Goal: Information Seeking & Learning: Learn about a topic

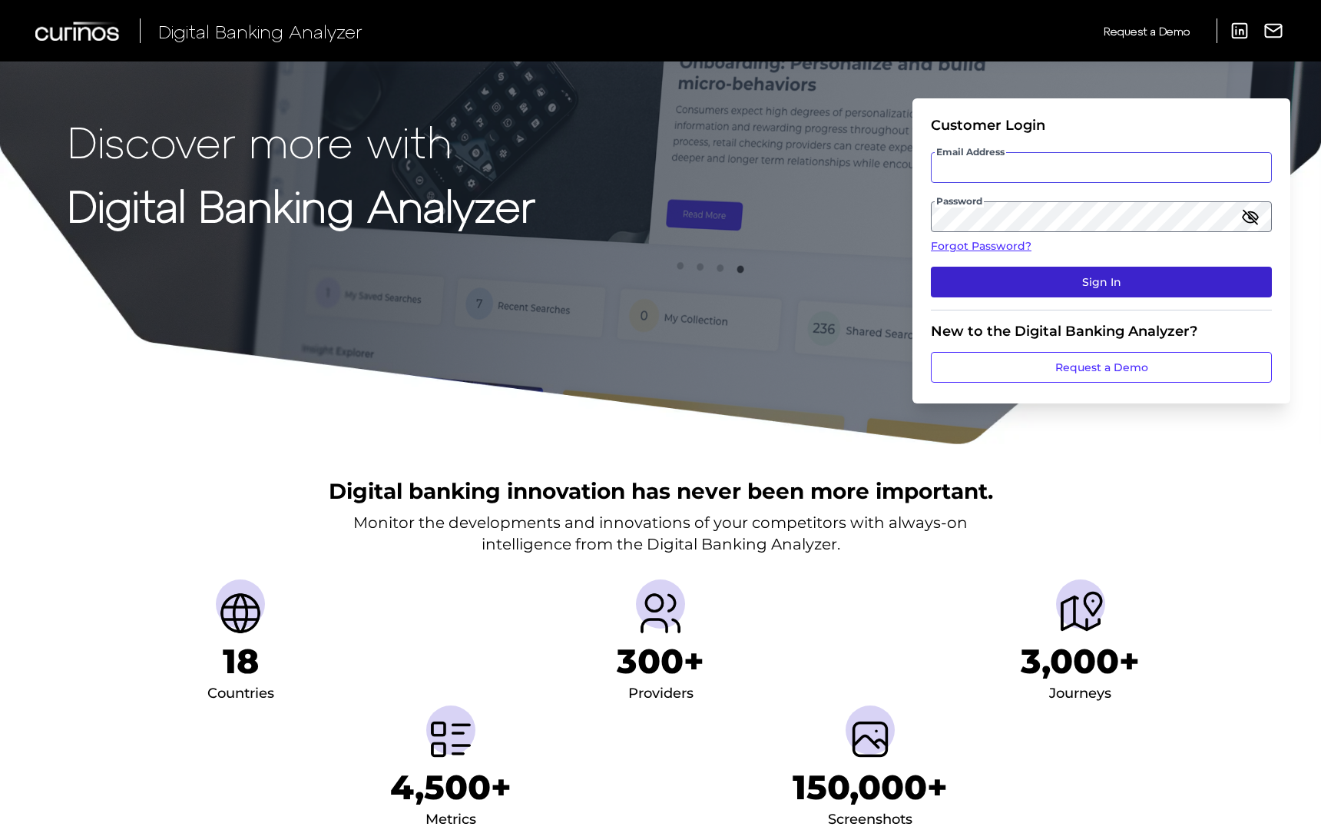
type input "[EMAIL_ADDRESS][DOMAIN_NAME]"
click at [1129, 292] on button "Sign In" at bounding box center [1101, 282] width 341 height 31
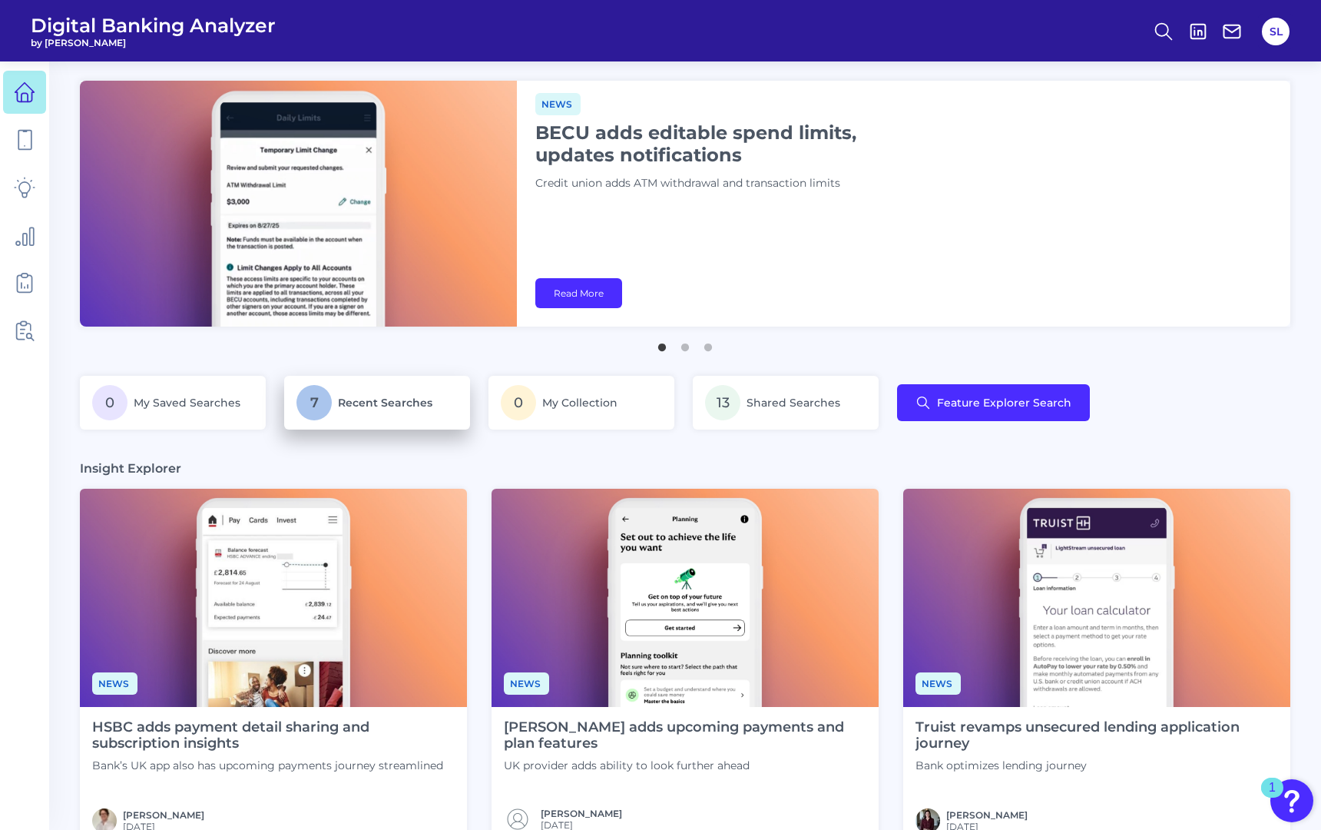
click at [380, 391] on p "7 Recent Searches" at bounding box center [377, 402] width 161 height 35
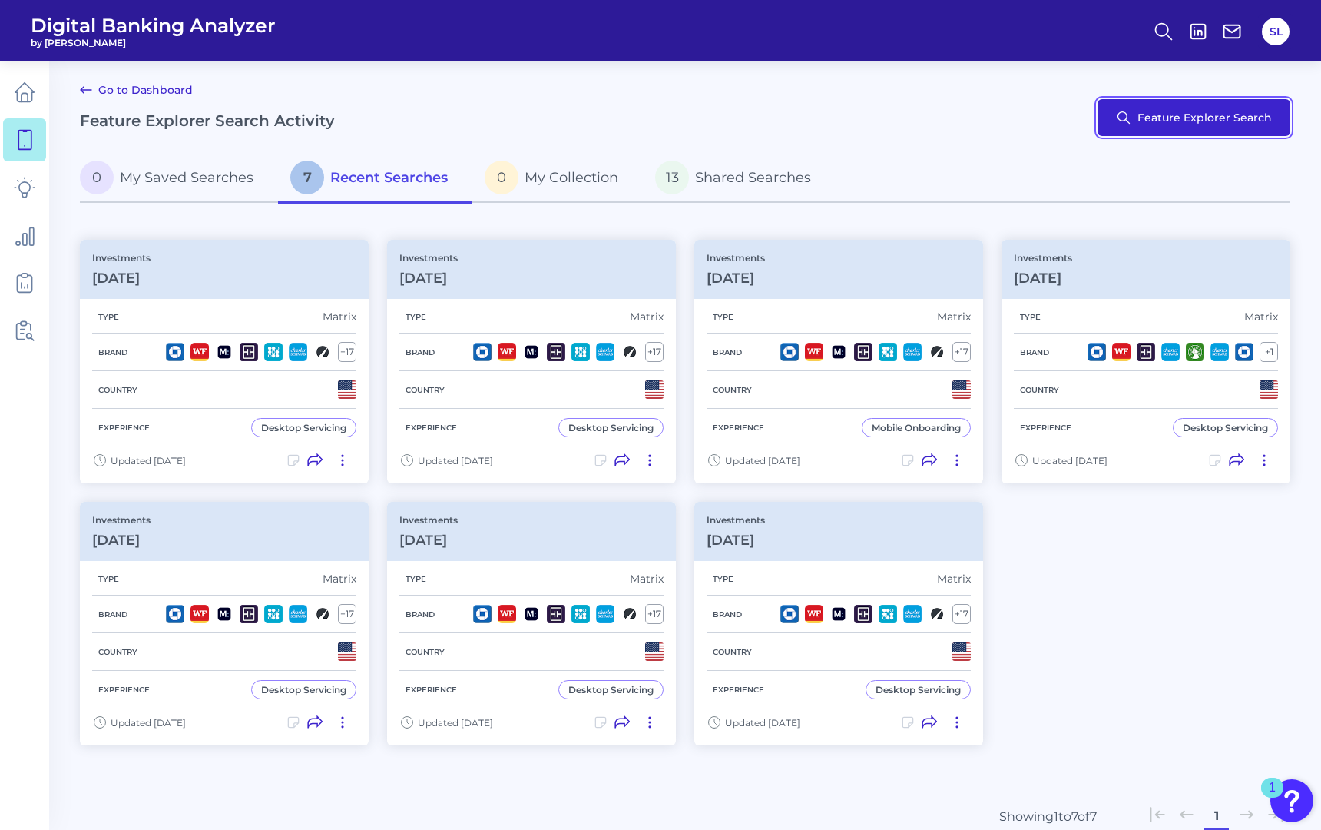
click at [1144, 123] on button "Feature Explorer Search" at bounding box center [1194, 117] width 193 height 37
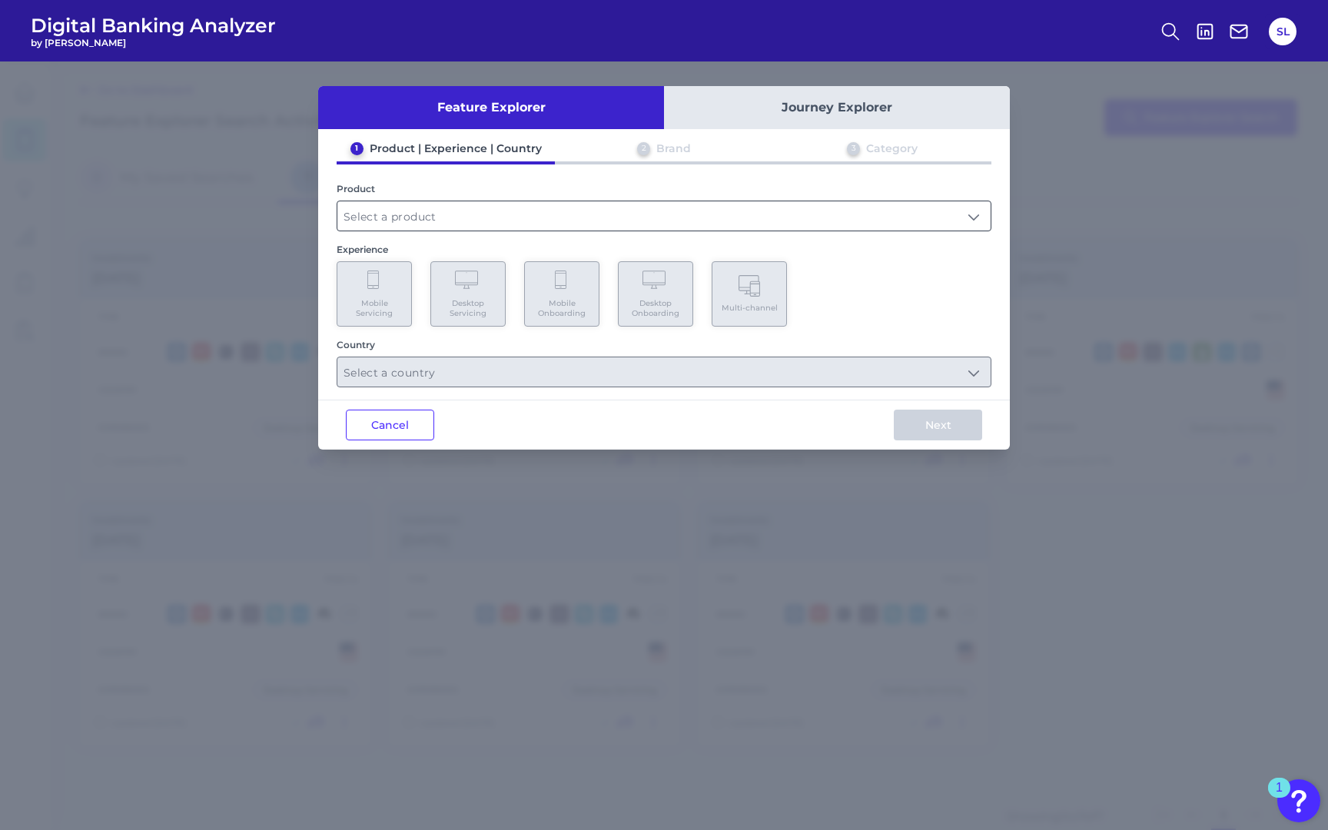
click at [528, 210] on input "text" at bounding box center [663, 215] width 653 height 29
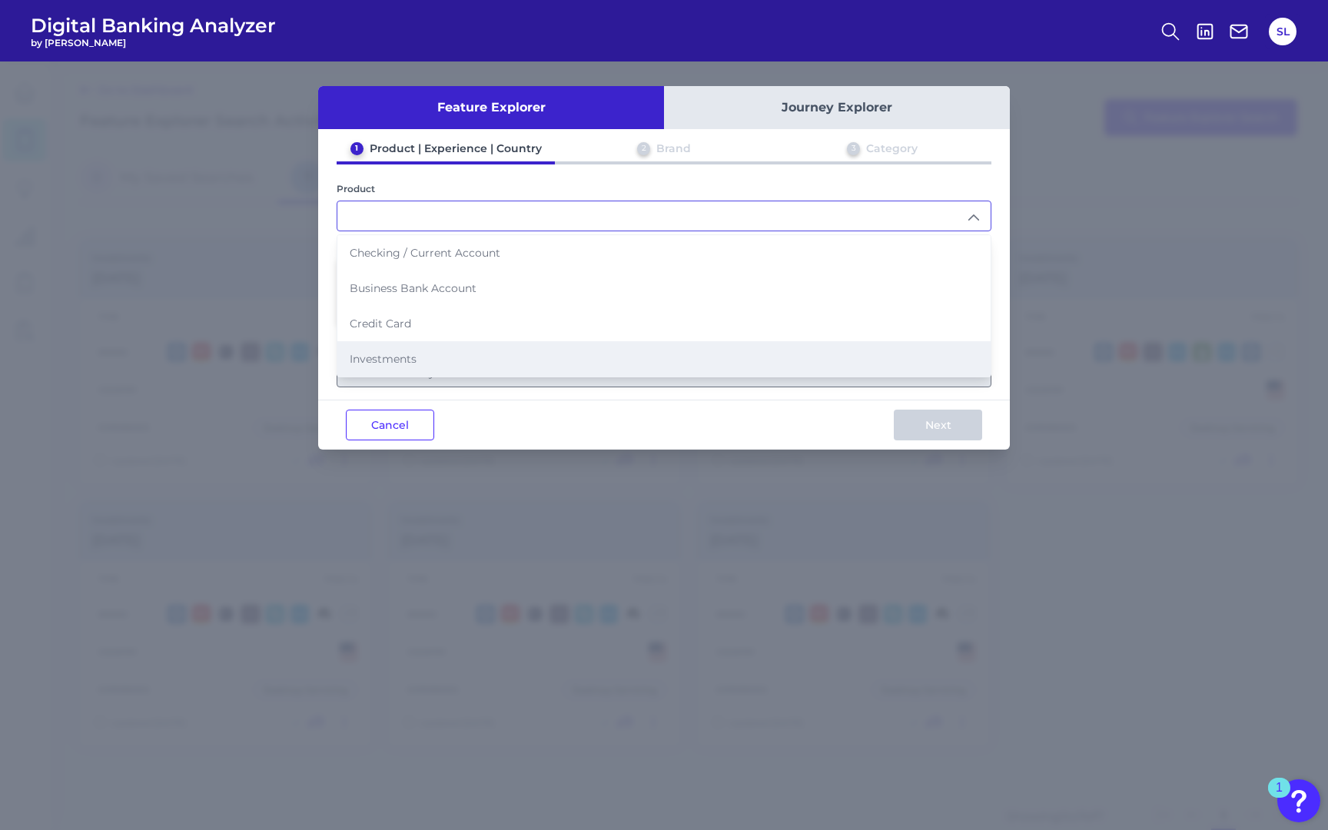
click at [440, 355] on li "Investments" at bounding box center [663, 358] width 653 height 35
type input "Investments"
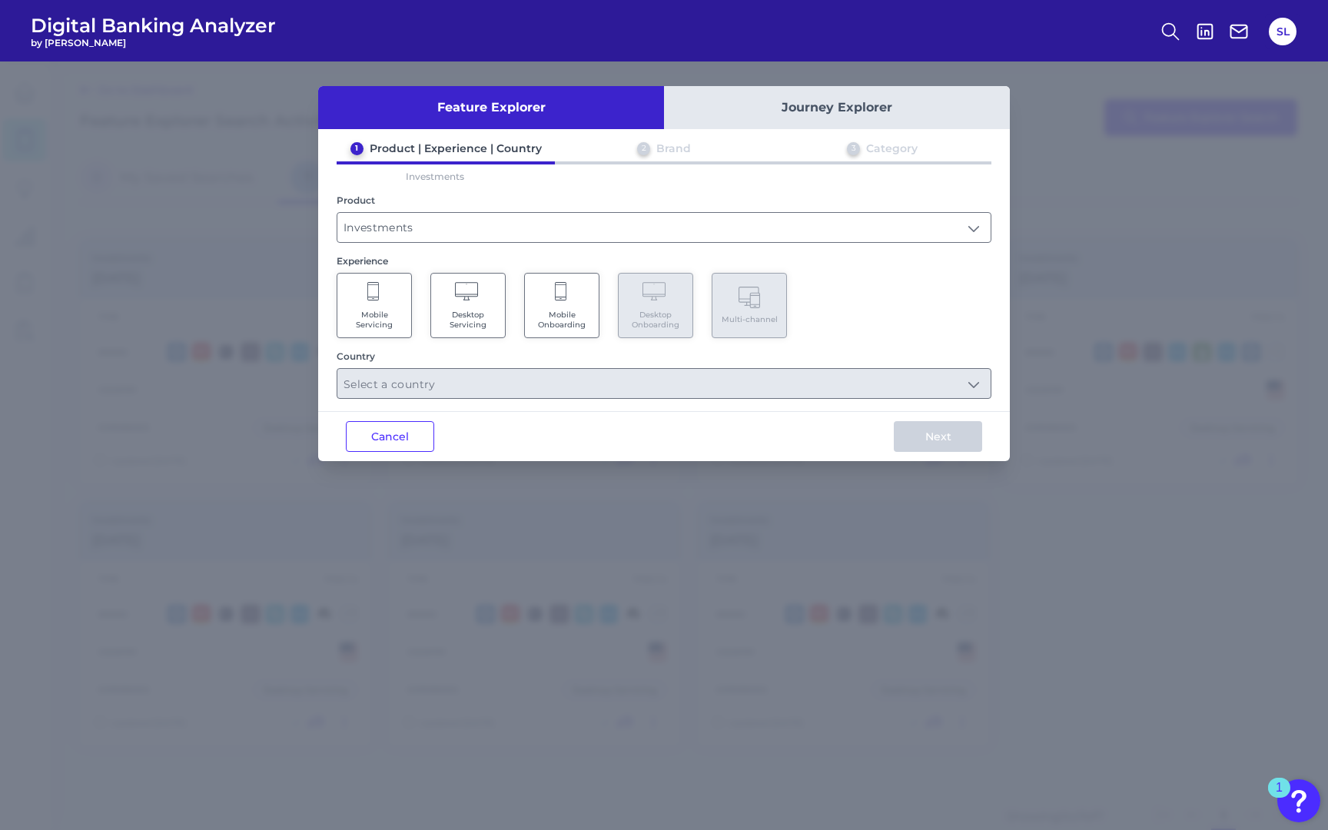
click at [788, 119] on button "Journey Explorer" at bounding box center [837, 107] width 346 height 43
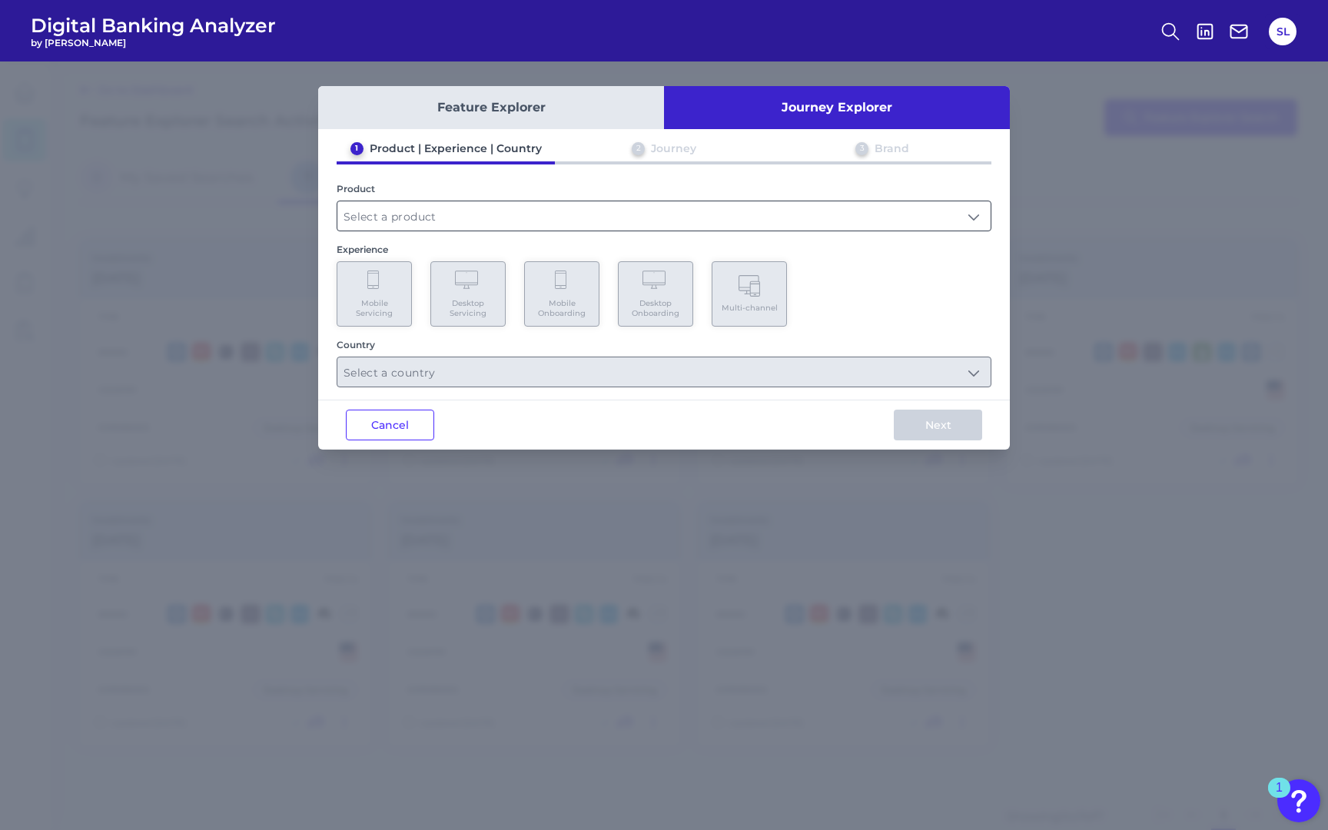
click at [699, 229] on div at bounding box center [663, 216] width 655 height 31
click at [691, 237] on div "1 Product | Experience | Country 2 Journey 3 Brand Product Experience Mobile Se…" at bounding box center [663, 264] width 691 height 246
click at [703, 223] on input "text" at bounding box center [663, 215] width 653 height 29
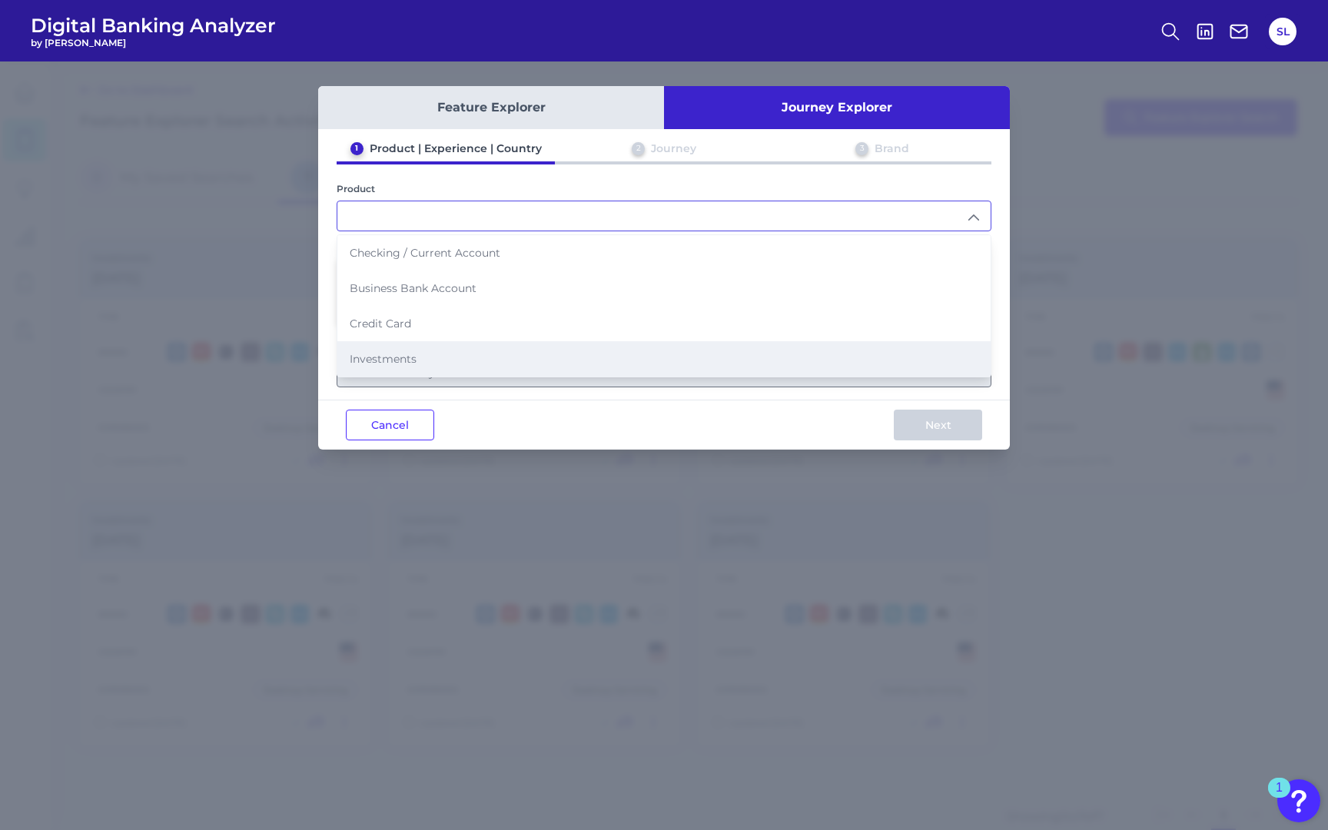
click at [635, 352] on li "Investments" at bounding box center [663, 358] width 653 height 35
type input "Investments"
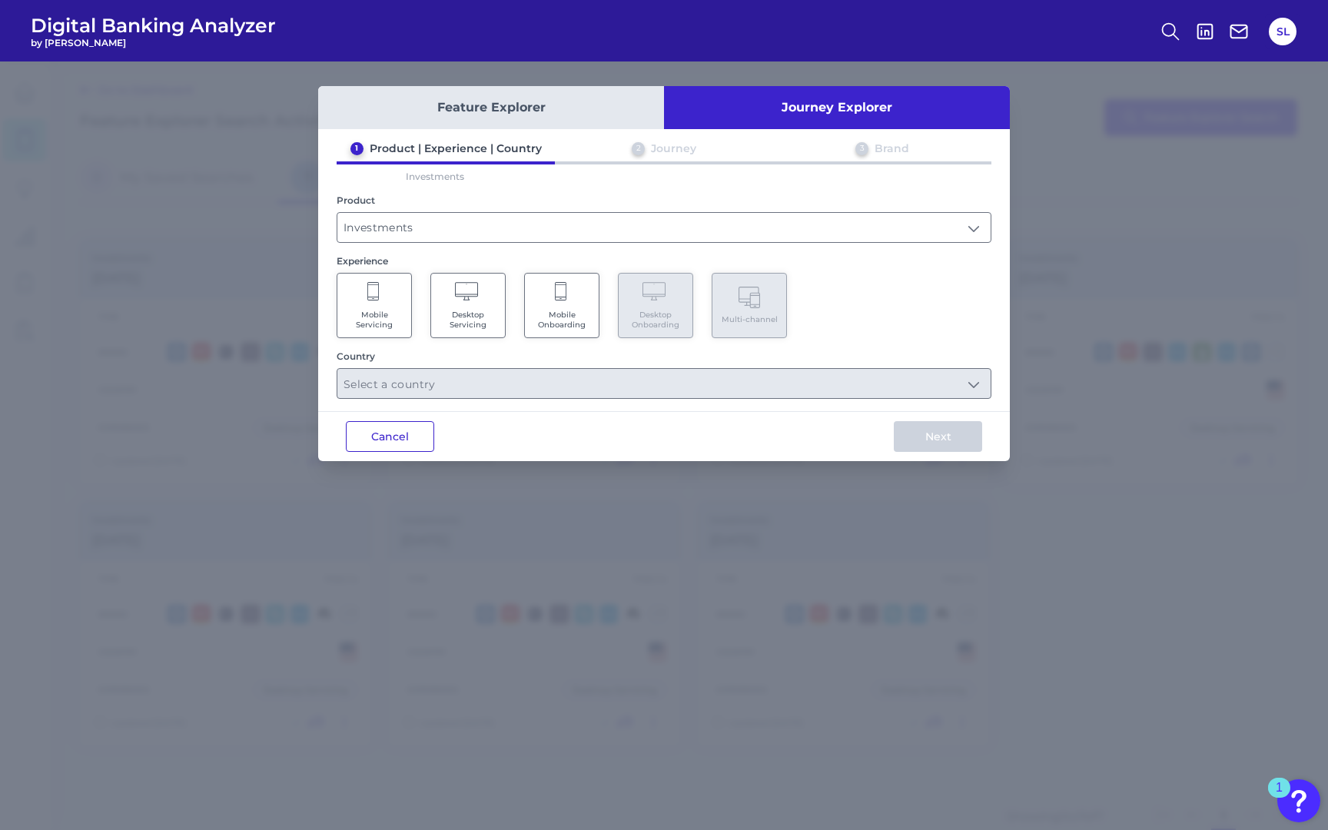
click at [419, 429] on button "Cancel" at bounding box center [390, 436] width 88 height 31
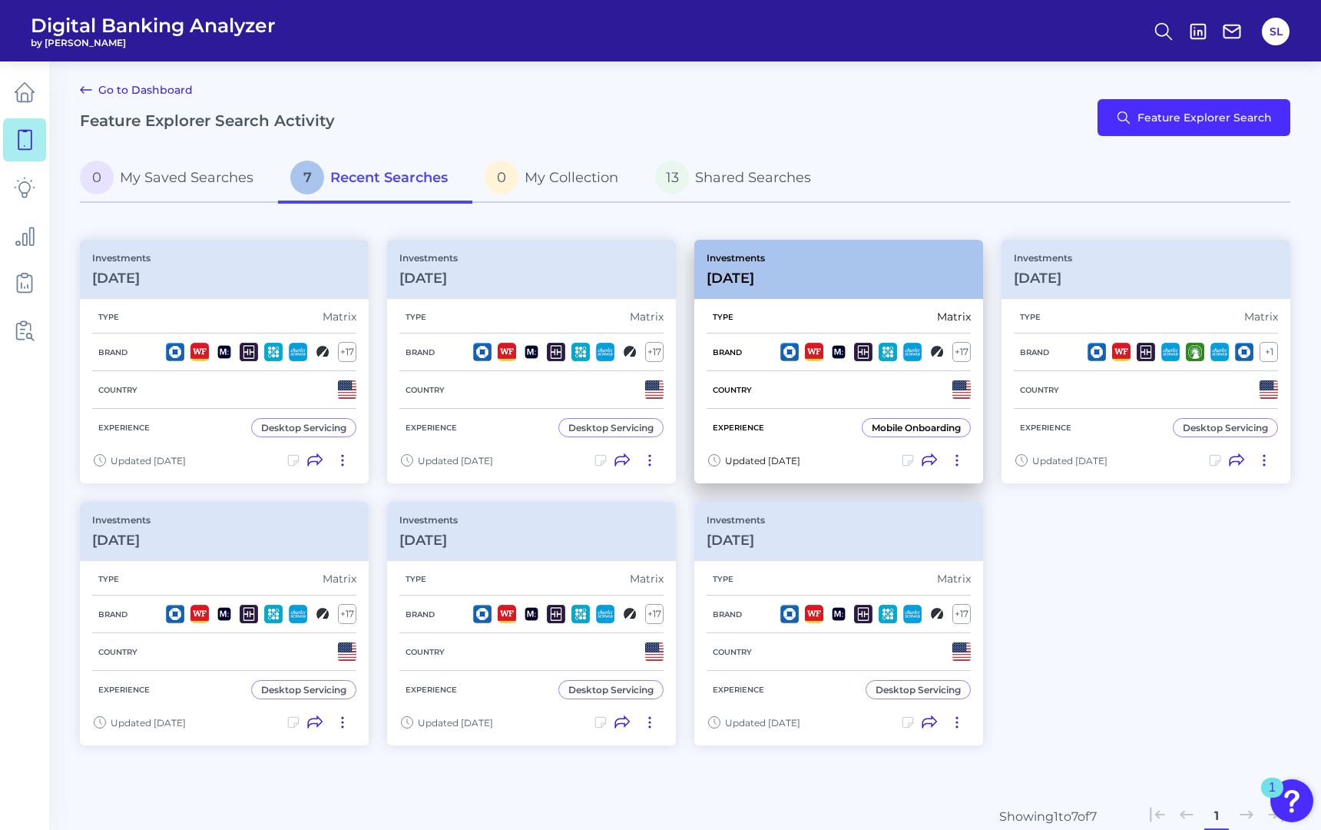
click at [792, 278] on div "Investments [DATE]" at bounding box center [839, 269] width 289 height 59
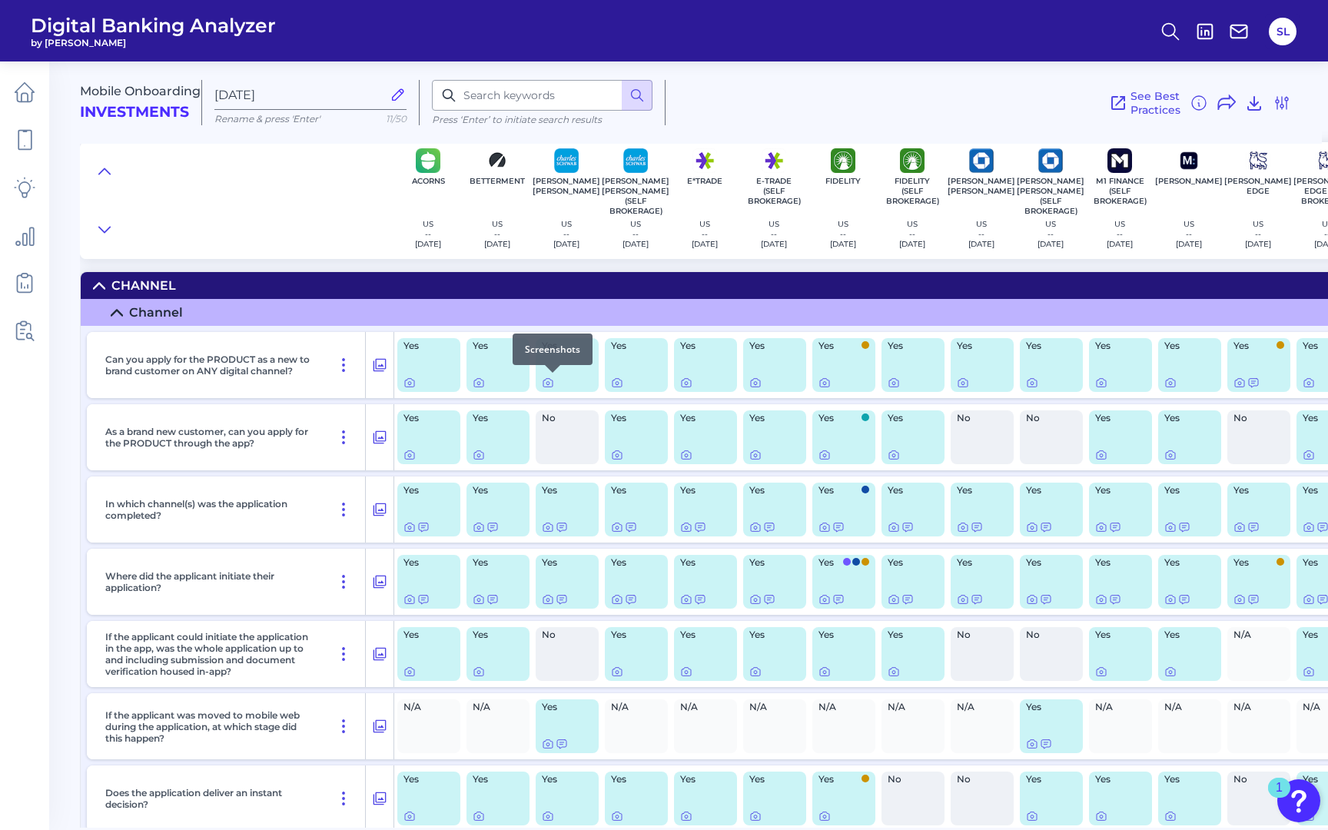
click at [548, 380] on div at bounding box center [552, 372] width 15 height 15
click at [545, 381] on icon at bounding box center [548, 382] width 12 height 12
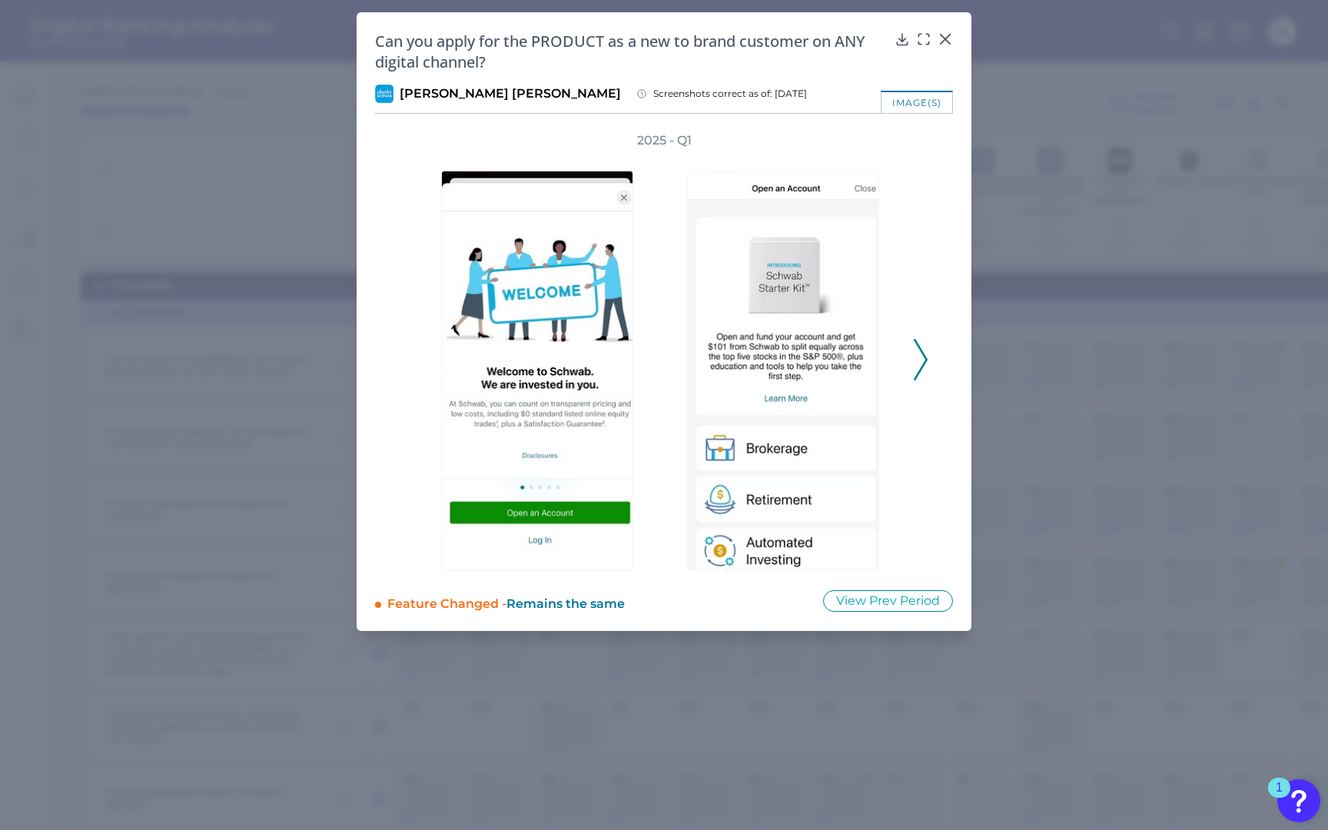
click at [921, 350] on polyline at bounding box center [920, 359] width 12 height 39
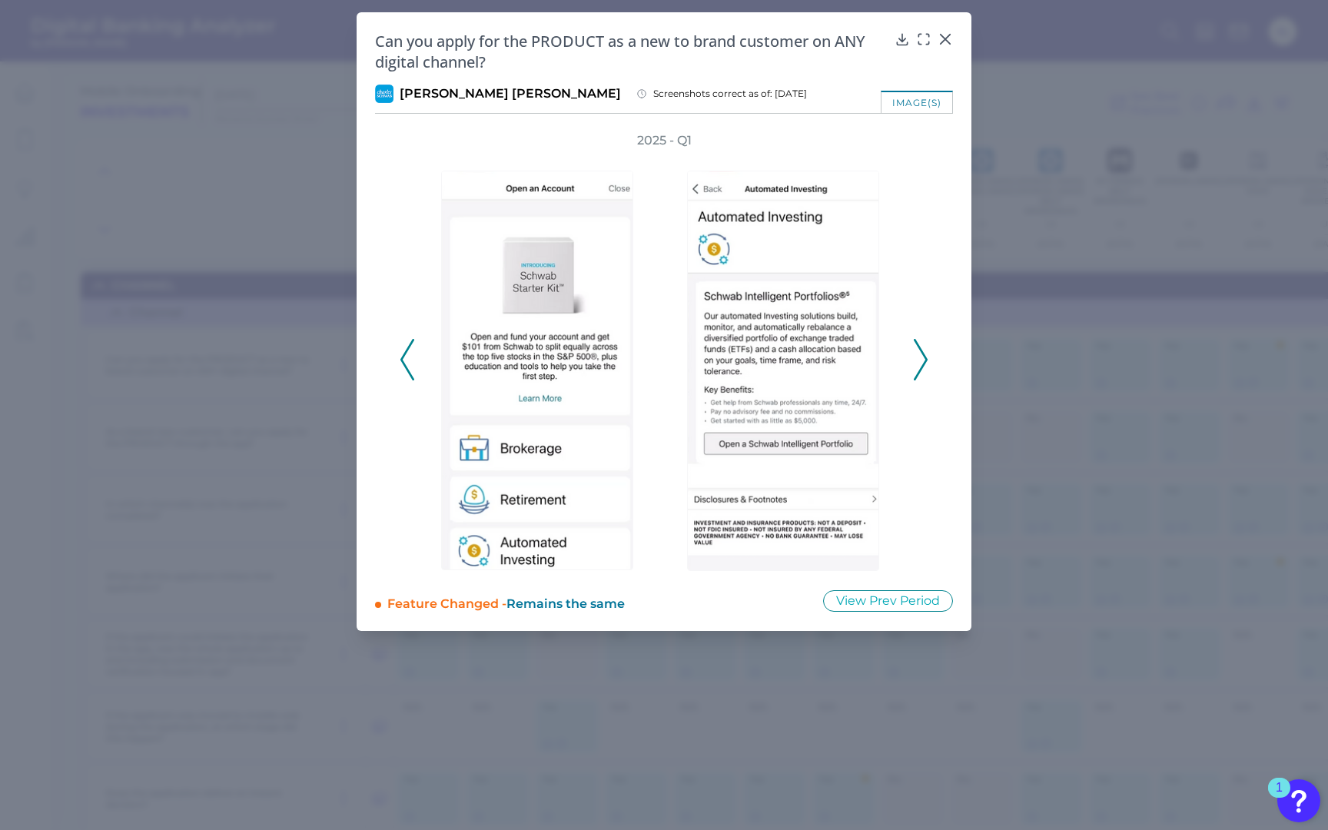
click at [920, 350] on polyline at bounding box center [920, 359] width 12 height 39
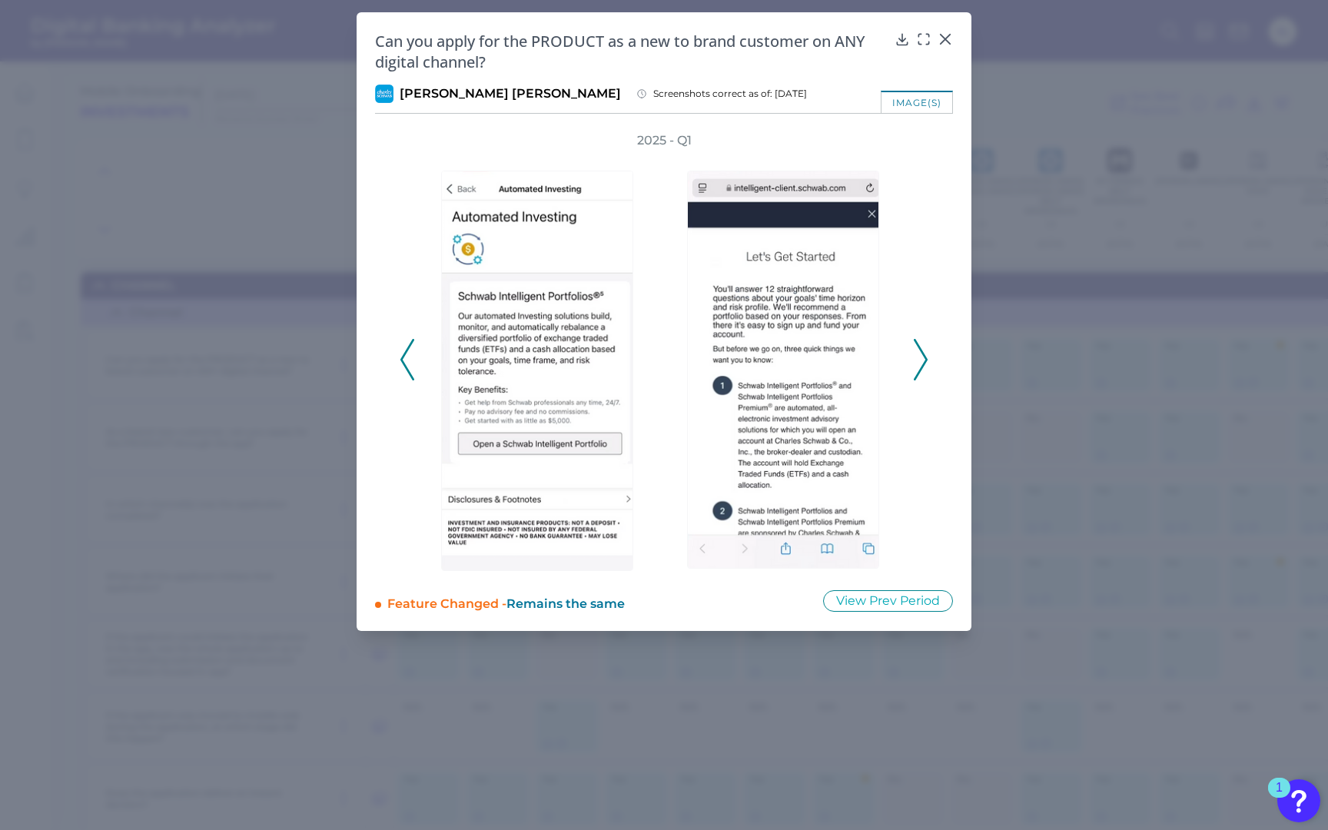
click at [920, 350] on polyline at bounding box center [920, 359] width 12 height 39
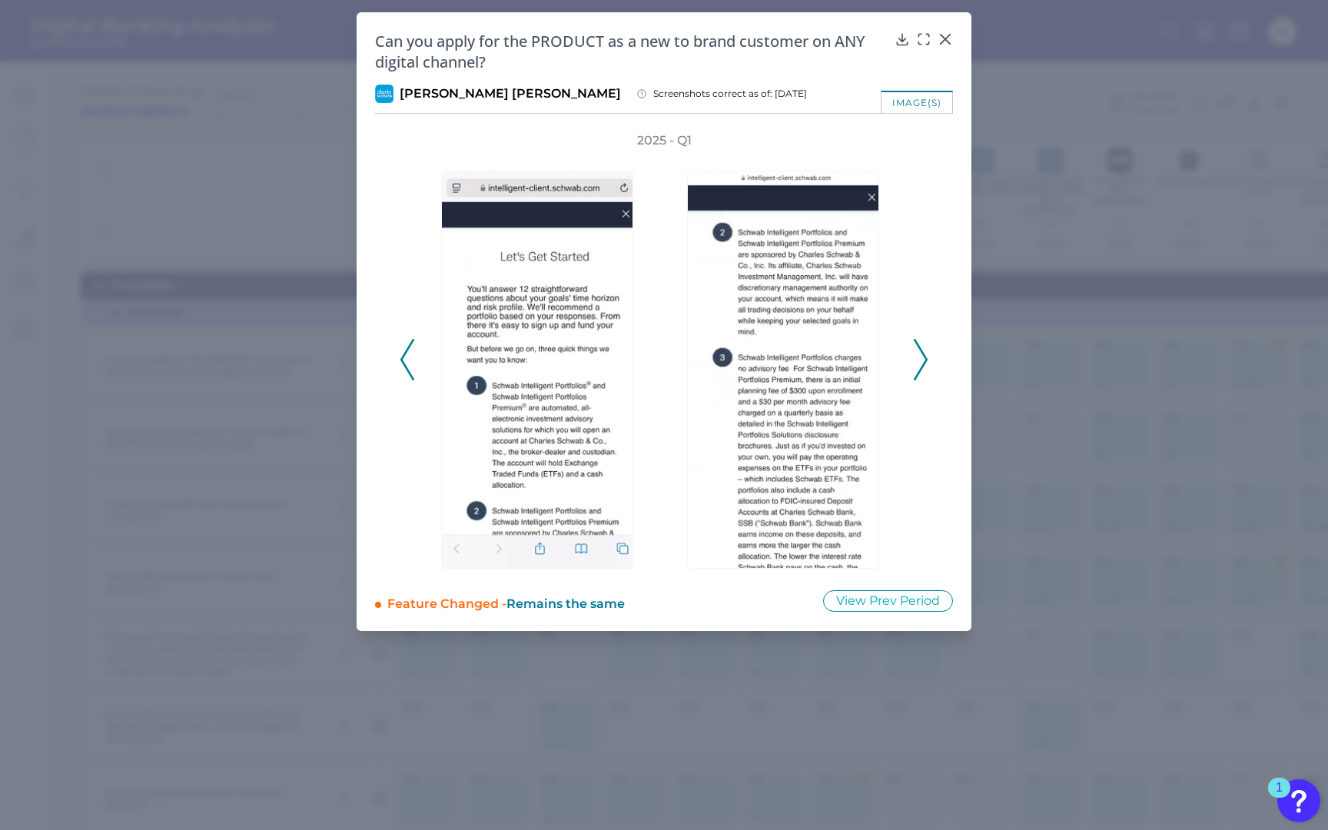
click at [920, 350] on polyline at bounding box center [920, 359] width 12 height 39
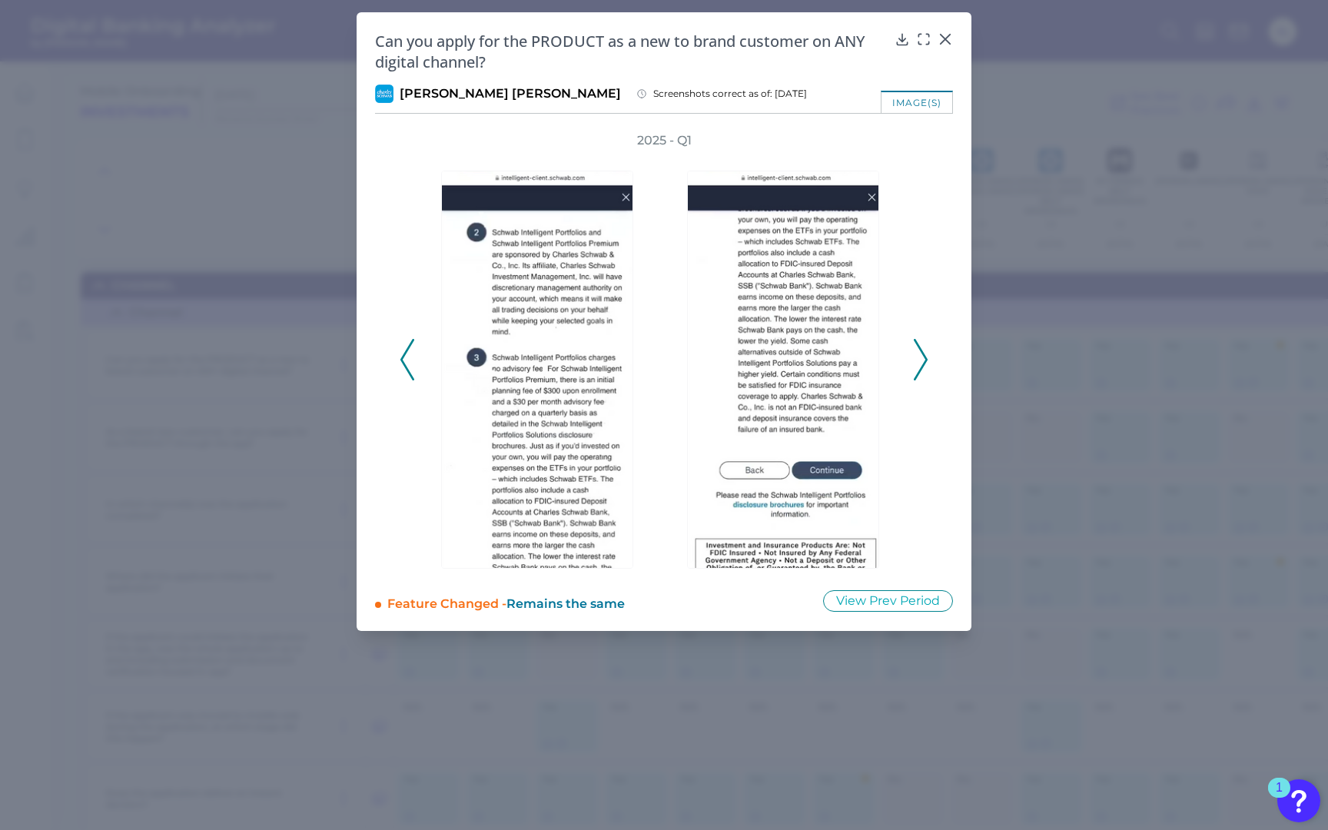
click at [920, 350] on polyline at bounding box center [920, 359] width 12 height 39
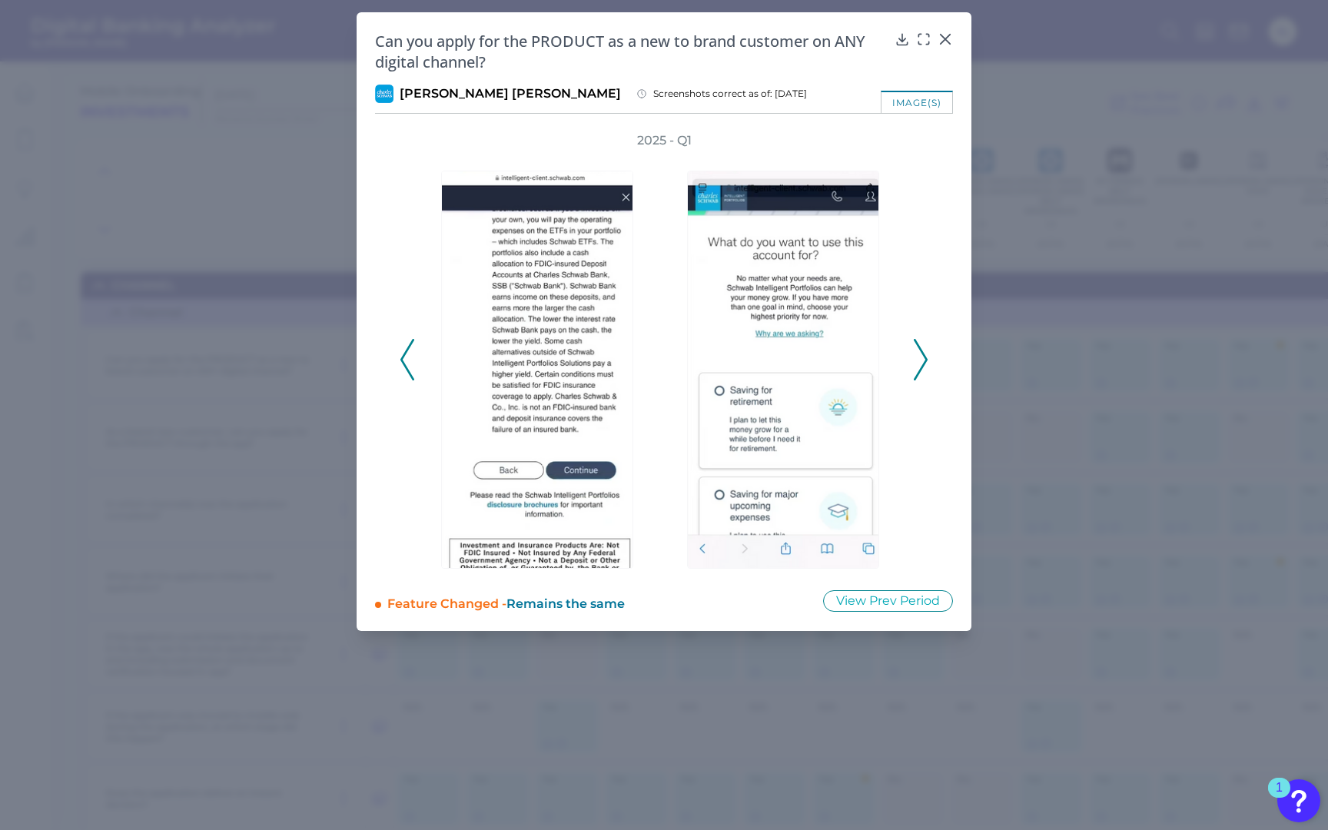
click at [920, 350] on polyline at bounding box center [920, 359] width 12 height 39
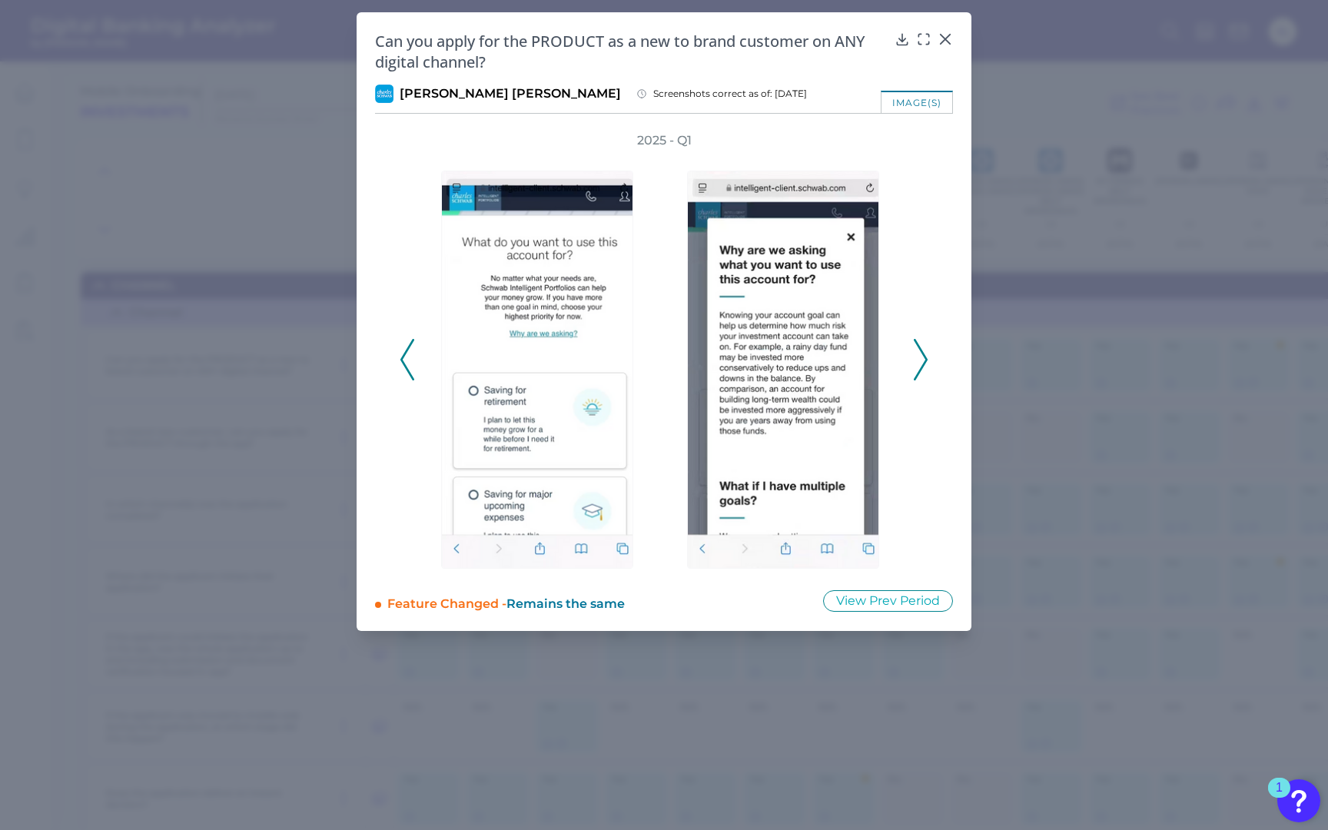
click at [920, 350] on polyline at bounding box center [920, 359] width 12 height 39
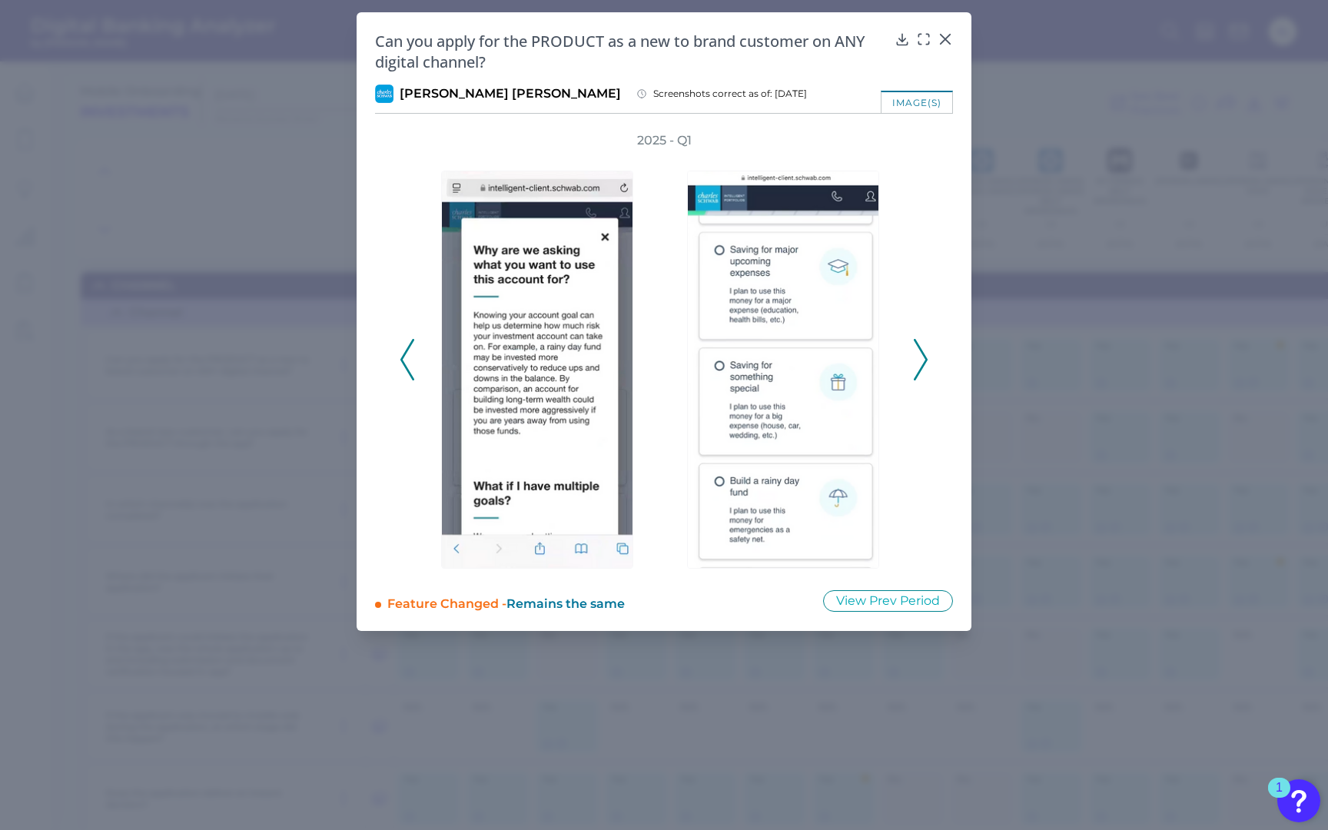
click at [920, 350] on polyline at bounding box center [920, 359] width 12 height 39
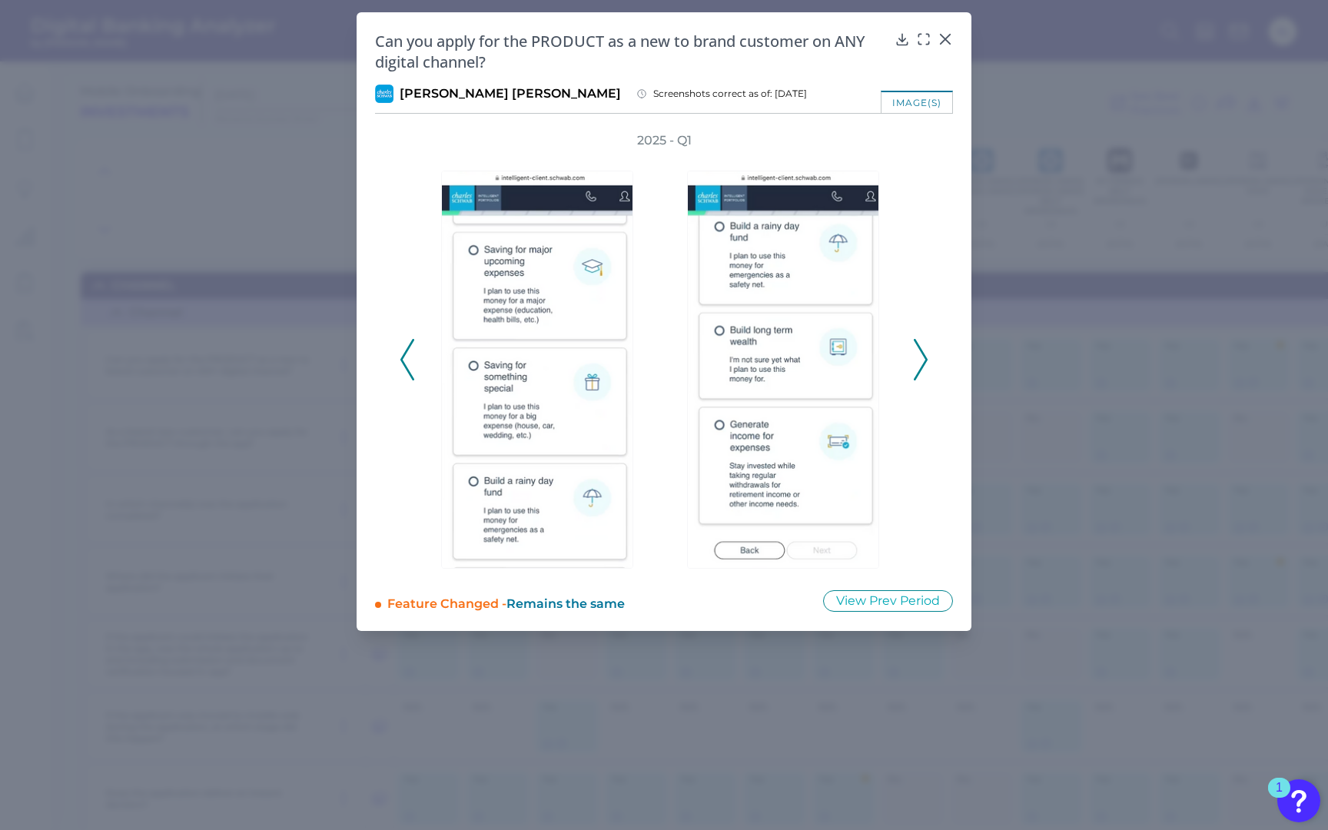
click at [920, 350] on polyline at bounding box center [920, 359] width 12 height 39
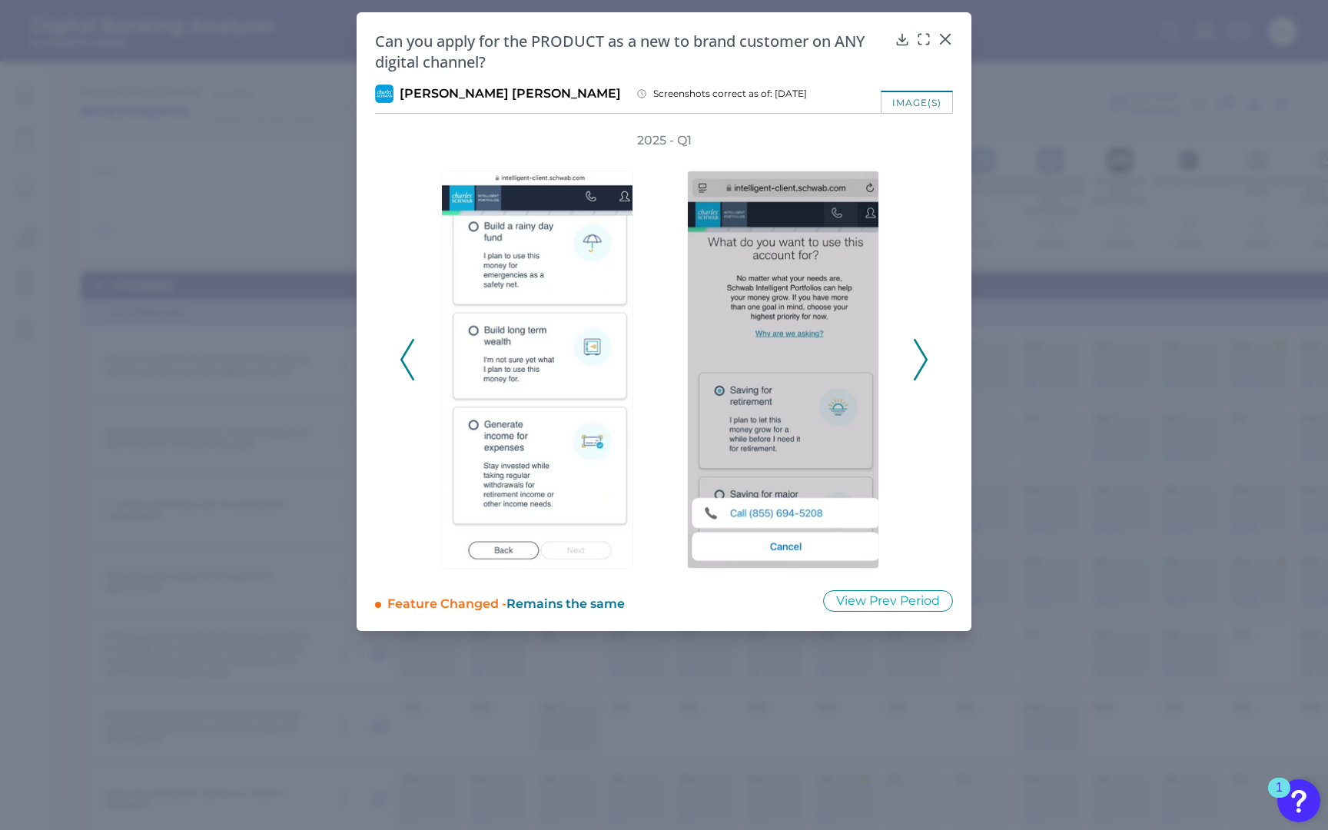
click at [920, 350] on polyline at bounding box center [920, 359] width 12 height 39
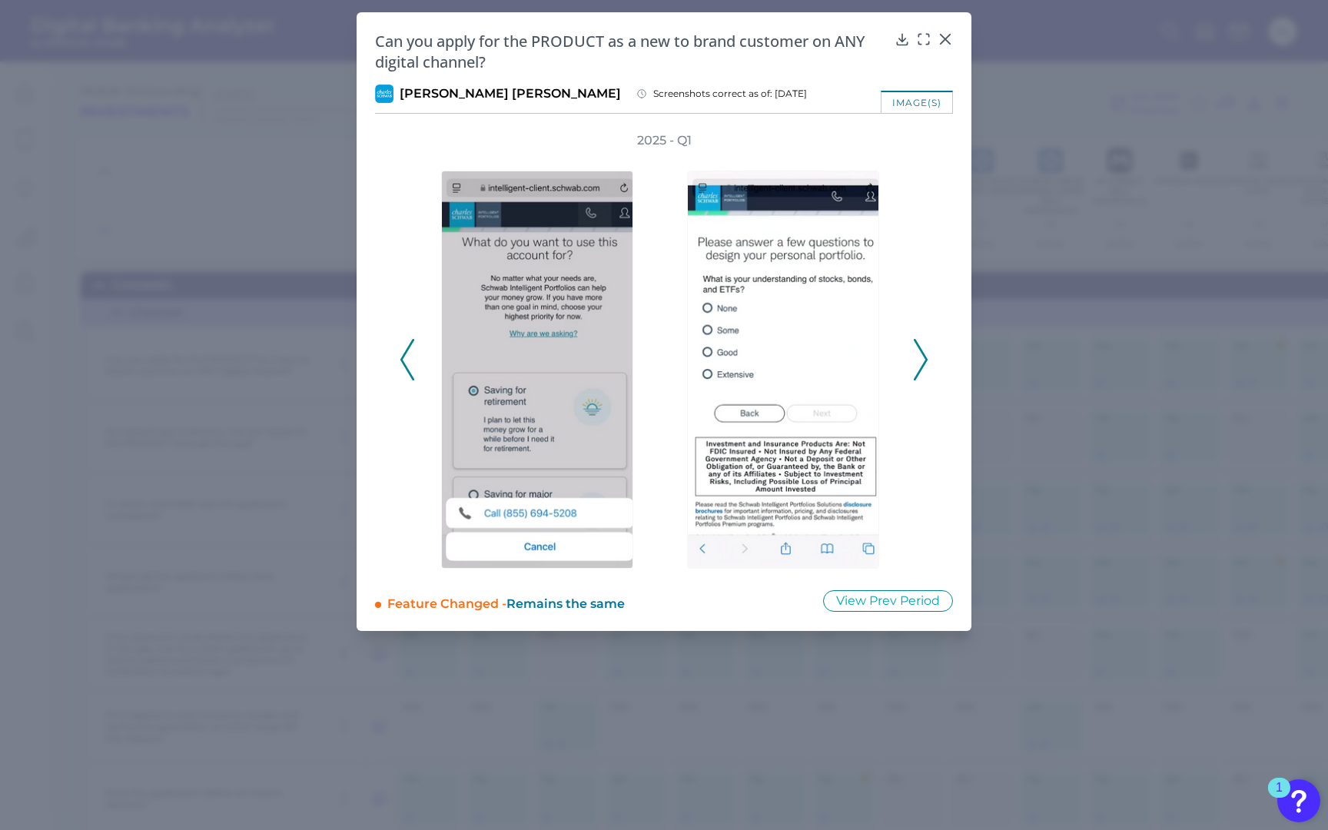
click at [920, 350] on polyline at bounding box center [920, 359] width 12 height 39
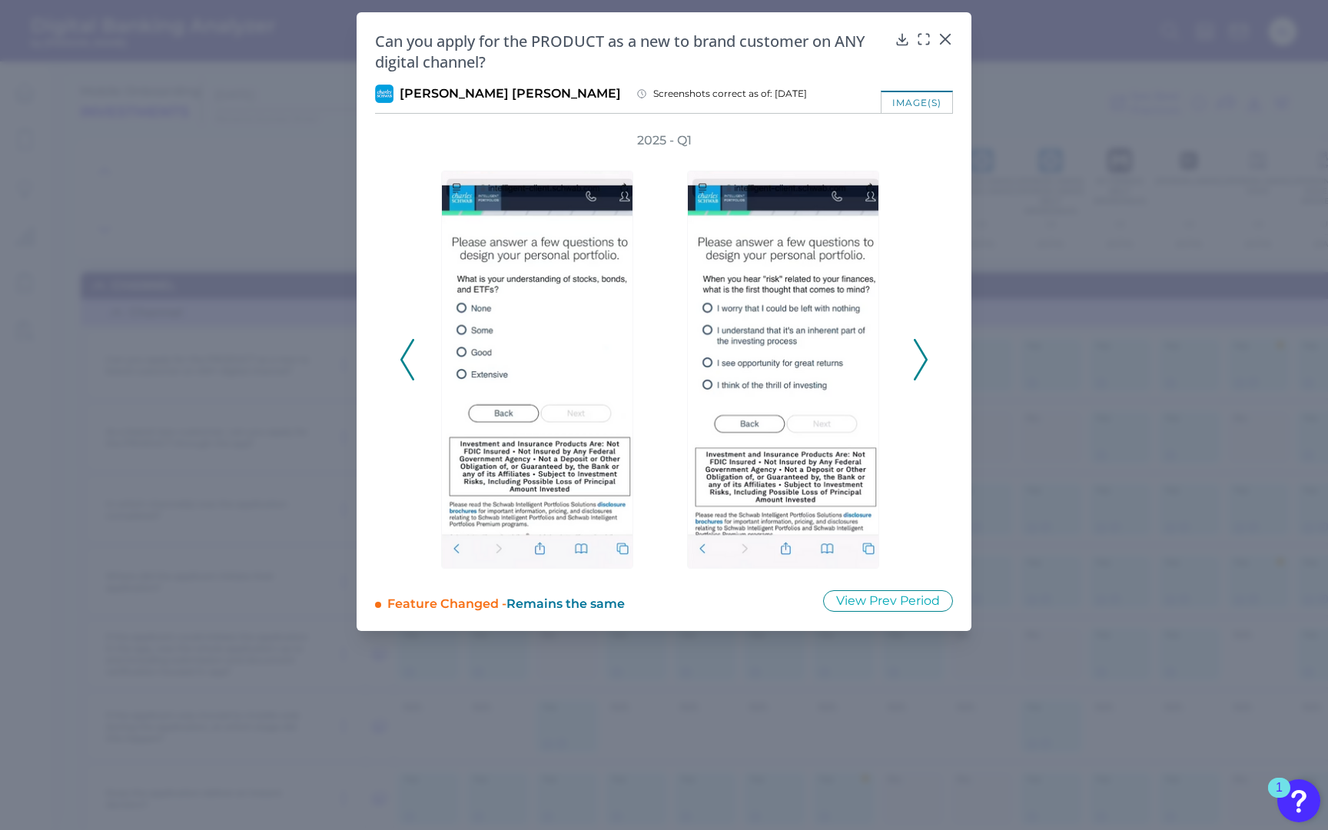
click at [920, 350] on polyline at bounding box center [920, 359] width 12 height 39
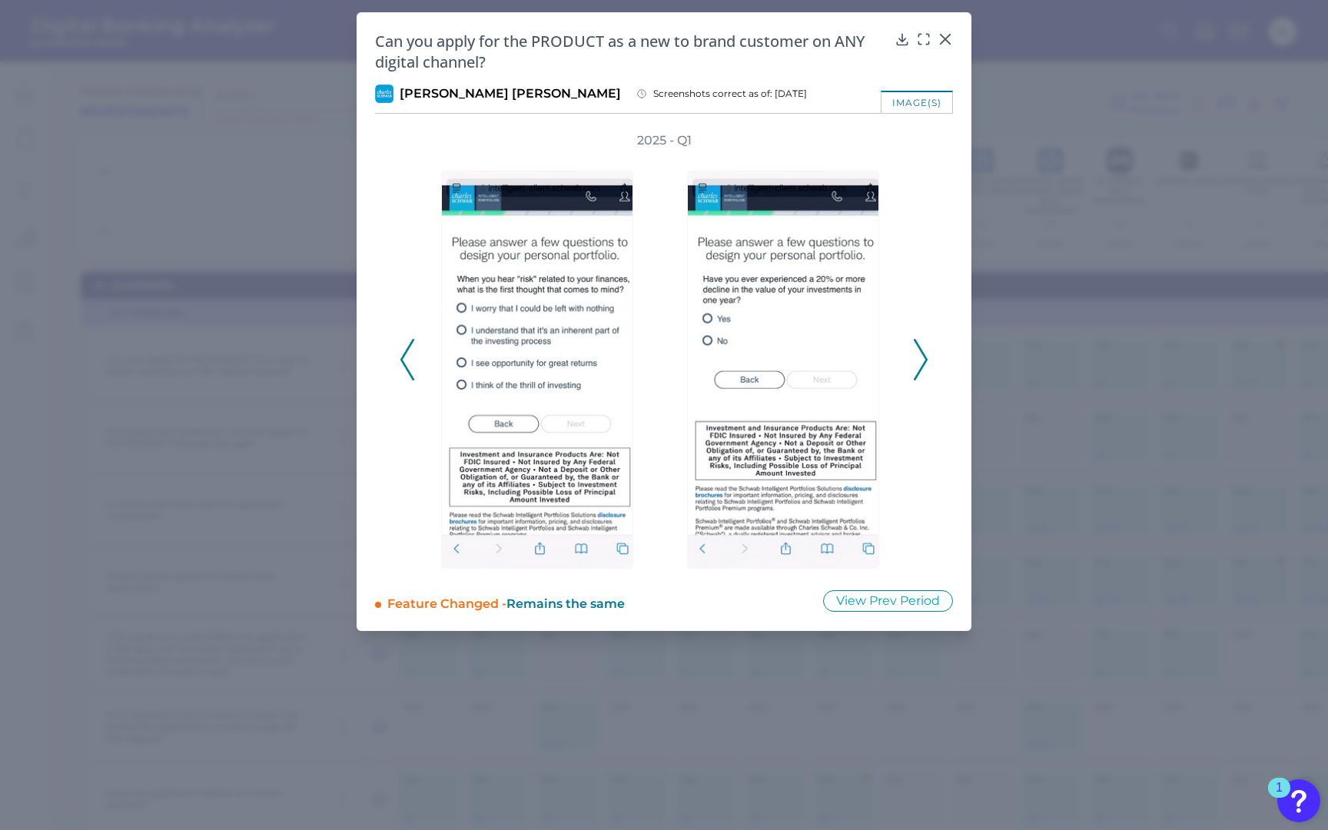
click at [920, 350] on polyline at bounding box center [920, 359] width 12 height 39
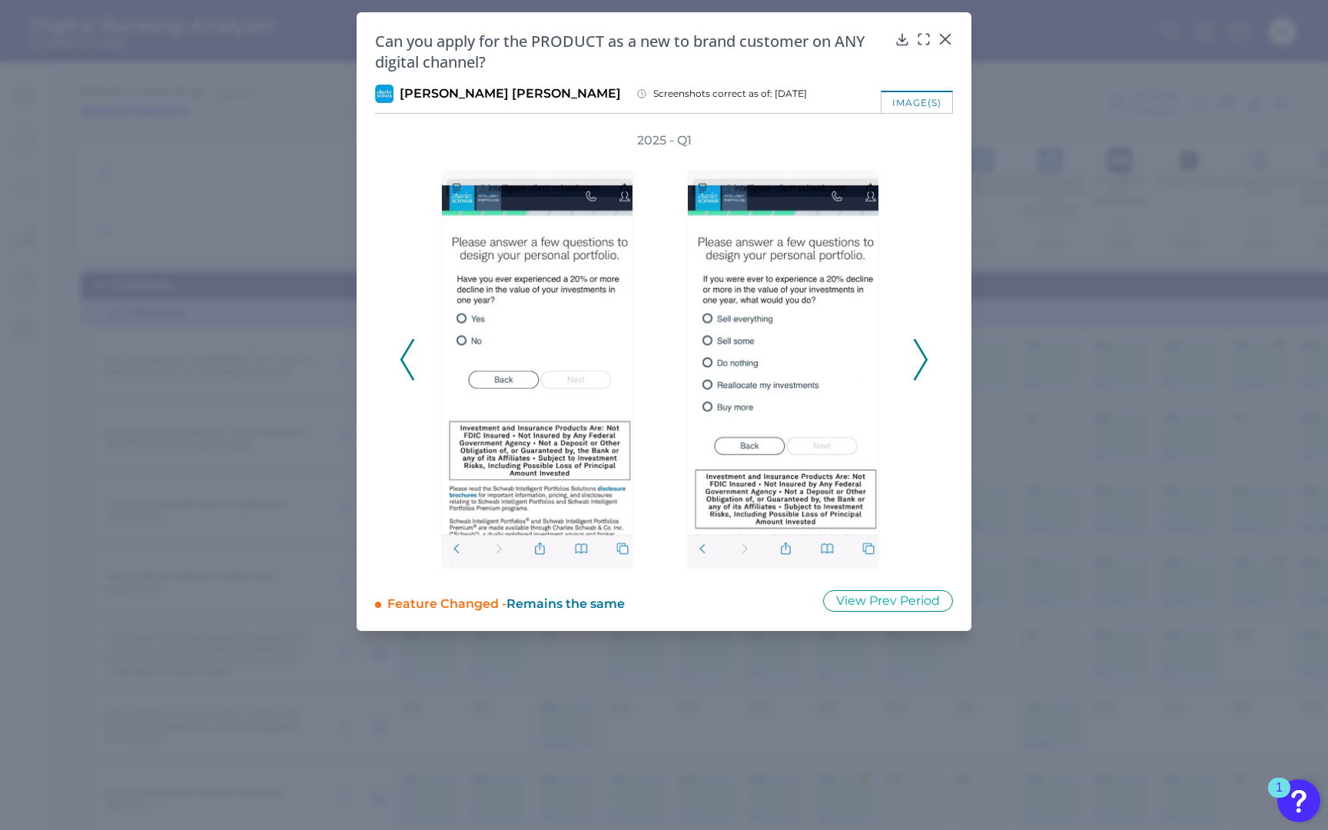
click at [920, 350] on polyline at bounding box center [920, 359] width 12 height 39
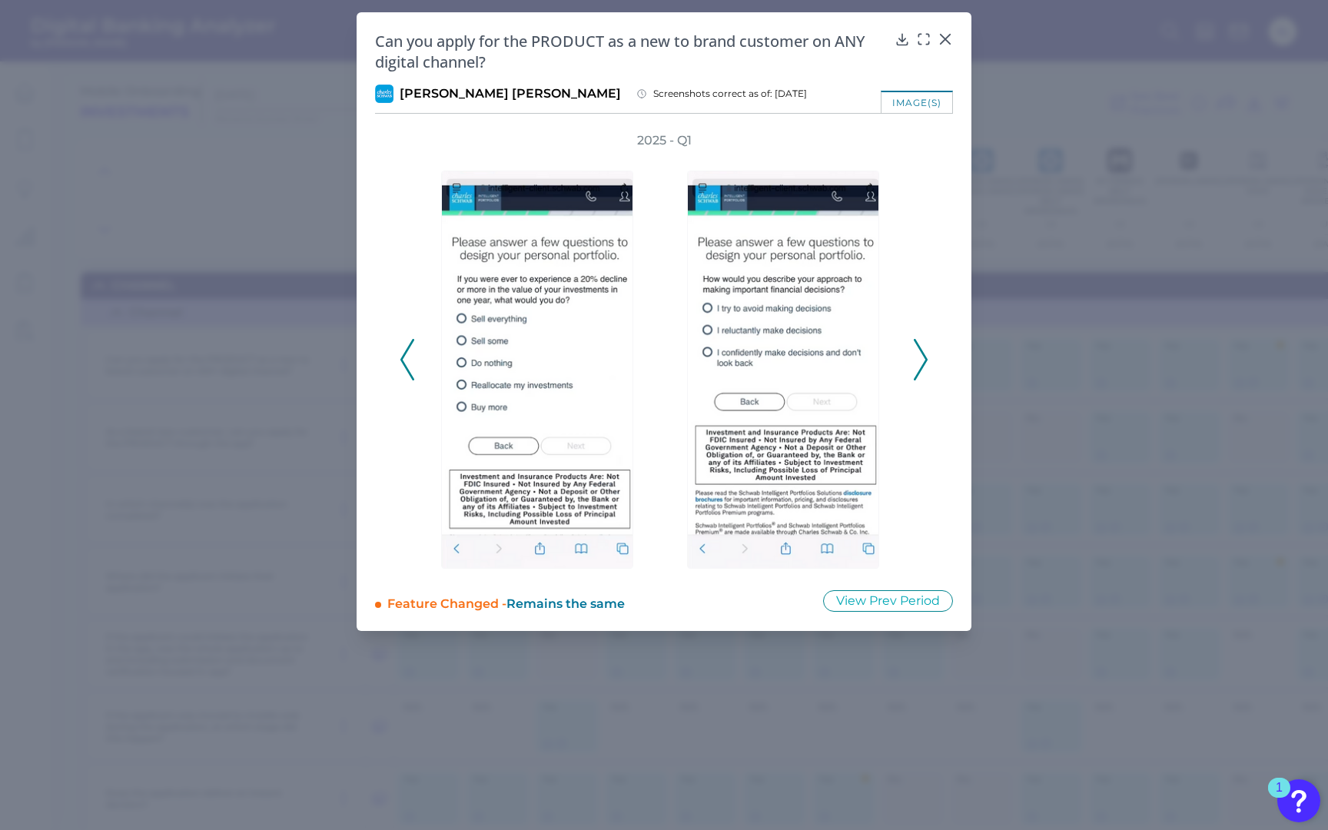
click at [920, 350] on polyline at bounding box center [920, 359] width 12 height 39
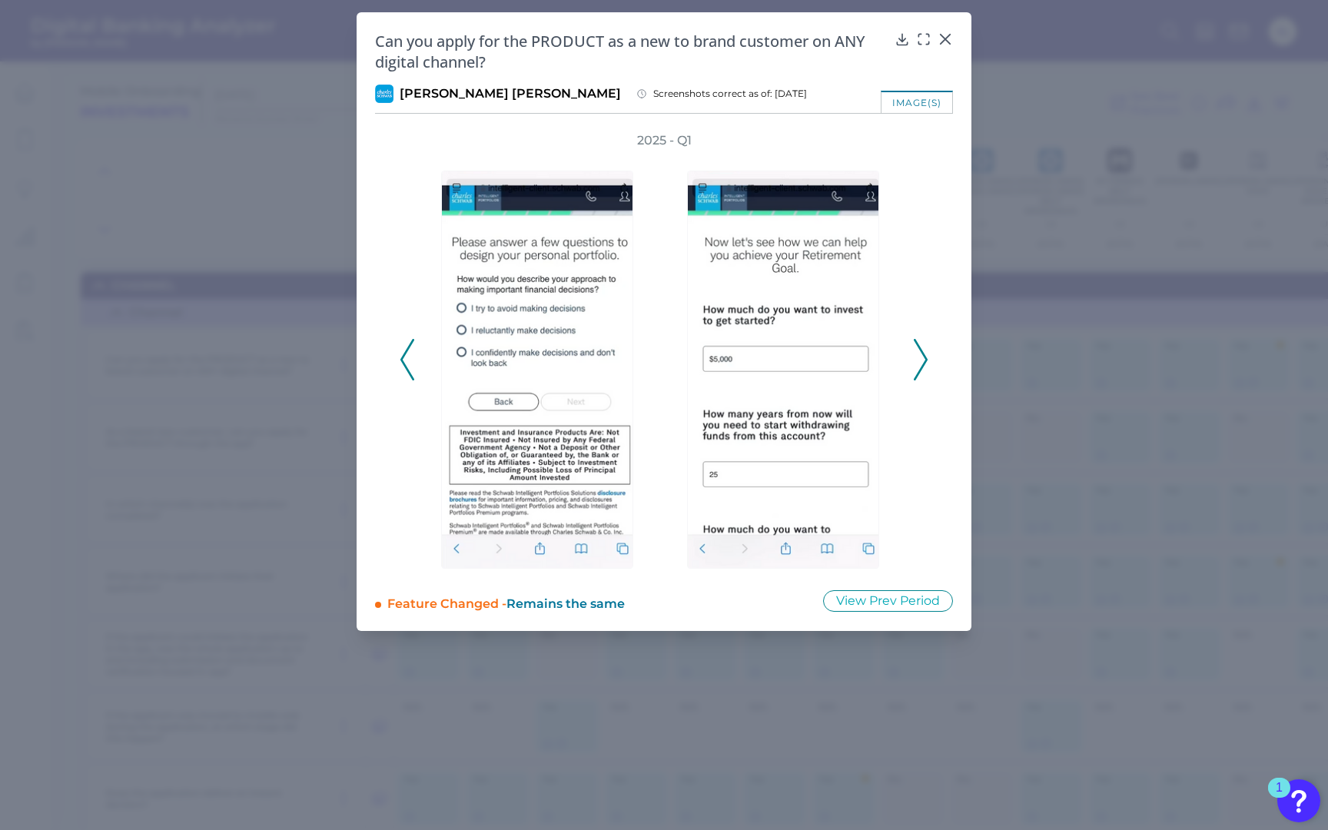
click at [920, 350] on polyline at bounding box center [920, 359] width 12 height 39
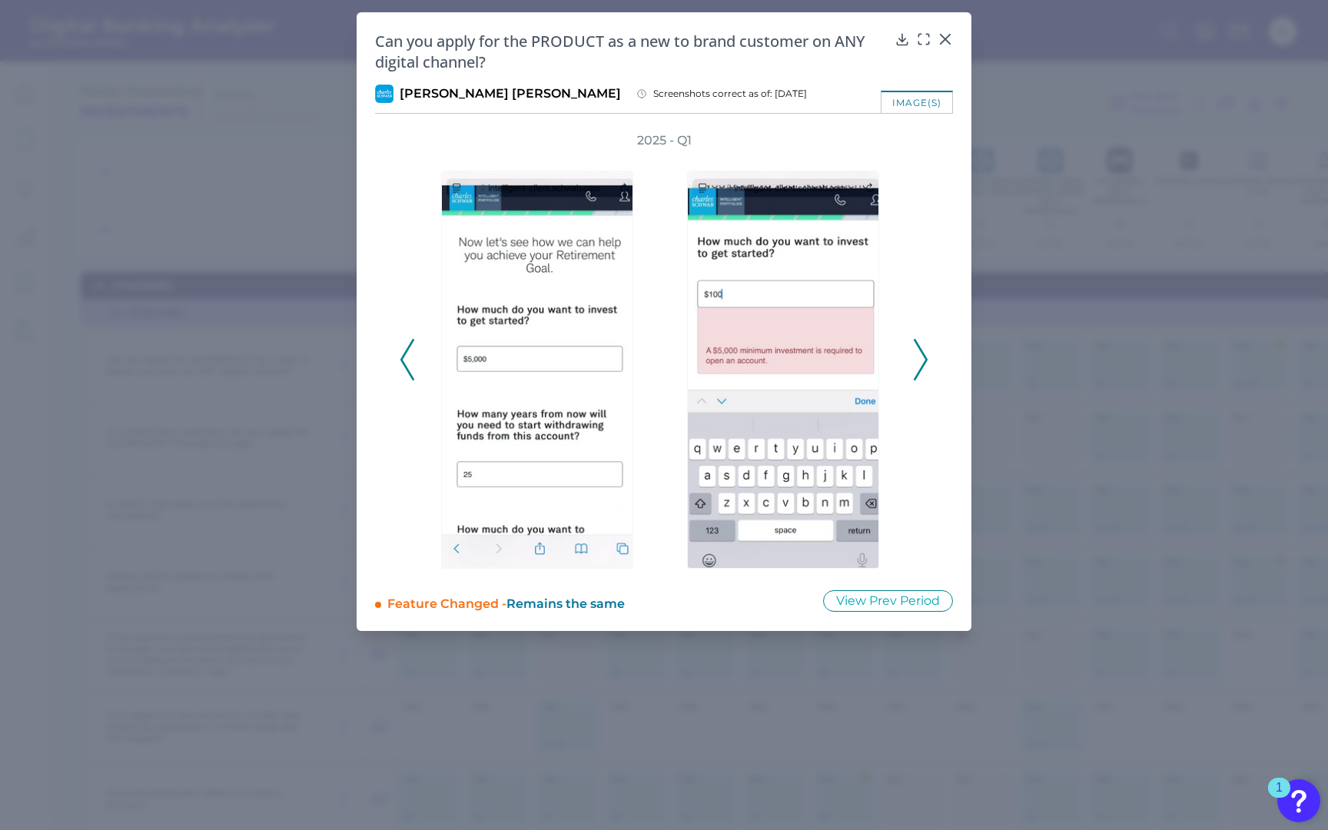
click at [920, 350] on polyline at bounding box center [920, 359] width 12 height 39
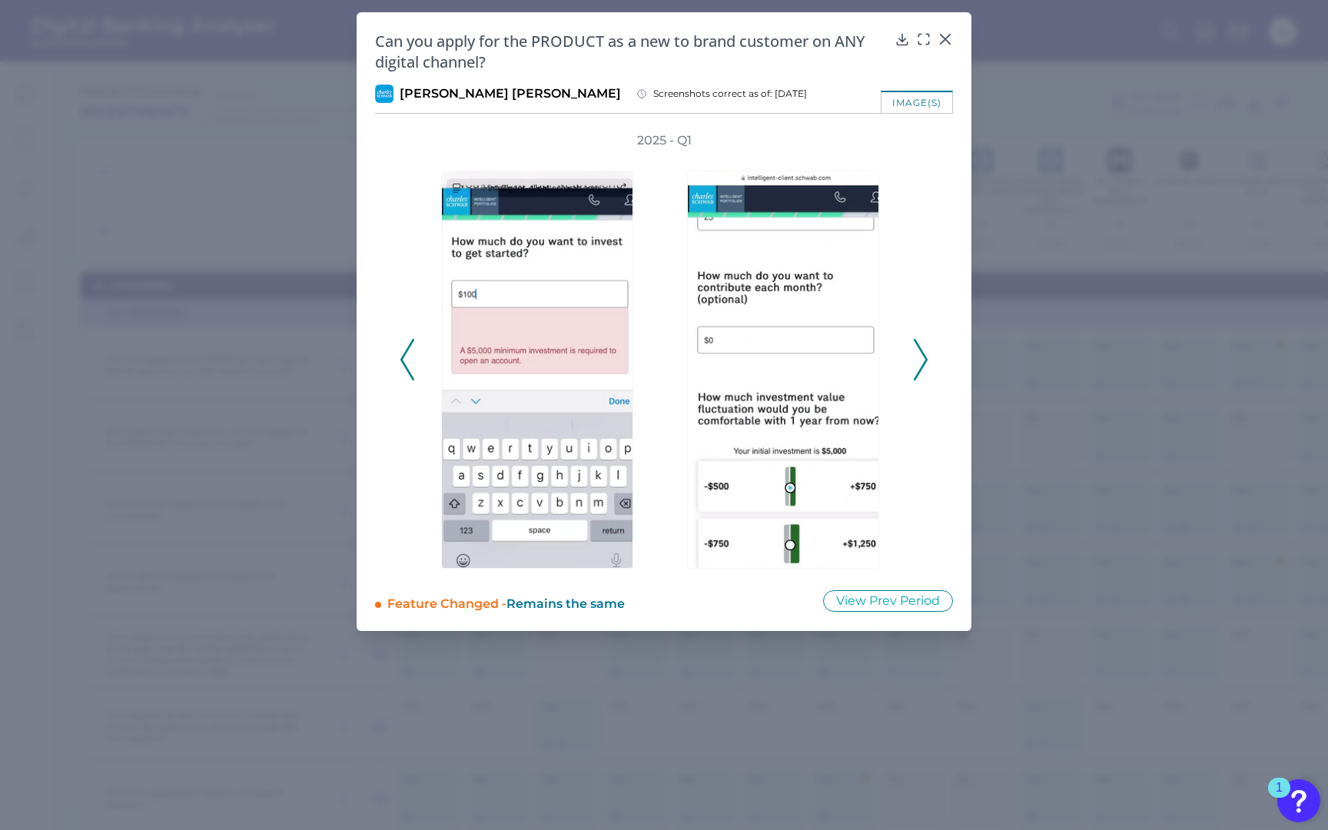
click at [920, 350] on polyline at bounding box center [920, 359] width 12 height 39
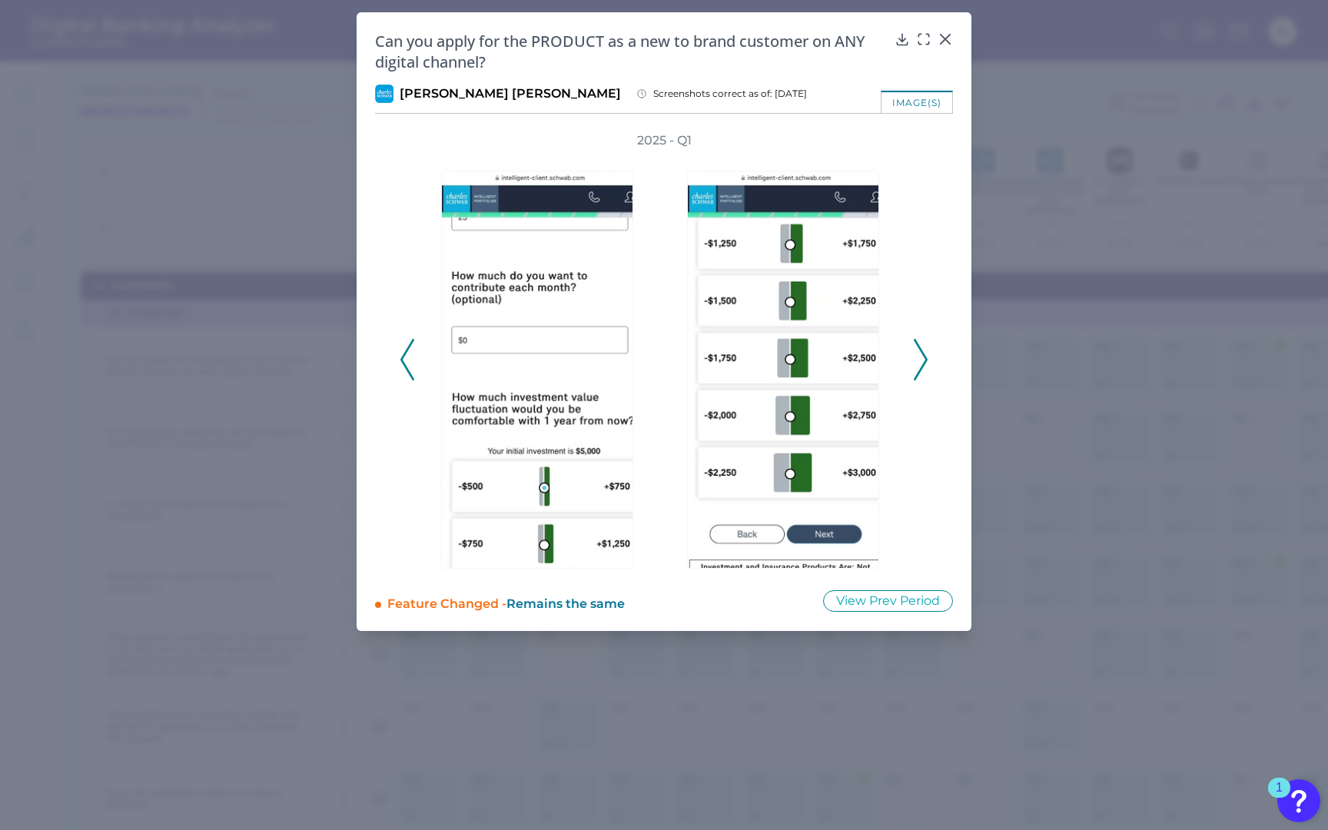
click at [920, 350] on polyline at bounding box center [920, 359] width 12 height 39
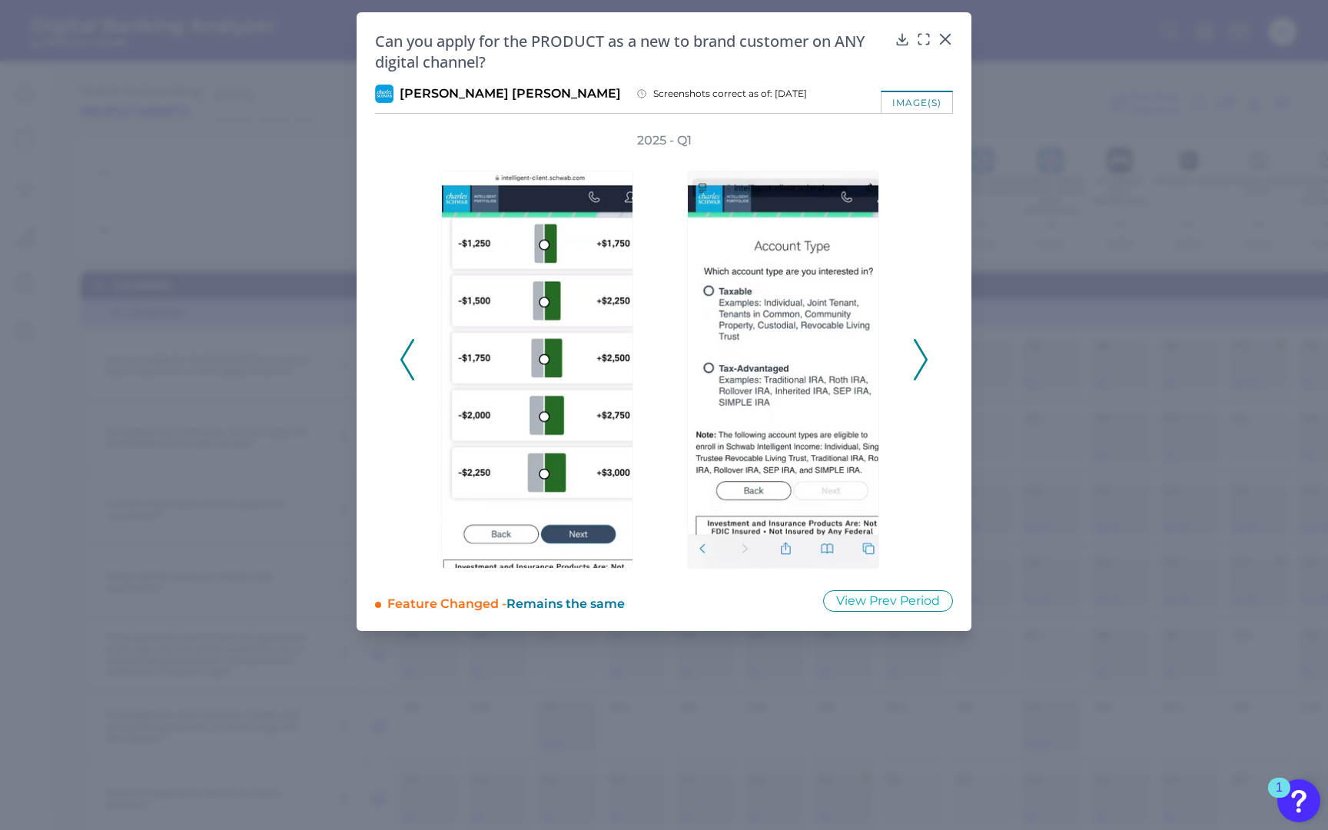
click at [920, 350] on polyline at bounding box center [920, 359] width 12 height 39
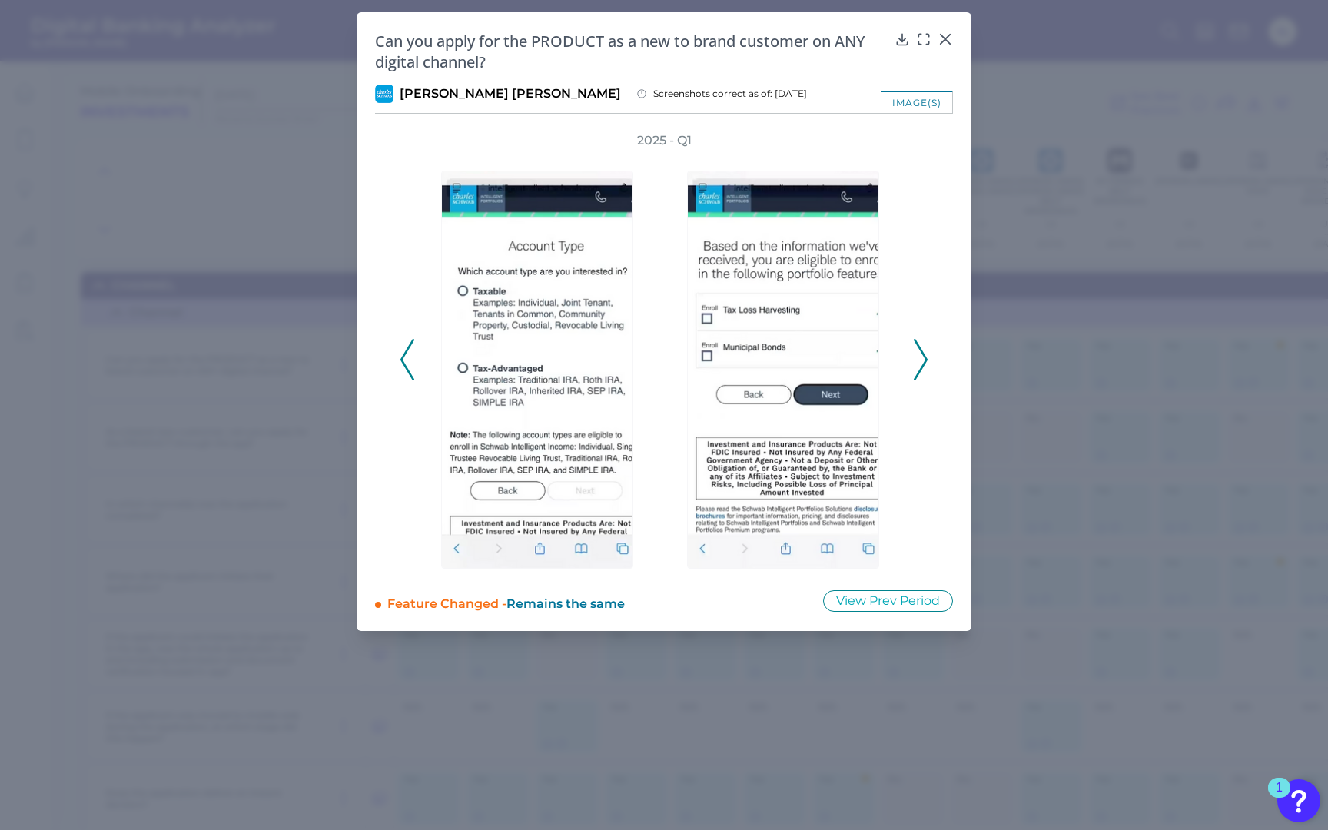
click at [920, 350] on polyline at bounding box center [920, 359] width 12 height 39
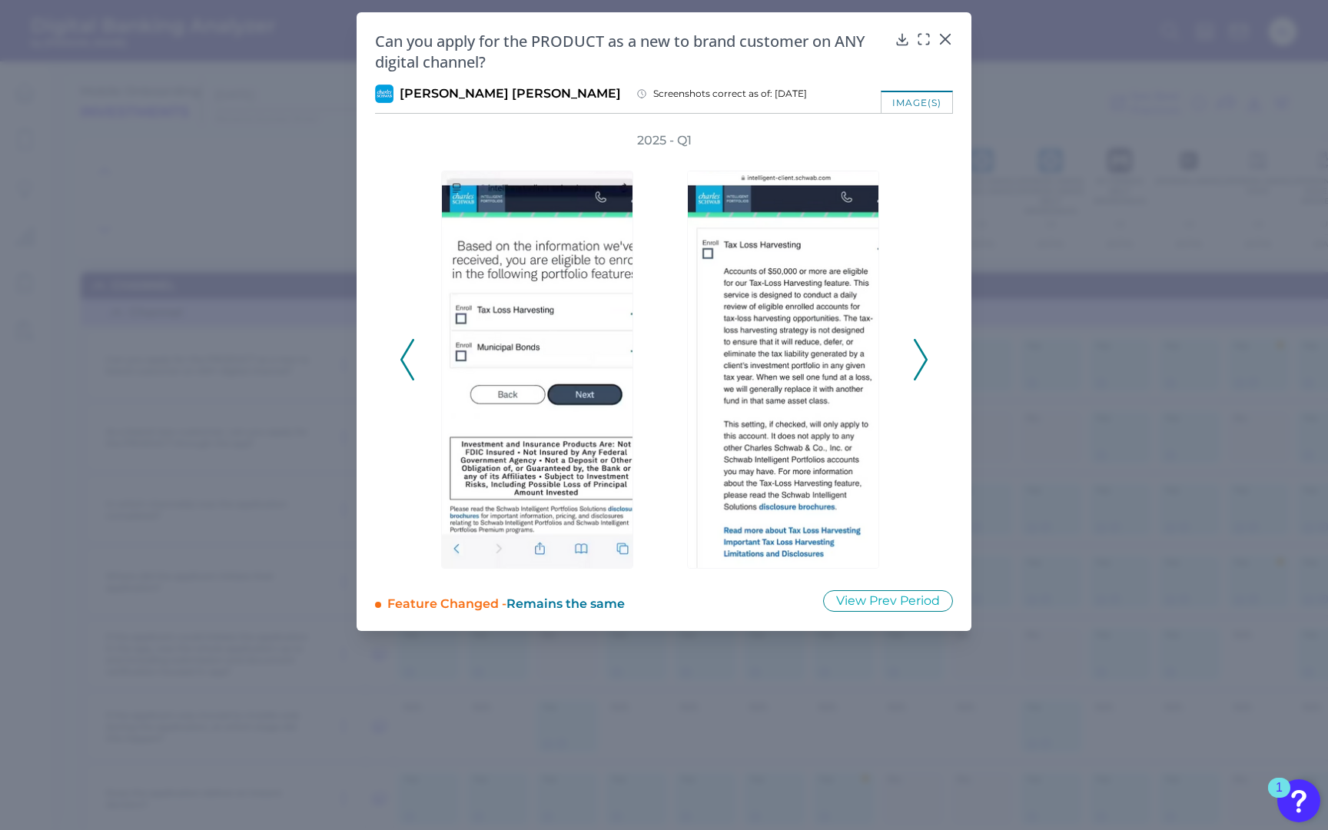
click at [920, 350] on polyline at bounding box center [920, 359] width 12 height 39
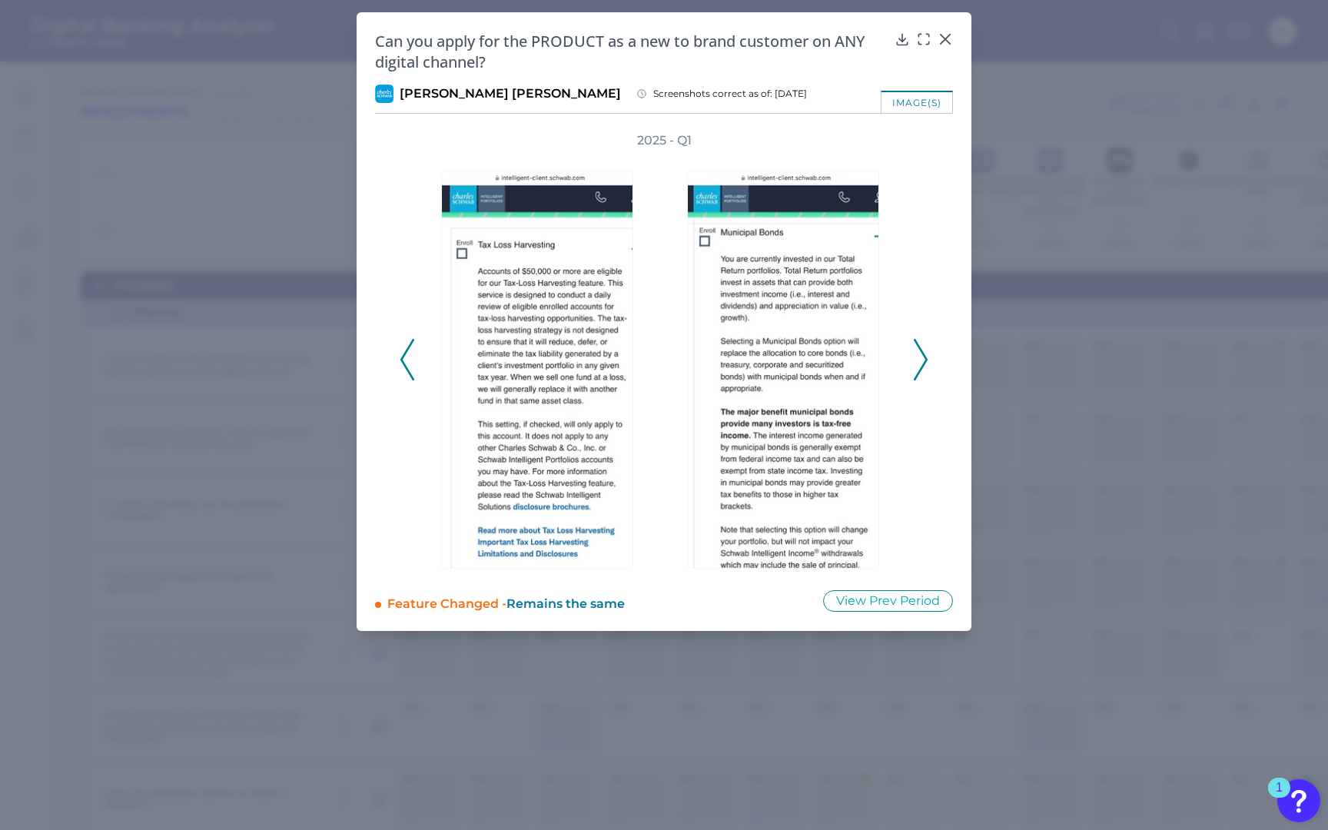
click at [920, 350] on polyline at bounding box center [920, 359] width 12 height 39
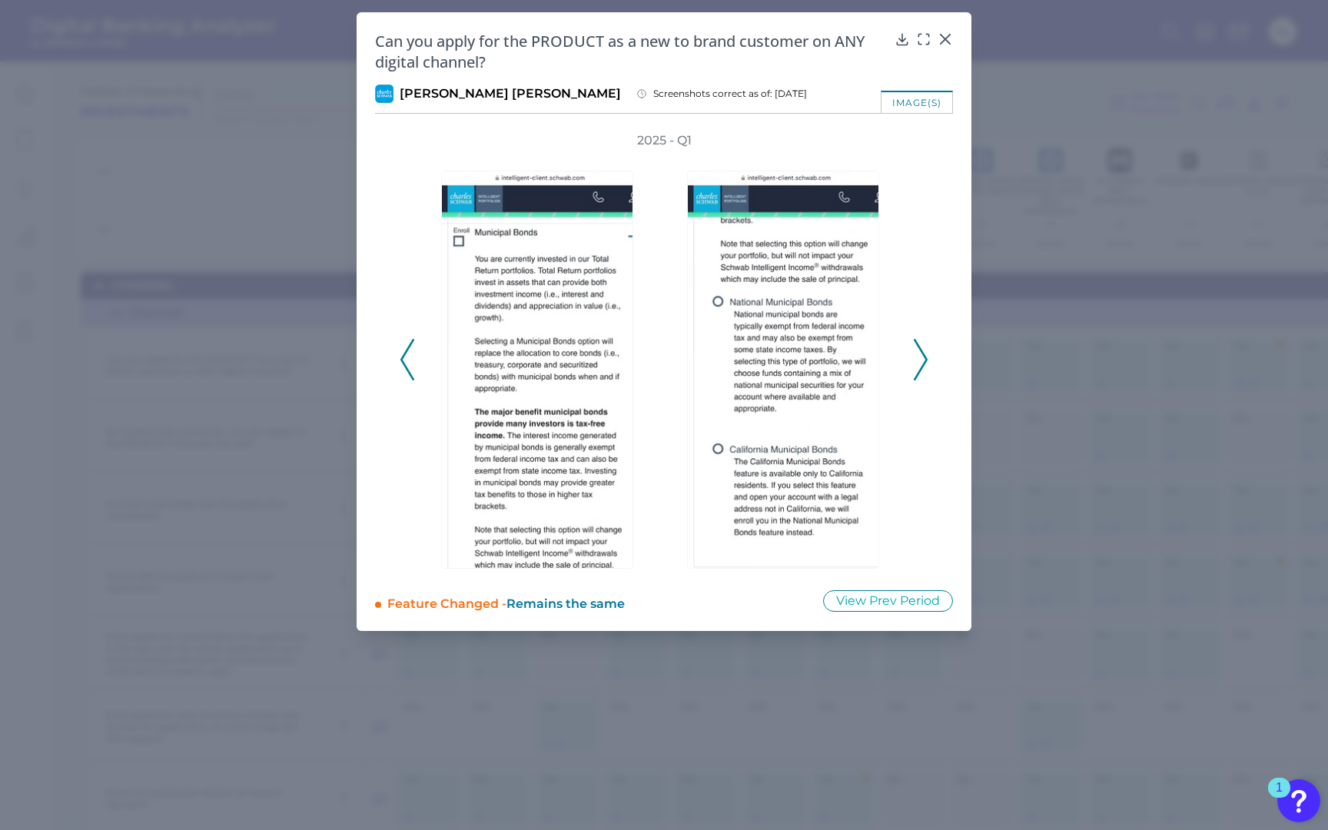
click at [920, 350] on polyline at bounding box center [920, 359] width 12 height 39
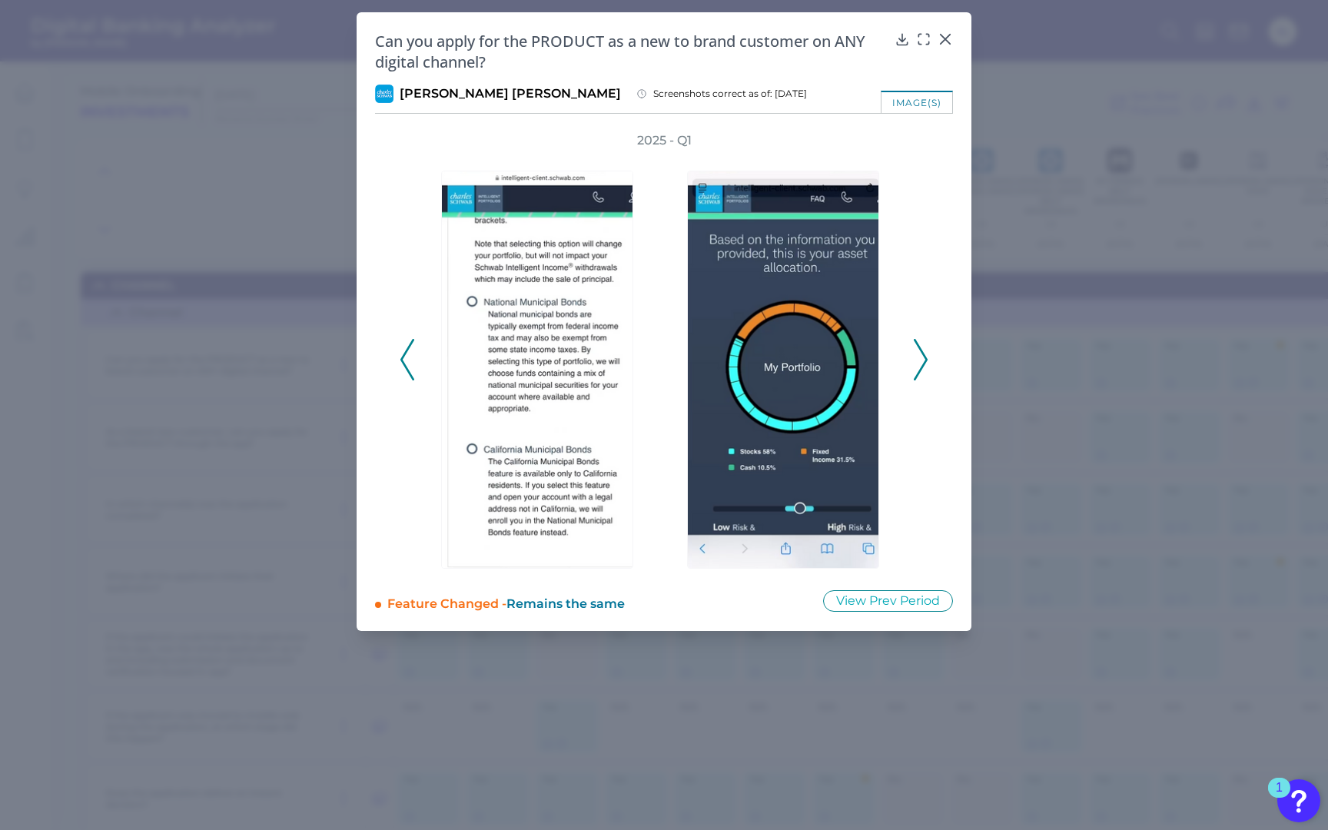
click at [920, 350] on polyline at bounding box center [920, 359] width 12 height 39
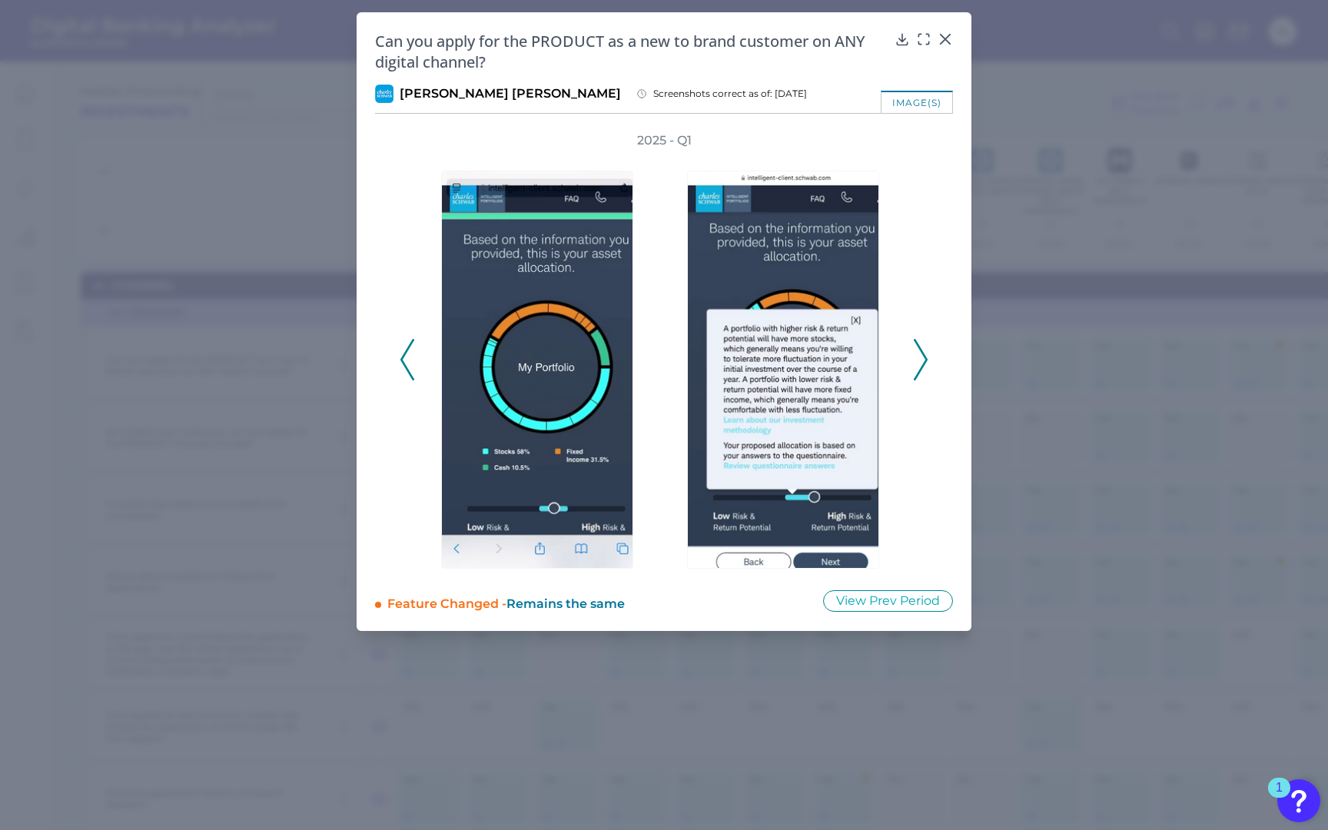
click at [920, 350] on polyline at bounding box center [920, 359] width 12 height 39
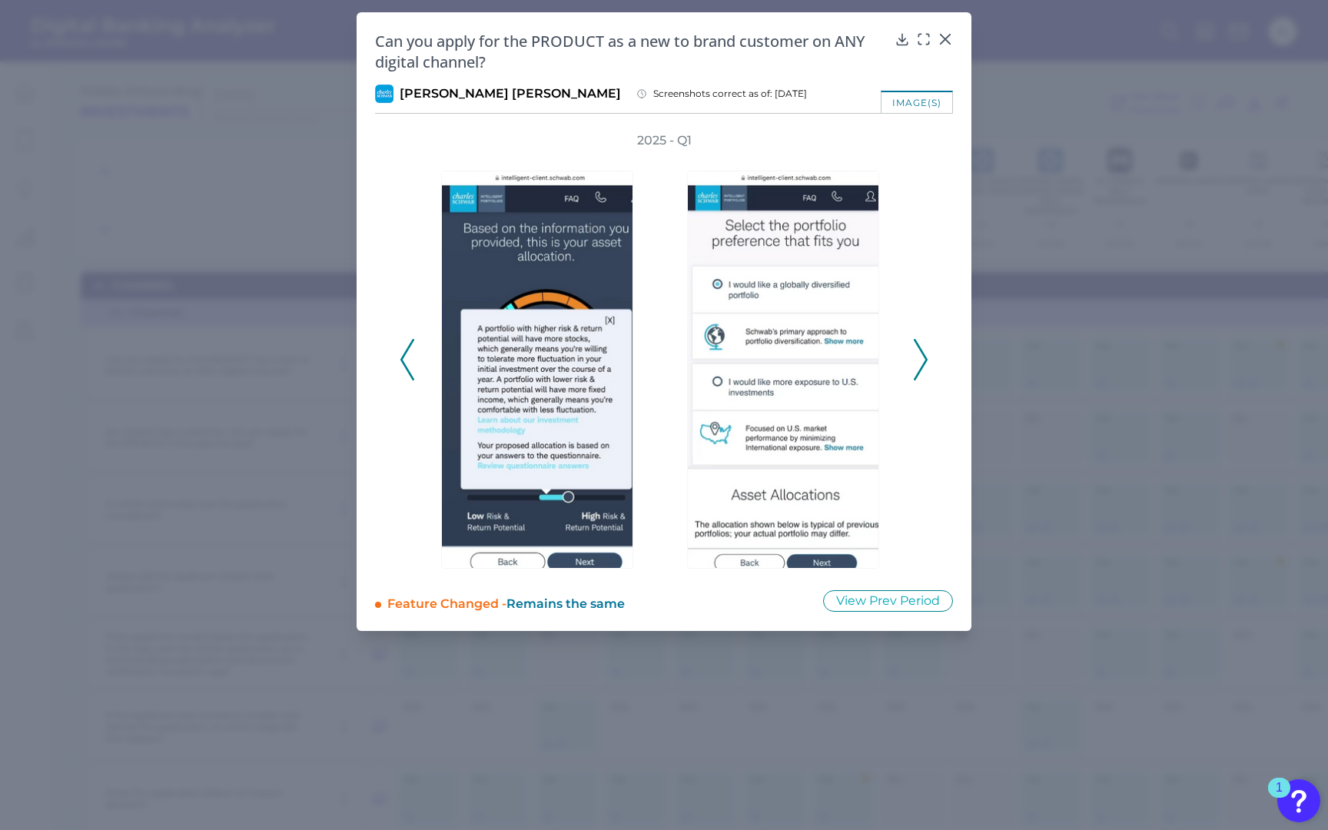
click at [920, 350] on polyline at bounding box center [920, 359] width 12 height 39
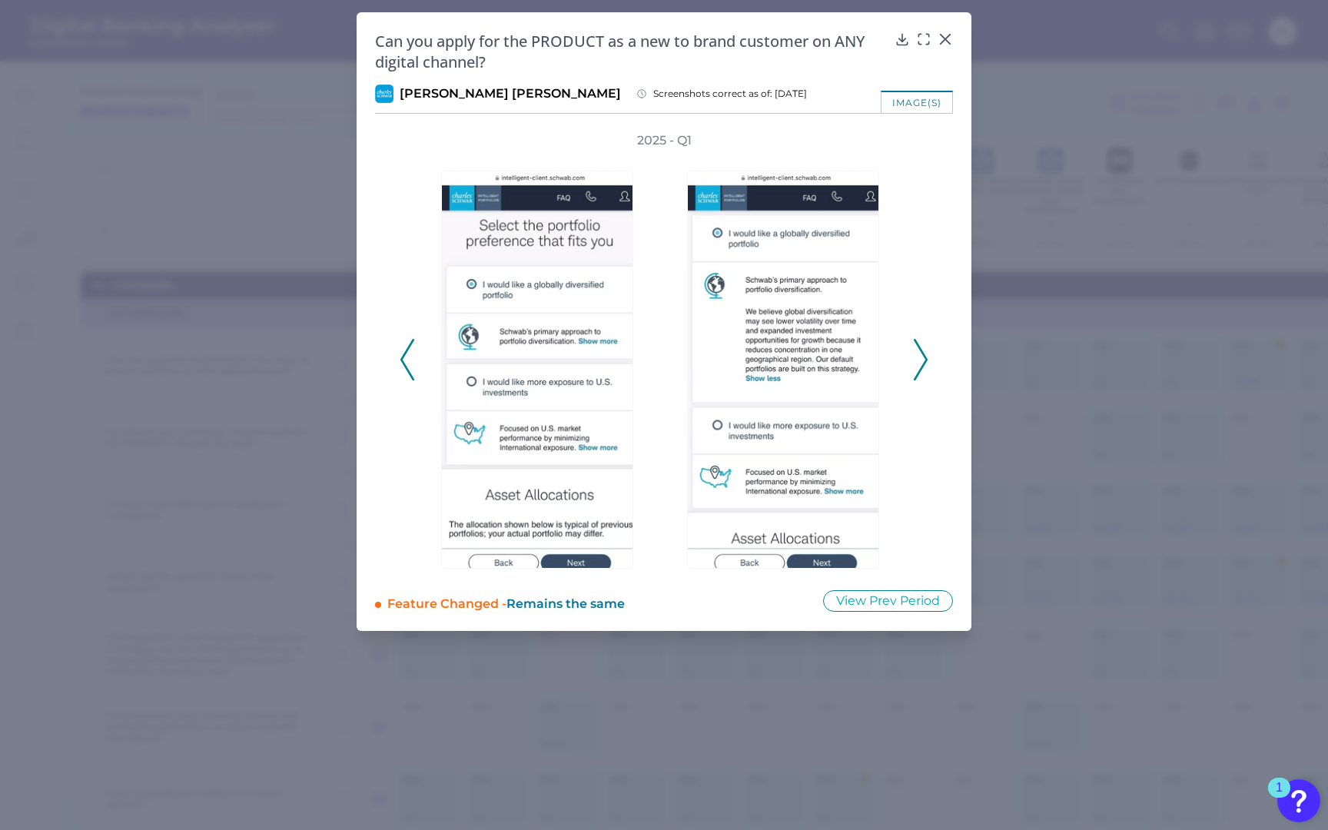
click at [920, 350] on polyline at bounding box center [920, 359] width 12 height 39
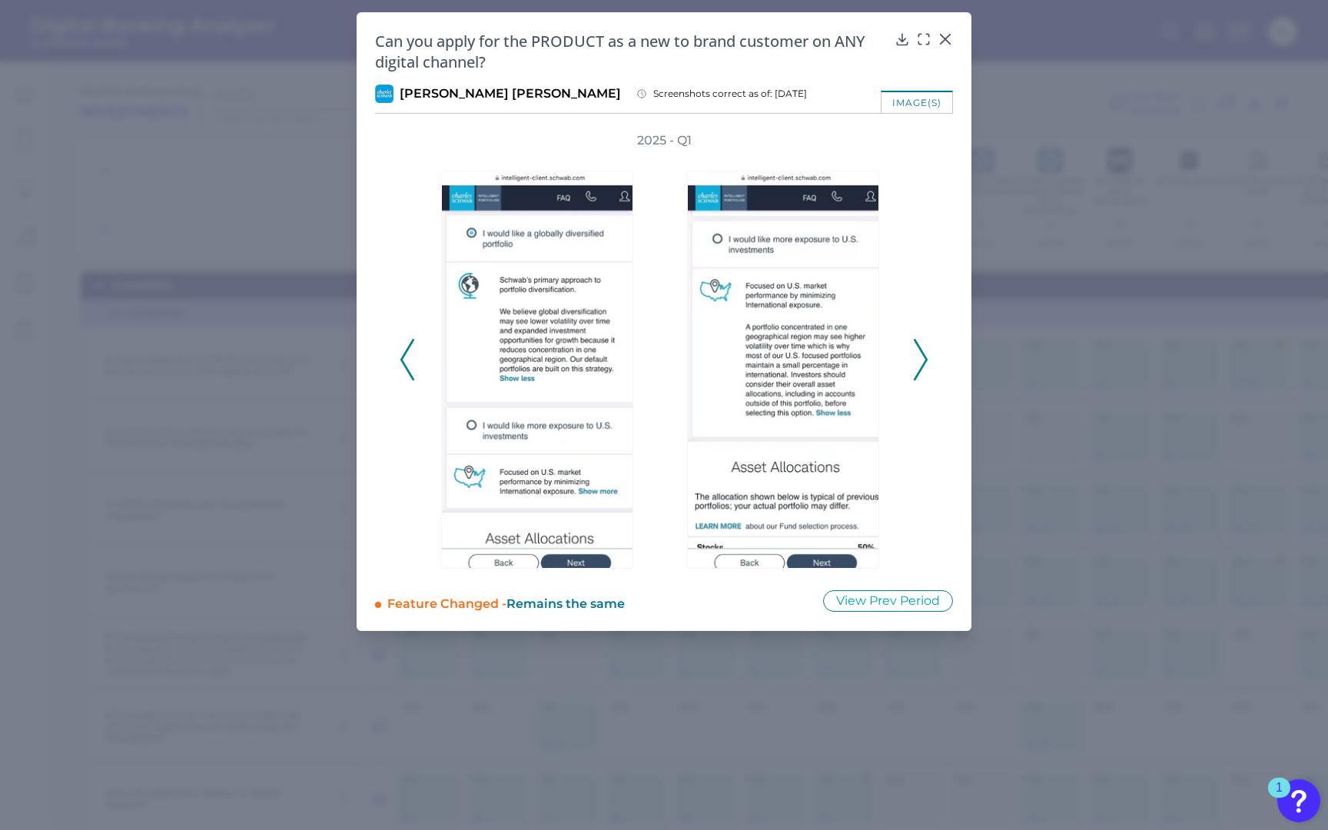
click at [920, 350] on polyline at bounding box center [920, 359] width 12 height 39
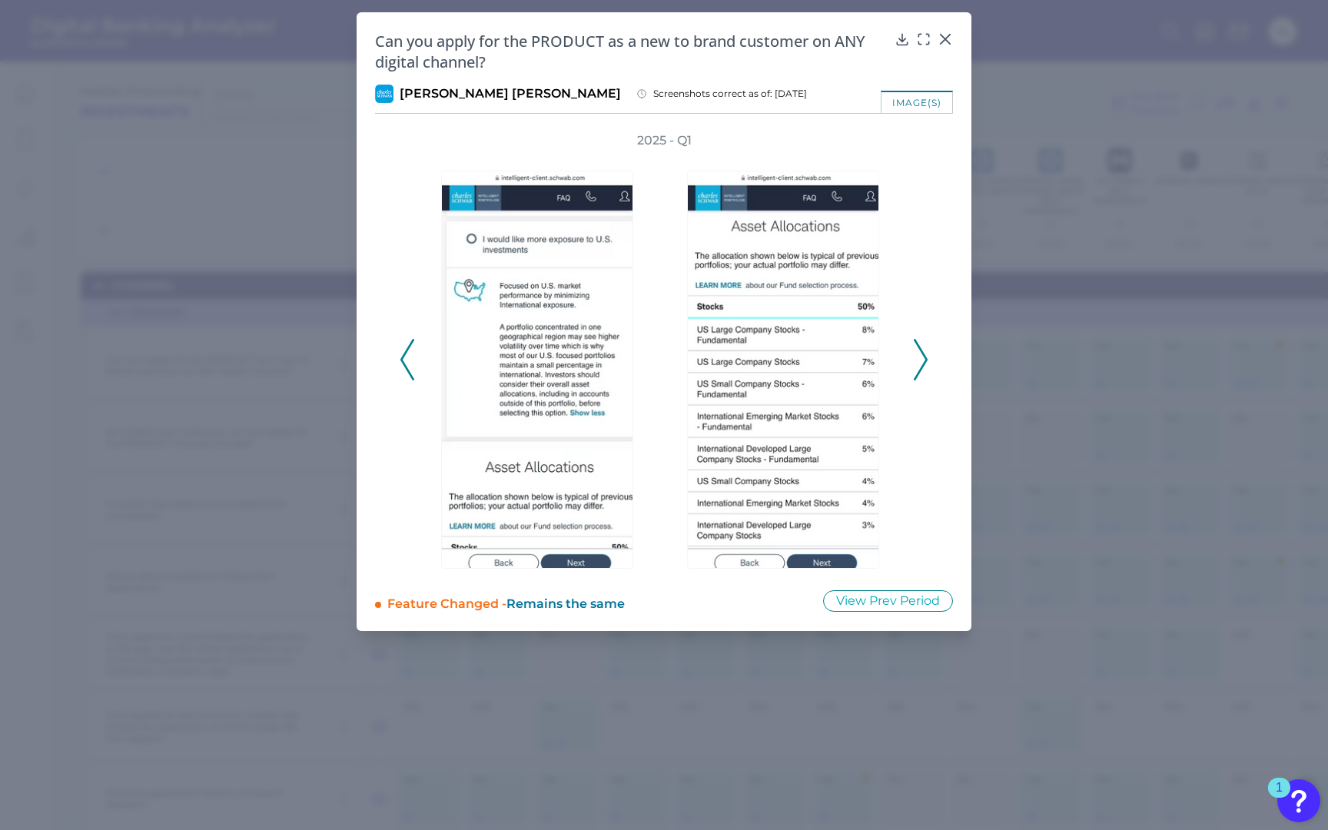
click at [920, 350] on polyline at bounding box center [920, 359] width 12 height 39
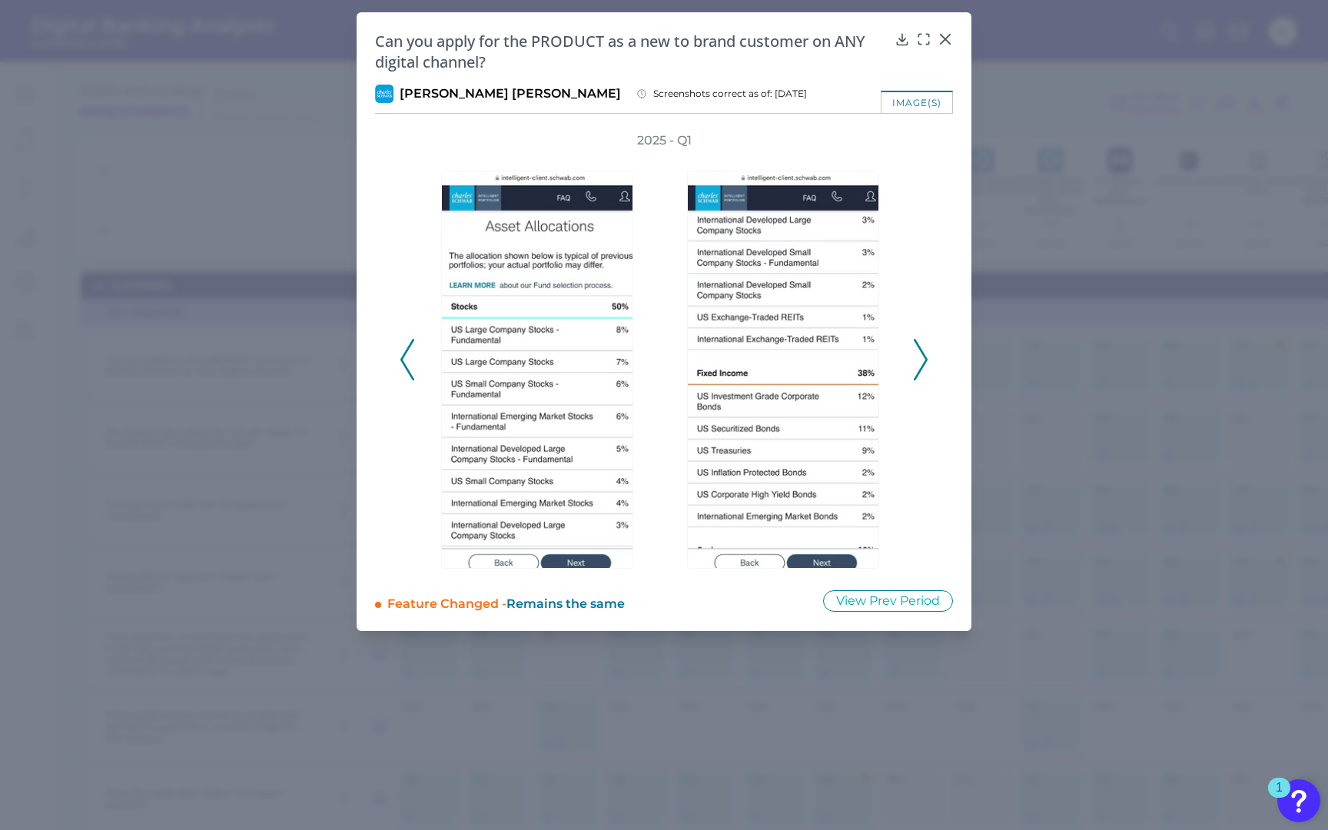
click at [920, 350] on polyline at bounding box center [920, 359] width 12 height 39
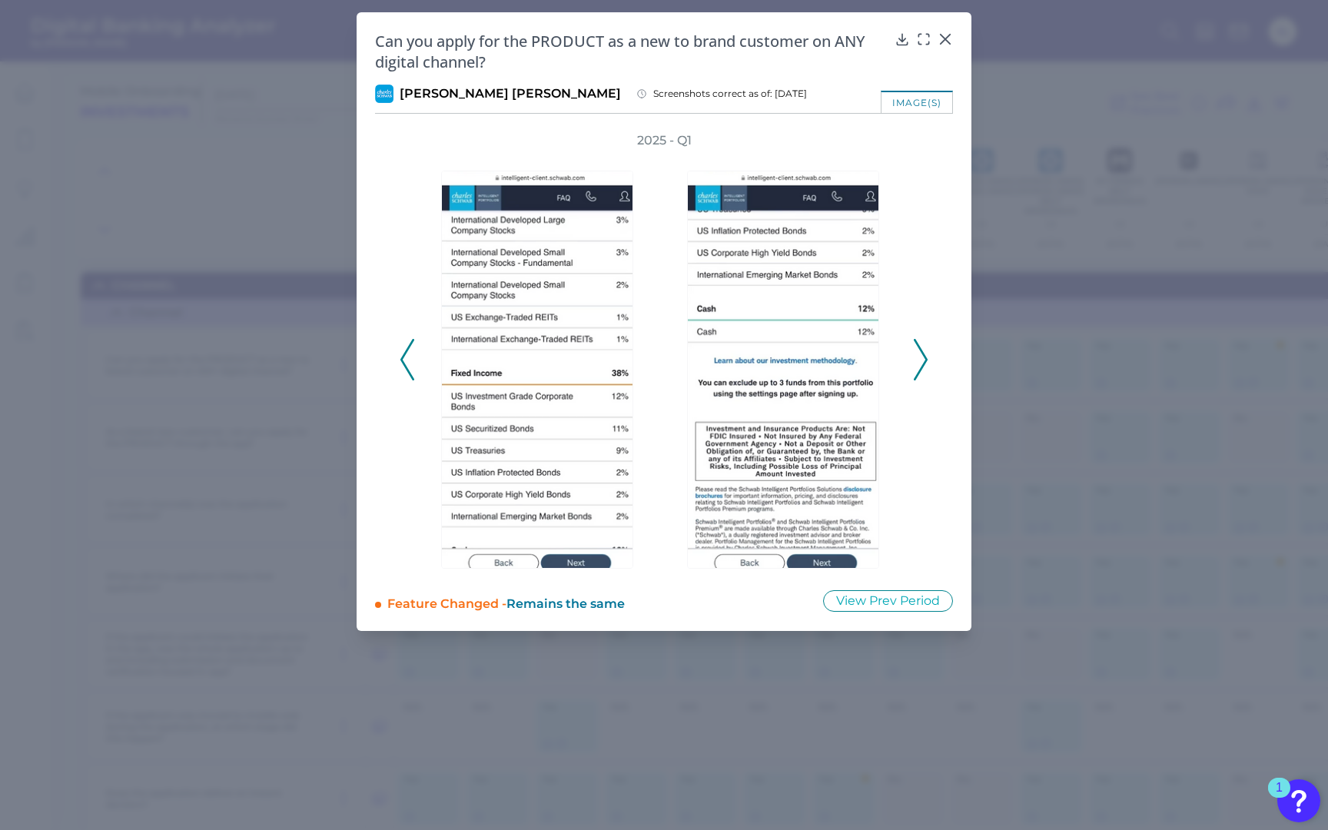
click at [920, 350] on polyline at bounding box center [920, 359] width 12 height 39
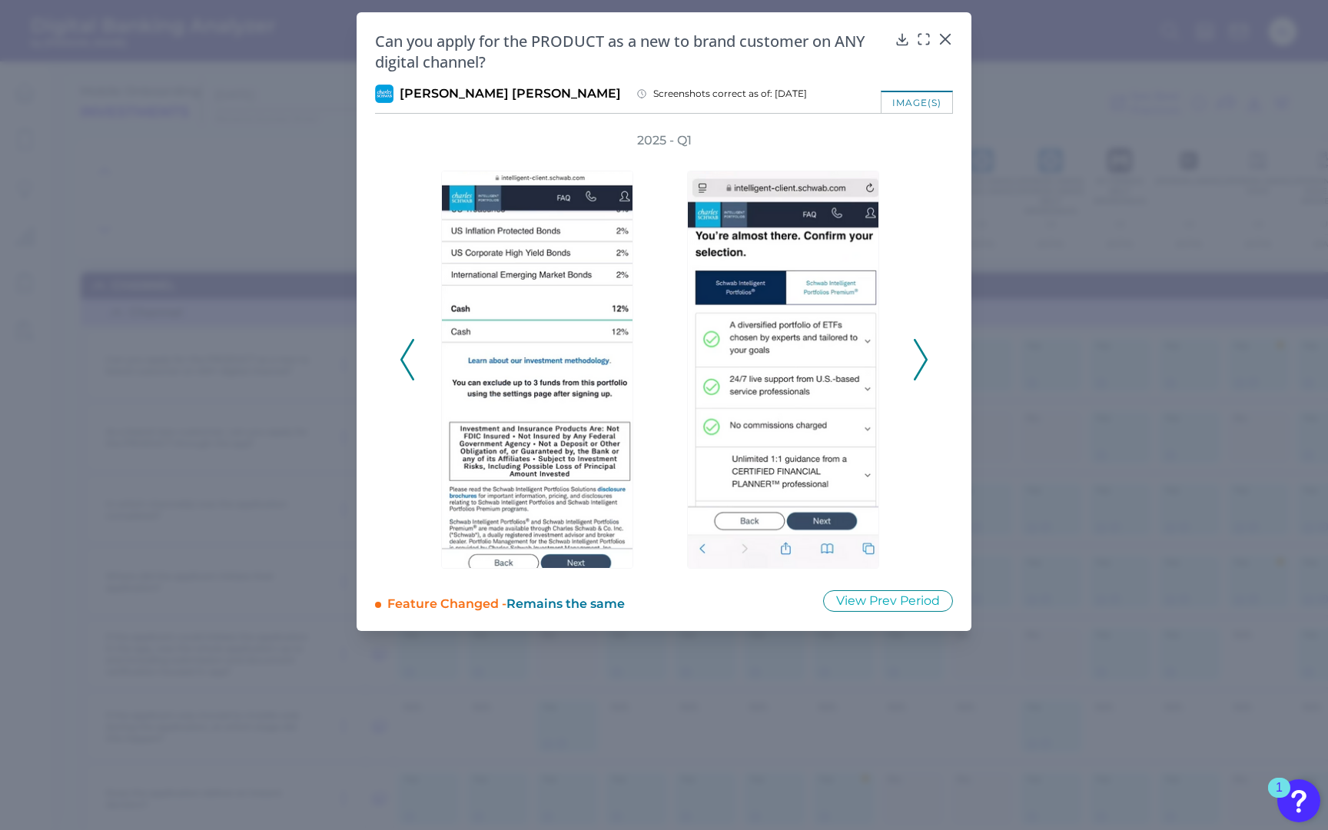
click at [920, 350] on polyline at bounding box center [920, 359] width 12 height 39
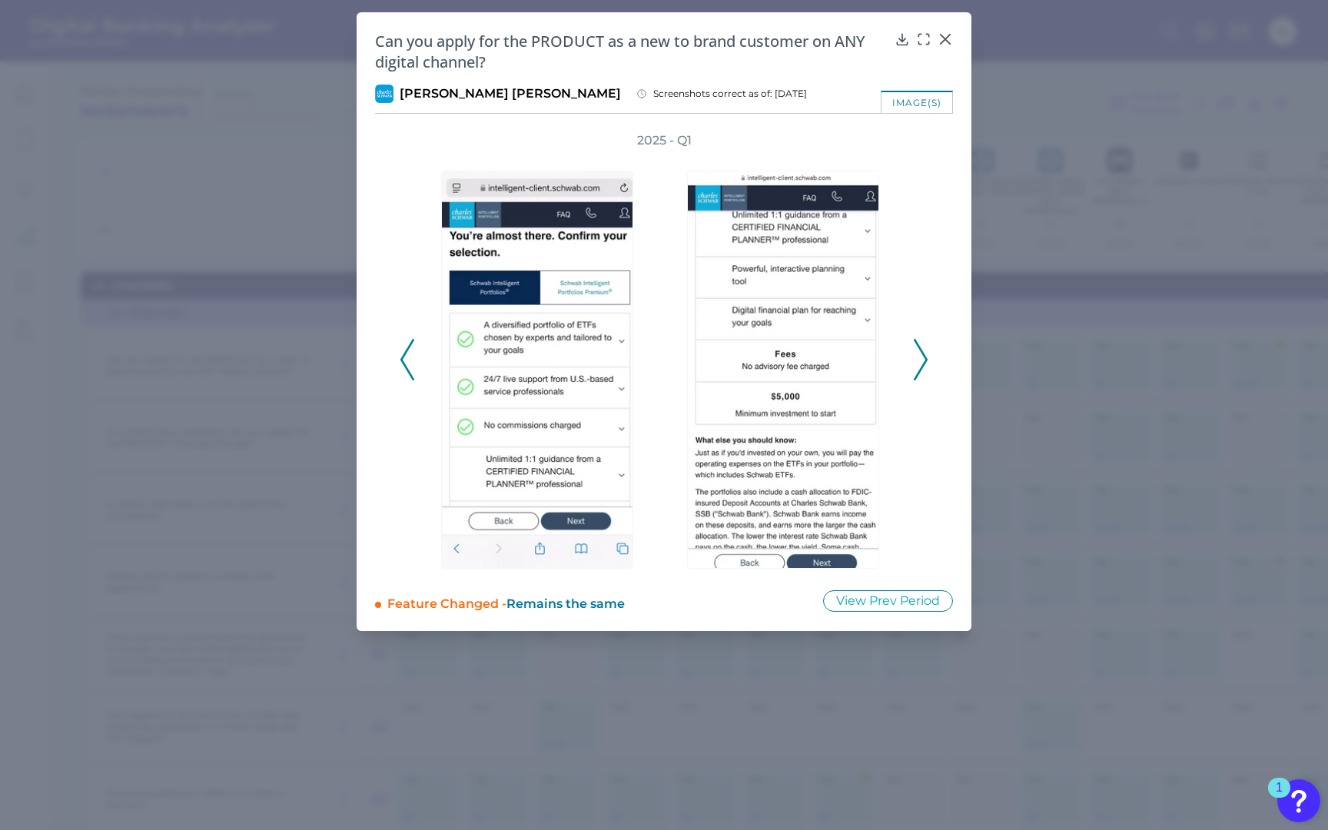
click at [920, 350] on polyline at bounding box center [920, 359] width 12 height 39
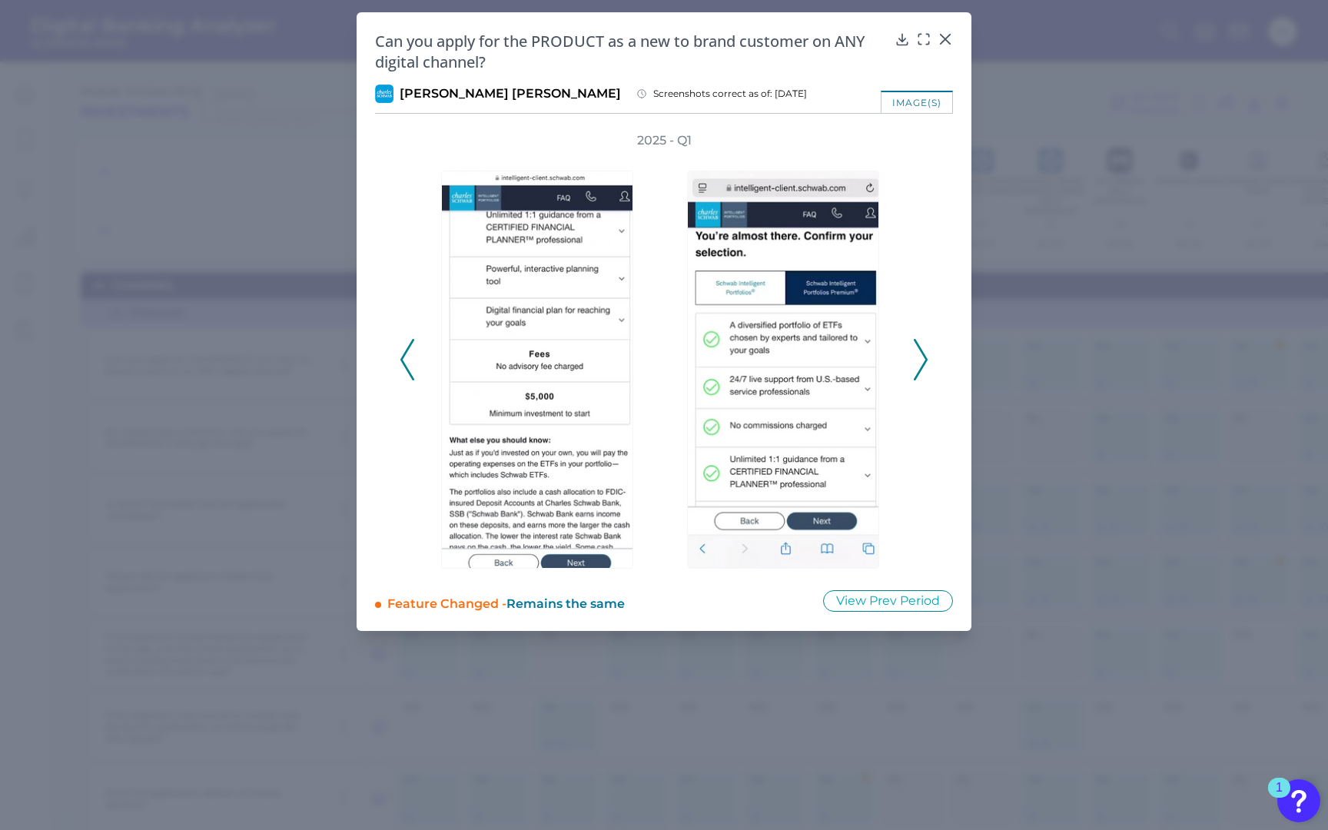
click at [920, 350] on polyline at bounding box center [920, 359] width 12 height 39
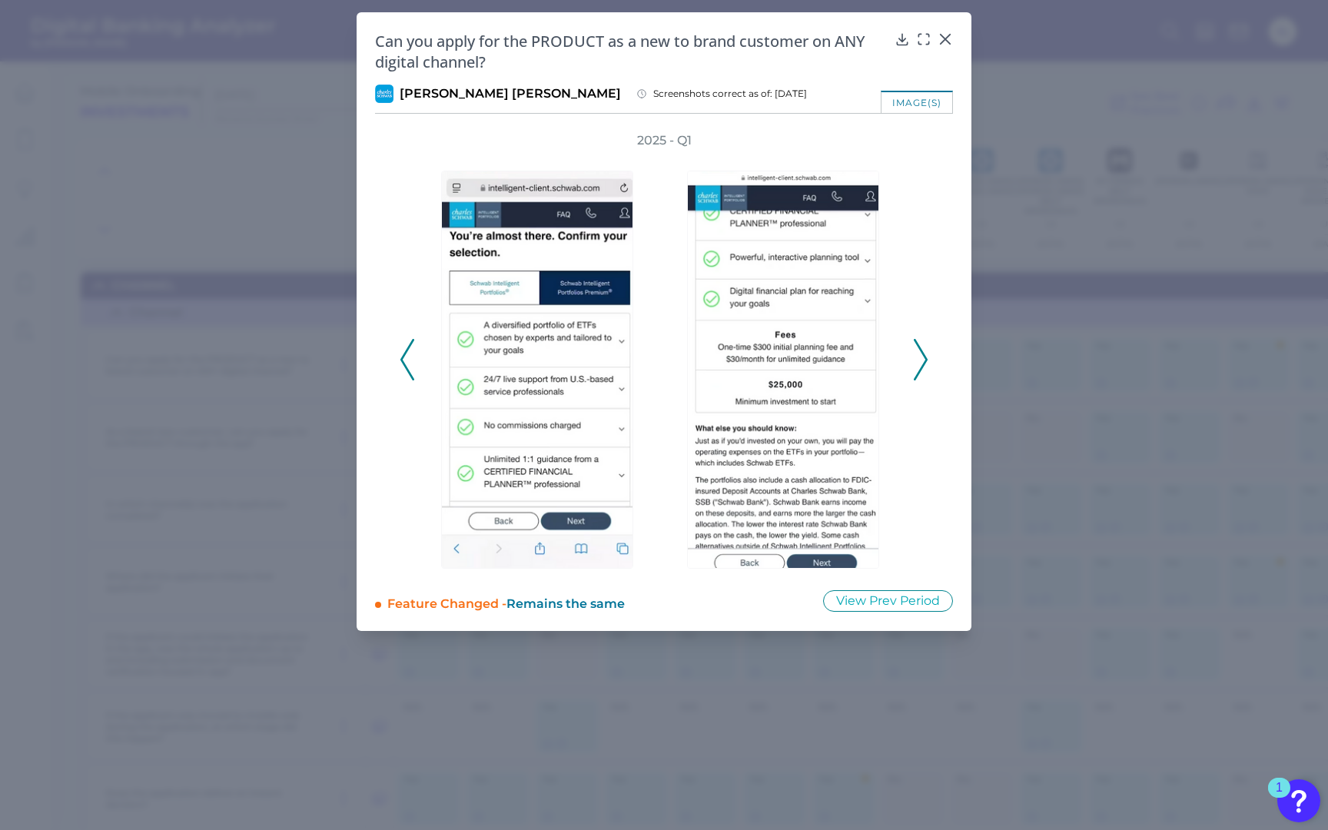
click at [920, 350] on polyline at bounding box center [920, 359] width 12 height 39
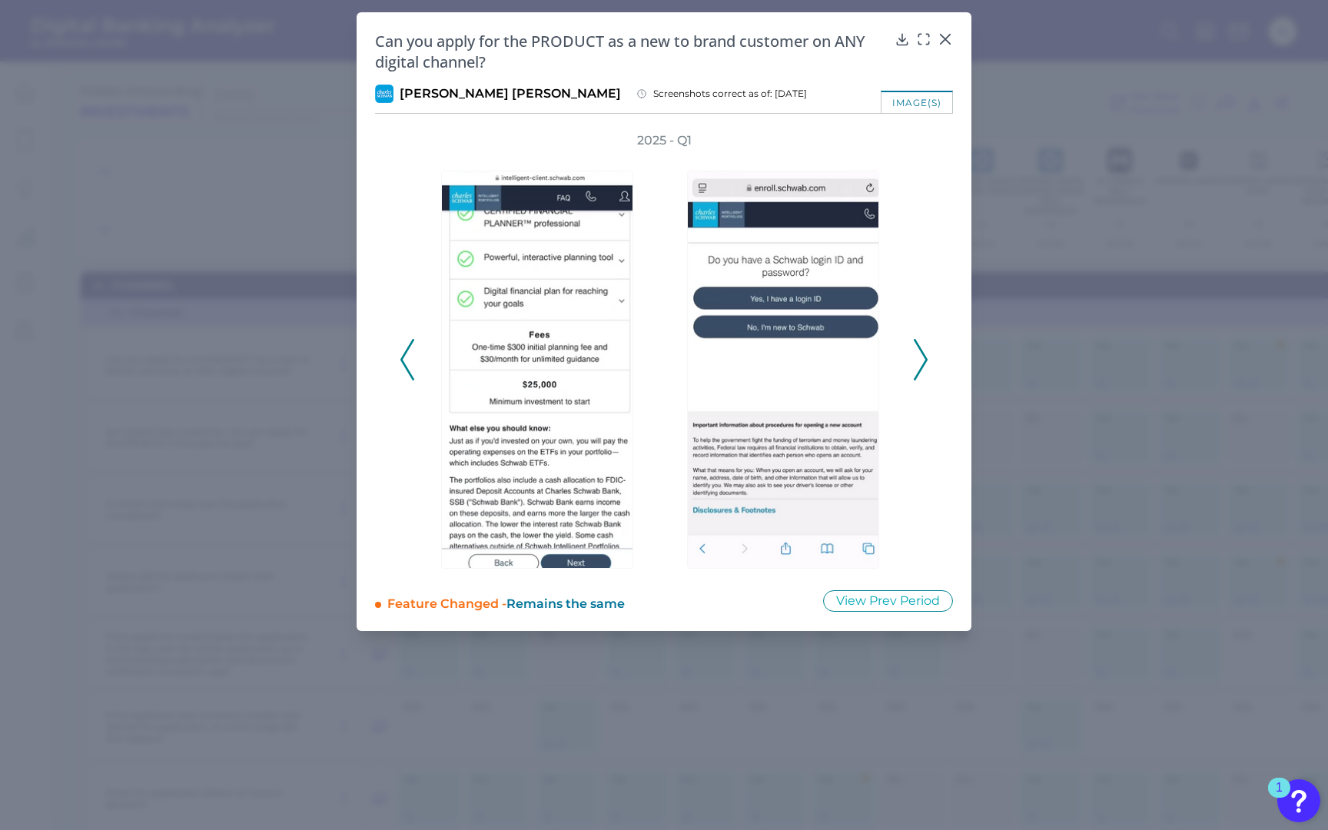
click at [920, 350] on polyline at bounding box center [920, 359] width 12 height 39
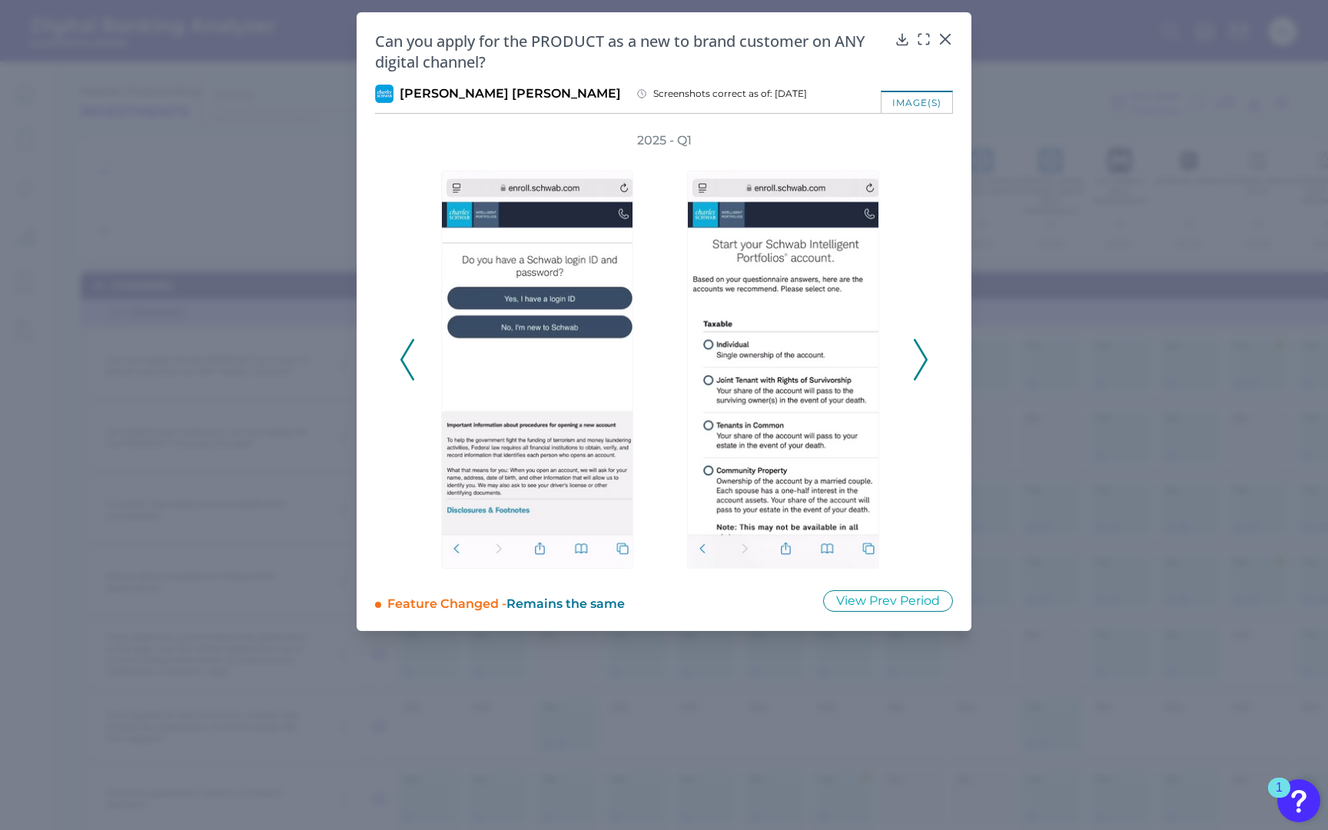
click at [920, 350] on polyline at bounding box center [920, 359] width 12 height 39
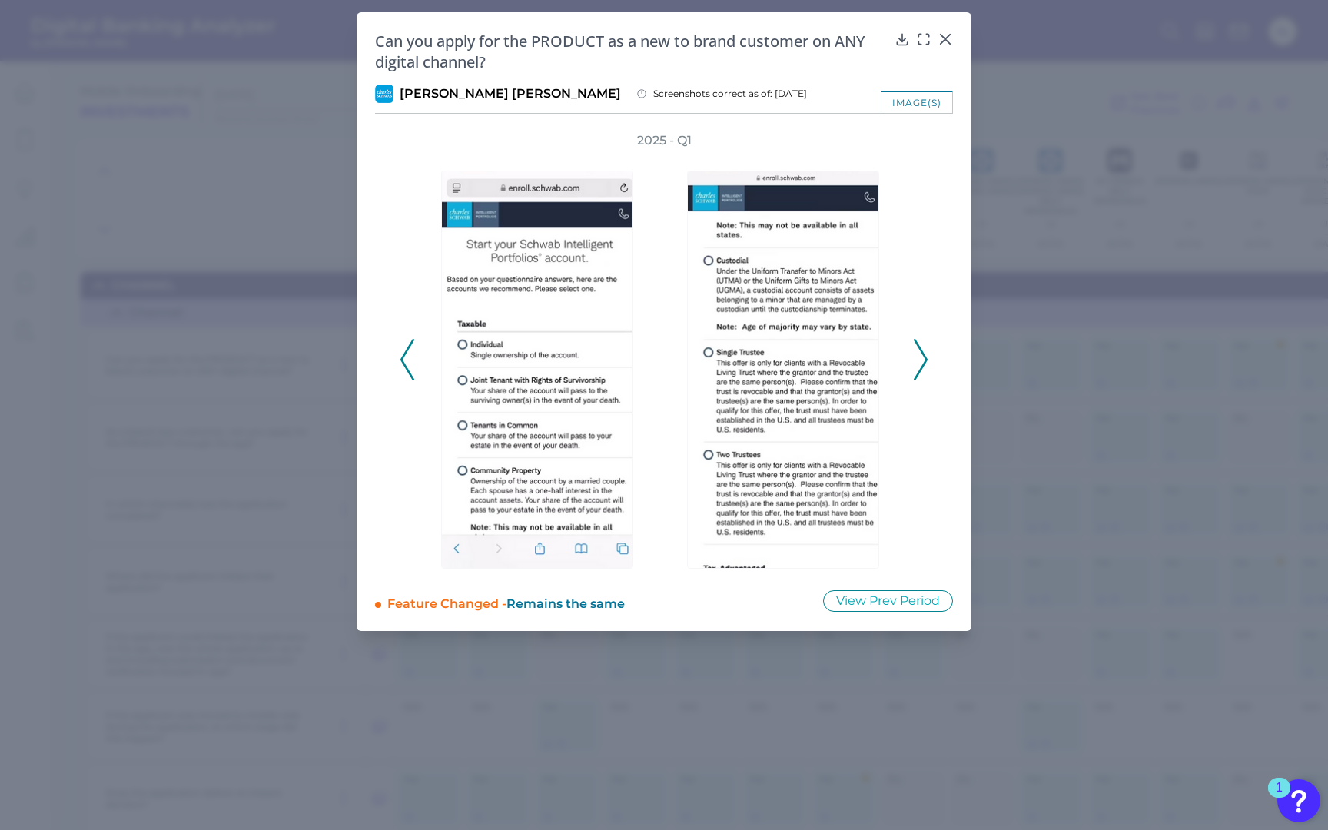
click at [920, 350] on polyline at bounding box center [920, 359] width 12 height 39
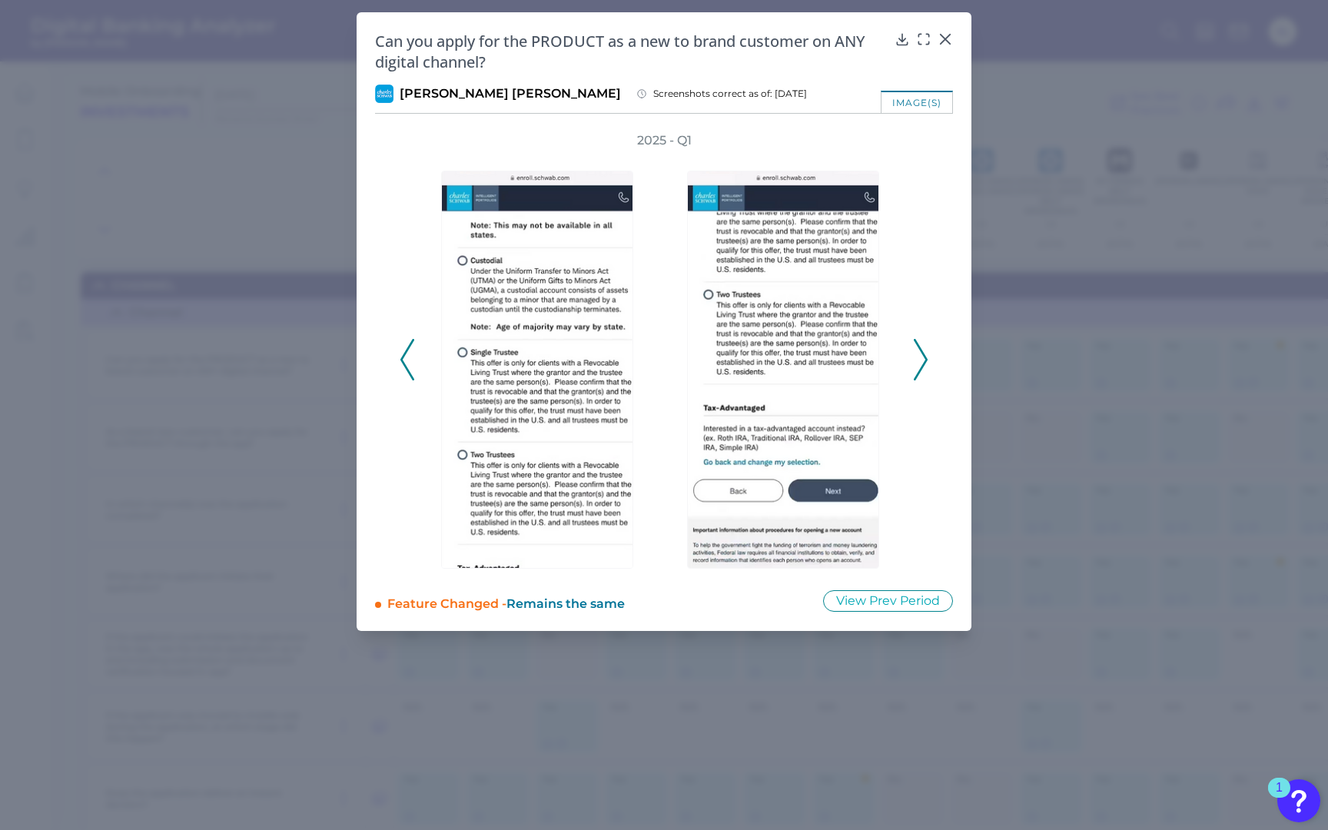
click at [920, 350] on polyline at bounding box center [920, 359] width 12 height 39
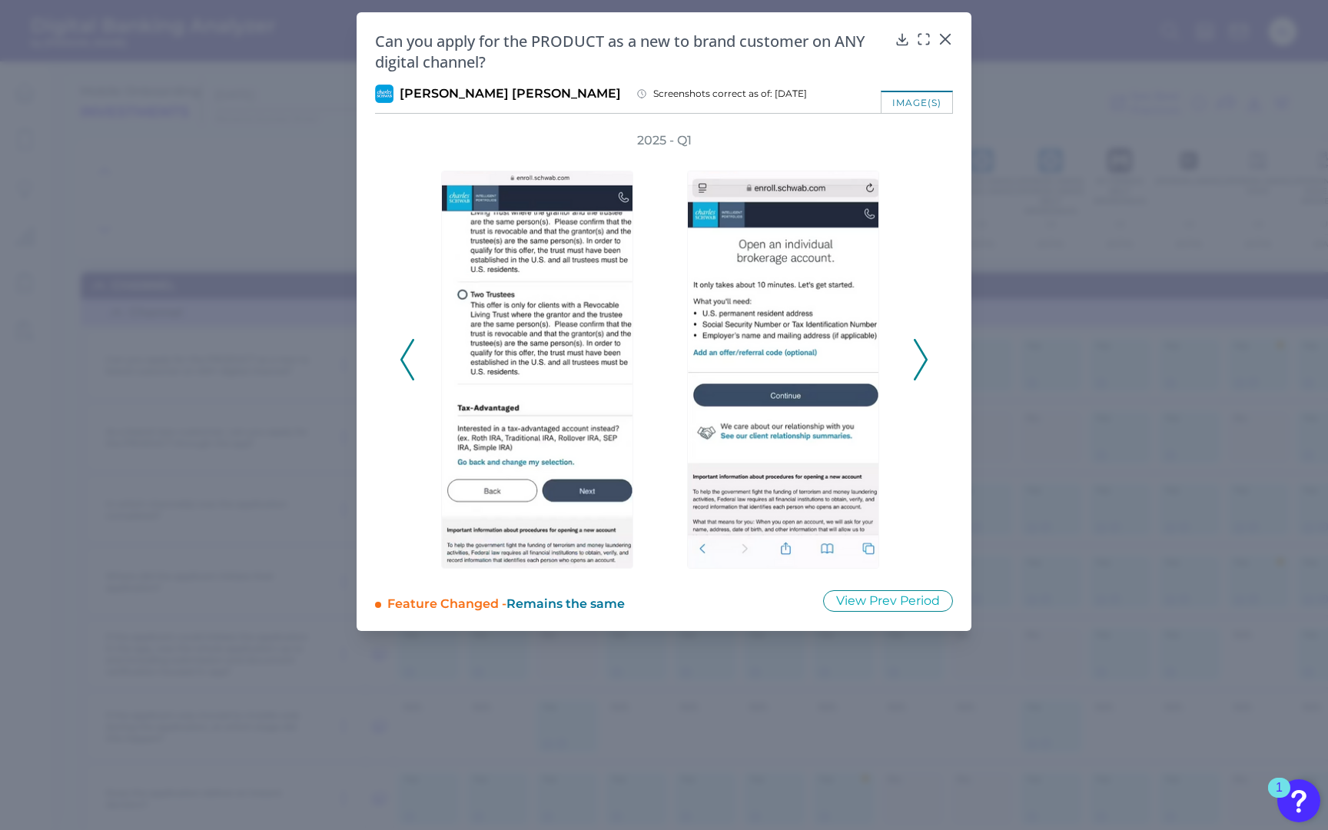
click at [920, 350] on polyline at bounding box center [920, 359] width 12 height 39
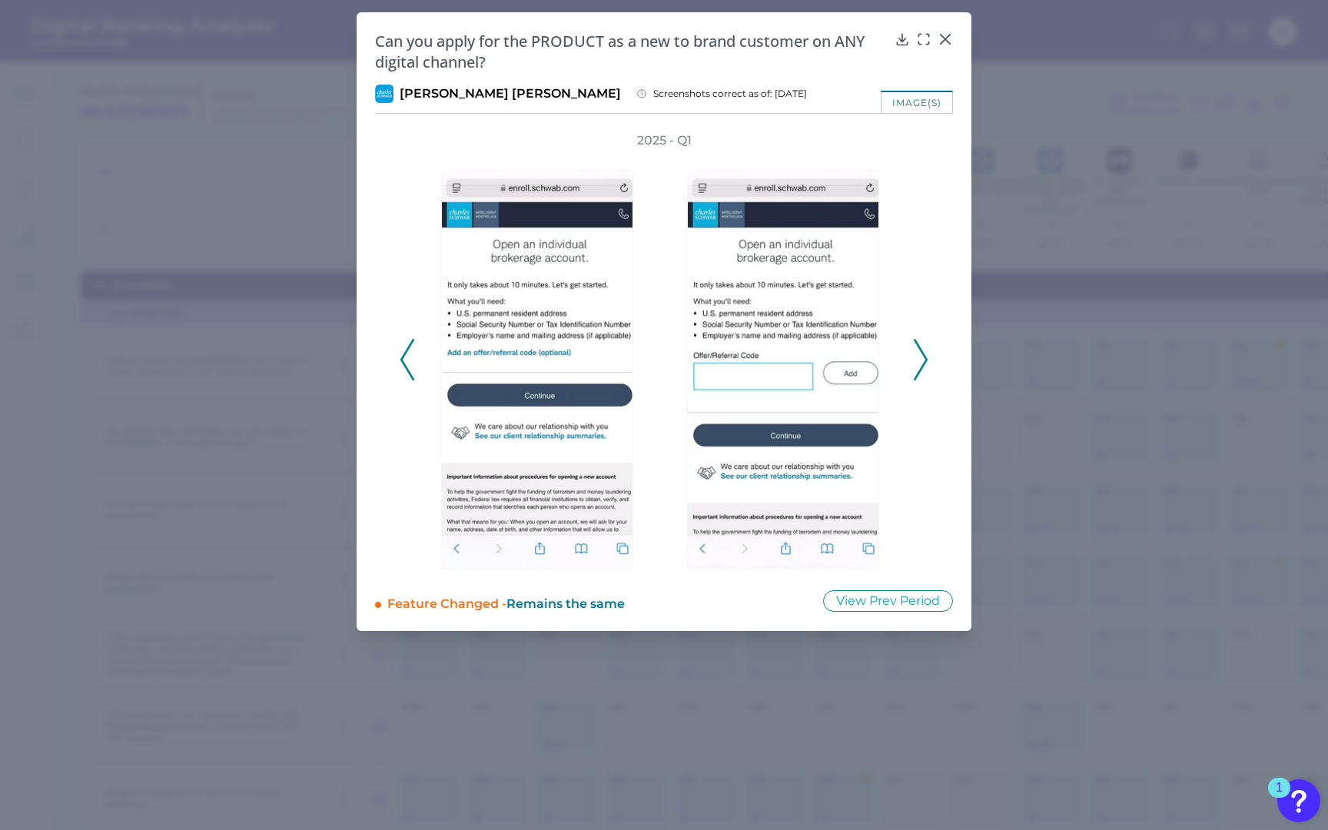
click at [920, 350] on polyline at bounding box center [920, 359] width 12 height 39
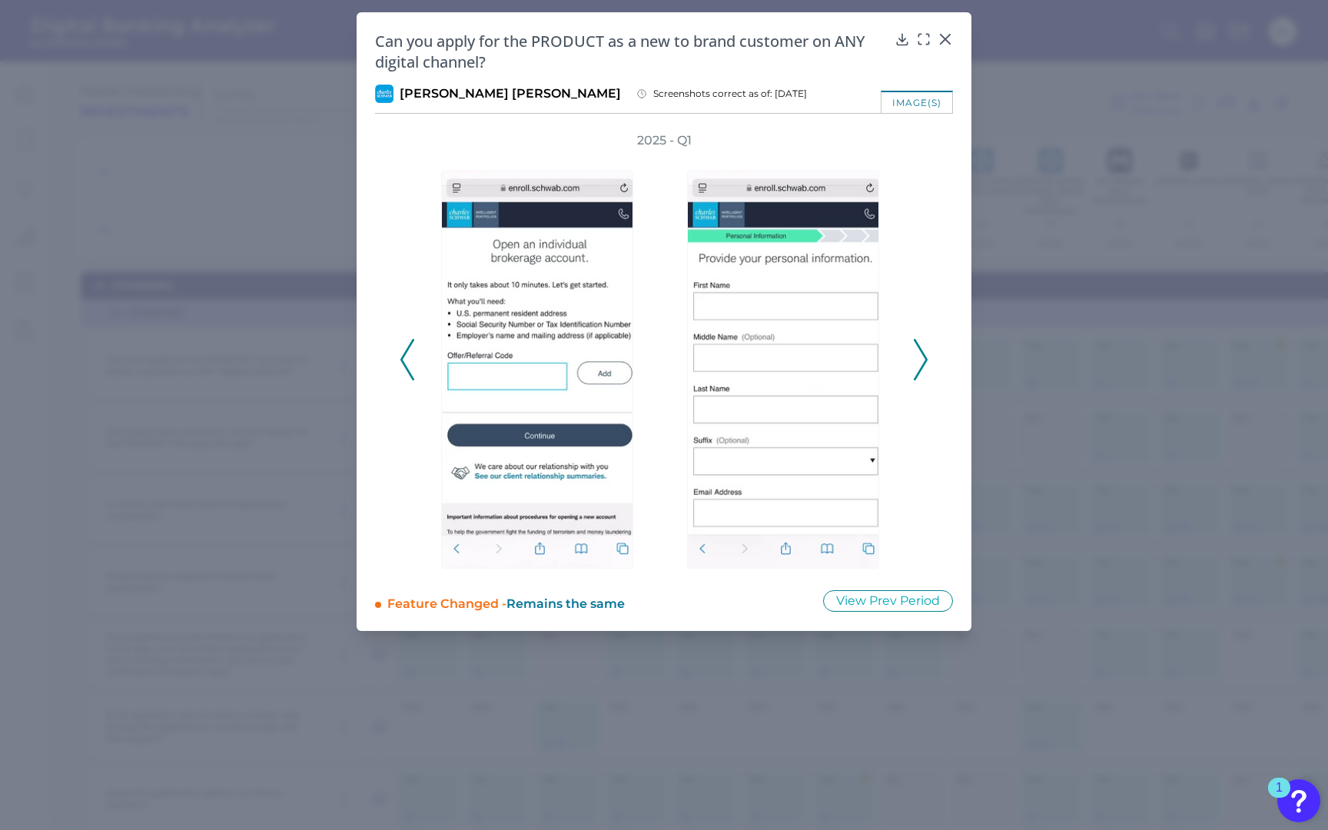
click at [920, 350] on polyline at bounding box center [920, 359] width 12 height 39
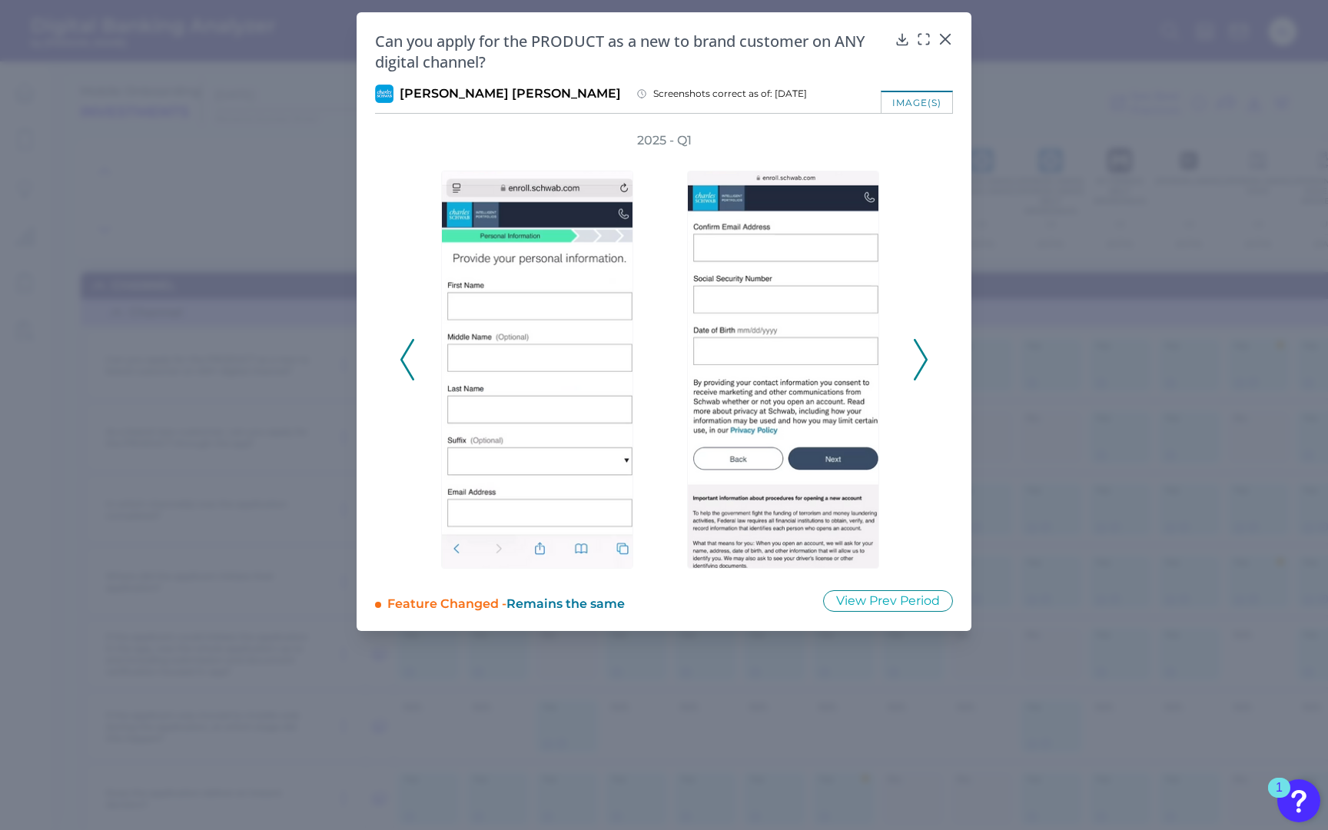
click at [920, 350] on polyline at bounding box center [920, 359] width 12 height 39
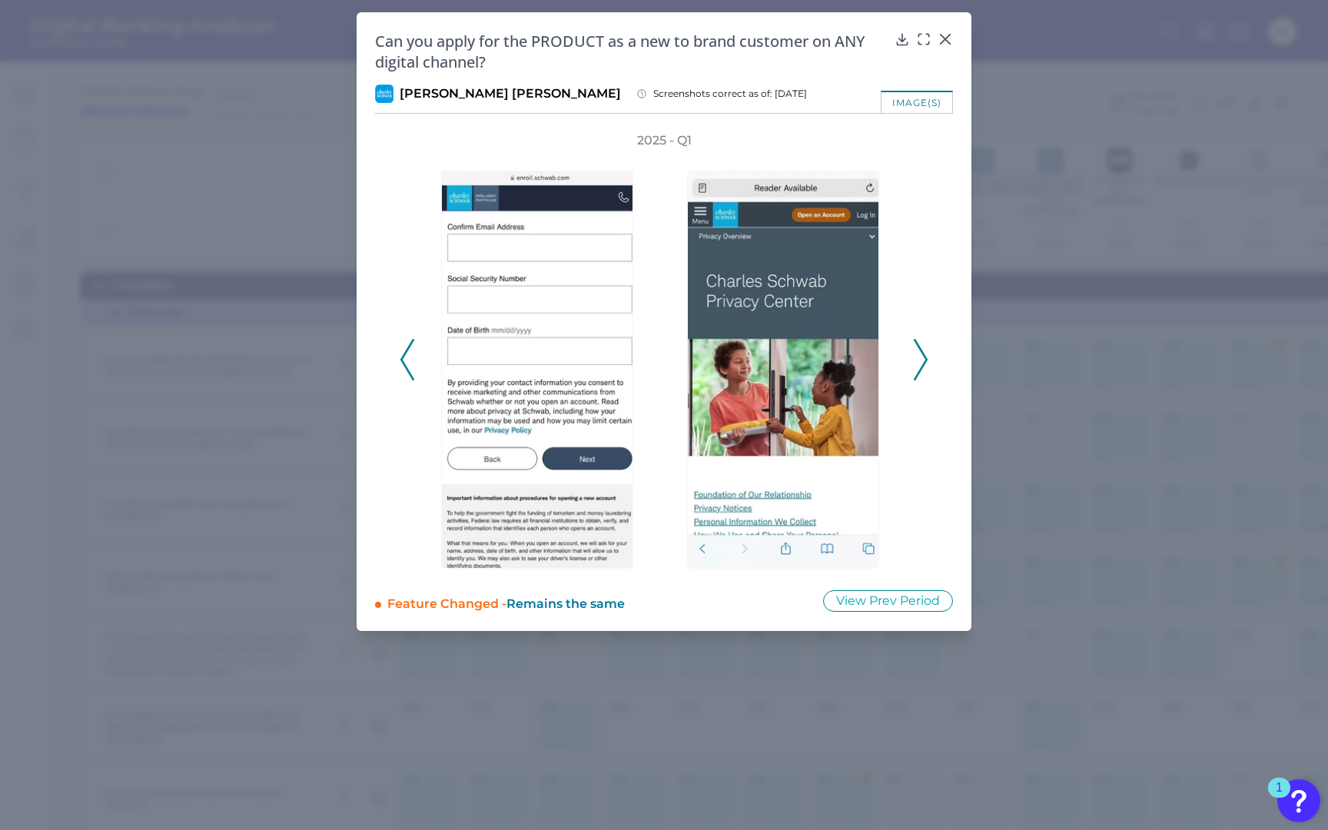
click at [920, 350] on polyline at bounding box center [920, 359] width 12 height 39
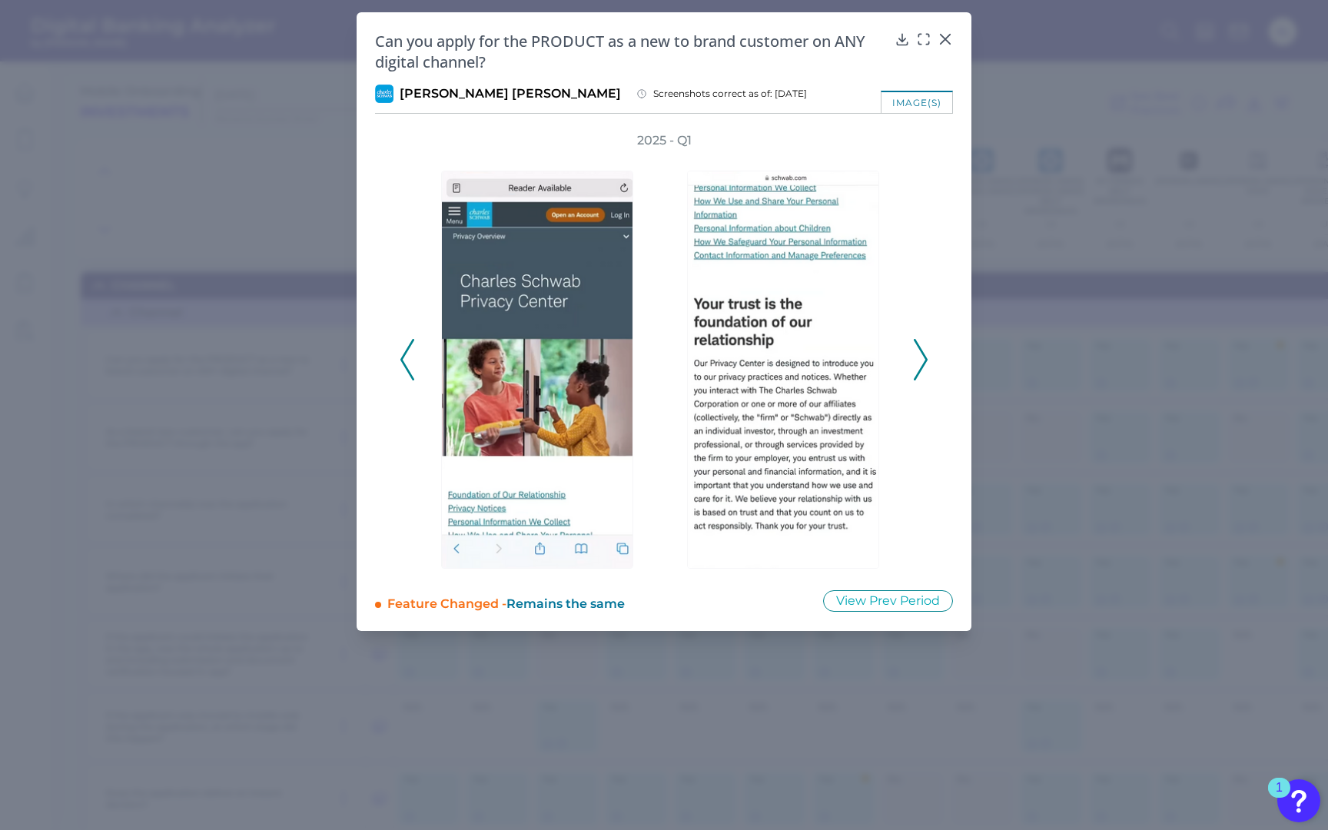
click at [920, 350] on polyline at bounding box center [920, 359] width 12 height 39
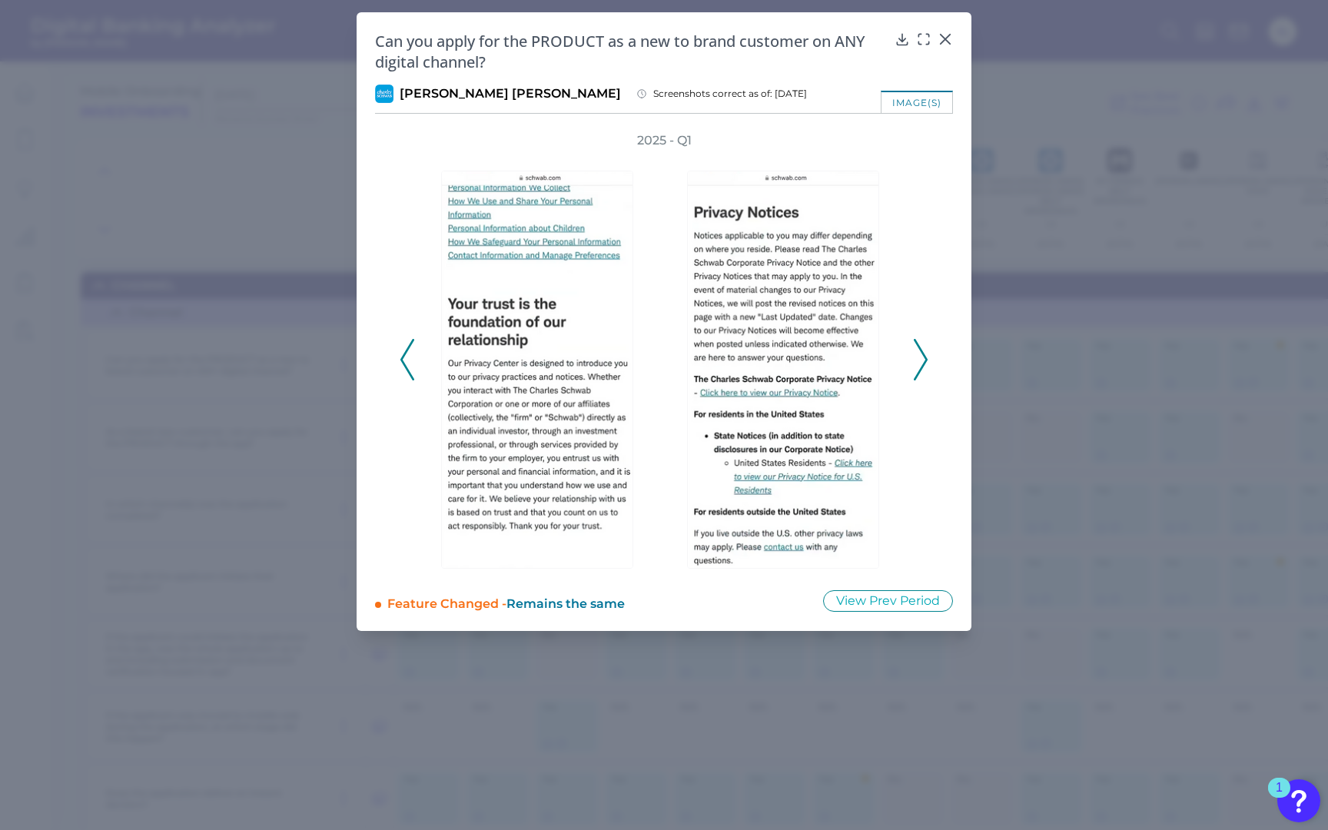
click at [920, 350] on polyline at bounding box center [920, 359] width 12 height 39
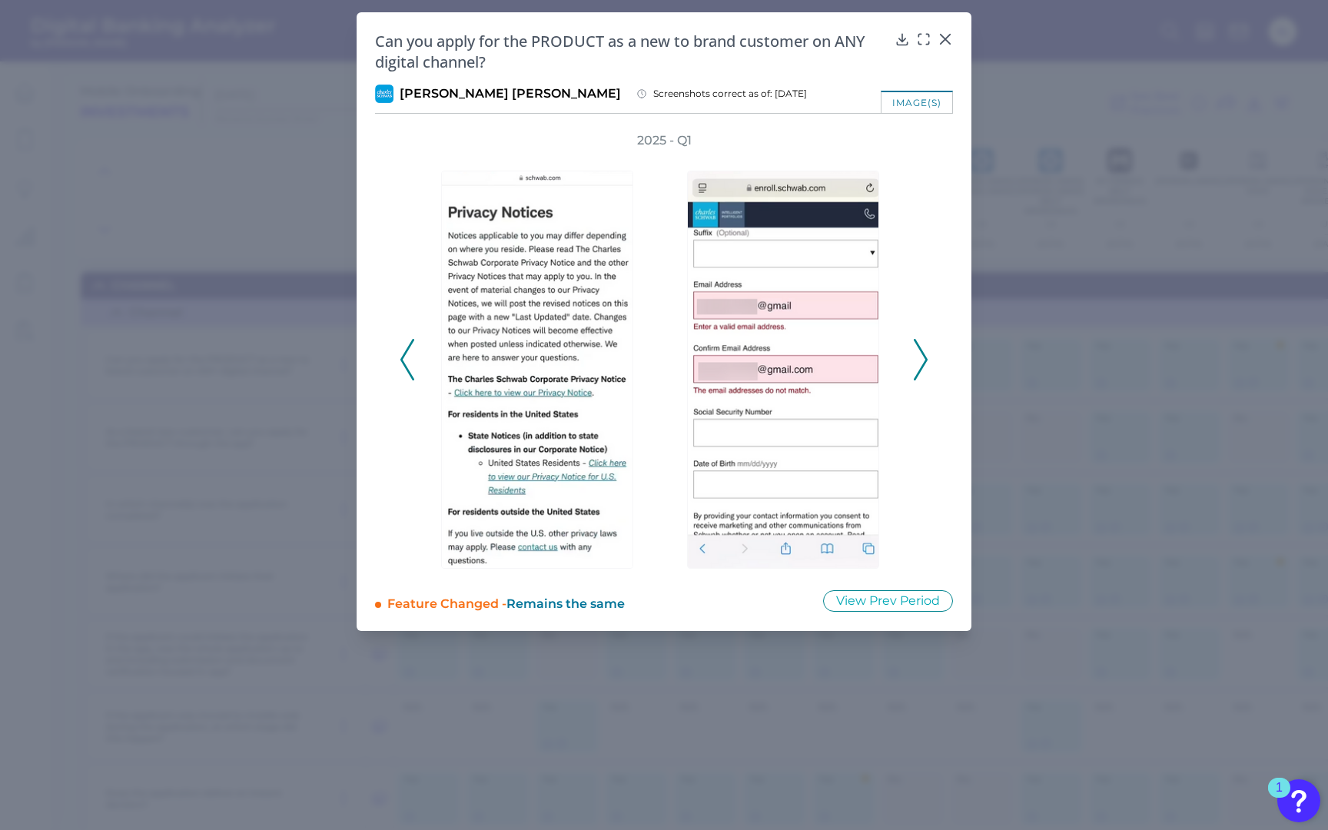
click at [920, 350] on polyline at bounding box center [920, 359] width 12 height 39
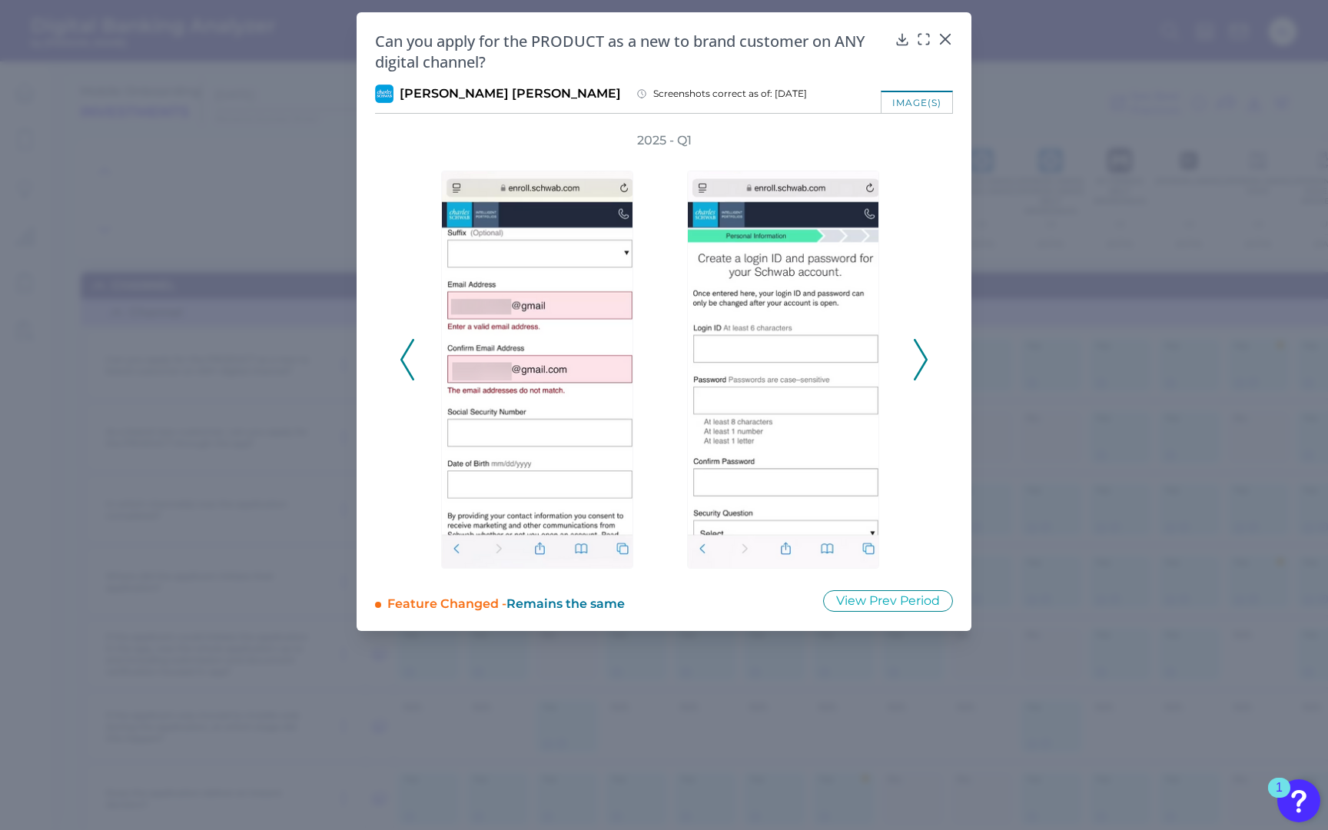
click at [920, 350] on polyline at bounding box center [920, 359] width 12 height 39
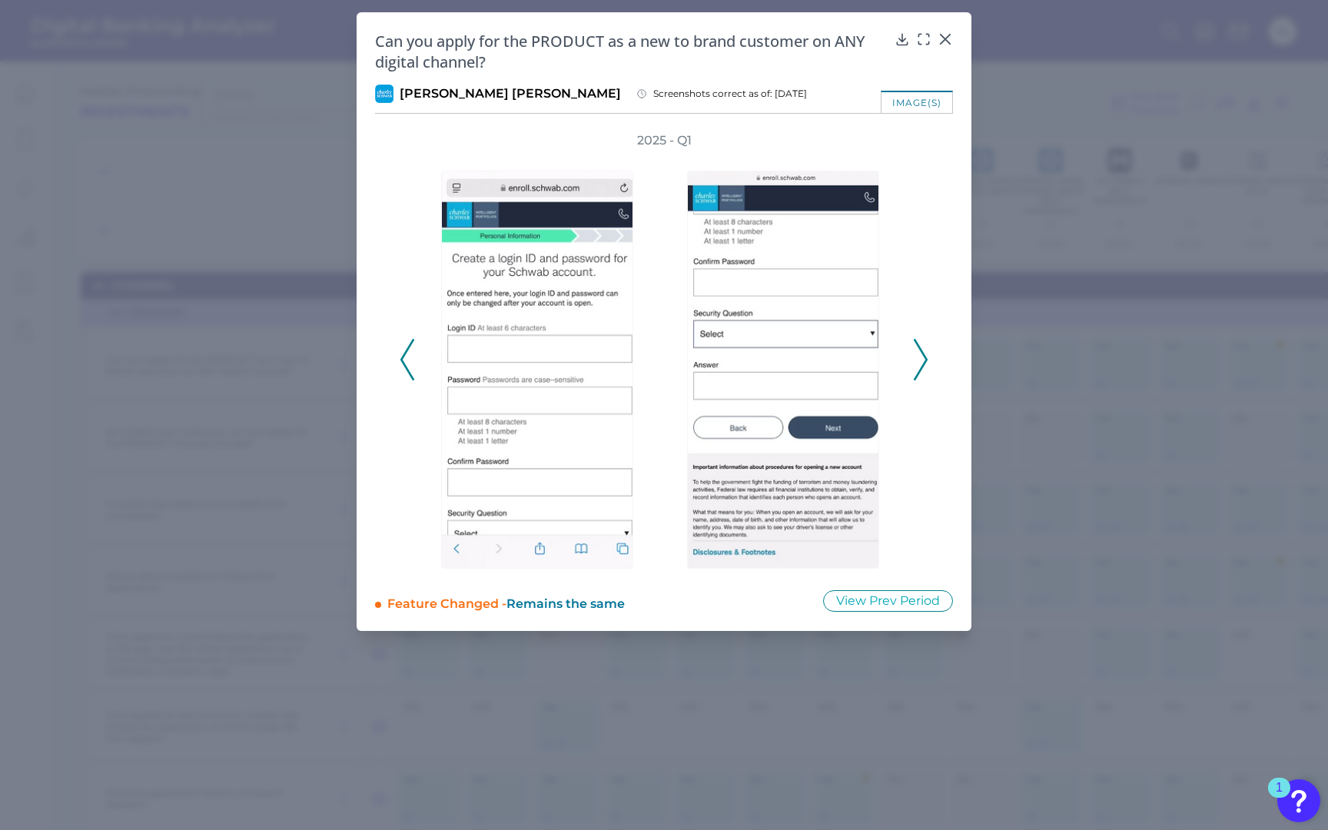
click at [920, 350] on polyline at bounding box center [920, 359] width 12 height 39
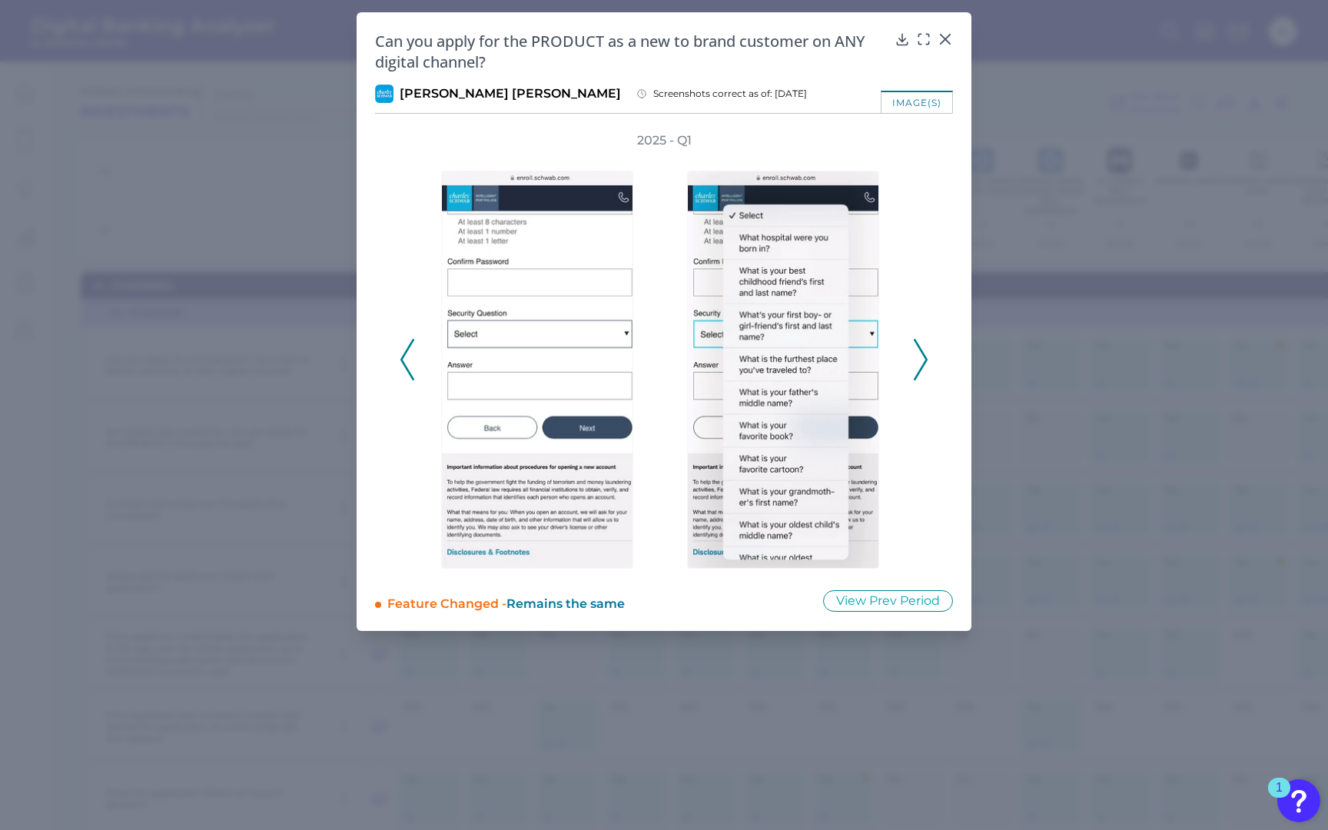
click at [920, 350] on polyline at bounding box center [920, 359] width 12 height 39
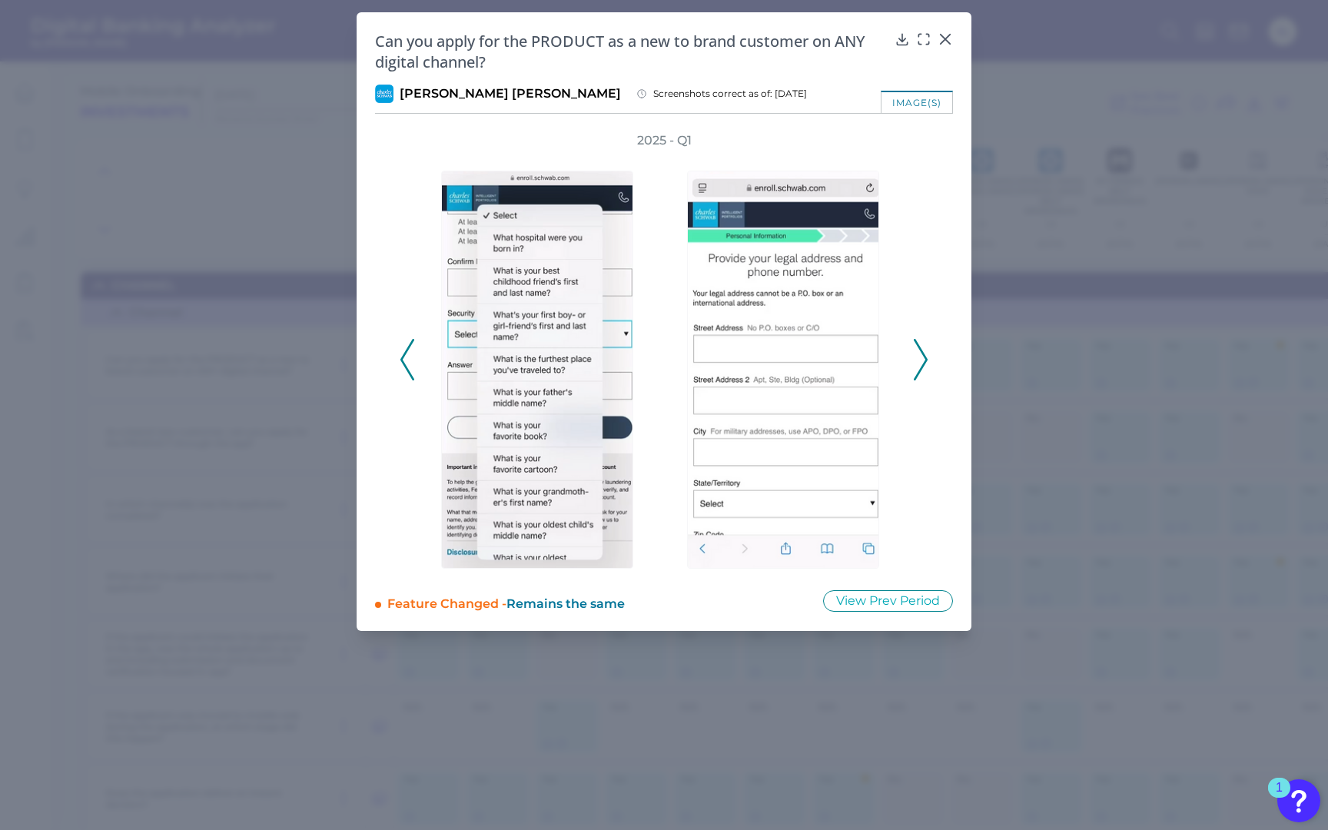
click at [920, 350] on polyline at bounding box center [920, 359] width 12 height 39
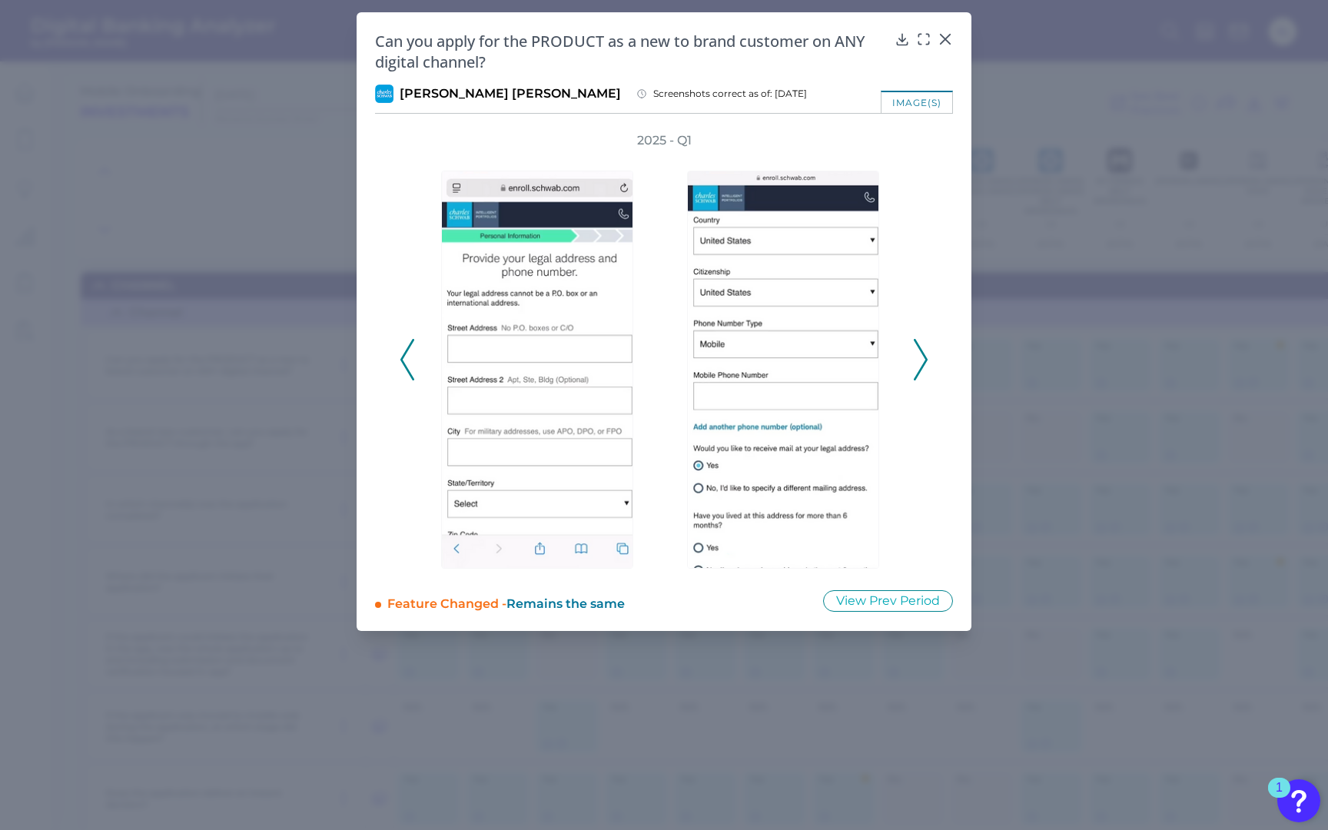
click at [920, 350] on polyline at bounding box center [920, 359] width 12 height 39
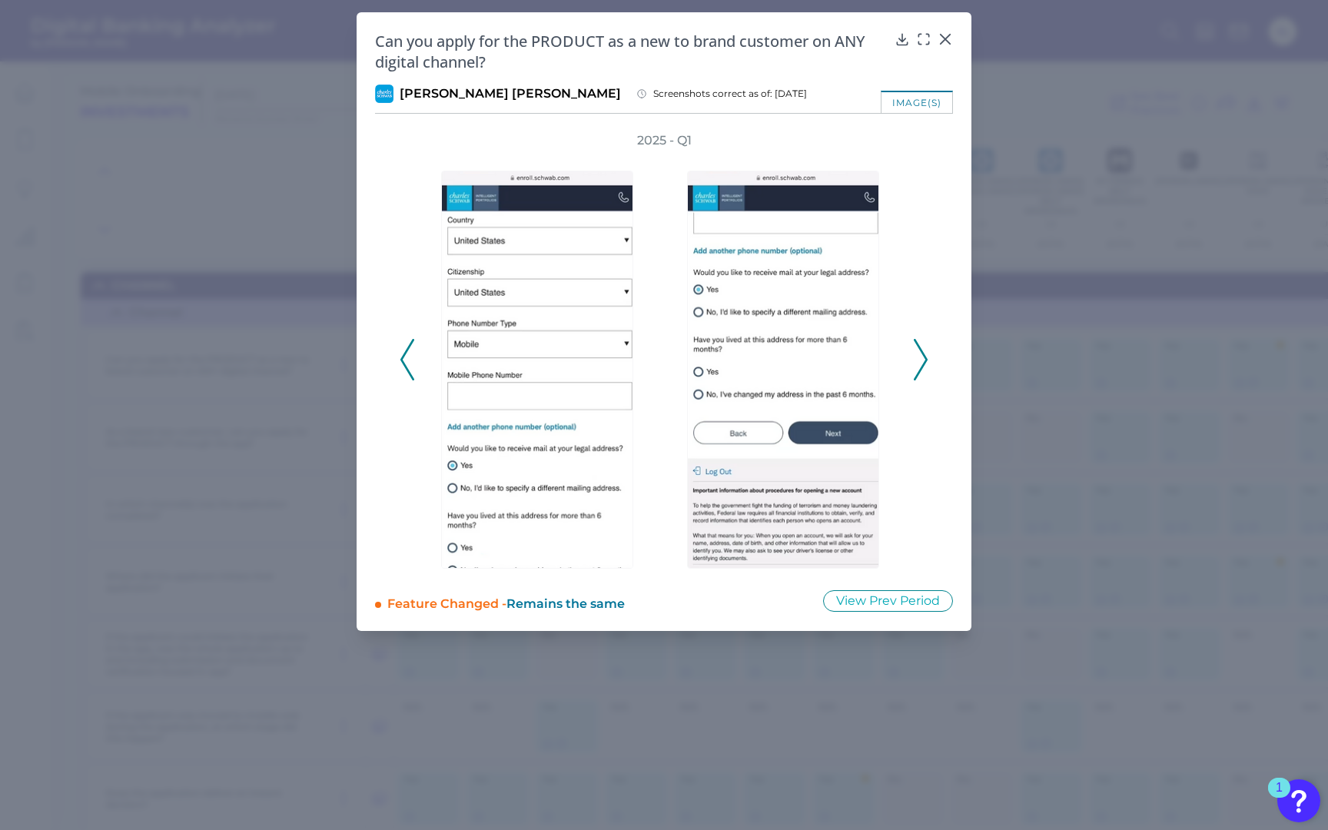
click at [920, 350] on polyline at bounding box center [920, 359] width 12 height 39
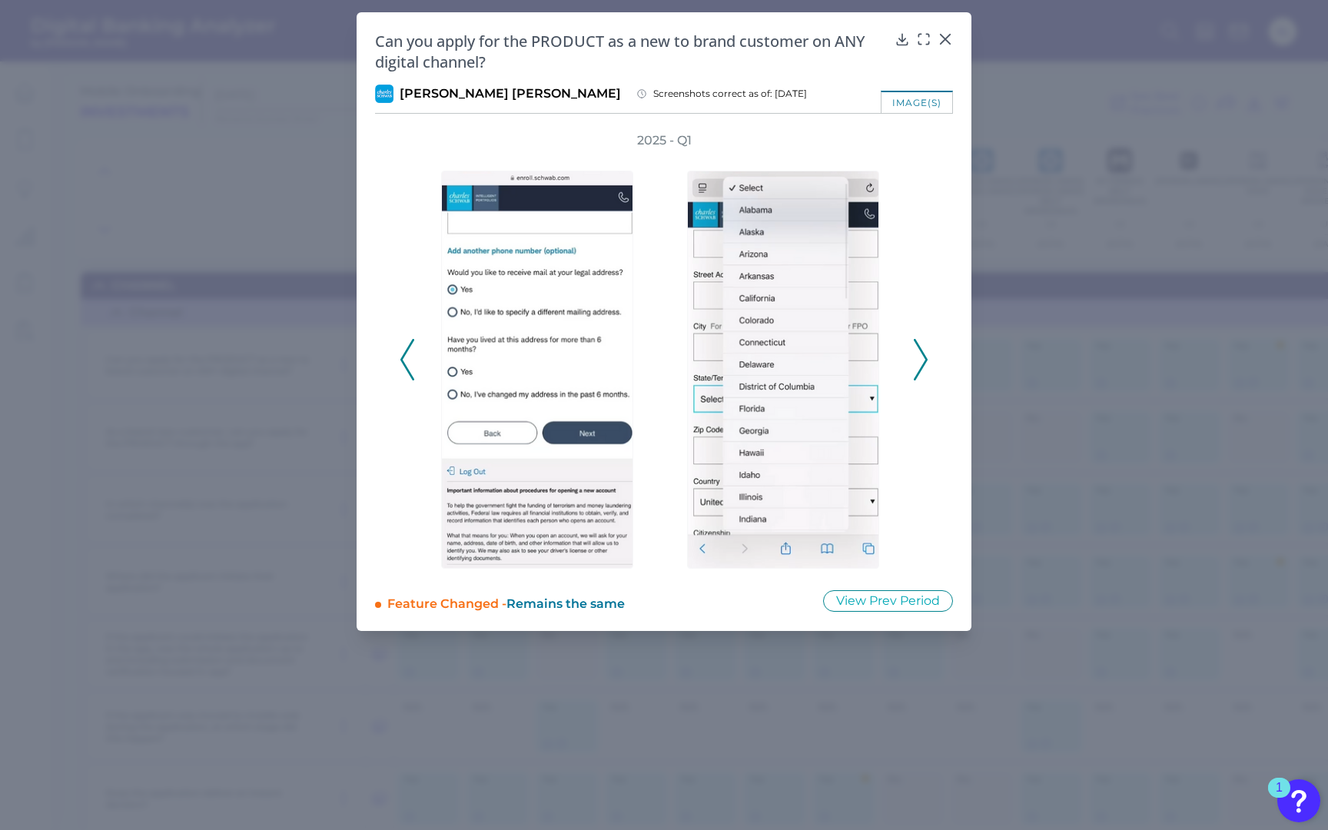
click at [920, 350] on polyline at bounding box center [920, 359] width 12 height 39
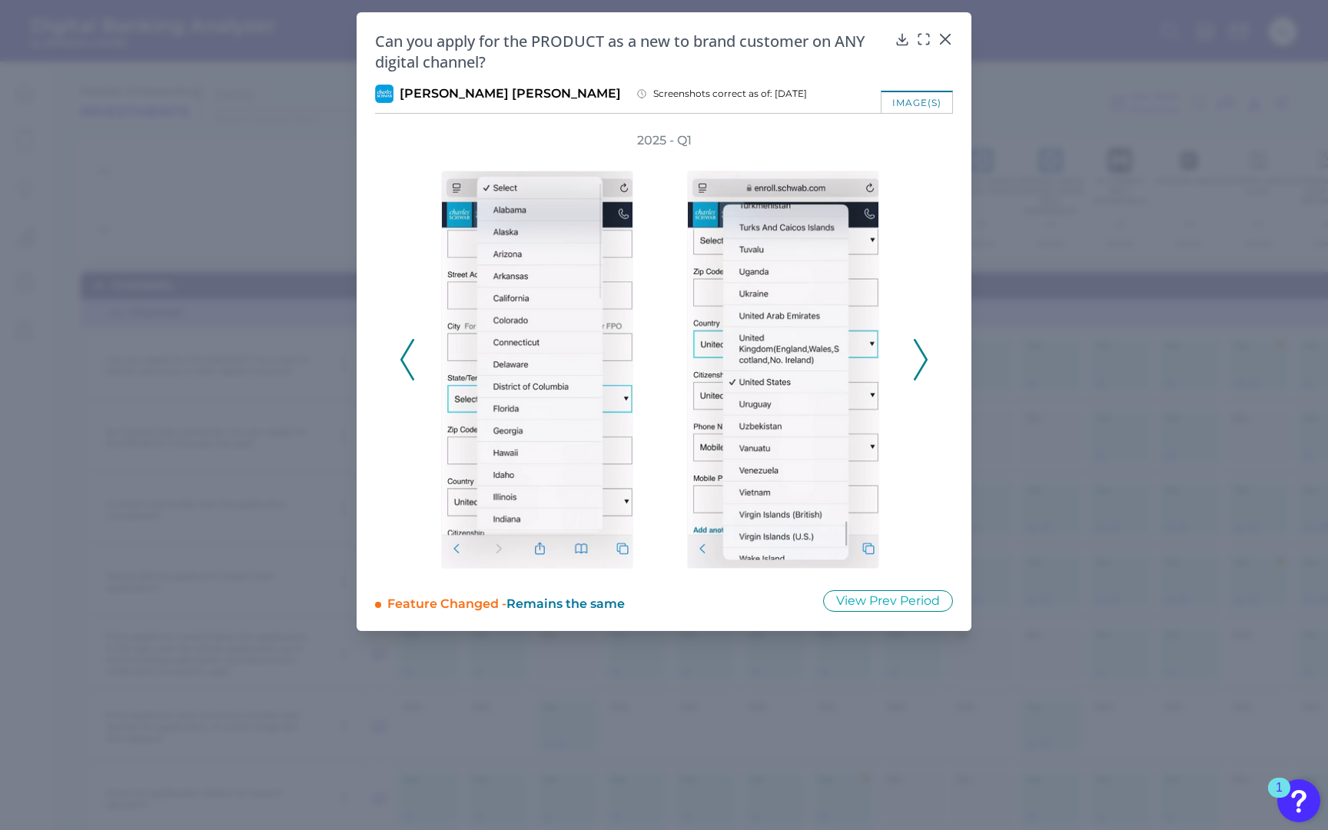
click at [920, 350] on polyline at bounding box center [920, 359] width 12 height 39
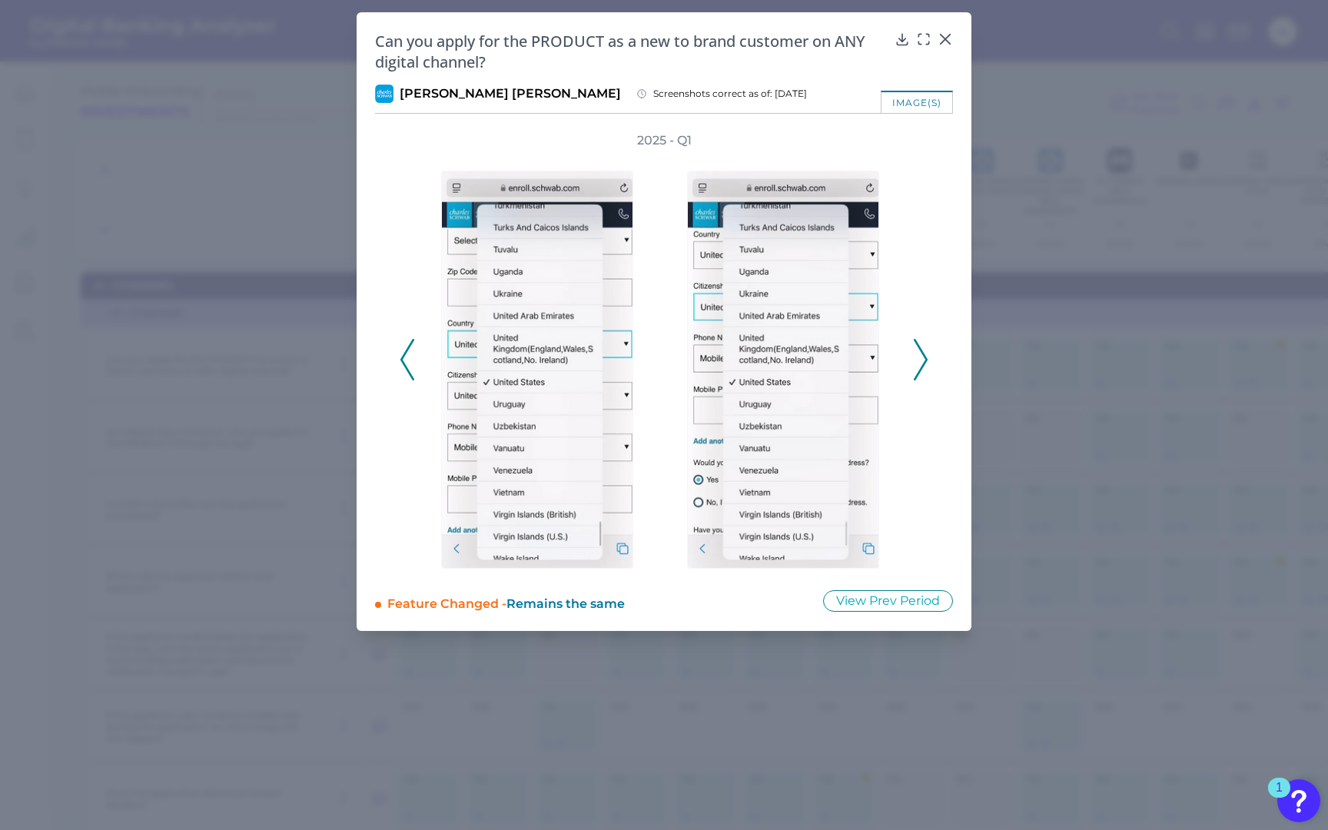
click at [920, 350] on polyline at bounding box center [920, 359] width 12 height 39
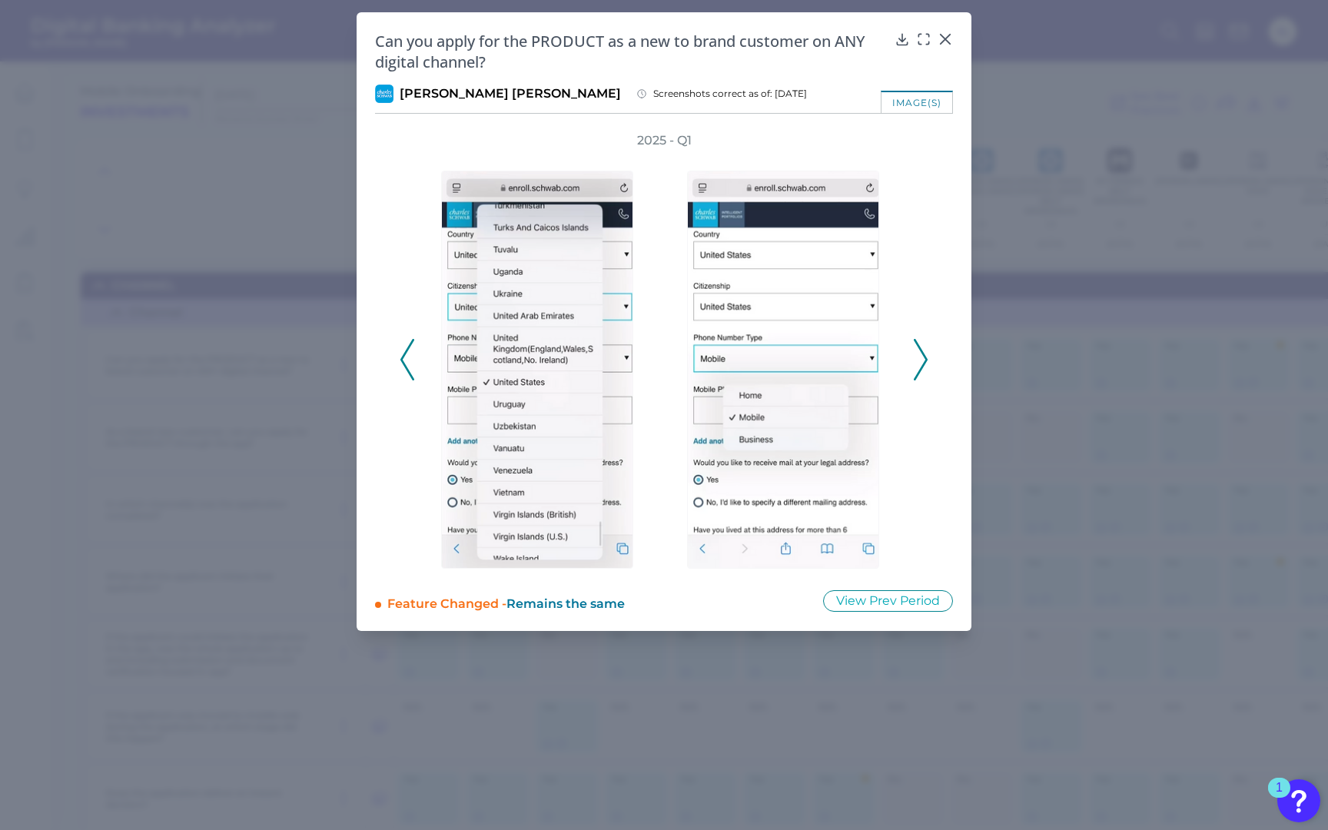
click at [920, 350] on polyline at bounding box center [920, 359] width 12 height 39
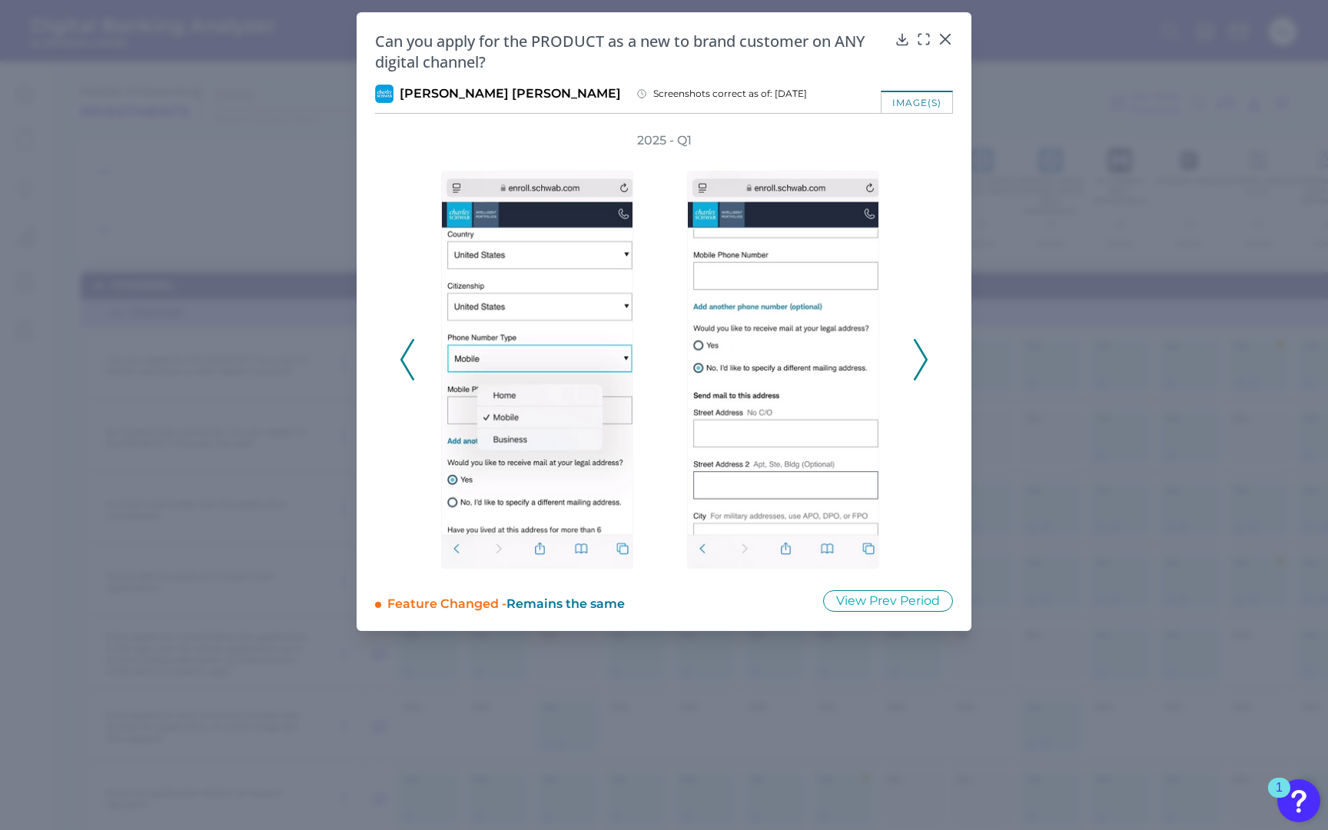
click at [920, 350] on polyline at bounding box center [920, 359] width 12 height 39
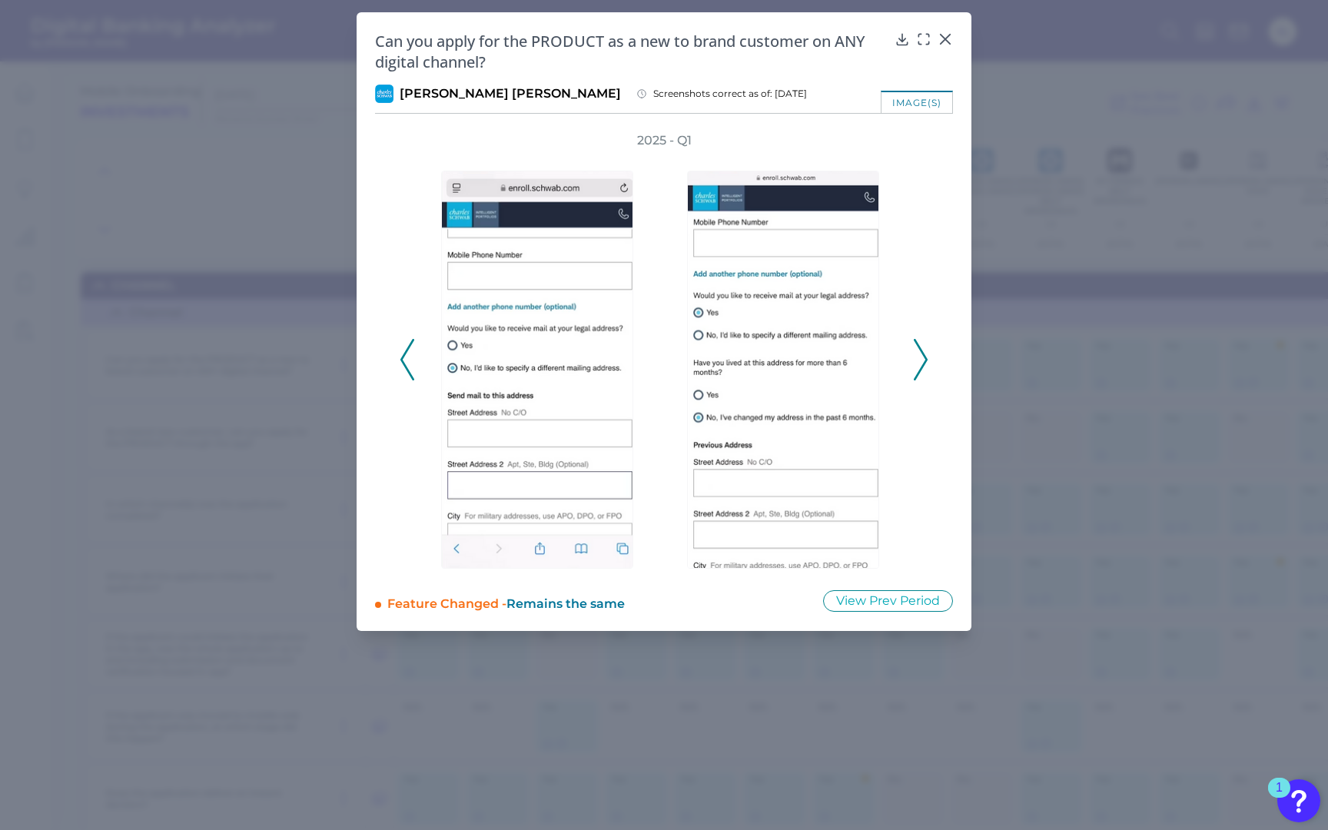
click at [920, 350] on polyline at bounding box center [920, 359] width 12 height 39
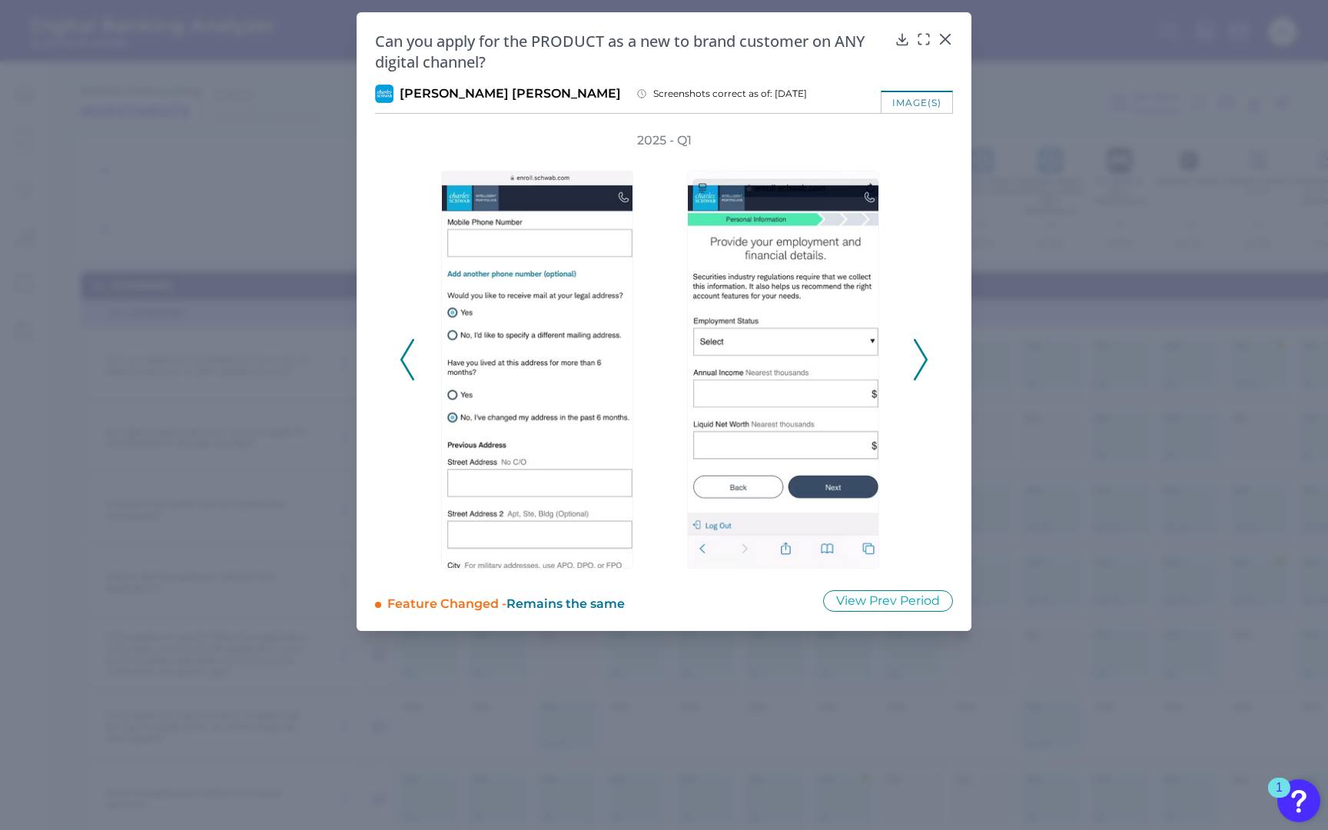
click at [920, 350] on polyline at bounding box center [920, 359] width 12 height 39
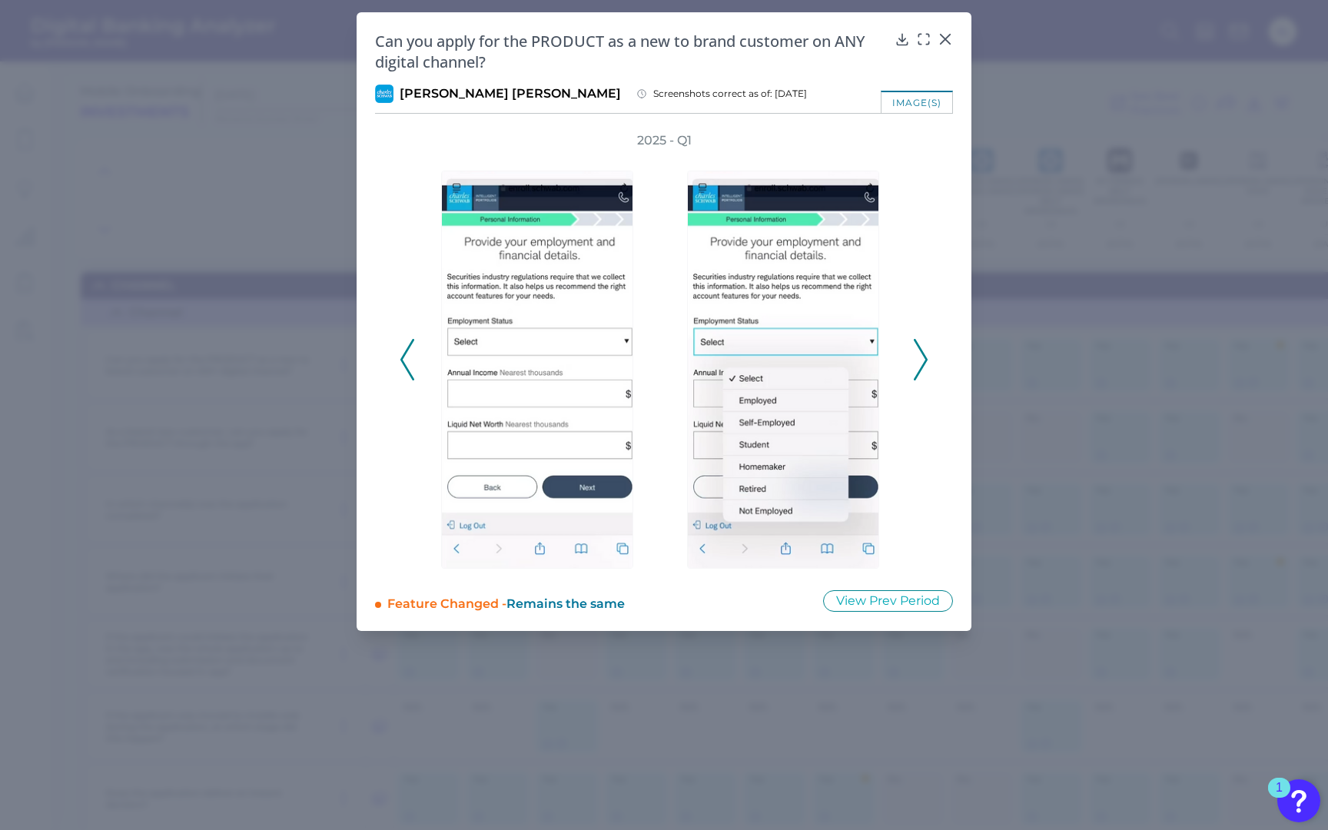
click at [920, 350] on polyline at bounding box center [920, 359] width 12 height 39
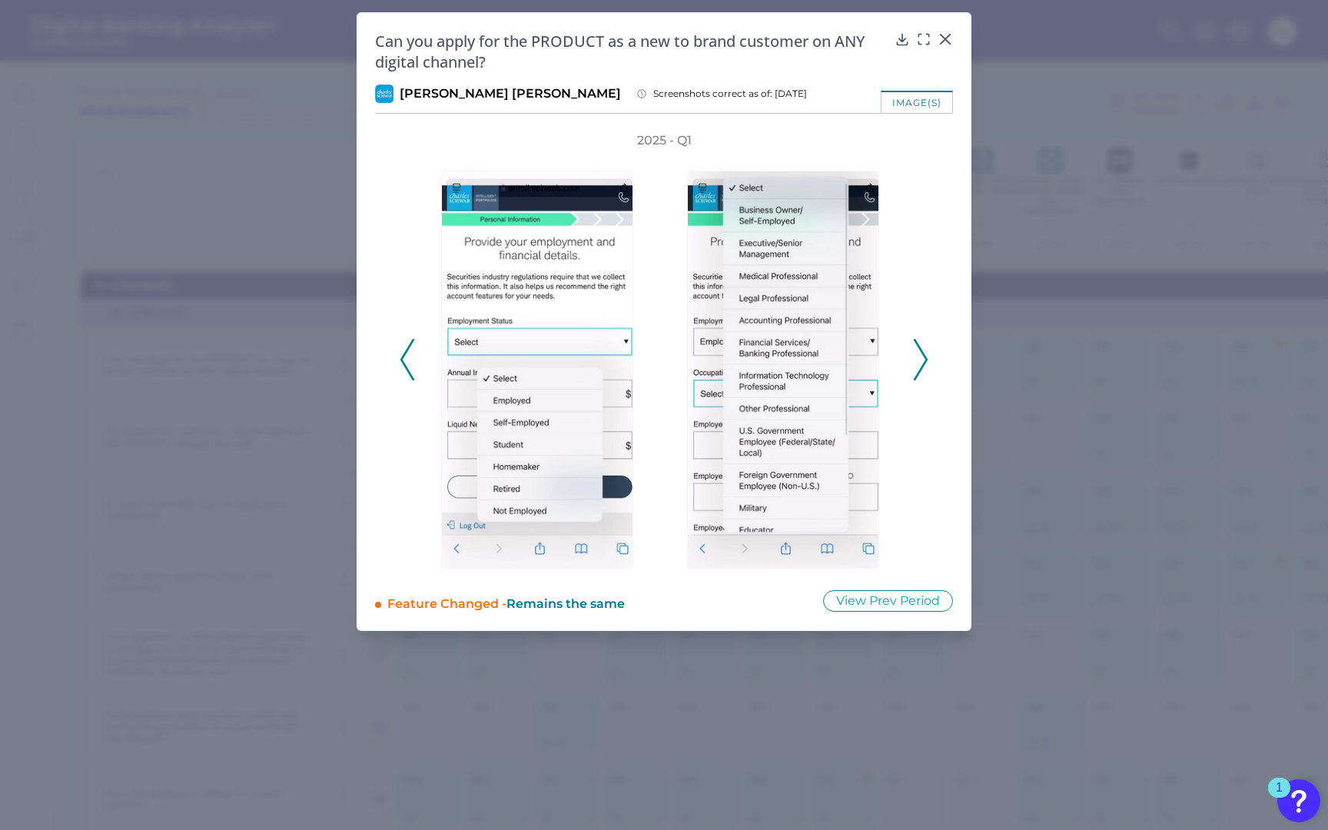
click at [920, 350] on polyline at bounding box center [920, 359] width 12 height 39
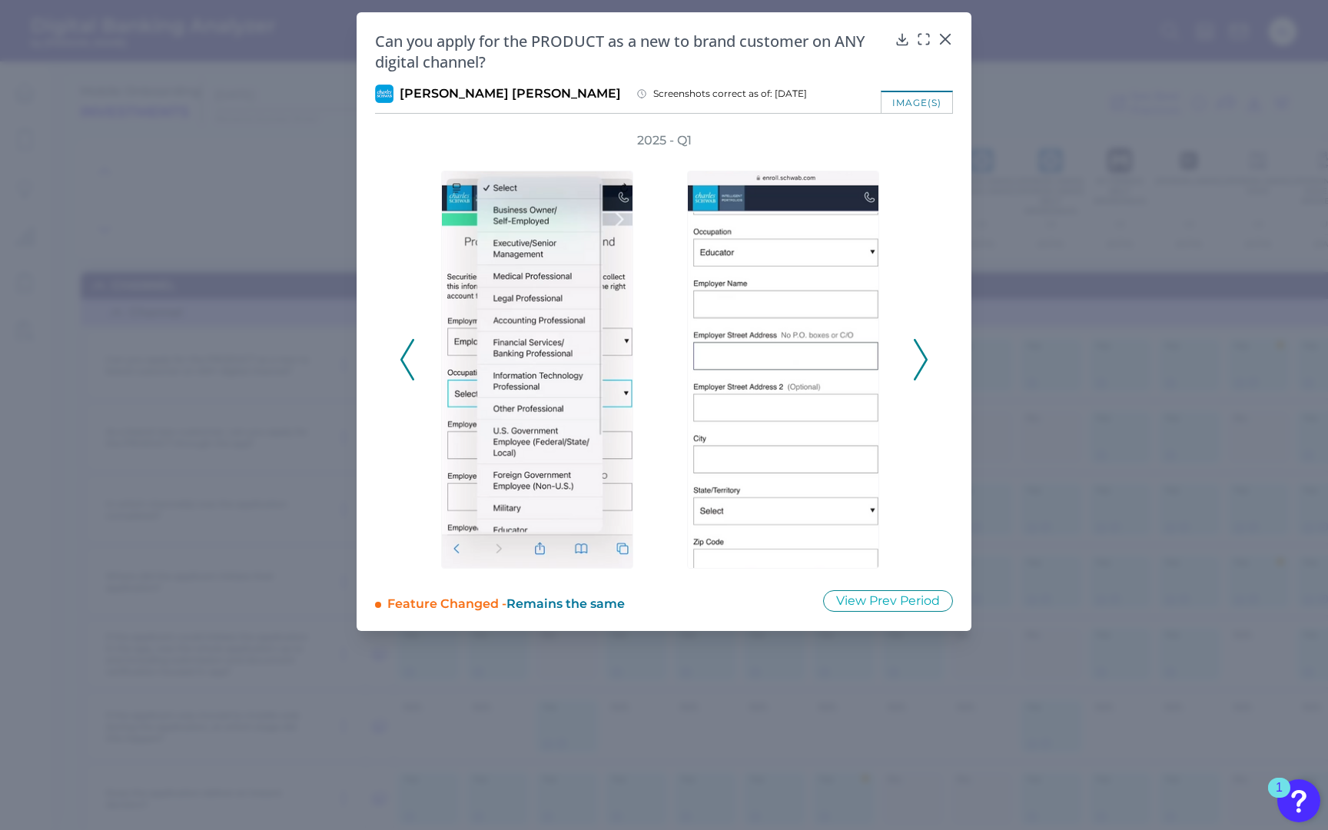
click at [920, 350] on polyline at bounding box center [920, 359] width 12 height 39
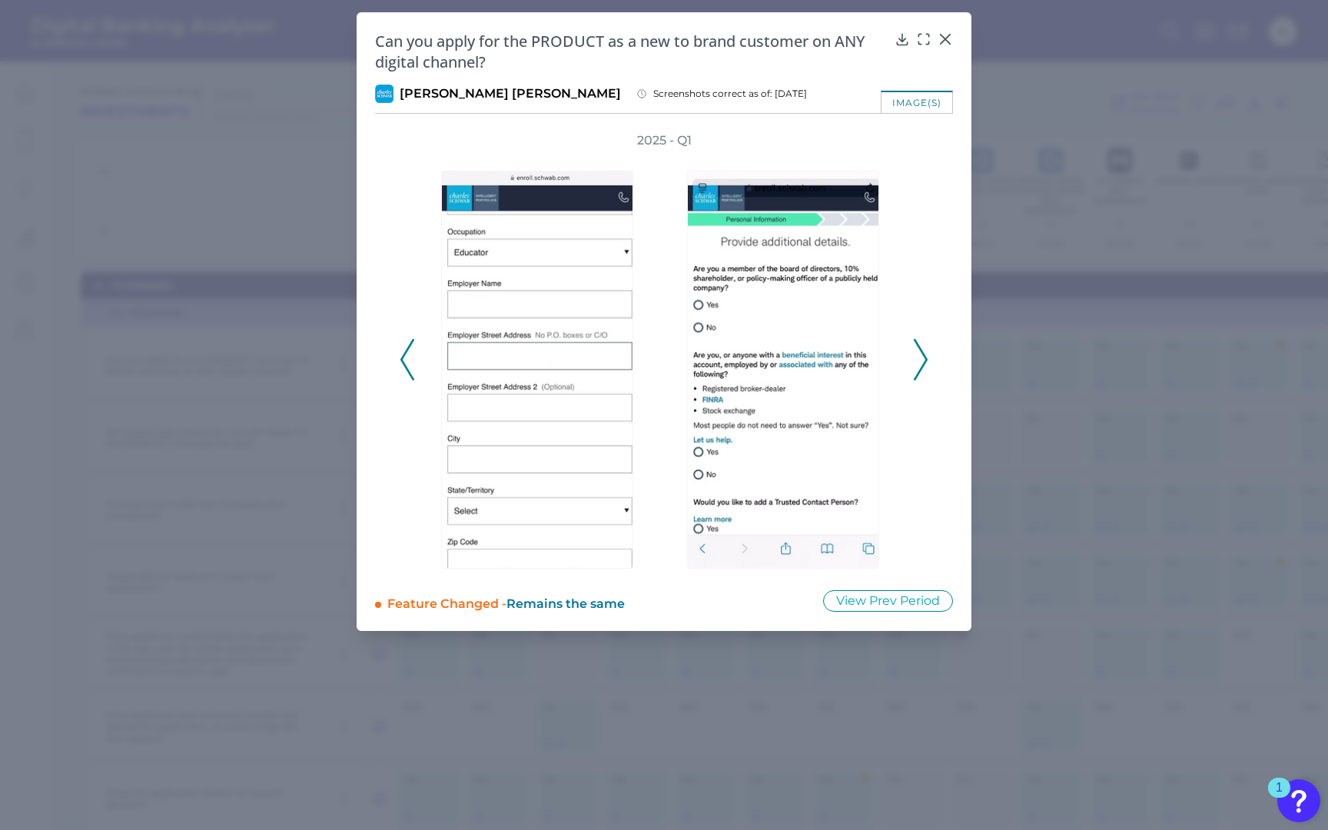
click at [920, 350] on polyline at bounding box center [920, 359] width 12 height 39
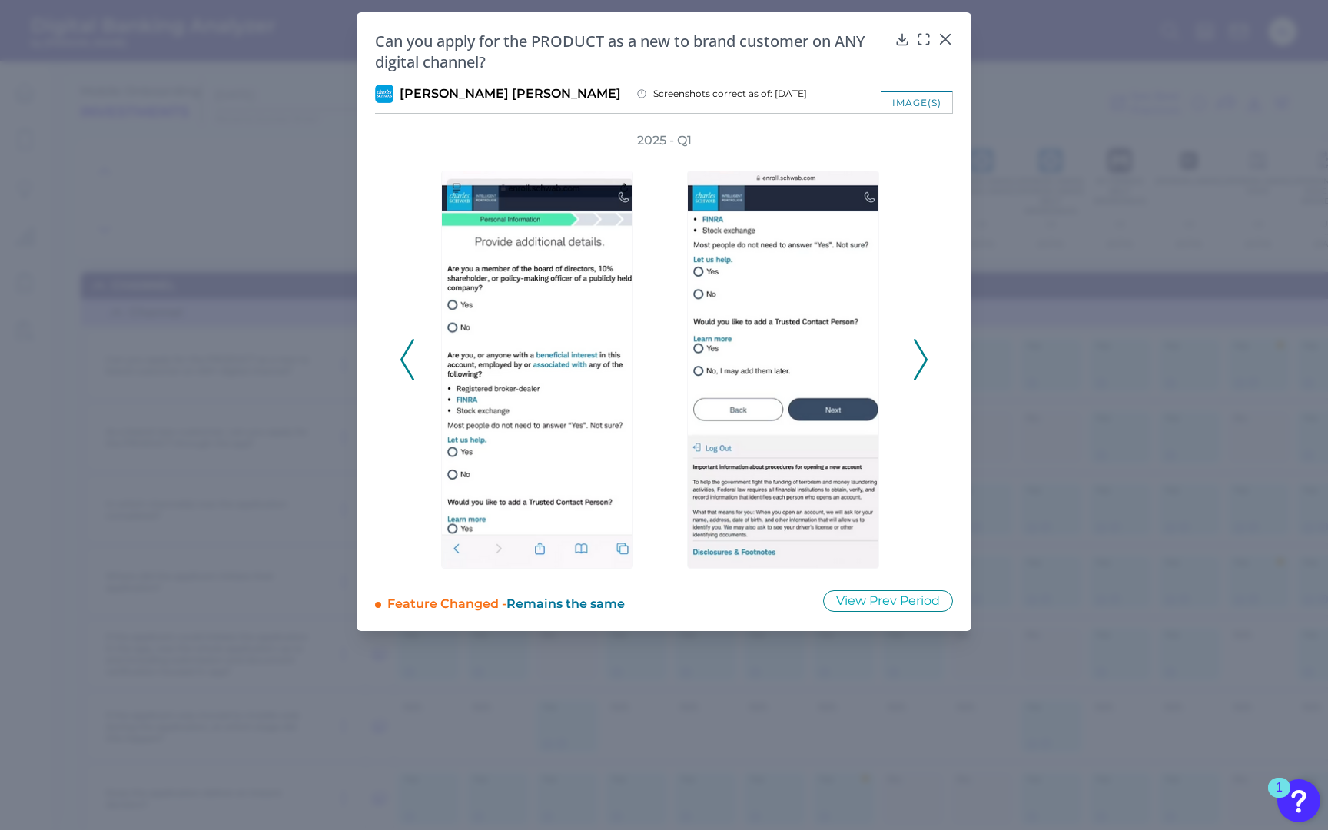
click at [920, 350] on polyline at bounding box center [920, 359] width 12 height 39
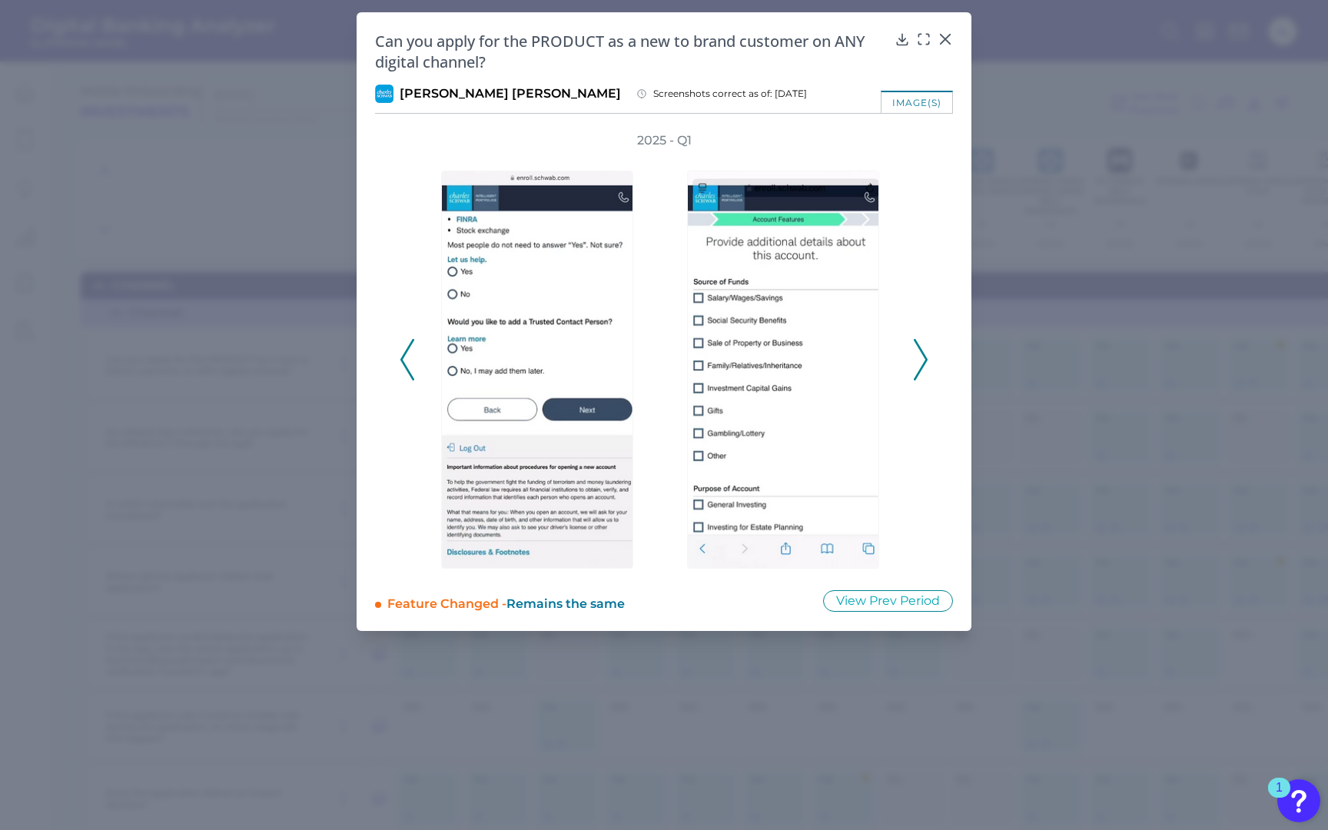
click at [920, 350] on polyline at bounding box center [920, 359] width 12 height 39
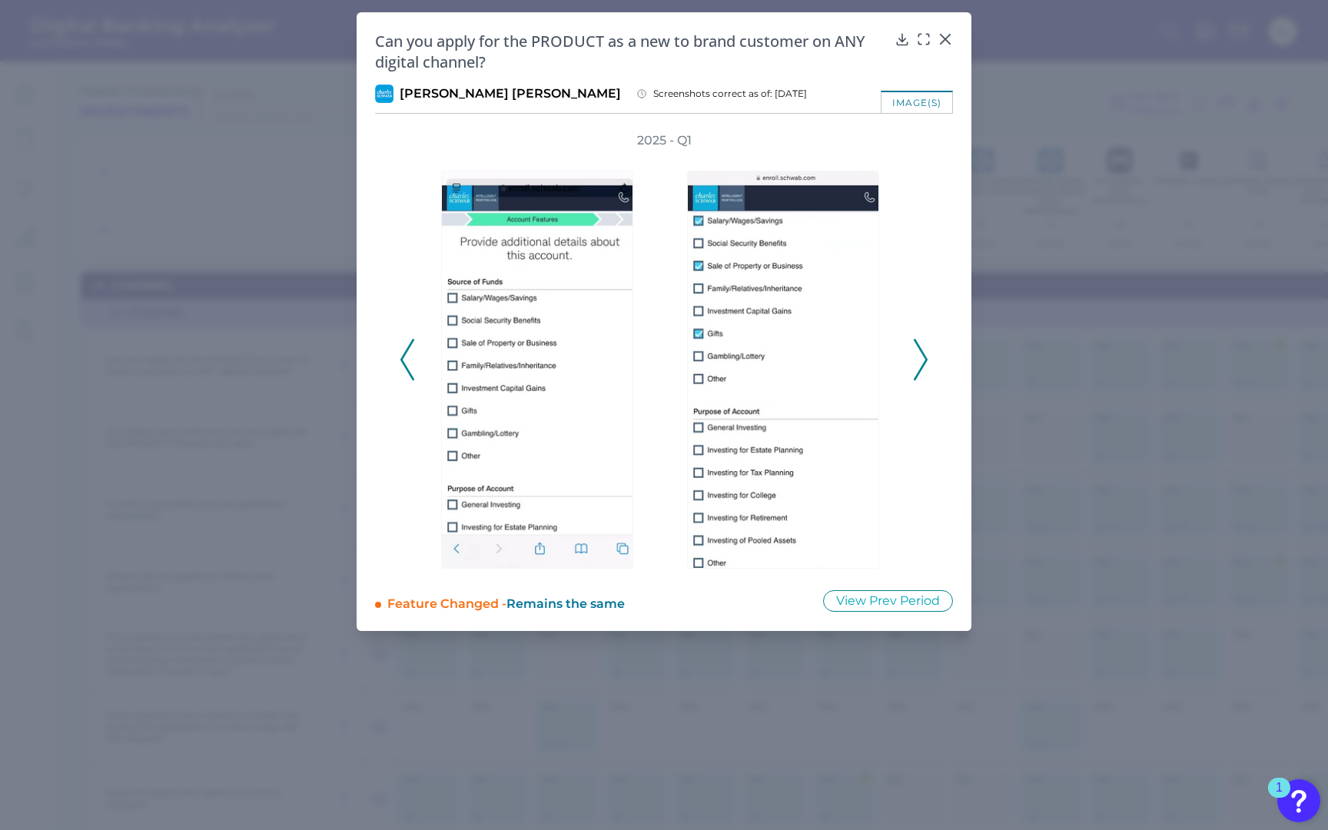
click at [919, 350] on icon at bounding box center [920, 359] width 14 height 41
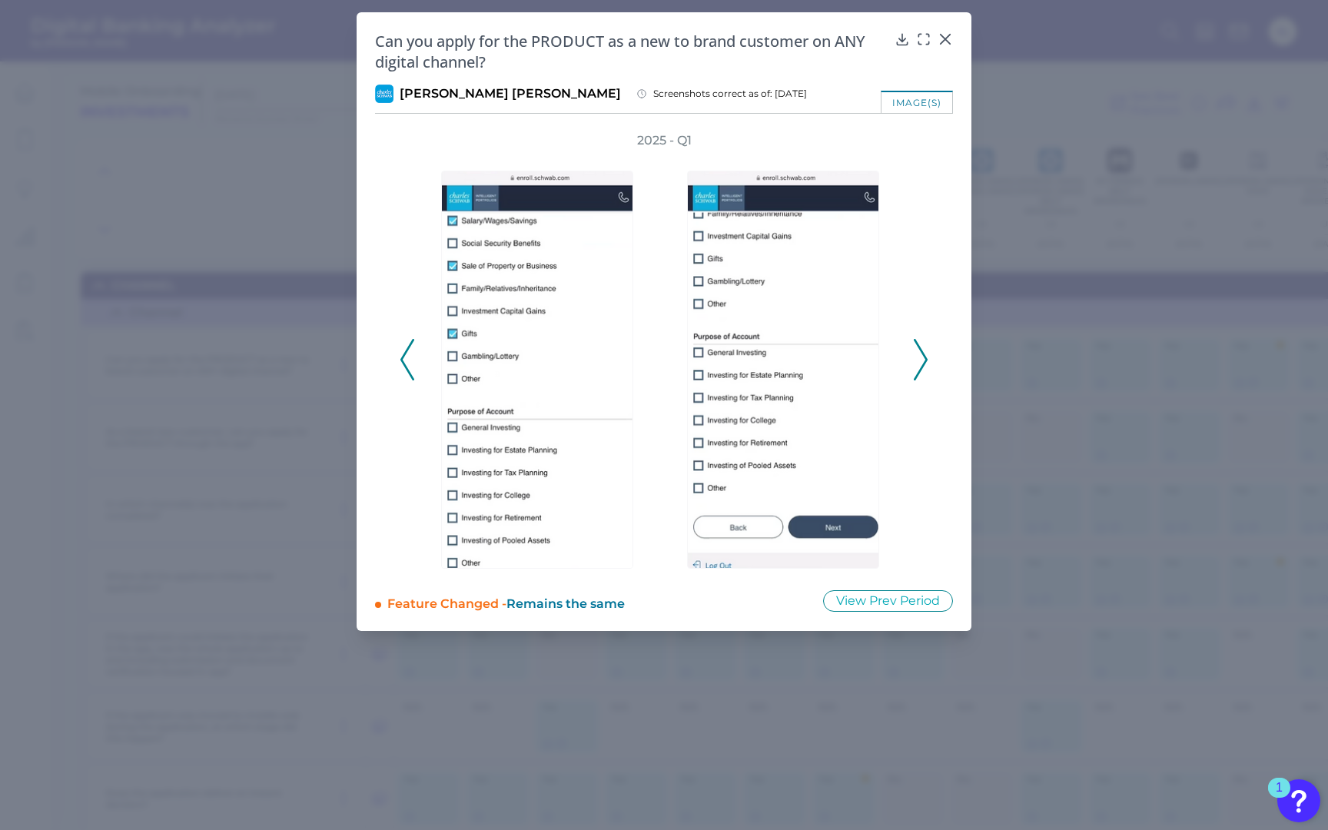
click at [919, 350] on icon at bounding box center [920, 359] width 14 height 41
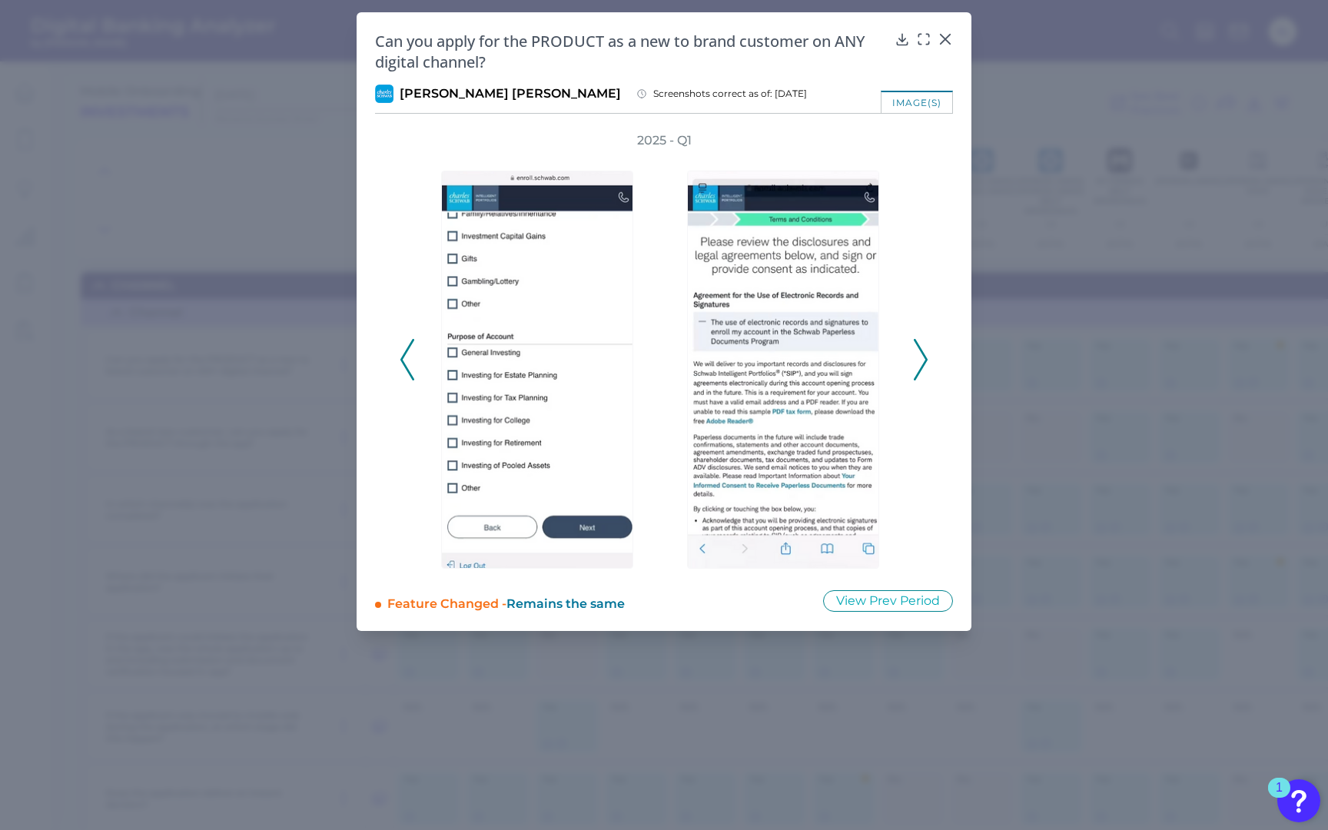
click at [919, 350] on icon at bounding box center [920, 359] width 14 height 41
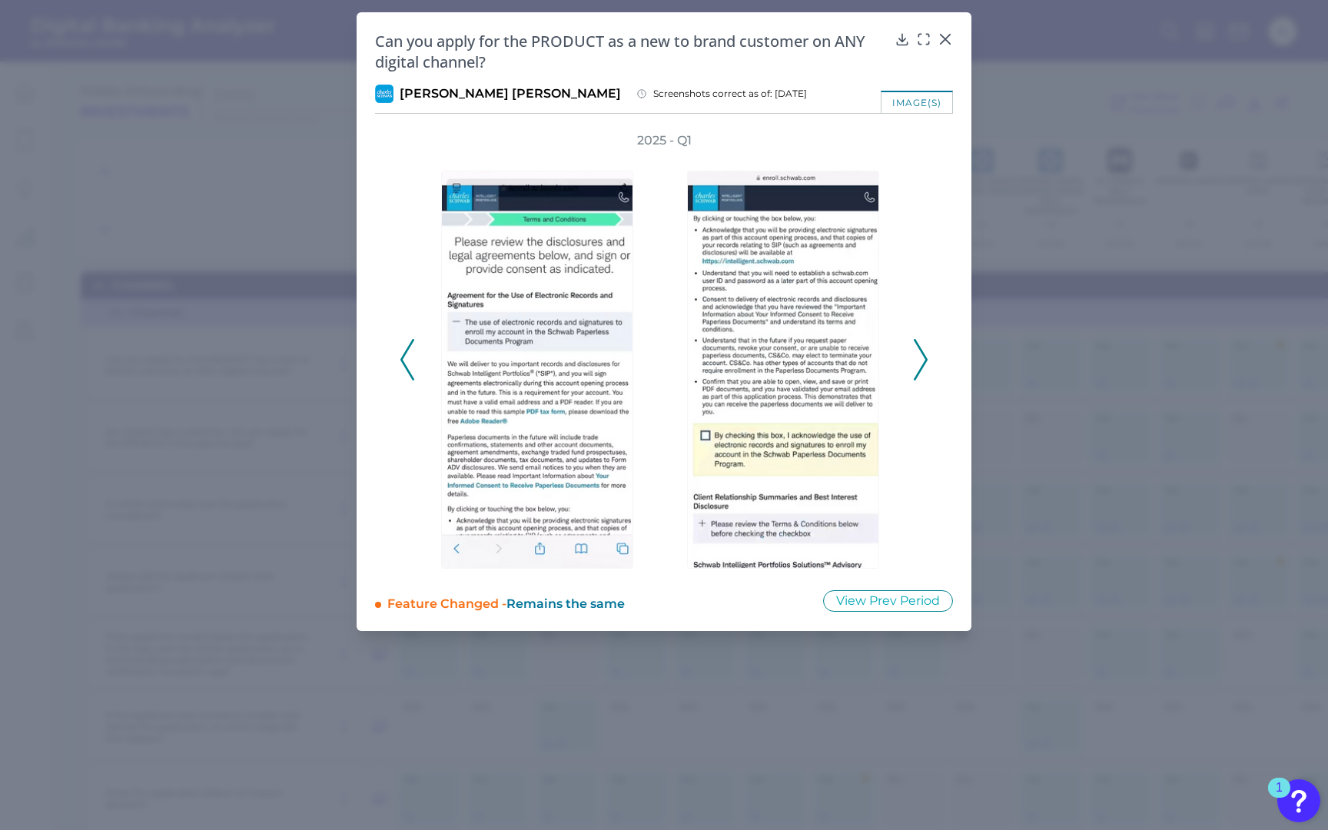
click at [919, 350] on icon at bounding box center [920, 359] width 14 height 41
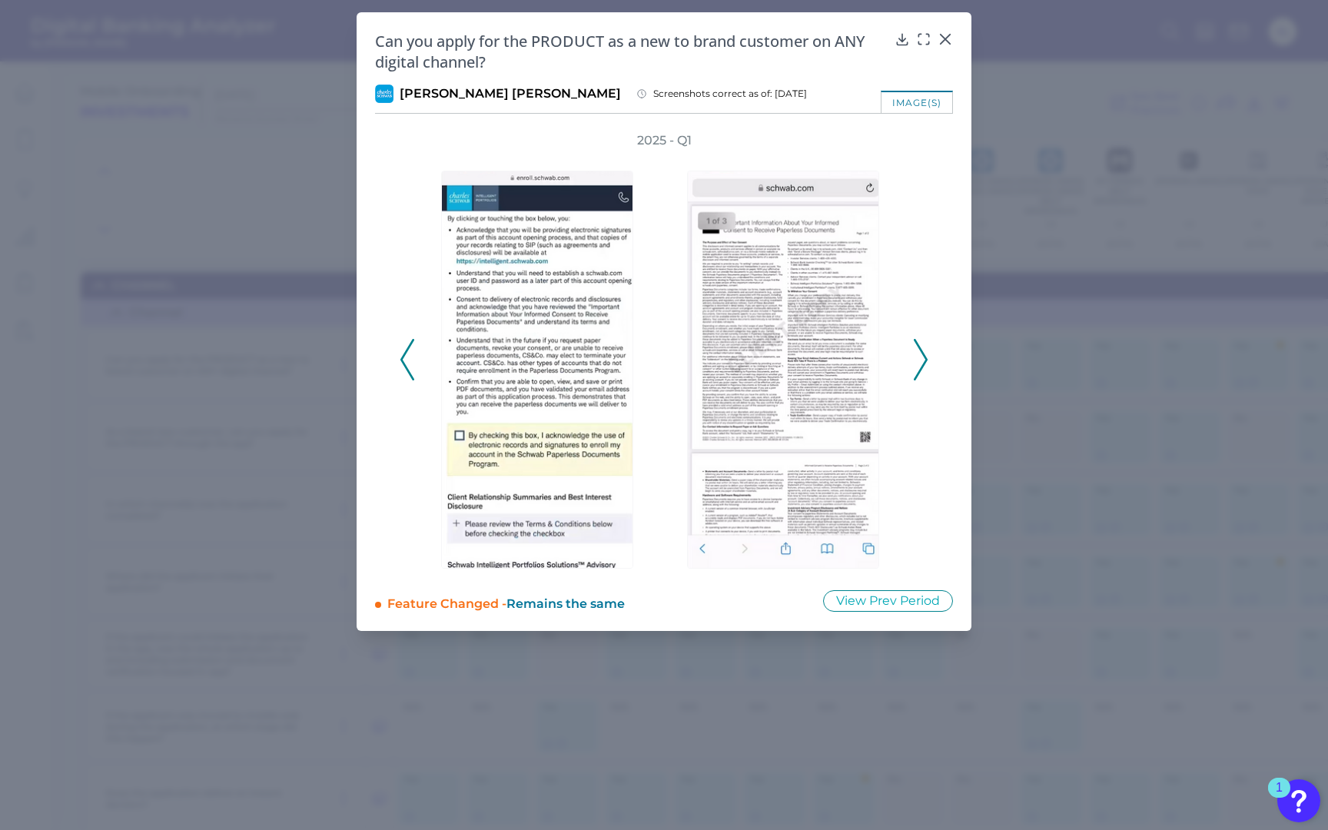
click at [919, 350] on icon at bounding box center [920, 359] width 14 height 41
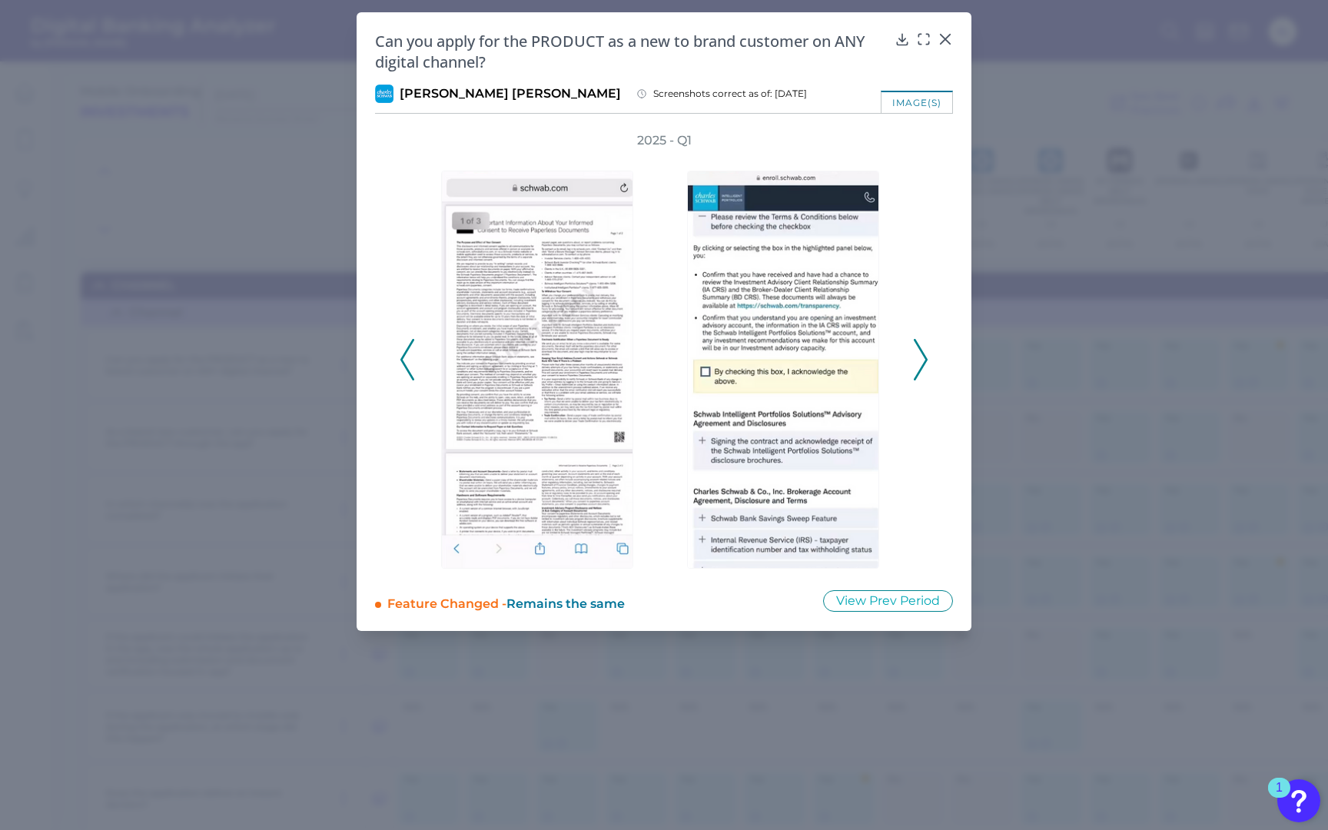
click at [919, 350] on icon at bounding box center [920, 359] width 14 height 41
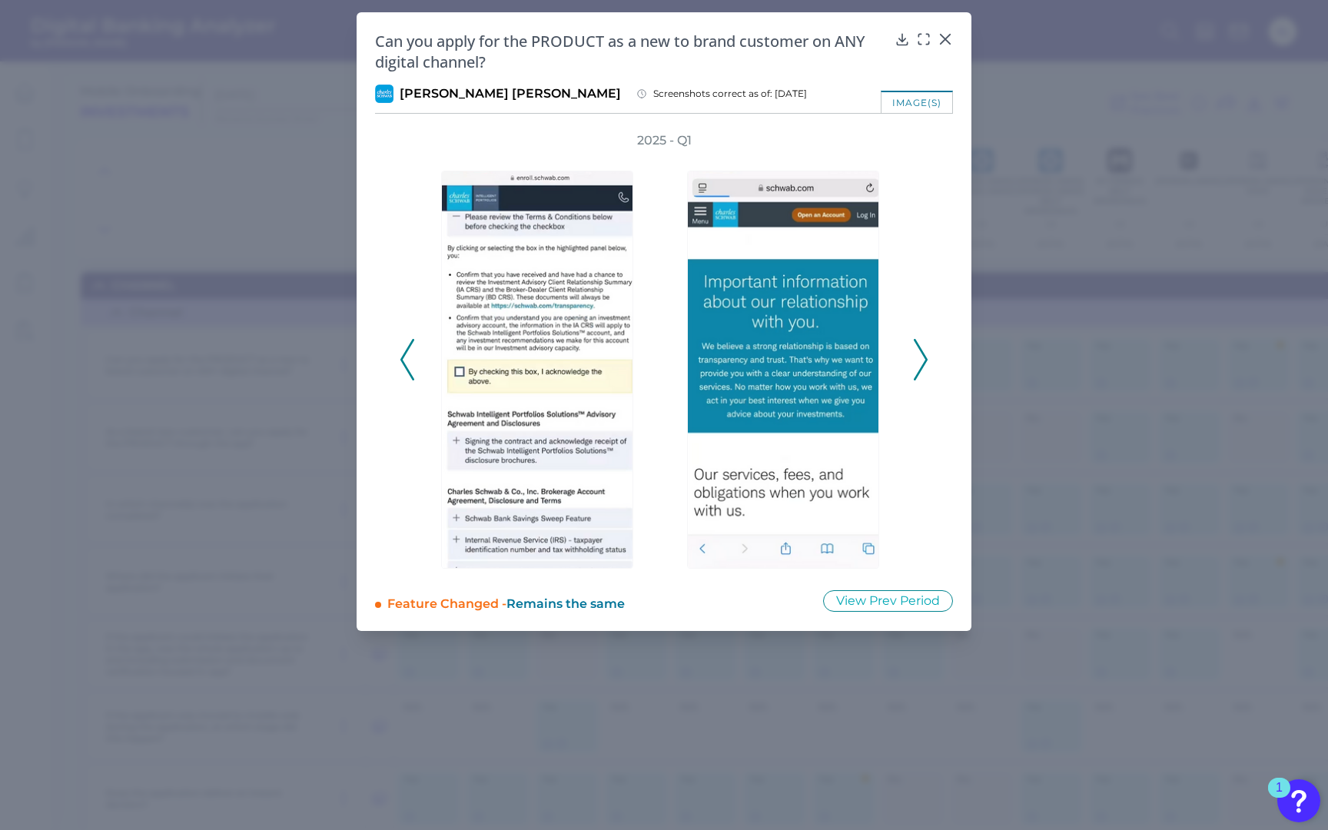
click at [919, 350] on icon at bounding box center [920, 359] width 14 height 41
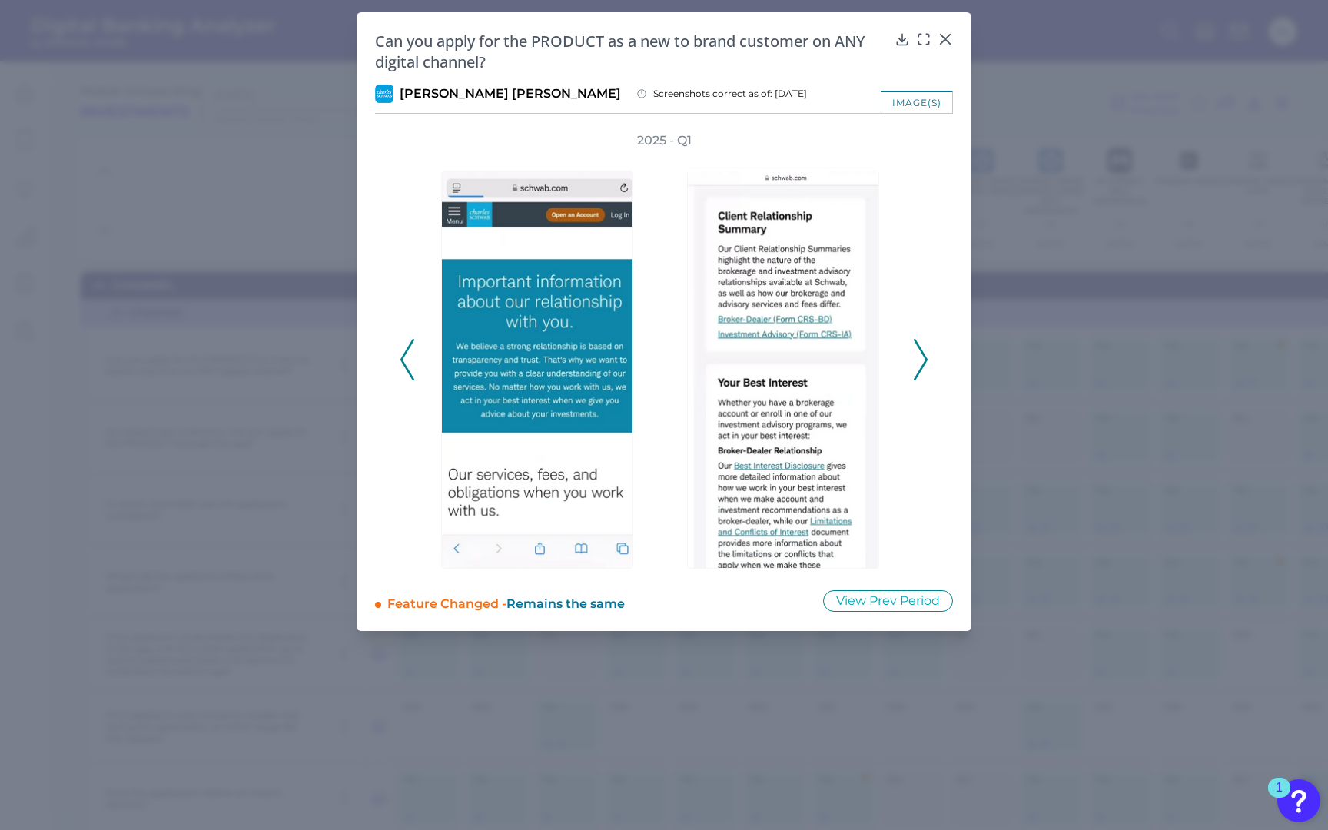
click at [919, 350] on icon at bounding box center [920, 359] width 14 height 41
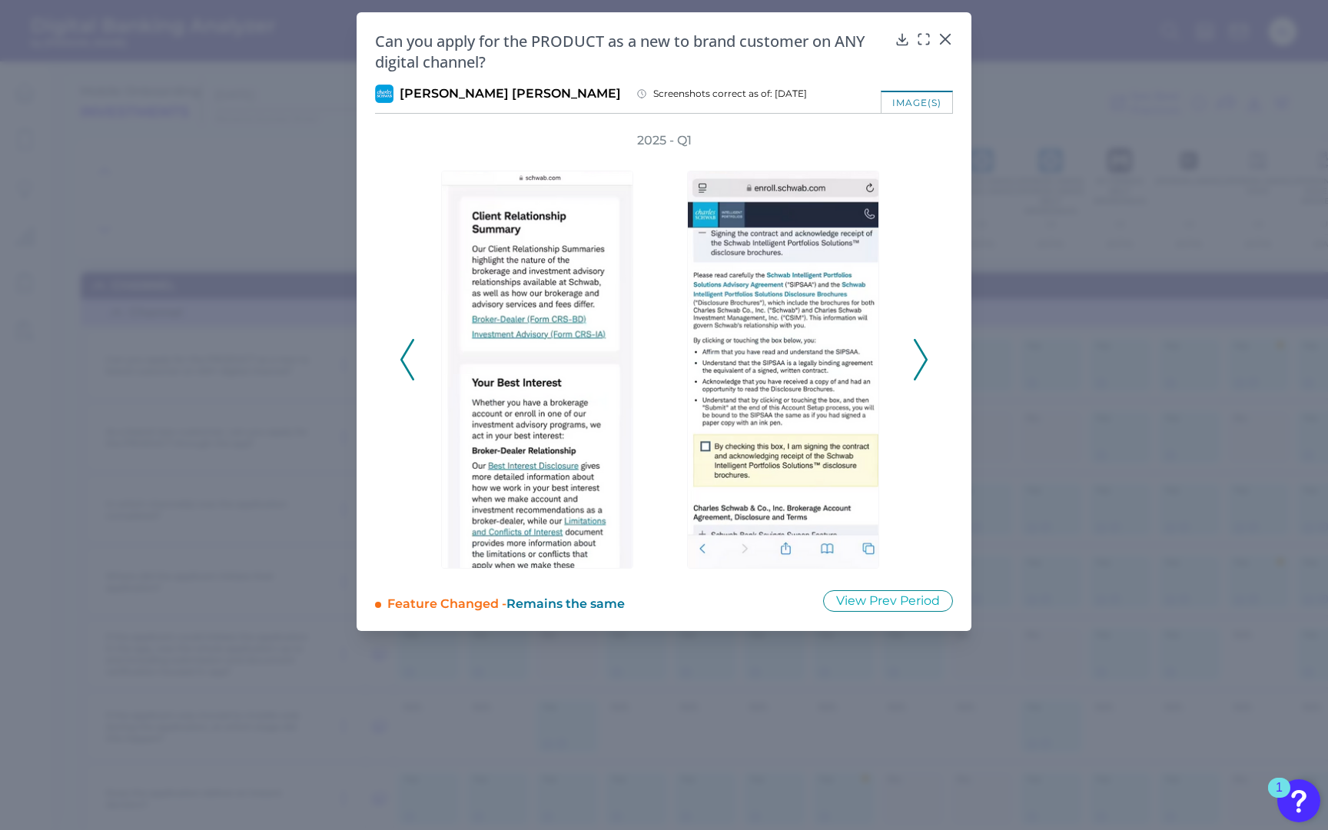
click at [919, 350] on icon at bounding box center [920, 359] width 14 height 41
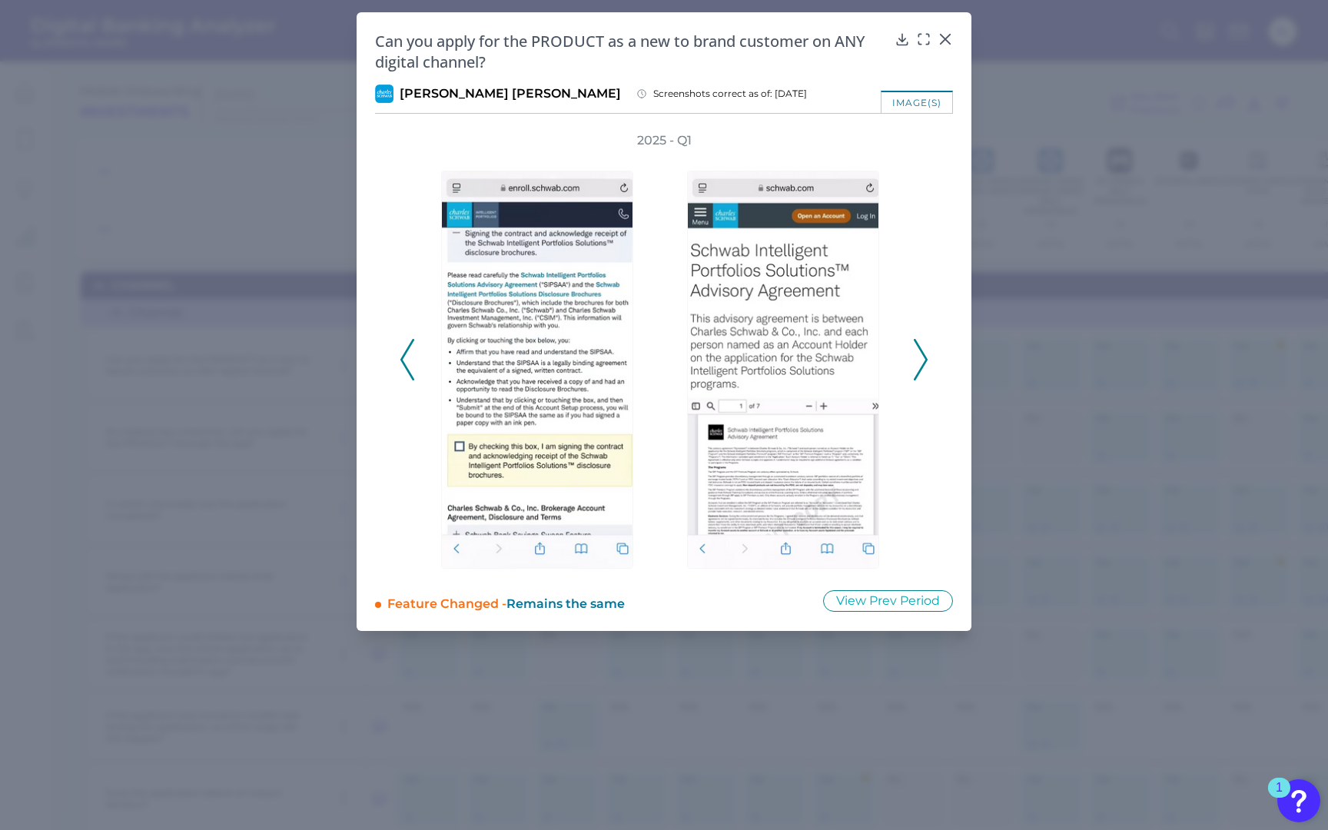
click at [919, 350] on icon at bounding box center [920, 359] width 14 height 41
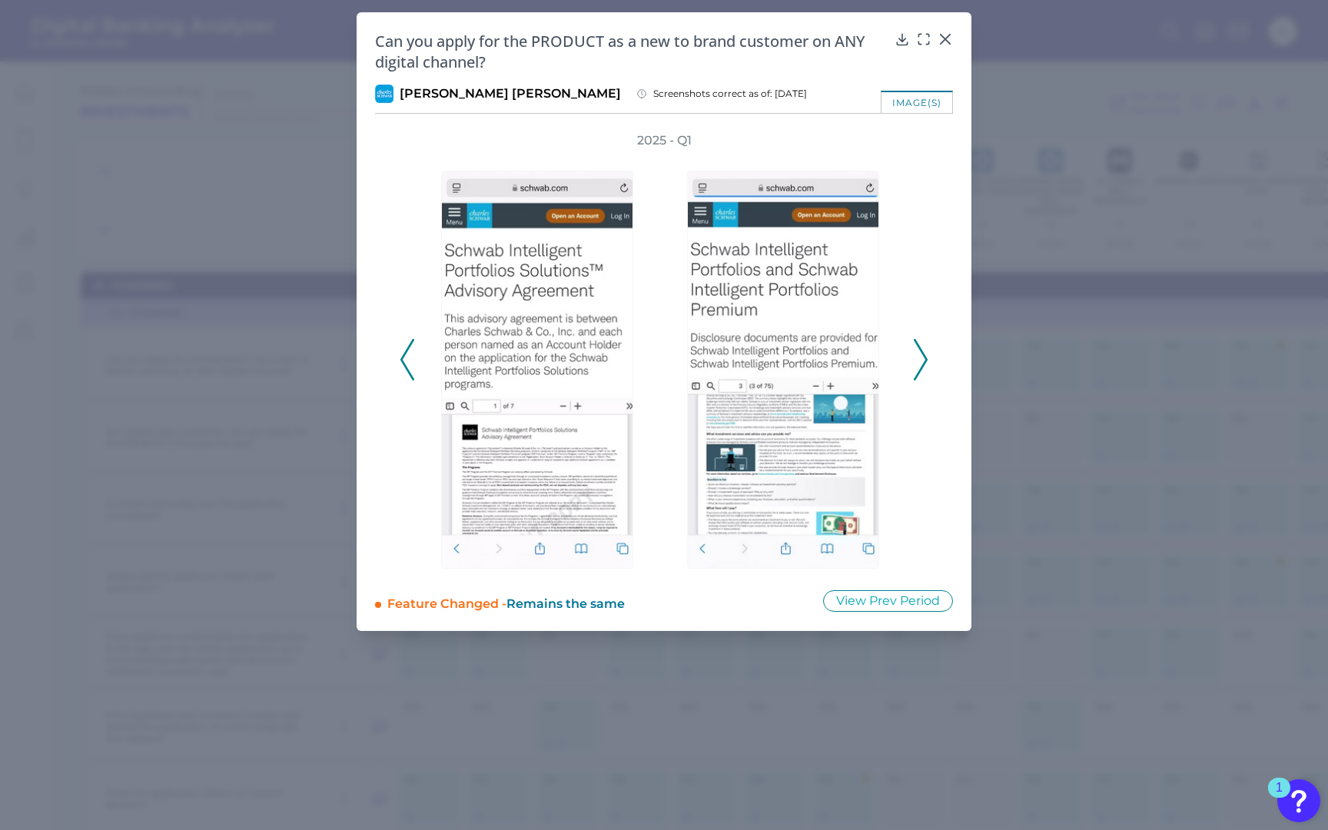
click at [919, 350] on icon at bounding box center [920, 359] width 14 height 41
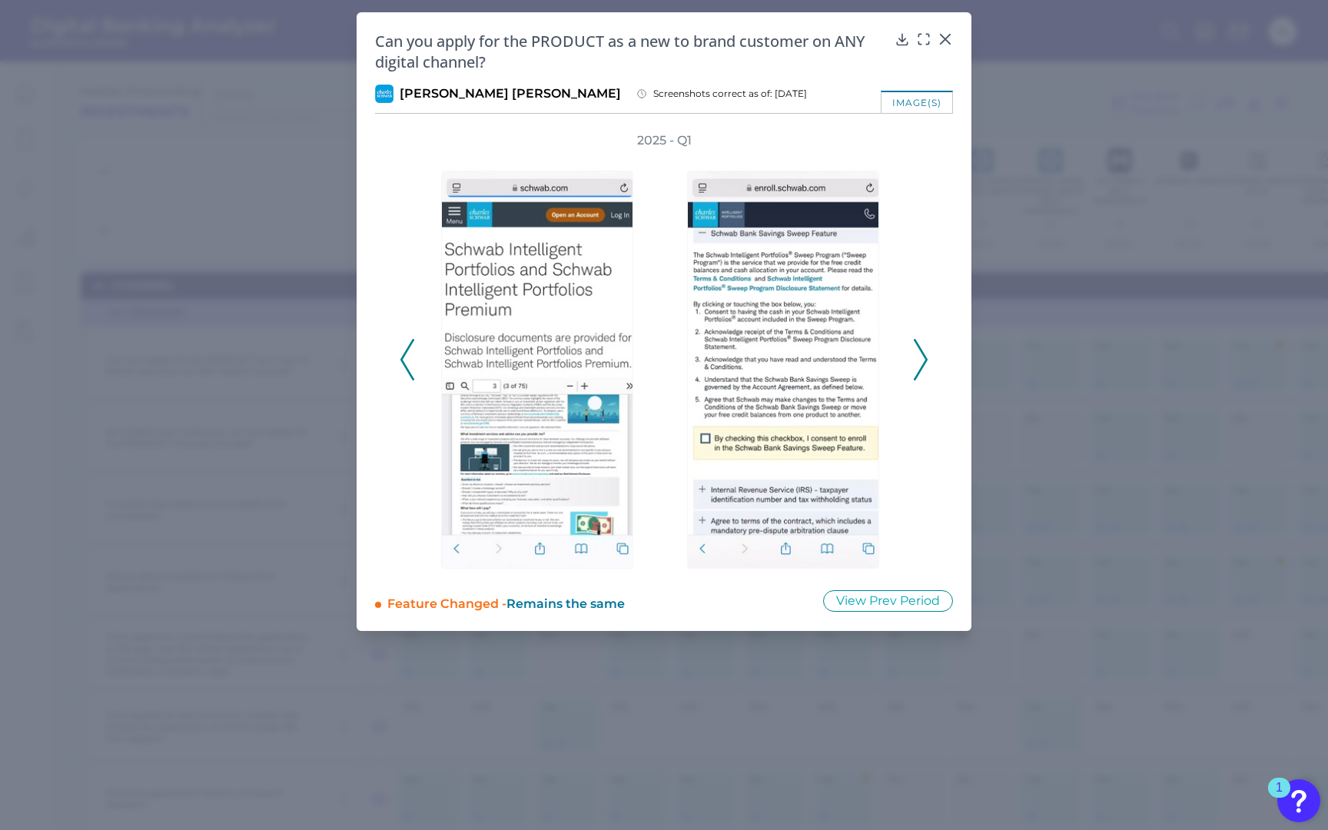
click at [919, 350] on icon at bounding box center [920, 359] width 14 height 41
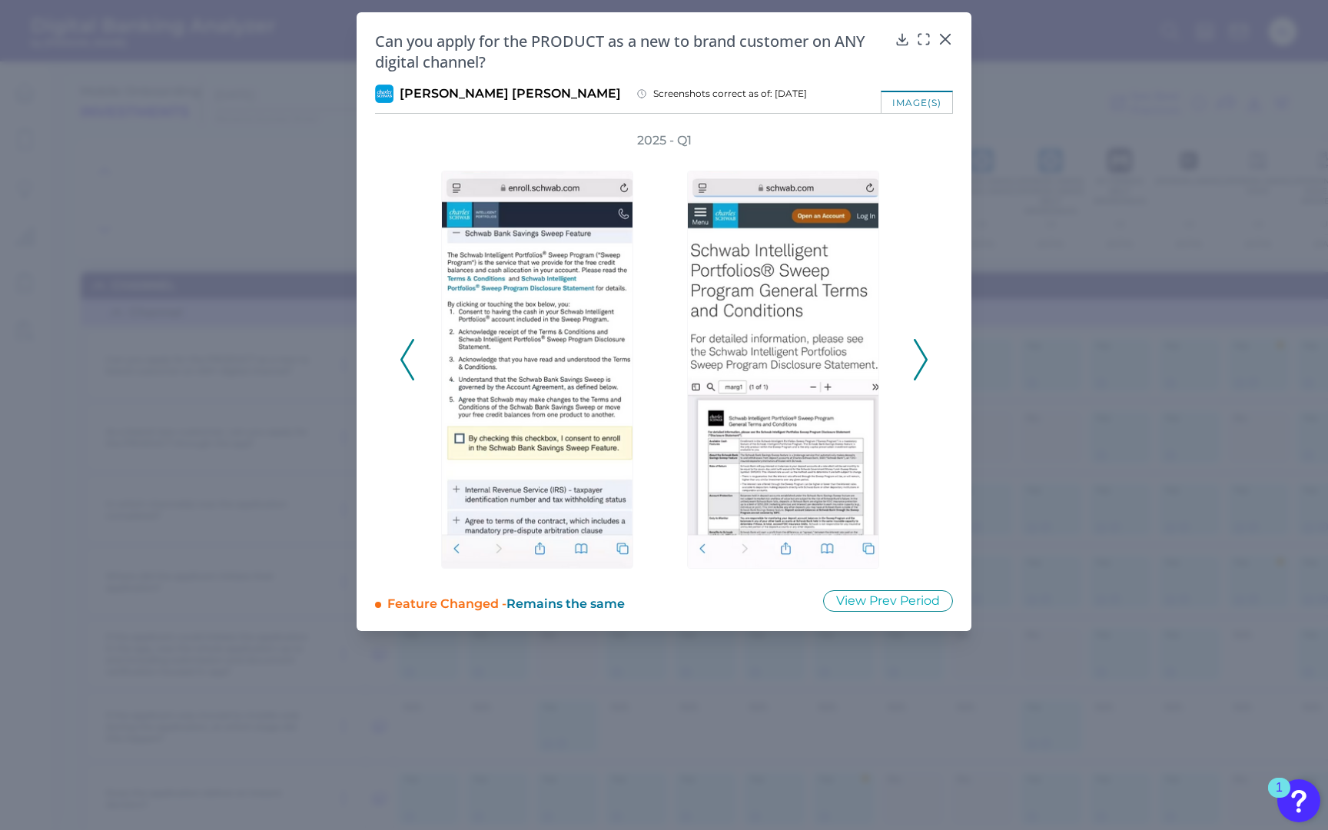
click at [919, 350] on icon at bounding box center [920, 359] width 14 height 41
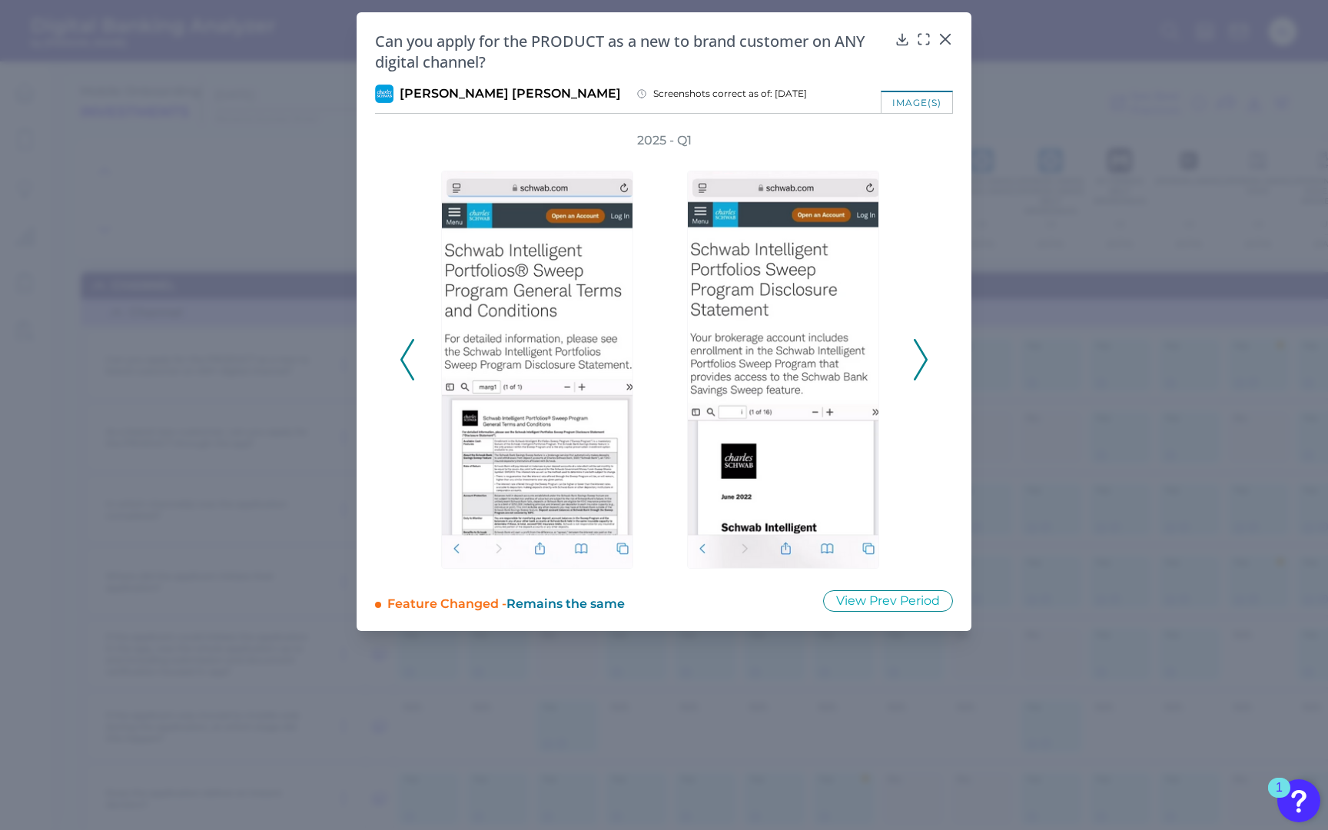
click at [919, 350] on icon at bounding box center [920, 359] width 14 height 41
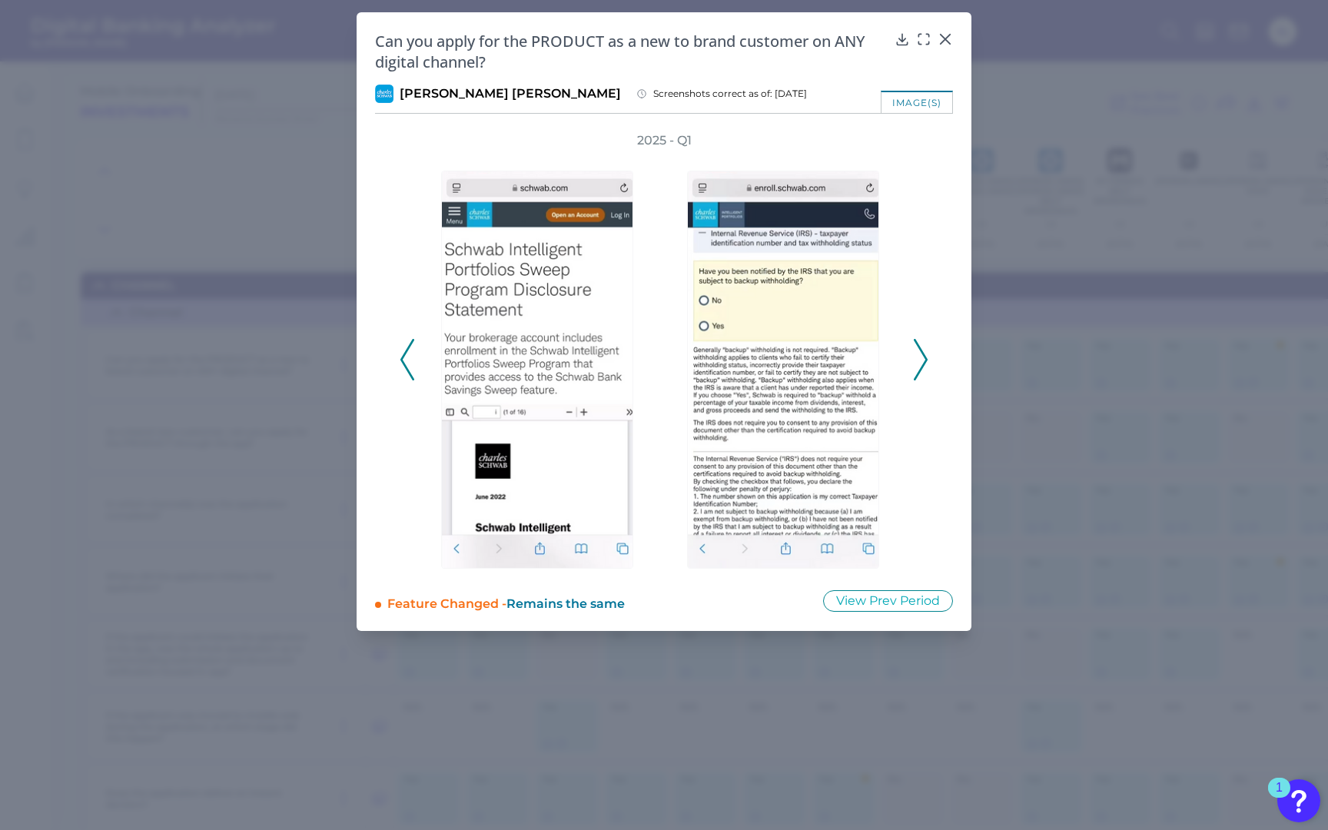
click at [919, 350] on icon at bounding box center [920, 359] width 14 height 41
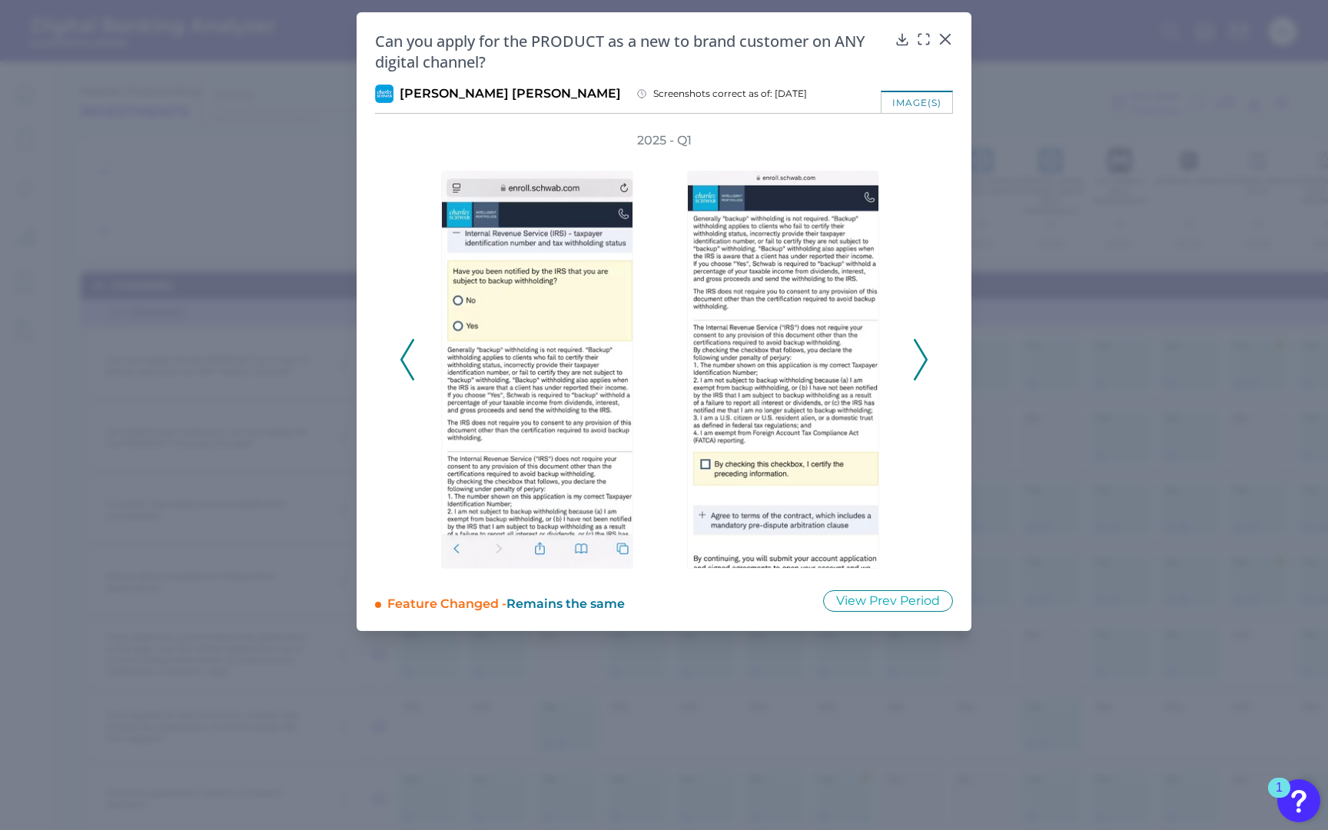
click at [919, 350] on icon at bounding box center [920, 359] width 14 height 41
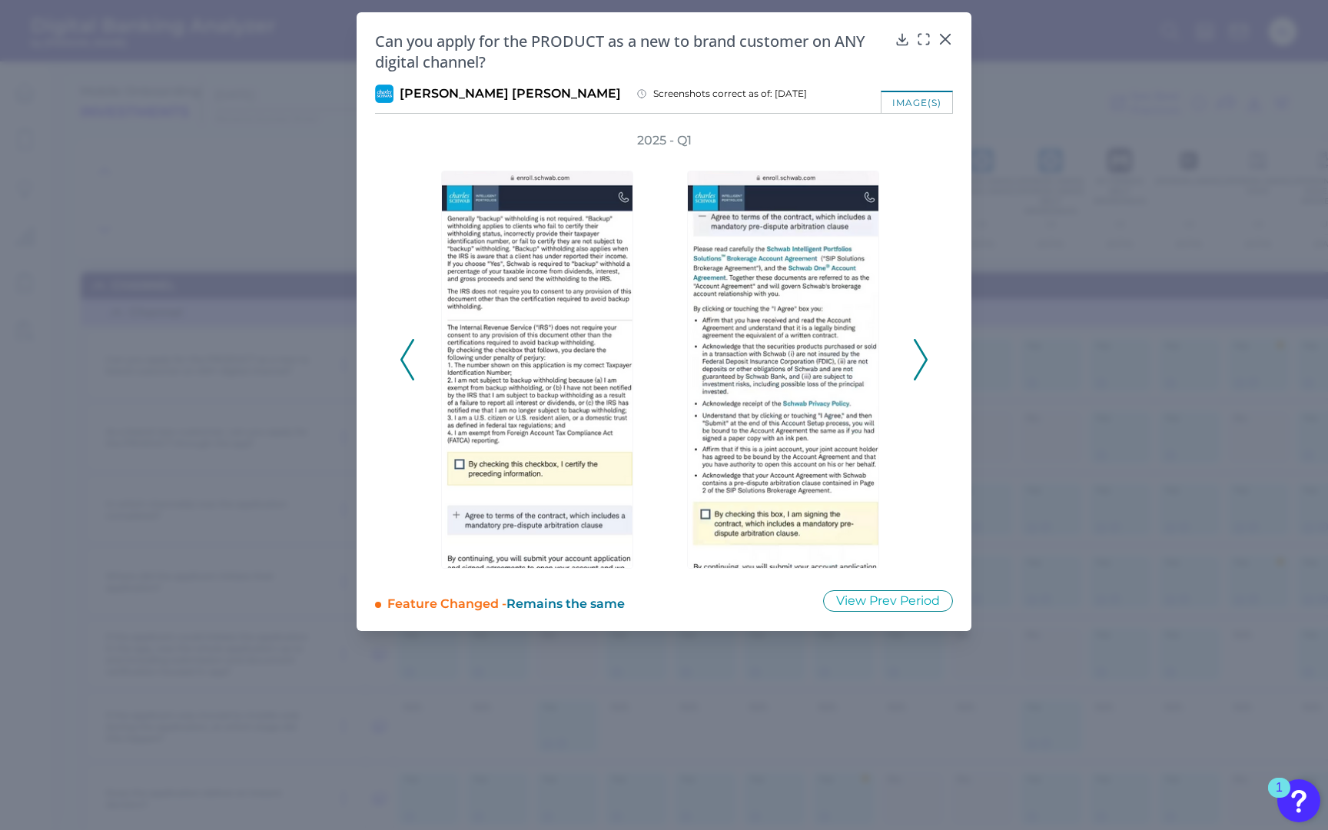
click at [919, 350] on icon at bounding box center [920, 359] width 14 height 41
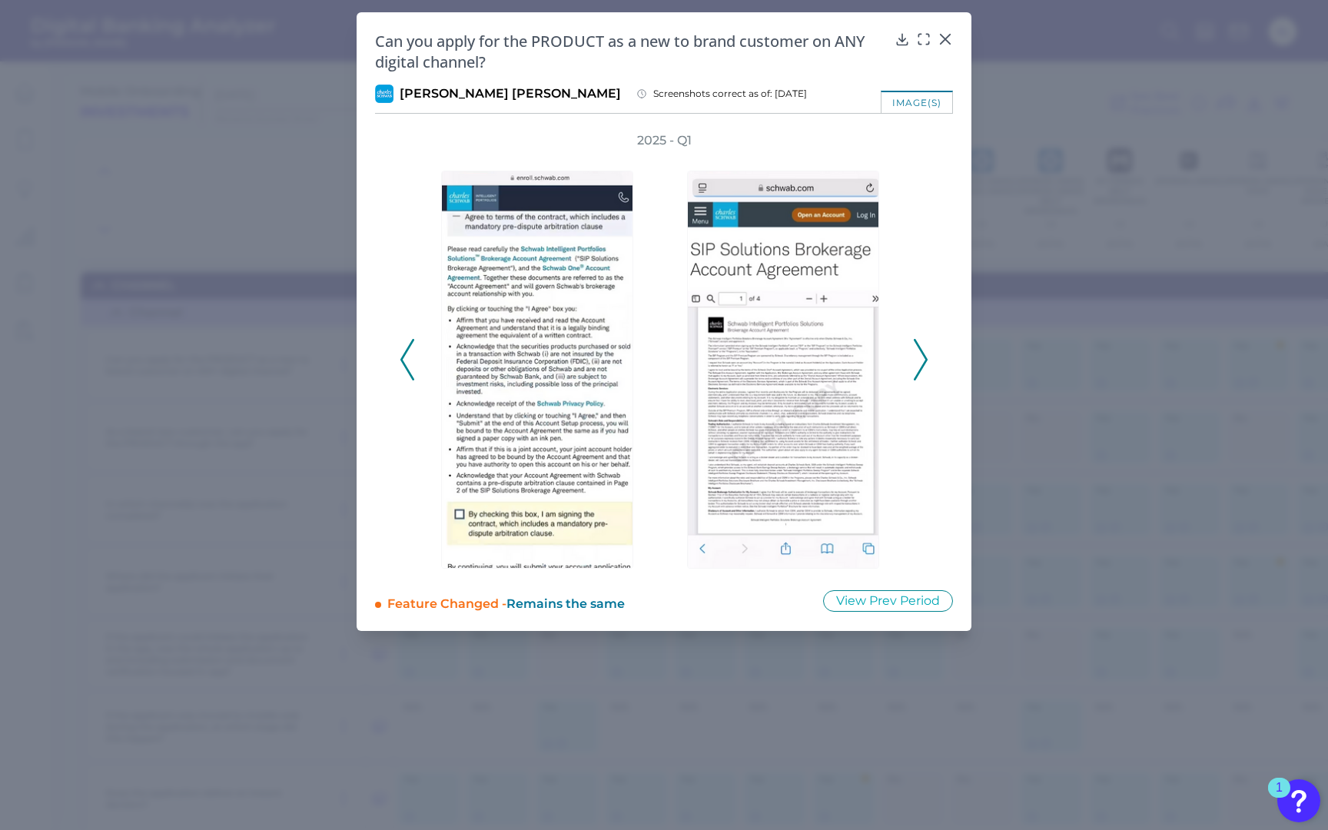
click at [918, 350] on icon at bounding box center [920, 359] width 14 height 41
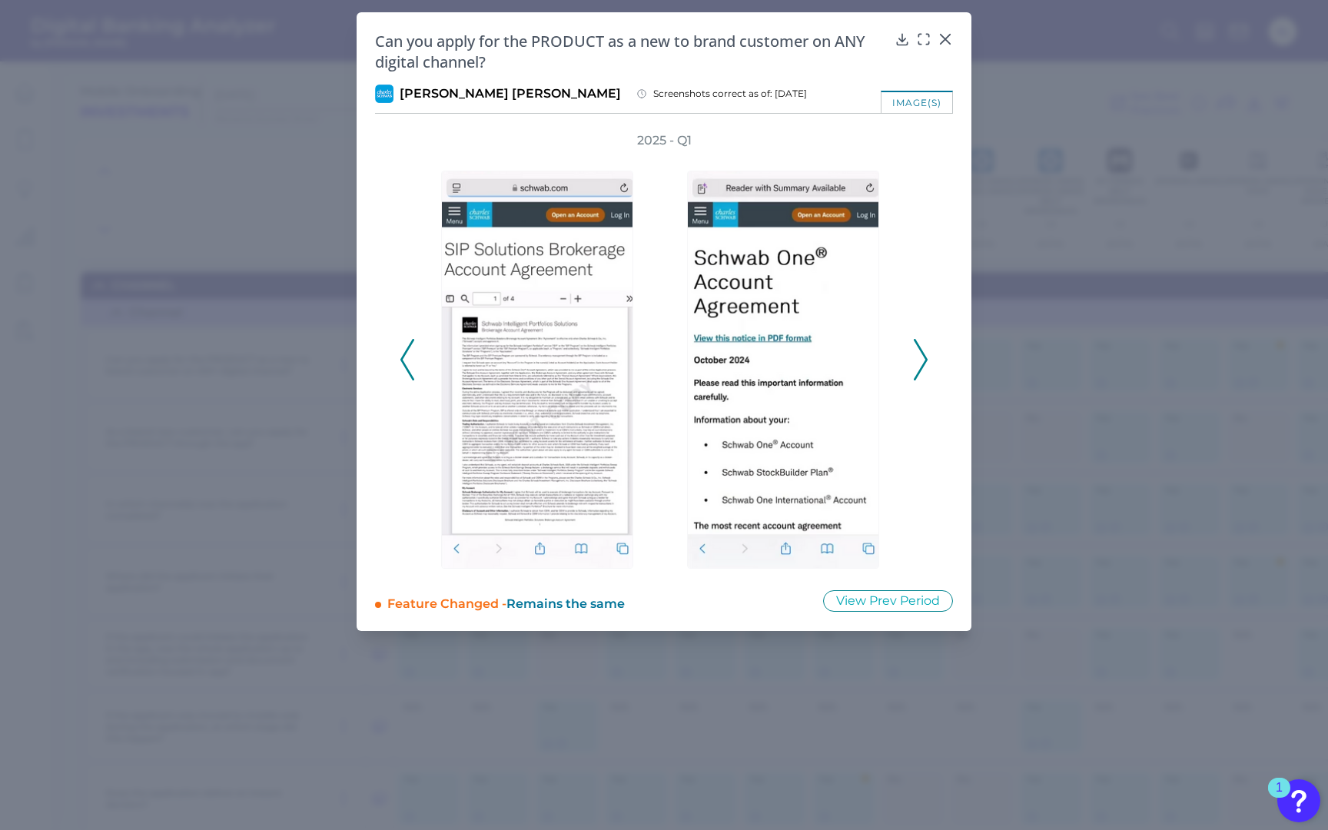
click at [918, 349] on icon at bounding box center [920, 359] width 14 height 41
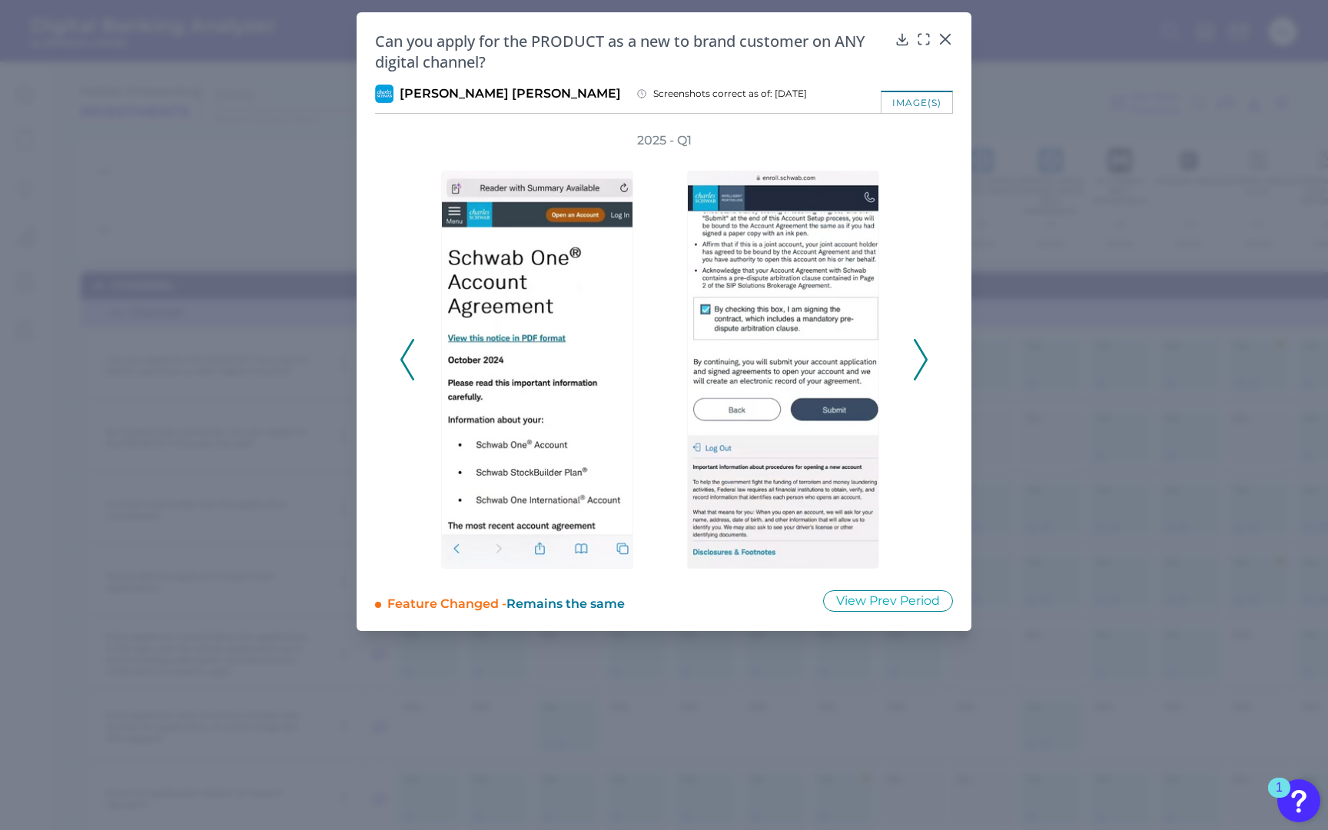
click at [918, 349] on icon at bounding box center [920, 359] width 14 height 41
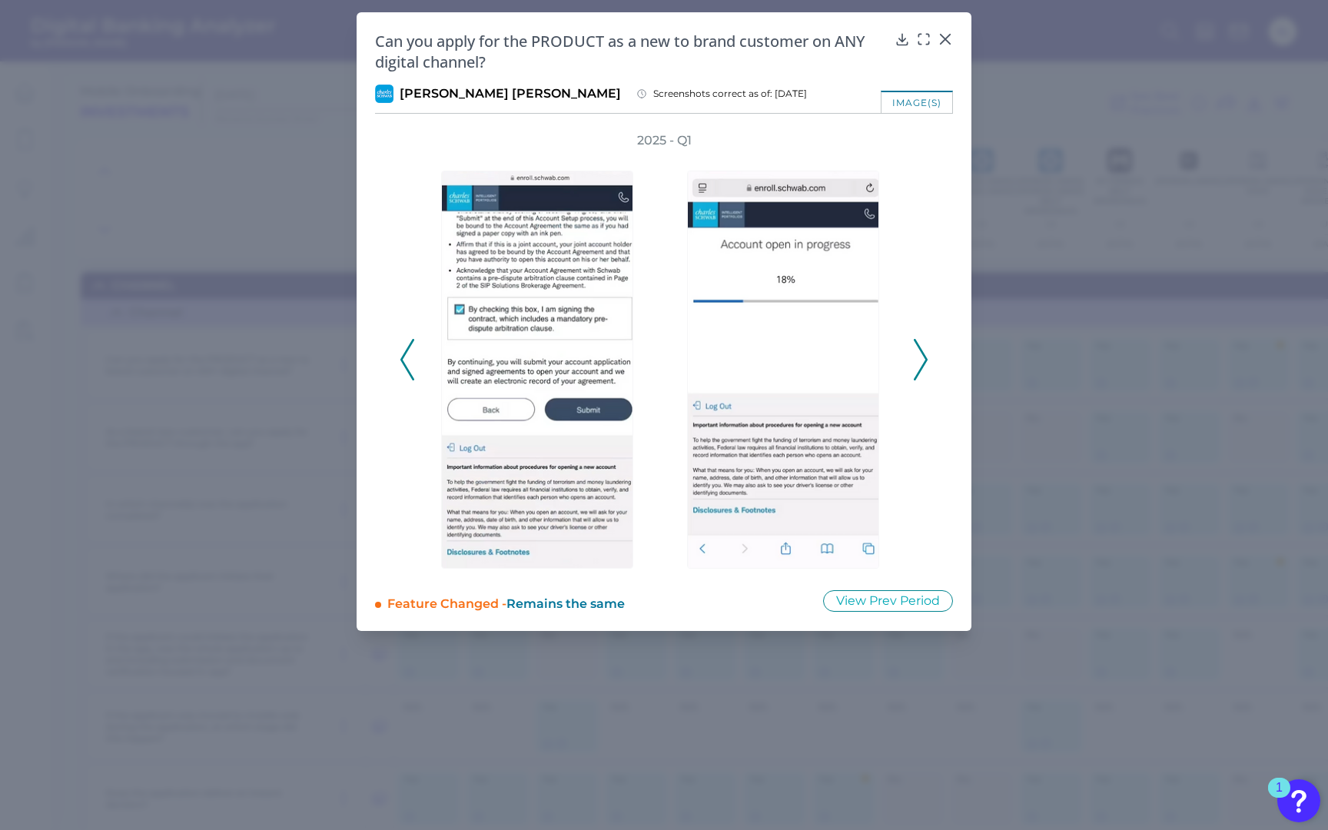
click at [917, 348] on icon at bounding box center [920, 359] width 14 height 41
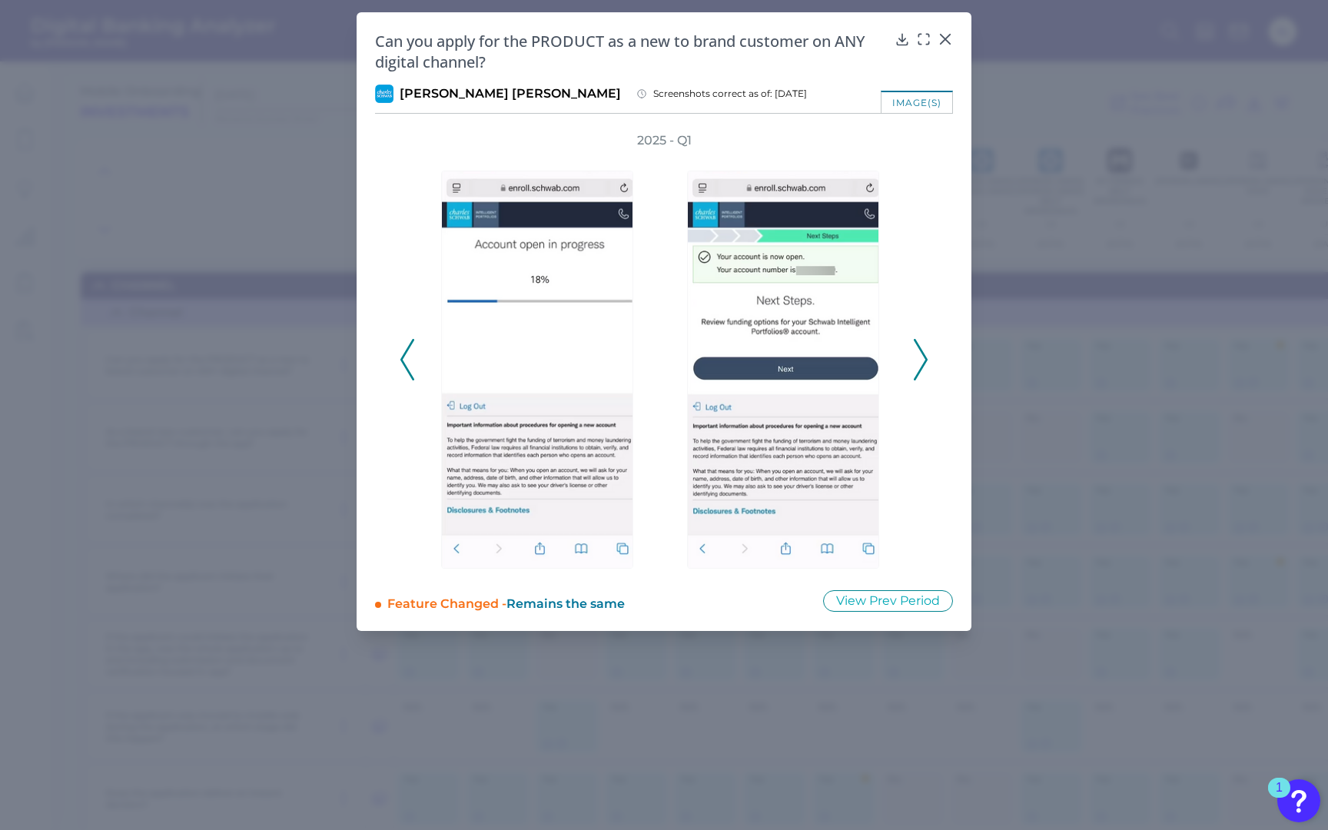
click at [917, 348] on icon at bounding box center [920, 359] width 14 height 41
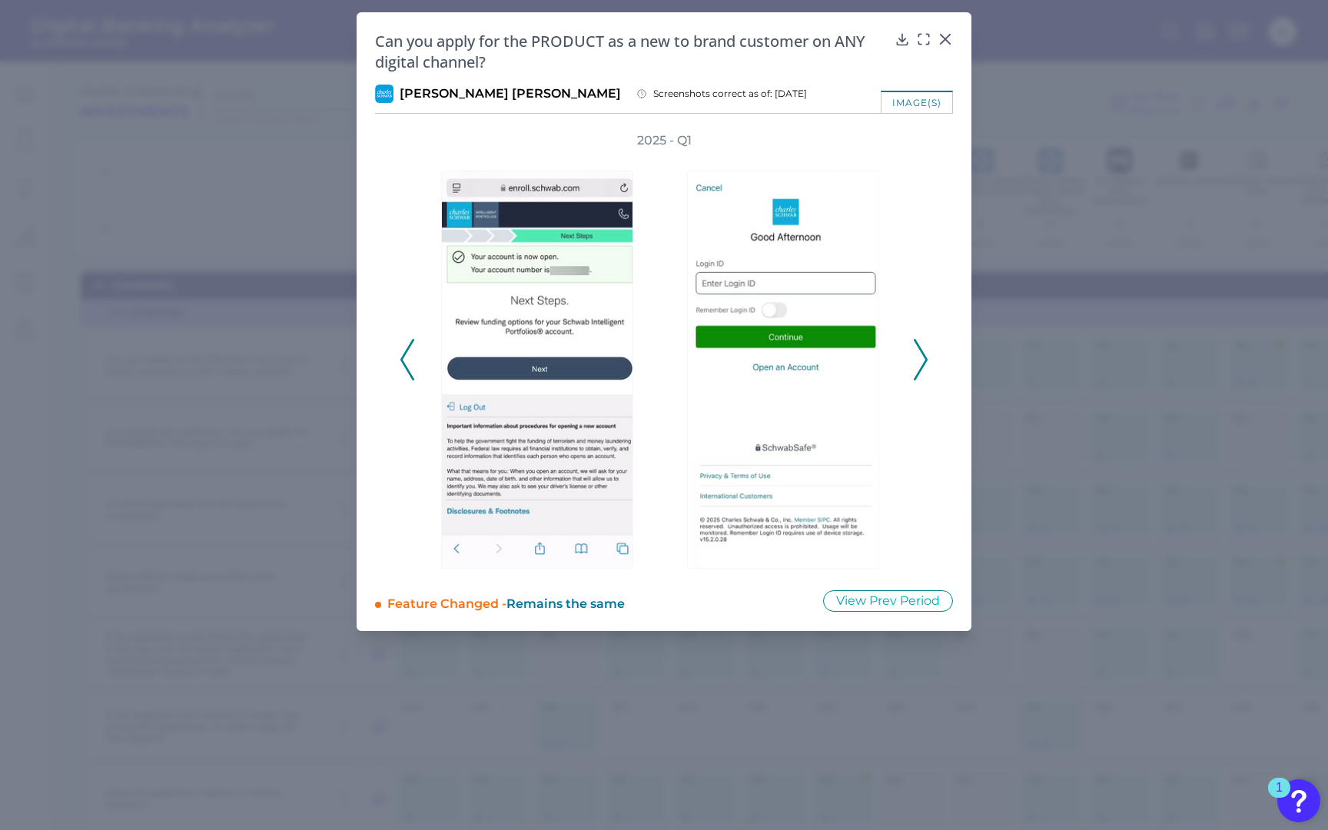
click at [917, 348] on icon at bounding box center [920, 359] width 14 height 41
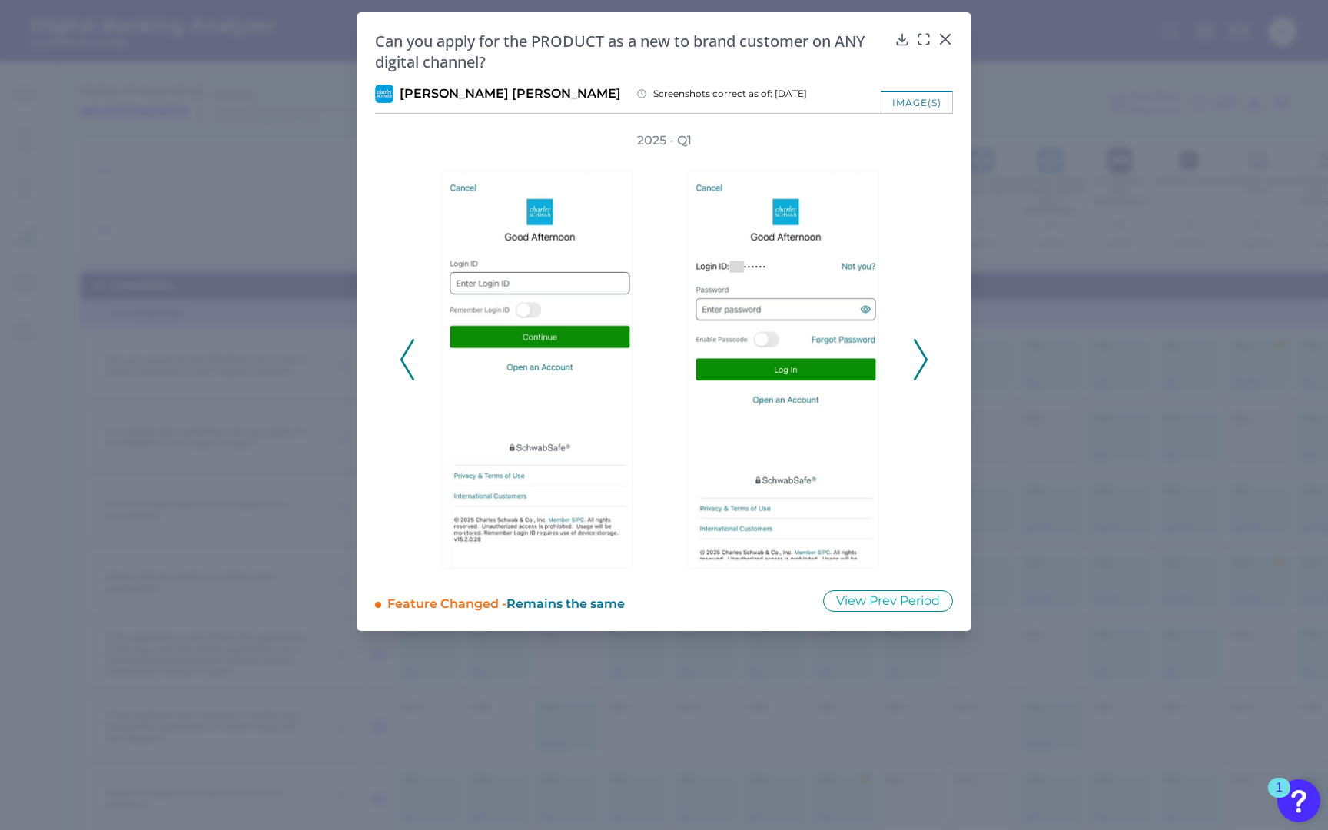
click at [917, 348] on icon at bounding box center [920, 359] width 14 height 41
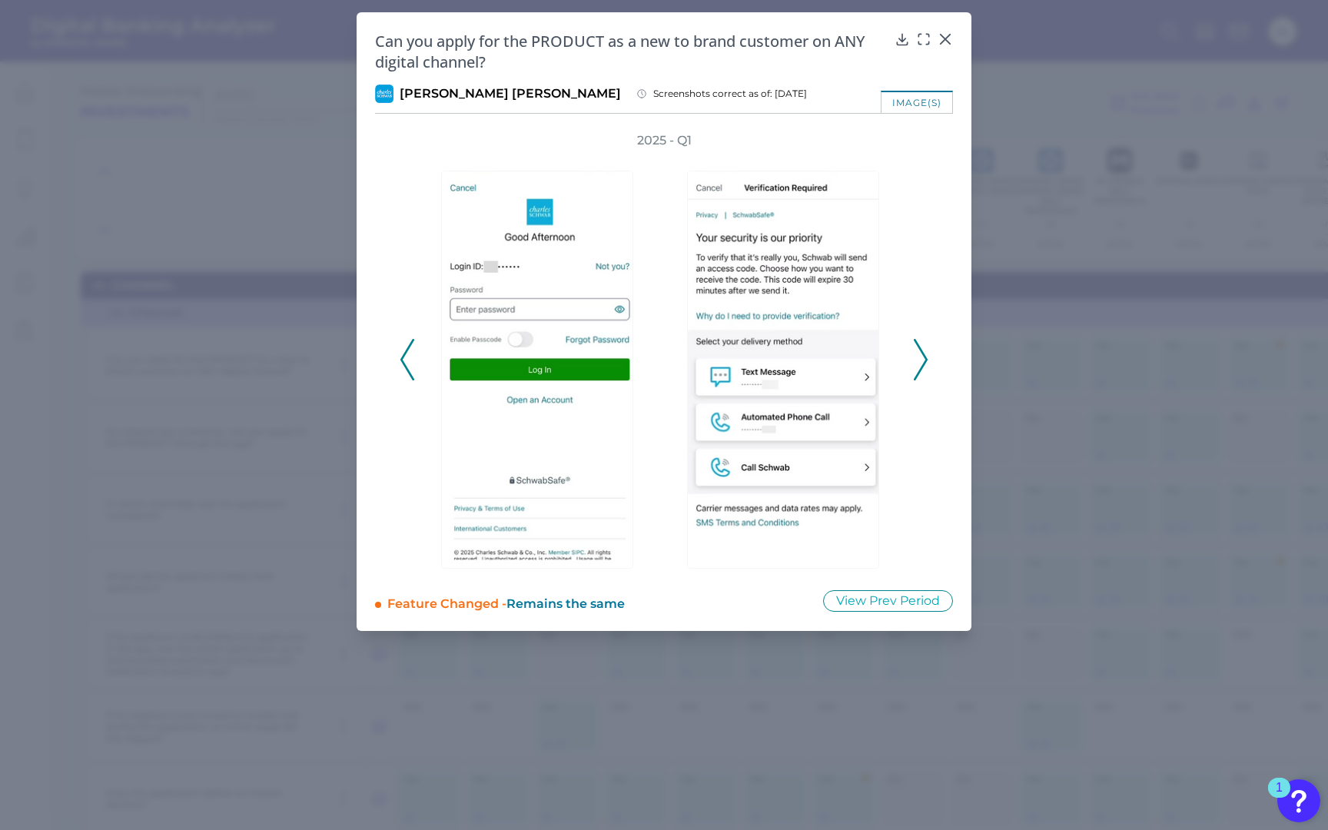
click at [917, 348] on icon at bounding box center [920, 359] width 14 height 41
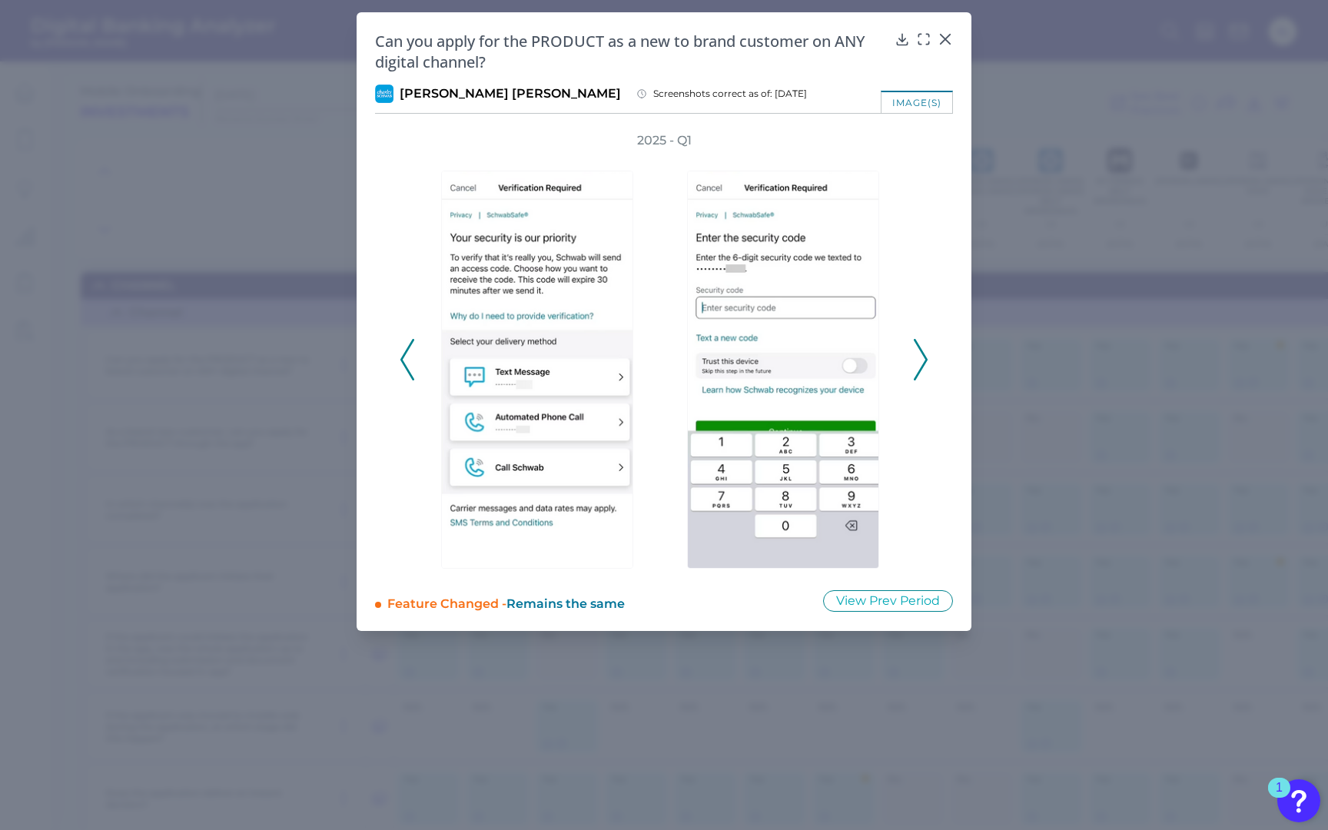
click at [917, 348] on icon at bounding box center [920, 359] width 14 height 41
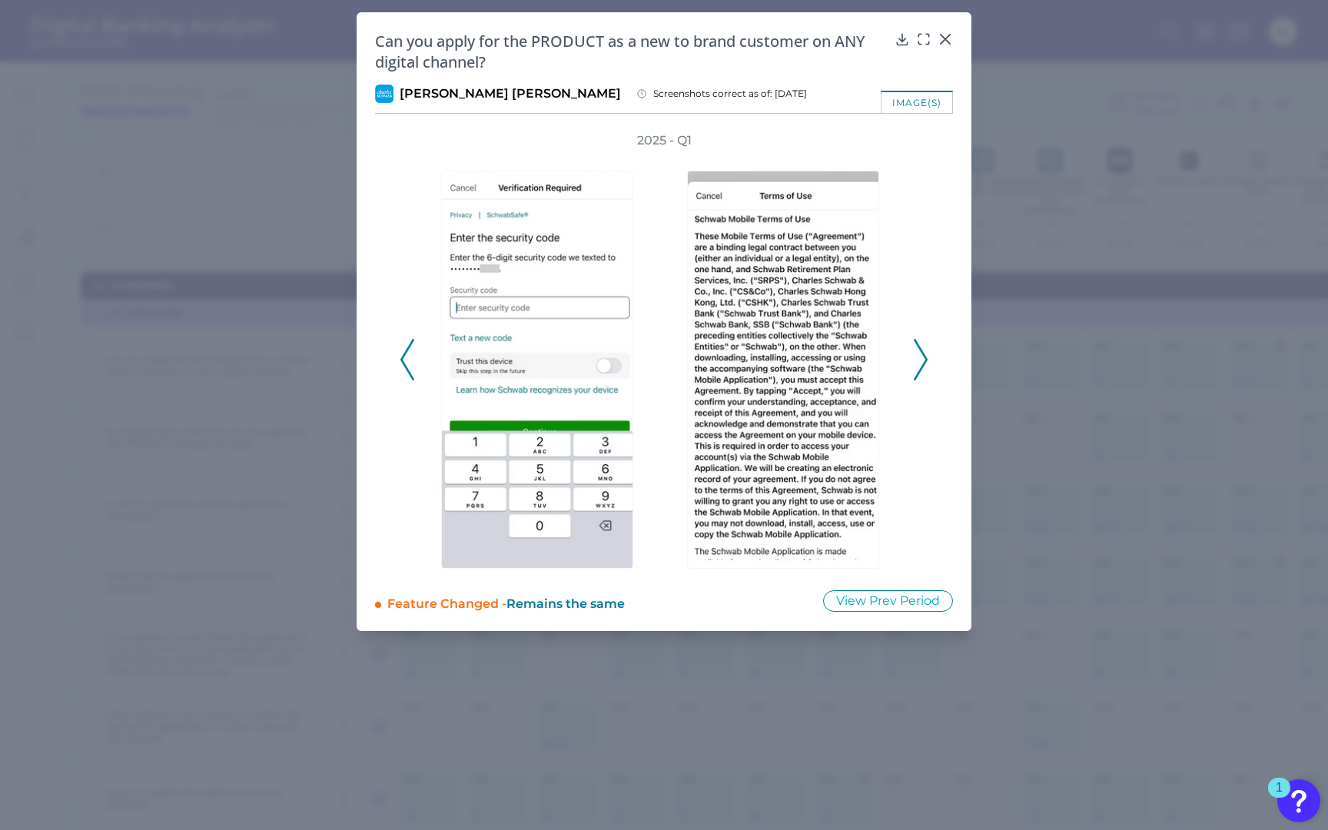
click at [917, 348] on icon at bounding box center [920, 359] width 14 height 41
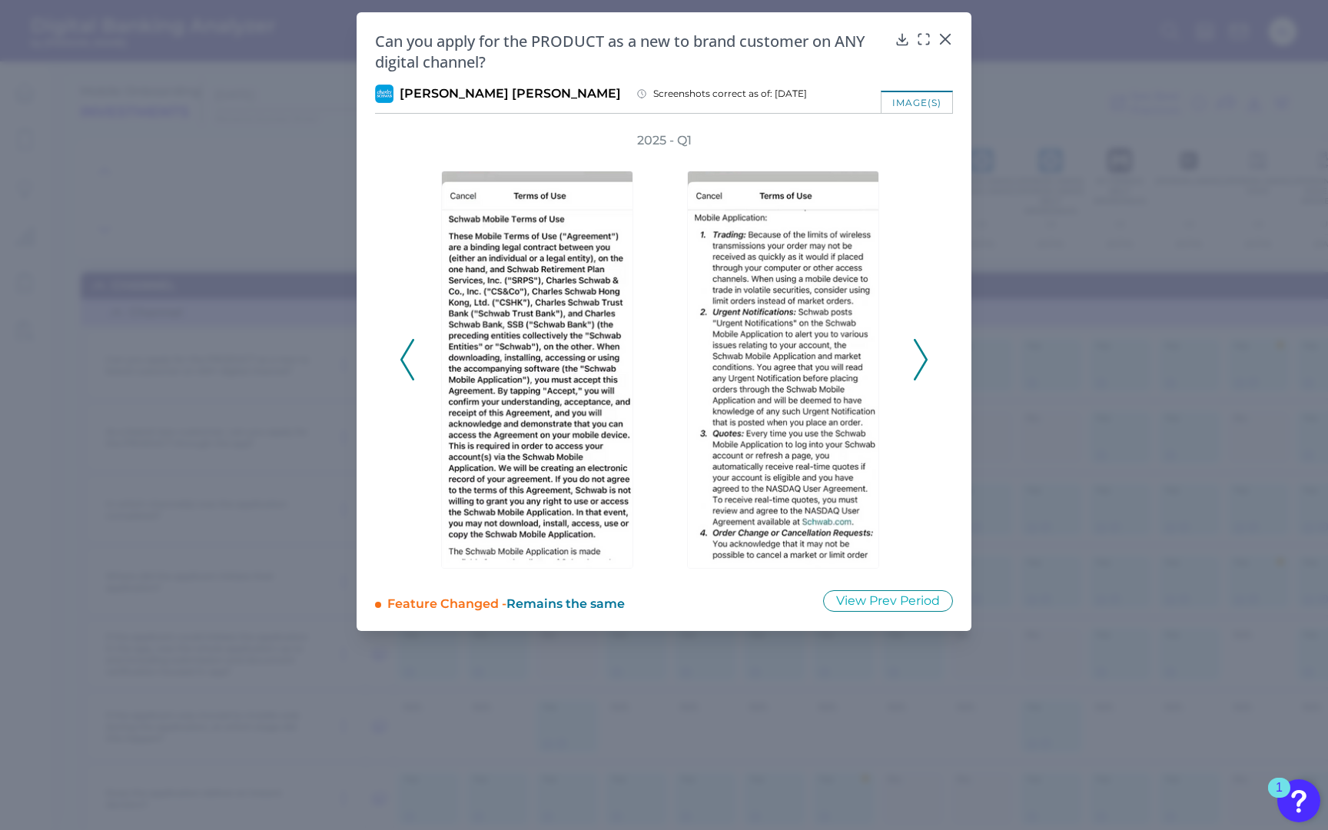
click at [917, 348] on icon at bounding box center [920, 359] width 14 height 41
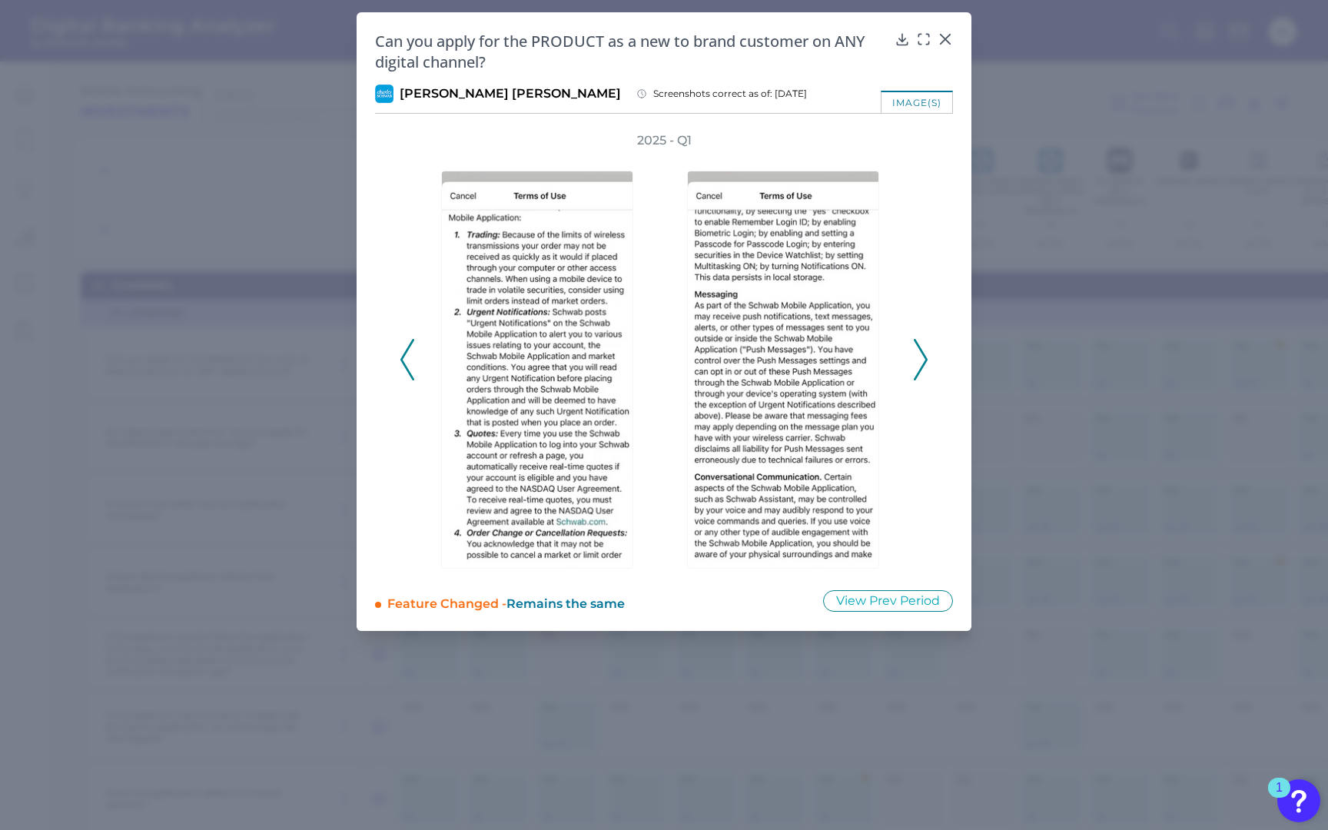
click at [916, 348] on icon at bounding box center [920, 359] width 14 height 41
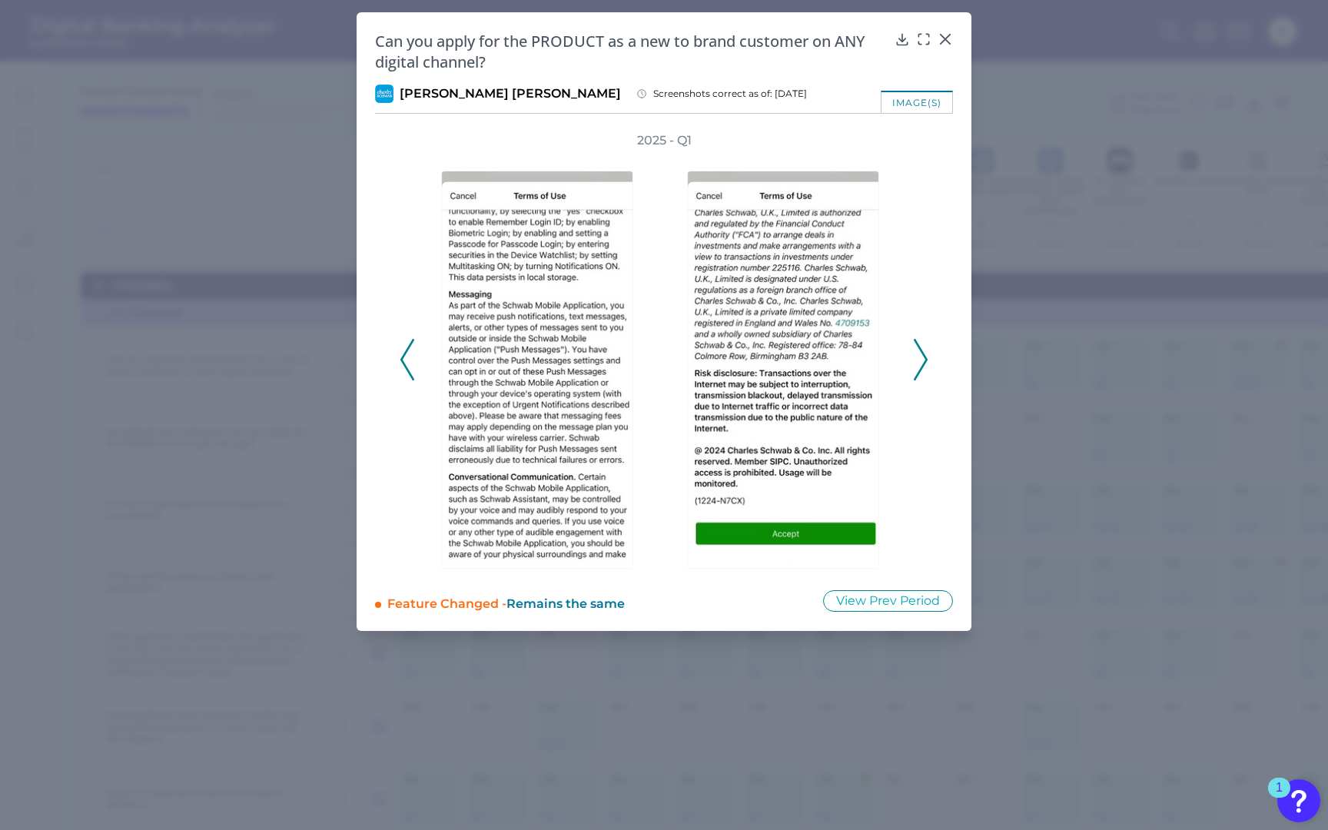
click at [916, 348] on icon at bounding box center [920, 359] width 14 height 41
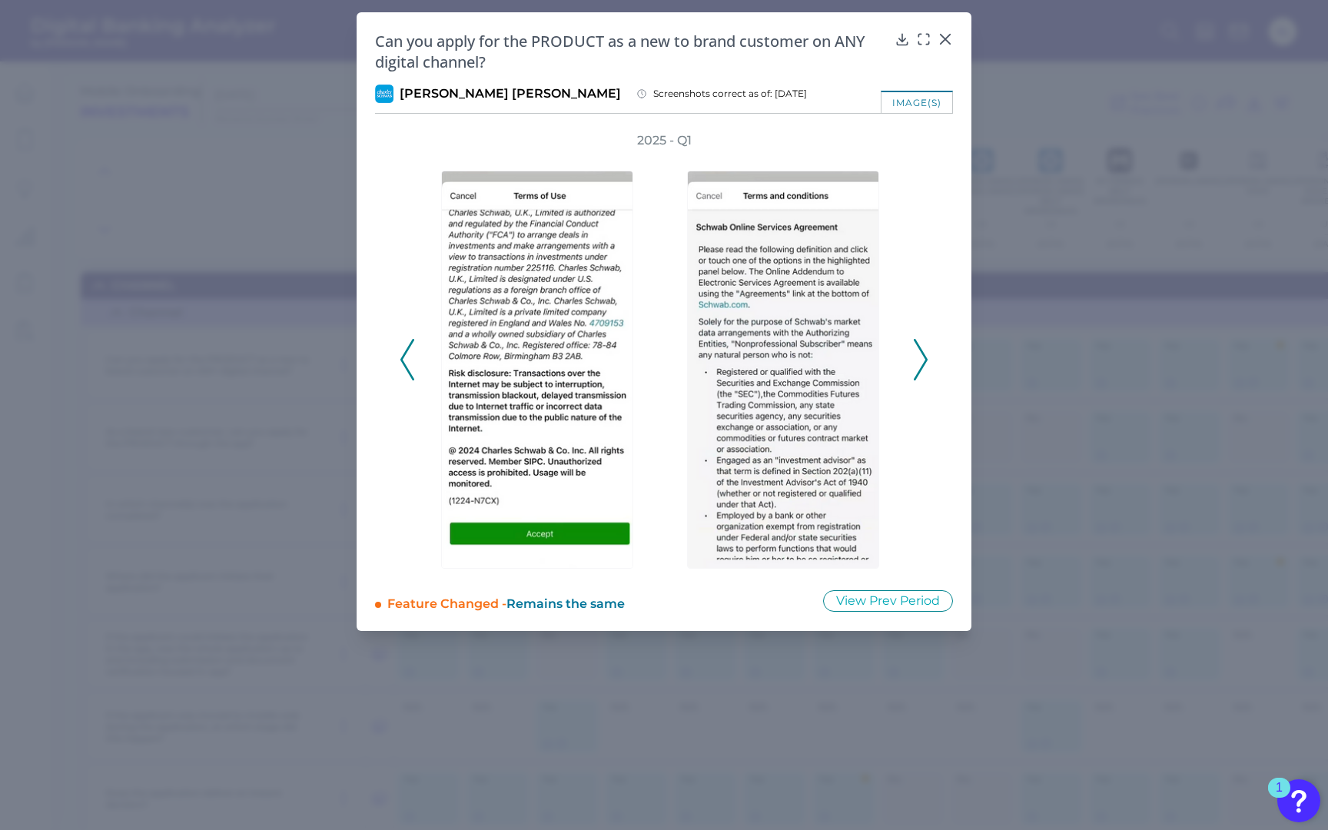
click at [916, 348] on icon at bounding box center [920, 359] width 14 height 41
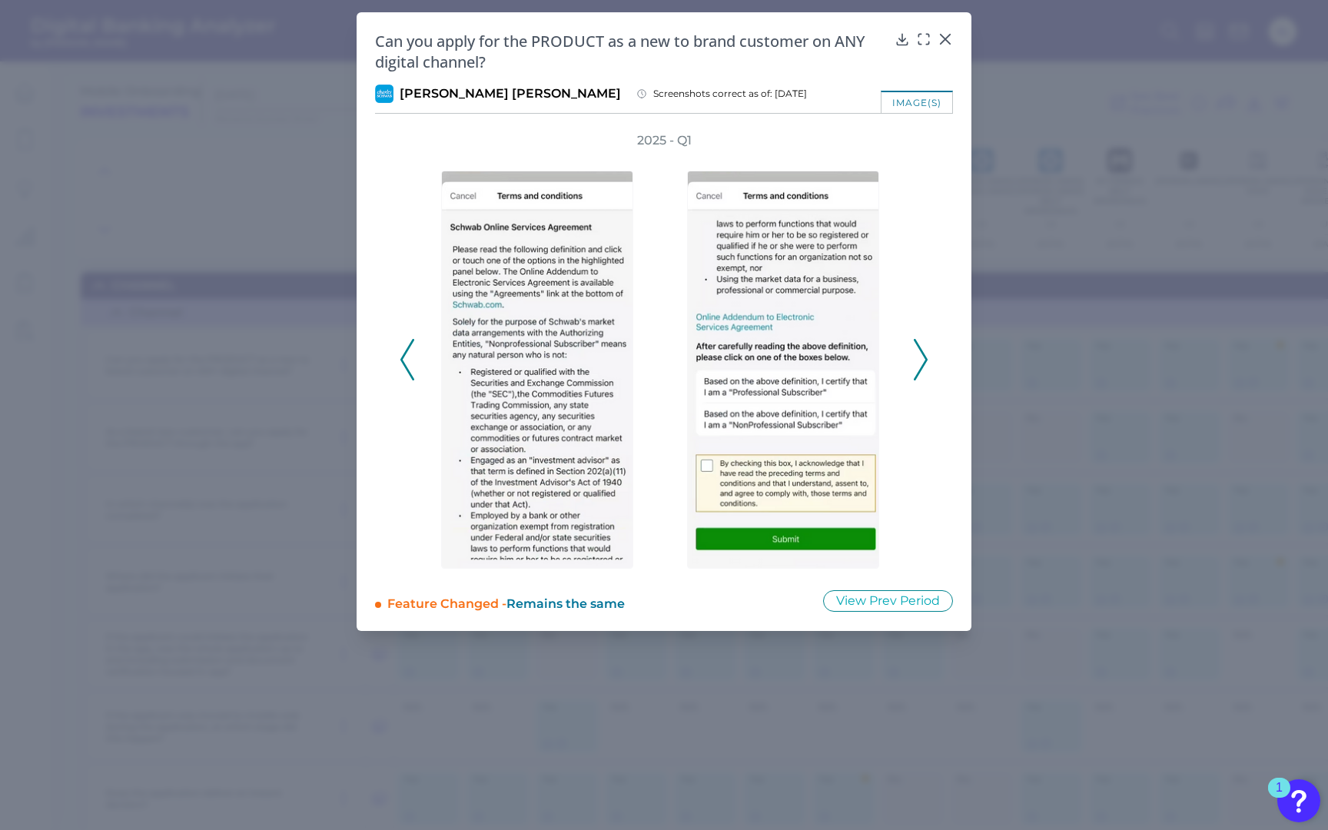
click at [916, 348] on icon at bounding box center [920, 359] width 14 height 41
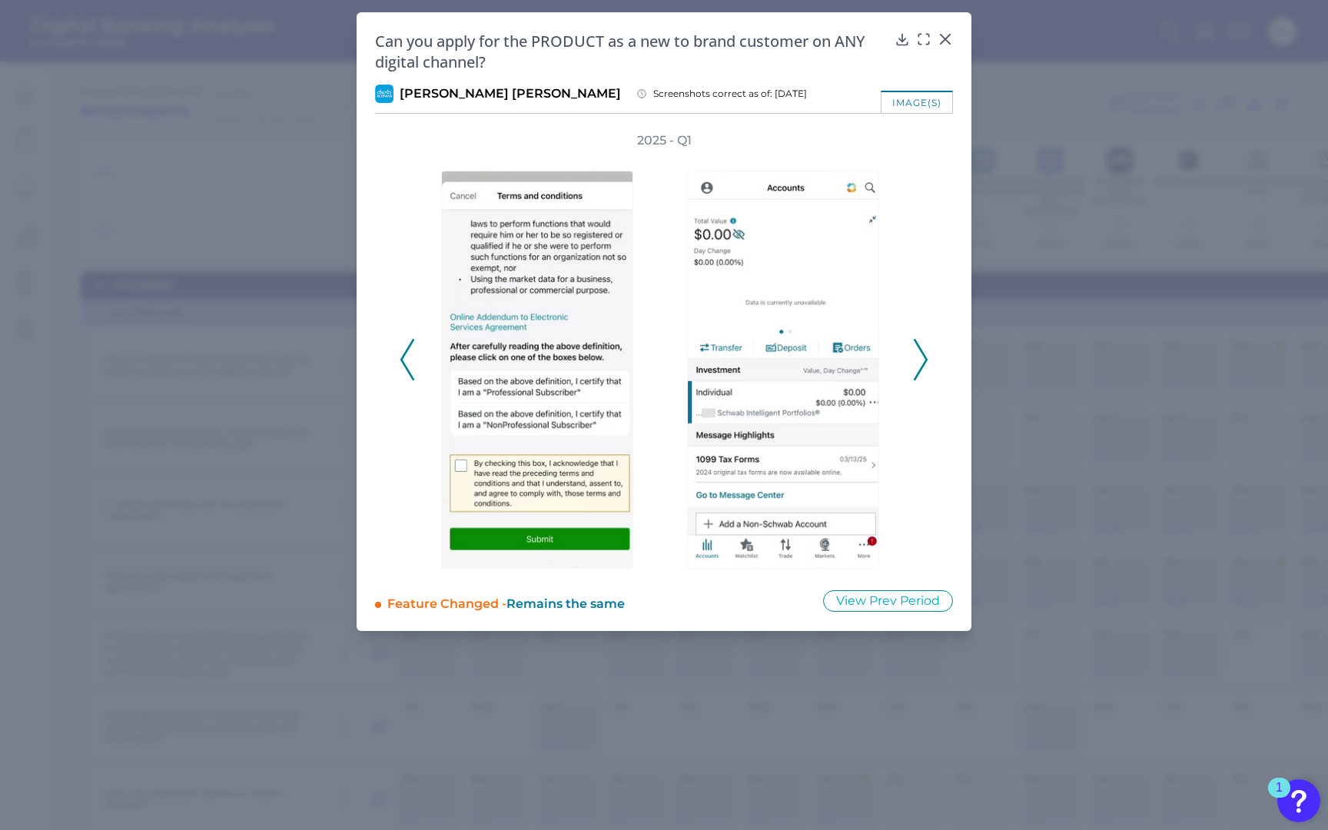
click at [915, 347] on icon at bounding box center [920, 359] width 14 height 41
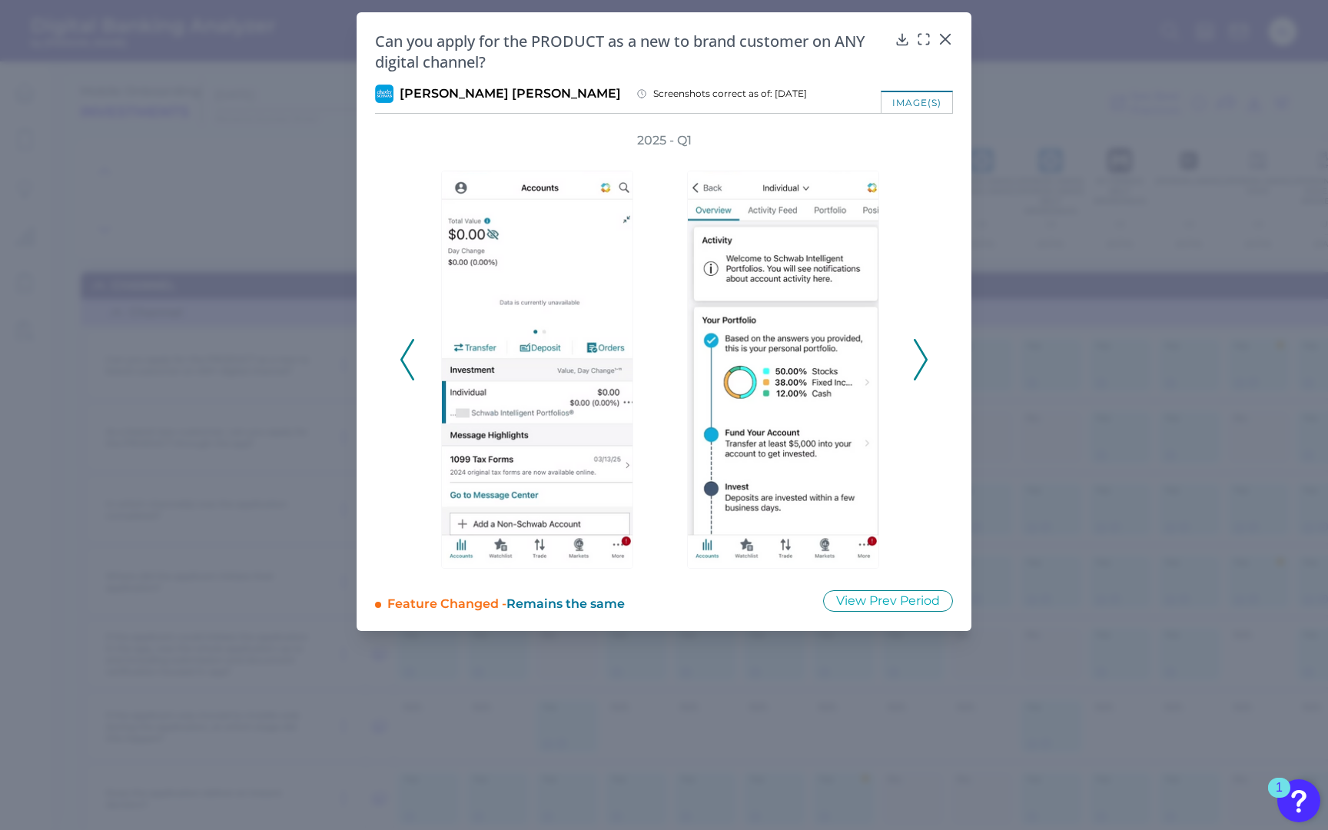
click at [915, 347] on icon at bounding box center [920, 359] width 14 height 41
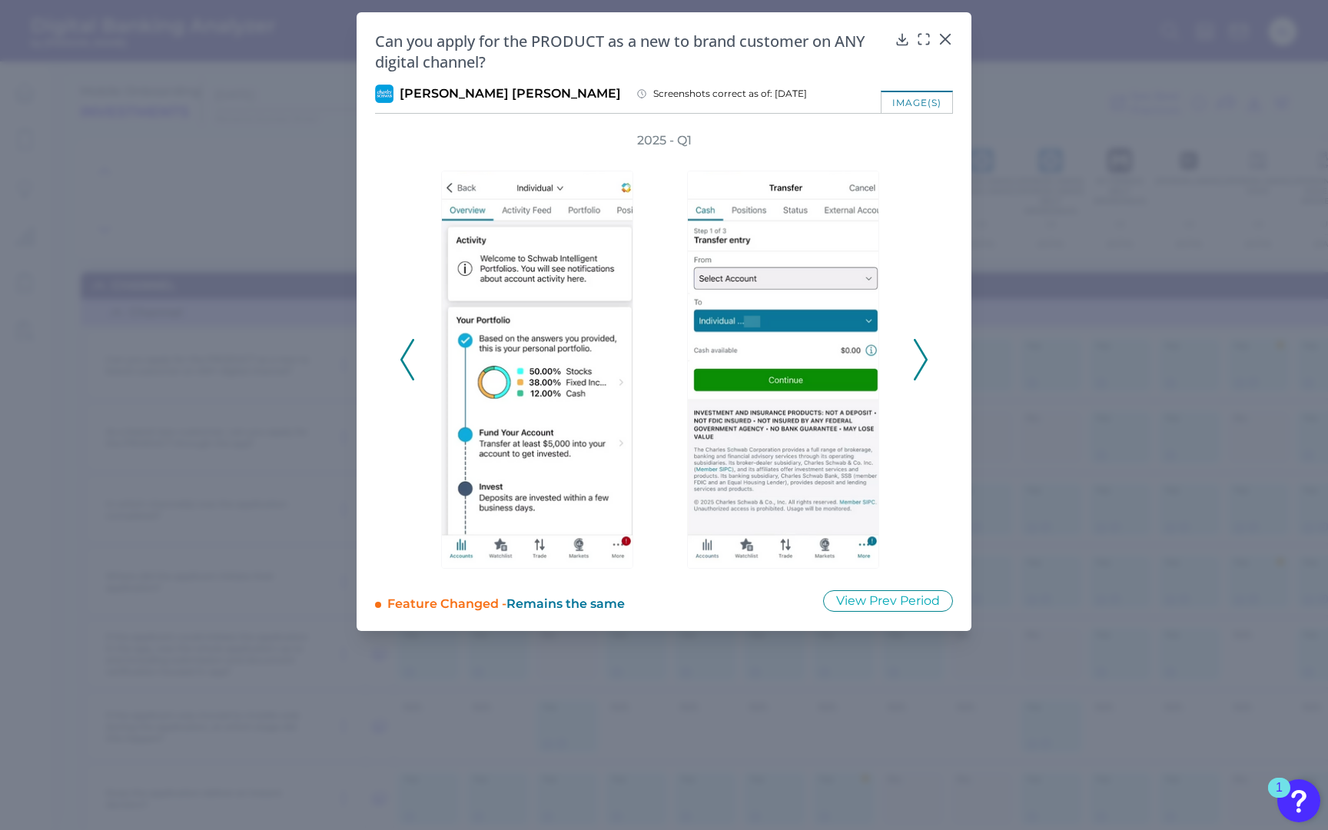
click at [915, 347] on icon at bounding box center [920, 359] width 14 height 41
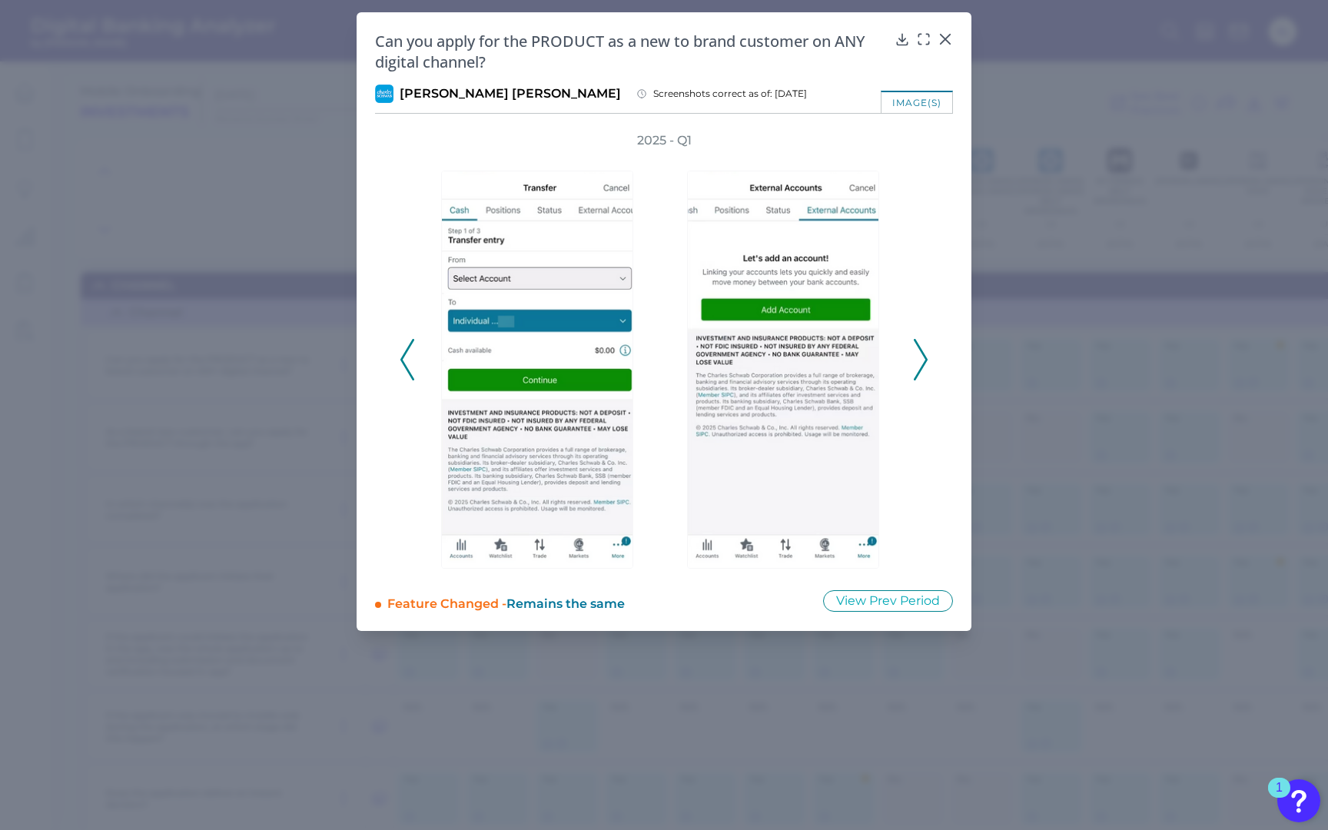
click at [915, 347] on icon at bounding box center [920, 359] width 14 height 41
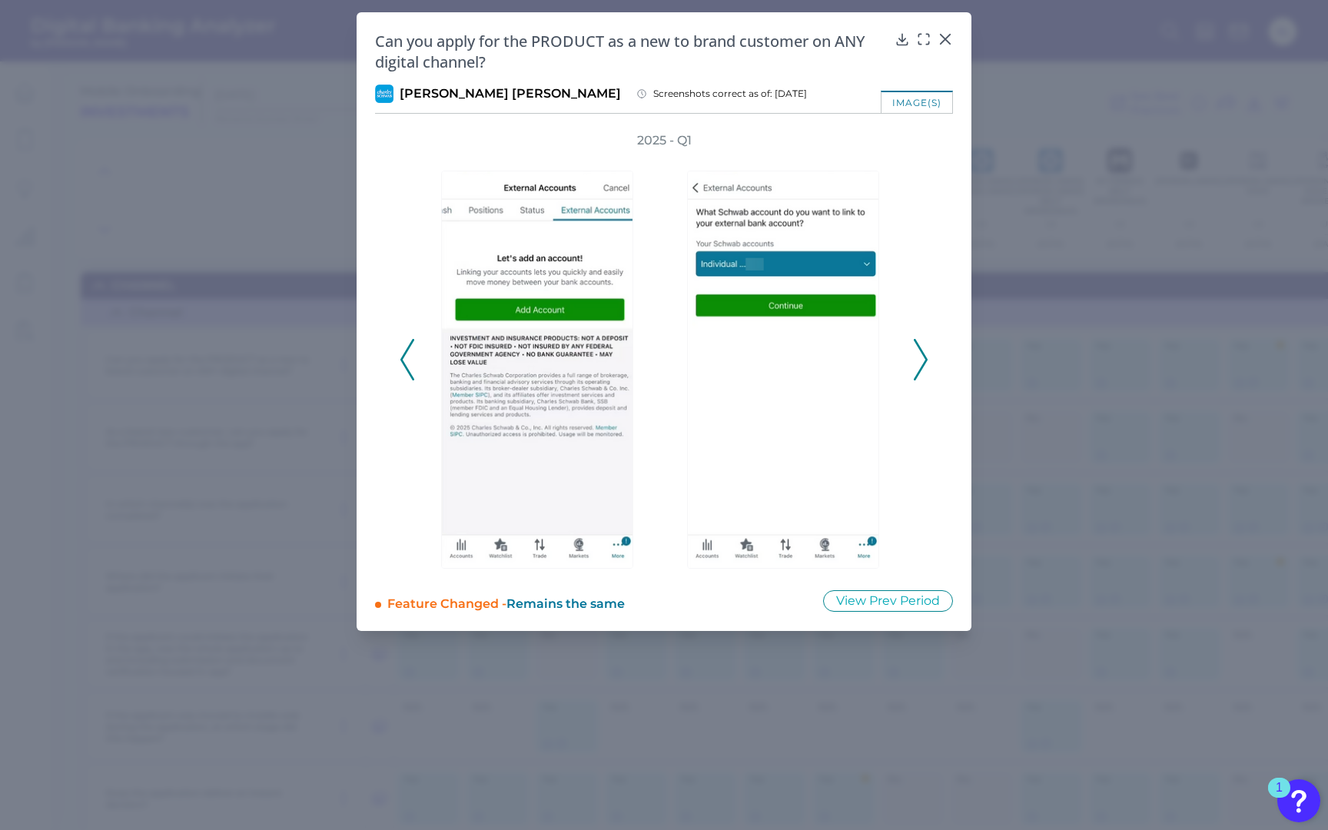
click at [915, 347] on icon at bounding box center [920, 359] width 14 height 41
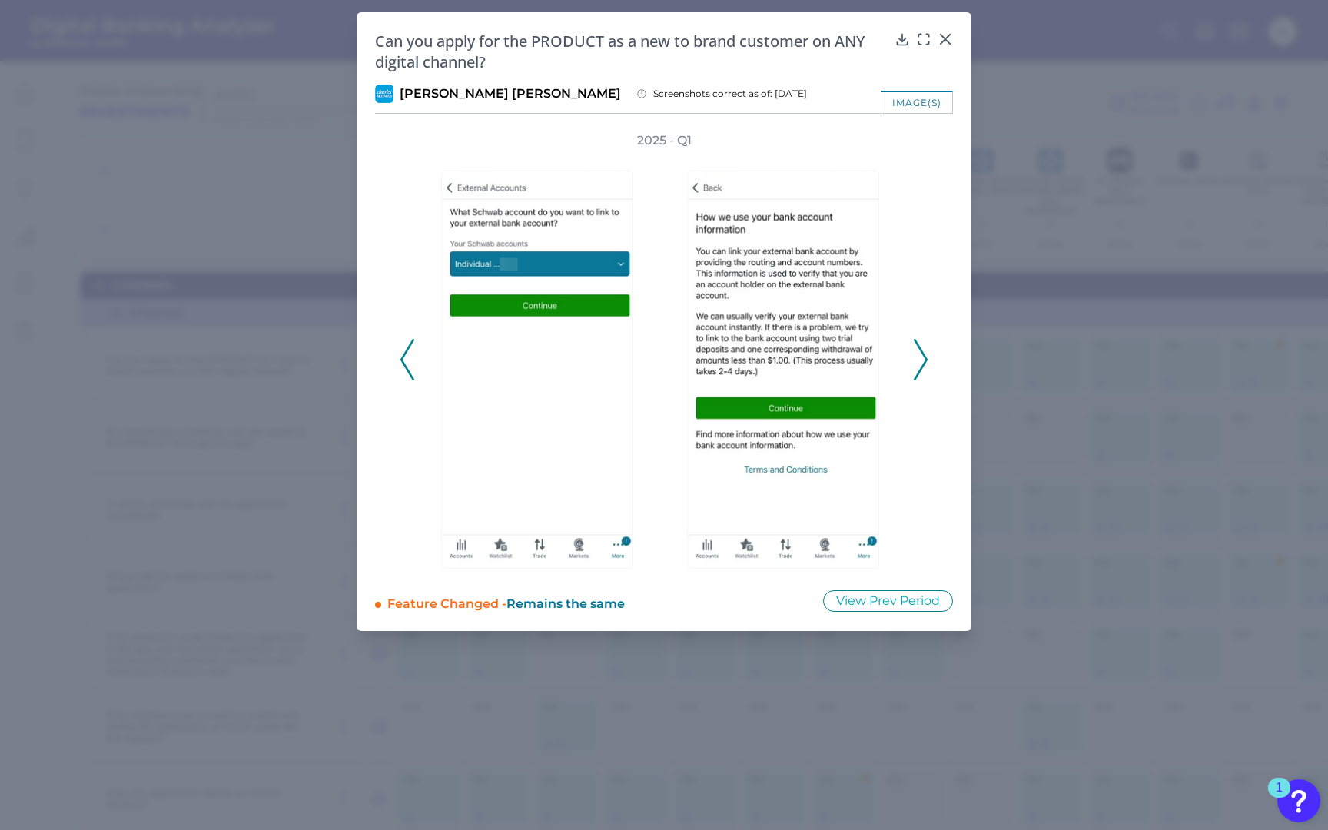
click at [915, 347] on icon at bounding box center [920, 359] width 14 height 41
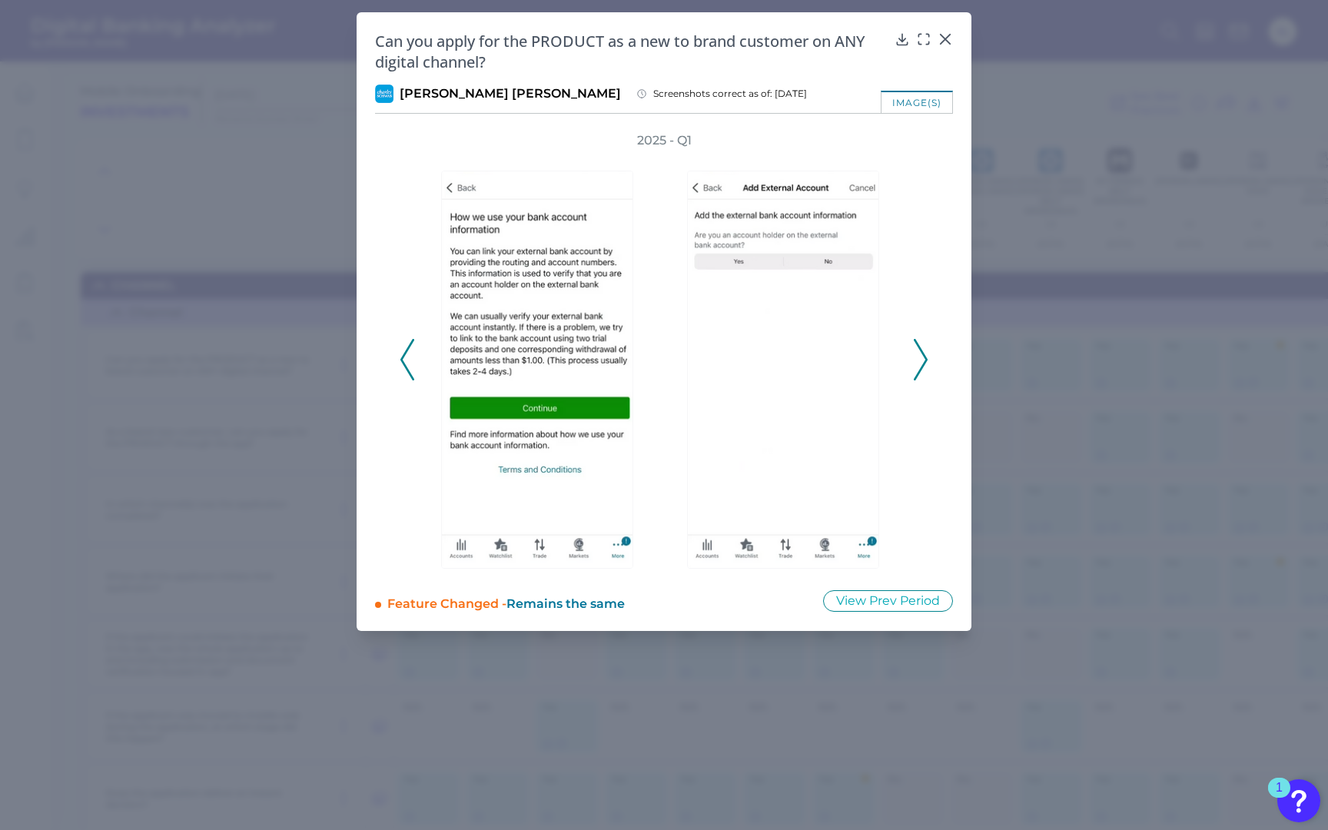
click at [914, 347] on icon at bounding box center [920, 359] width 14 height 41
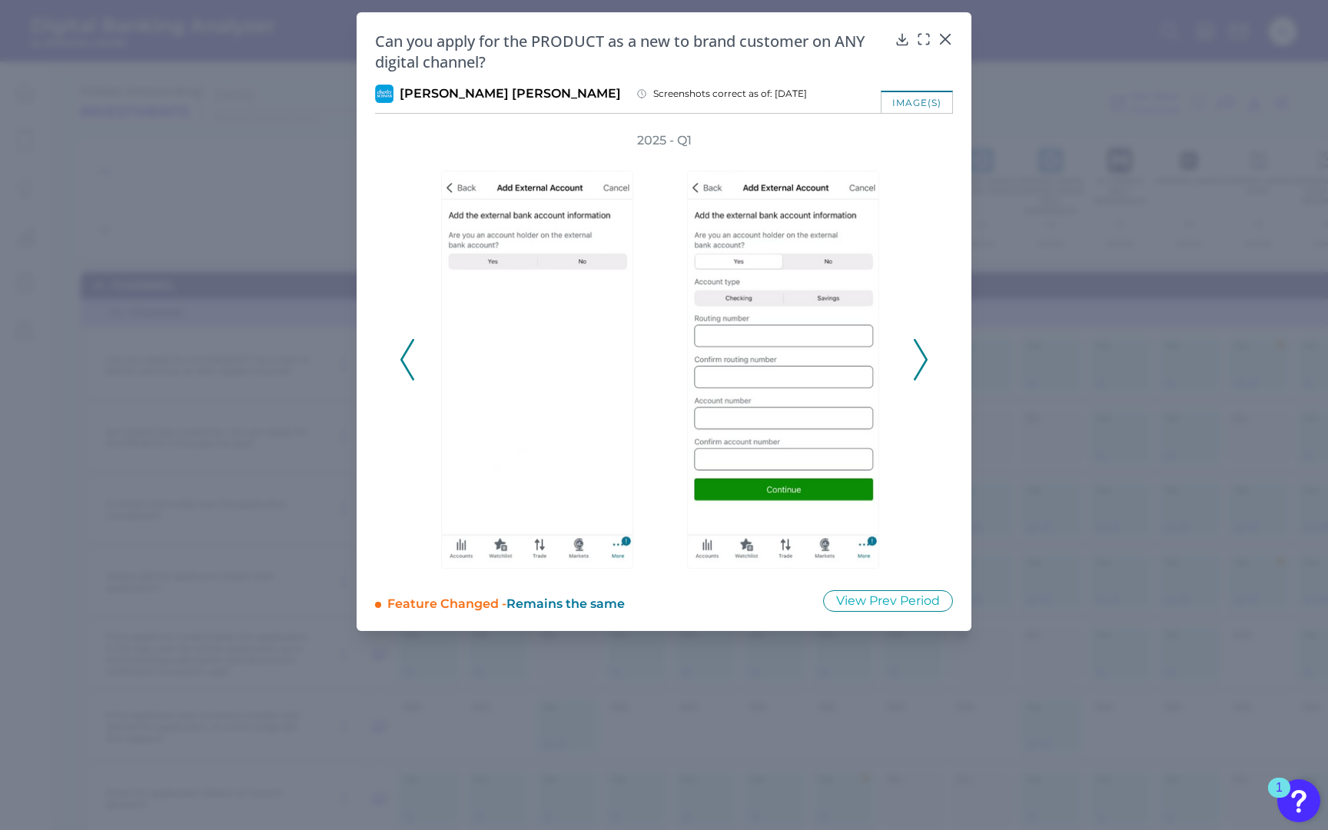
click at [914, 347] on icon at bounding box center [920, 359] width 14 height 41
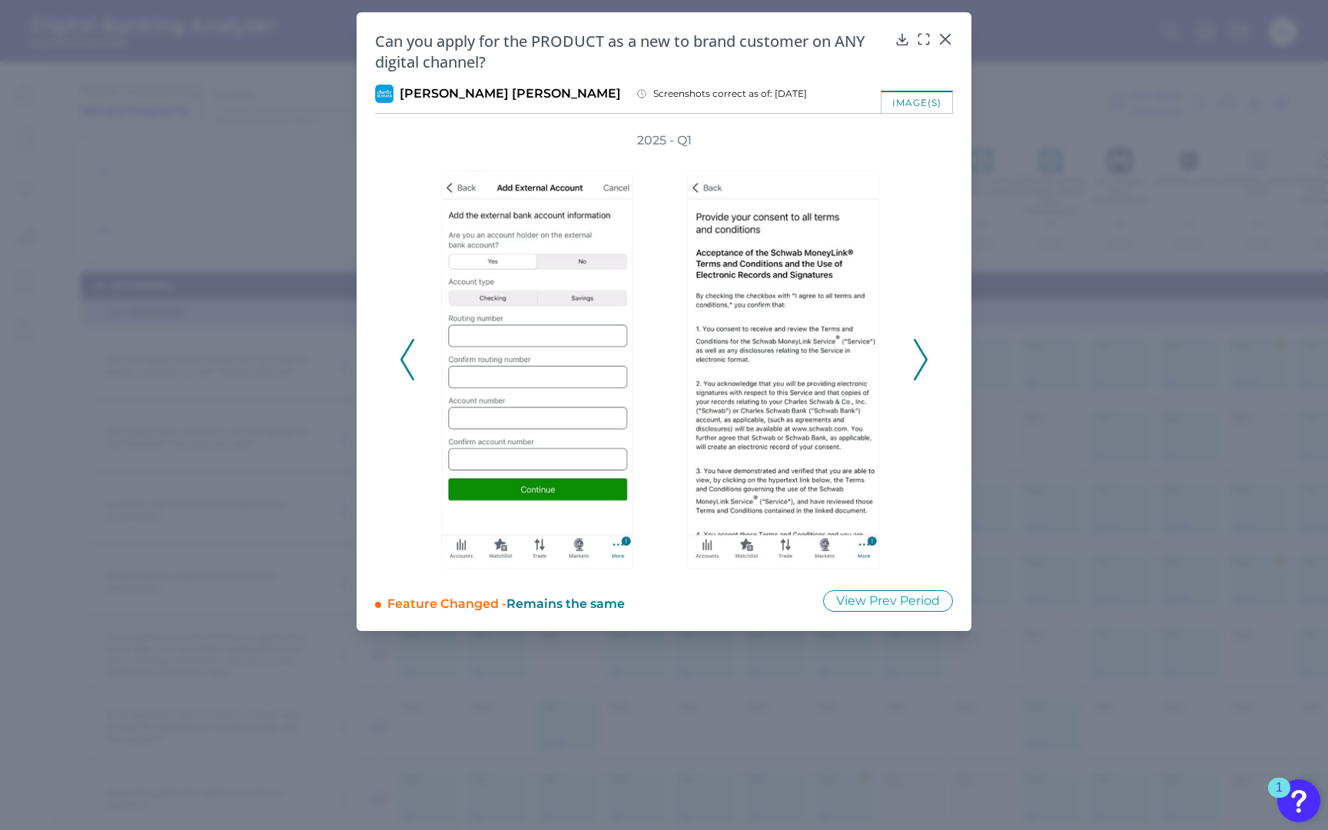
click at [914, 347] on icon at bounding box center [920, 359] width 14 height 41
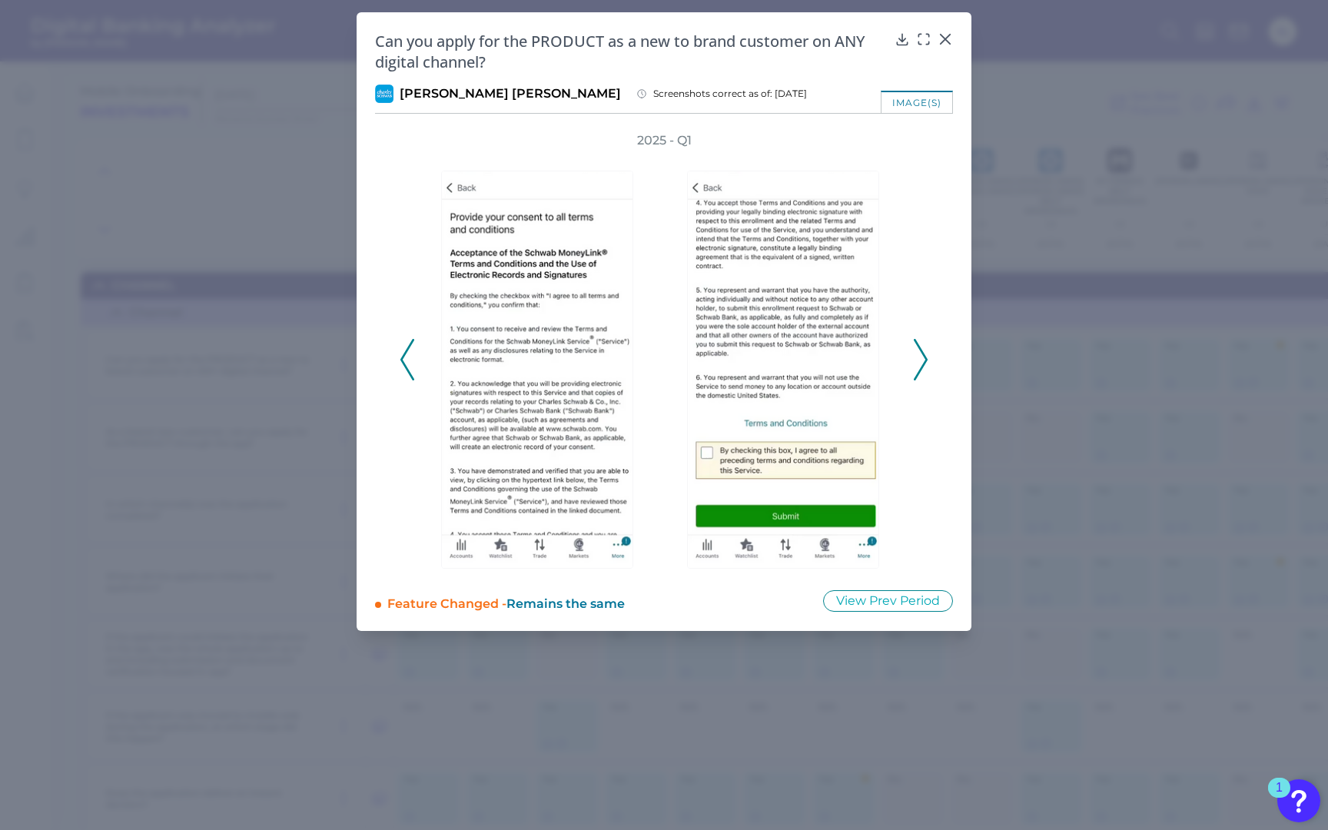
click at [913, 346] on icon at bounding box center [920, 359] width 14 height 41
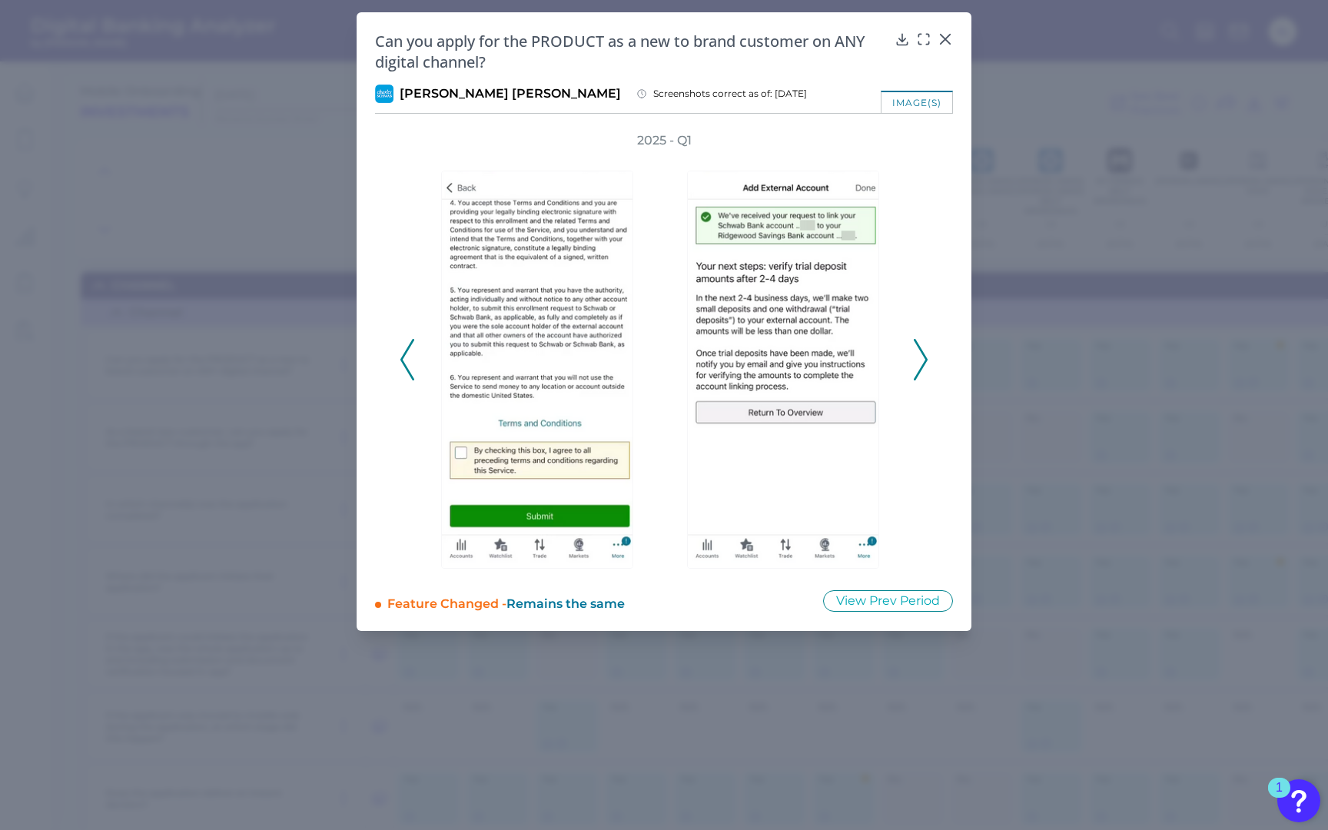
click at [913, 346] on button at bounding box center [920, 359] width 15 height 41
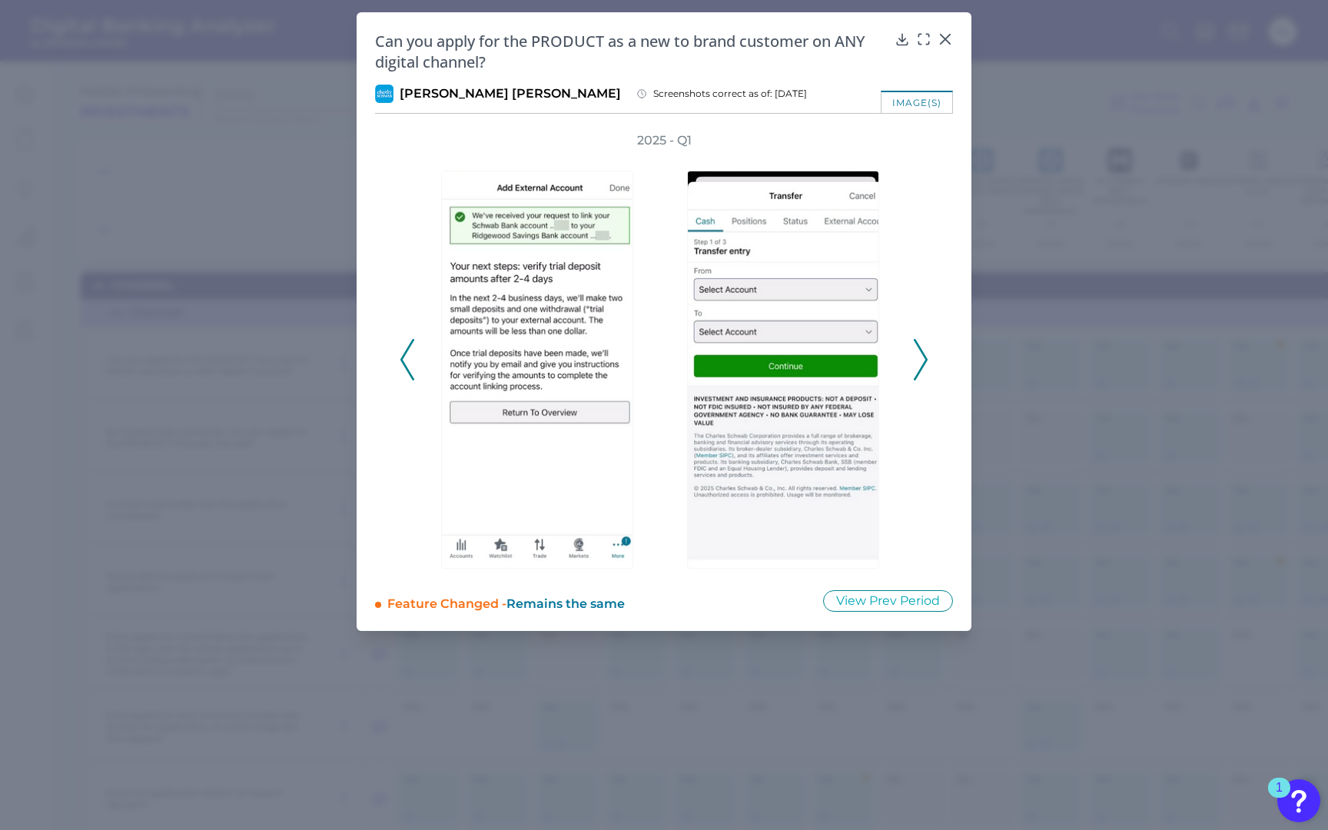
click at [910, 344] on div "2025 - Q1" at bounding box center [663, 351] width 529 height 439
click at [910, 343] on div "2025 - Q1" at bounding box center [663, 351] width 529 height 439
click at [915, 346] on icon at bounding box center [920, 359] width 14 height 41
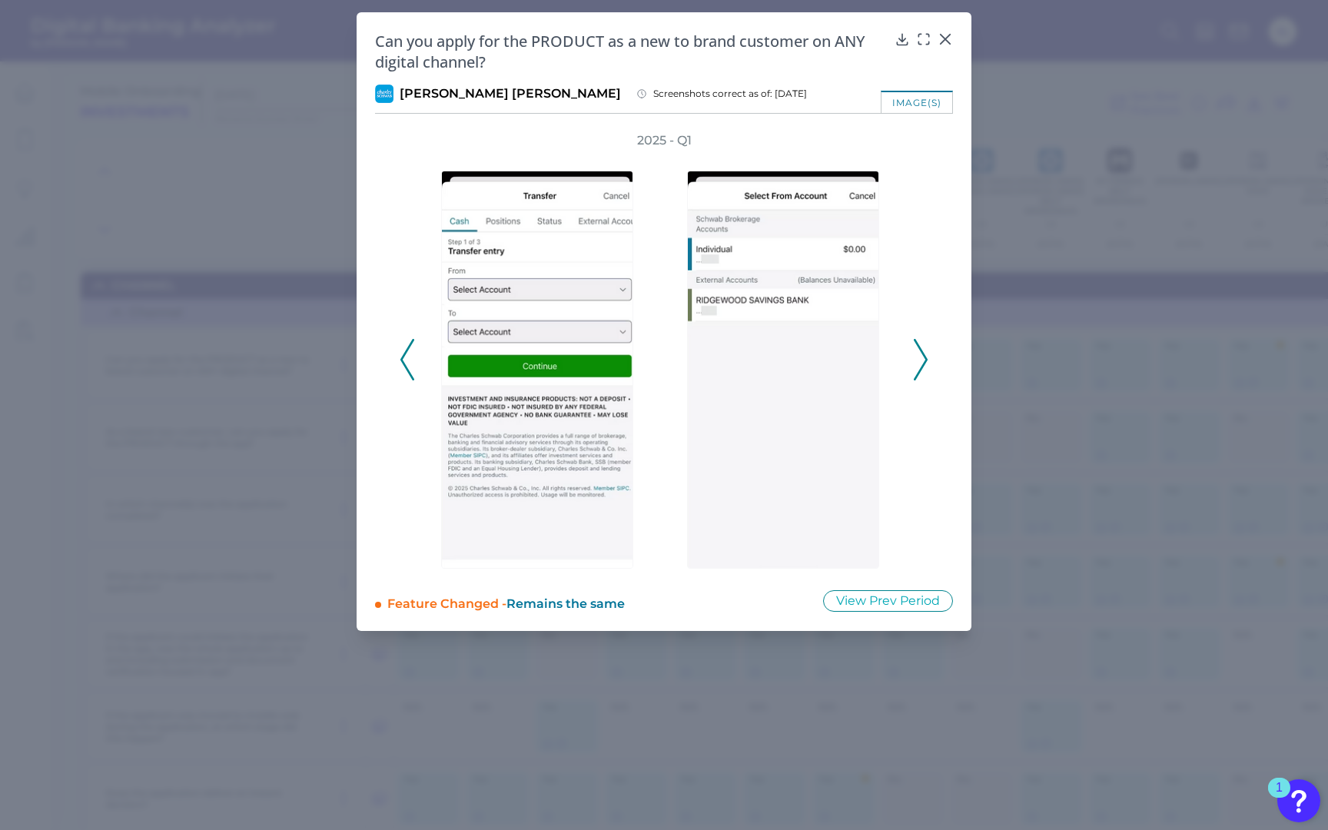
click at [921, 347] on icon at bounding box center [920, 359] width 14 height 41
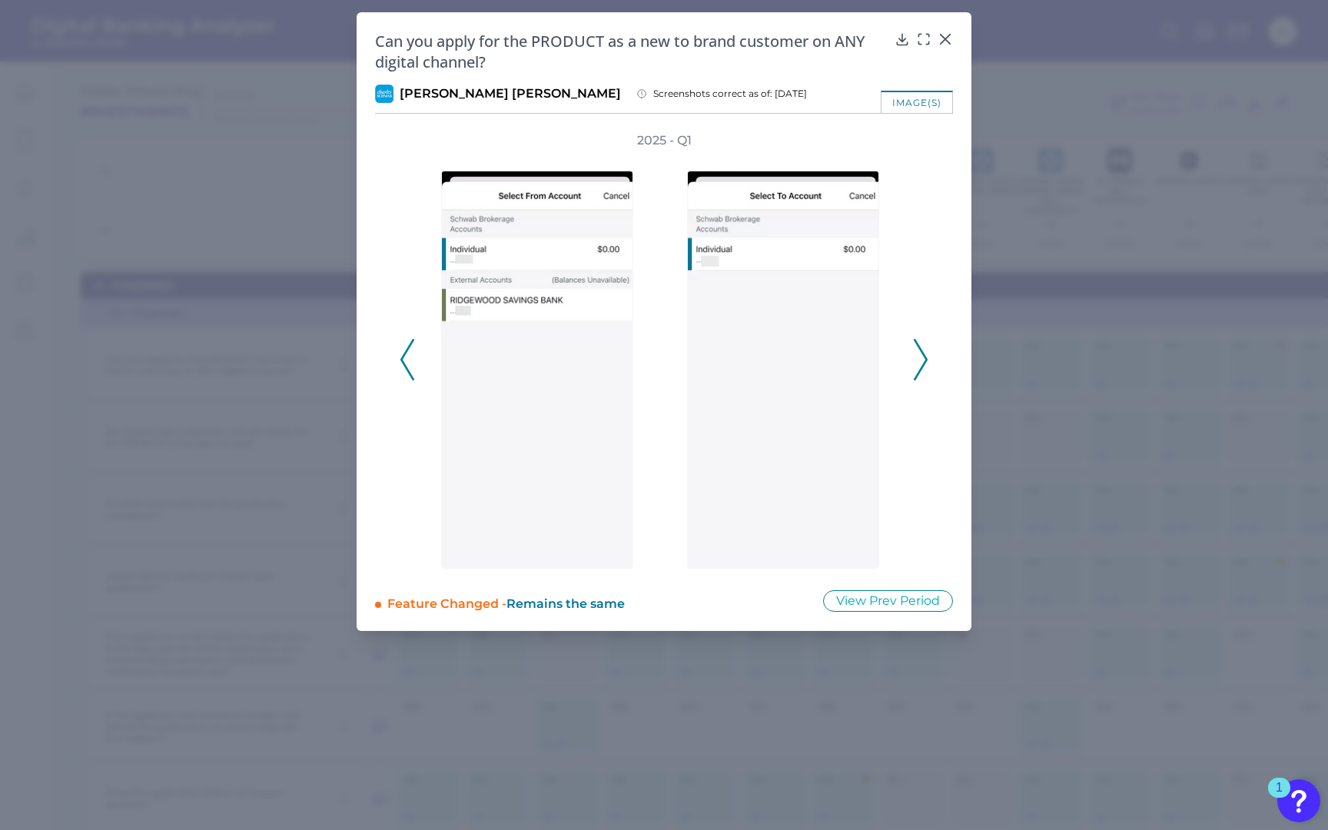
click at [920, 347] on icon at bounding box center [920, 359] width 14 height 41
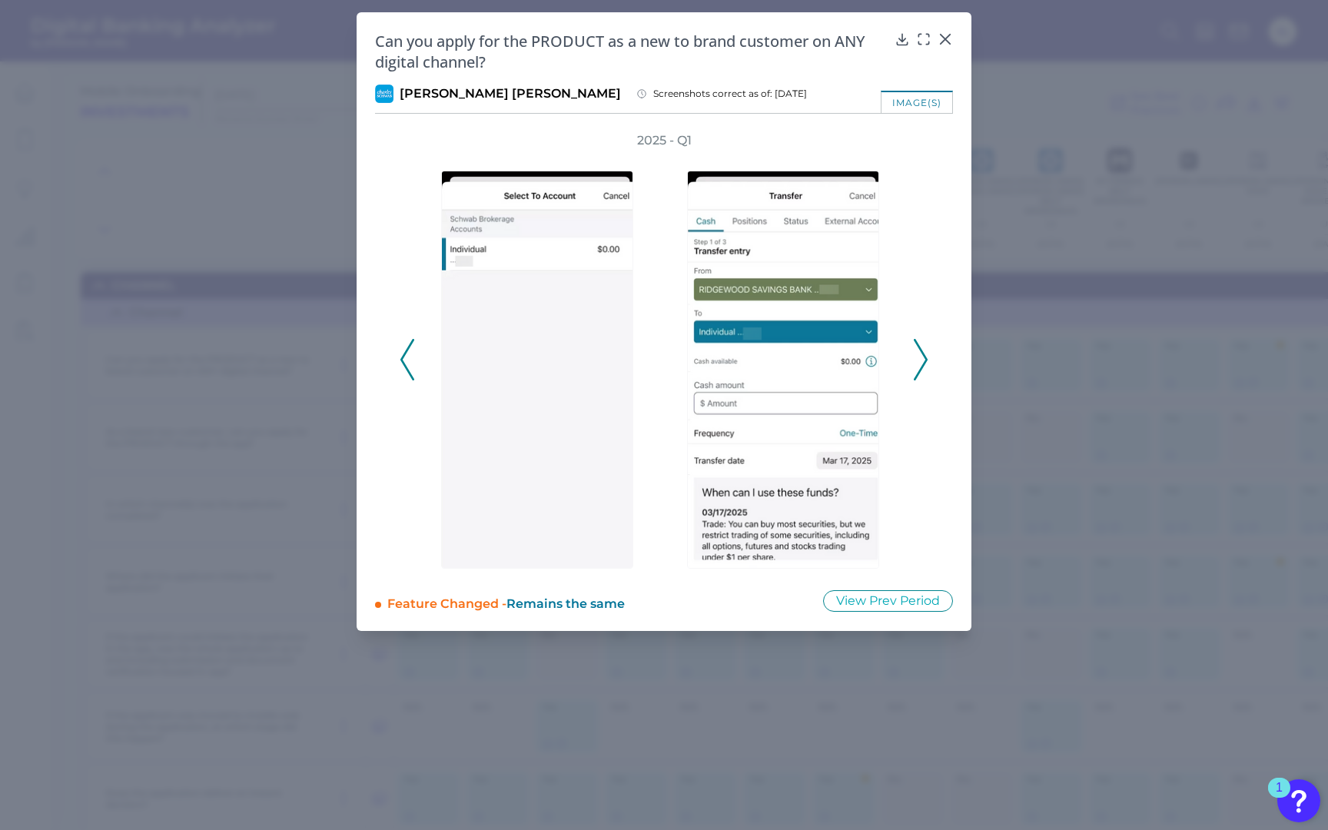
click at [920, 347] on icon at bounding box center [920, 359] width 14 height 41
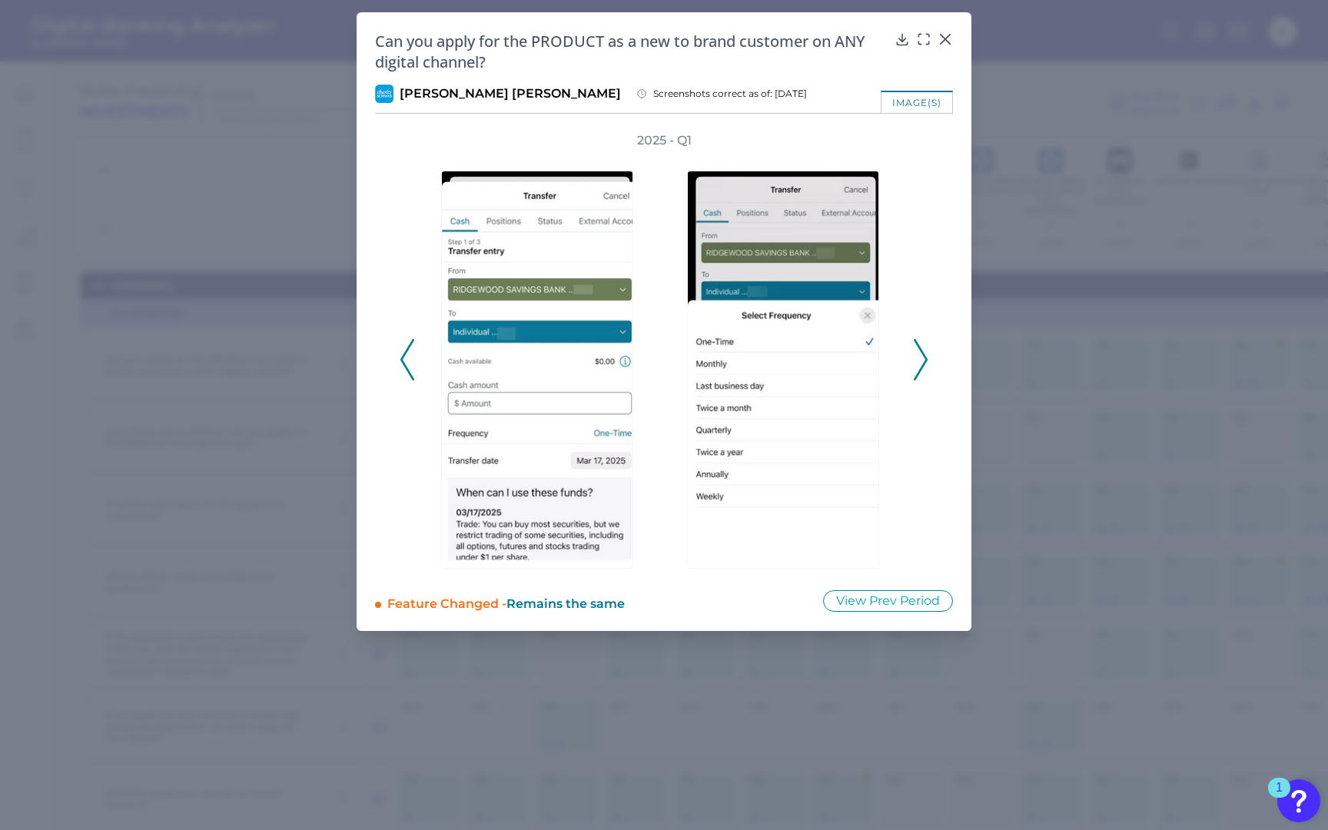
click at [920, 347] on icon at bounding box center [920, 359] width 14 height 41
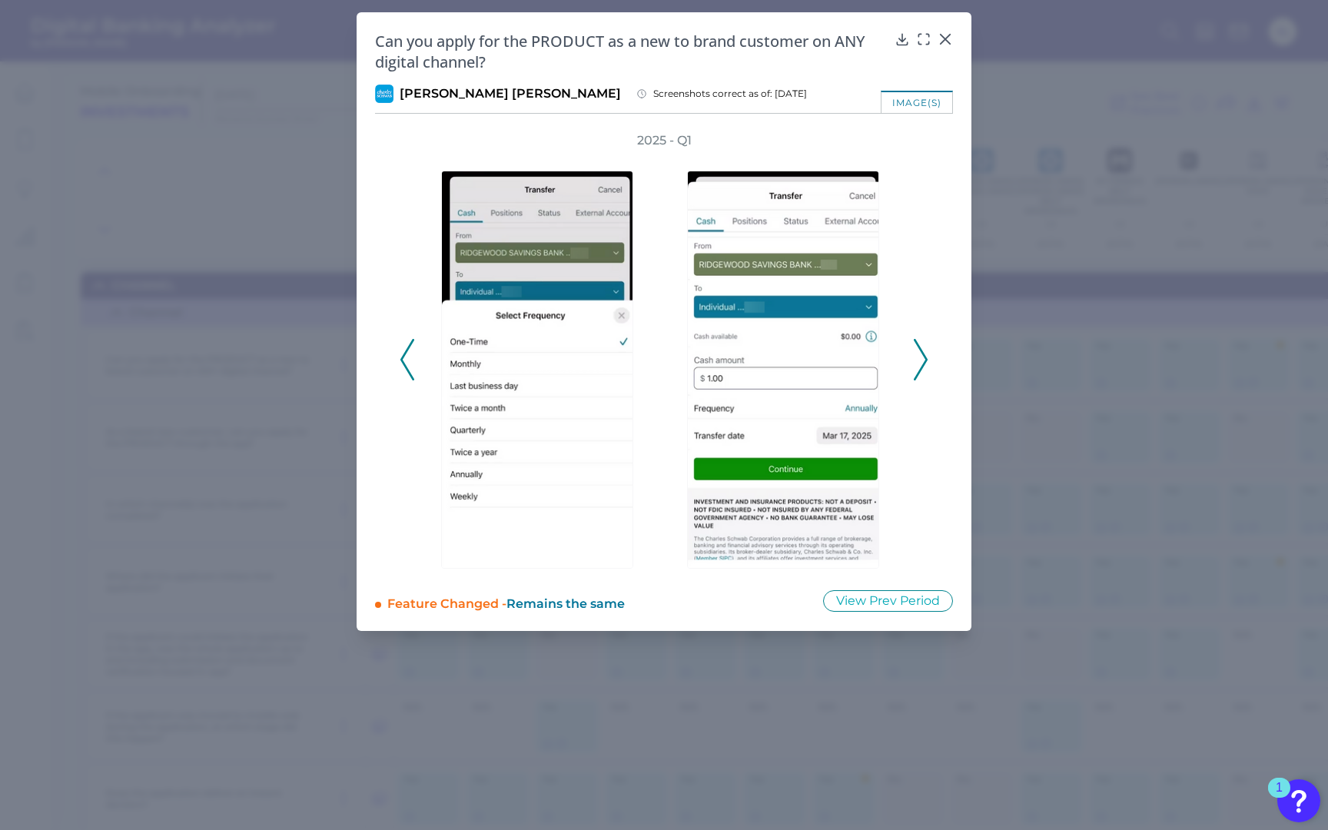
click at [920, 347] on icon at bounding box center [920, 359] width 14 height 41
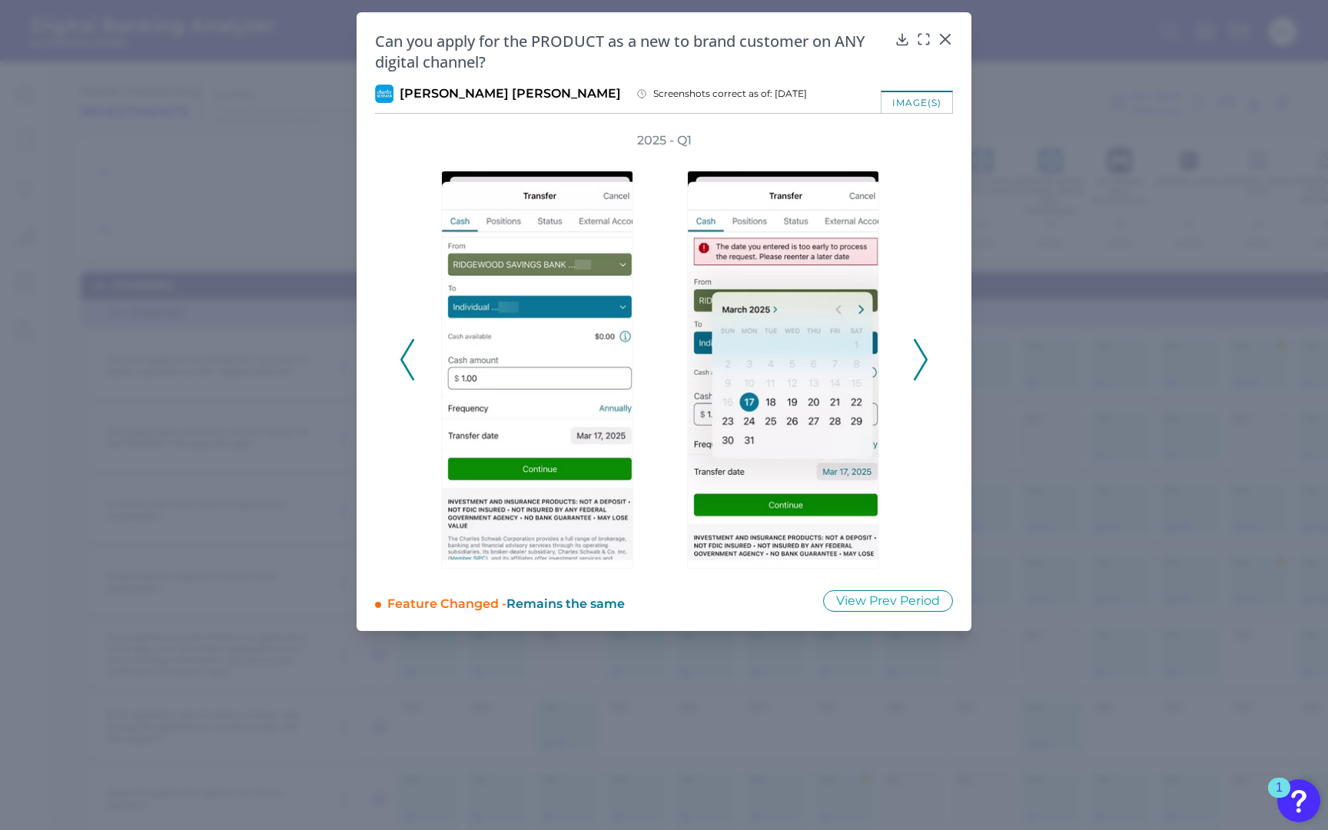
click at [920, 347] on icon at bounding box center [920, 359] width 14 height 41
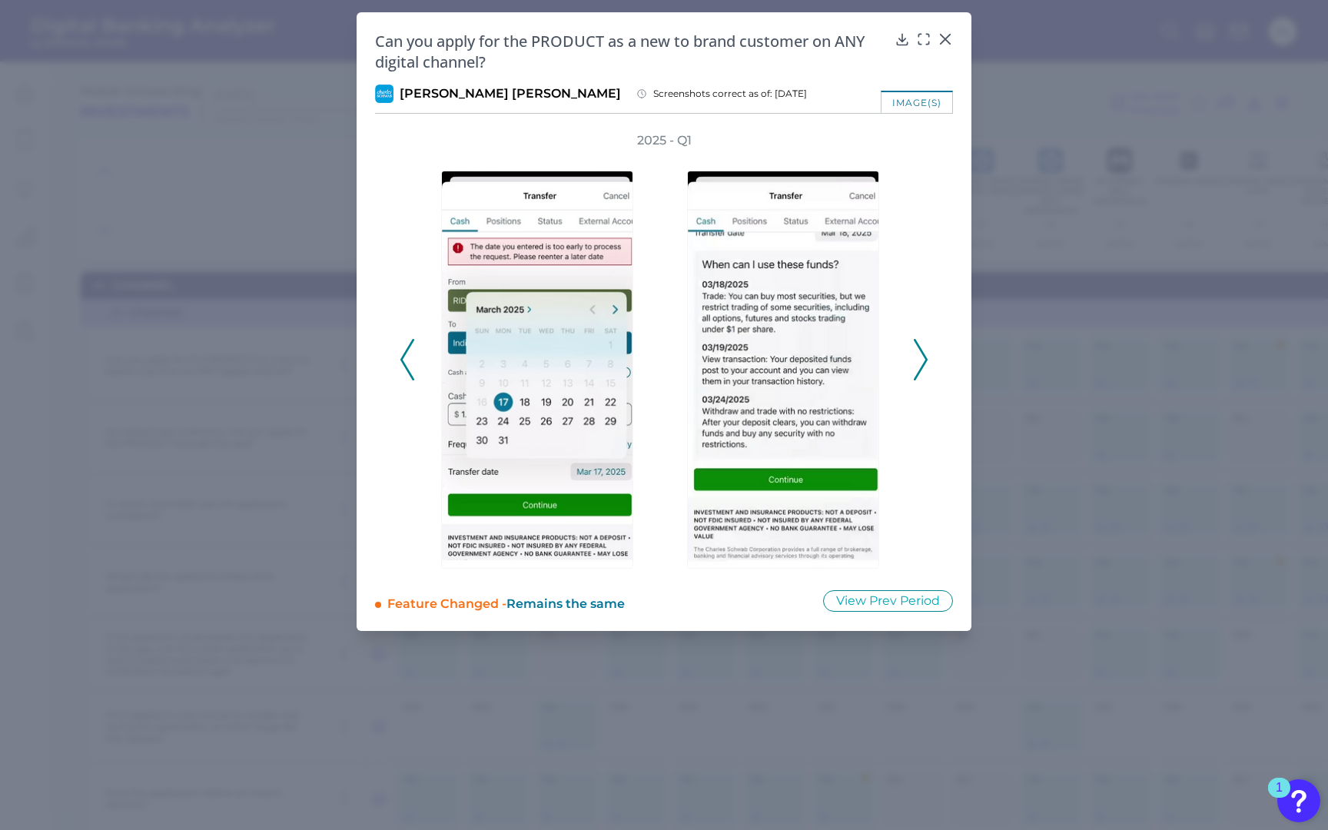
click at [920, 347] on icon at bounding box center [920, 359] width 14 height 41
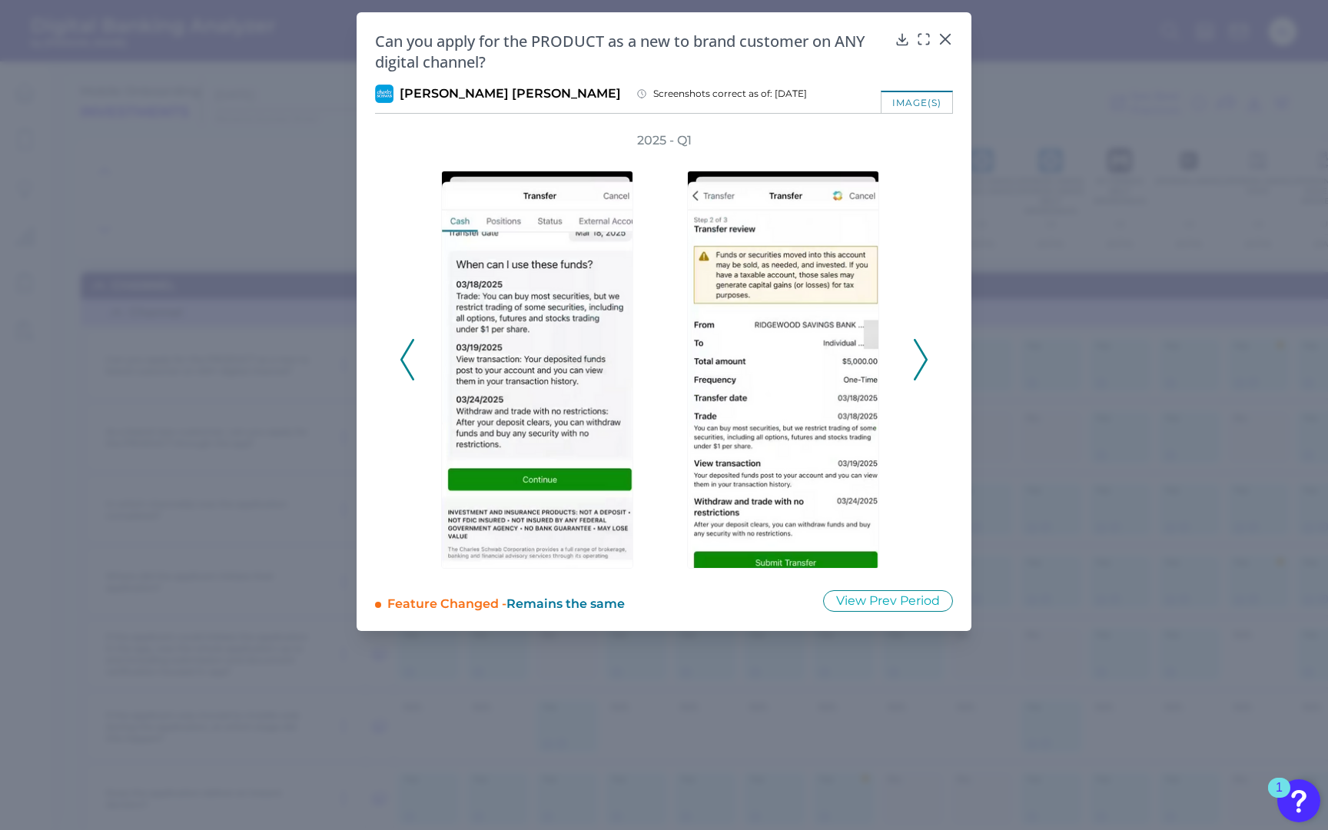
click at [920, 347] on icon at bounding box center [920, 359] width 14 height 41
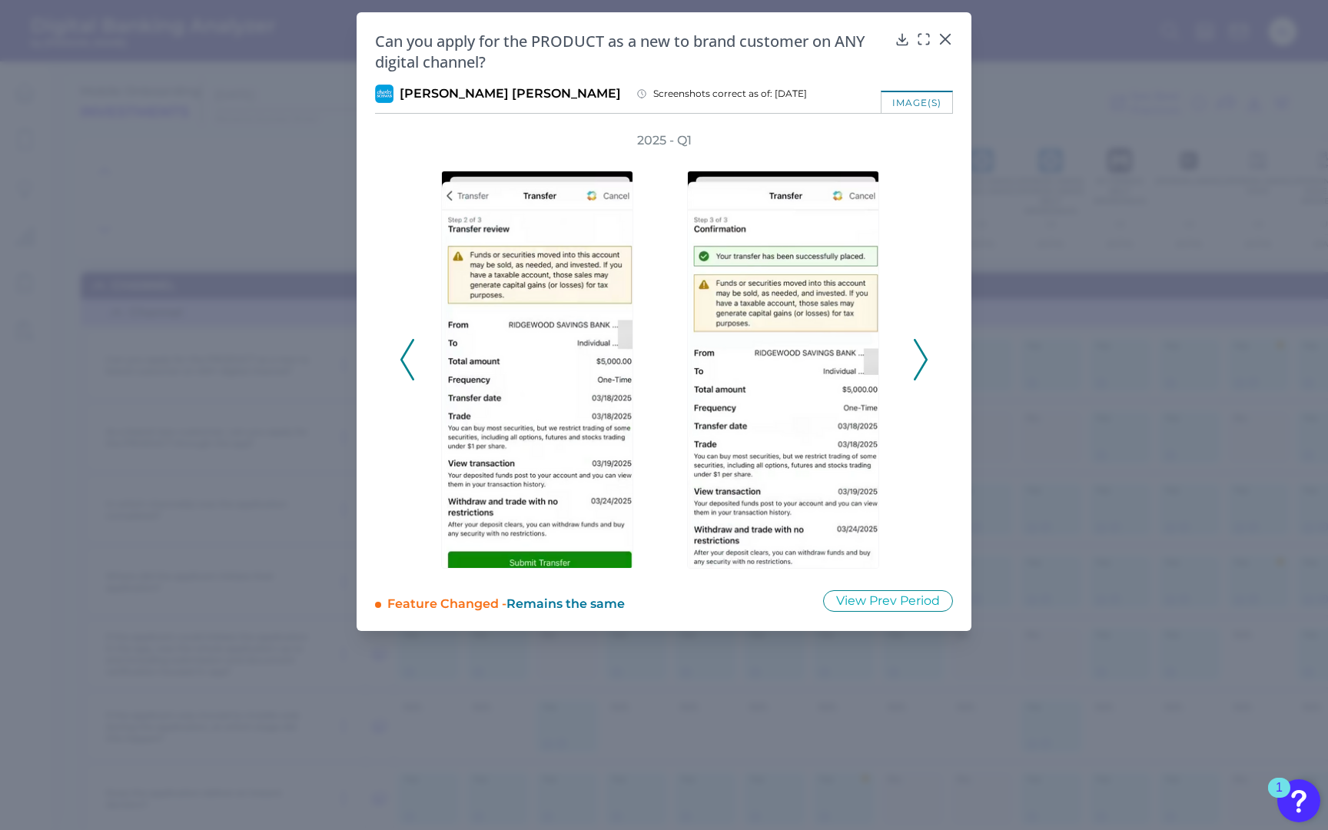
click at [920, 347] on icon at bounding box center [920, 359] width 14 height 41
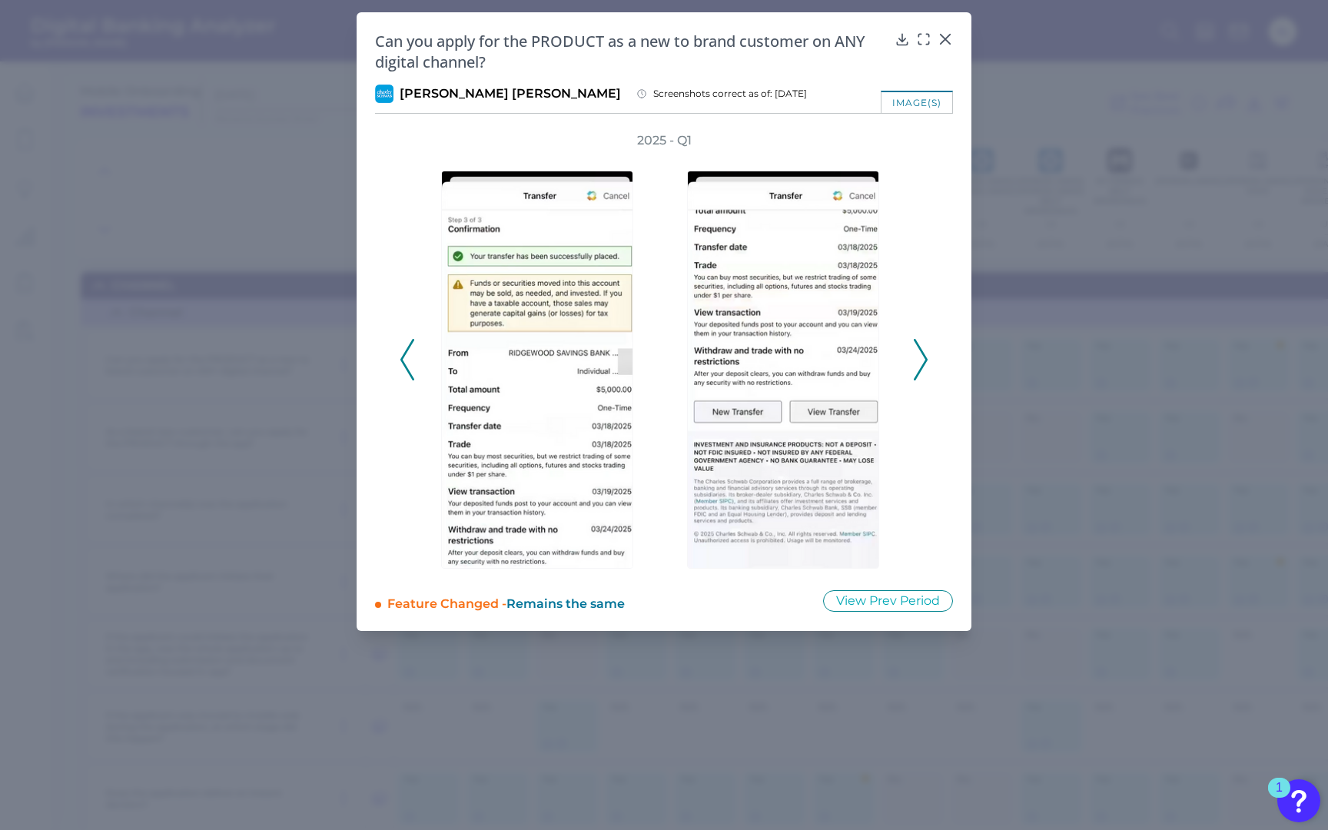
click at [920, 347] on icon at bounding box center [920, 359] width 14 height 41
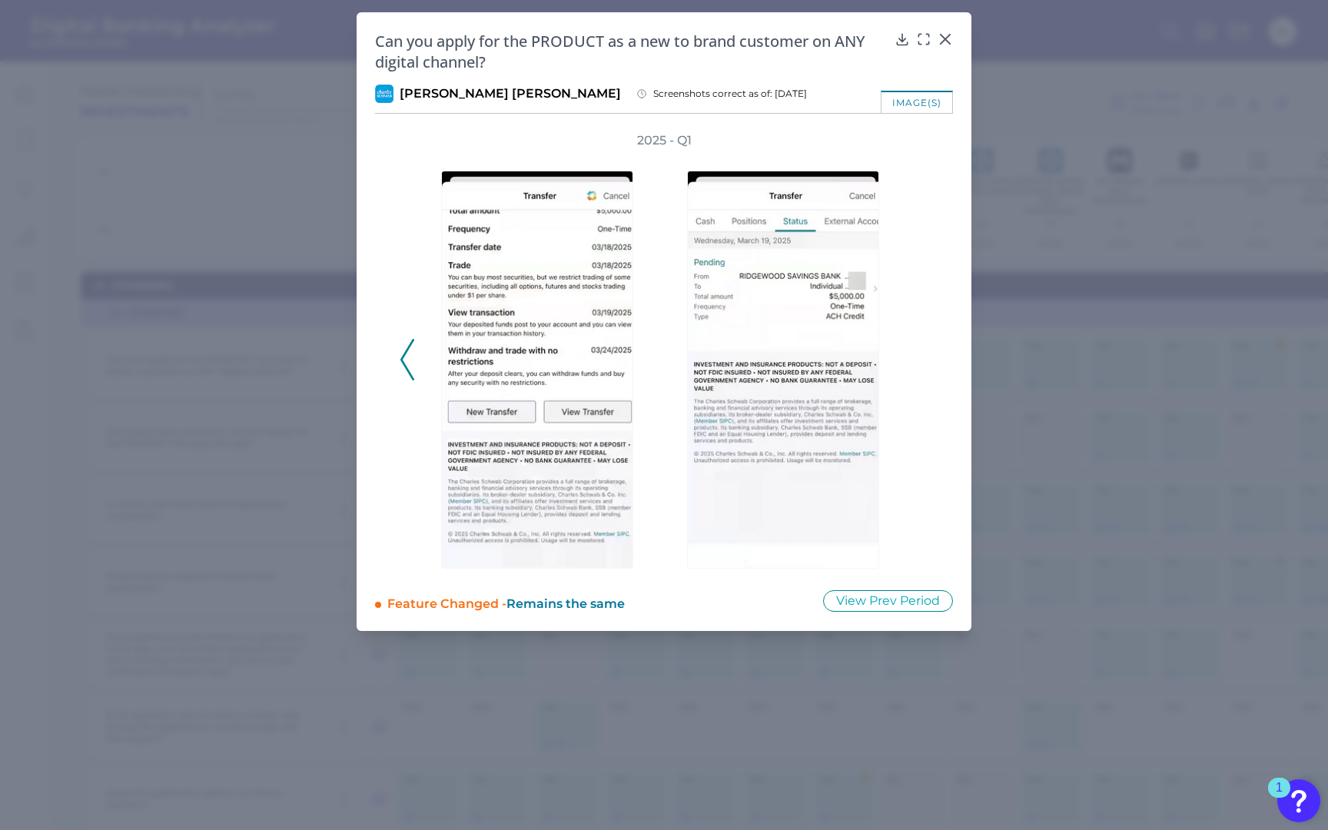
click at [920, 347] on div "2025 - Q1" at bounding box center [663, 351] width 529 height 439
click at [943, 35] on icon at bounding box center [944, 38] width 15 height 15
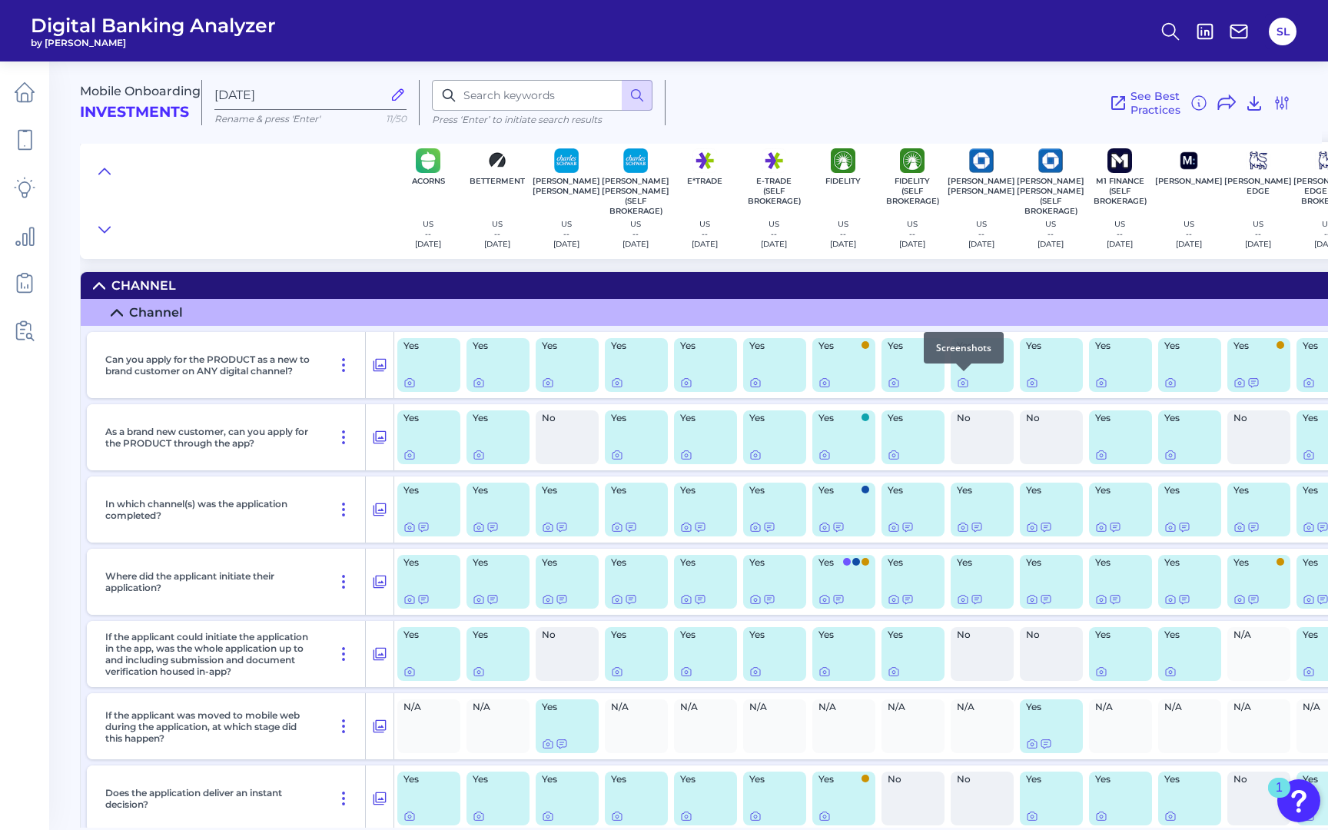
click at [963, 376] on div at bounding box center [963, 370] width 15 height 15
click at [961, 383] on icon at bounding box center [962, 382] width 12 height 12
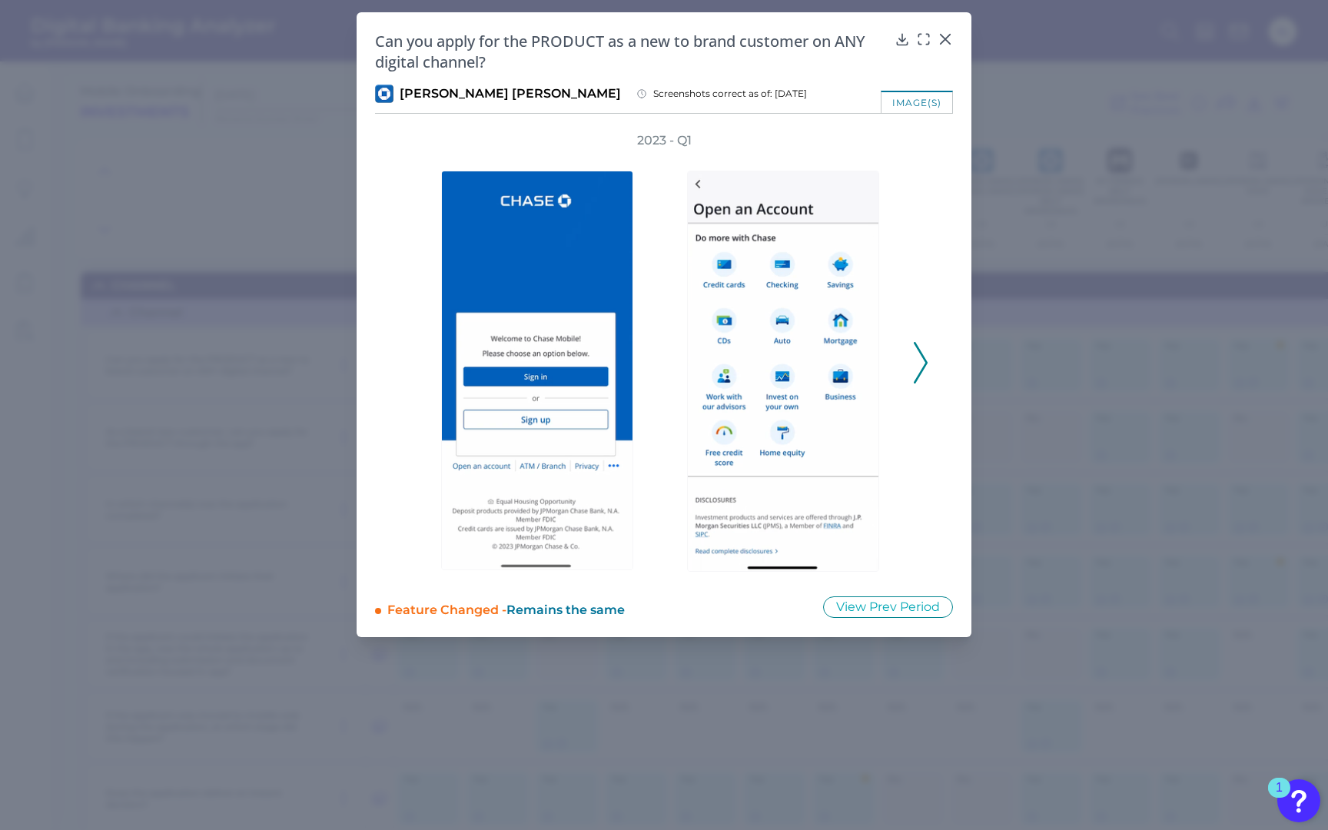
click at [919, 357] on icon at bounding box center [920, 362] width 14 height 41
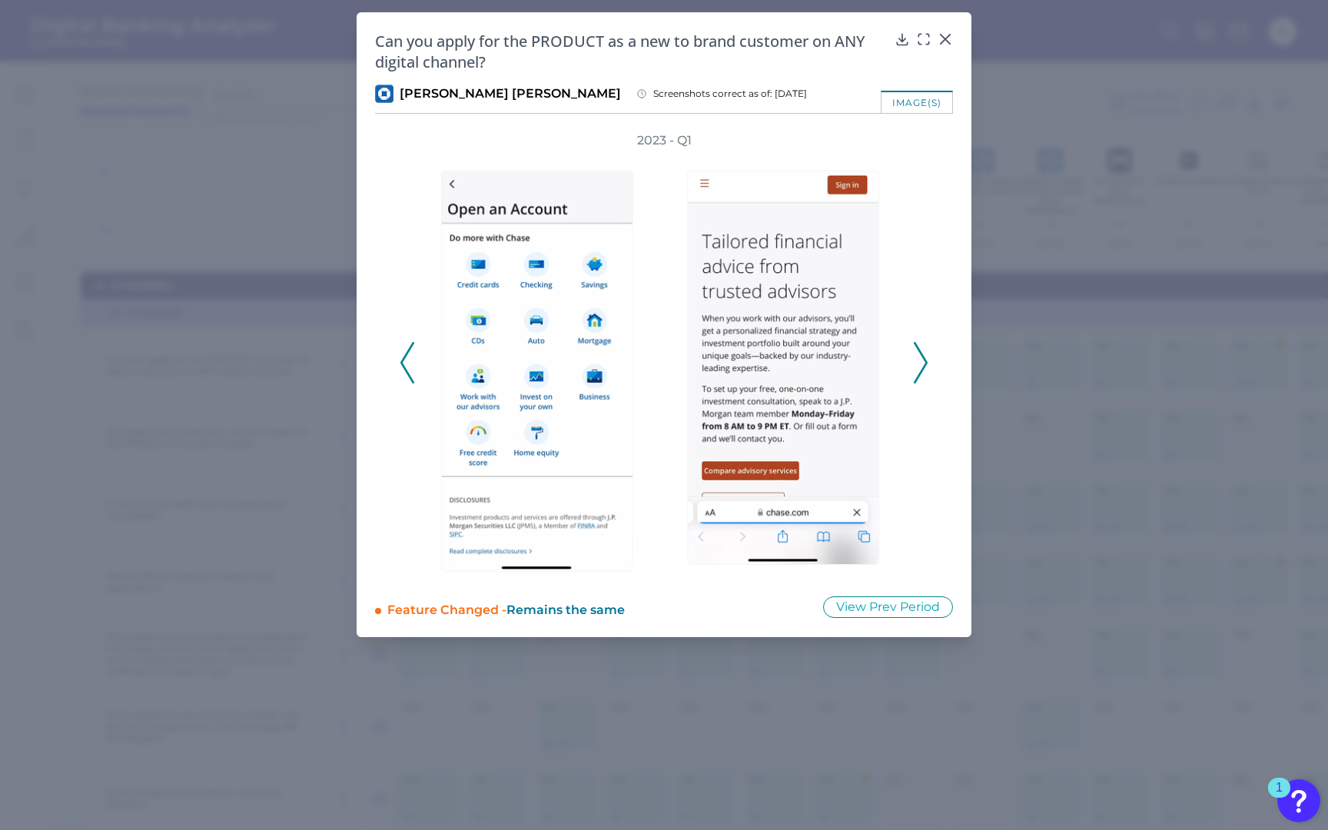
click at [919, 357] on icon at bounding box center [920, 362] width 14 height 41
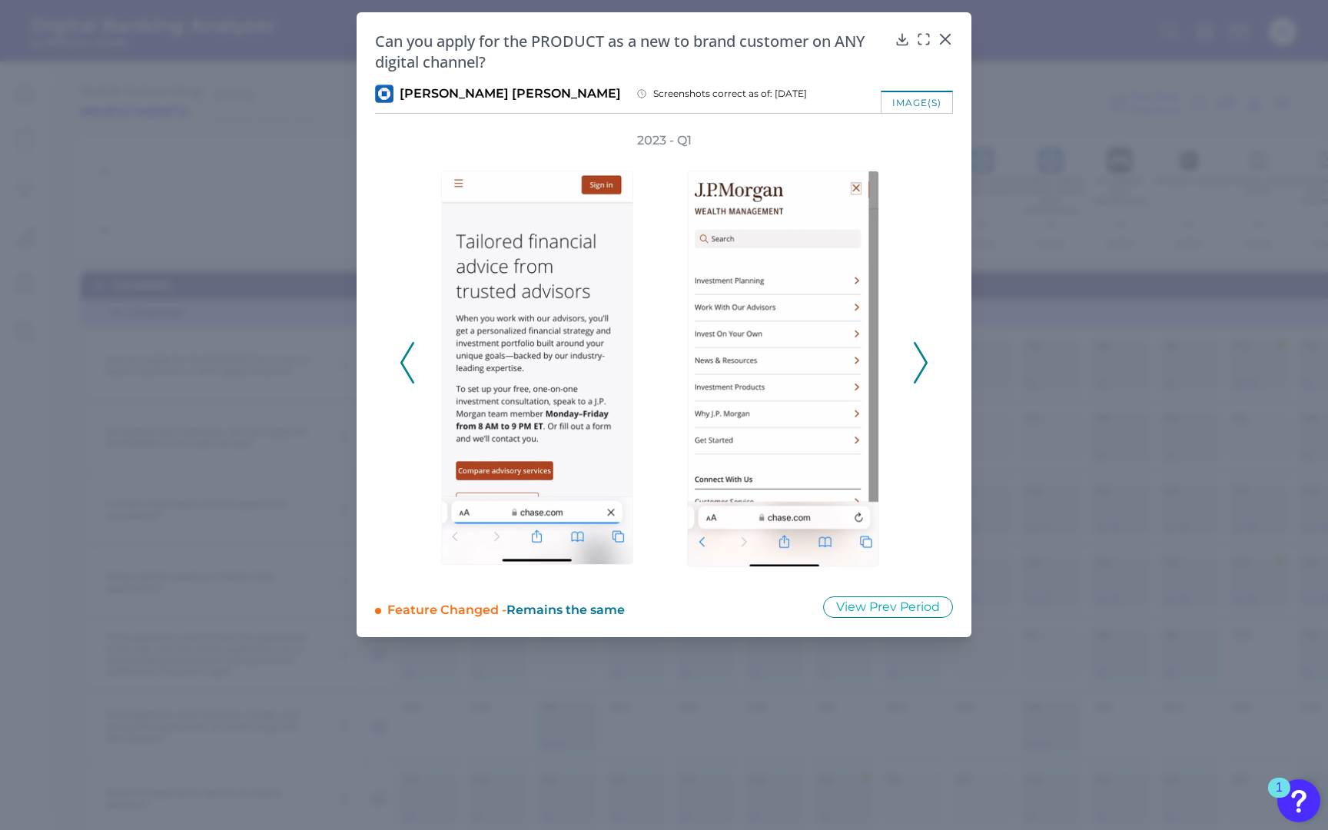
click at [919, 357] on icon at bounding box center [920, 362] width 14 height 41
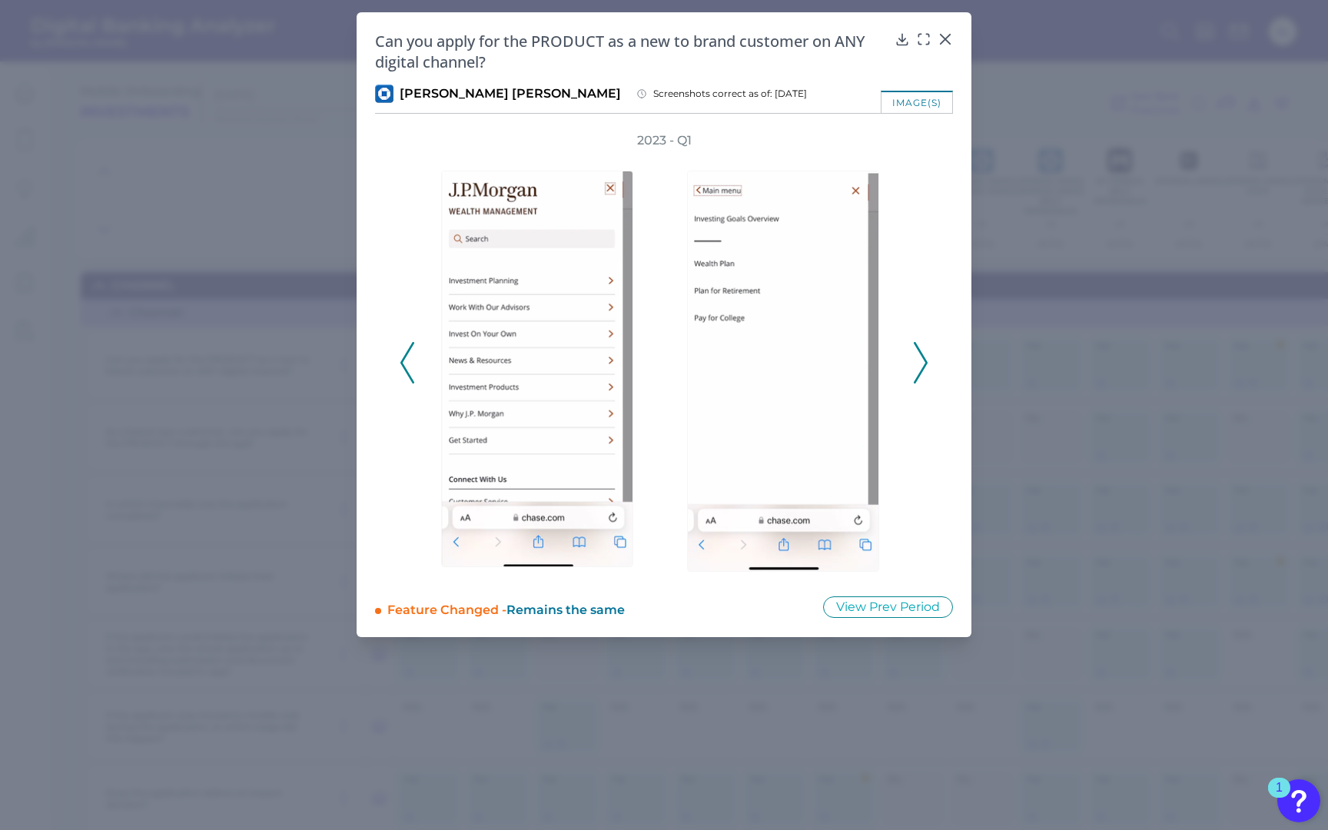
click at [919, 357] on icon at bounding box center [920, 362] width 14 height 41
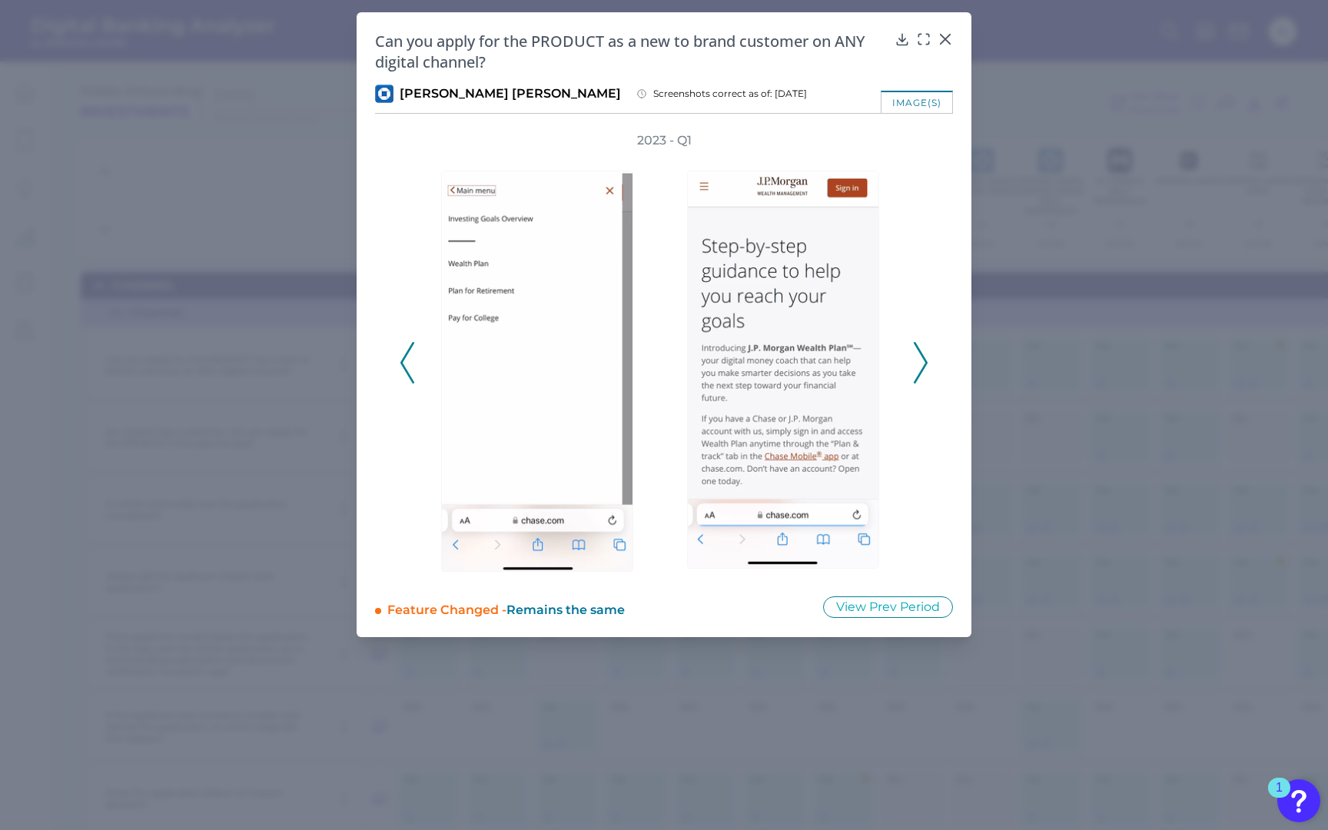
click at [919, 357] on icon at bounding box center [920, 362] width 14 height 41
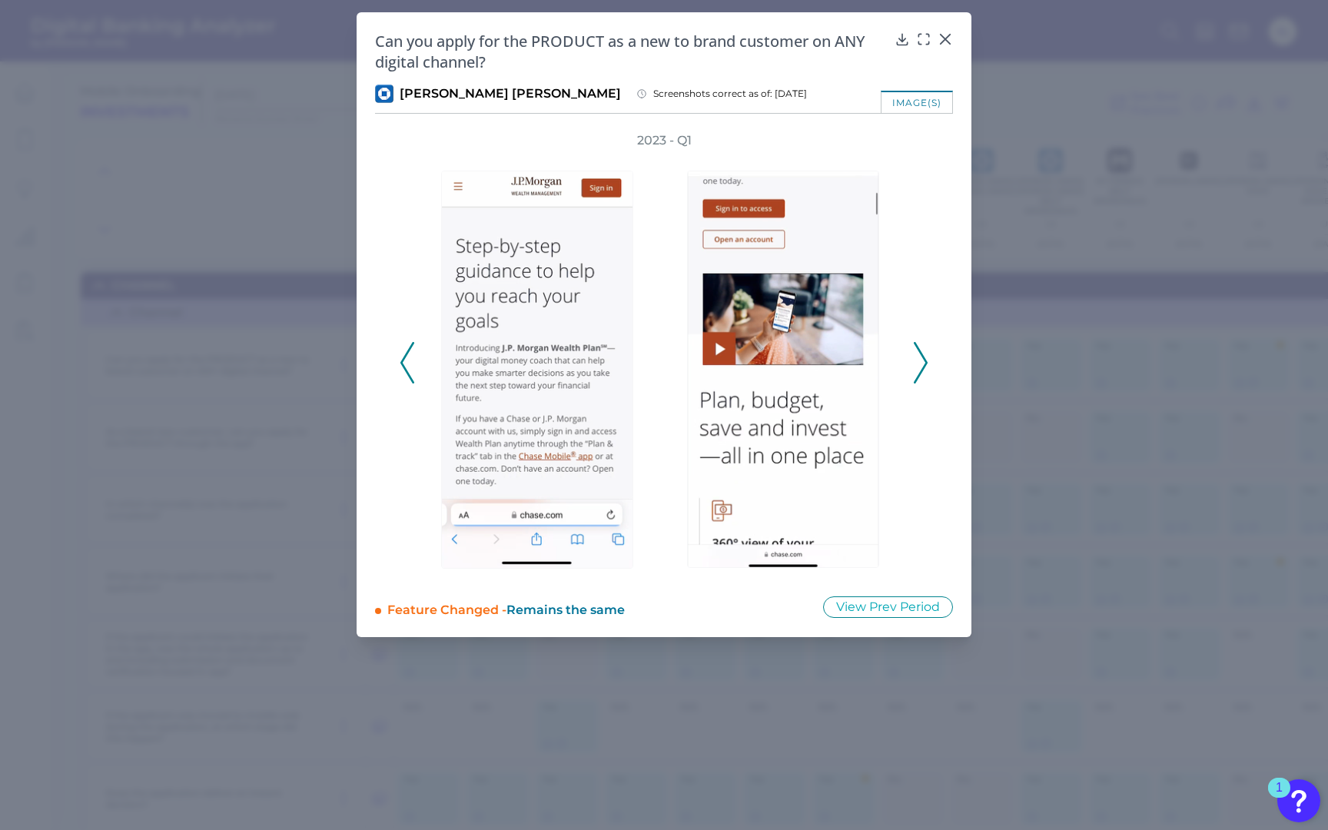
click at [919, 357] on icon at bounding box center [920, 362] width 14 height 41
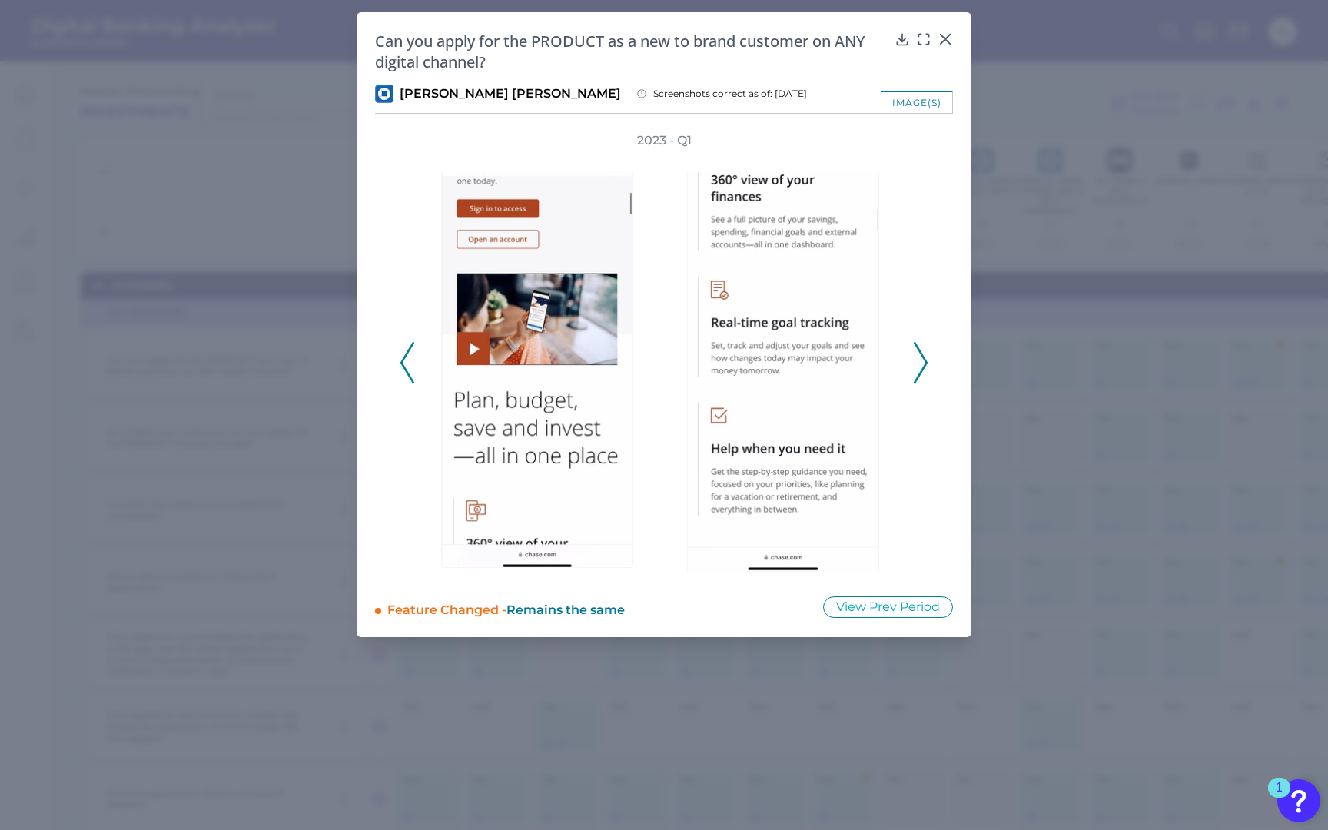
click at [919, 357] on icon at bounding box center [920, 362] width 14 height 41
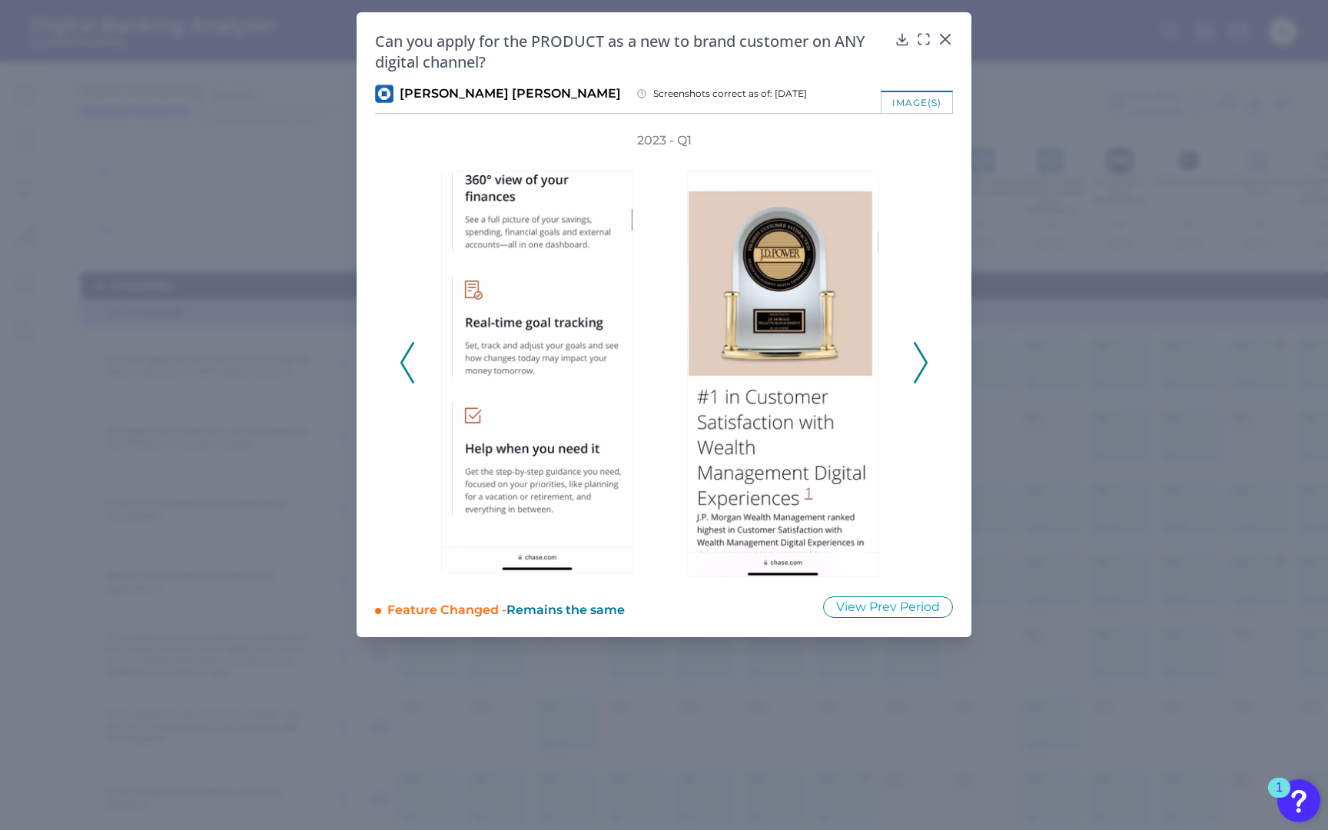
click at [919, 357] on icon at bounding box center [920, 362] width 14 height 41
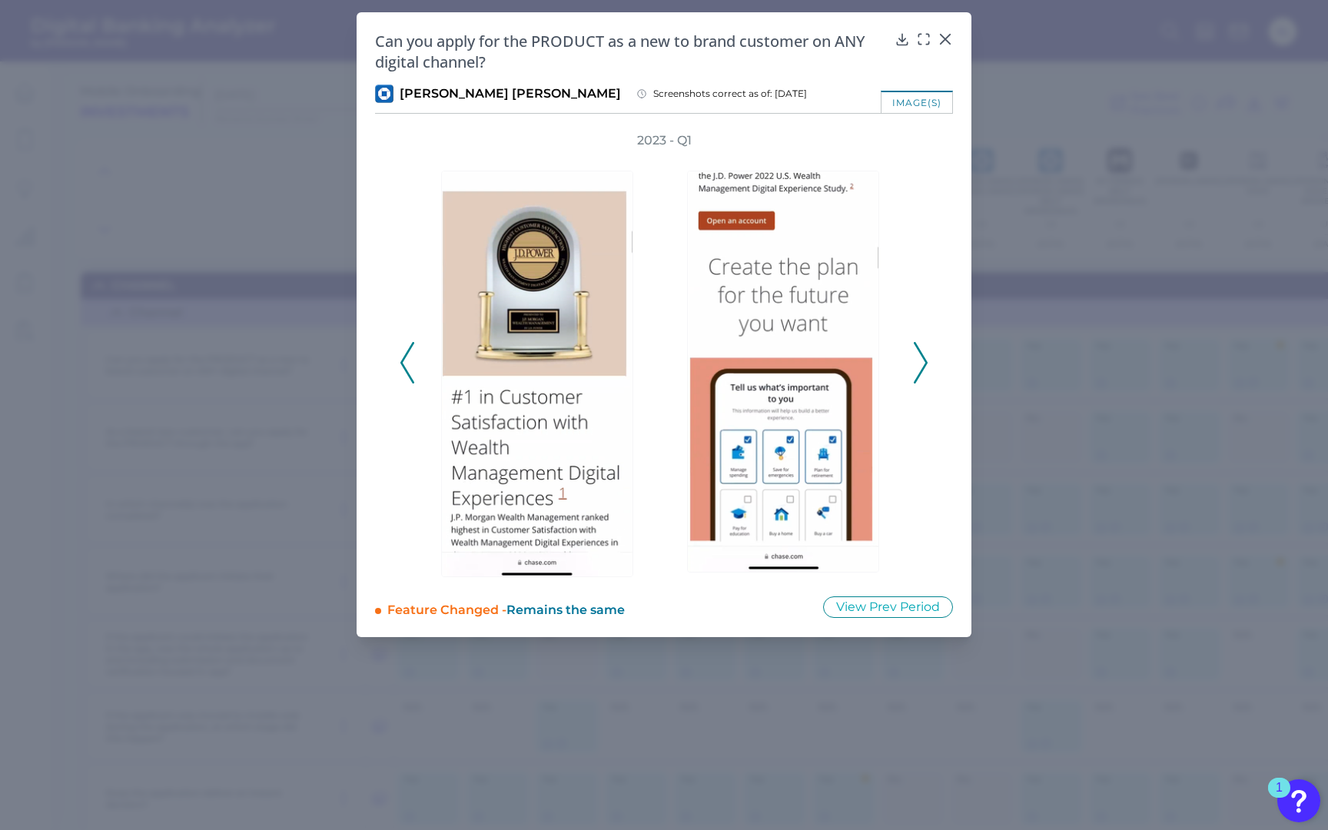
click at [919, 357] on icon at bounding box center [920, 362] width 14 height 41
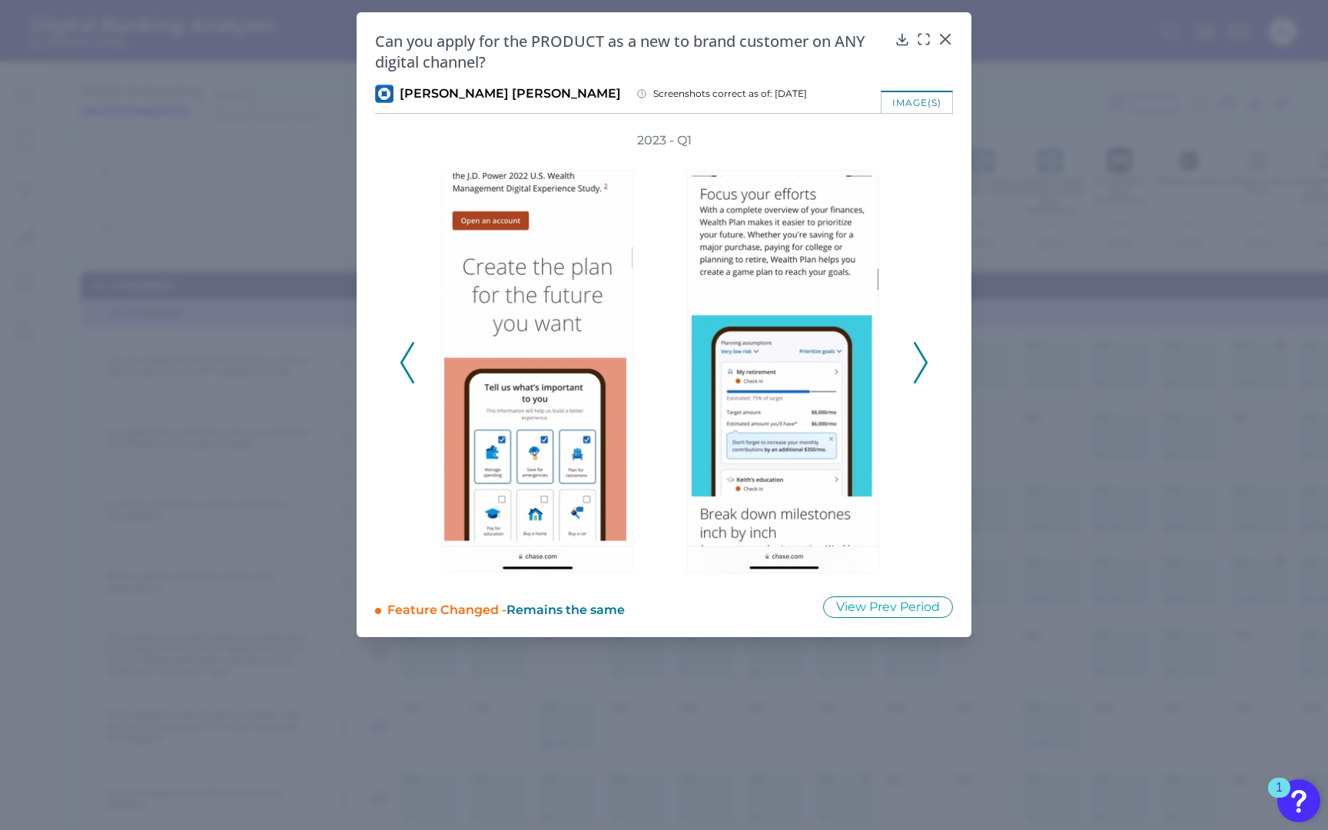
click at [919, 357] on icon at bounding box center [920, 362] width 14 height 41
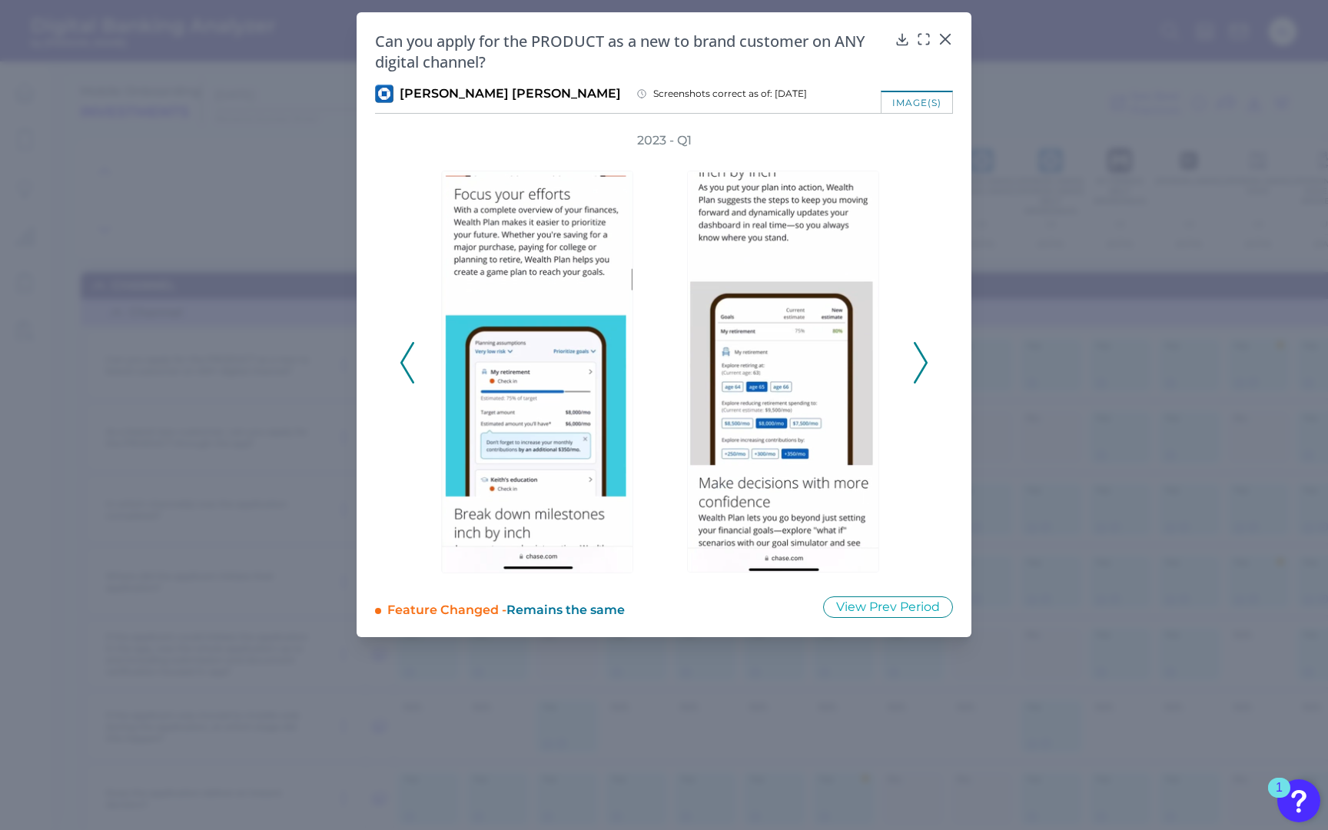
click at [919, 357] on icon at bounding box center [920, 362] width 14 height 41
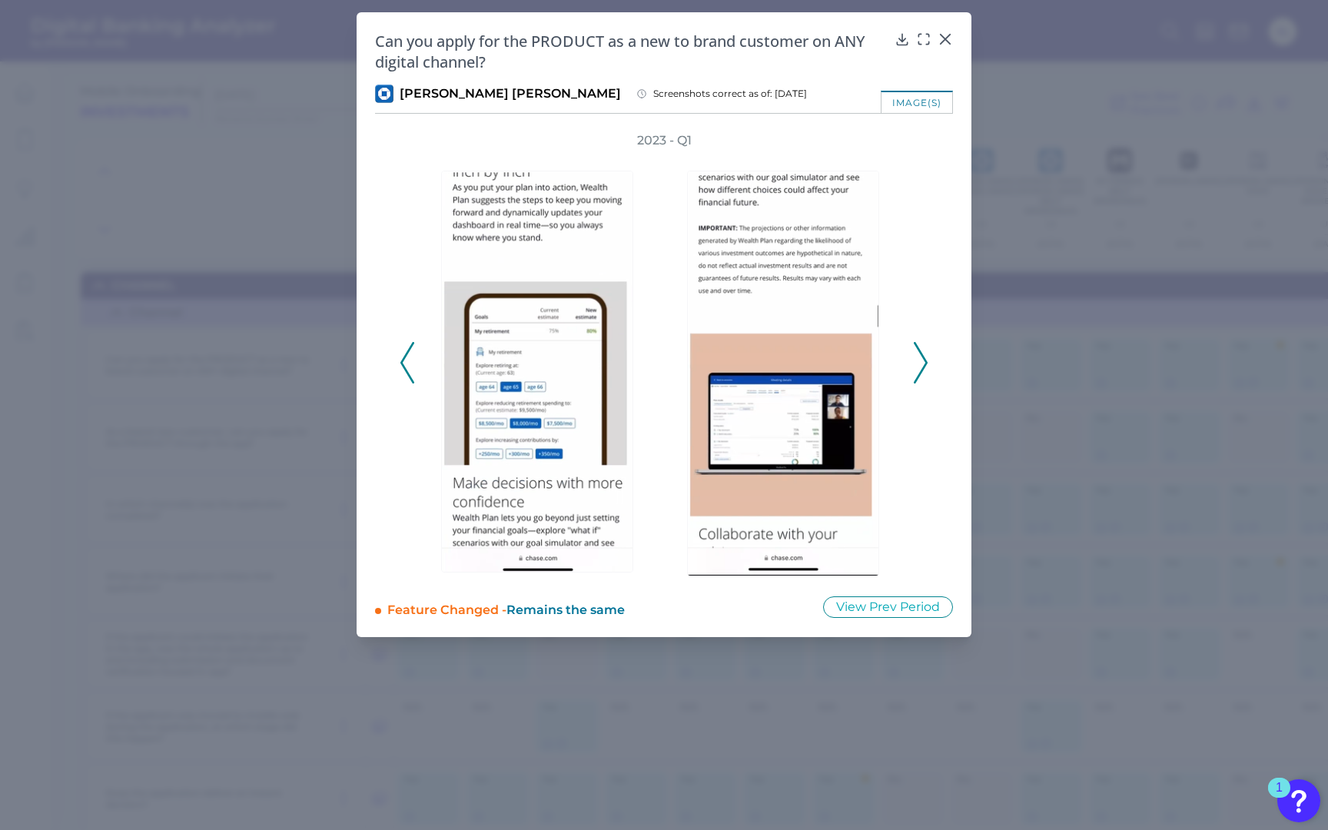
click at [919, 357] on icon at bounding box center [920, 362] width 14 height 41
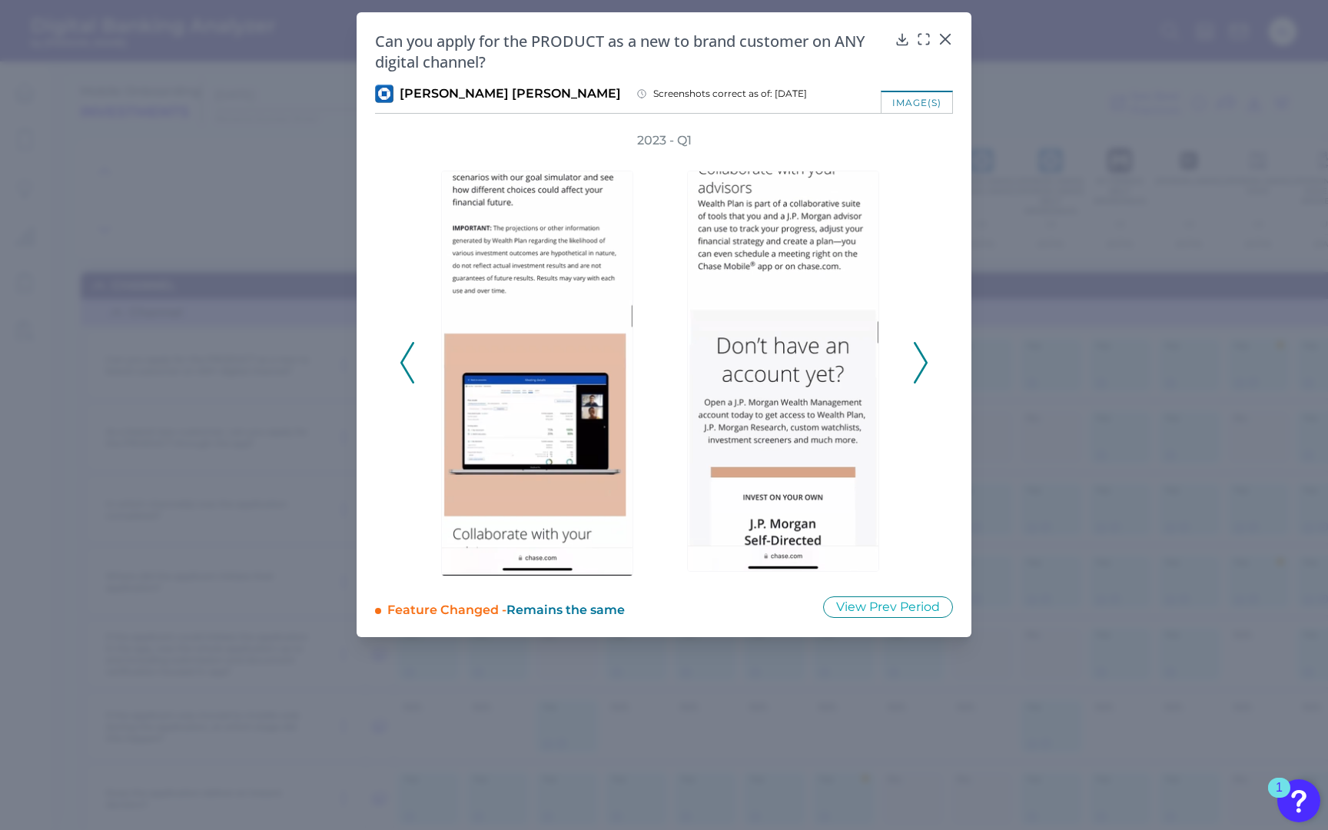
click at [919, 357] on icon at bounding box center [920, 362] width 14 height 41
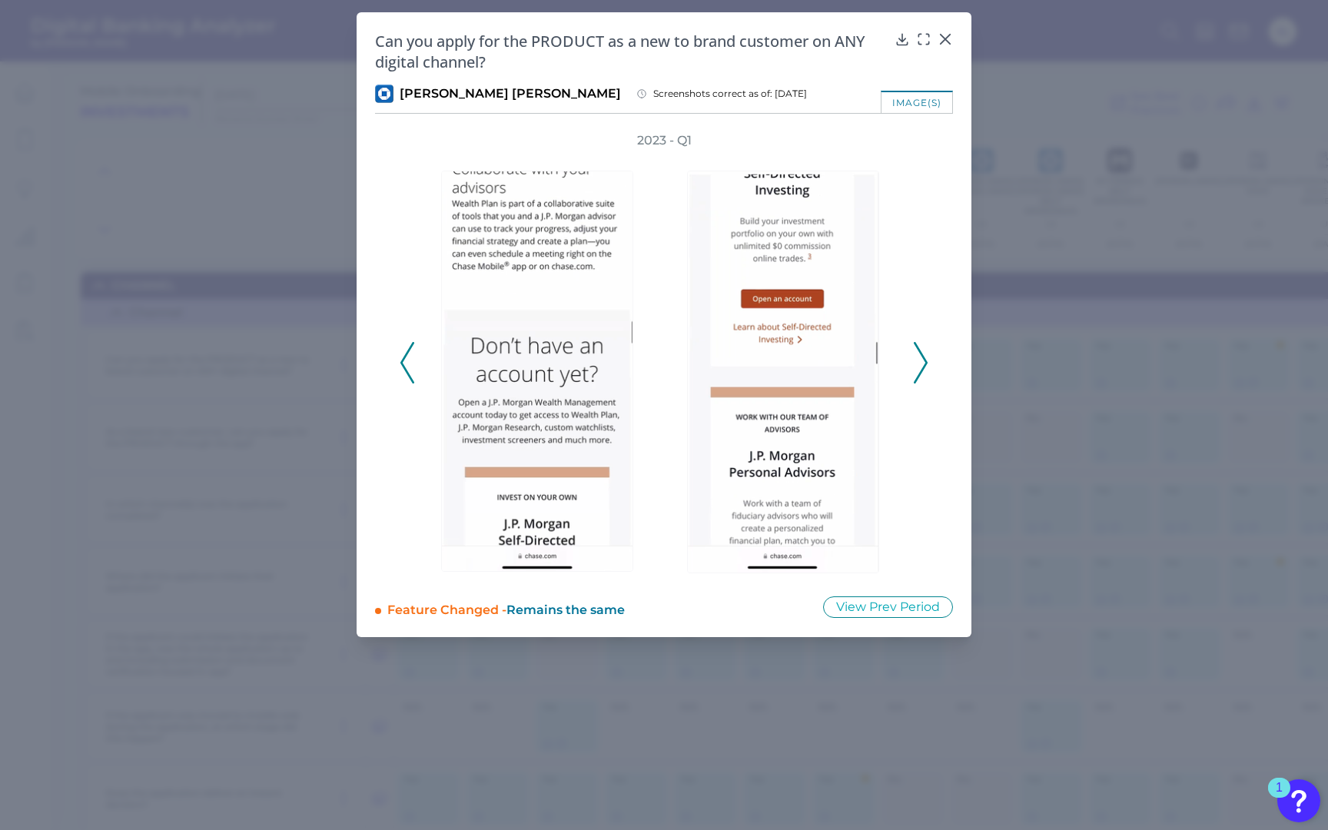
click at [919, 357] on icon at bounding box center [920, 362] width 14 height 41
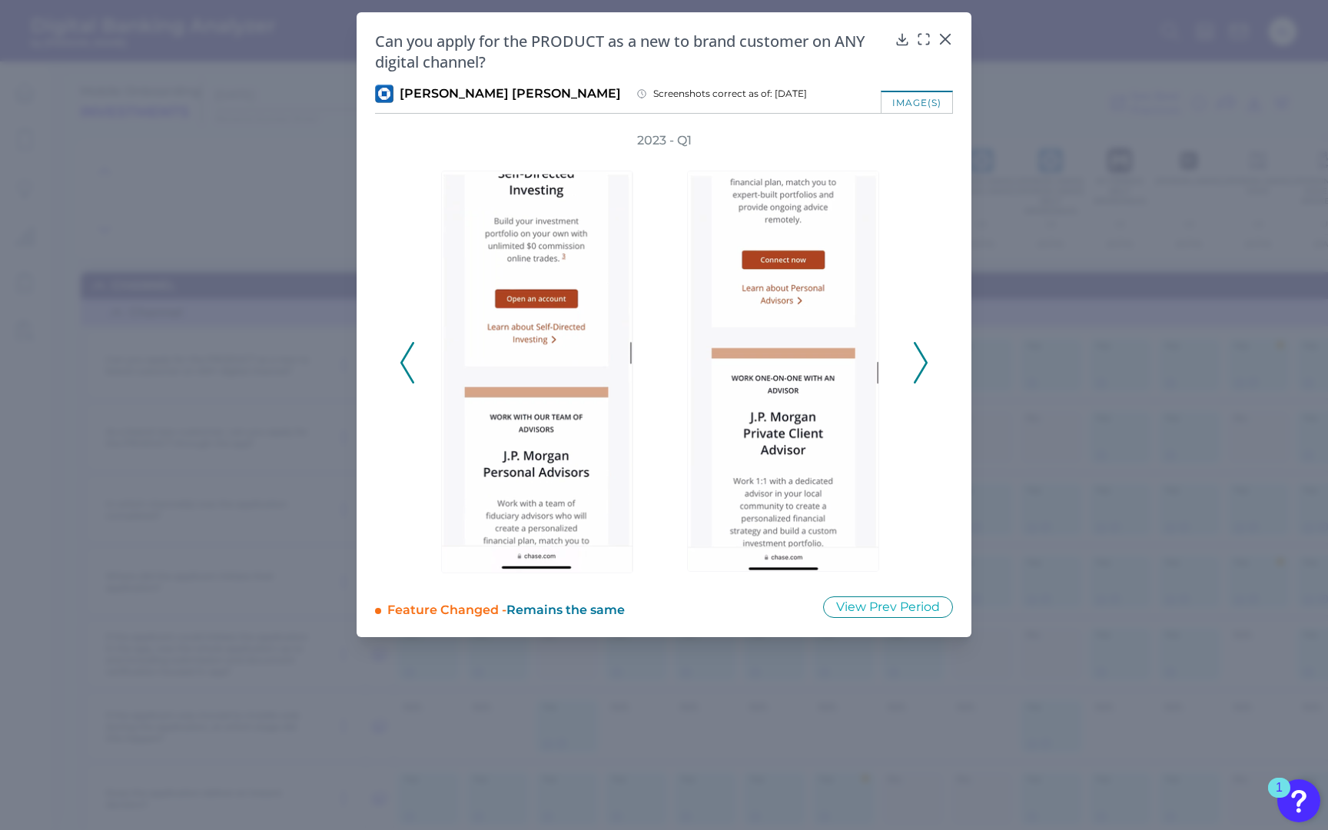
click at [919, 357] on icon at bounding box center [920, 362] width 14 height 41
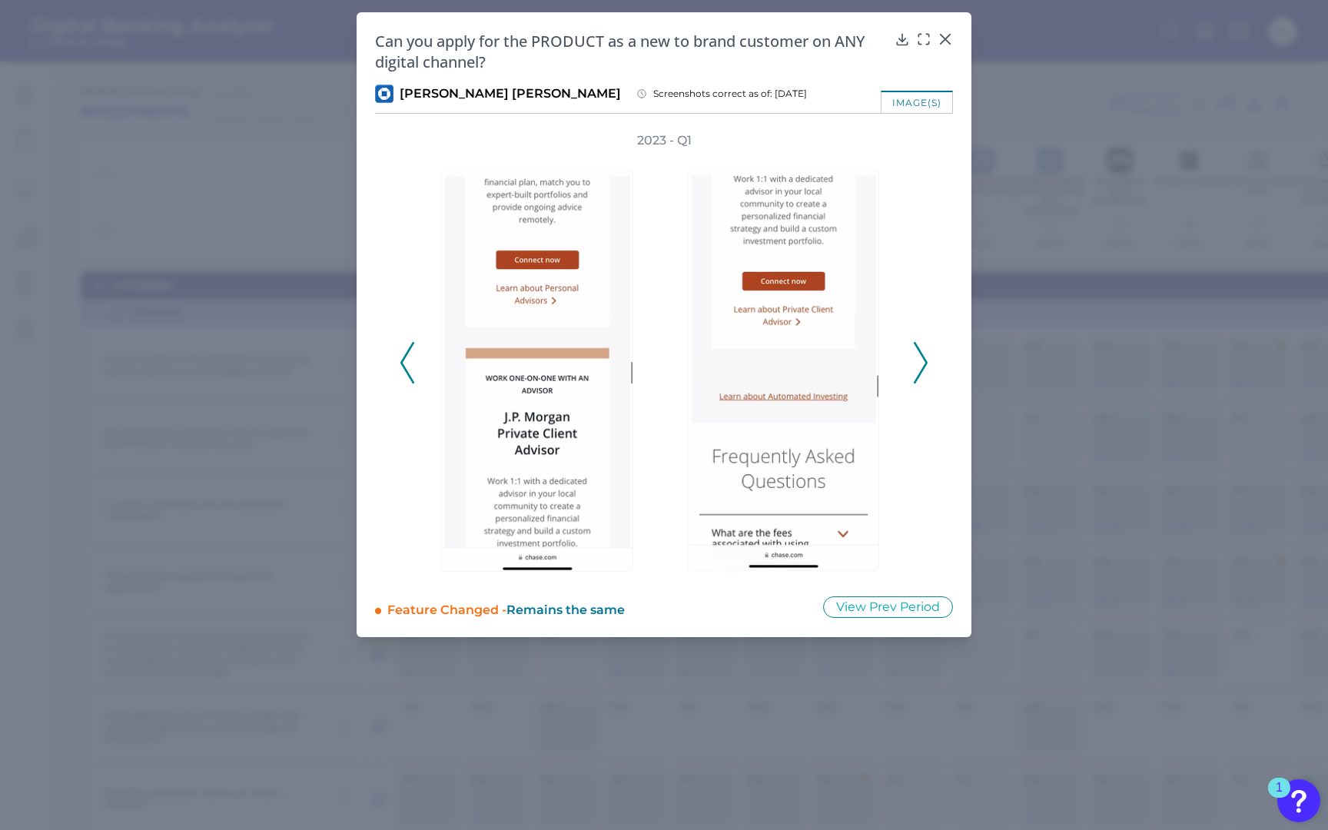
click at [919, 357] on icon at bounding box center [920, 362] width 14 height 41
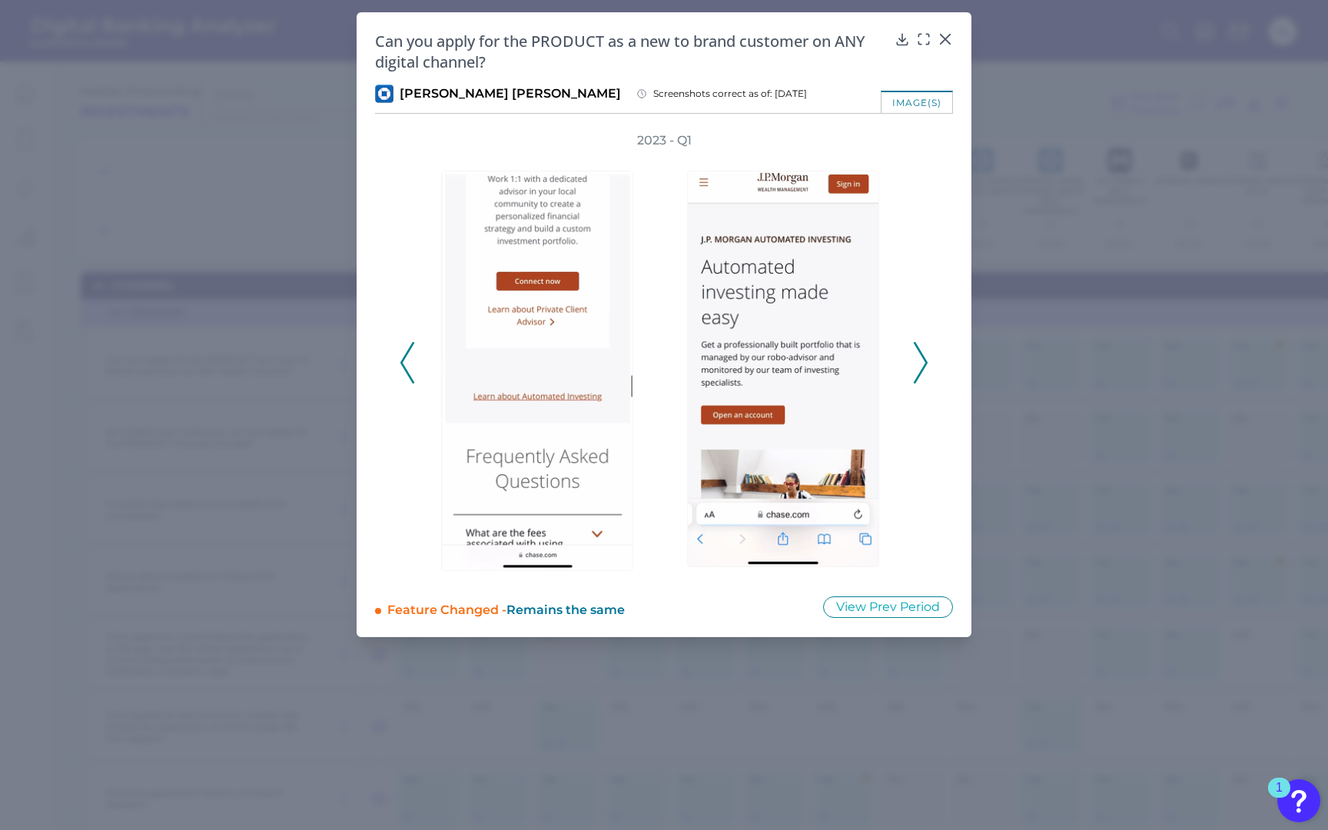
click at [919, 357] on icon at bounding box center [920, 362] width 14 height 41
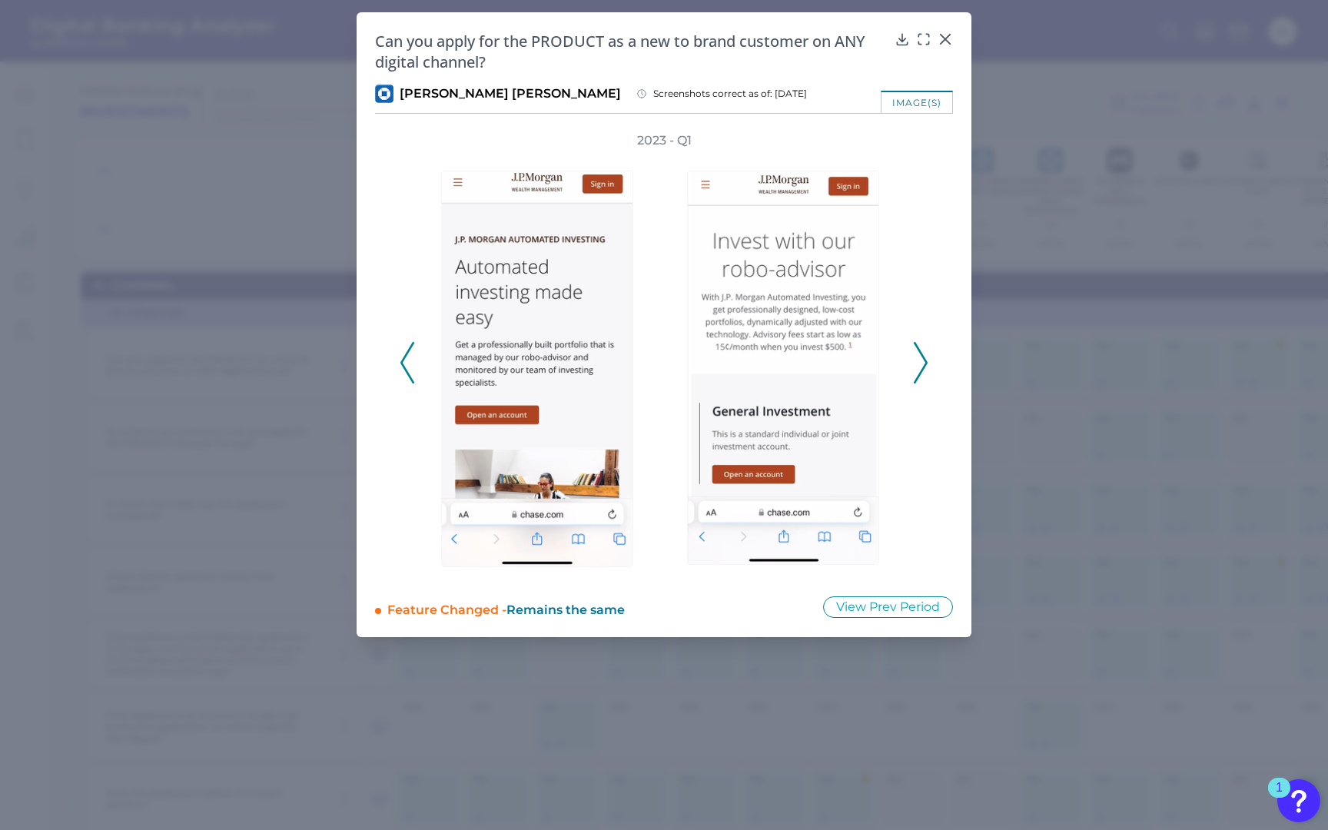
click at [919, 357] on icon at bounding box center [920, 362] width 14 height 41
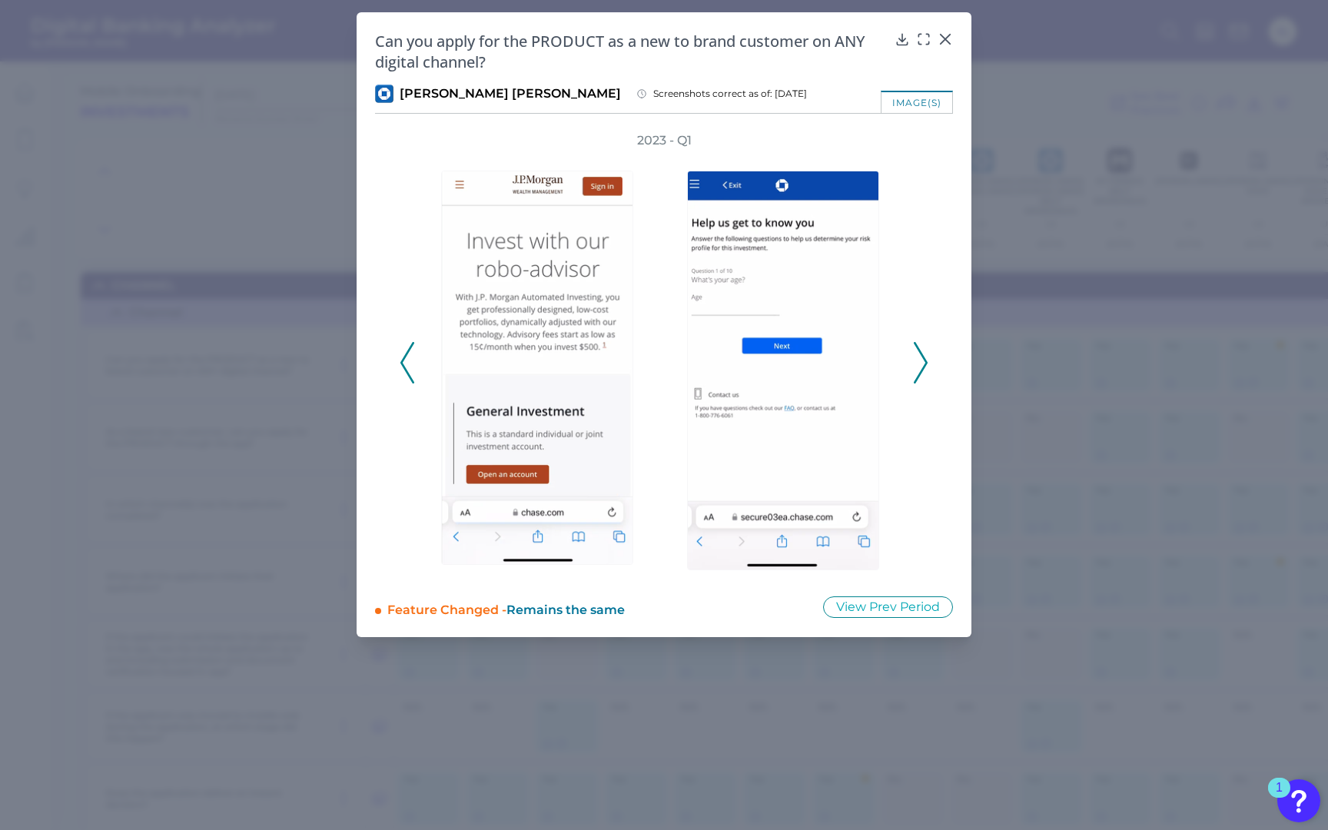
click at [919, 357] on icon at bounding box center [920, 362] width 14 height 41
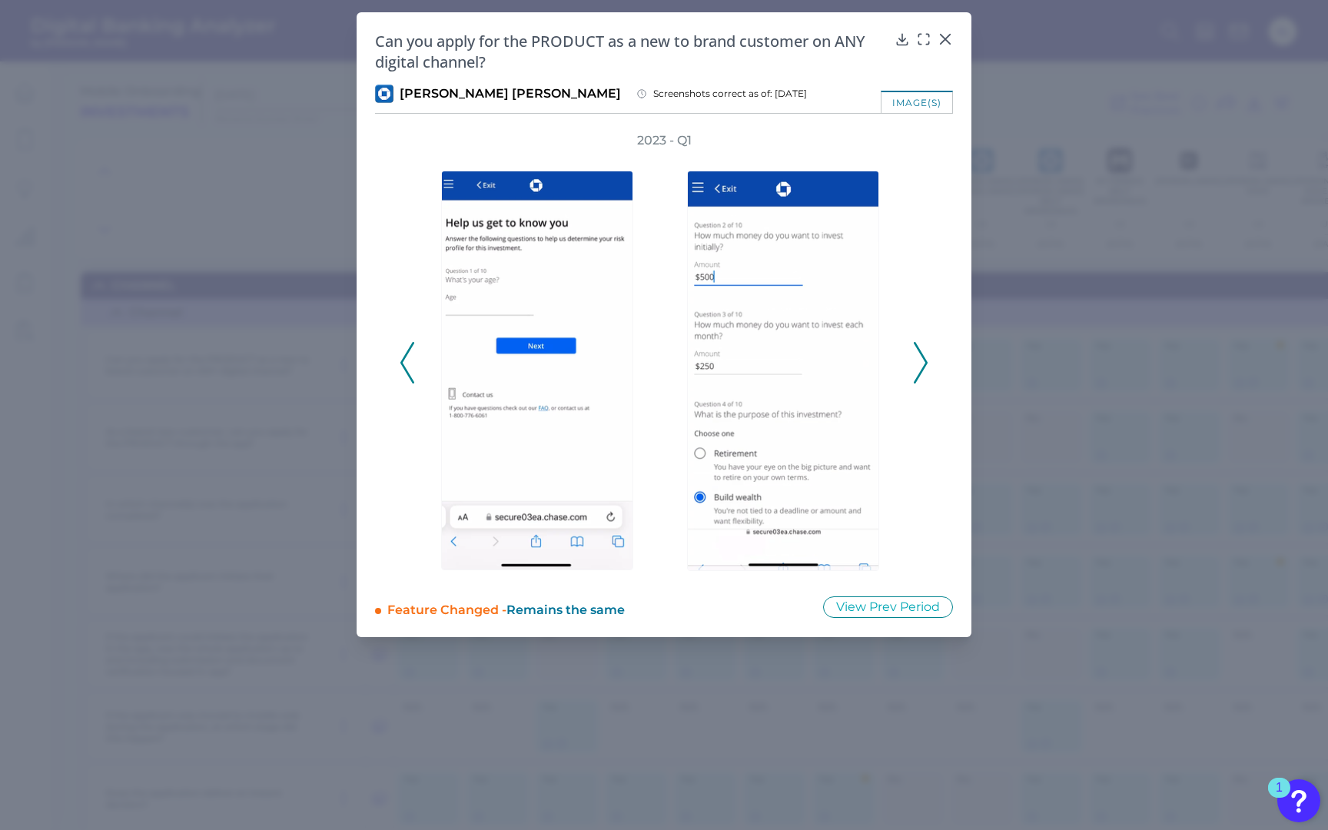
click at [919, 357] on icon at bounding box center [920, 362] width 14 height 41
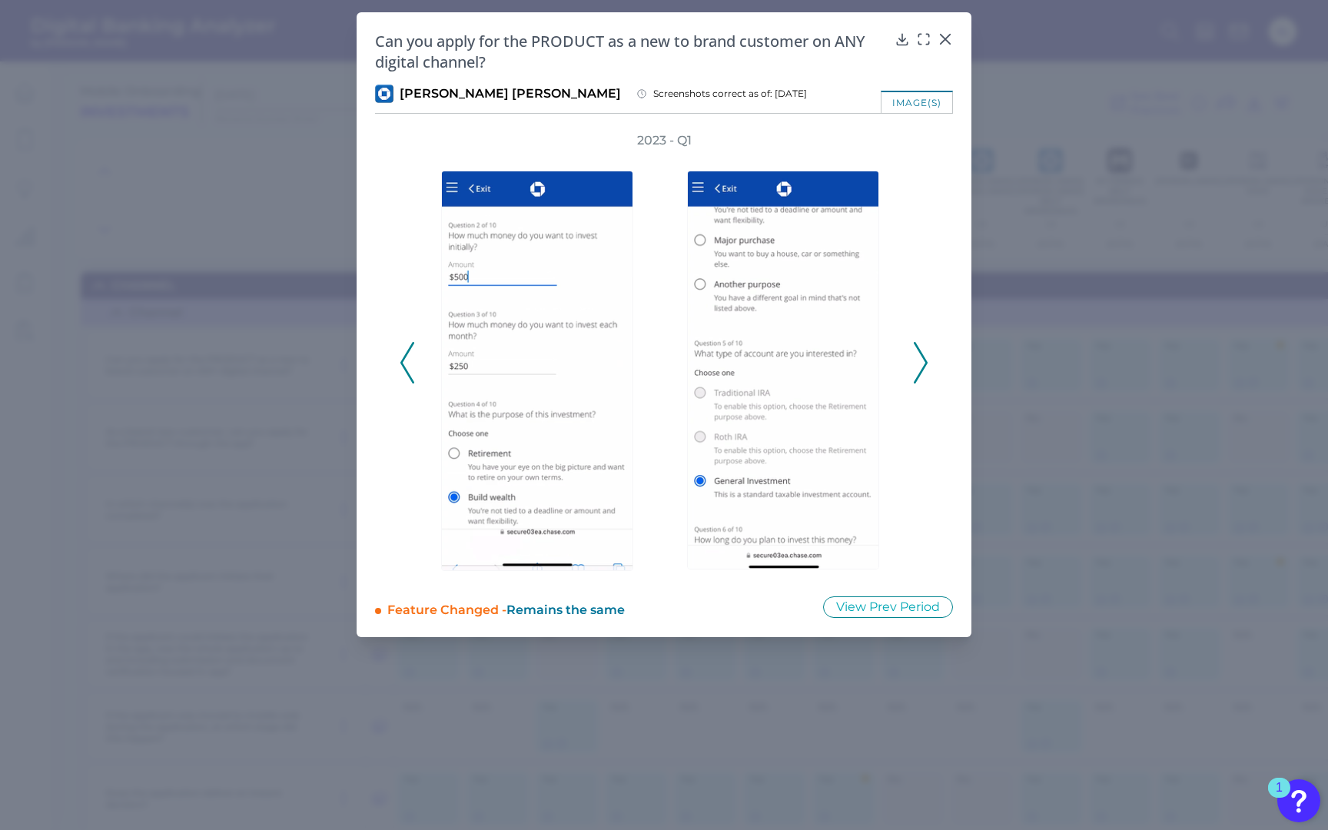
click at [919, 357] on icon at bounding box center [920, 362] width 14 height 41
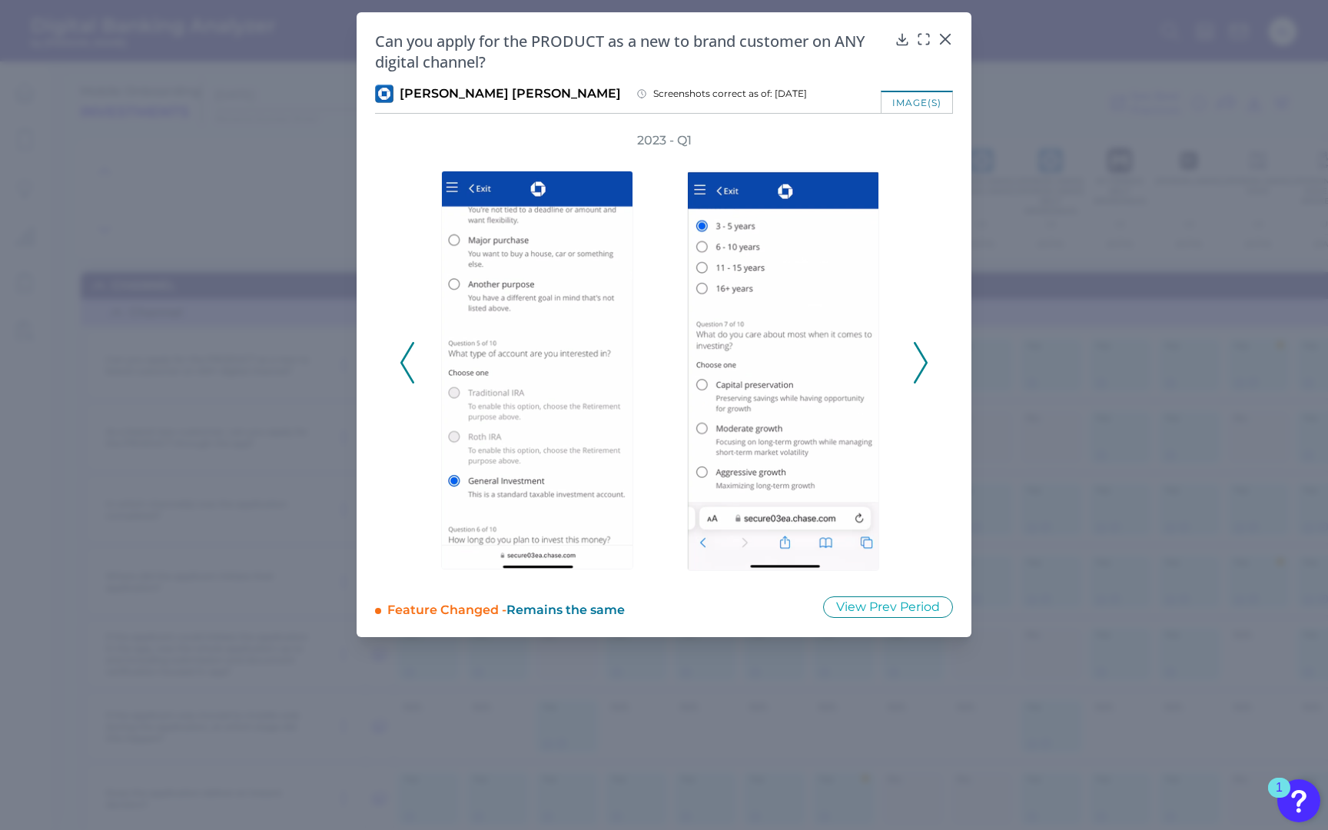
click at [919, 357] on icon at bounding box center [920, 362] width 14 height 41
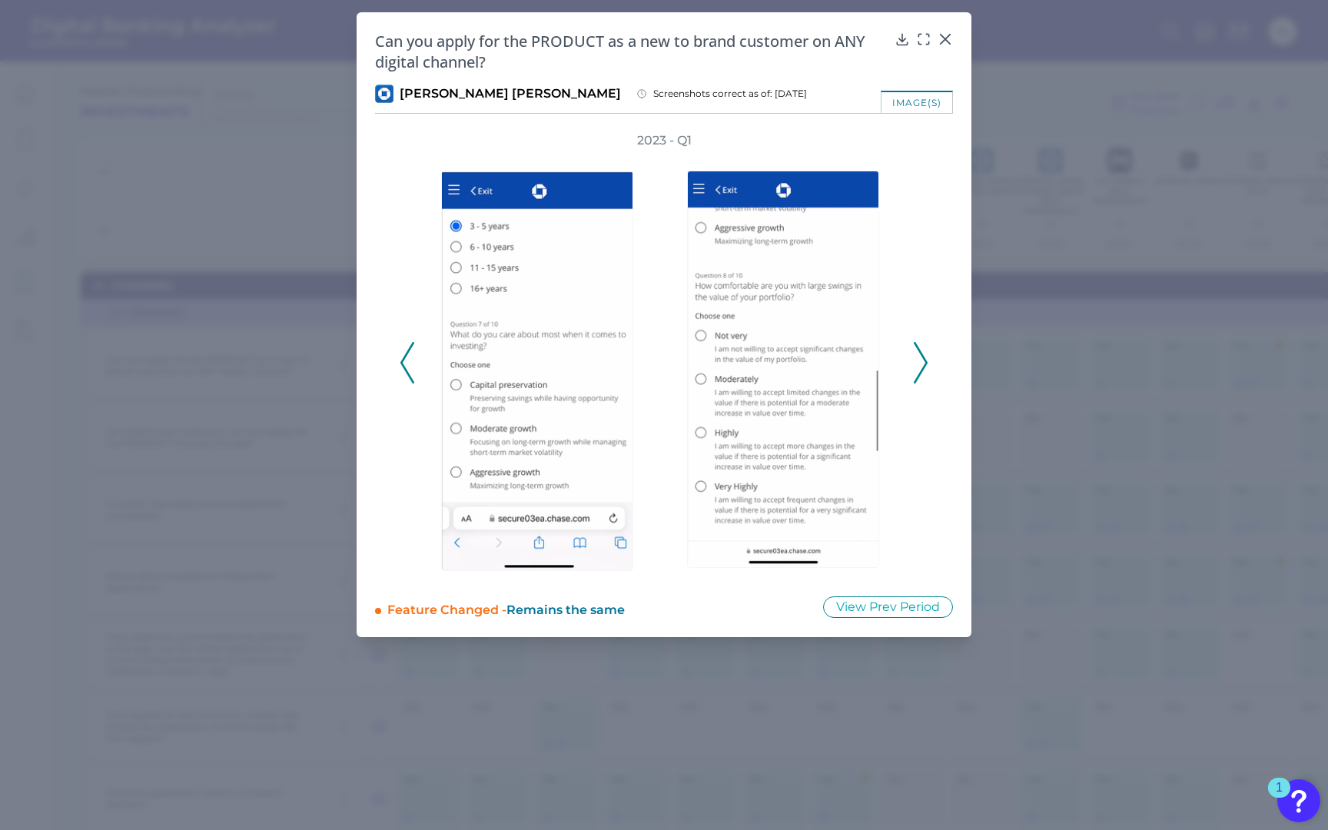
click at [919, 357] on icon at bounding box center [920, 362] width 14 height 41
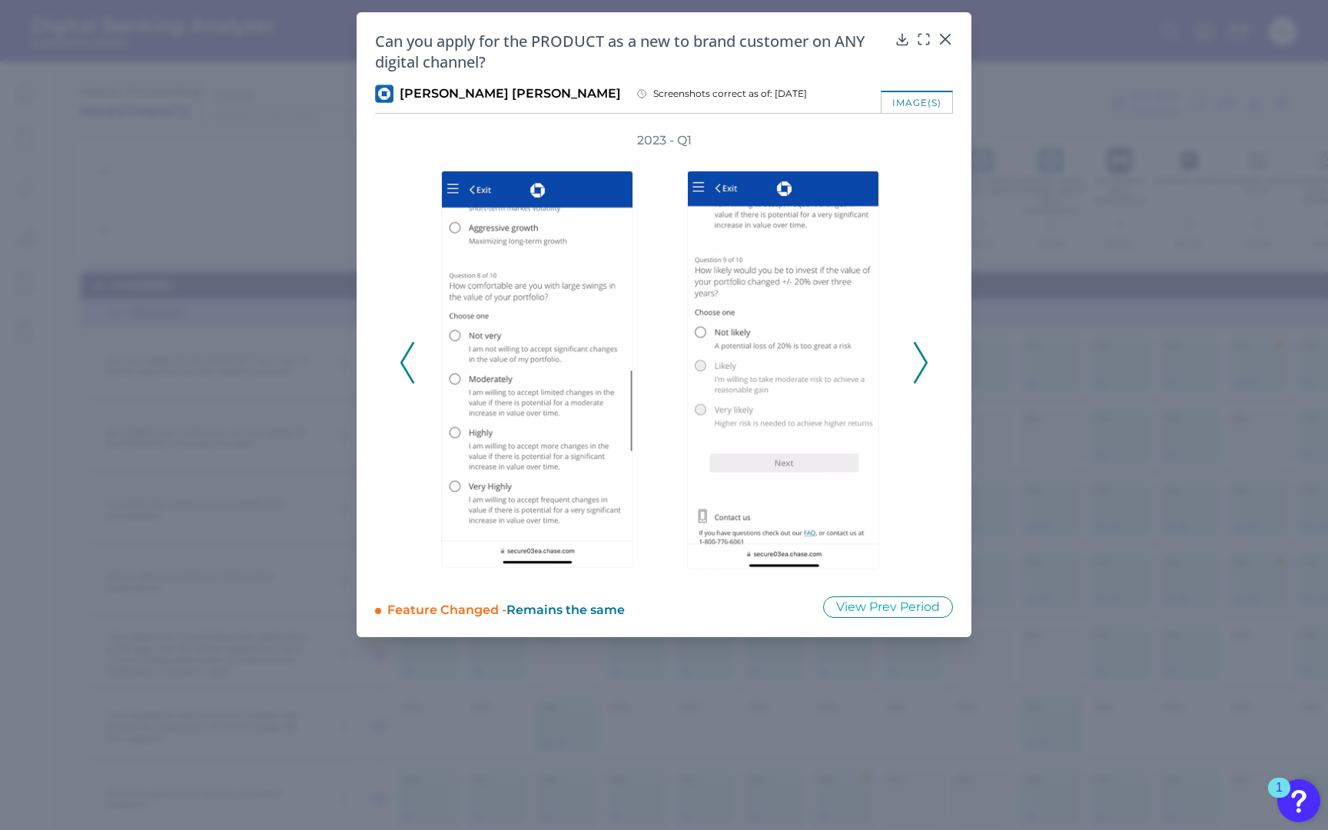
click at [919, 357] on icon at bounding box center [920, 362] width 14 height 41
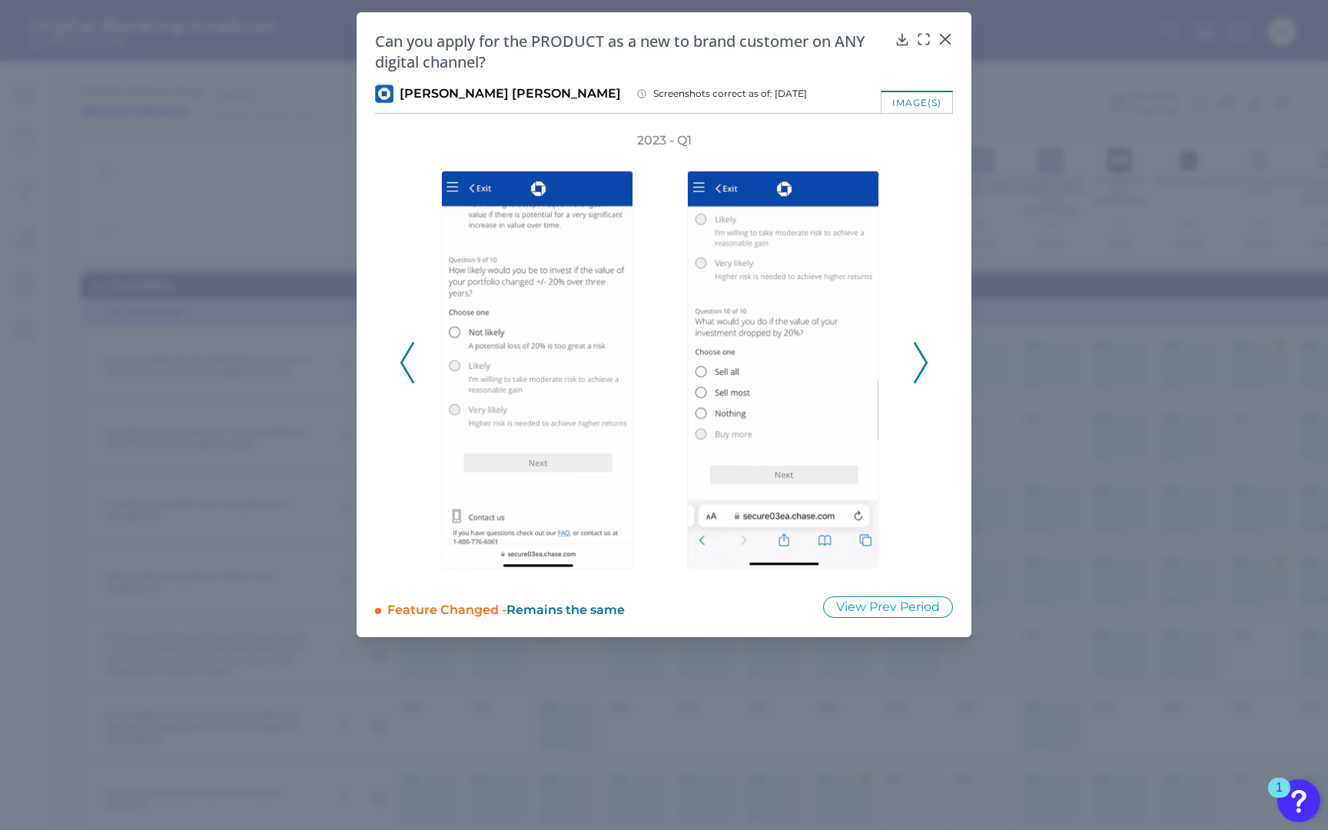
click at [919, 357] on icon at bounding box center [920, 362] width 14 height 41
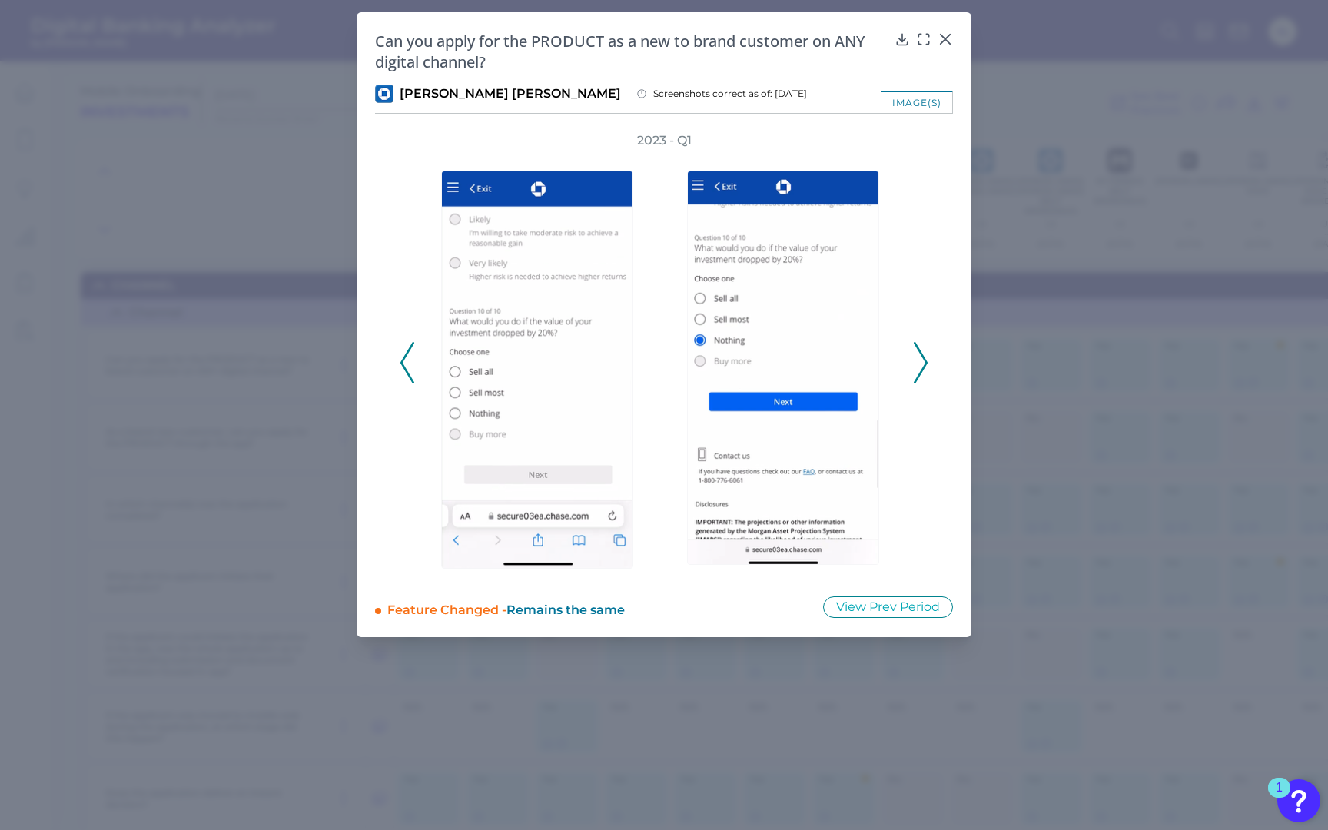
click at [919, 357] on icon at bounding box center [920, 362] width 14 height 41
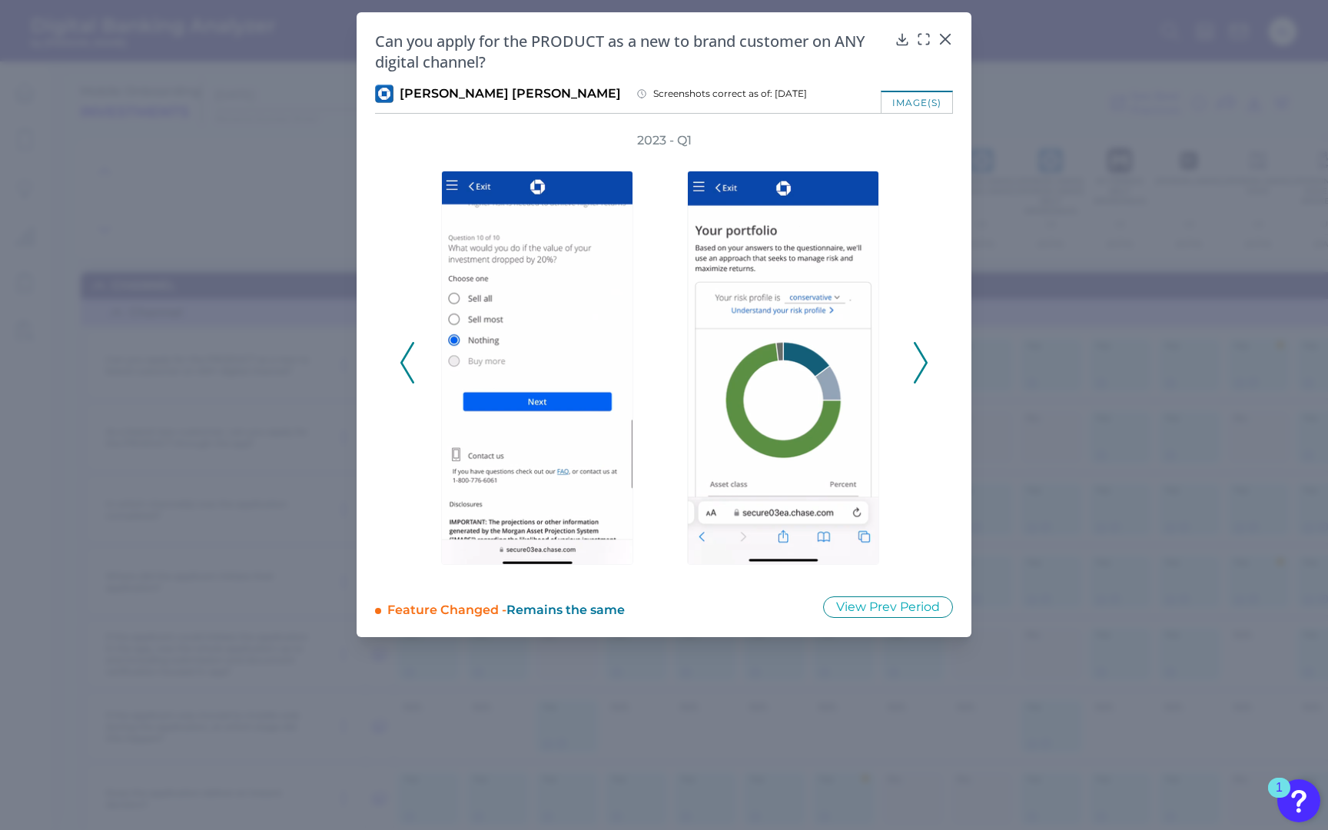
click at [919, 357] on icon at bounding box center [920, 362] width 14 height 41
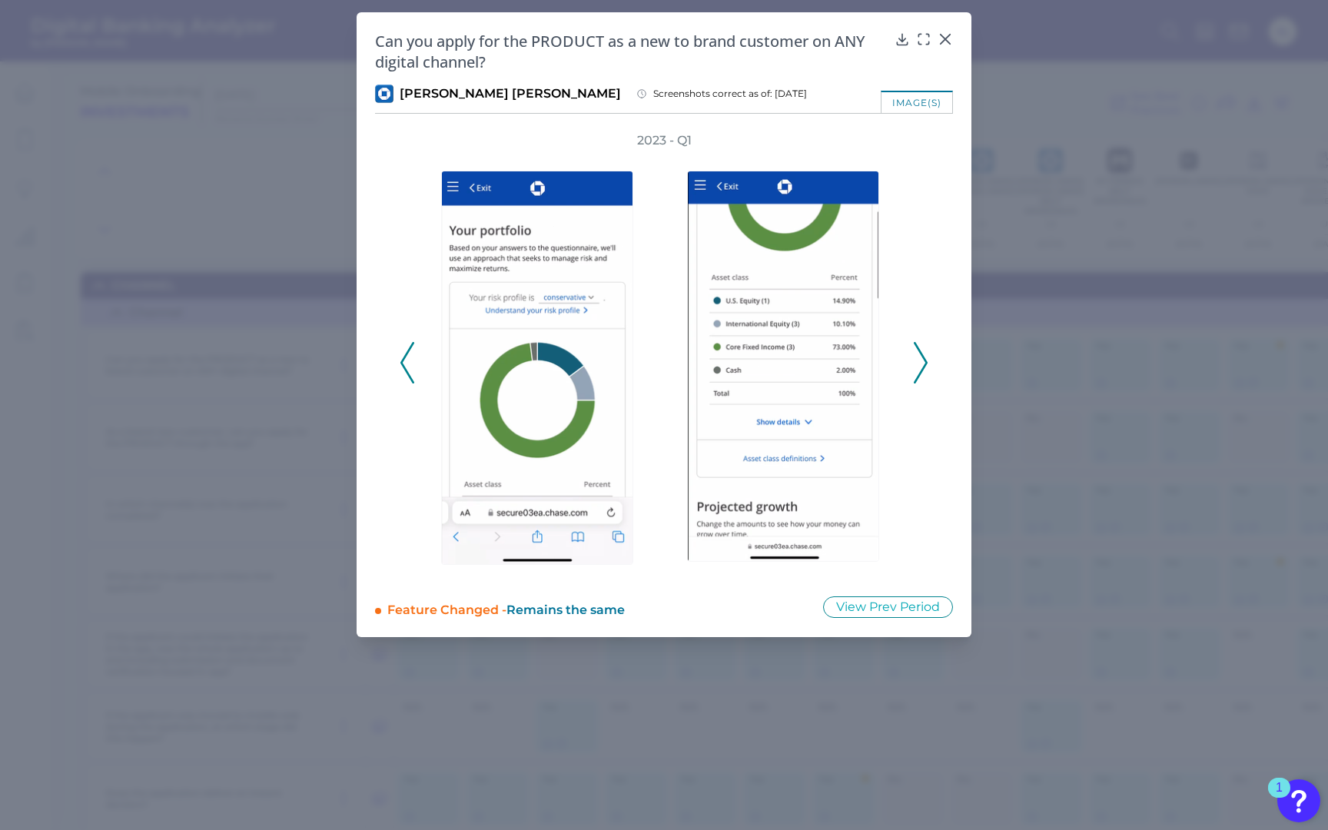
click at [919, 357] on icon at bounding box center [920, 362] width 14 height 41
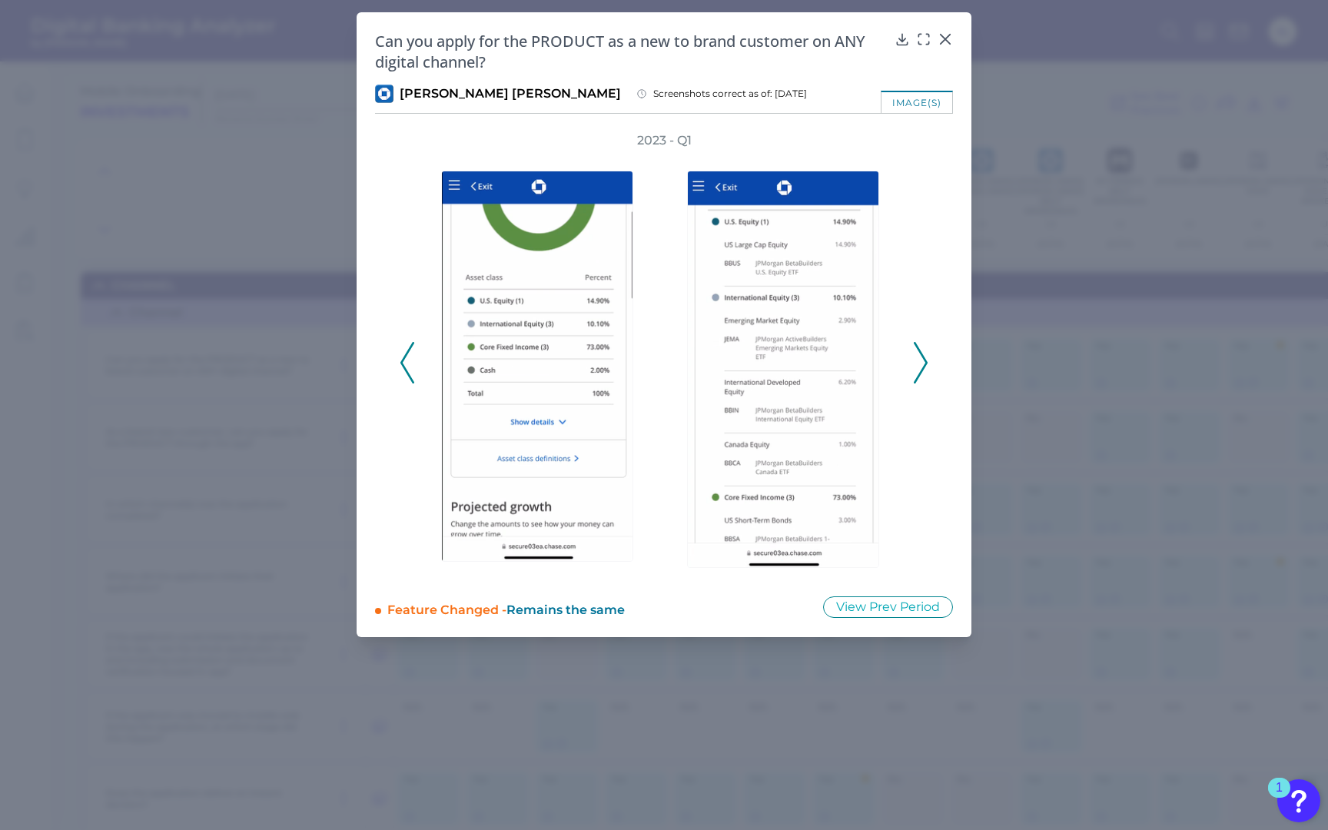
click at [919, 357] on icon at bounding box center [920, 362] width 14 height 41
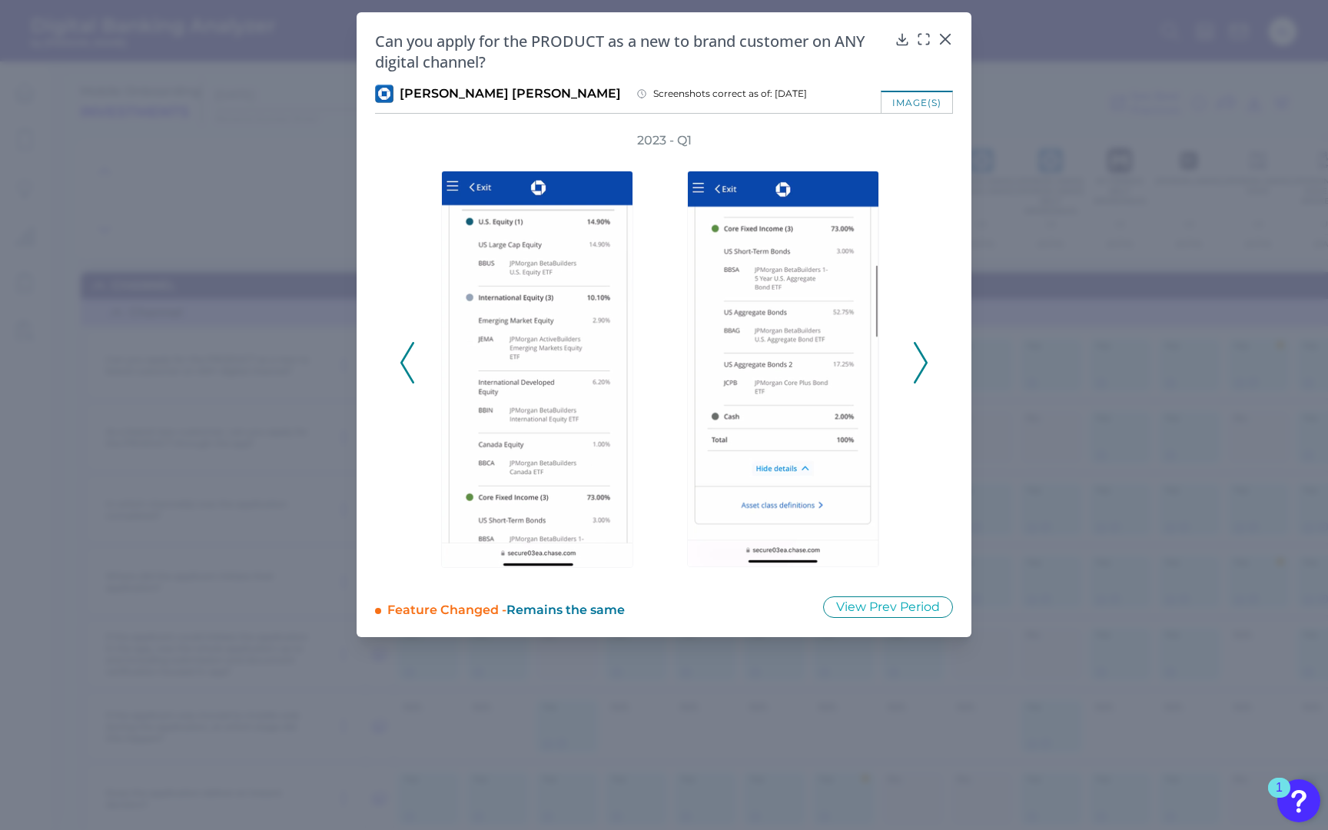
click at [919, 357] on icon at bounding box center [920, 362] width 14 height 41
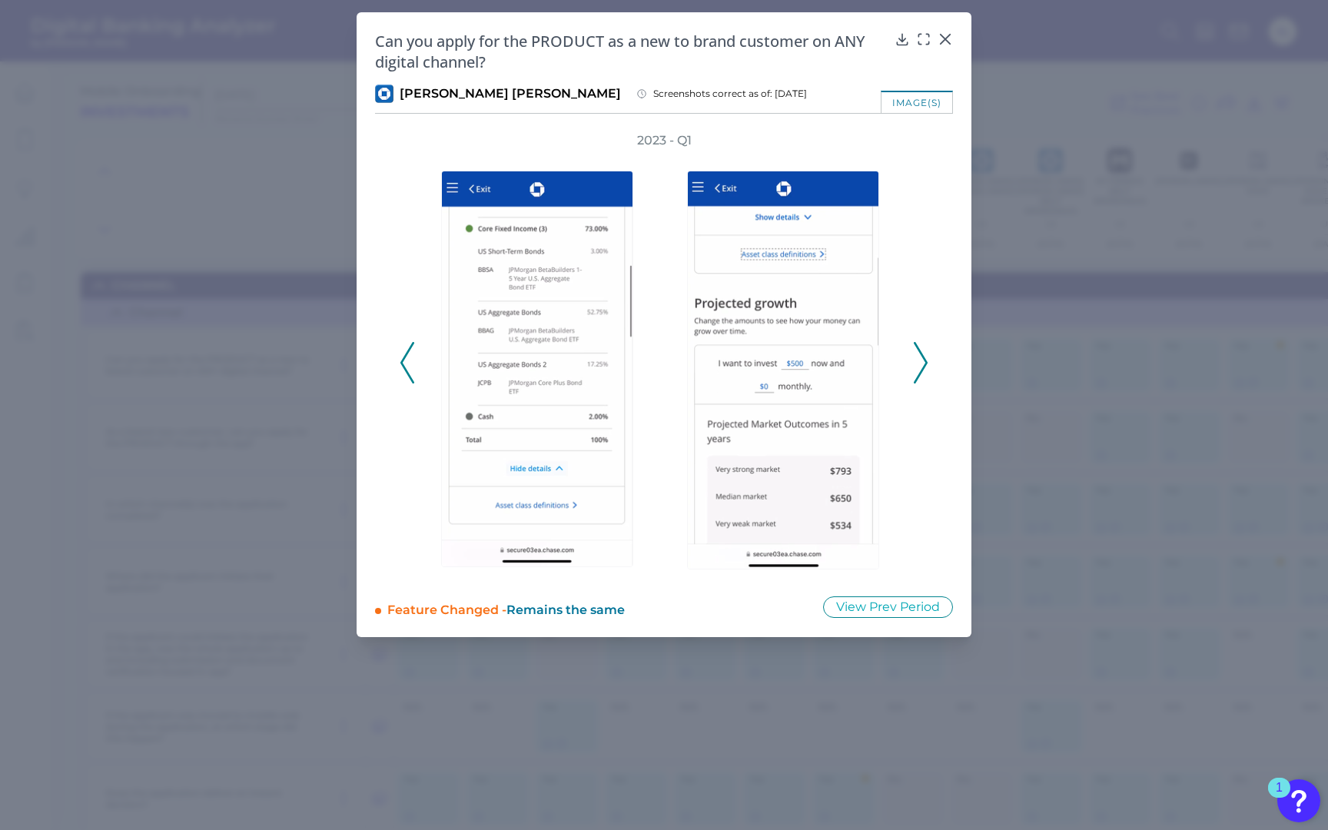
click at [919, 357] on icon at bounding box center [920, 362] width 14 height 41
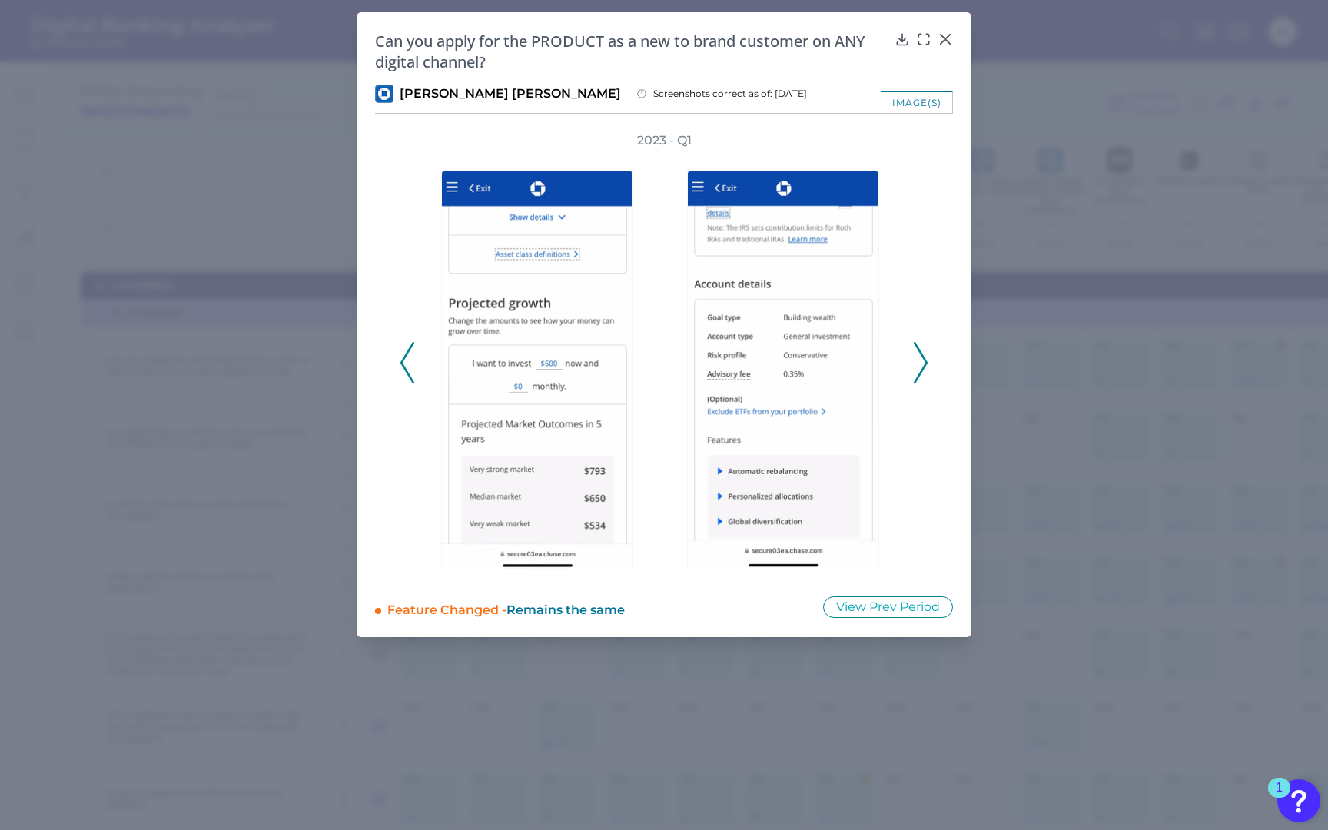
click at [919, 357] on icon at bounding box center [920, 362] width 14 height 41
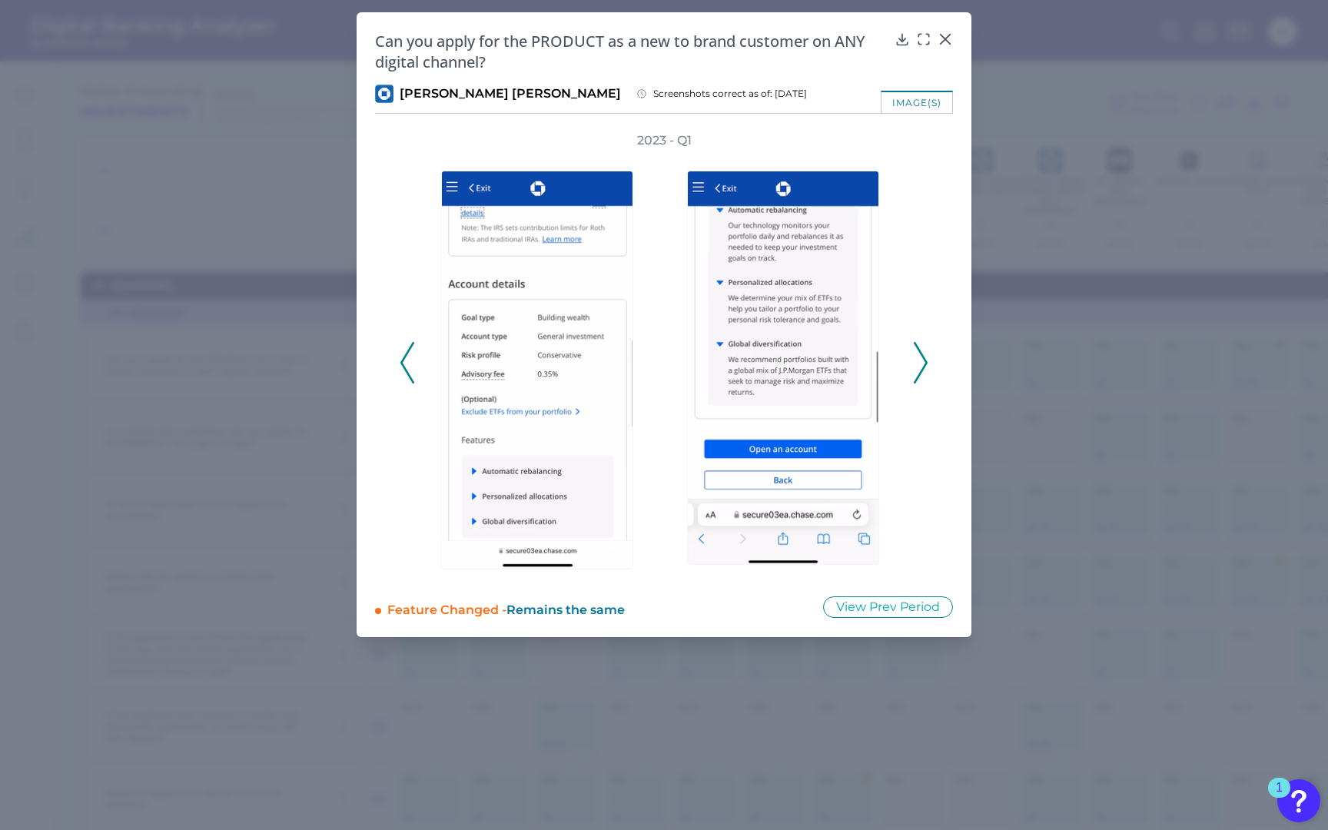
click at [919, 357] on icon at bounding box center [920, 362] width 14 height 41
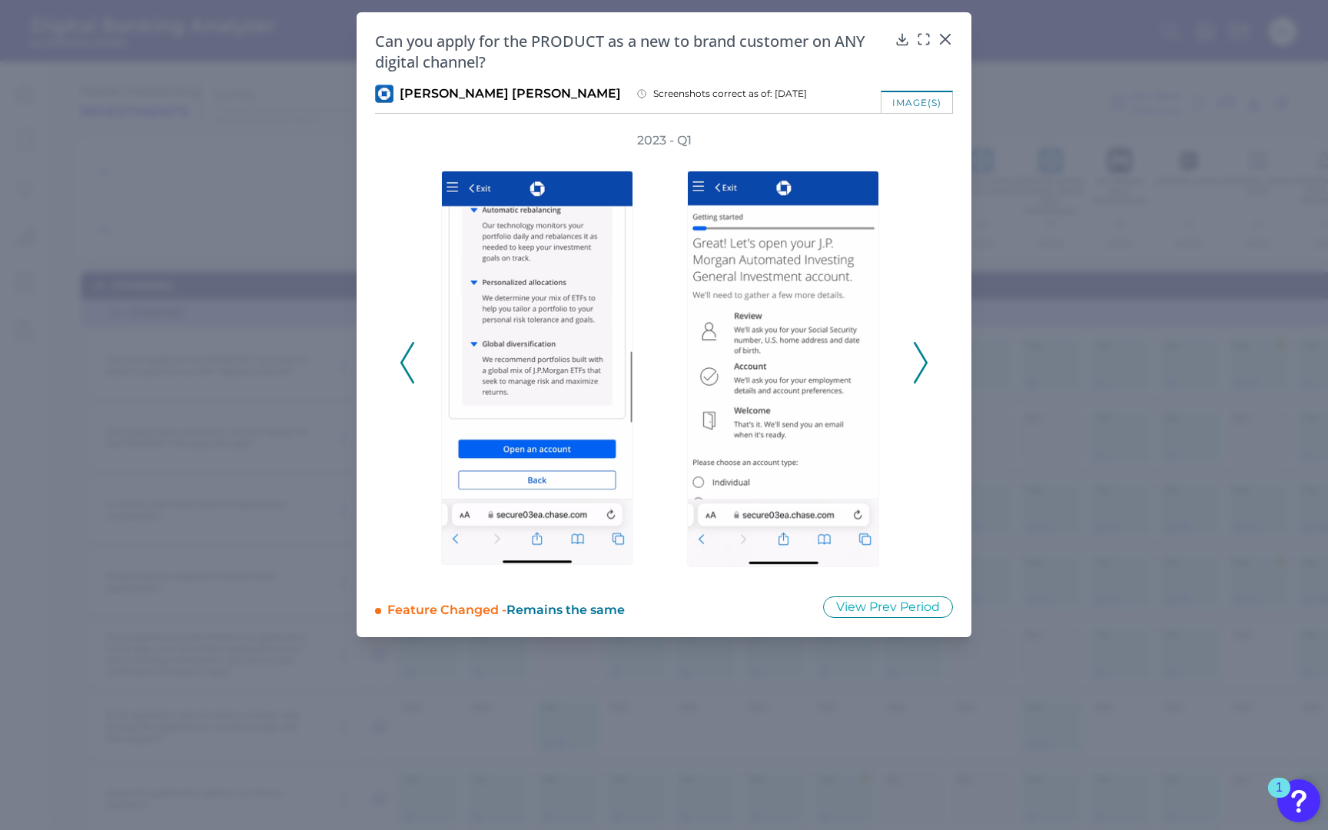
click at [919, 357] on icon at bounding box center [920, 362] width 14 height 41
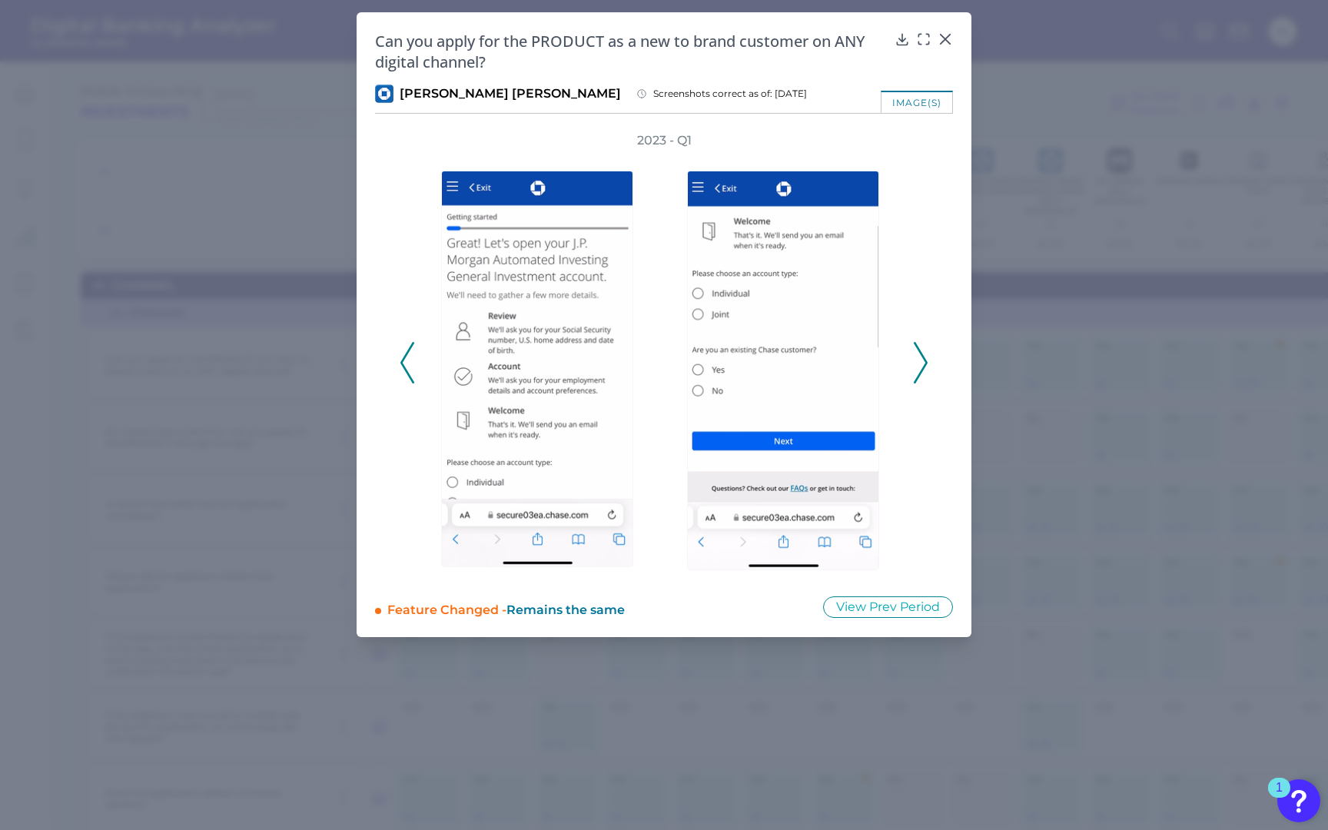
click at [919, 357] on icon at bounding box center [920, 362] width 14 height 41
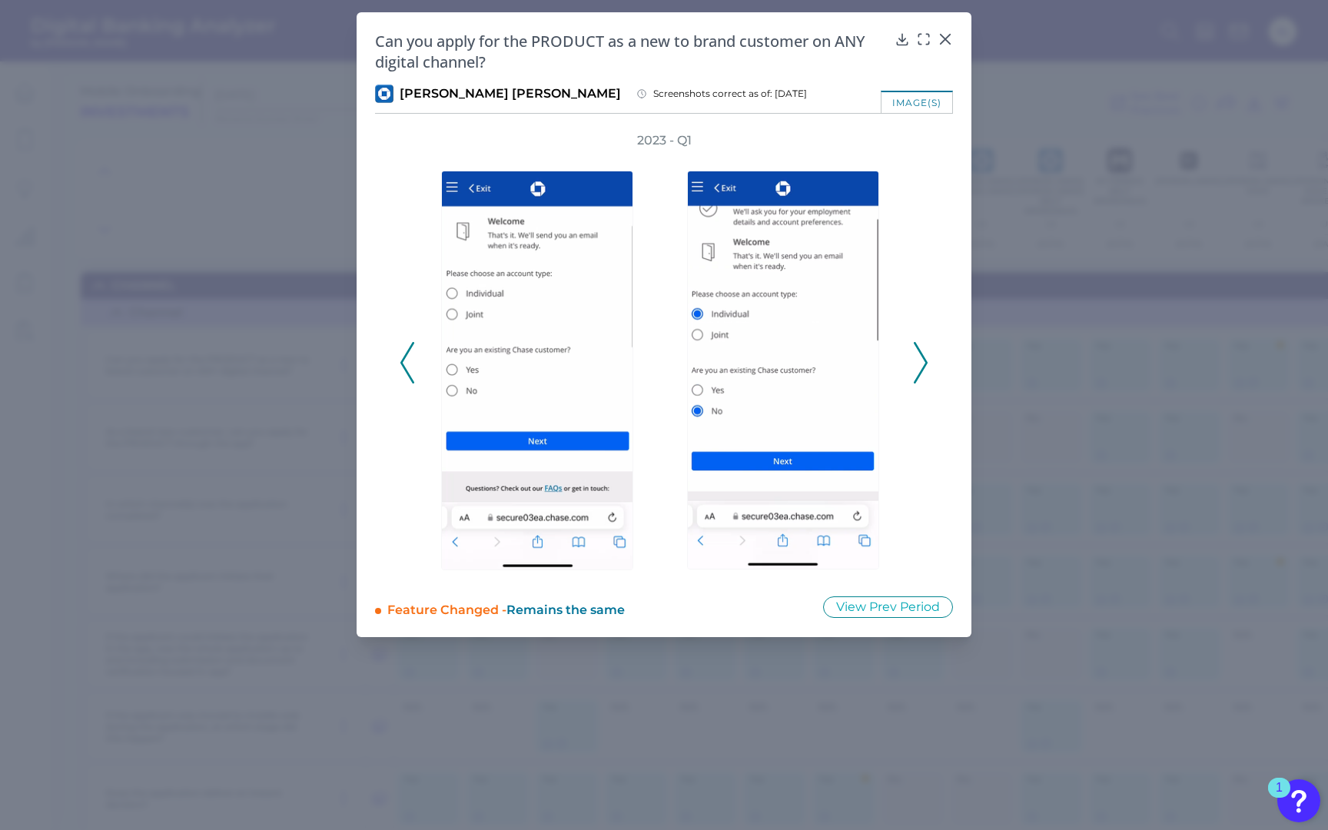
click at [918, 357] on icon at bounding box center [920, 362] width 14 height 41
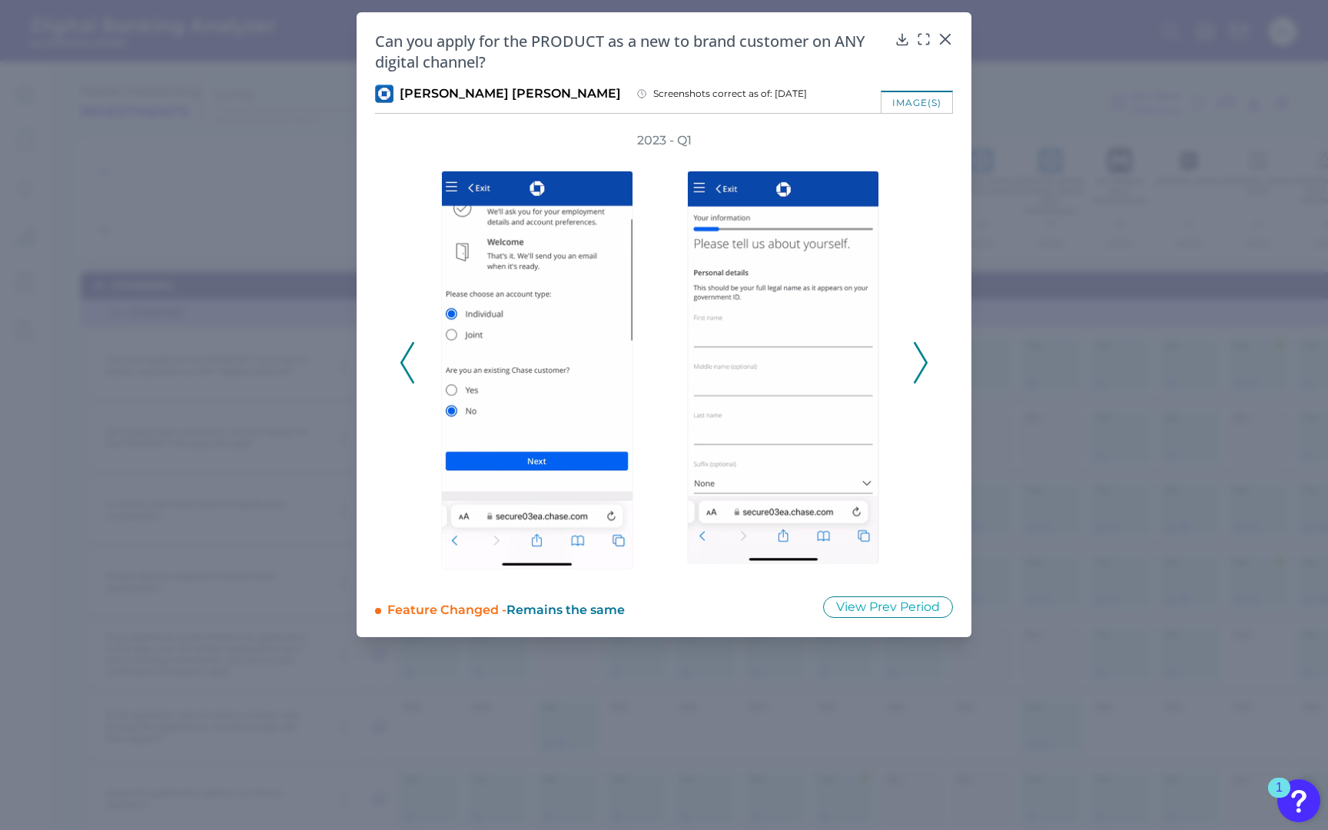
click at [918, 357] on icon at bounding box center [920, 362] width 14 height 41
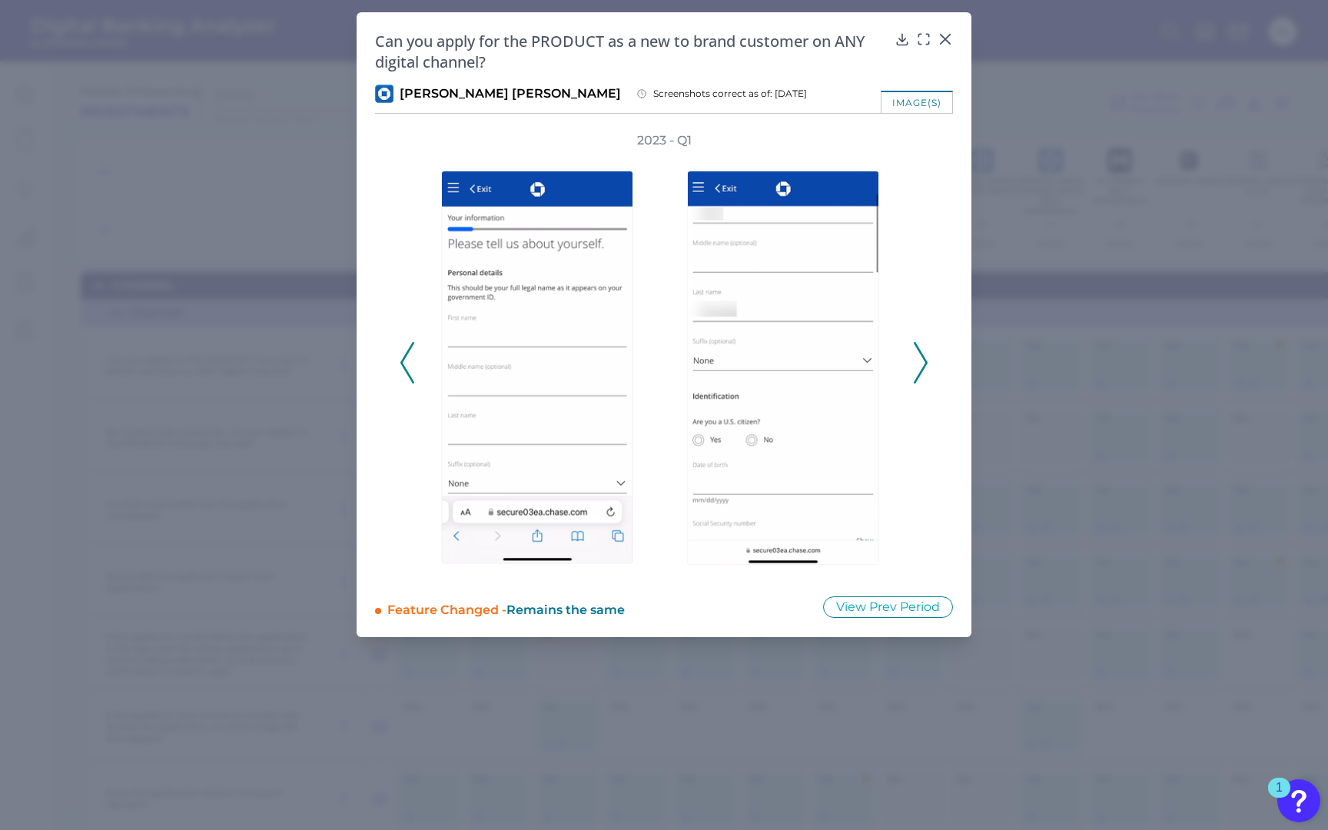
click at [918, 357] on icon at bounding box center [920, 362] width 14 height 41
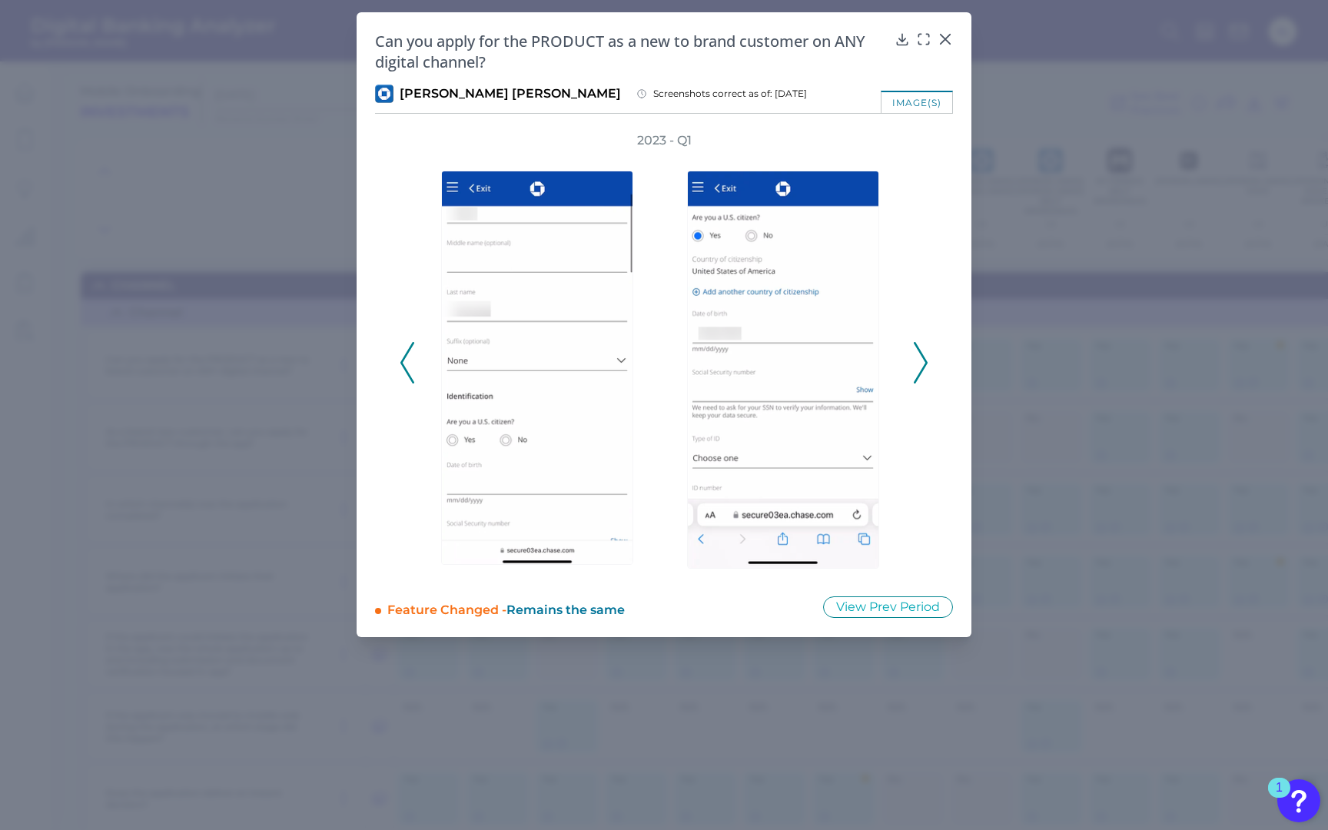
click at [918, 357] on icon at bounding box center [920, 362] width 14 height 41
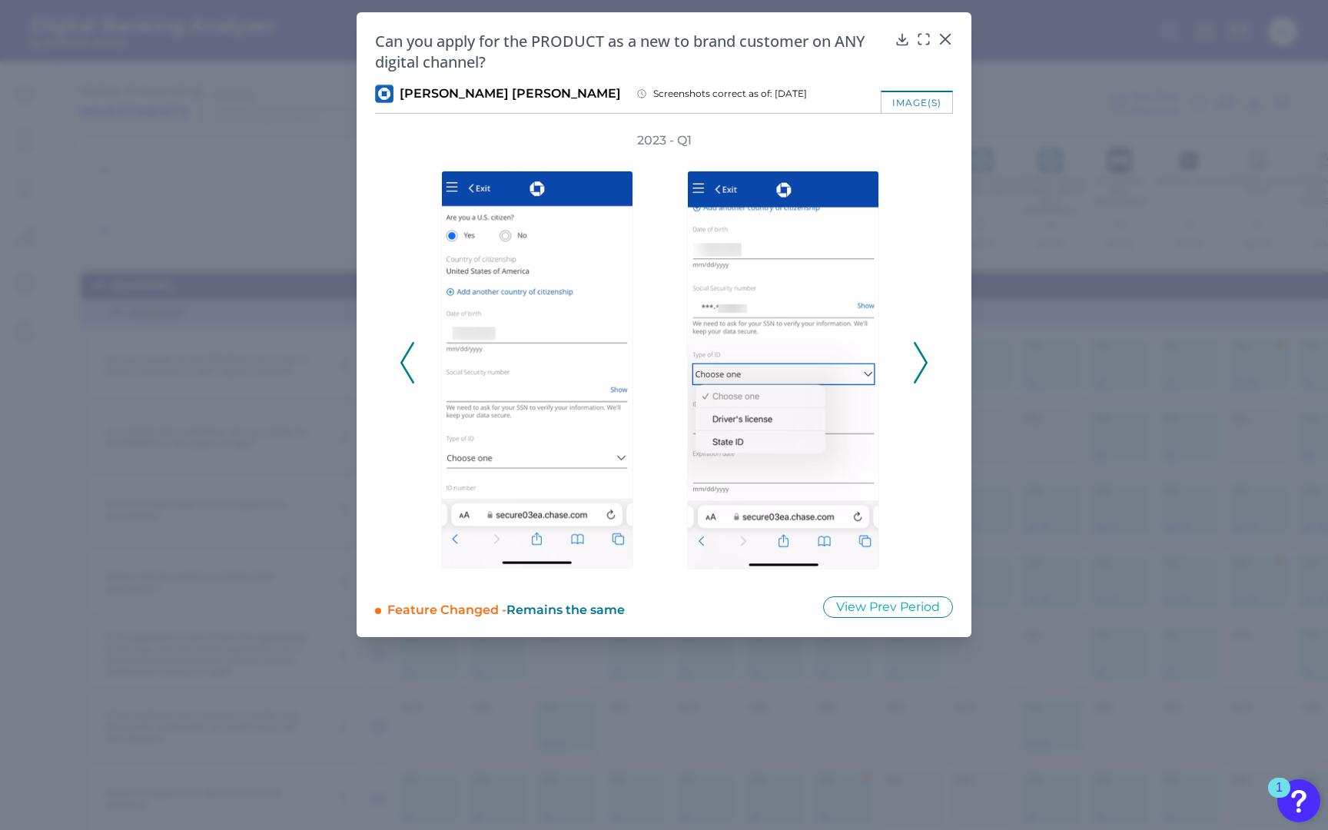
click at [918, 357] on icon at bounding box center [920, 362] width 14 height 41
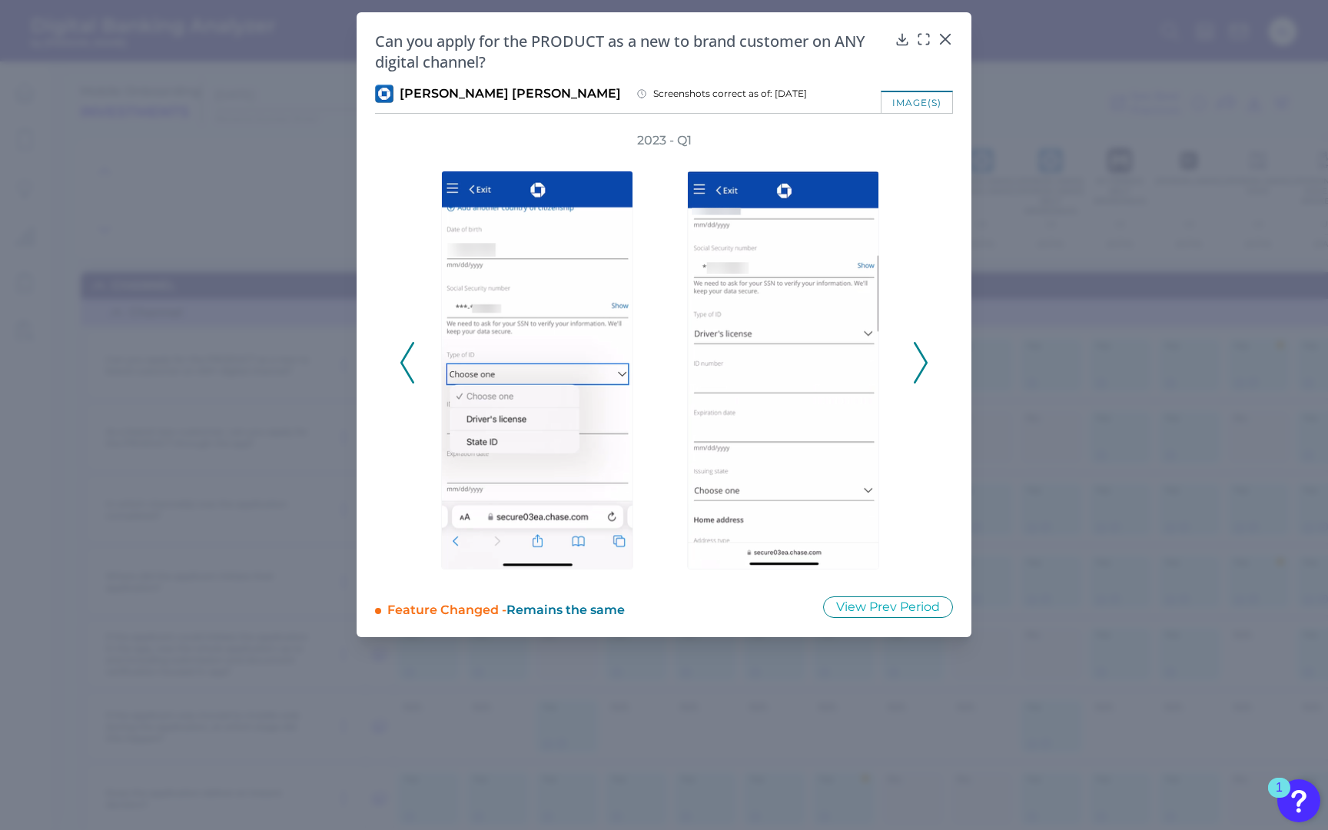
click at [918, 357] on icon at bounding box center [920, 362] width 14 height 41
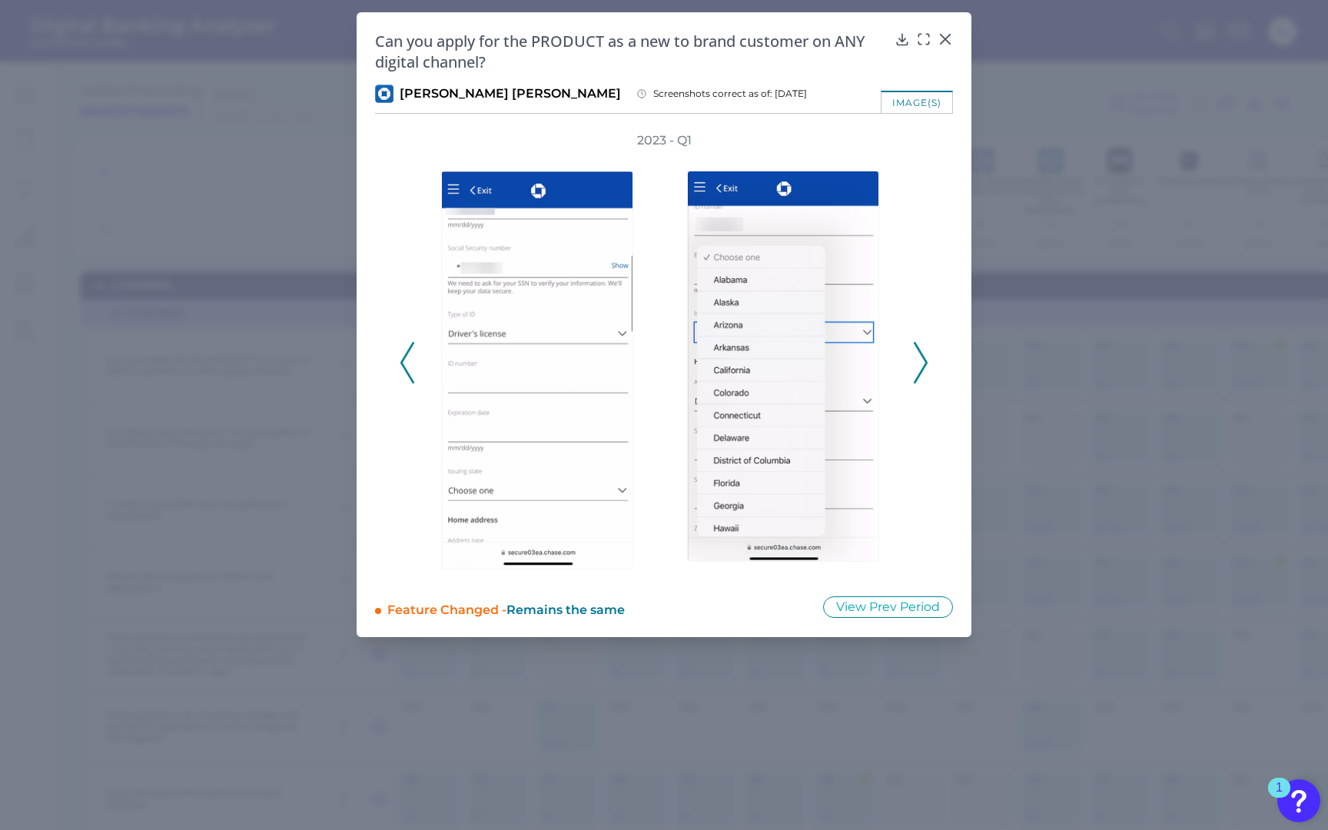
click at [918, 357] on icon at bounding box center [920, 362] width 14 height 41
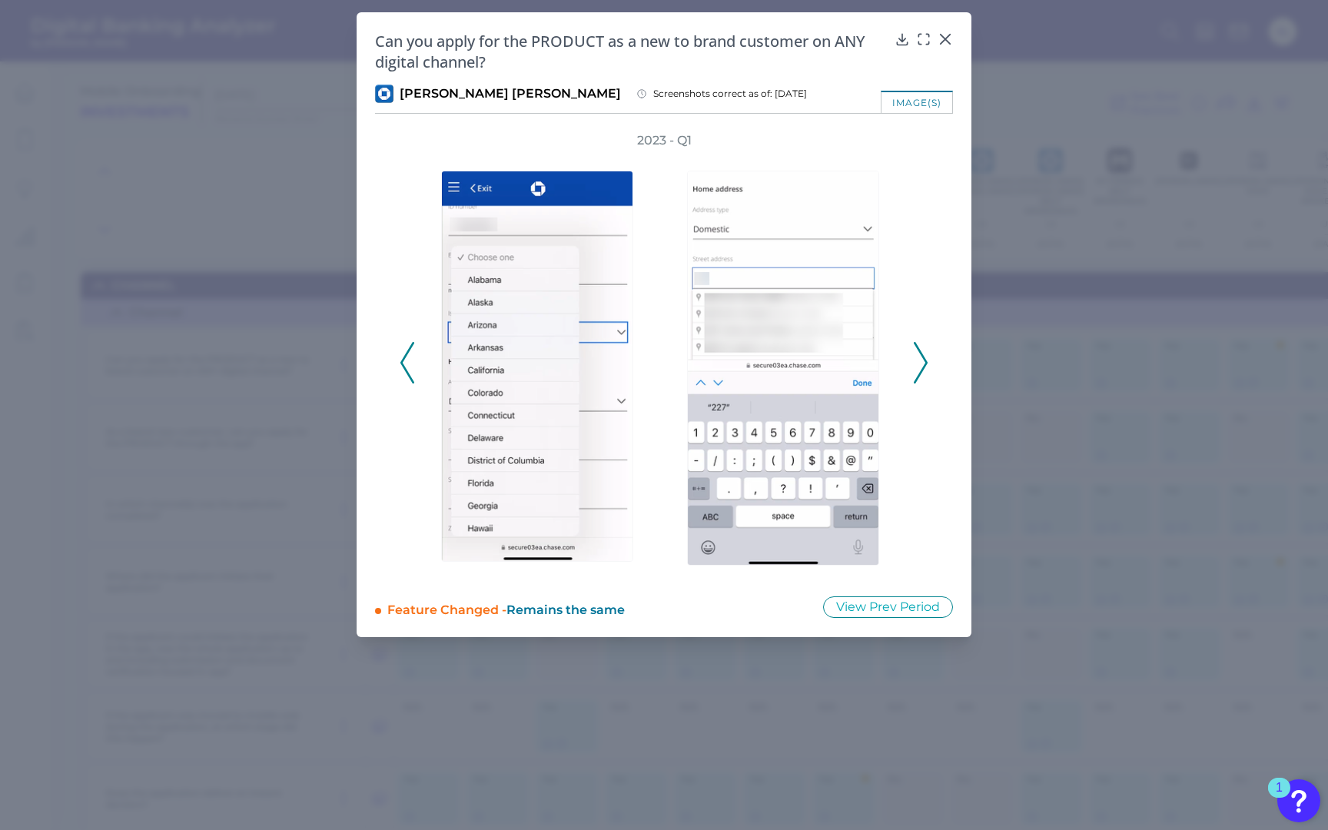
click at [918, 356] on icon at bounding box center [920, 362] width 14 height 41
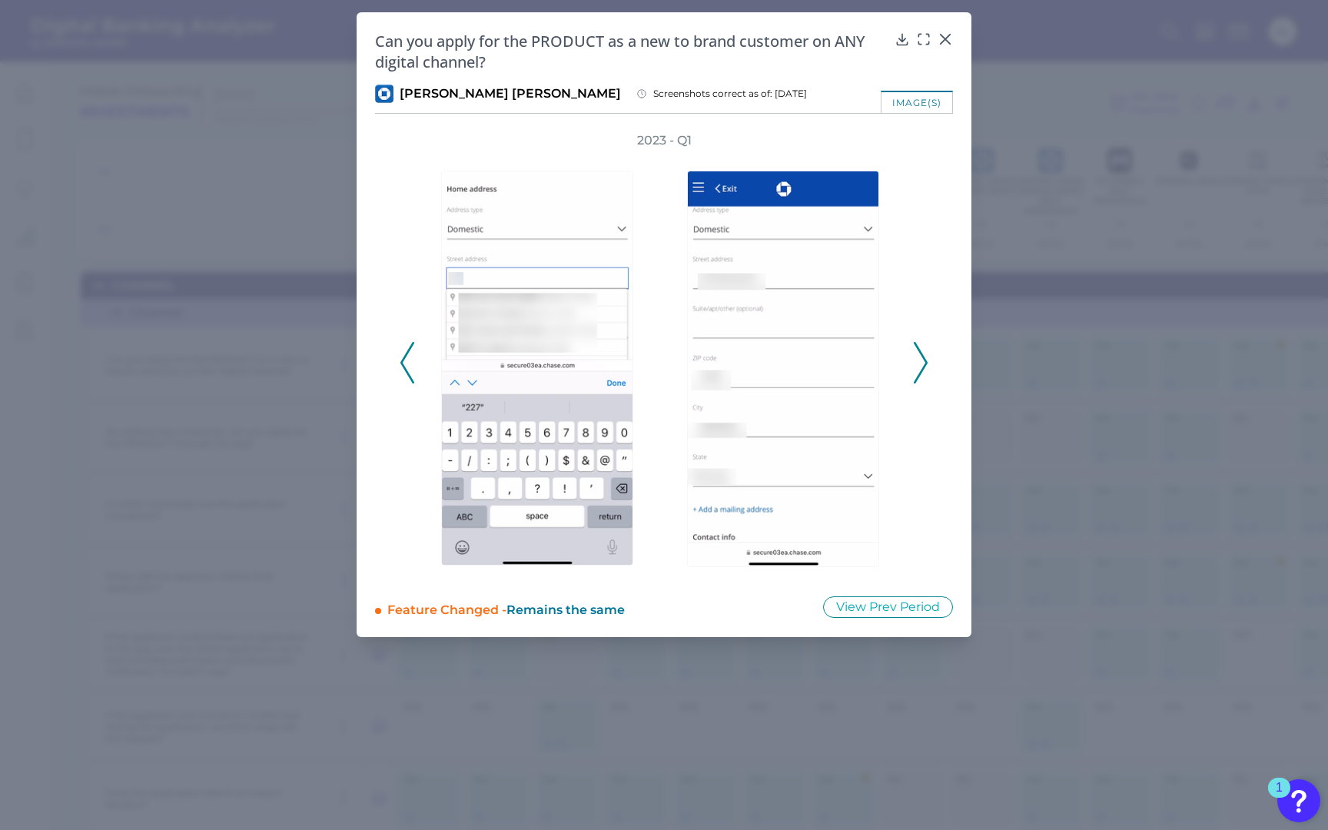
click at [918, 356] on icon at bounding box center [920, 362] width 14 height 41
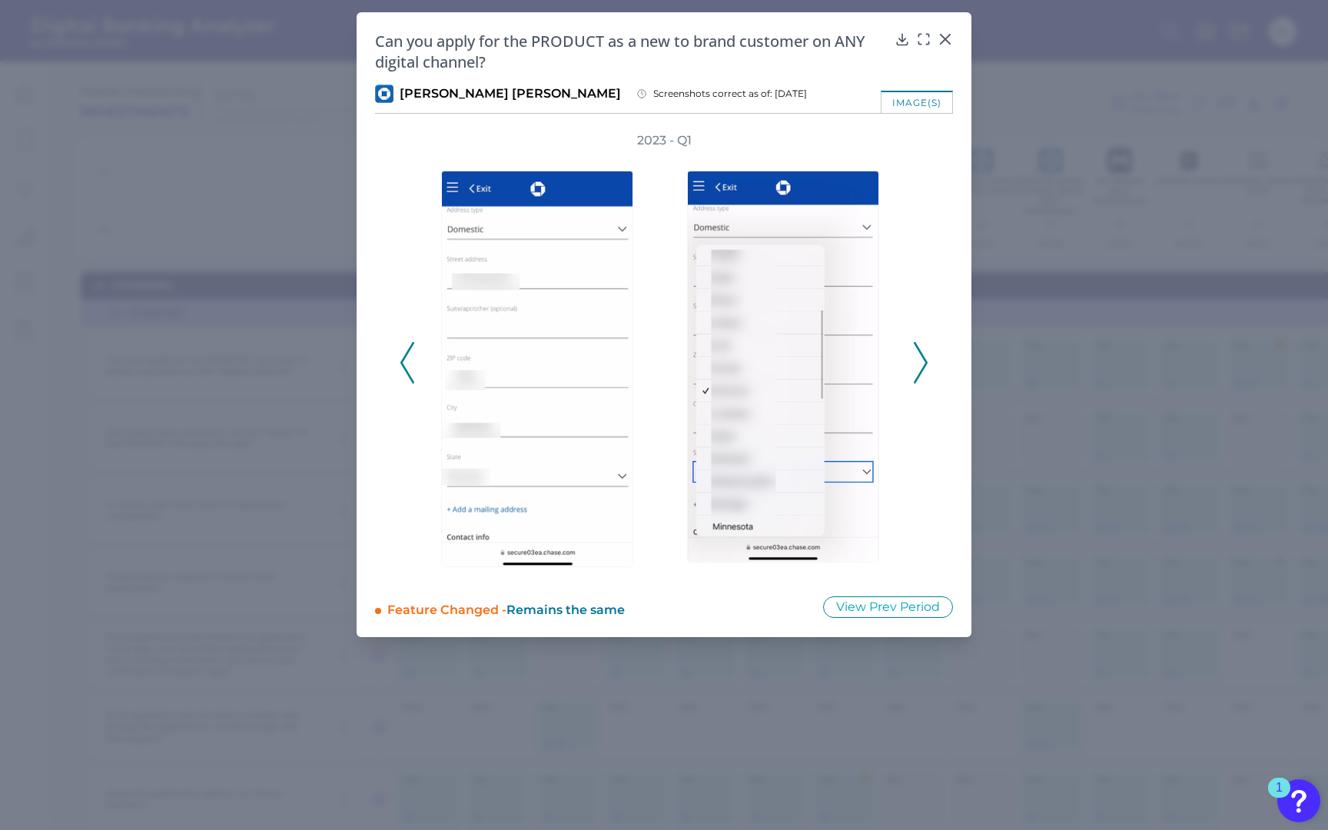
click at [918, 356] on icon at bounding box center [920, 362] width 14 height 41
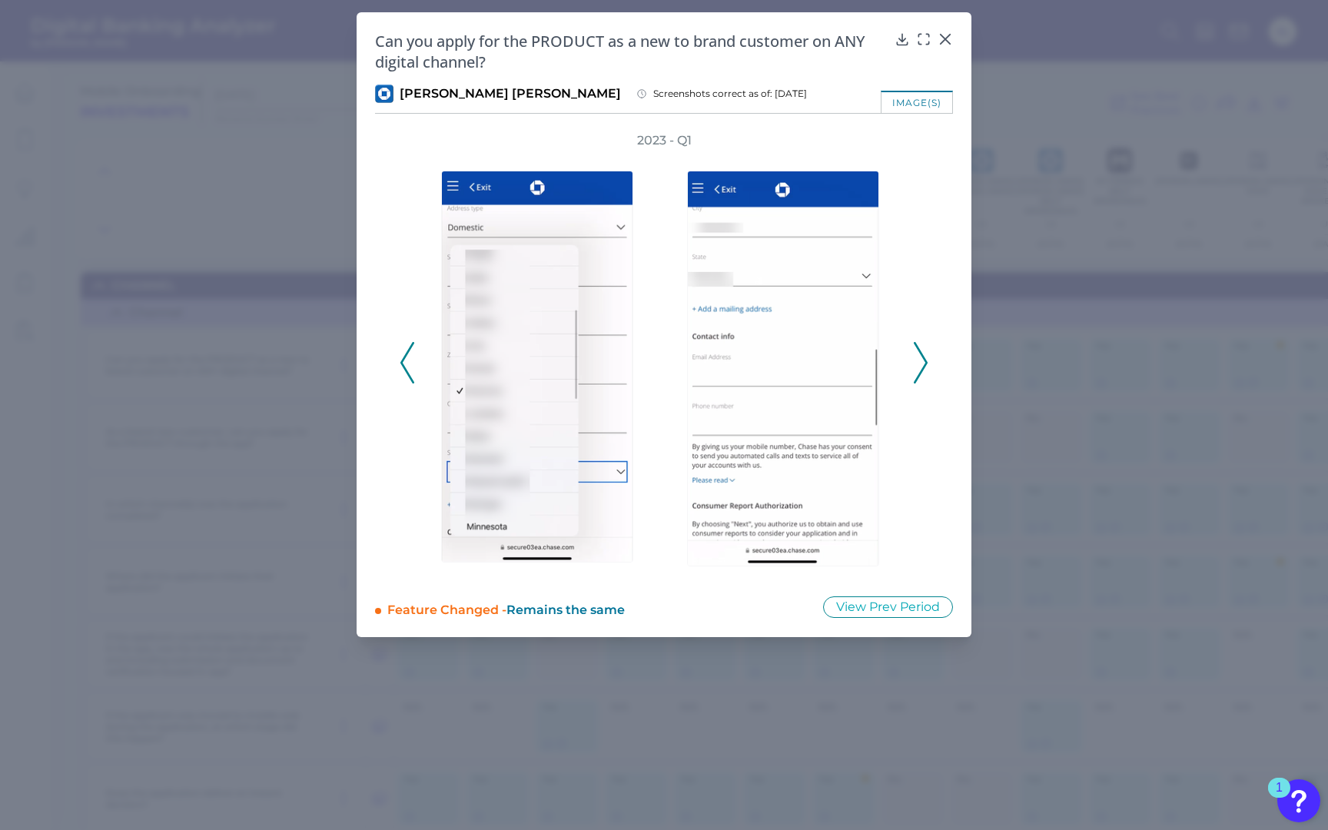
click at [918, 356] on icon at bounding box center [920, 362] width 14 height 41
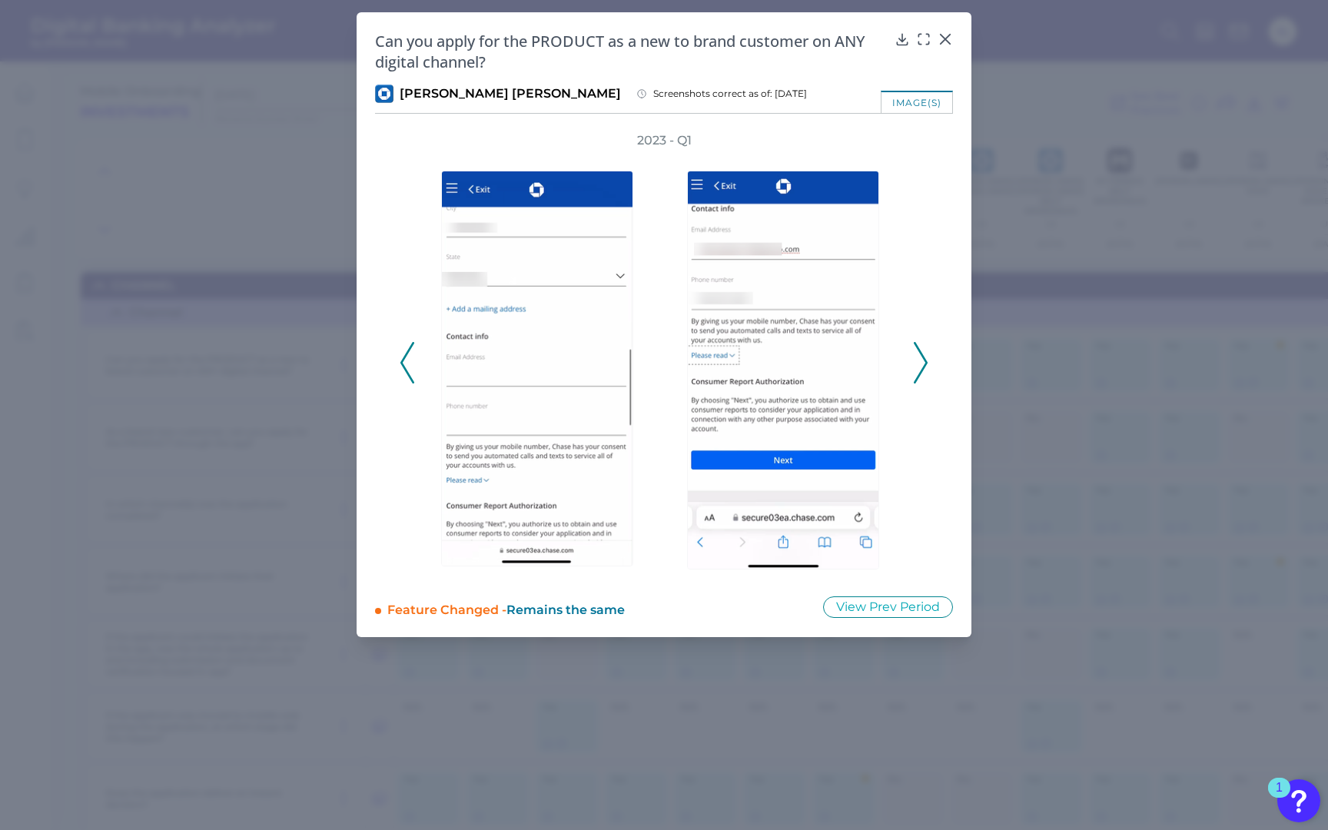
click at [918, 356] on icon at bounding box center [920, 362] width 14 height 41
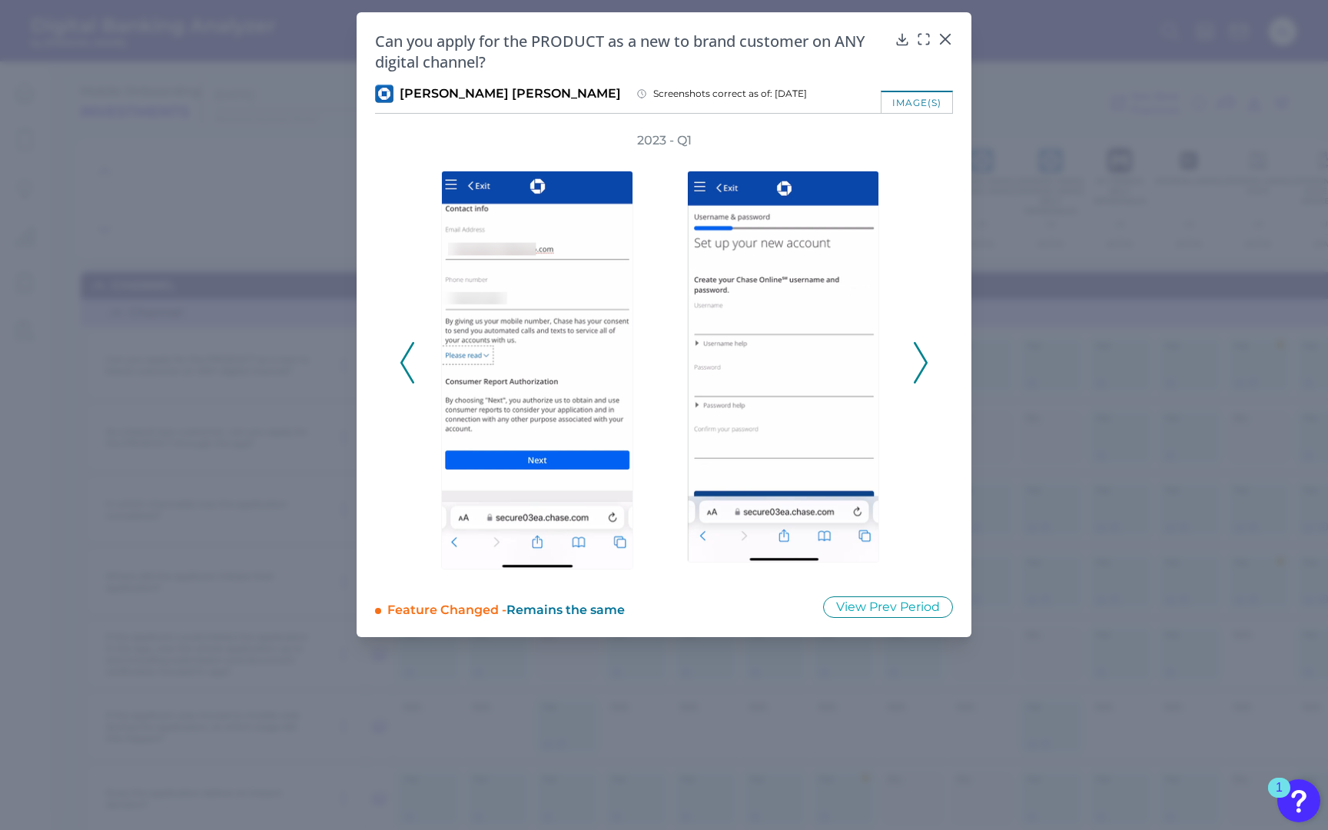
click at [918, 356] on icon at bounding box center [920, 362] width 14 height 41
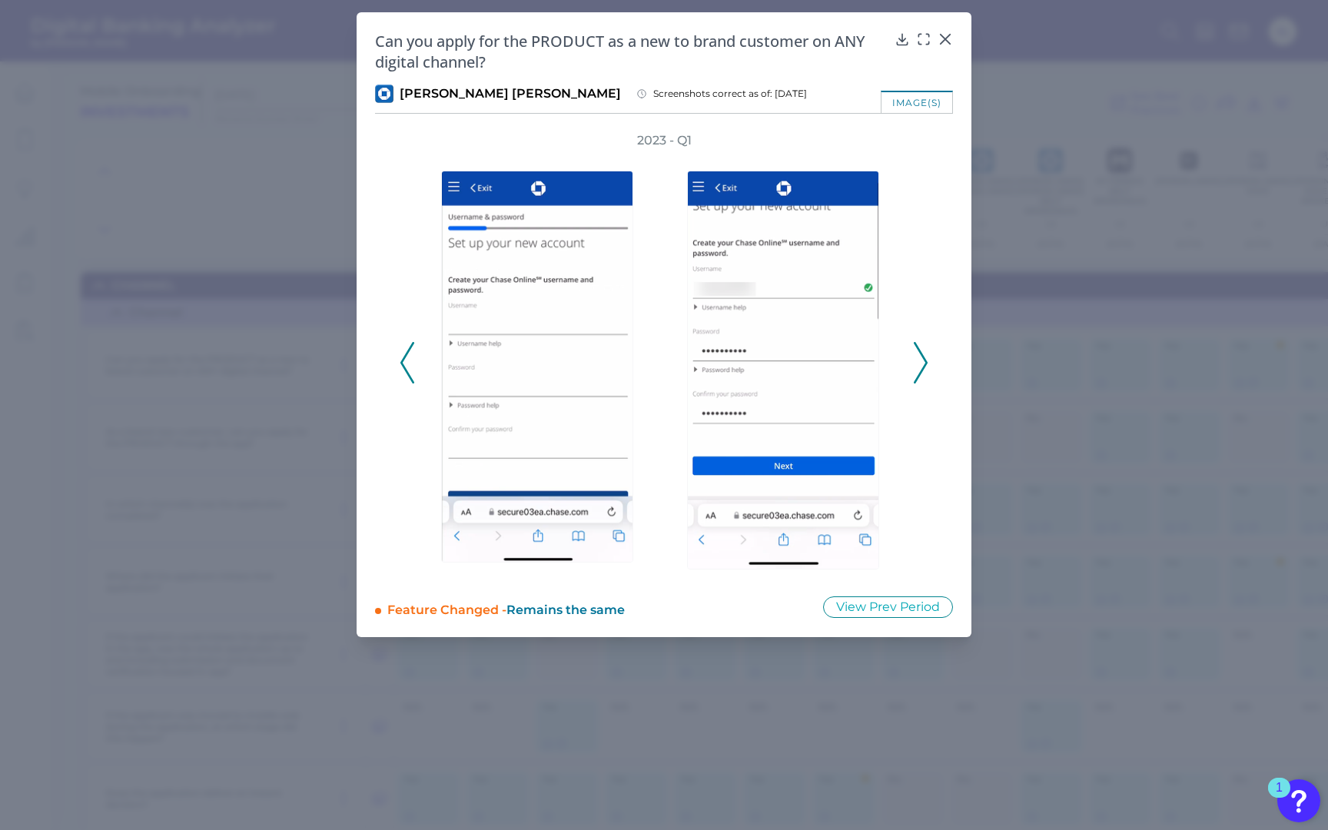
click at [918, 356] on icon at bounding box center [920, 362] width 14 height 41
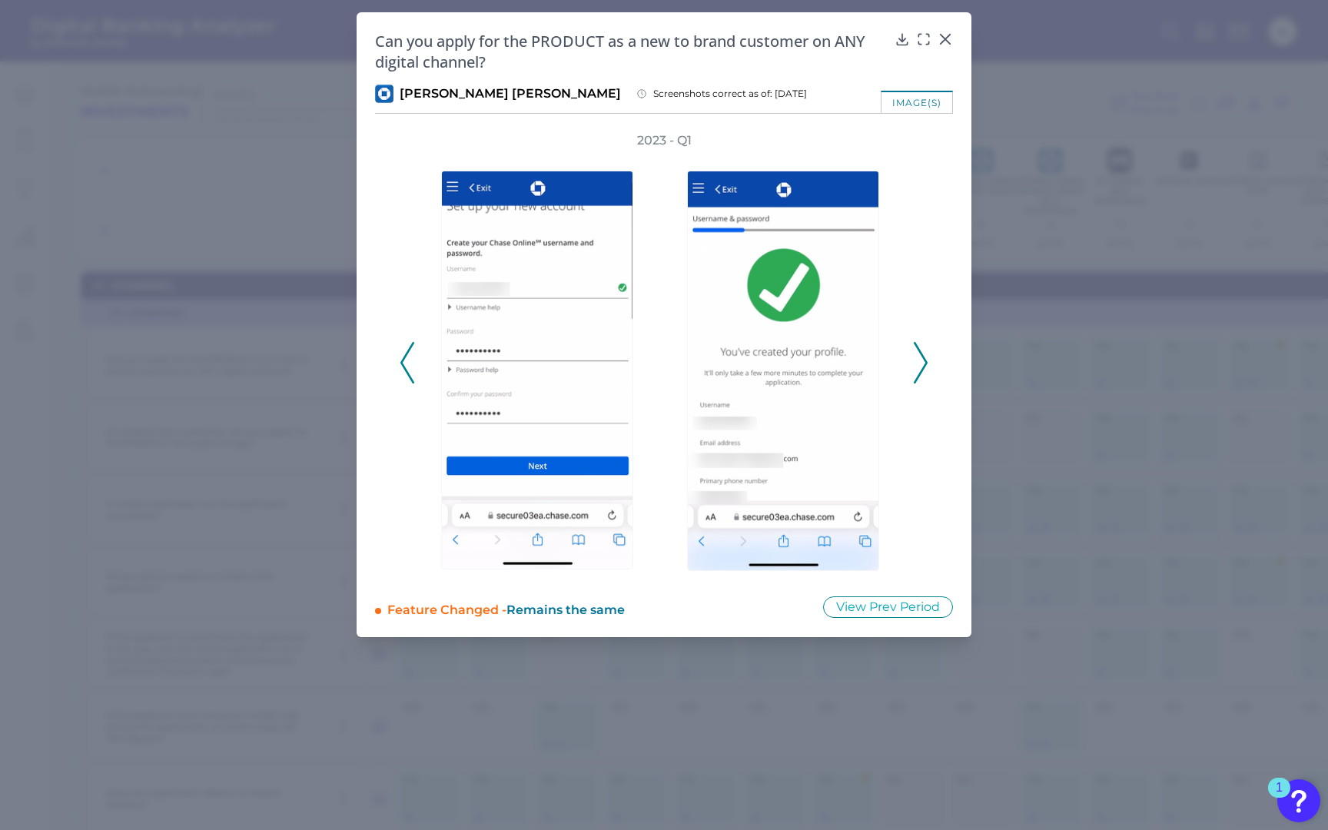
click at [918, 356] on icon at bounding box center [920, 362] width 14 height 41
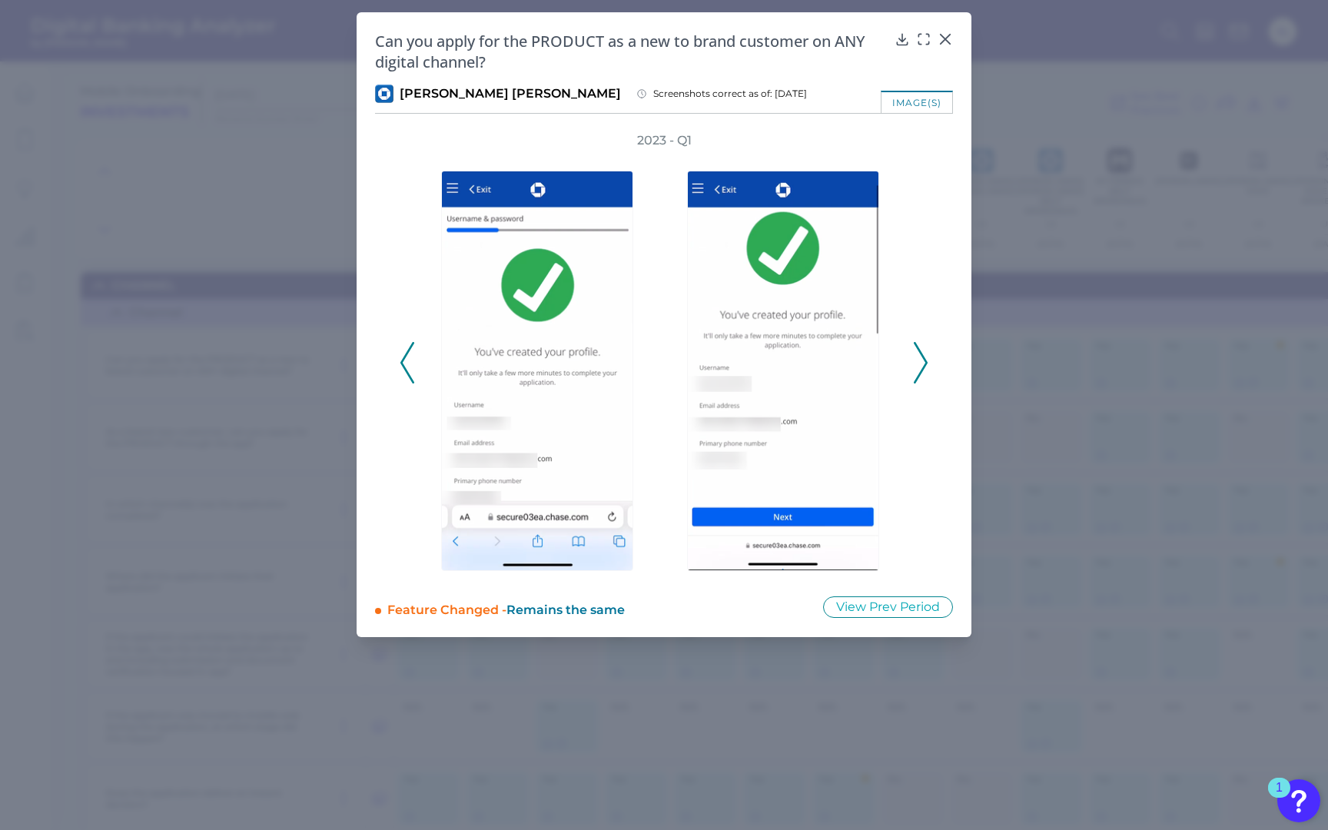
click at [918, 356] on icon at bounding box center [920, 362] width 14 height 41
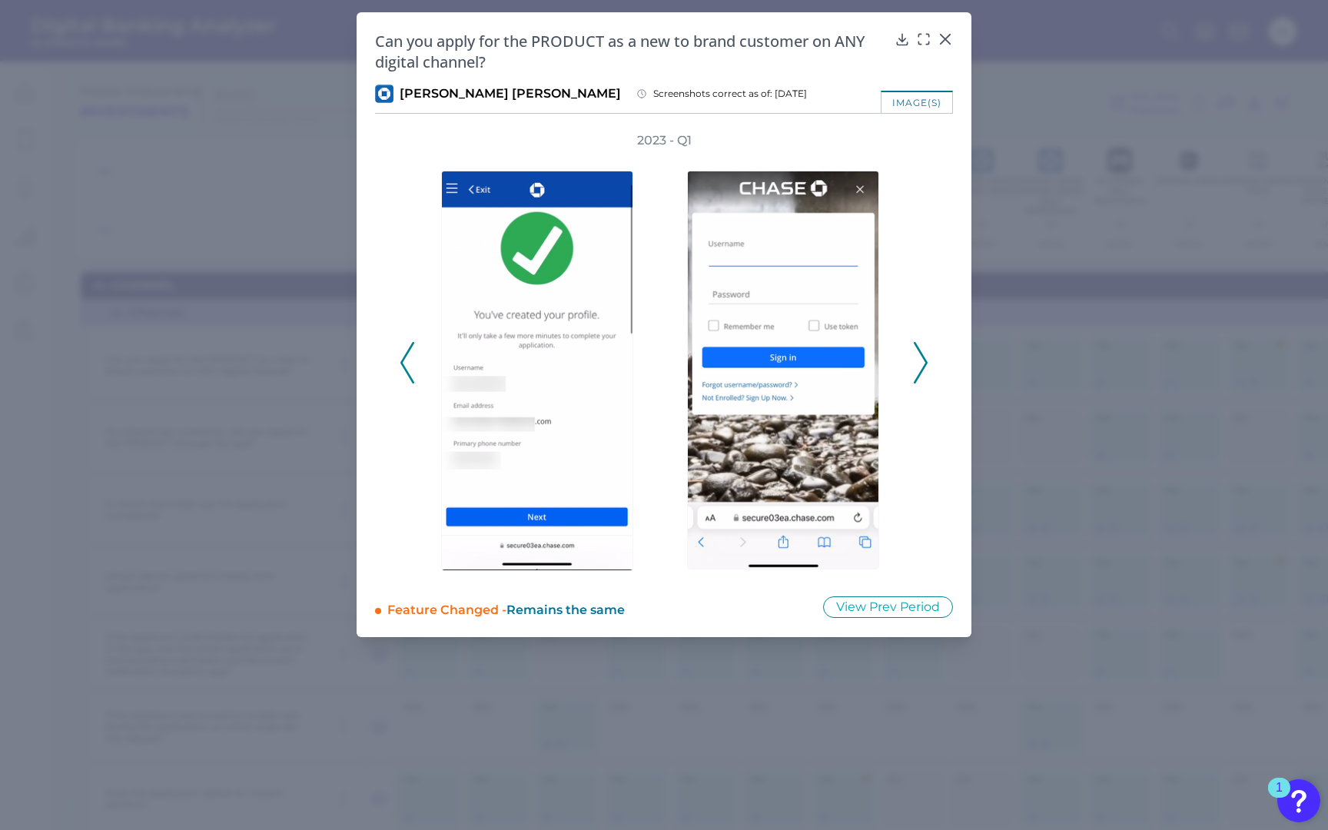
click at [918, 356] on icon at bounding box center [920, 362] width 14 height 41
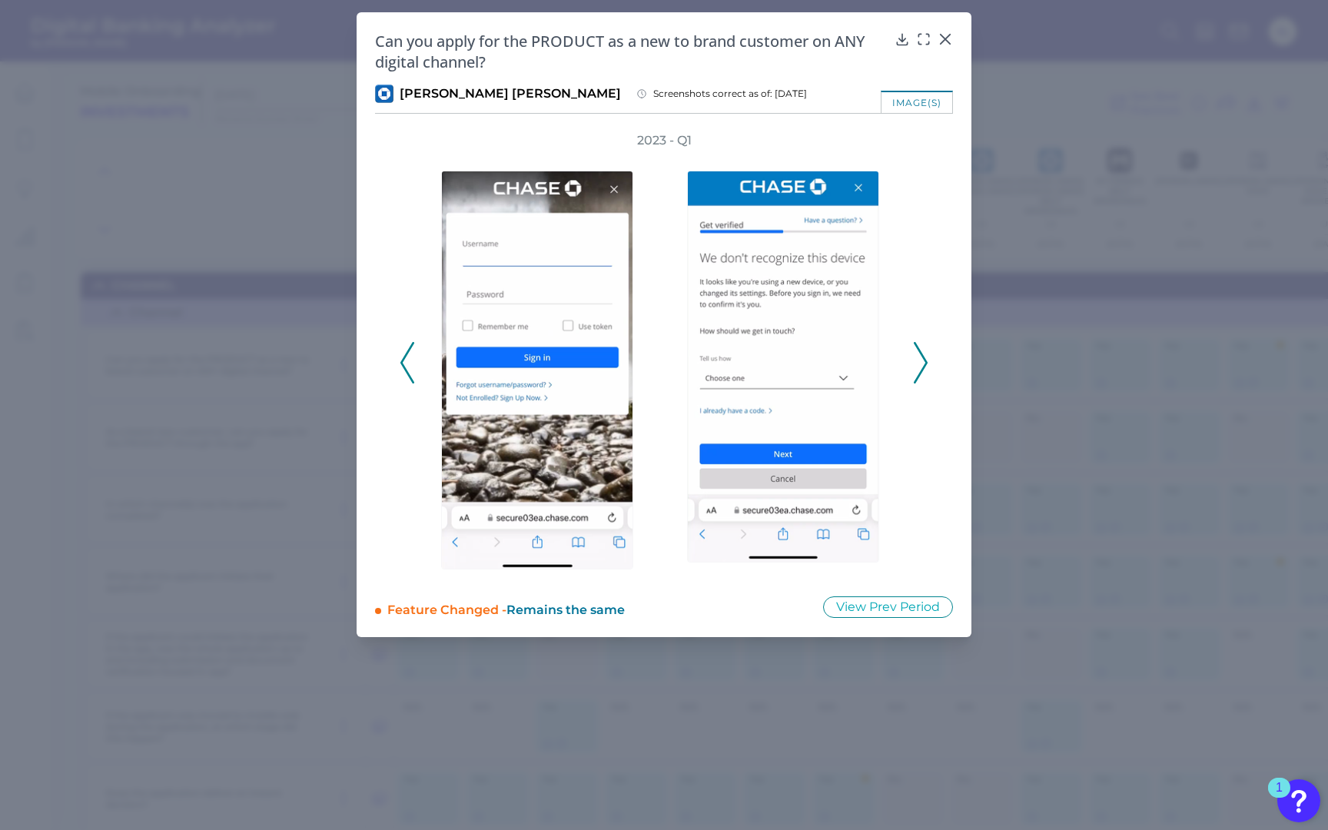
click at [918, 356] on icon at bounding box center [920, 362] width 14 height 41
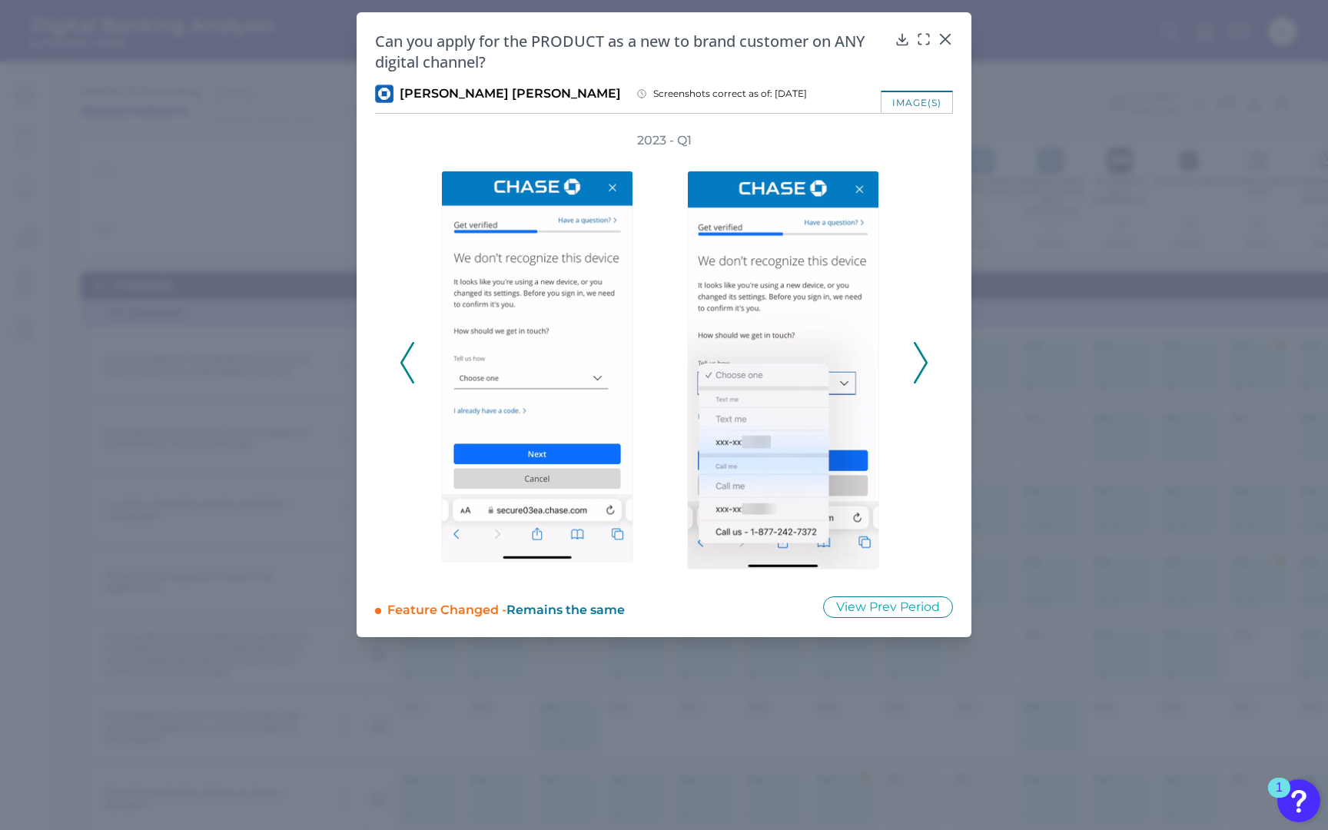
click at [918, 356] on icon at bounding box center [920, 362] width 14 height 41
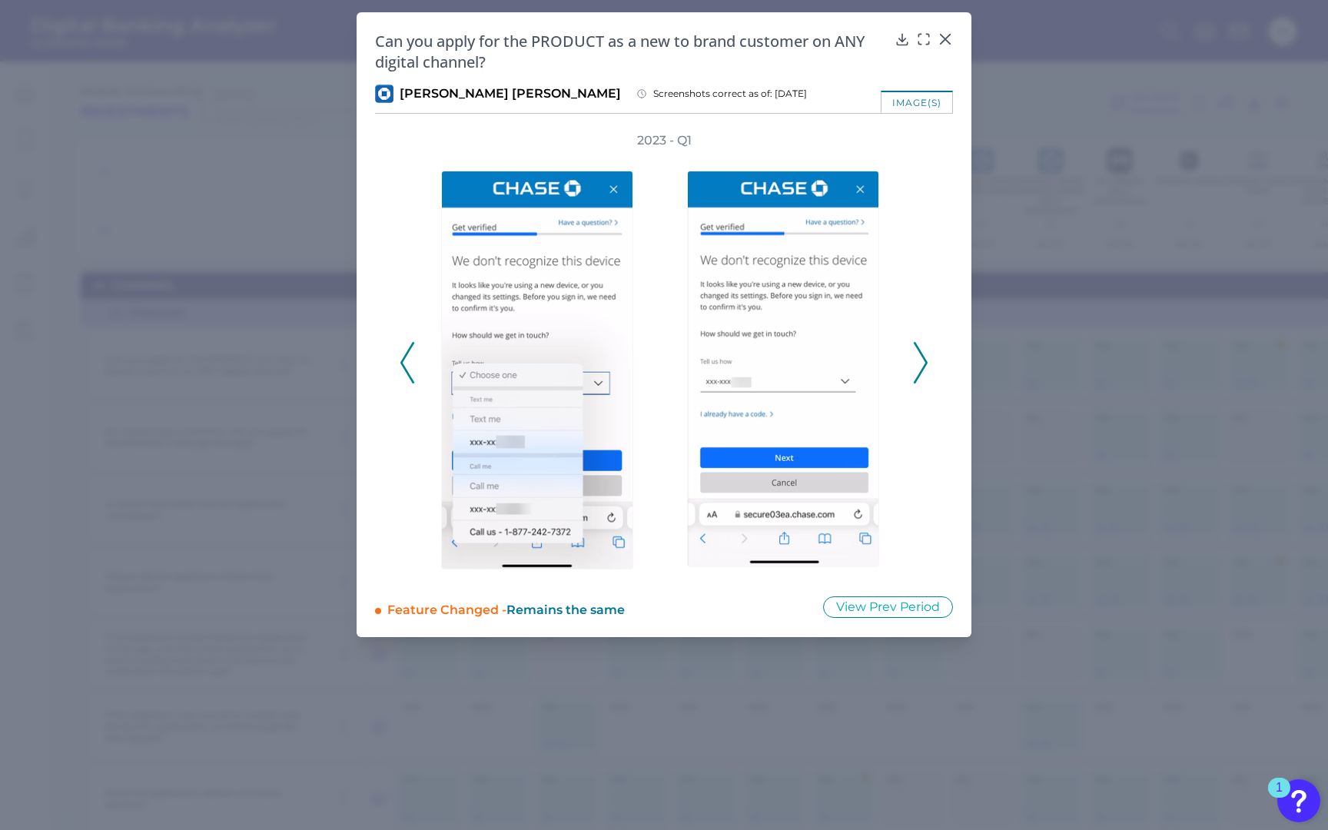
click at [918, 356] on icon at bounding box center [920, 362] width 14 height 41
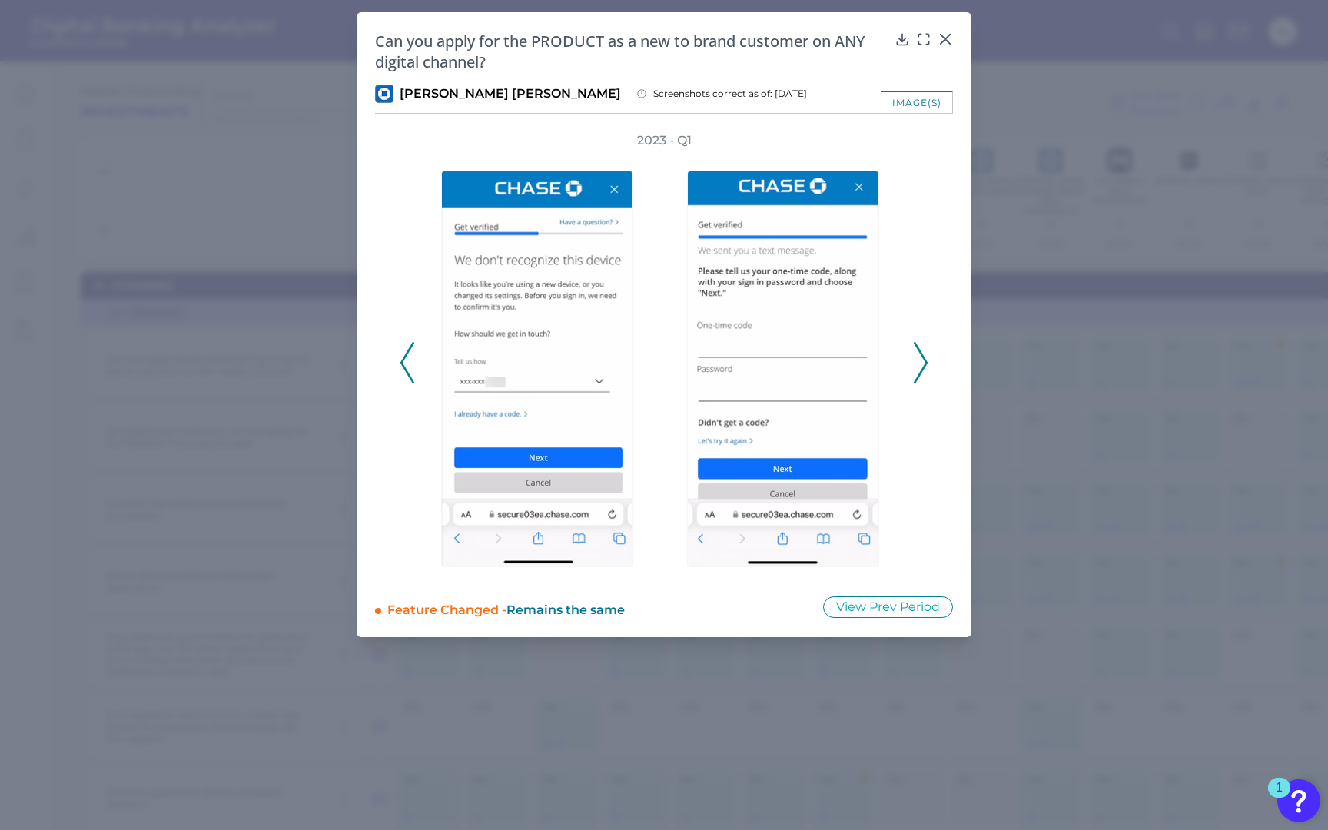
click at [918, 356] on icon at bounding box center [920, 362] width 14 height 41
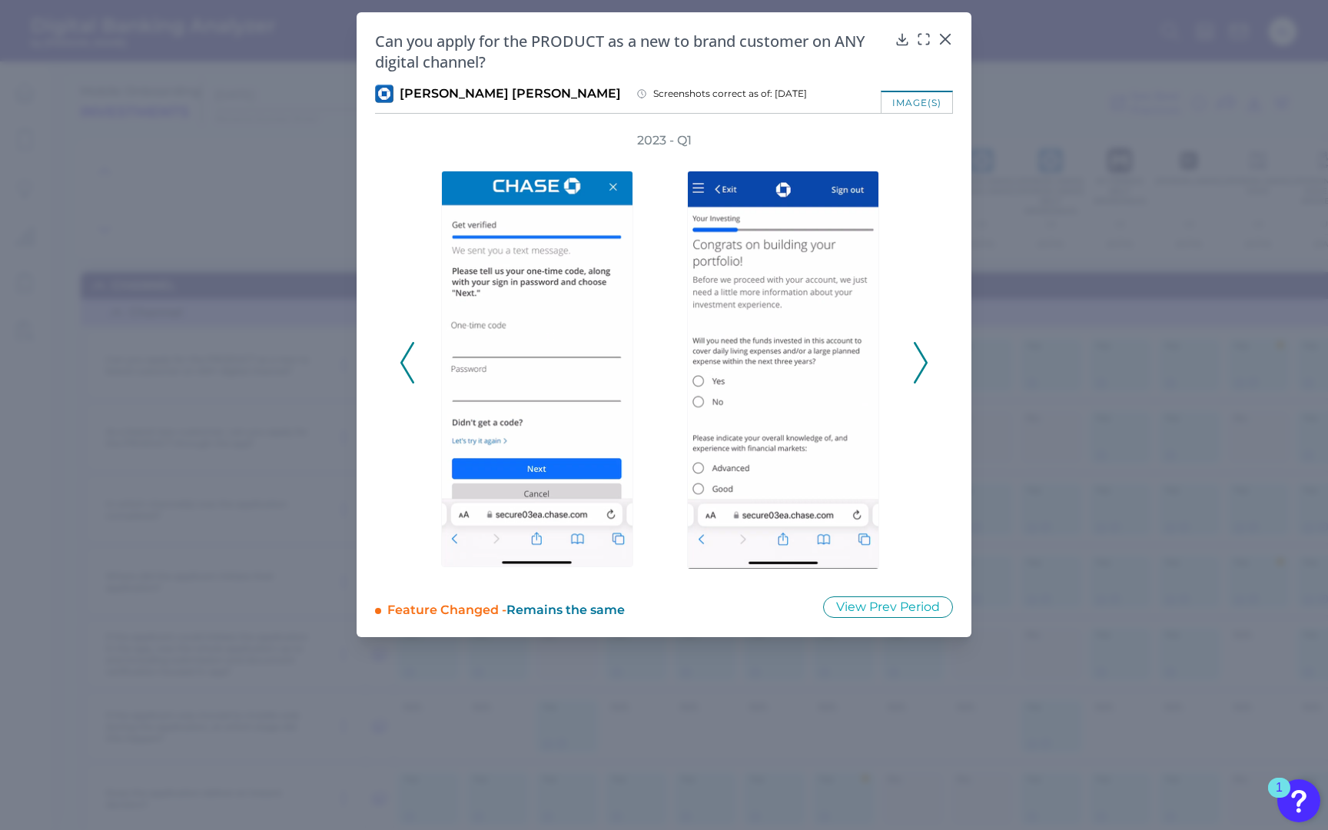
click at [918, 356] on icon at bounding box center [920, 362] width 14 height 41
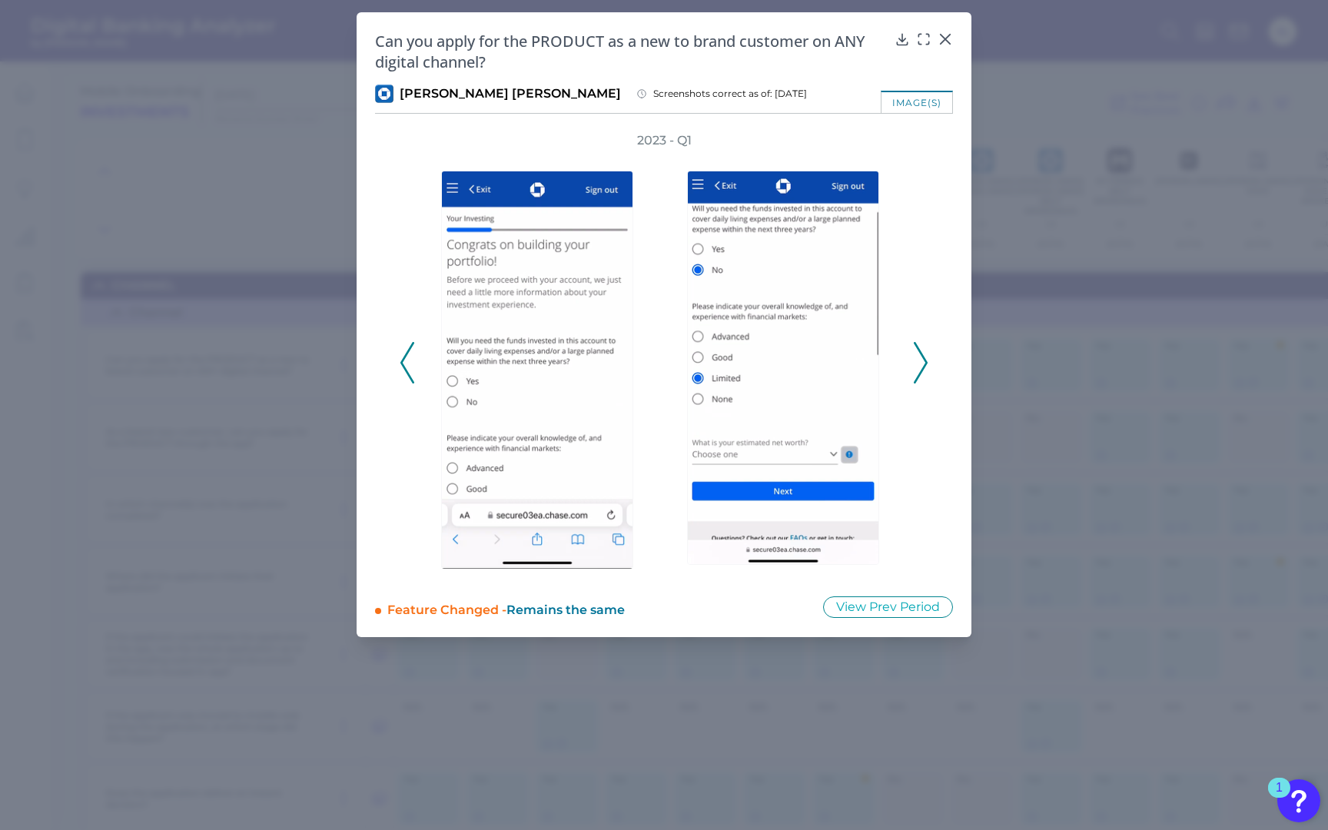
click at [918, 356] on icon at bounding box center [920, 362] width 14 height 41
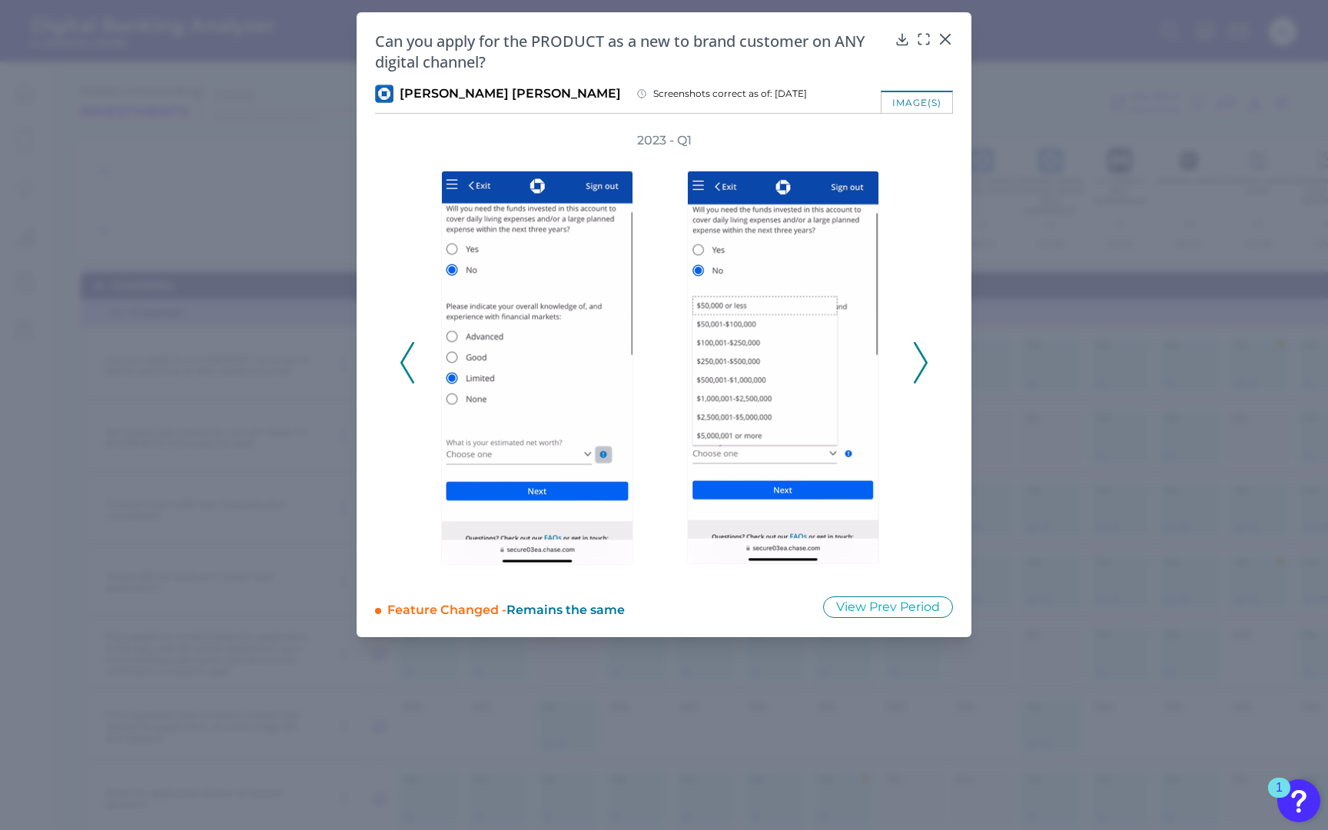
click at [918, 356] on icon at bounding box center [920, 362] width 14 height 41
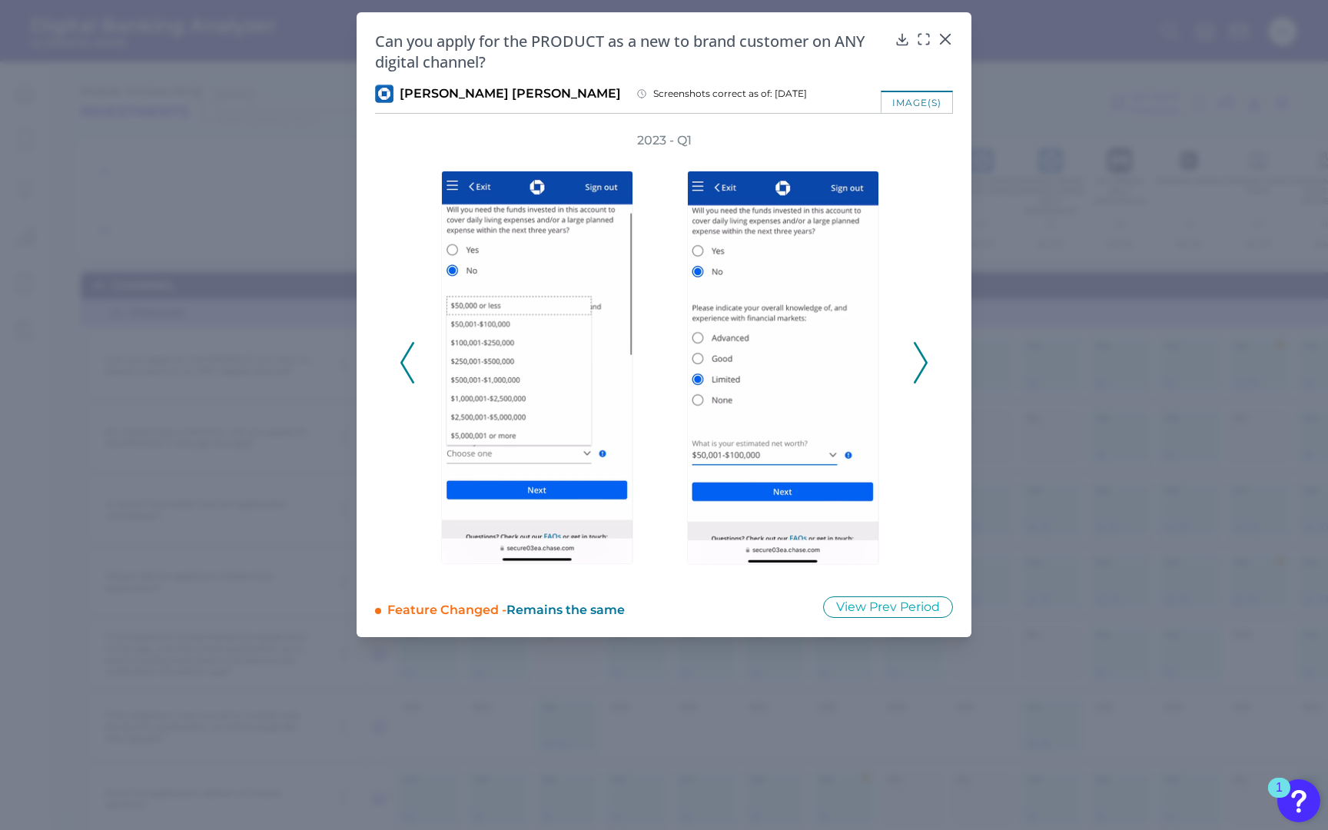
click at [918, 356] on icon at bounding box center [920, 362] width 14 height 41
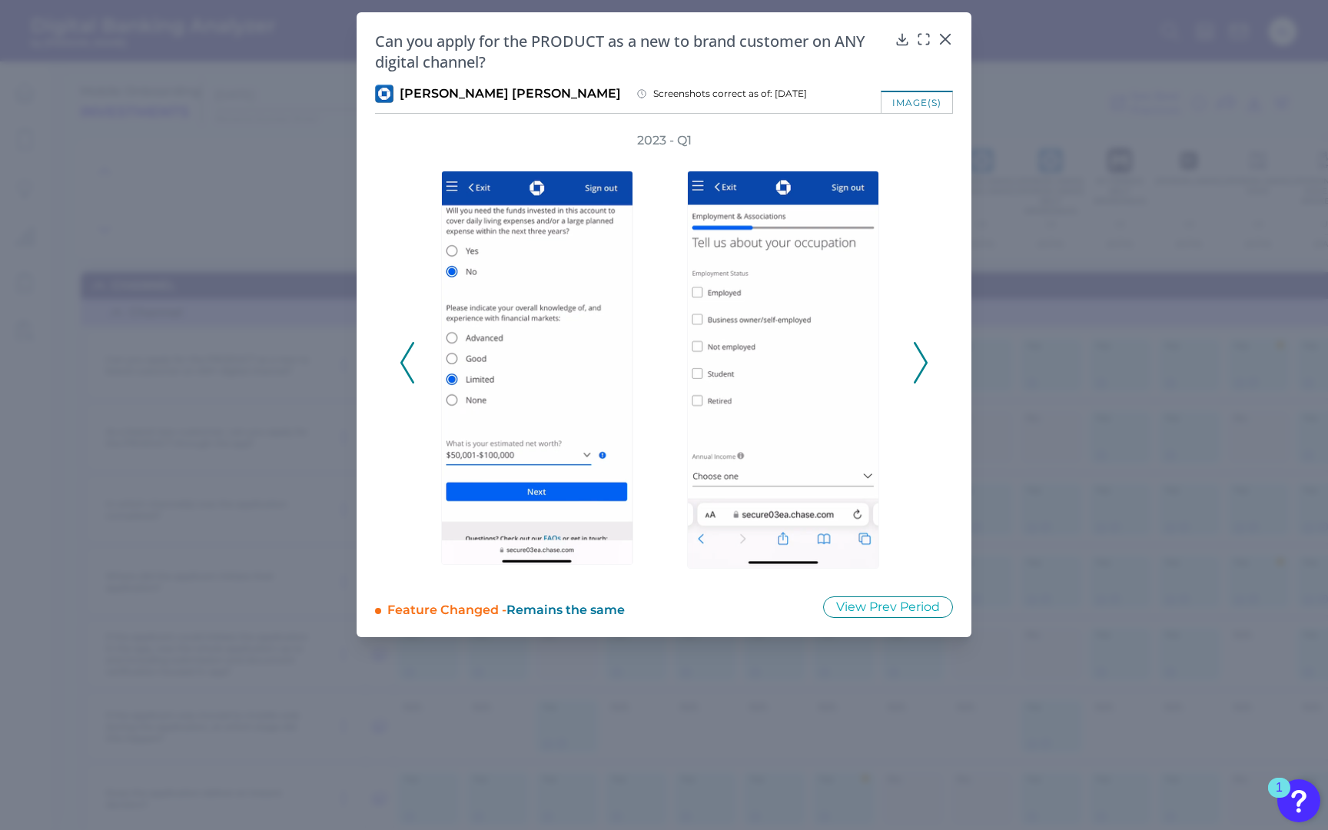
click at [918, 356] on icon at bounding box center [920, 362] width 14 height 41
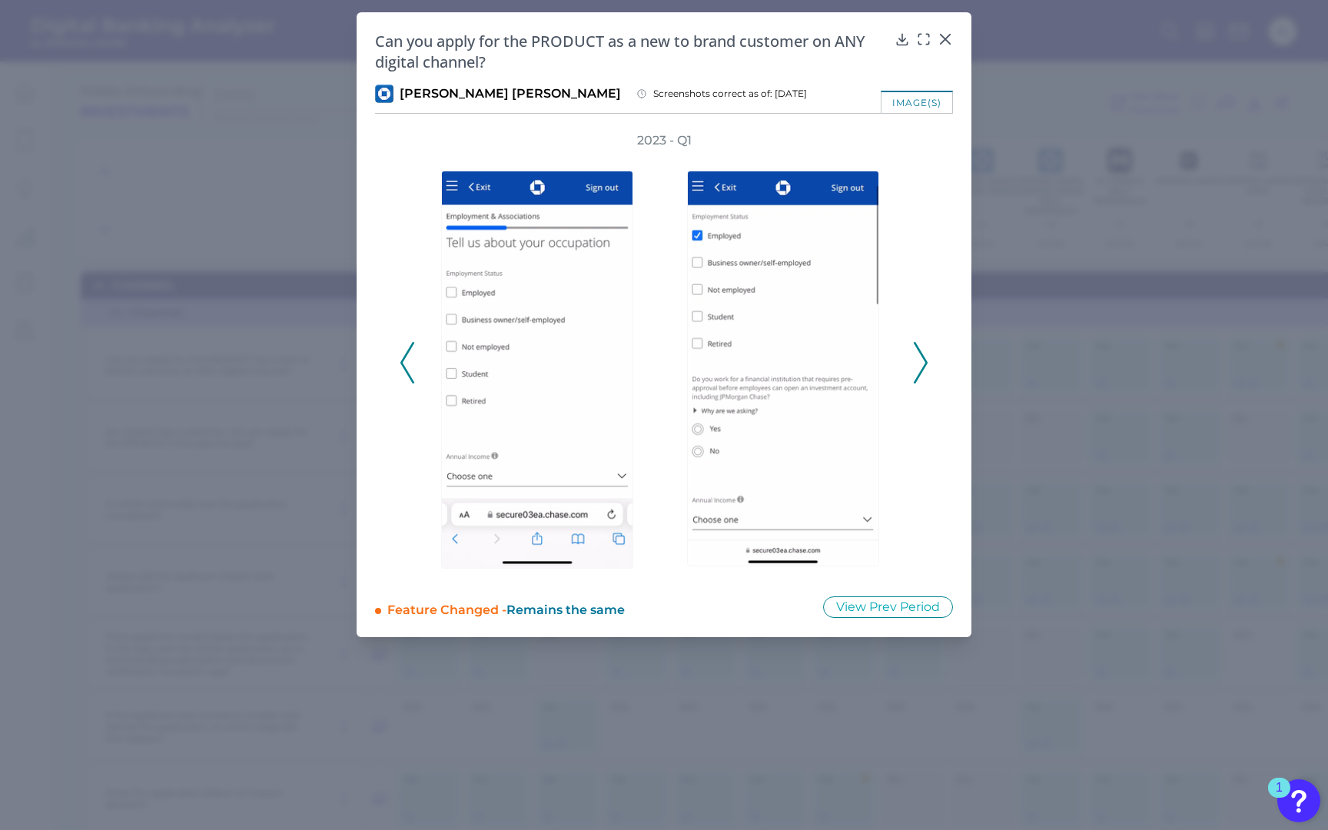
click at [918, 356] on icon at bounding box center [920, 362] width 14 height 41
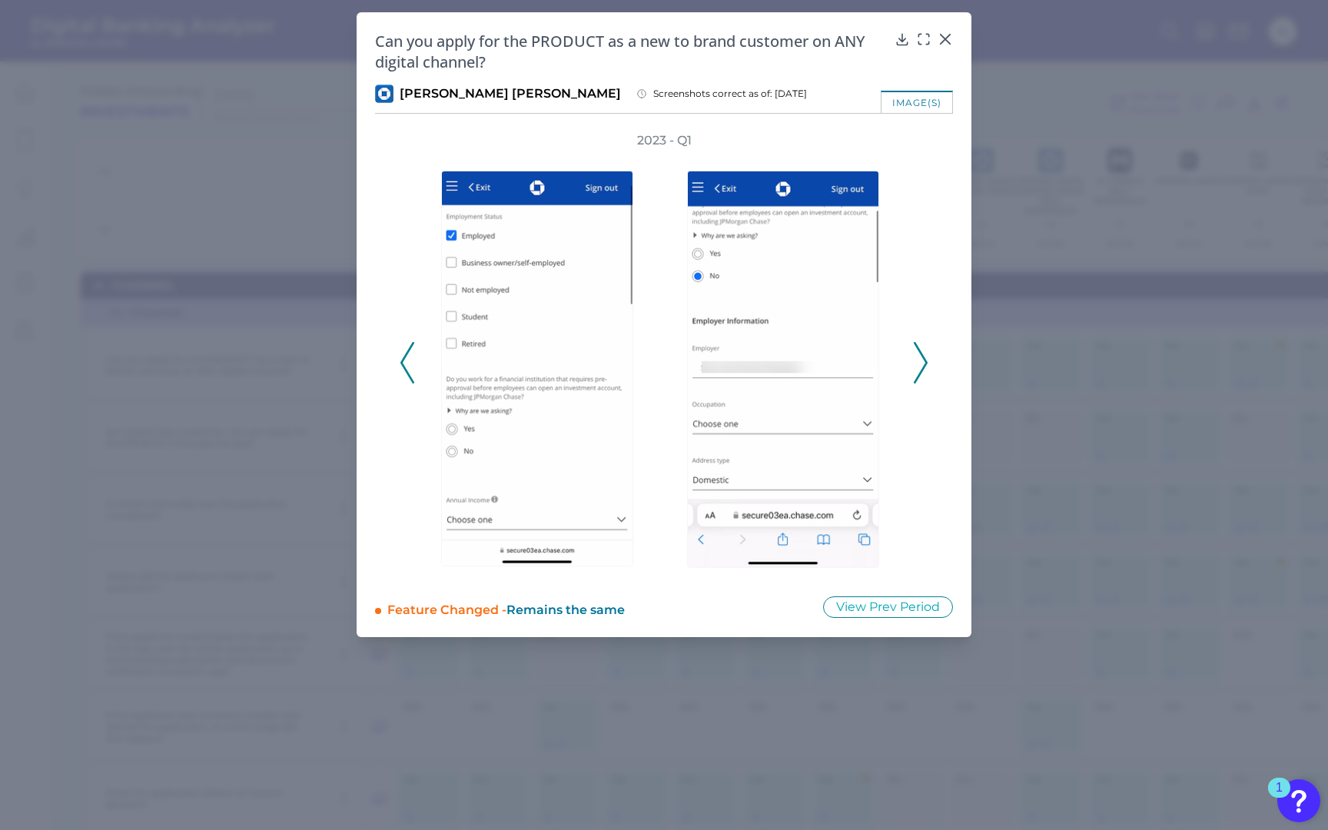
click at [918, 356] on icon at bounding box center [920, 362] width 14 height 41
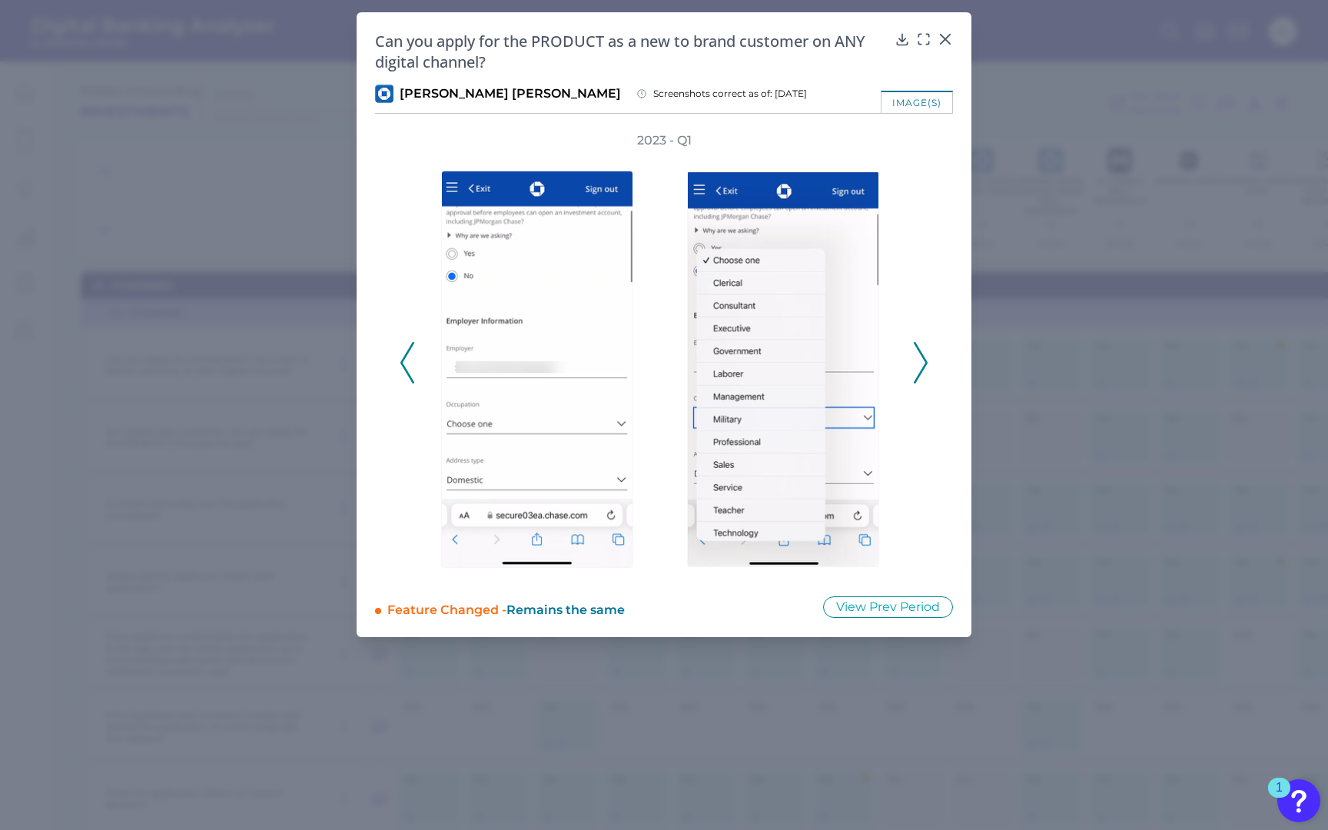
click at [918, 356] on icon at bounding box center [920, 362] width 14 height 41
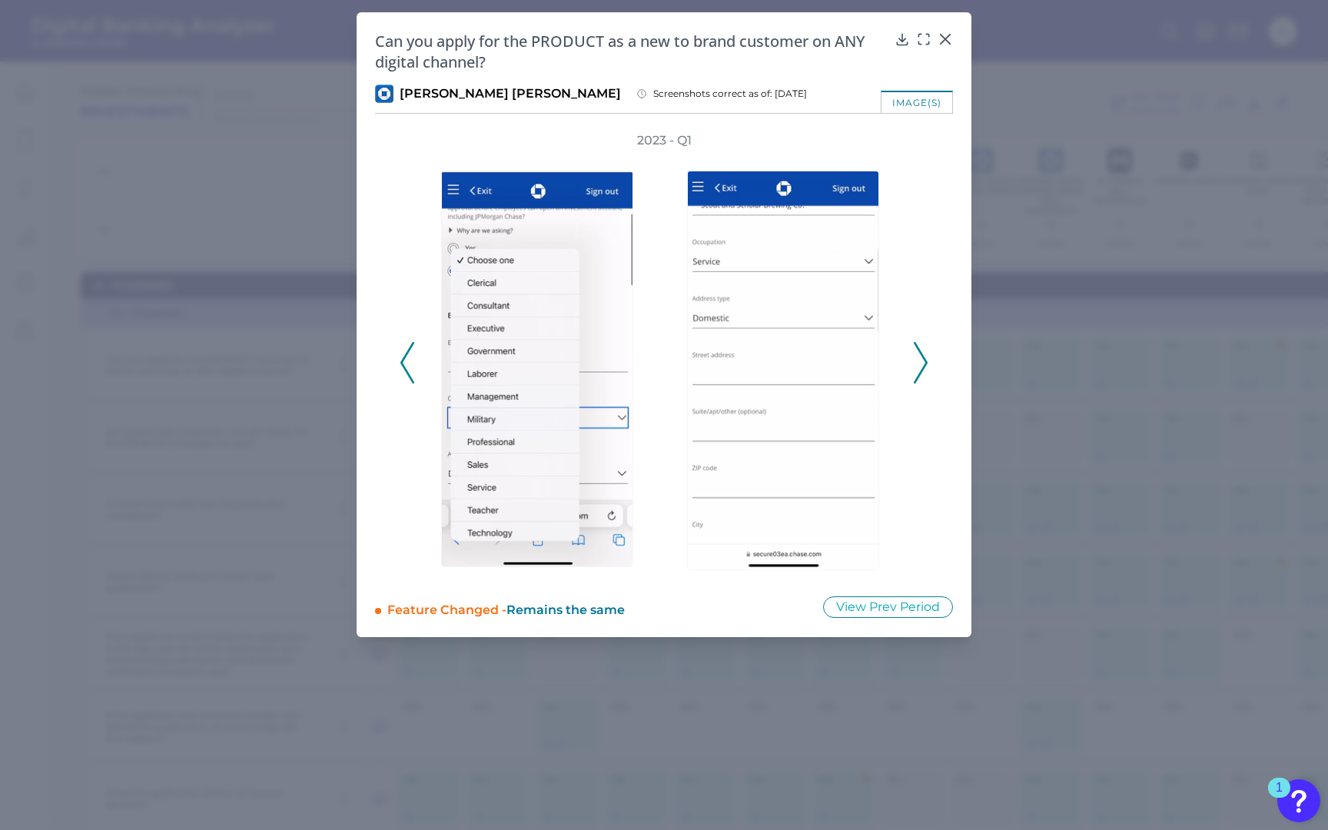
click at [918, 356] on icon at bounding box center [920, 362] width 14 height 41
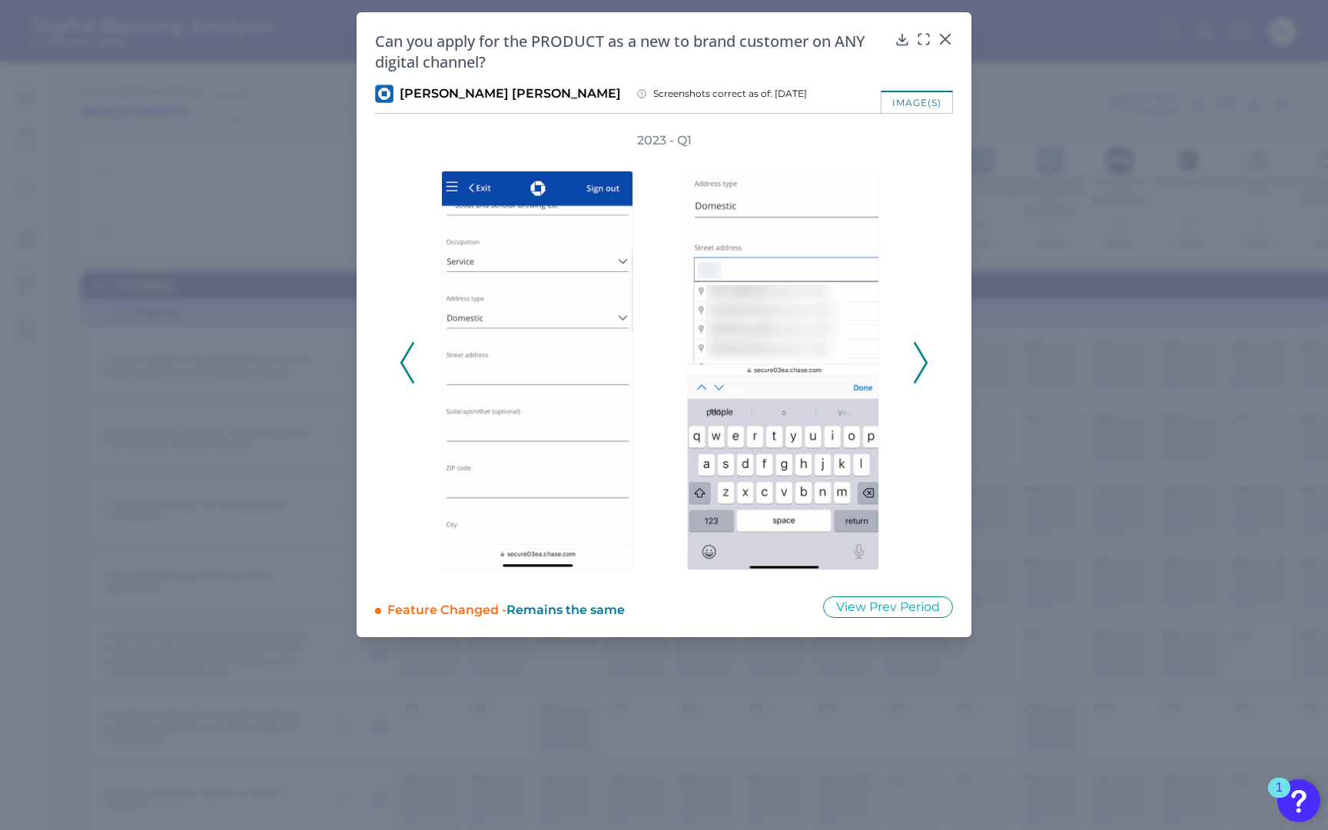
click at [918, 356] on icon at bounding box center [920, 362] width 14 height 41
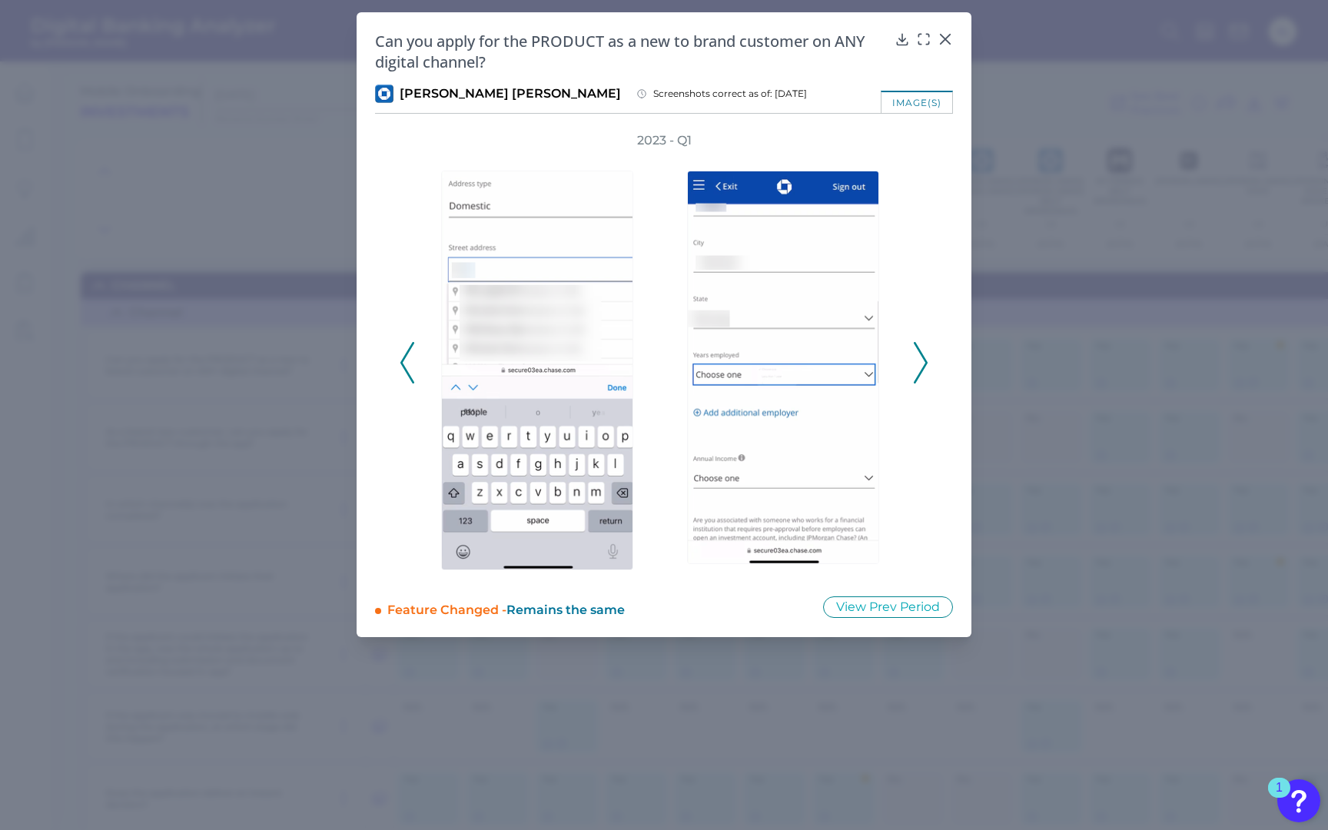
click at [918, 356] on icon at bounding box center [920, 362] width 14 height 41
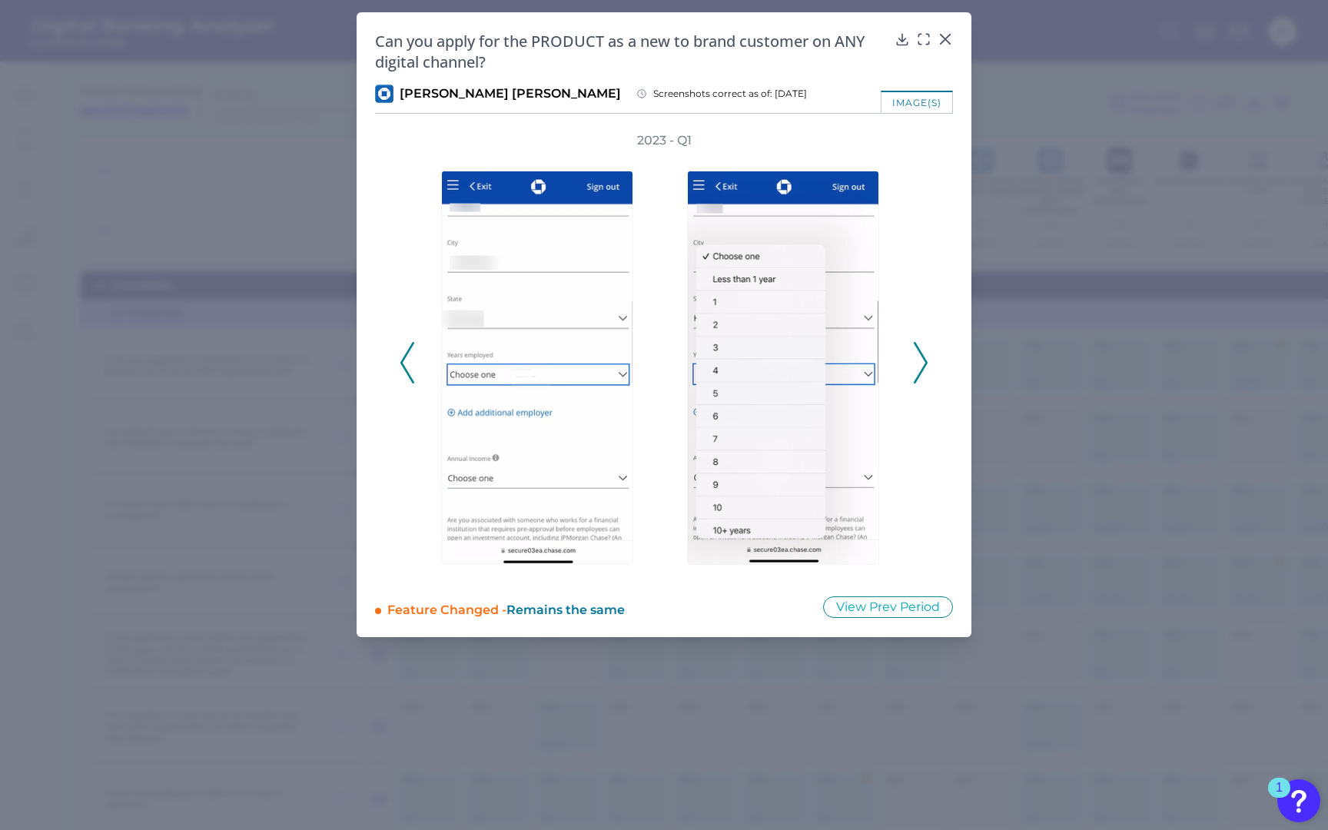
click at [918, 356] on icon at bounding box center [920, 362] width 14 height 41
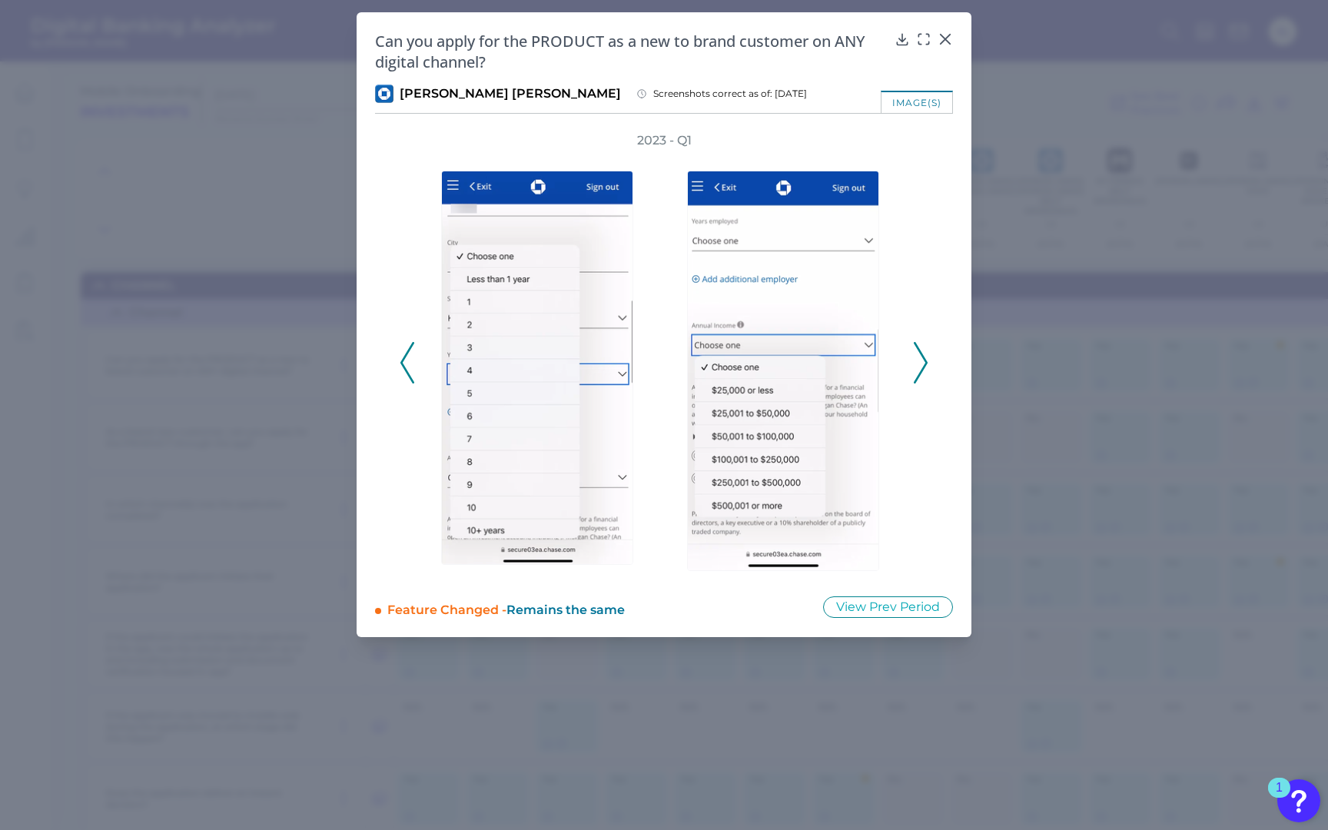
click at [918, 356] on icon at bounding box center [920, 362] width 14 height 41
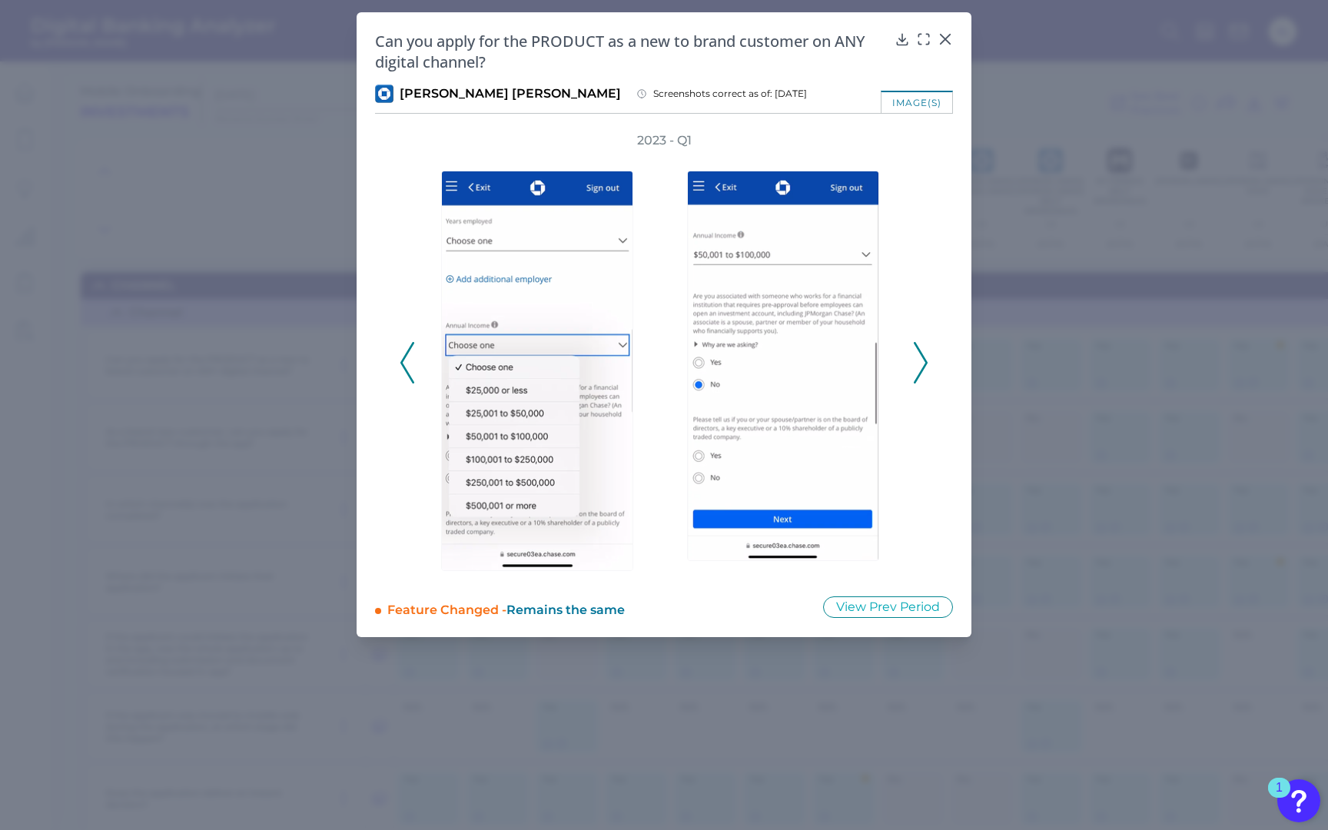
click at [918, 356] on icon at bounding box center [920, 362] width 14 height 41
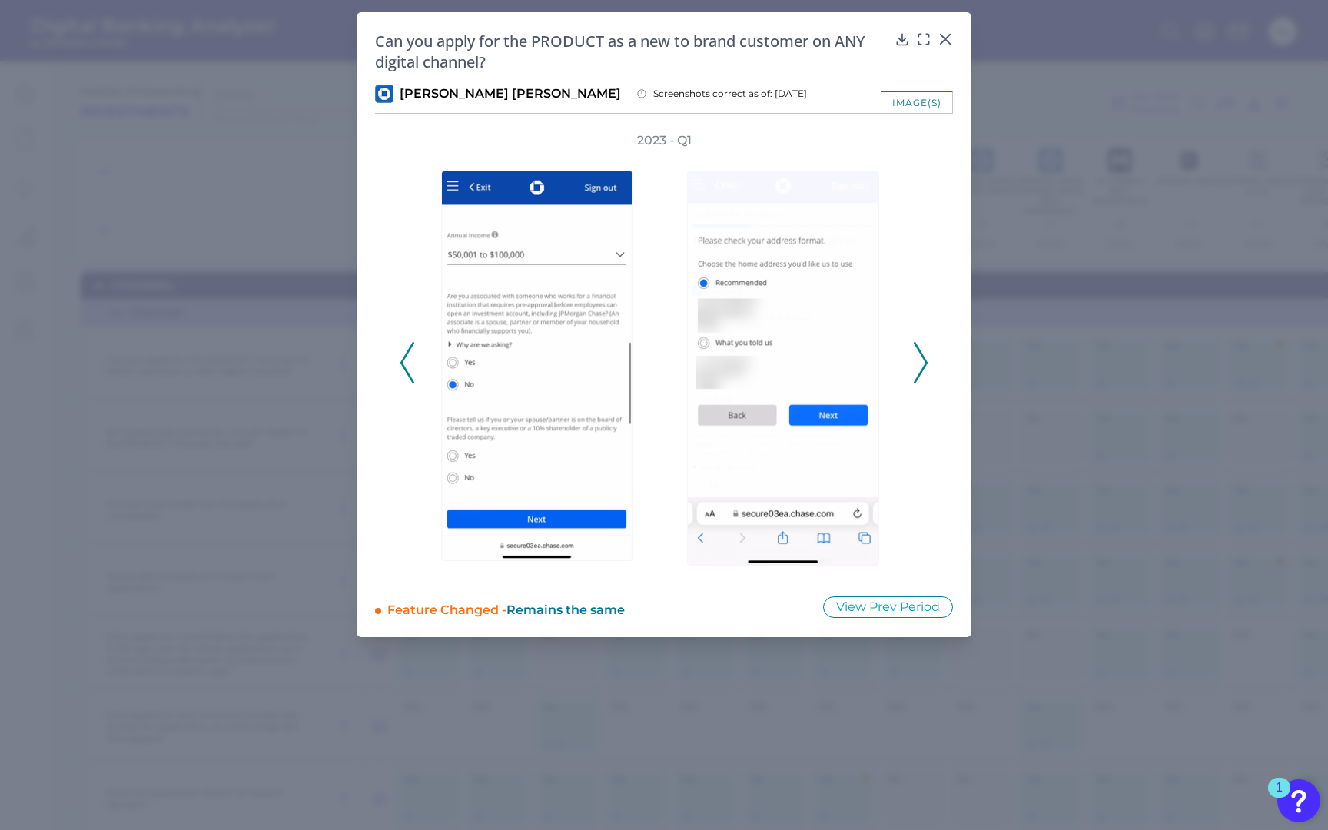
click at [918, 356] on icon at bounding box center [920, 362] width 14 height 41
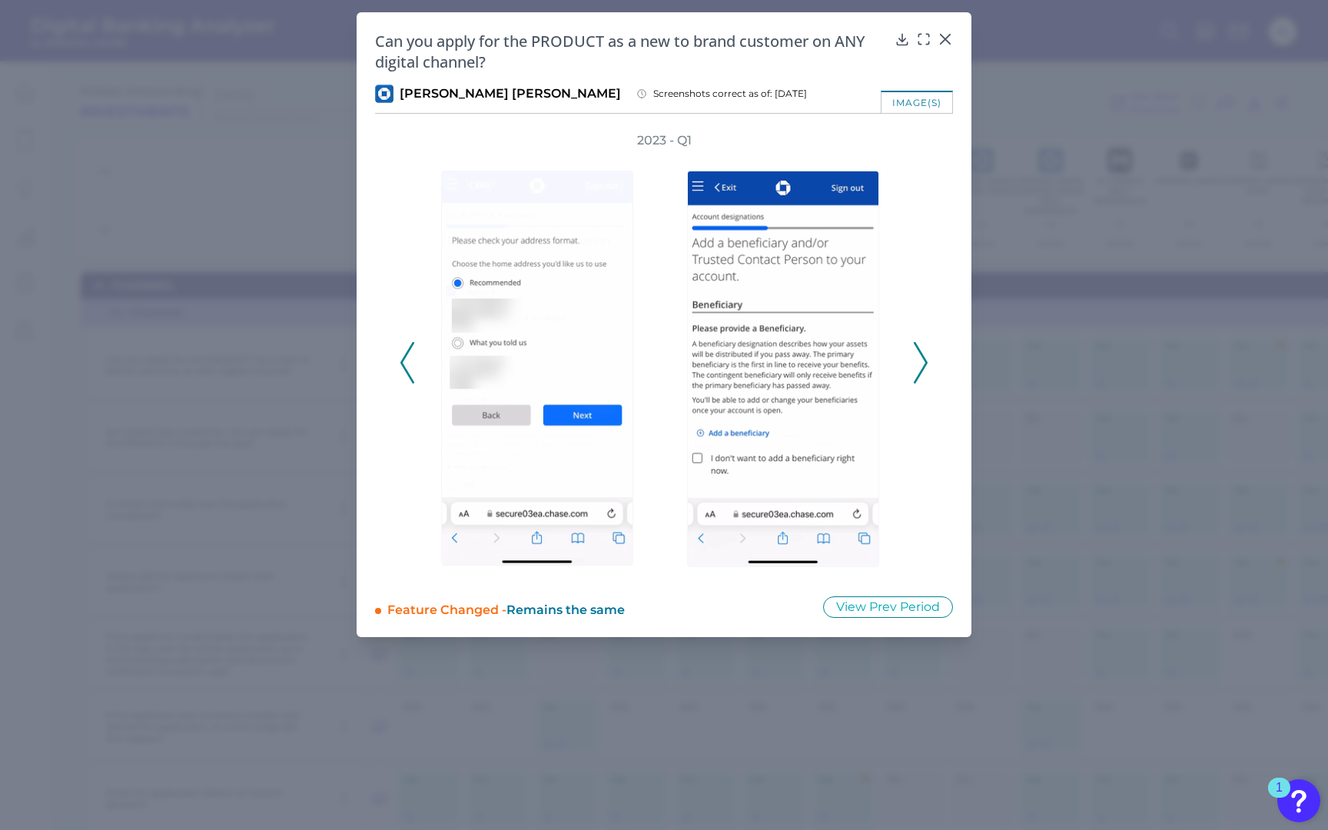
click at [918, 356] on icon at bounding box center [920, 362] width 14 height 41
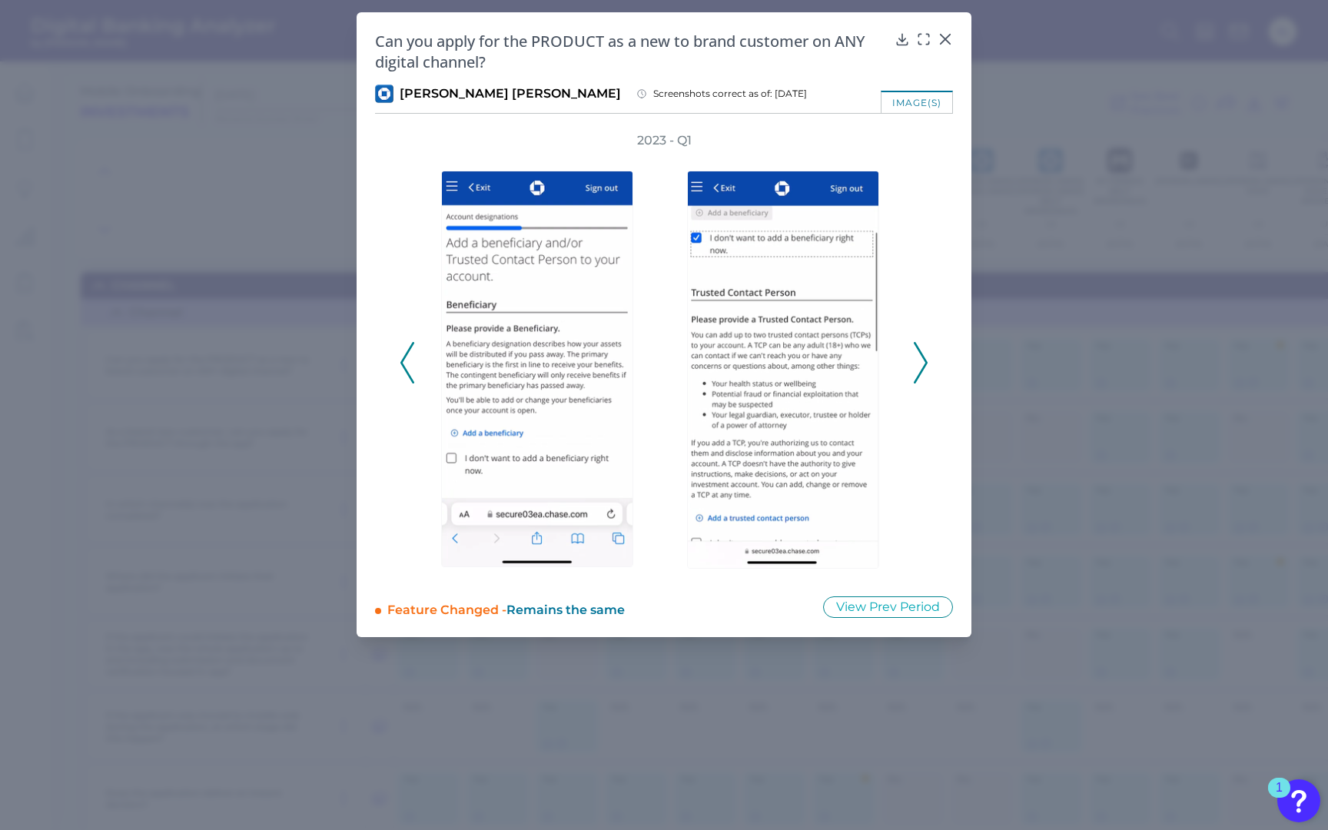
click at [918, 356] on icon at bounding box center [920, 362] width 14 height 41
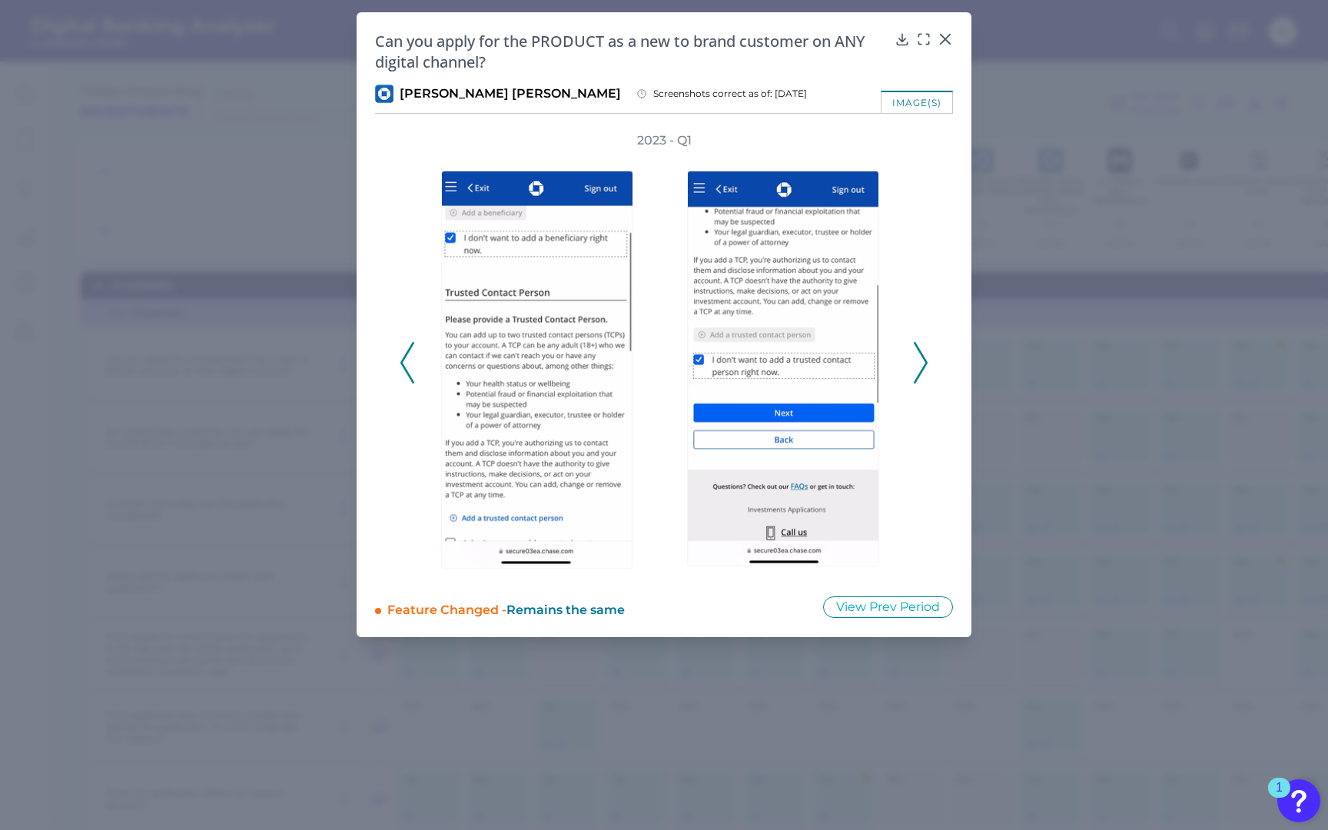
click at [918, 356] on icon at bounding box center [920, 362] width 14 height 41
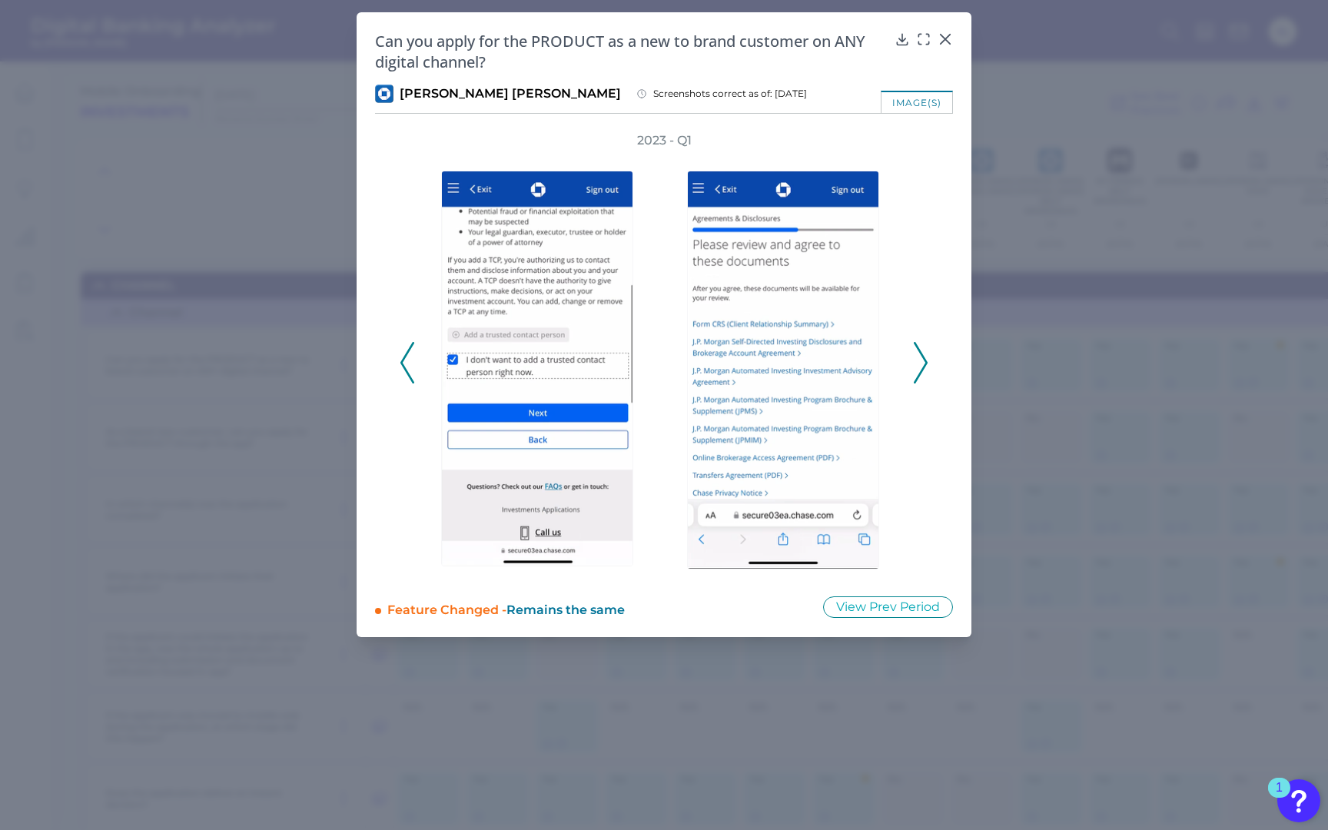
click at [918, 356] on icon at bounding box center [920, 362] width 14 height 41
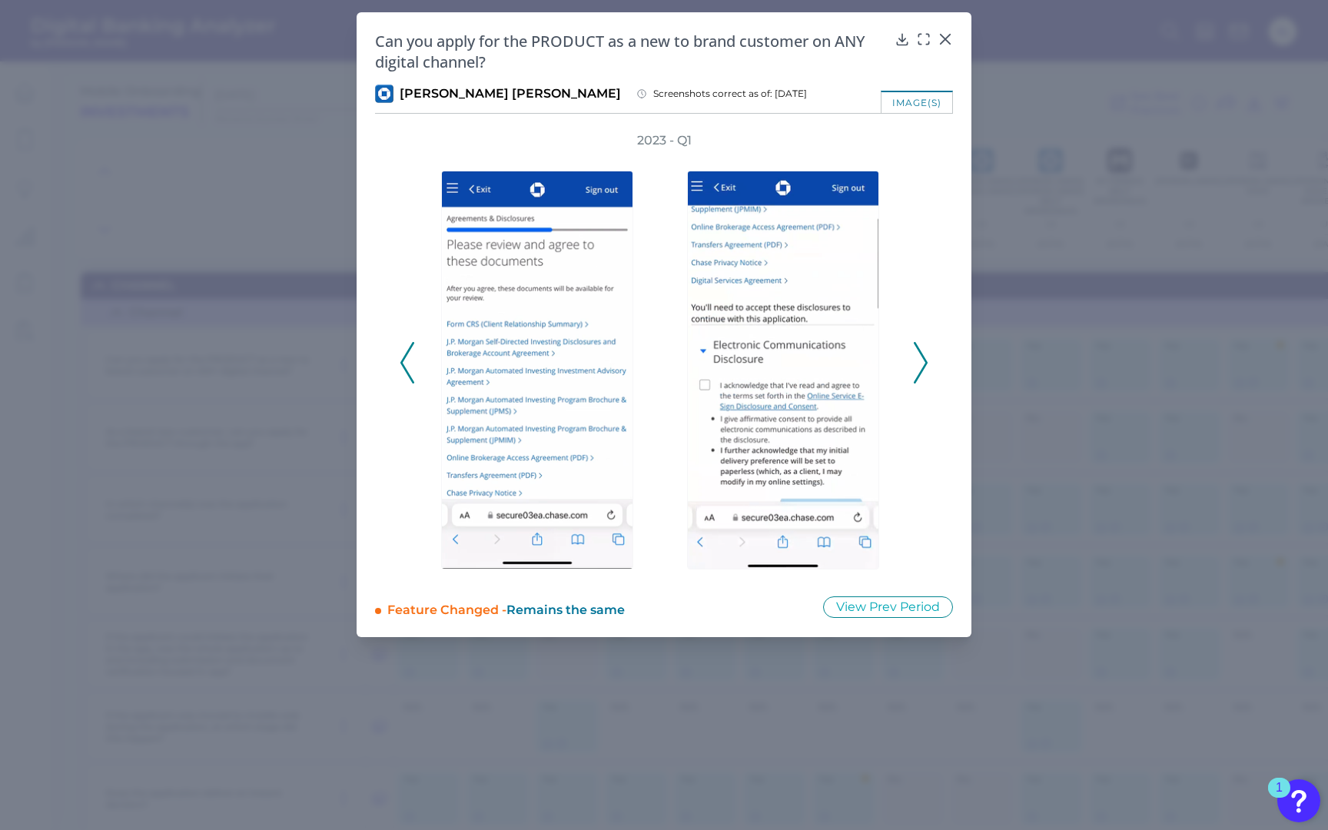
click at [918, 356] on icon at bounding box center [920, 362] width 14 height 41
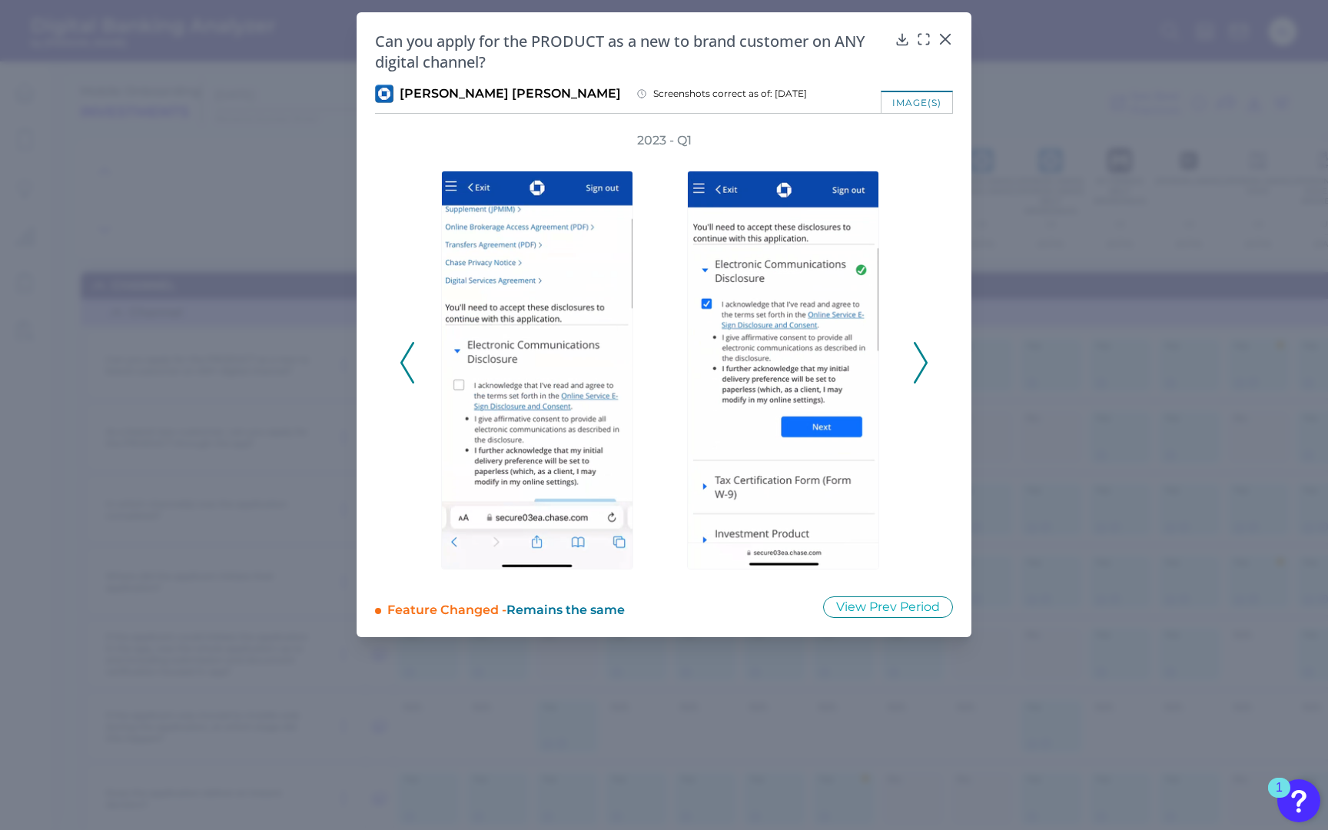
click at [918, 356] on icon at bounding box center [920, 362] width 14 height 41
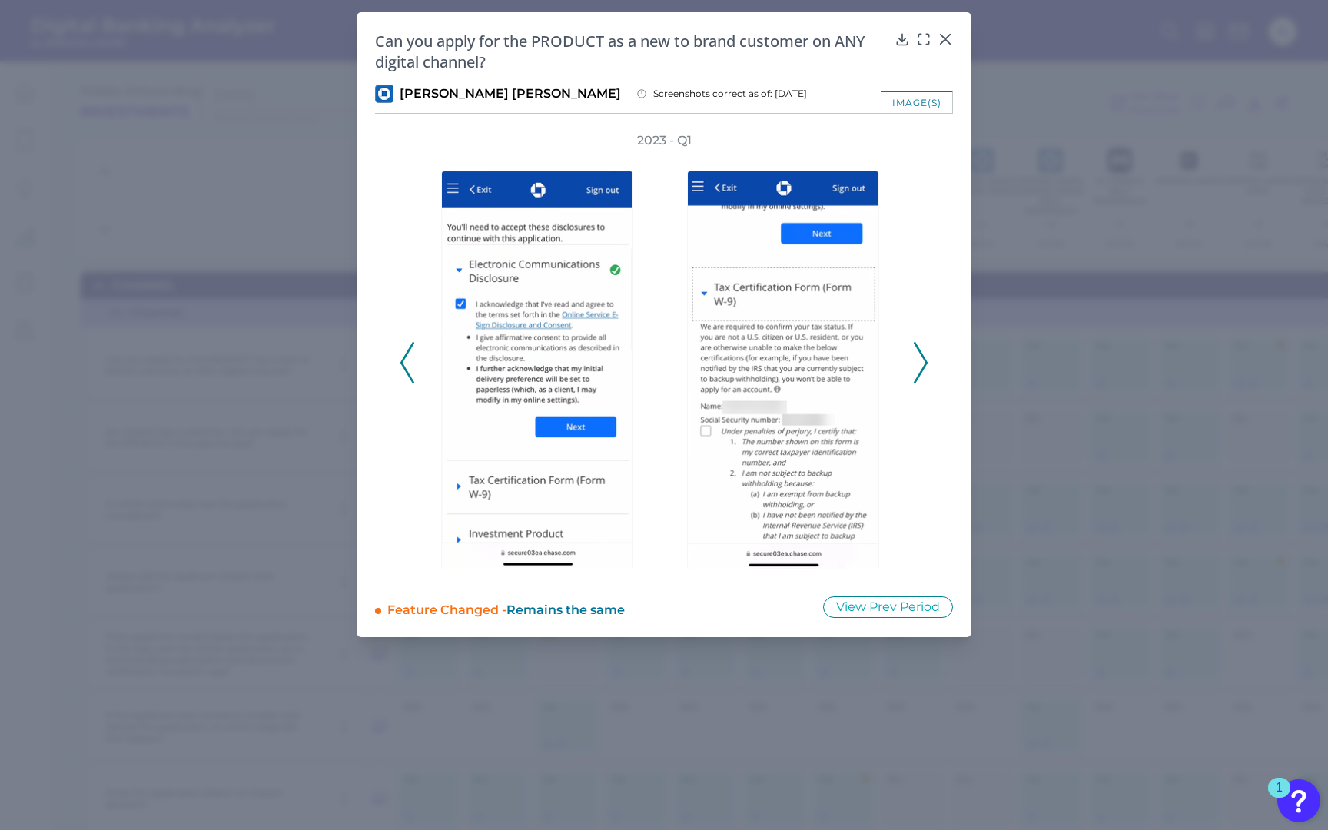
click at [918, 356] on icon at bounding box center [920, 362] width 14 height 41
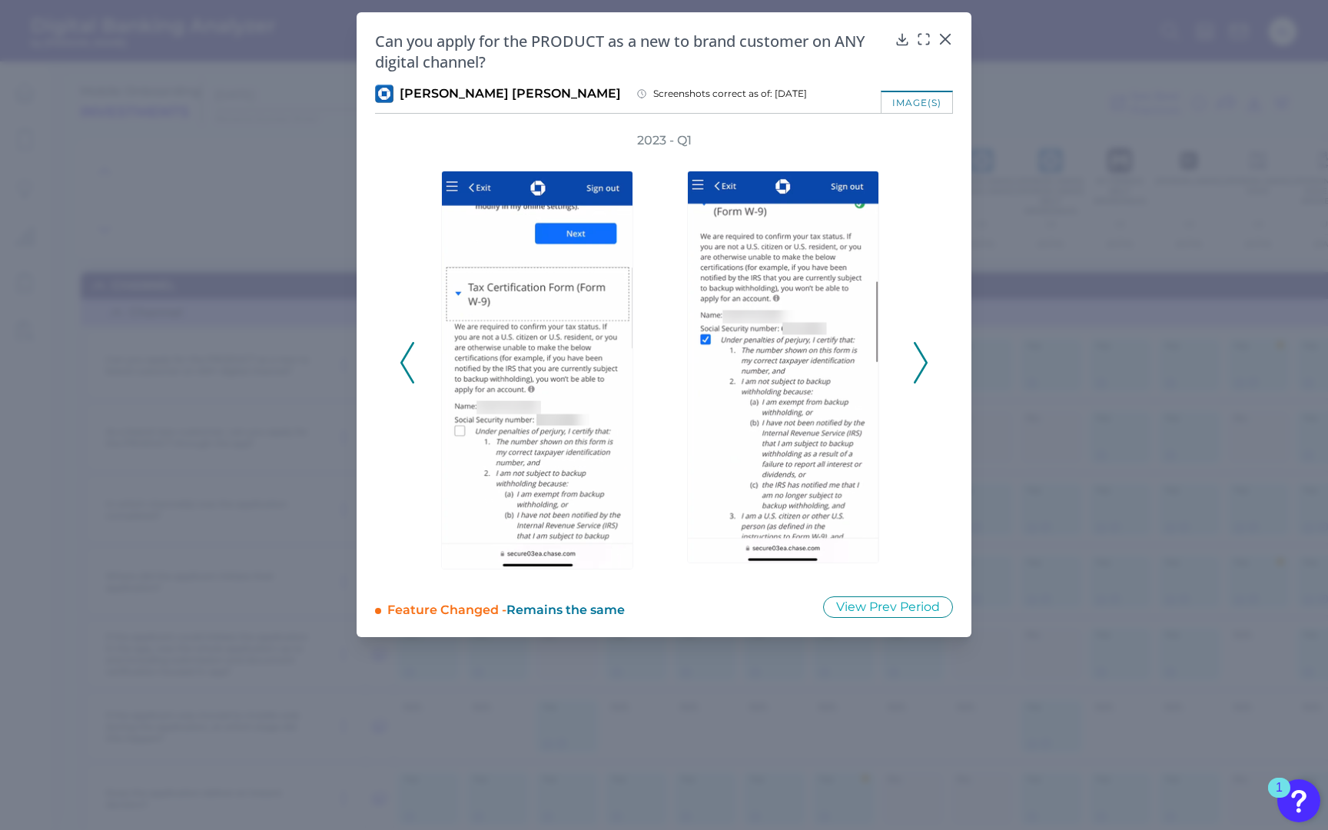
click at [918, 356] on icon at bounding box center [920, 362] width 14 height 41
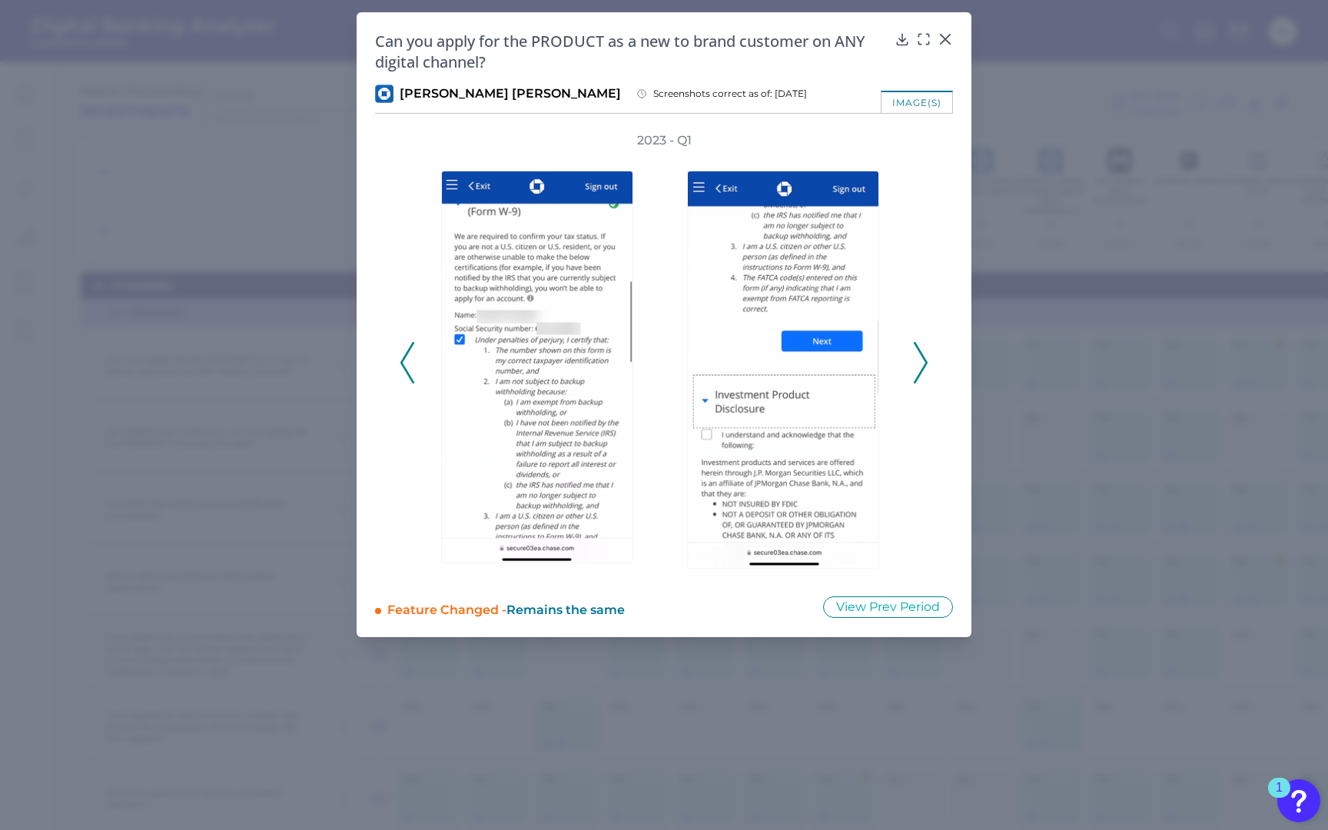
click at [918, 356] on icon at bounding box center [920, 362] width 14 height 41
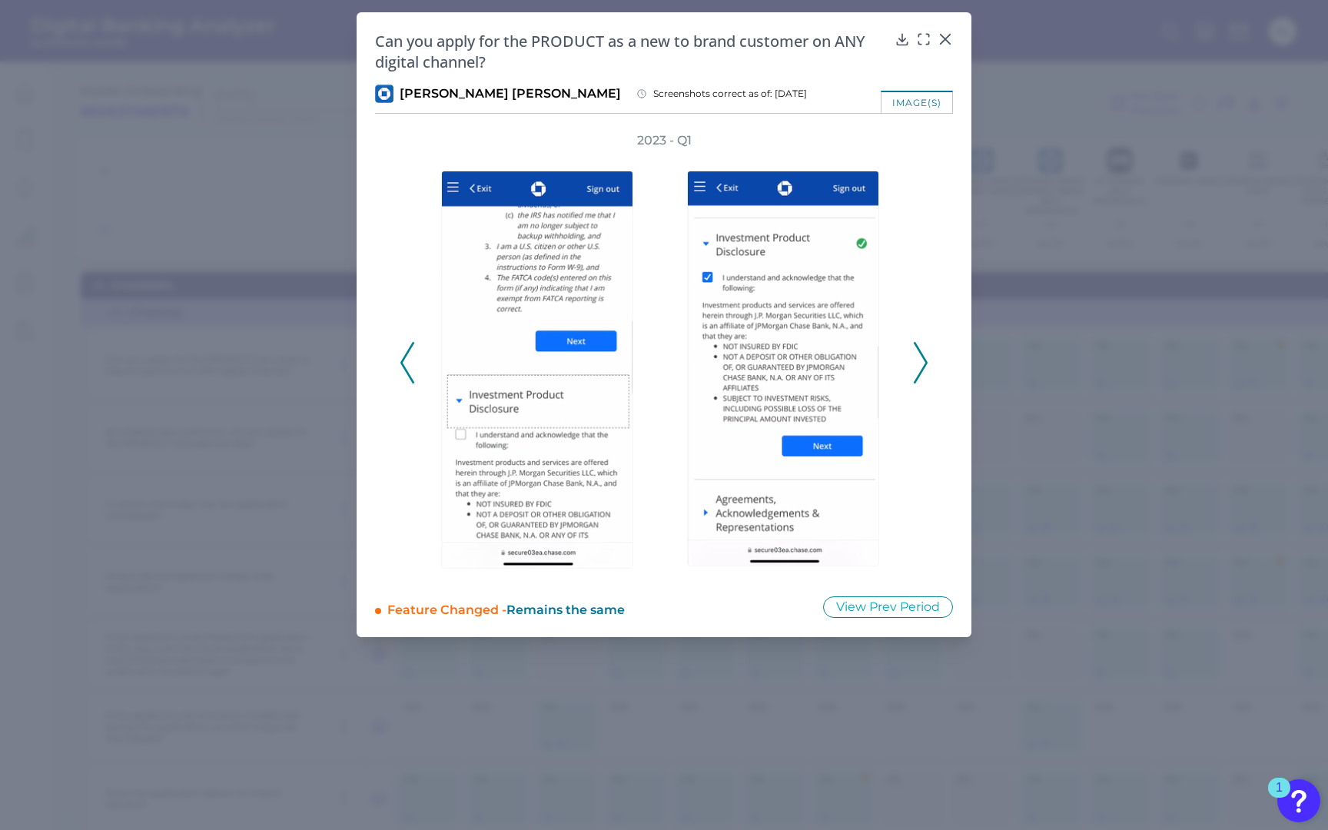
click at [918, 356] on icon at bounding box center [920, 362] width 14 height 41
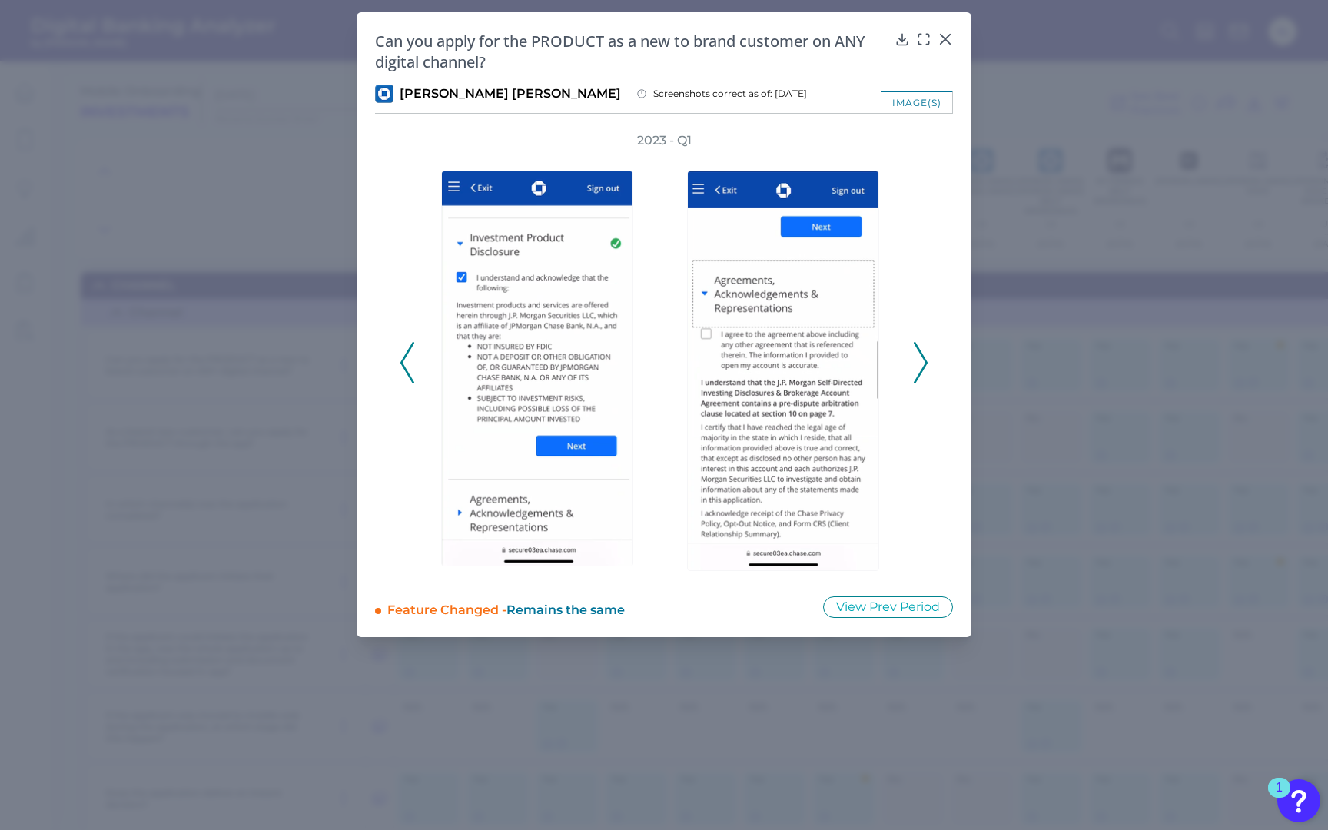
click at [918, 356] on icon at bounding box center [920, 362] width 14 height 41
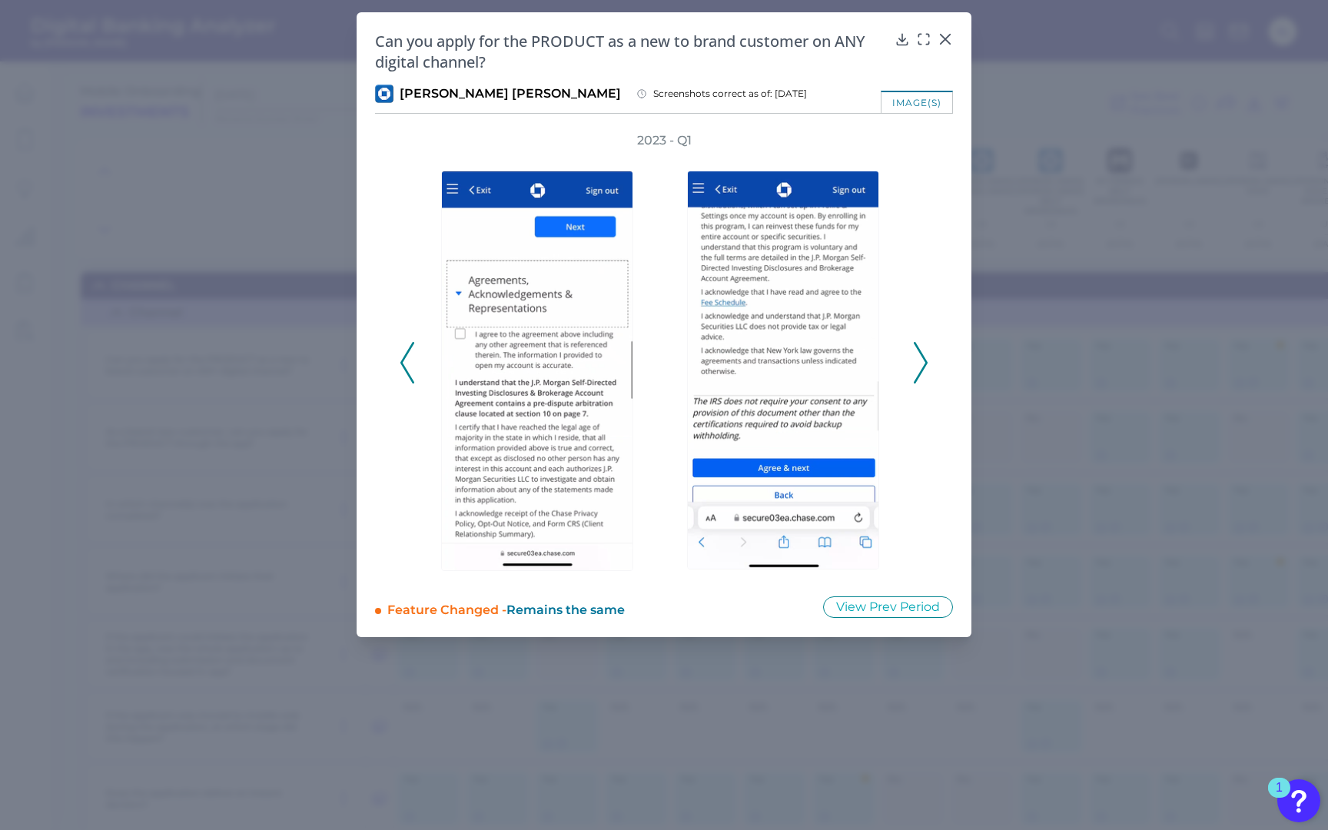
click at [918, 356] on icon at bounding box center [920, 362] width 14 height 41
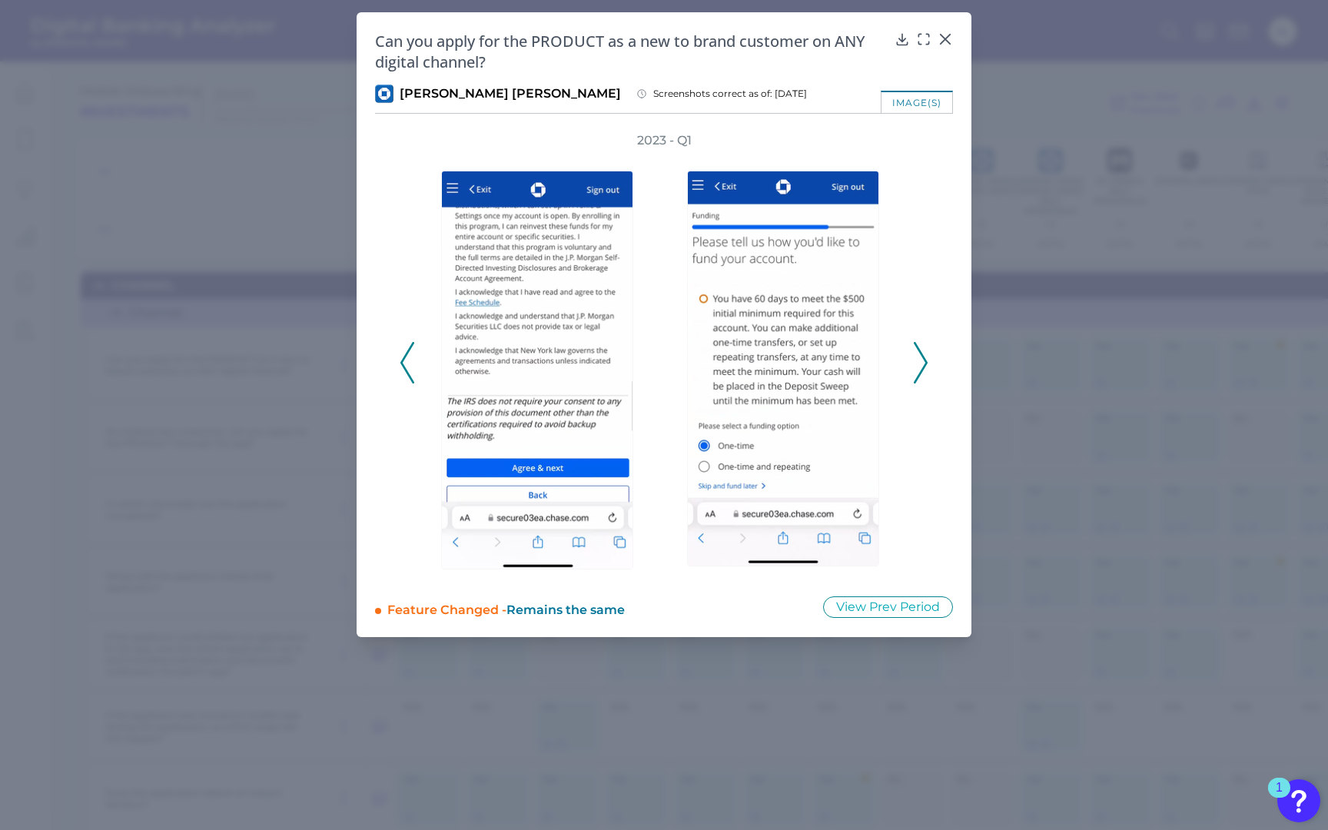
click at [918, 356] on icon at bounding box center [920, 362] width 14 height 41
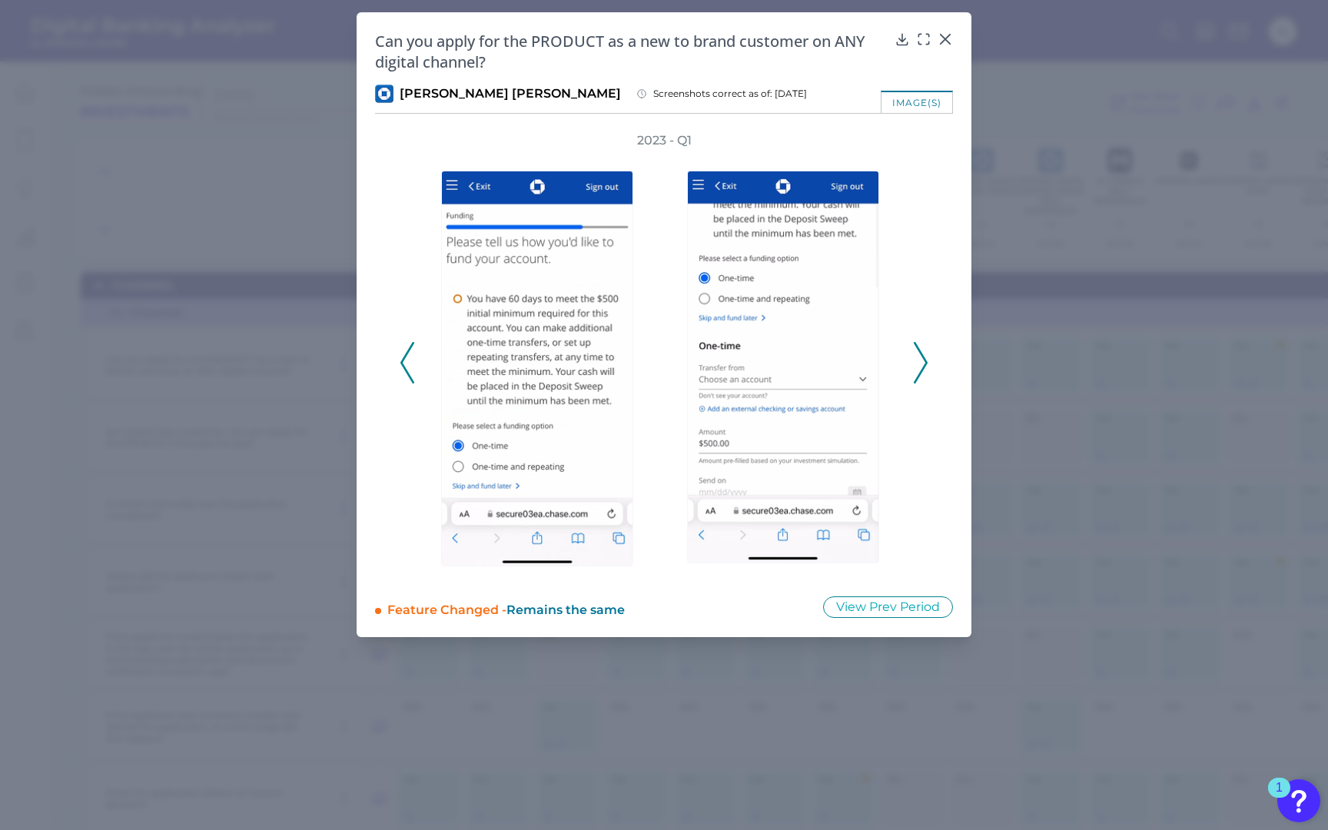
click at [917, 355] on icon at bounding box center [920, 362] width 14 height 41
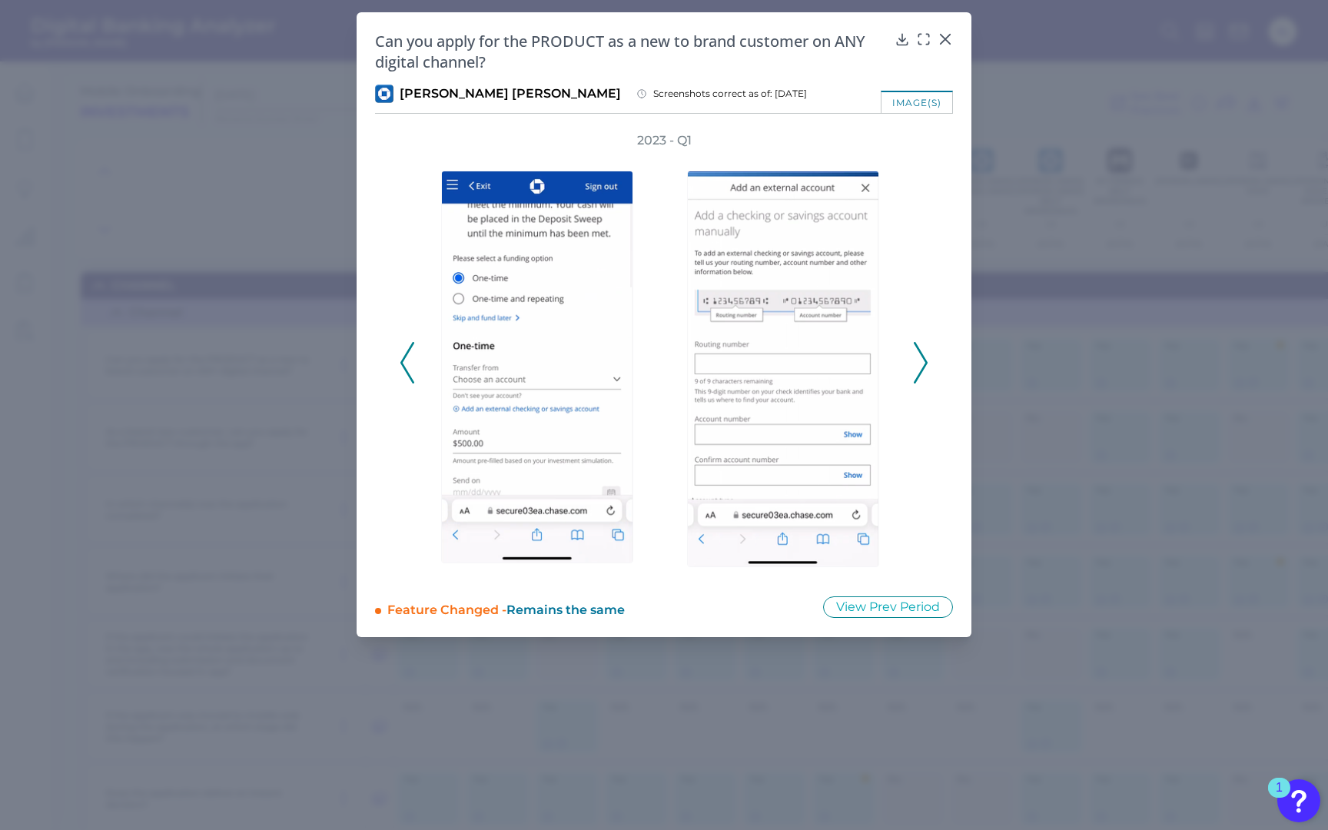
click at [917, 355] on icon at bounding box center [920, 362] width 14 height 41
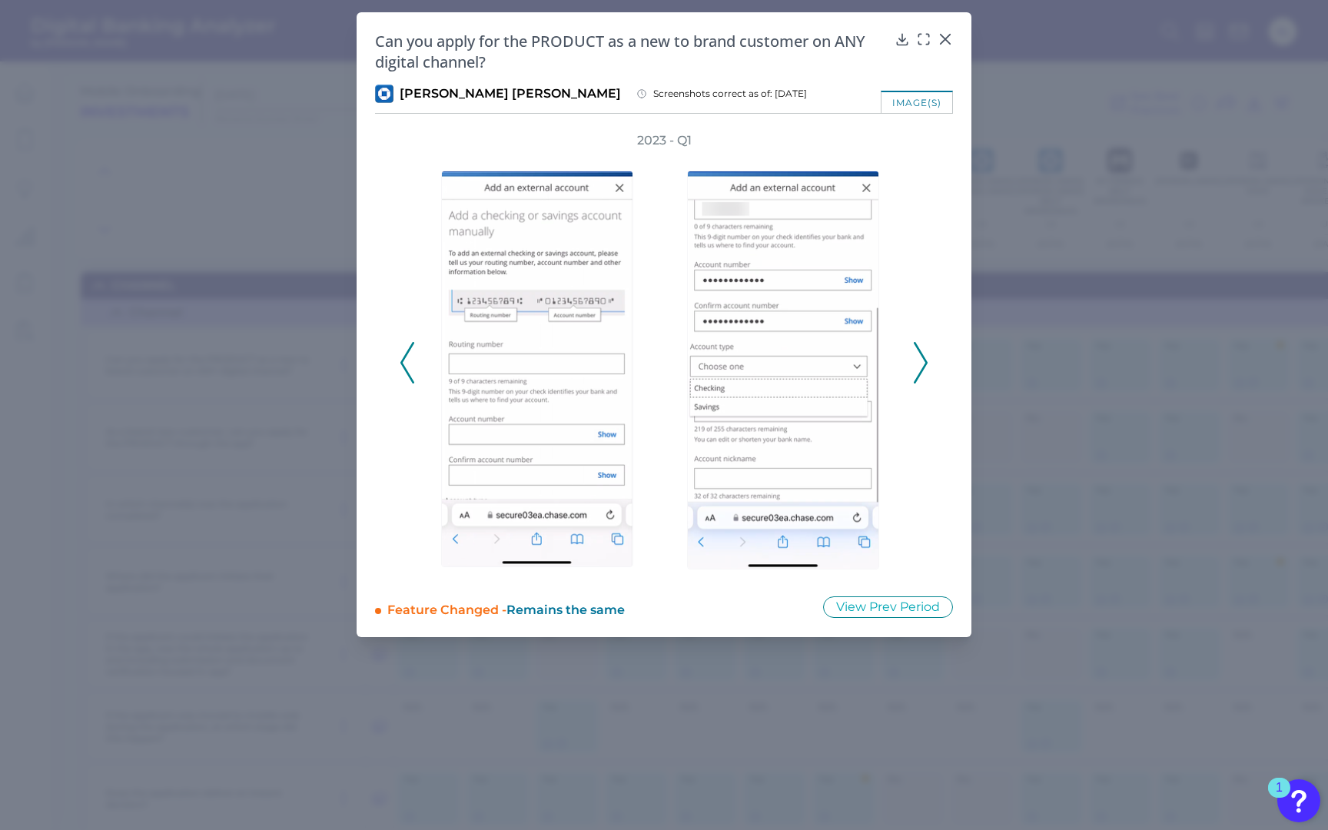
click at [917, 355] on icon at bounding box center [920, 362] width 14 height 41
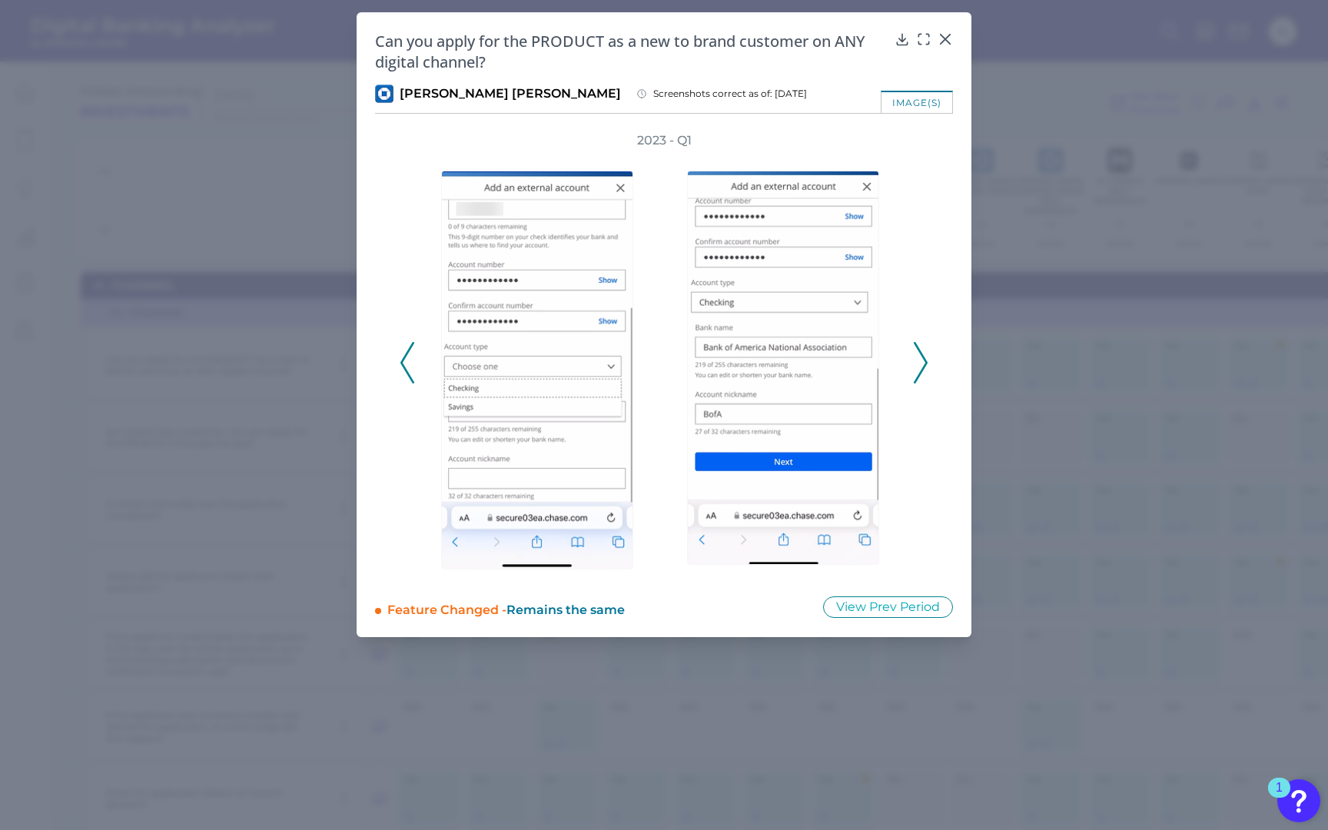
click at [917, 355] on icon at bounding box center [920, 362] width 14 height 41
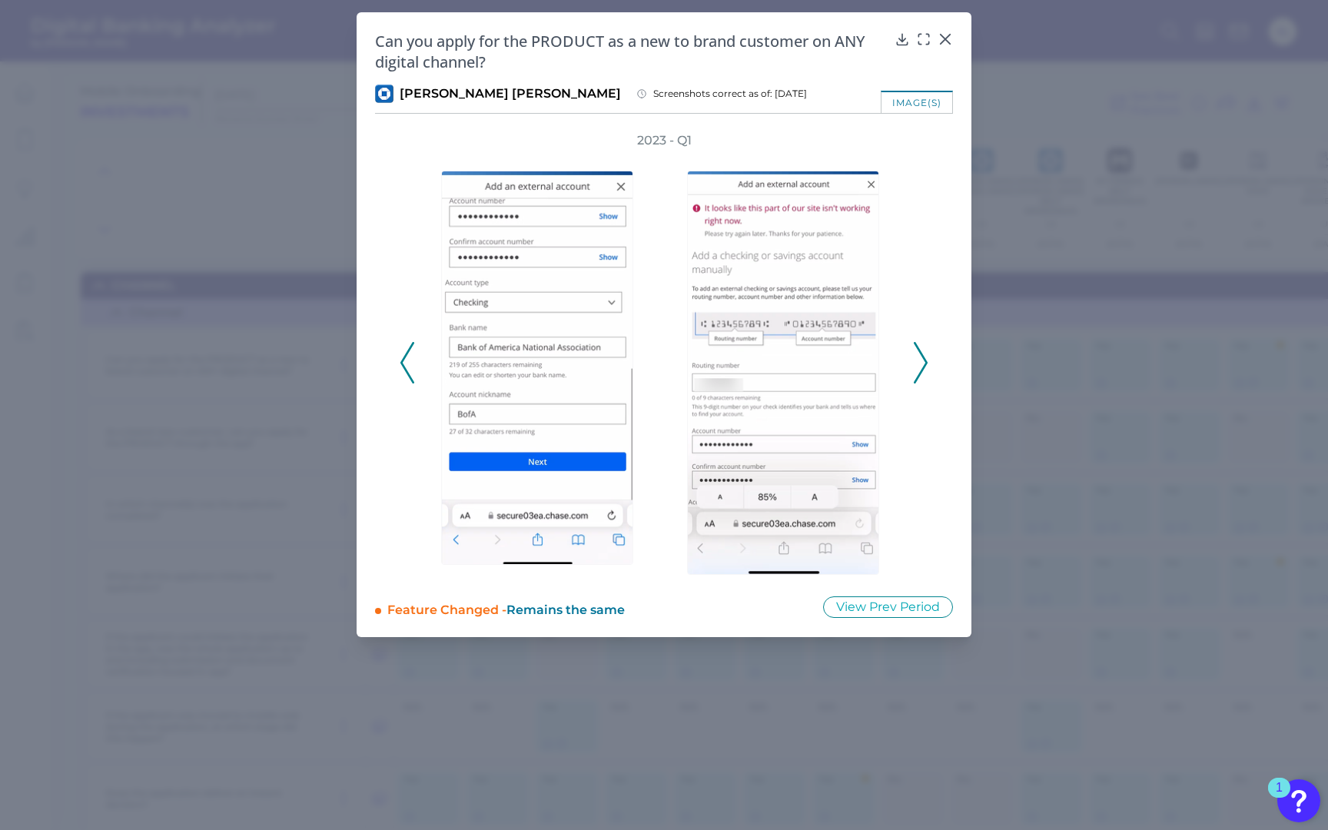
click at [917, 355] on icon at bounding box center [920, 362] width 14 height 41
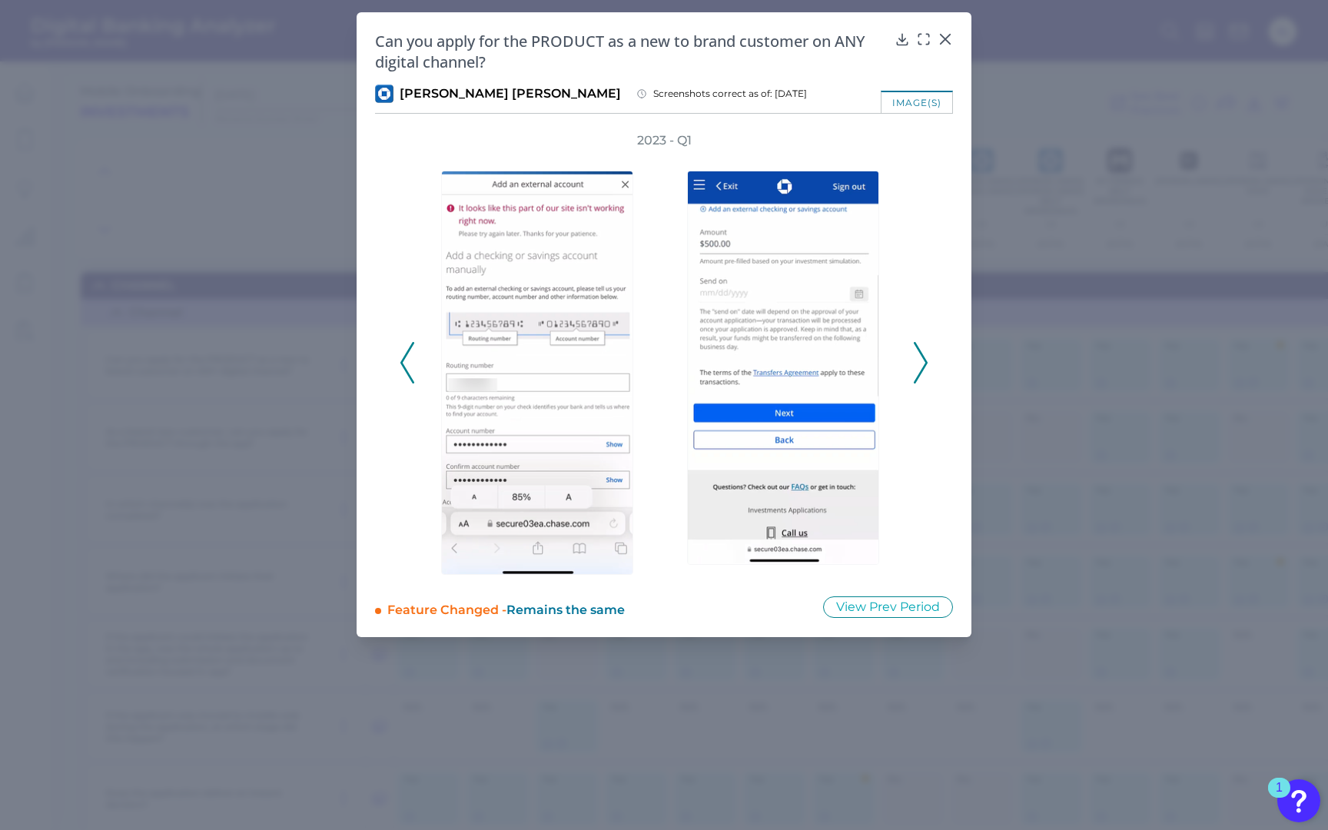
click at [917, 355] on icon at bounding box center [920, 362] width 14 height 41
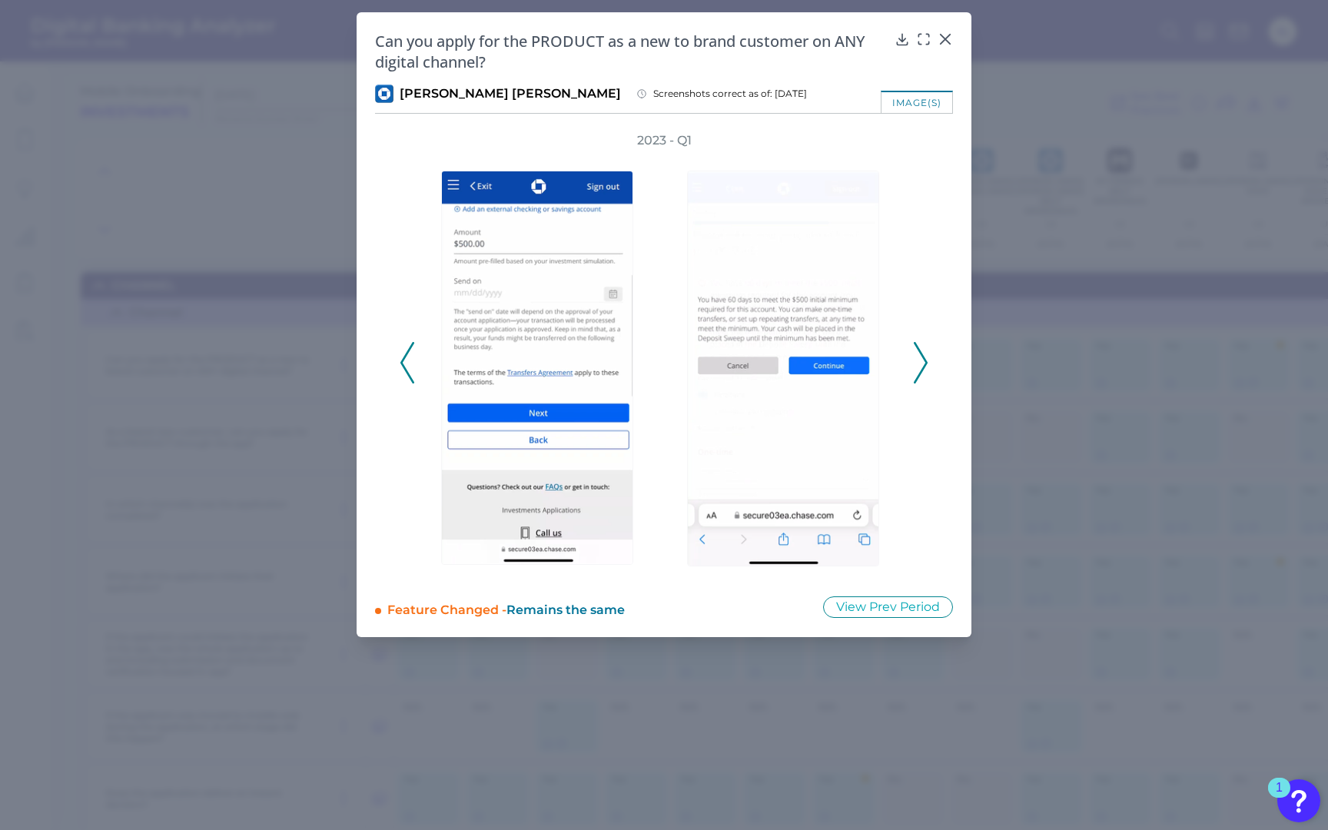
click at [917, 355] on icon at bounding box center [920, 362] width 14 height 41
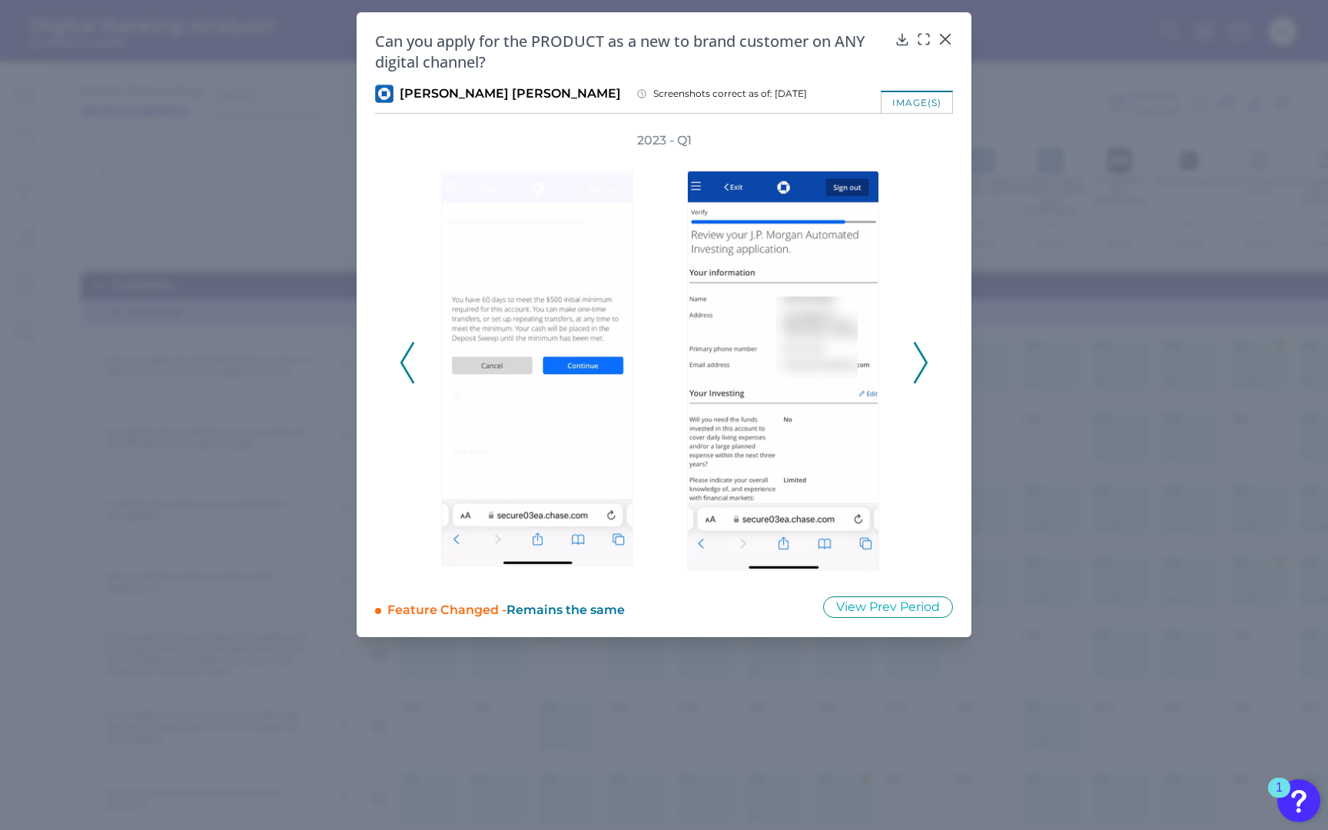
click at [917, 355] on icon at bounding box center [920, 362] width 14 height 41
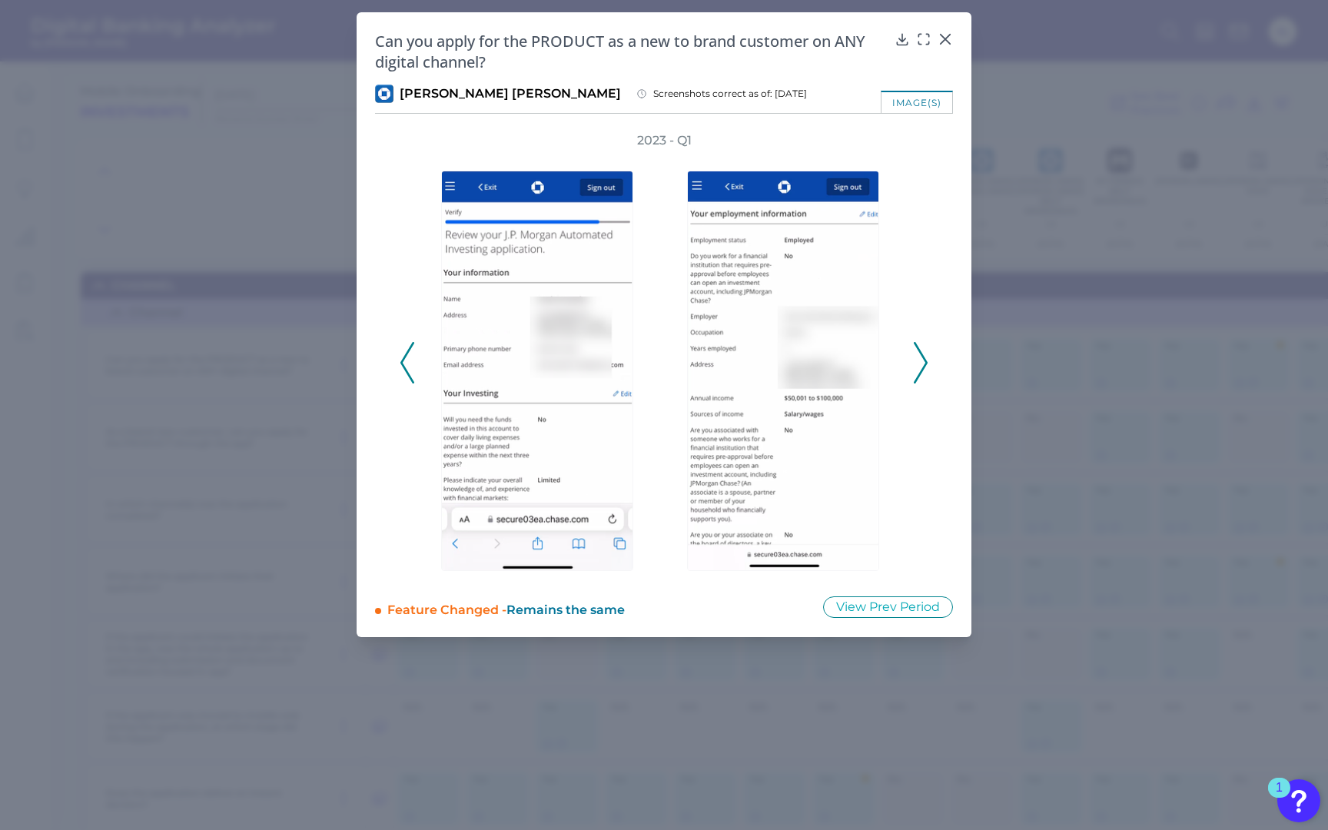
click at [917, 355] on icon at bounding box center [920, 362] width 14 height 41
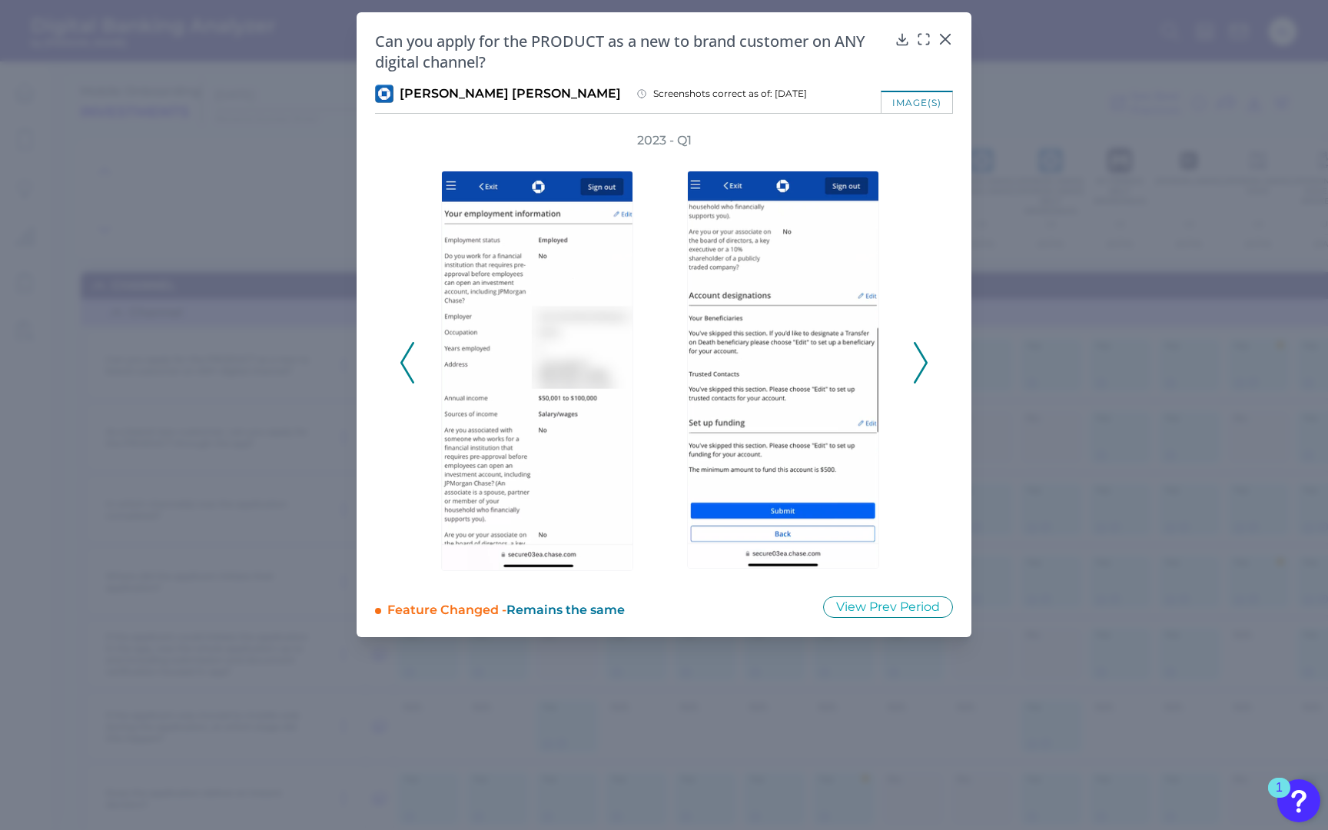
click at [917, 355] on icon at bounding box center [920, 362] width 14 height 41
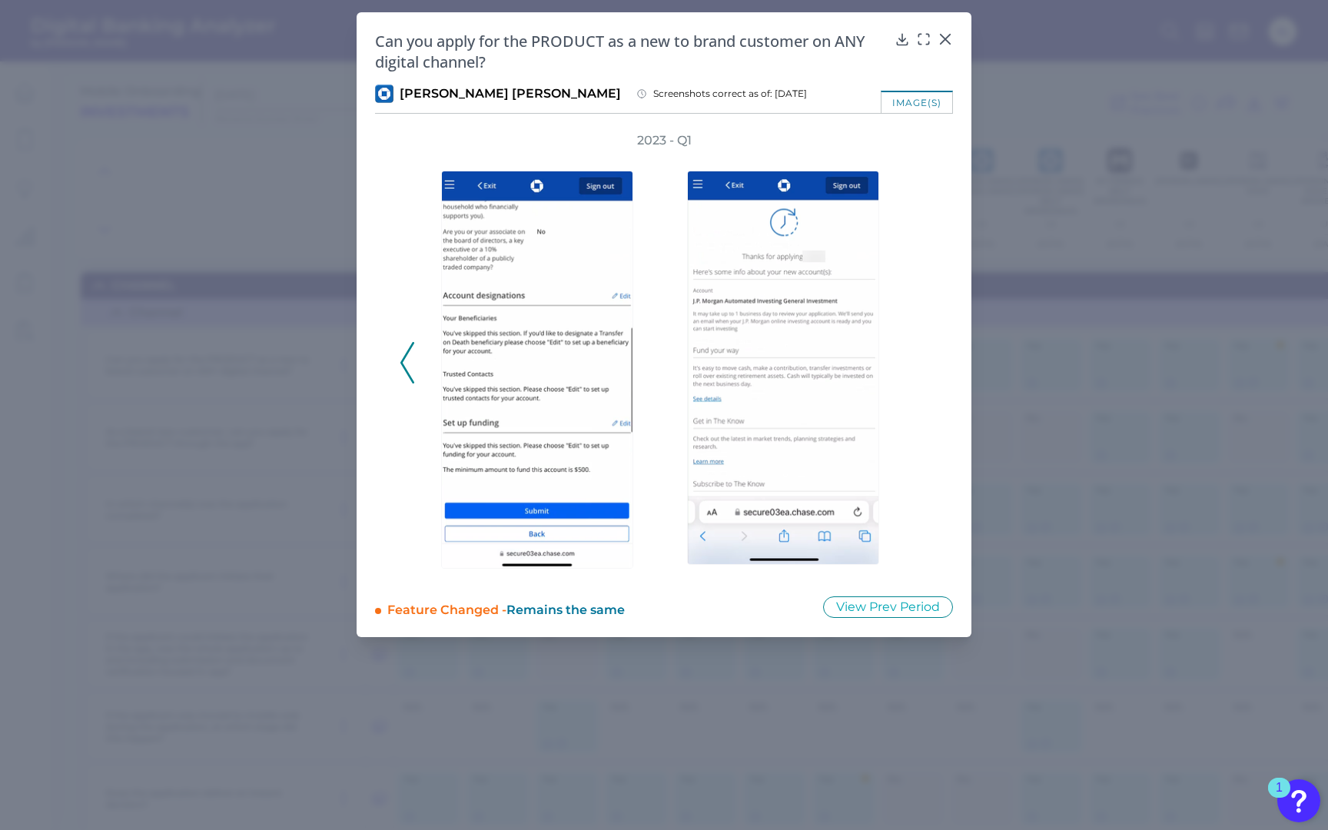
click at [917, 355] on div "2023 - Q1" at bounding box center [663, 354] width 529 height 445
click at [946, 38] on icon at bounding box center [944, 38] width 15 height 15
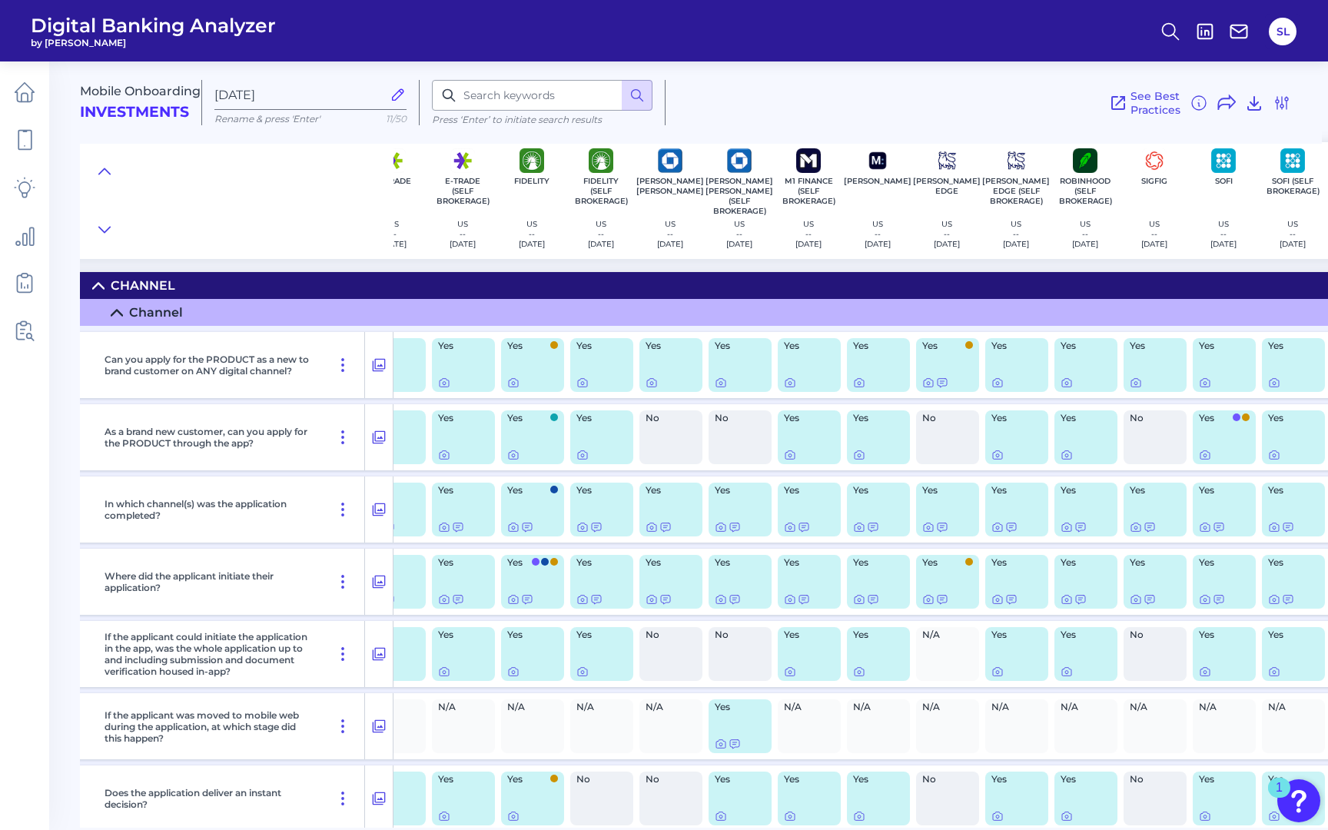
scroll to position [0, 332]
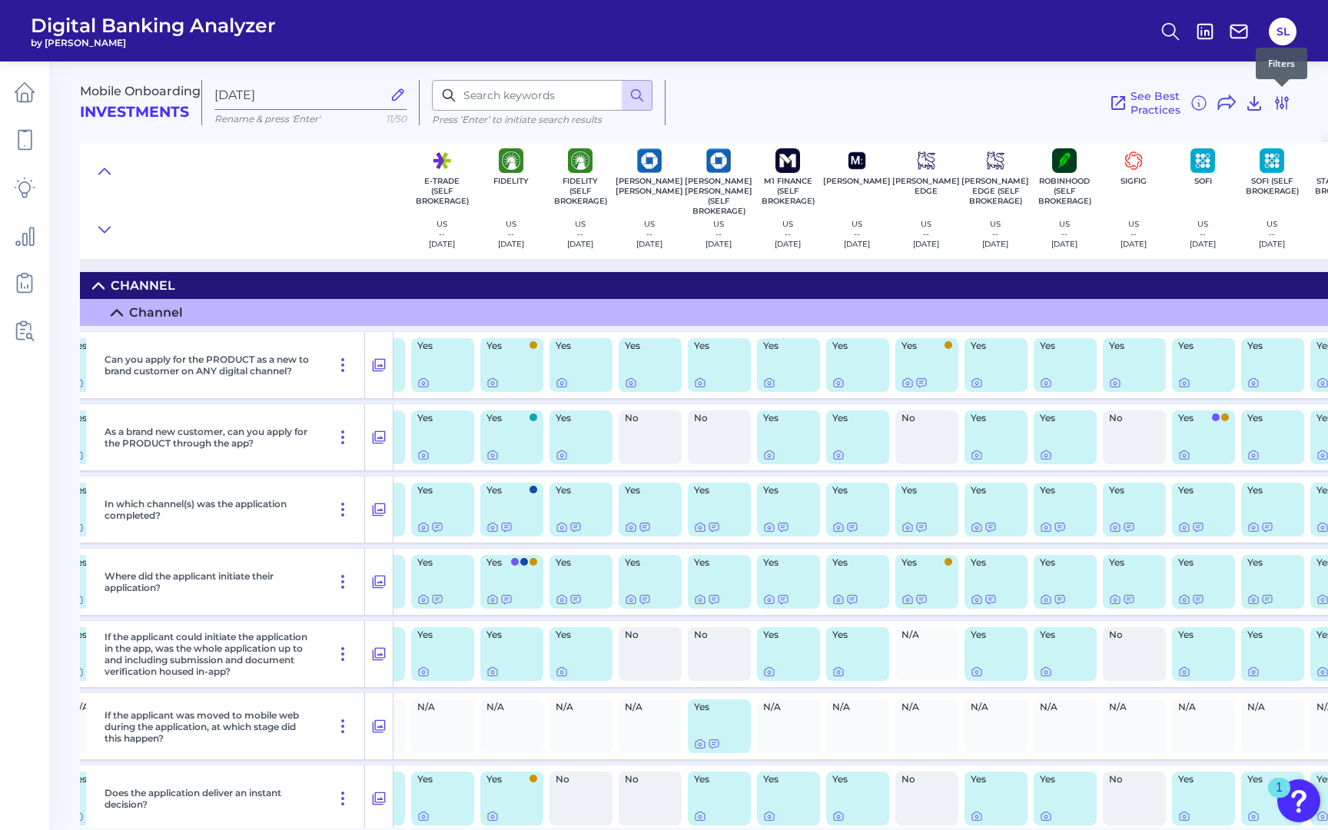
click at [1283, 97] on icon at bounding box center [1281, 103] width 18 height 18
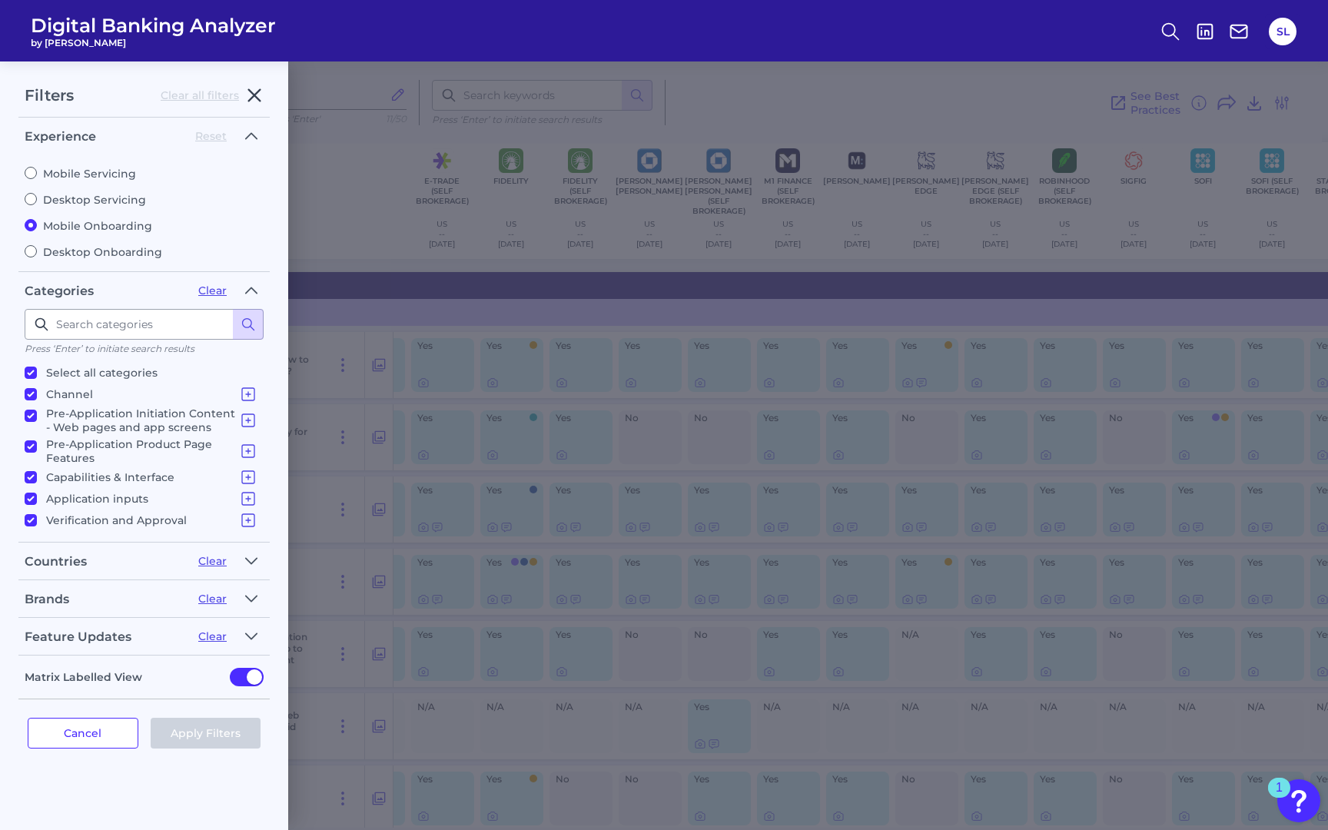
click at [247, 91] on icon "button" at bounding box center [254, 95] width 18 height 18
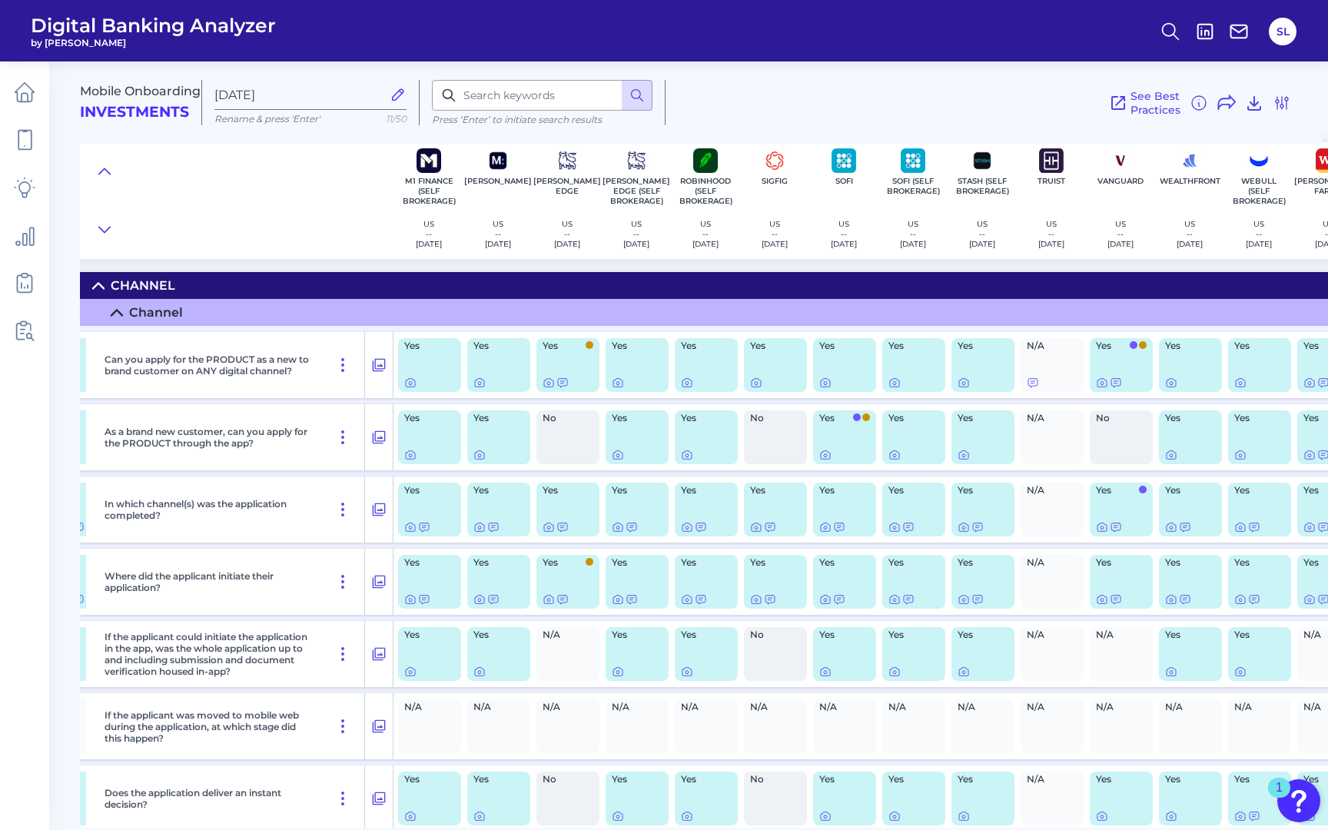
scroll to position [0, 739]
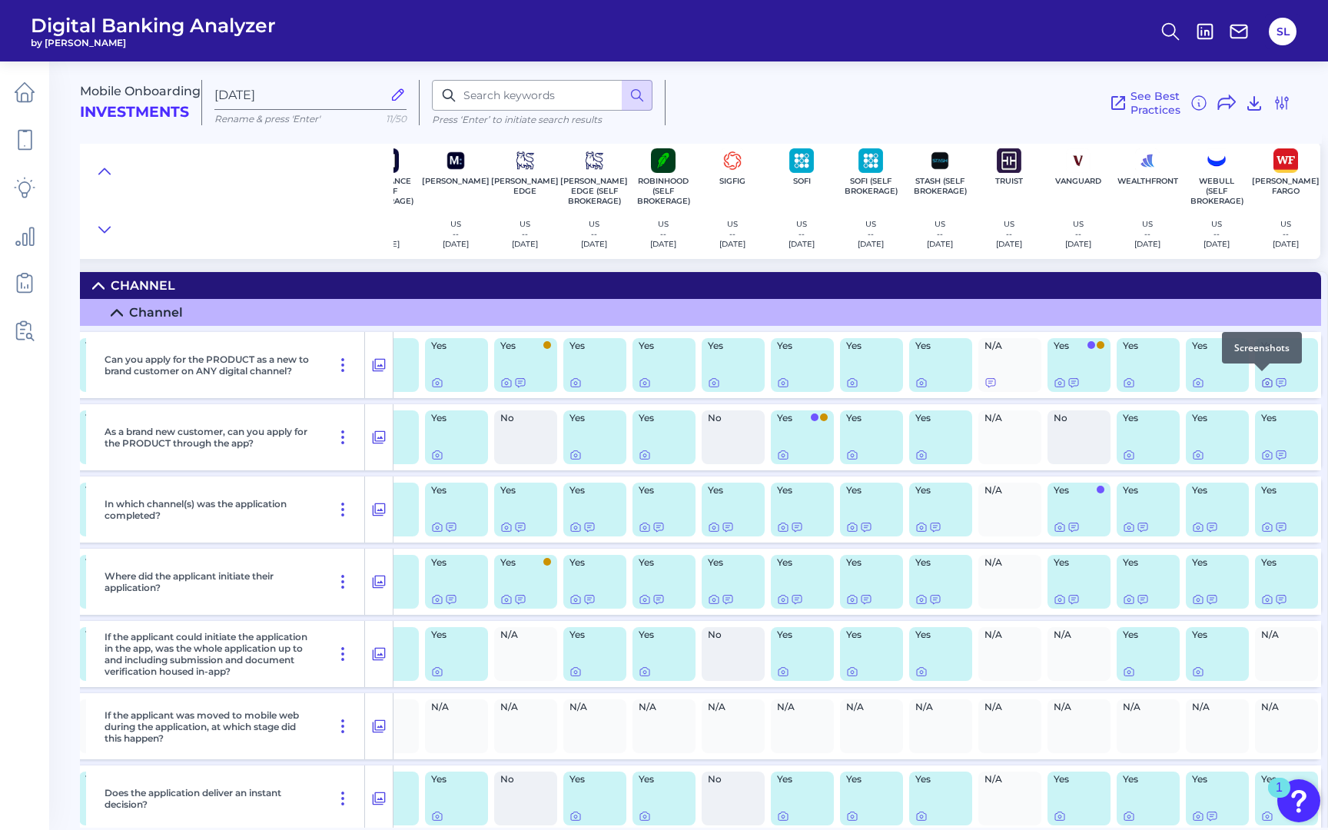
click at [1261, 382] on icon at bounding box center [1267, 382] width 12 height 12
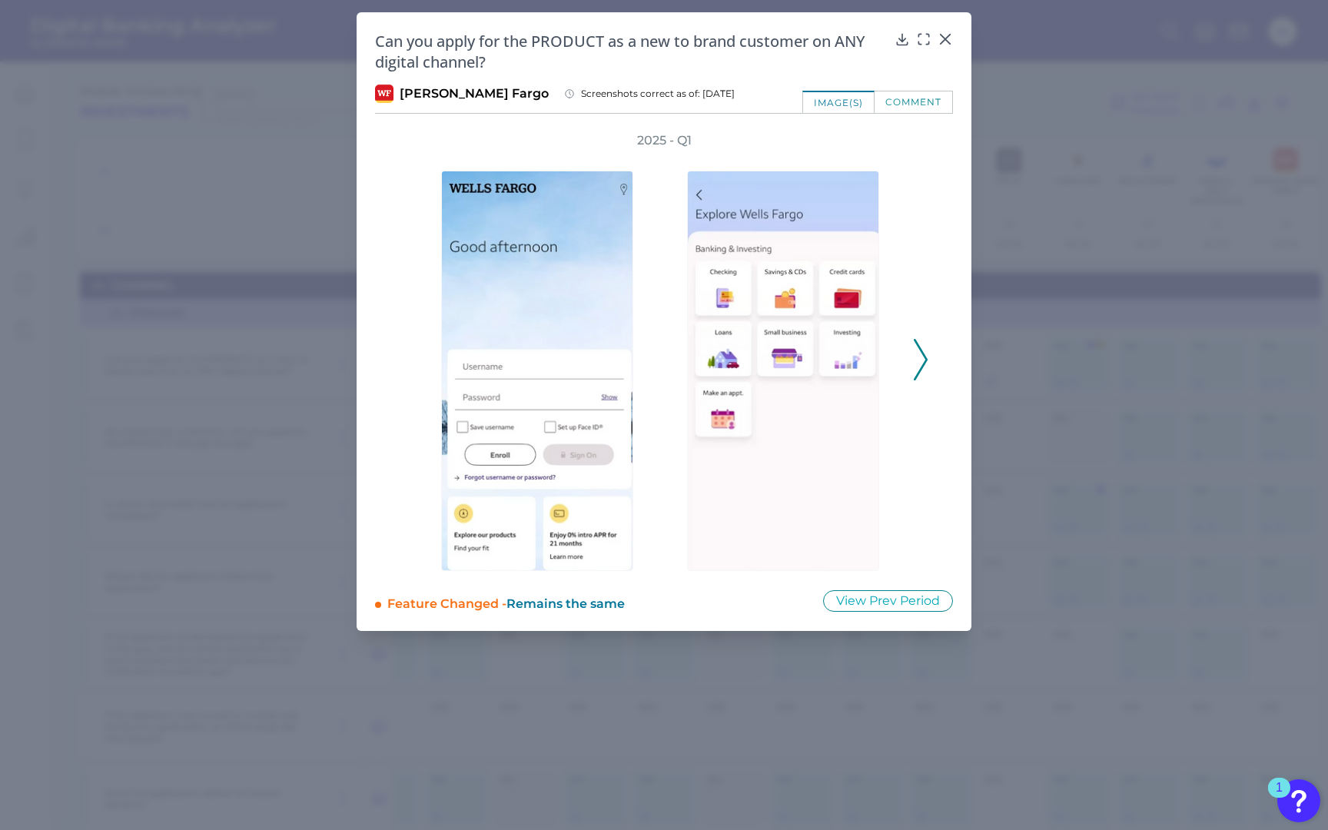
click at [926, 343] on icon at bounding box center [920, 359] width 14 height 41
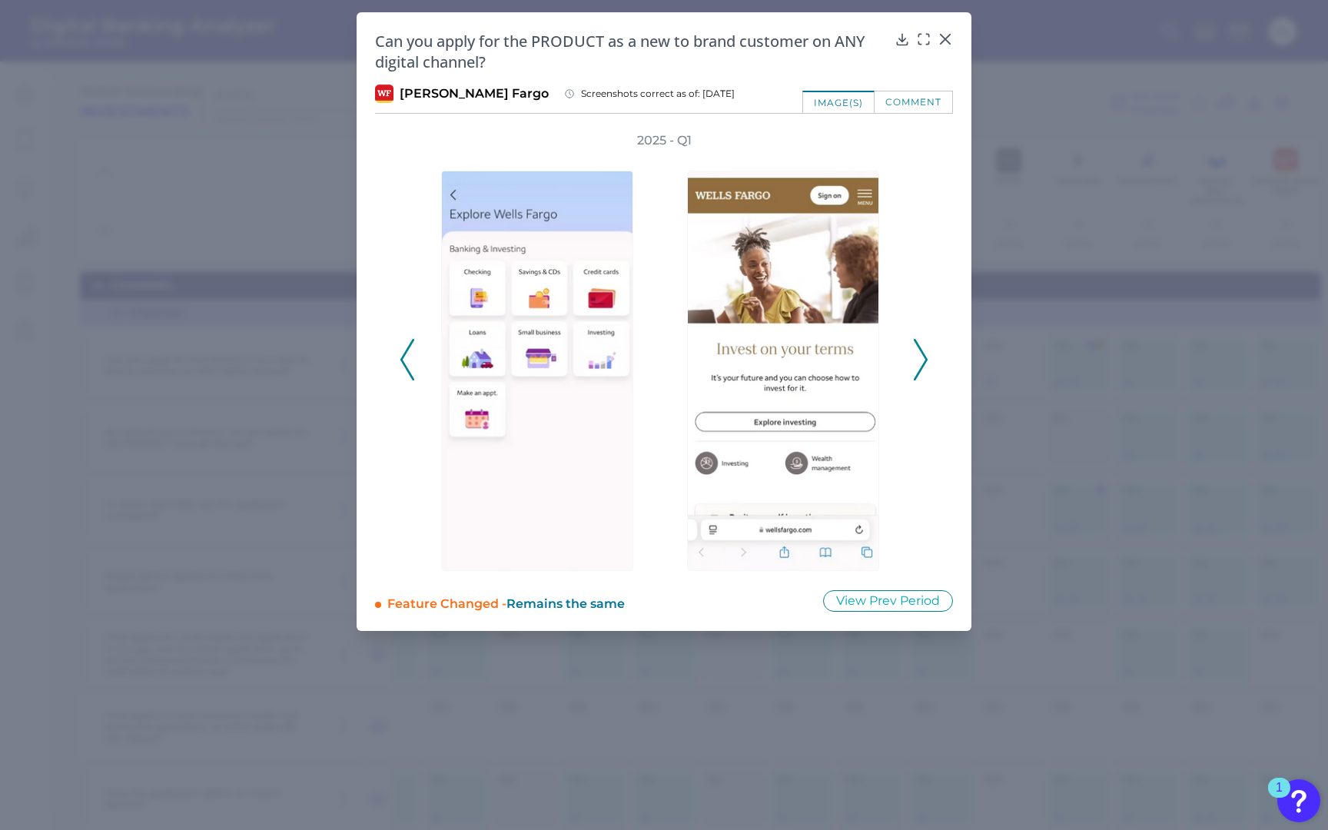
click at [926, 343] on icon at bounding box center [920, 359] width 14 height 41
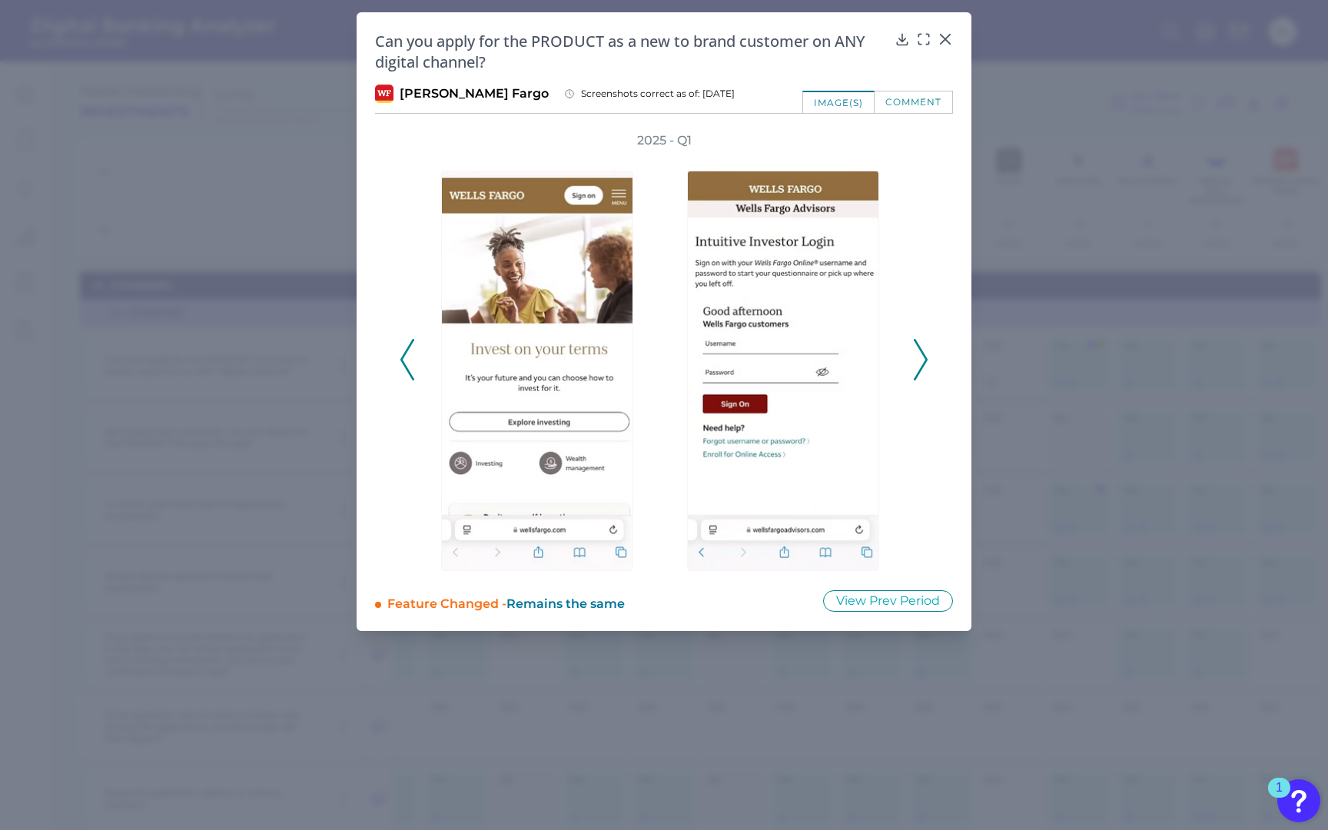
click at [926, 343] on icon at bounding box center [920, 359] width 14 height 41
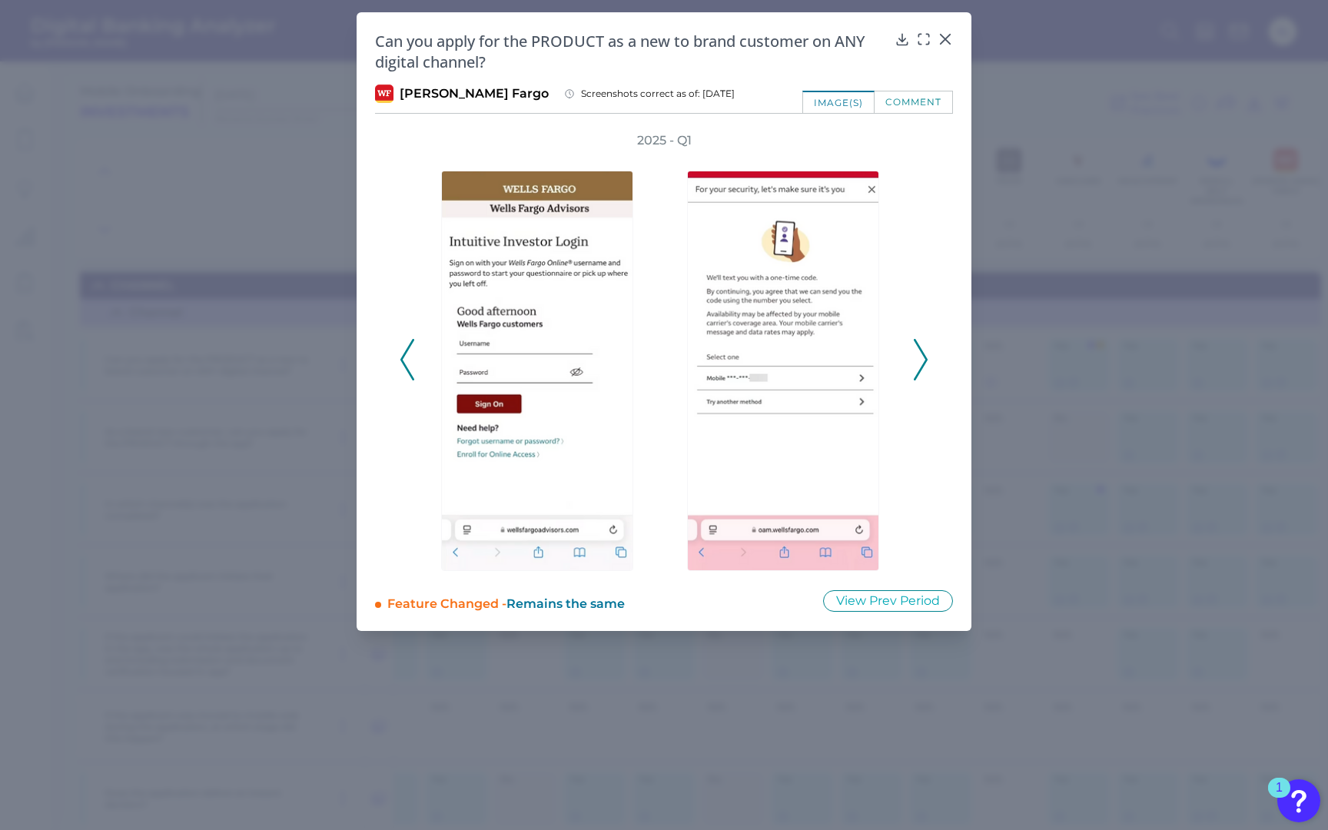
click at [926, 343] on icon at bounding box center [920, 359] width 14 height 41
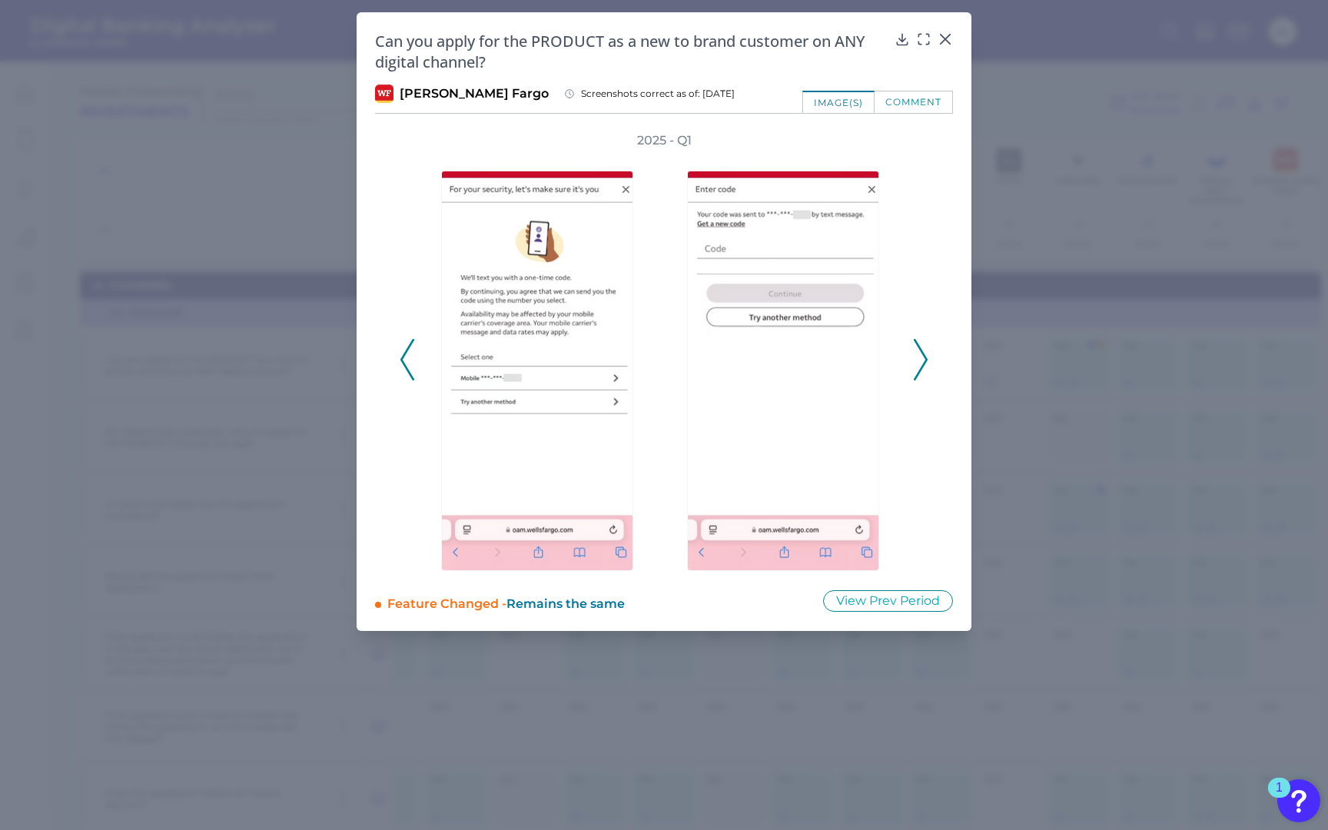
click at [926, 343] on icon at bounding box center [920, 359] width 14 height 41
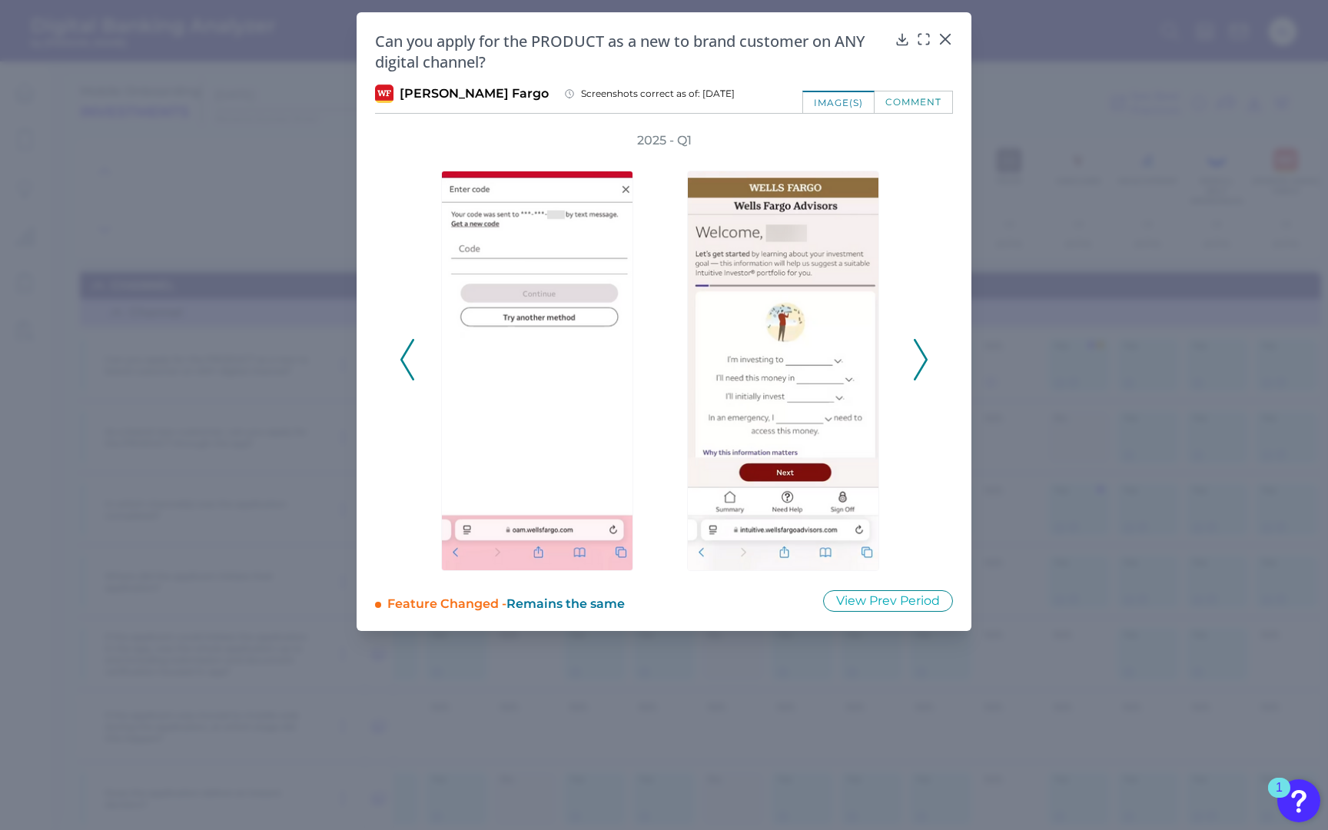
click at [926, 343] on icon at bounding box center [920, 359] width 14 height 41
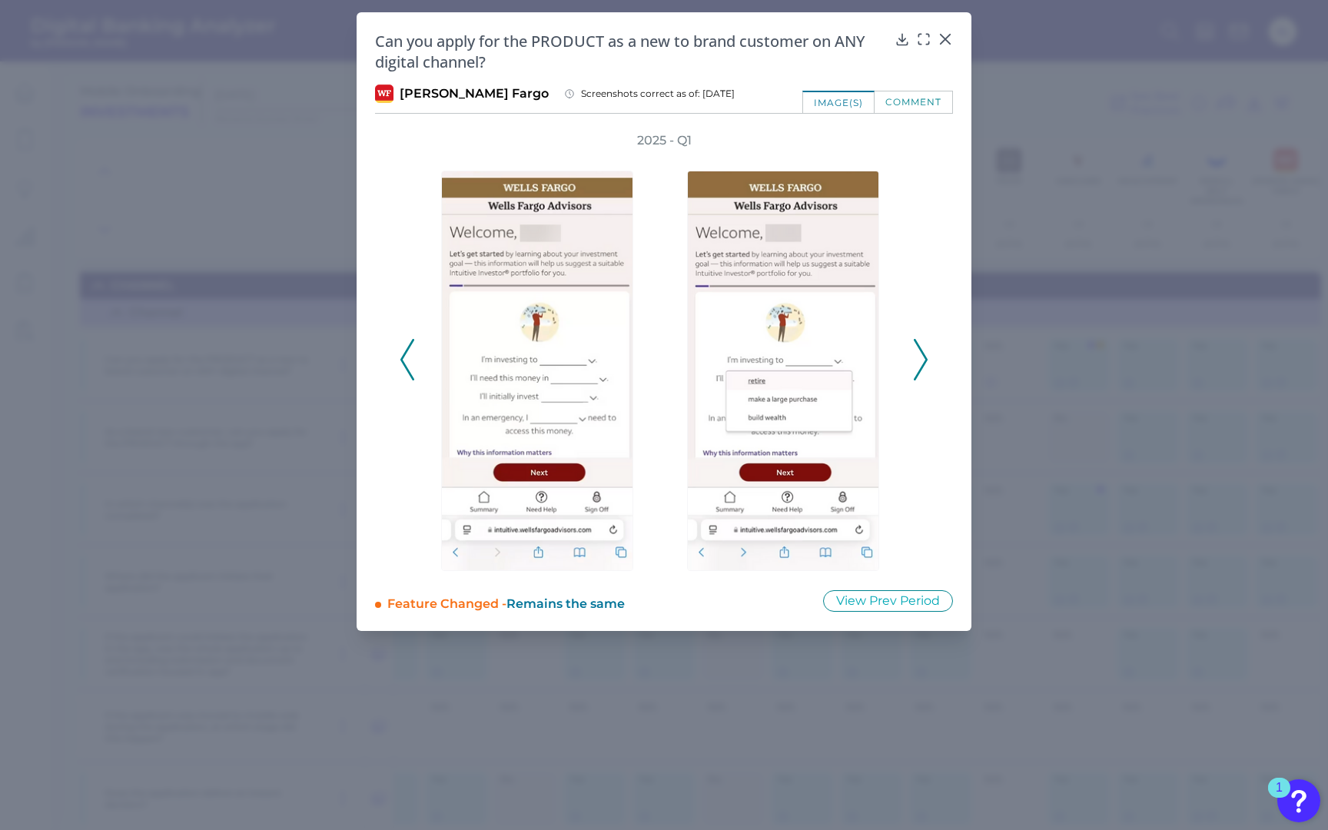
click at [926, 342] on icon at bounding box center [920, 359] width 14 height 41
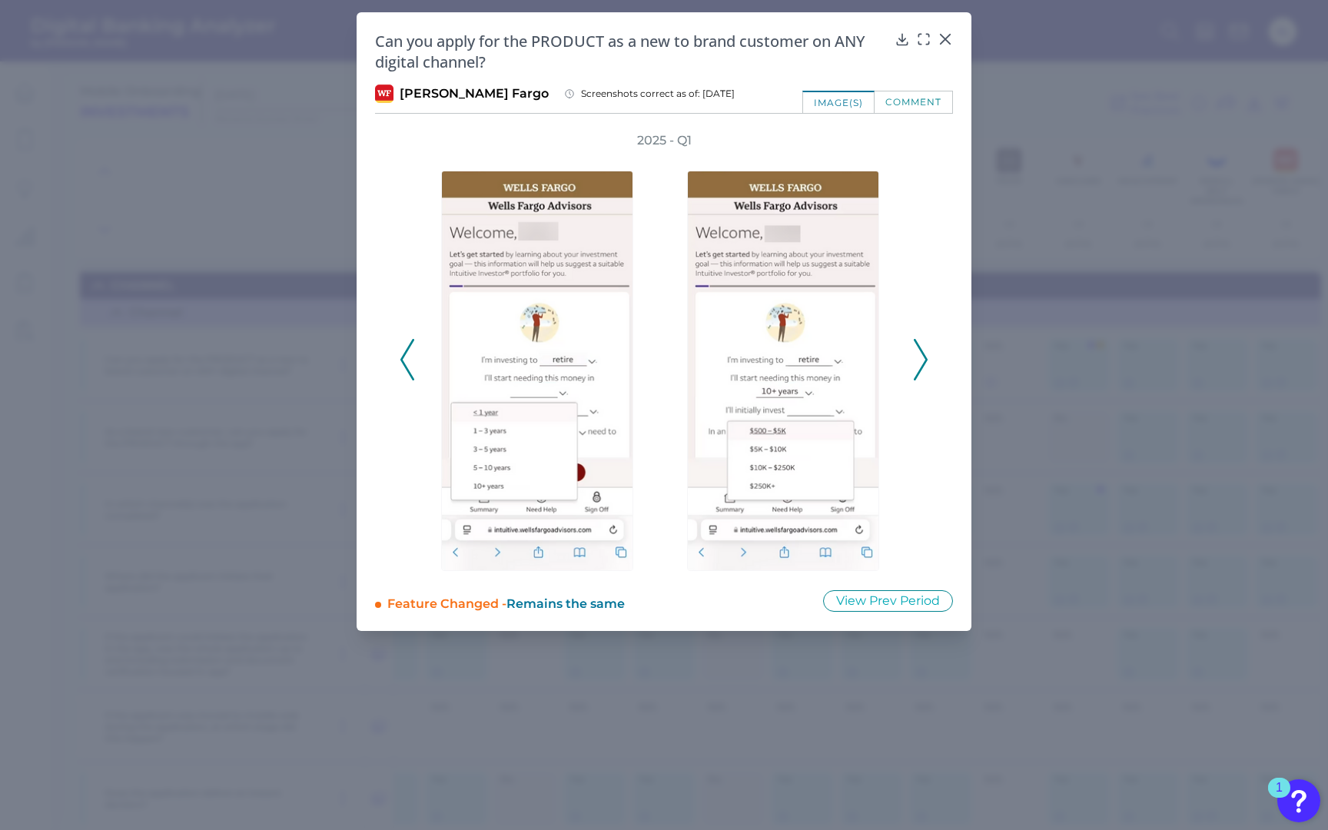
click at [926, 342] on icon at bounding box center [920, 359] width 14 height 41
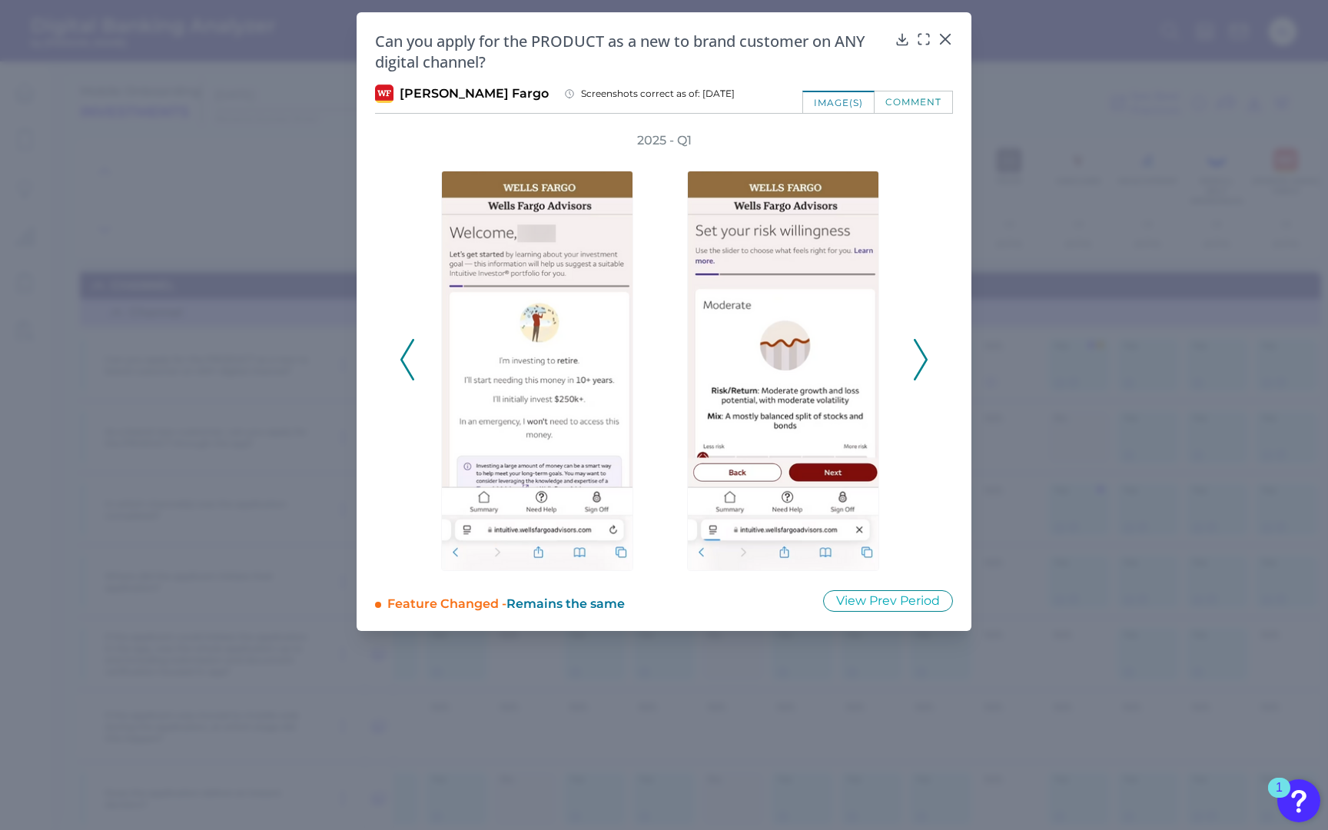
click at [926, 342] on icon at bounding box center [920, 359] width 14 height 41
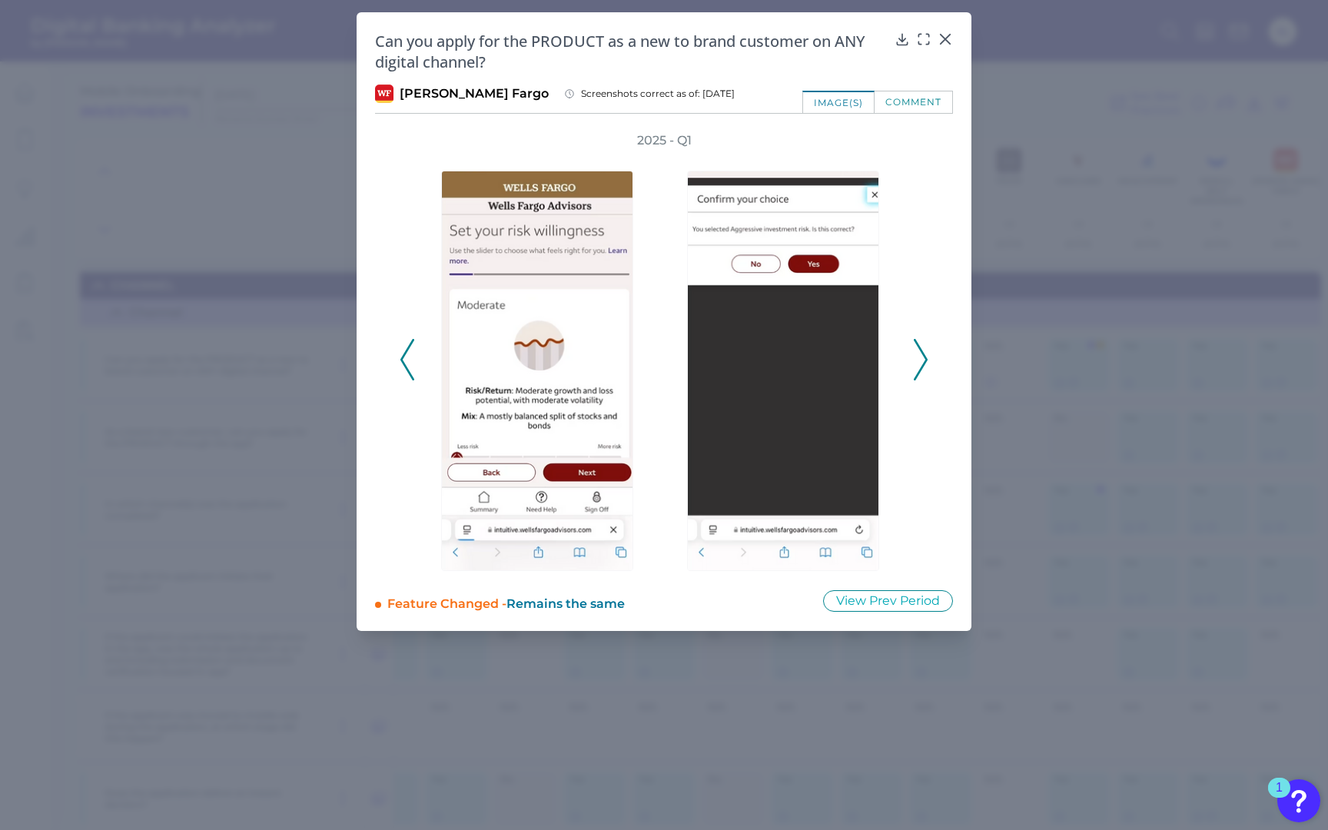
click at [926, 342] on icon at bounding box center [920, 359] width 14 height 41
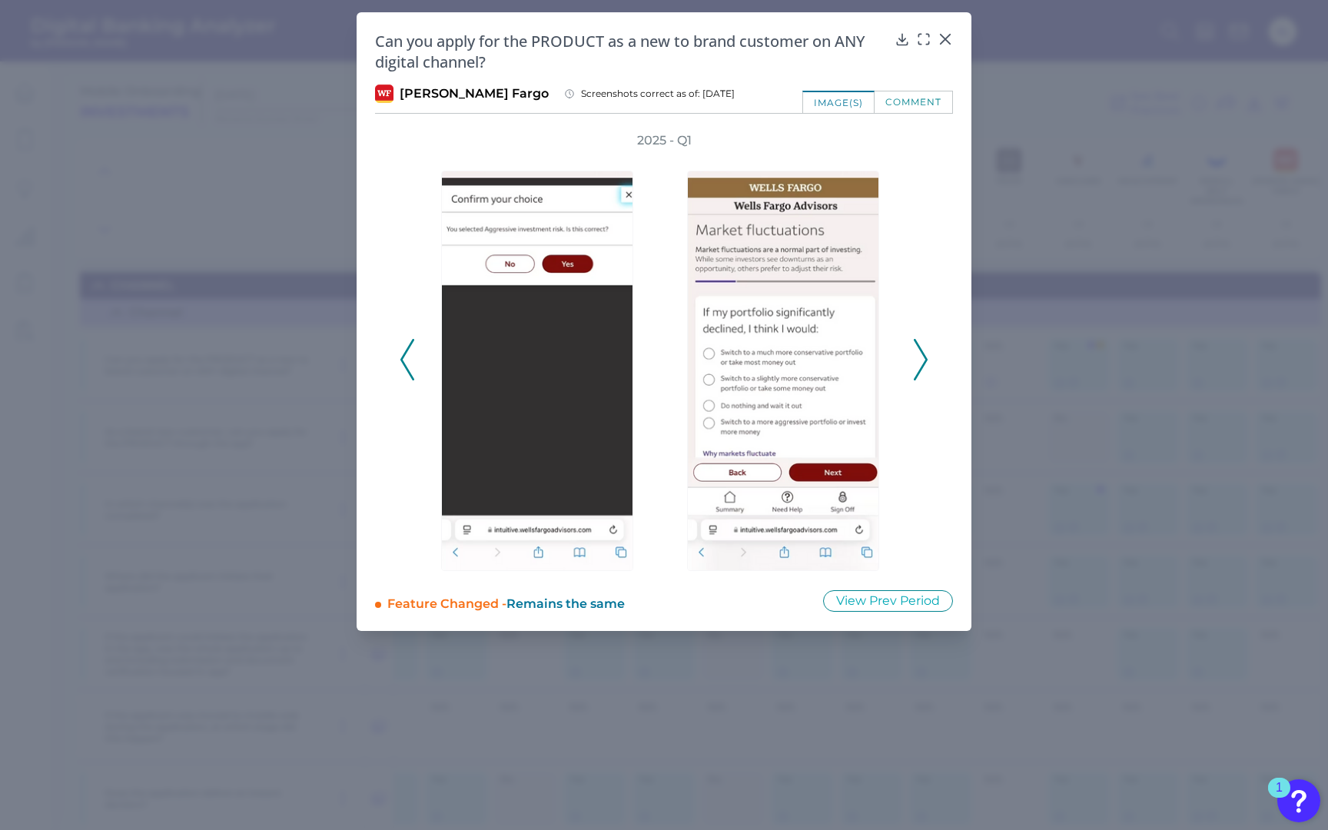
click at [926, 342] on icon at bounding box center [920, 359] width 14 height 41
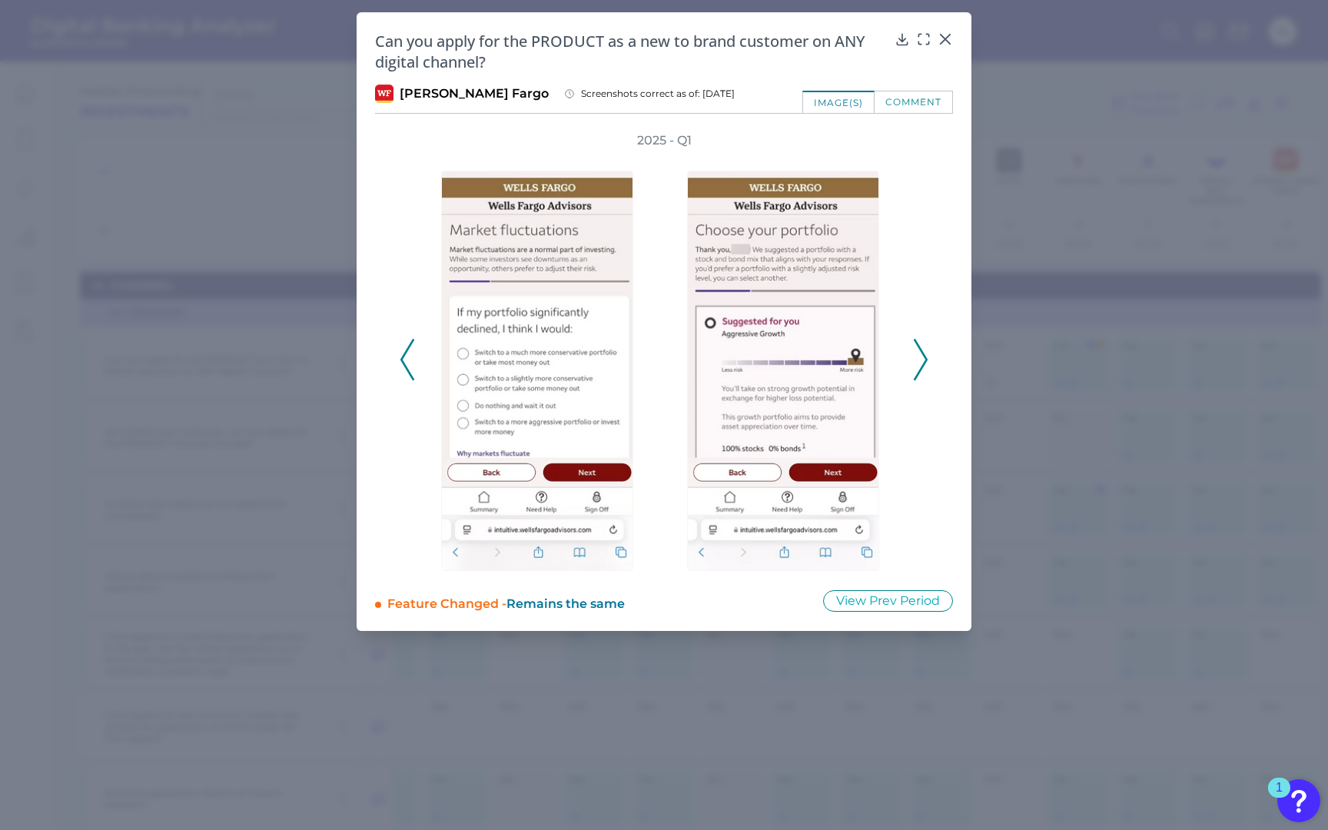
click at [926, 342] on icon at bounding box center [920, 359] width 14 height 41
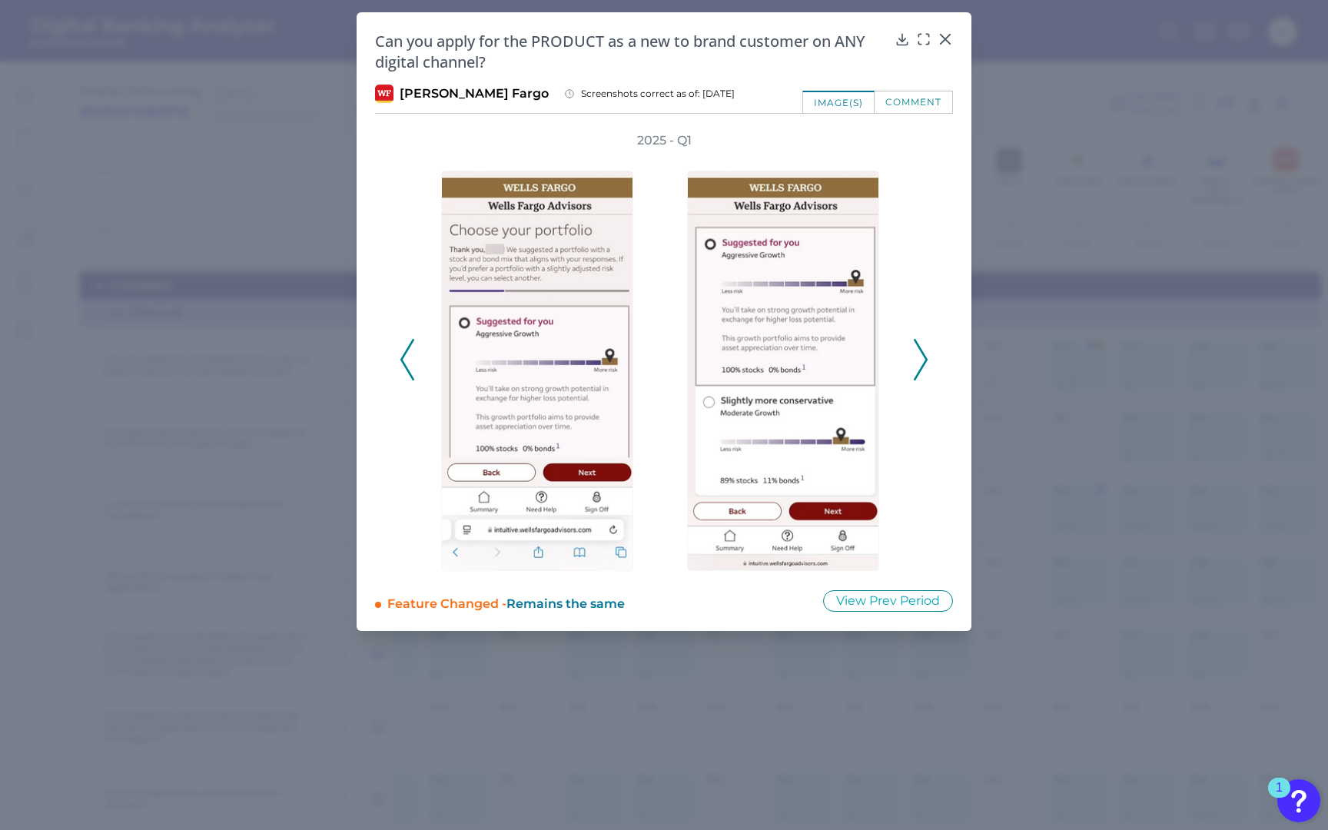
click at [926, 342] on icon at bounding box center [920, 359] width 14 height 41
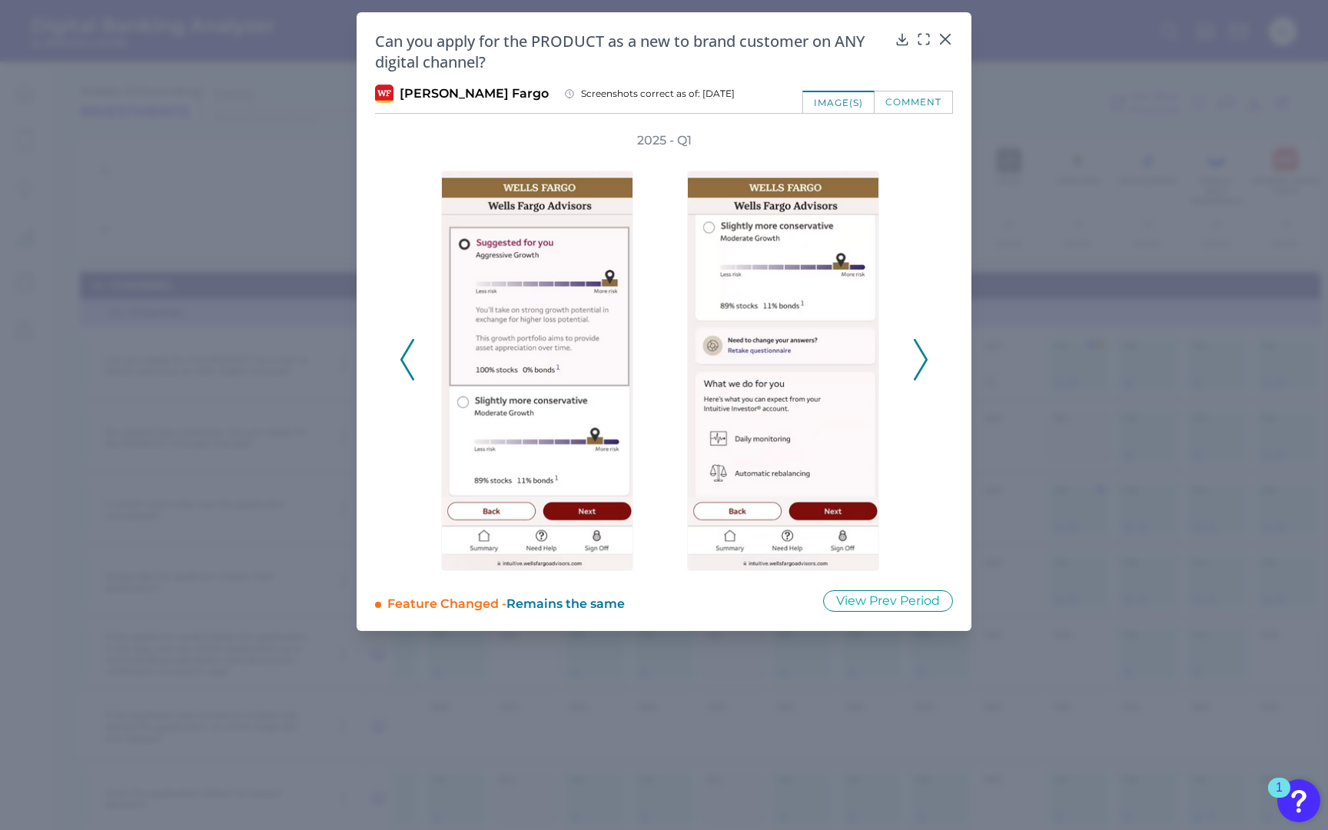
click at [926, 342] on icon at bounding box center [920, 359] width 14 height 41
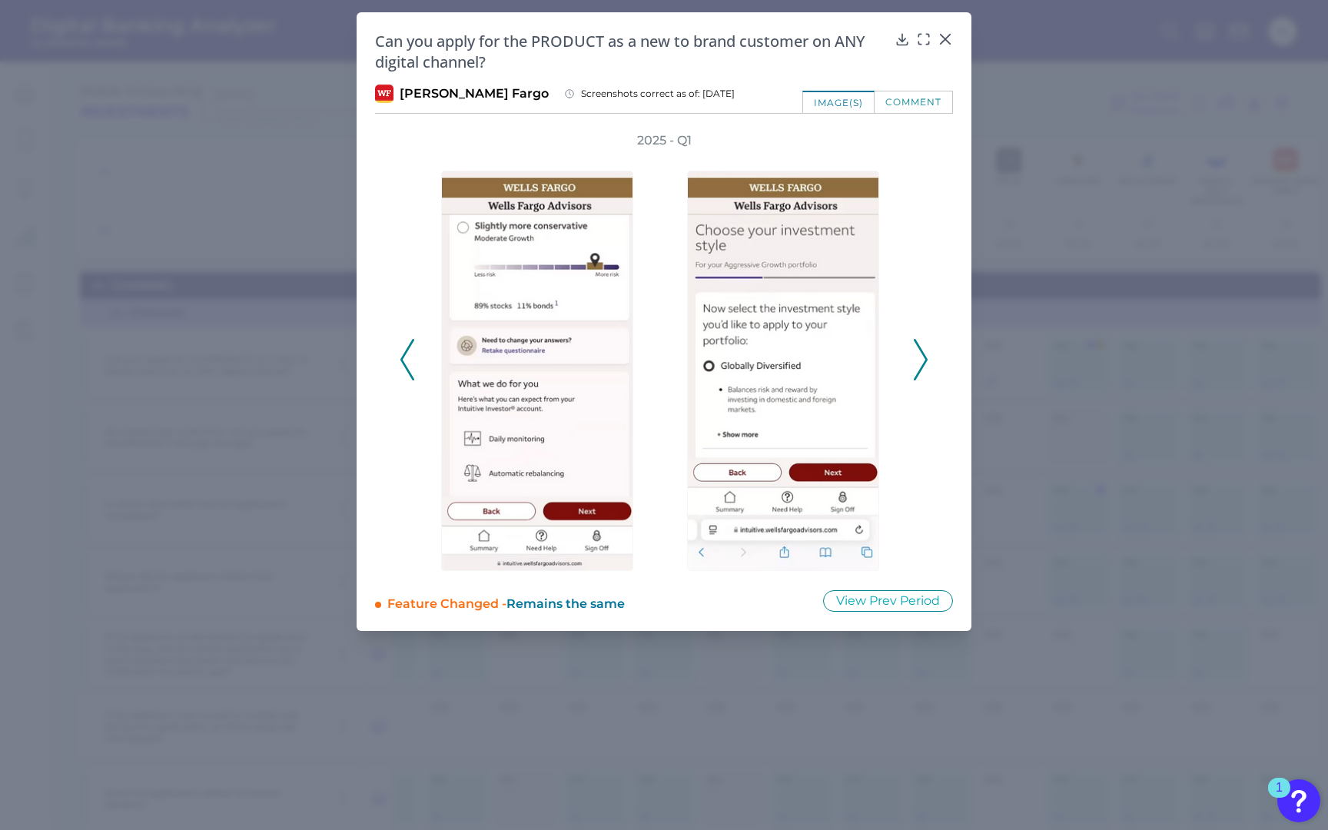
click at [926, 342] on icon at bounding box center [920, 359] width 14 height 41
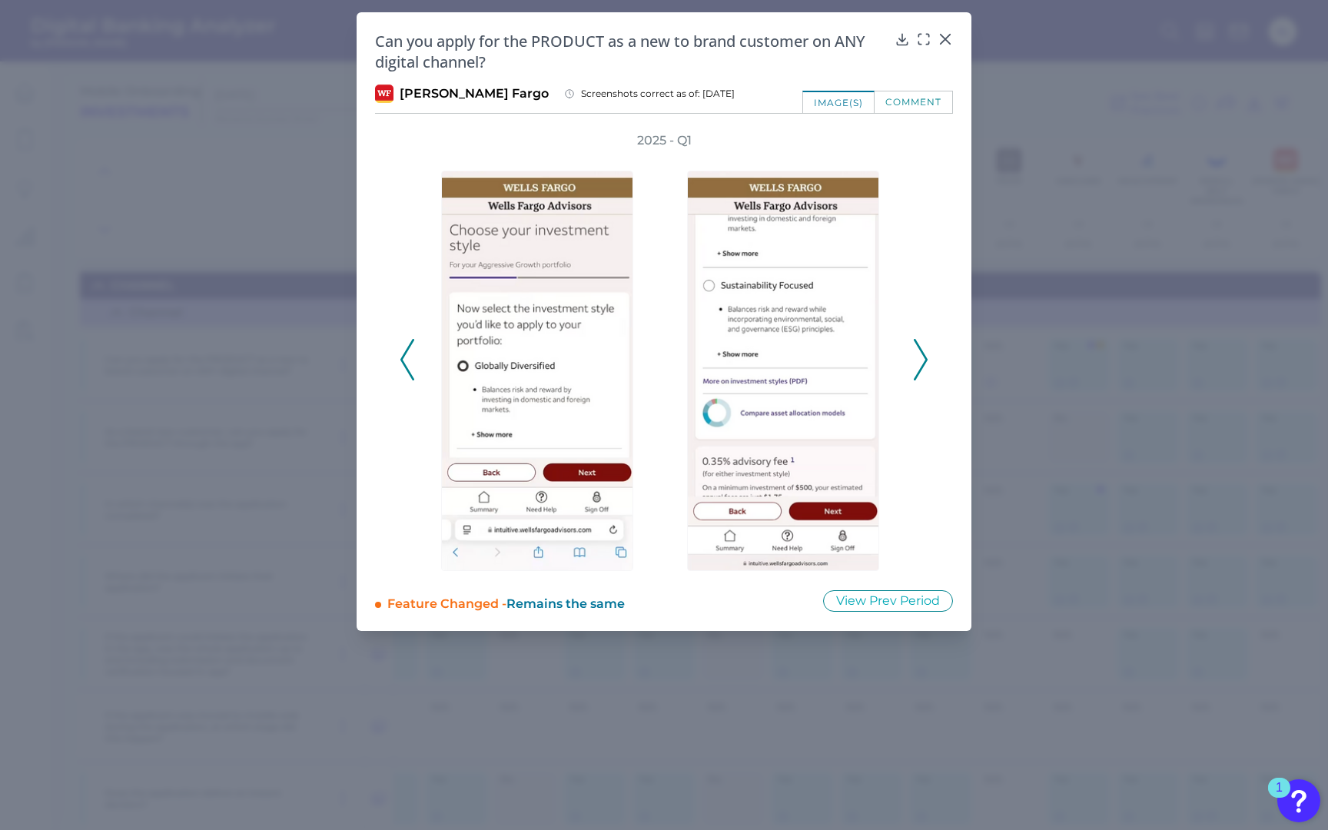
click at [926, 342] on icon at bounding box center [920, 359] width 14 height 41
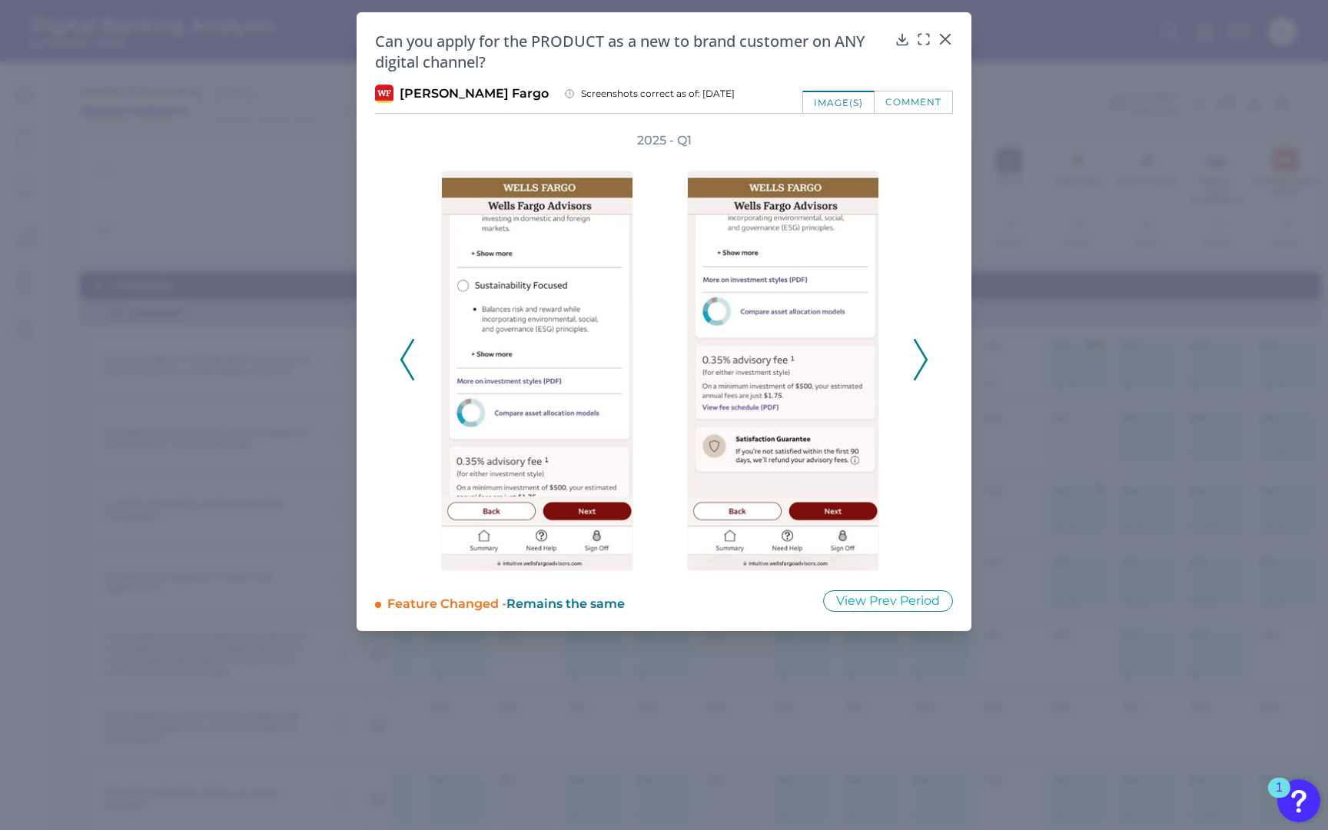
click at [926, 342] on icon at bounding box center [920, 359] width 14 height 41
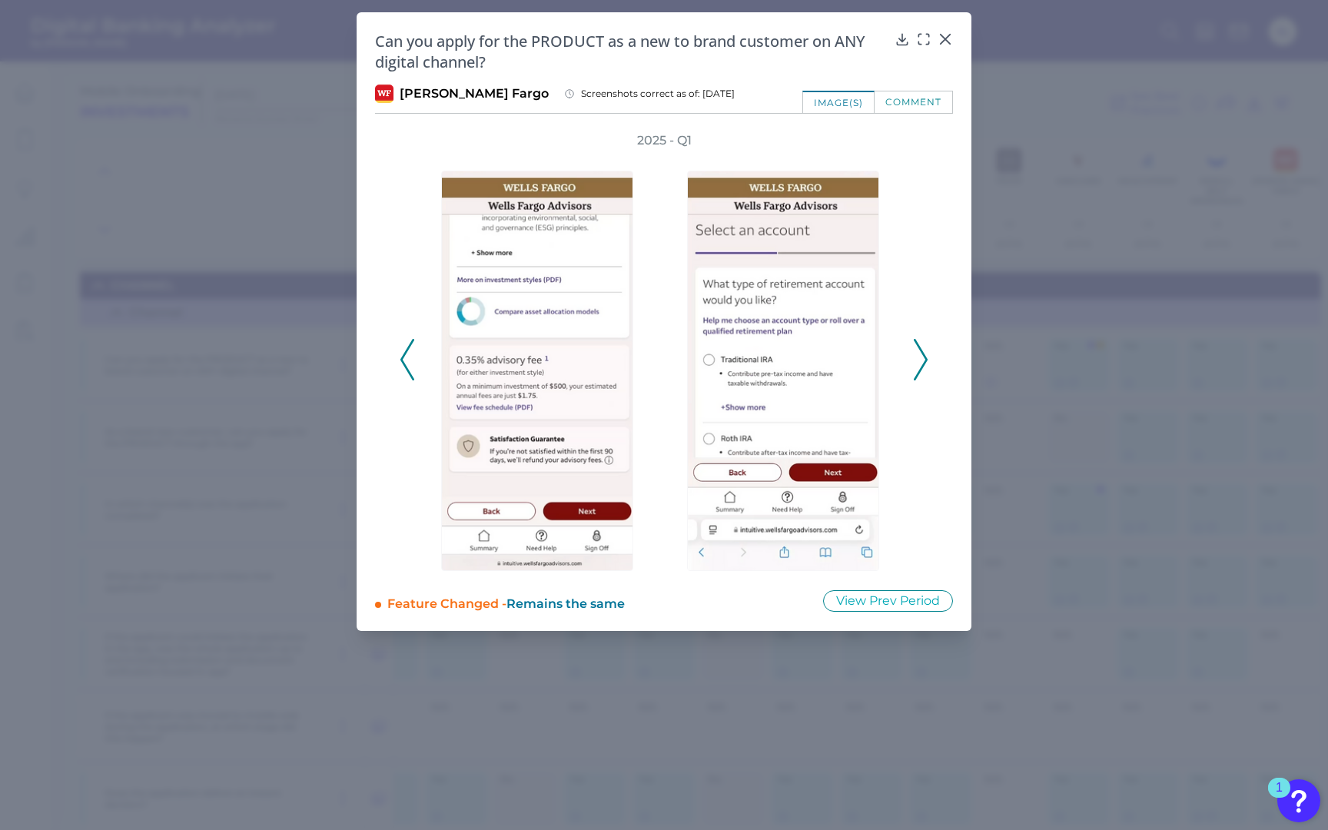
click at [926, 342] on icon at bounding box center [920, 359] width 14 height 41
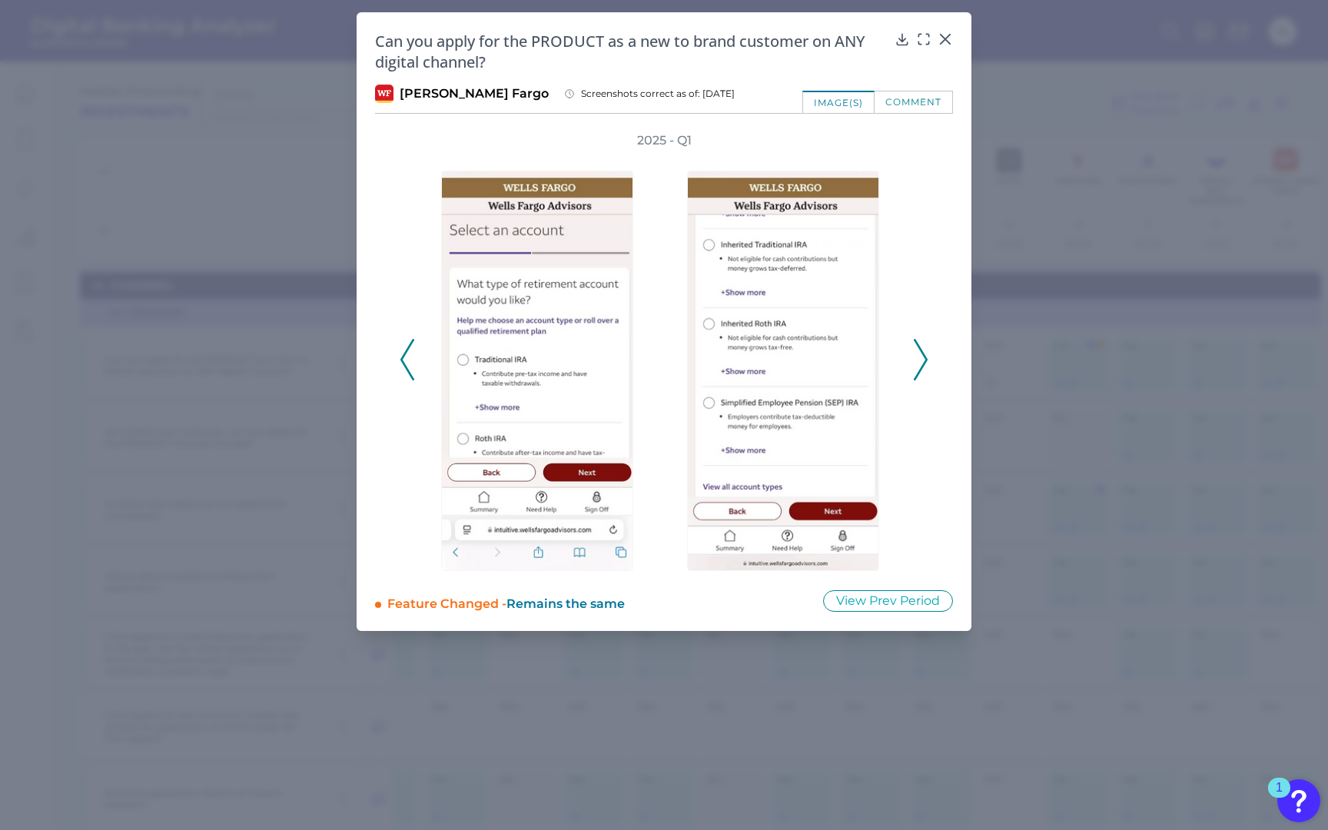
click at [926, 342] on icon at bounding box center [920, 359] width 14 height 41
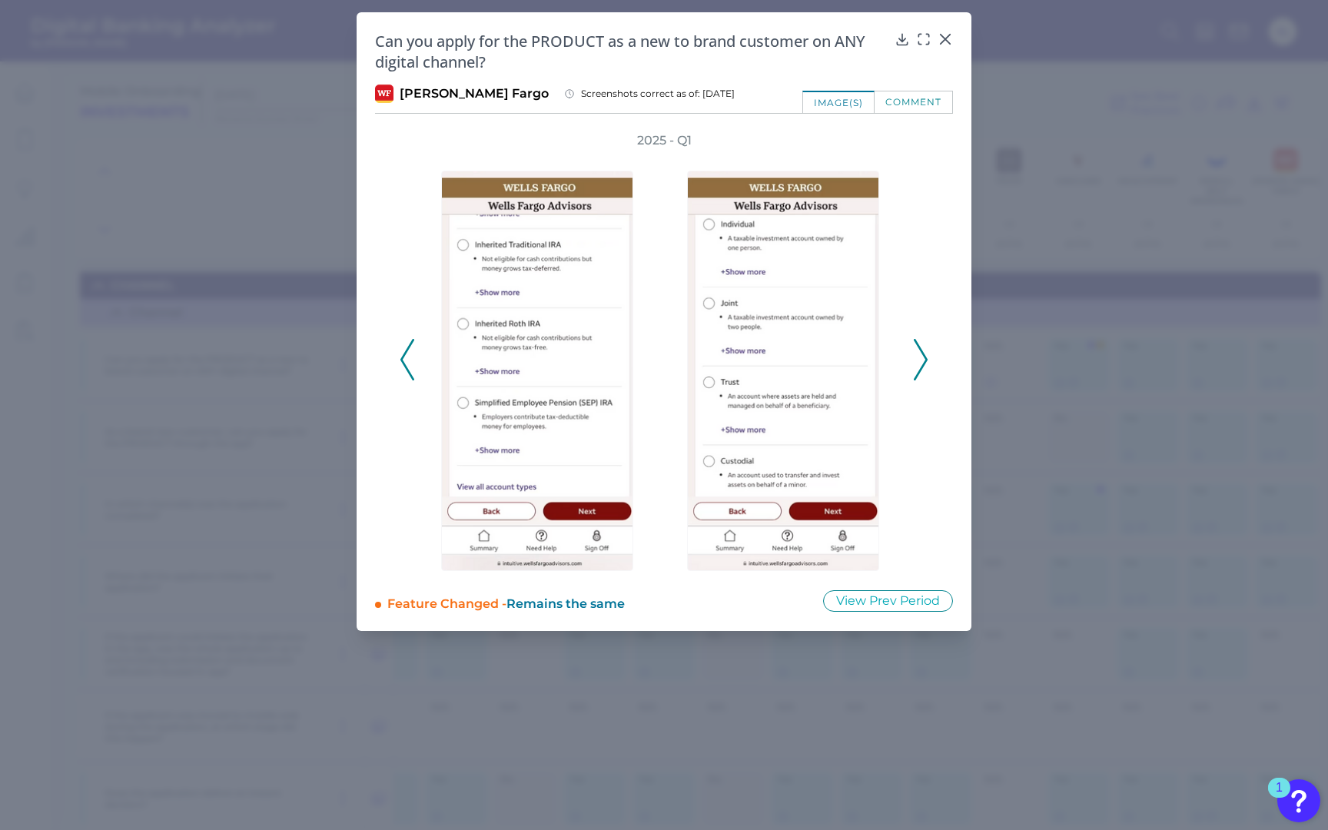
click at [926, 342] on icon at bounding box center [920, 359] width 14 height 41
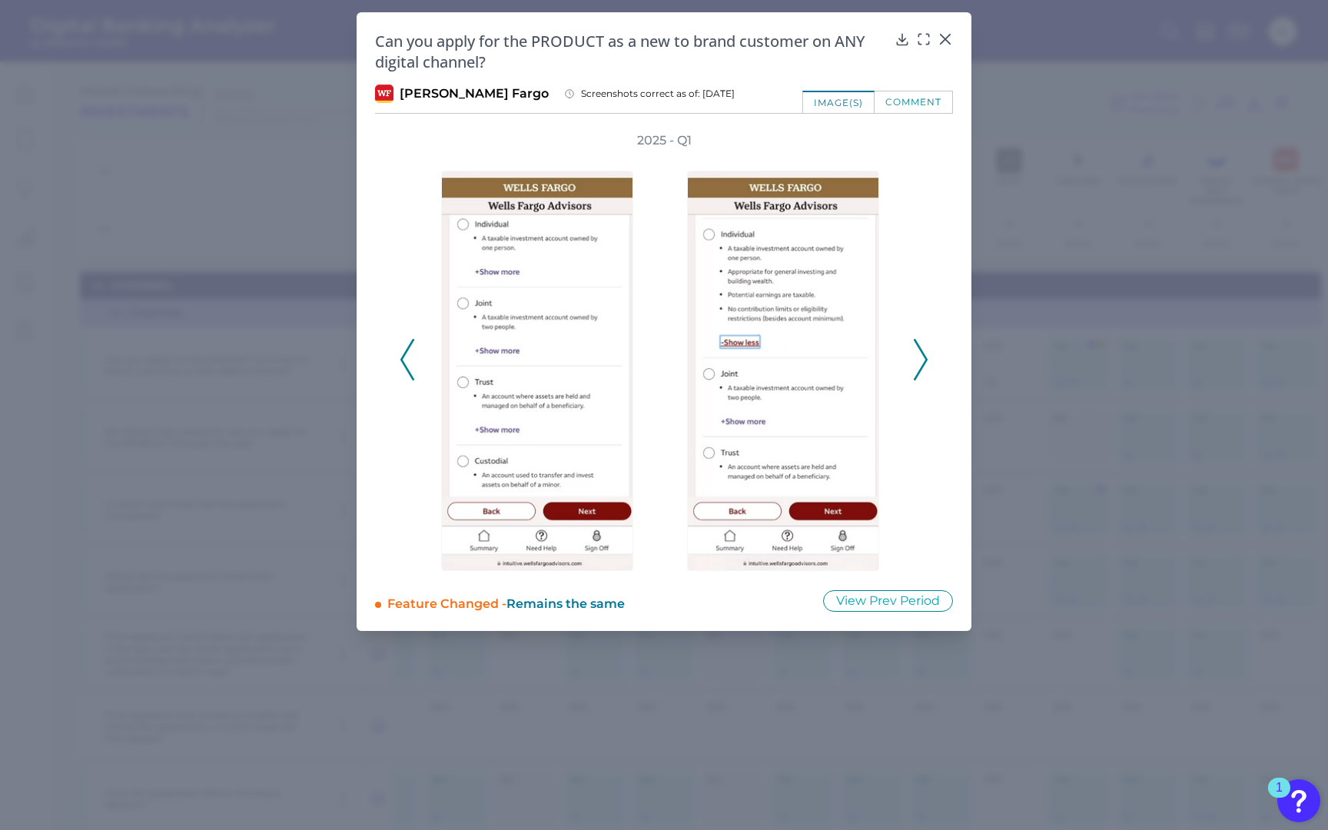
click at [926, 342] on icon at bounding box center [920, 359] width 14 height 41
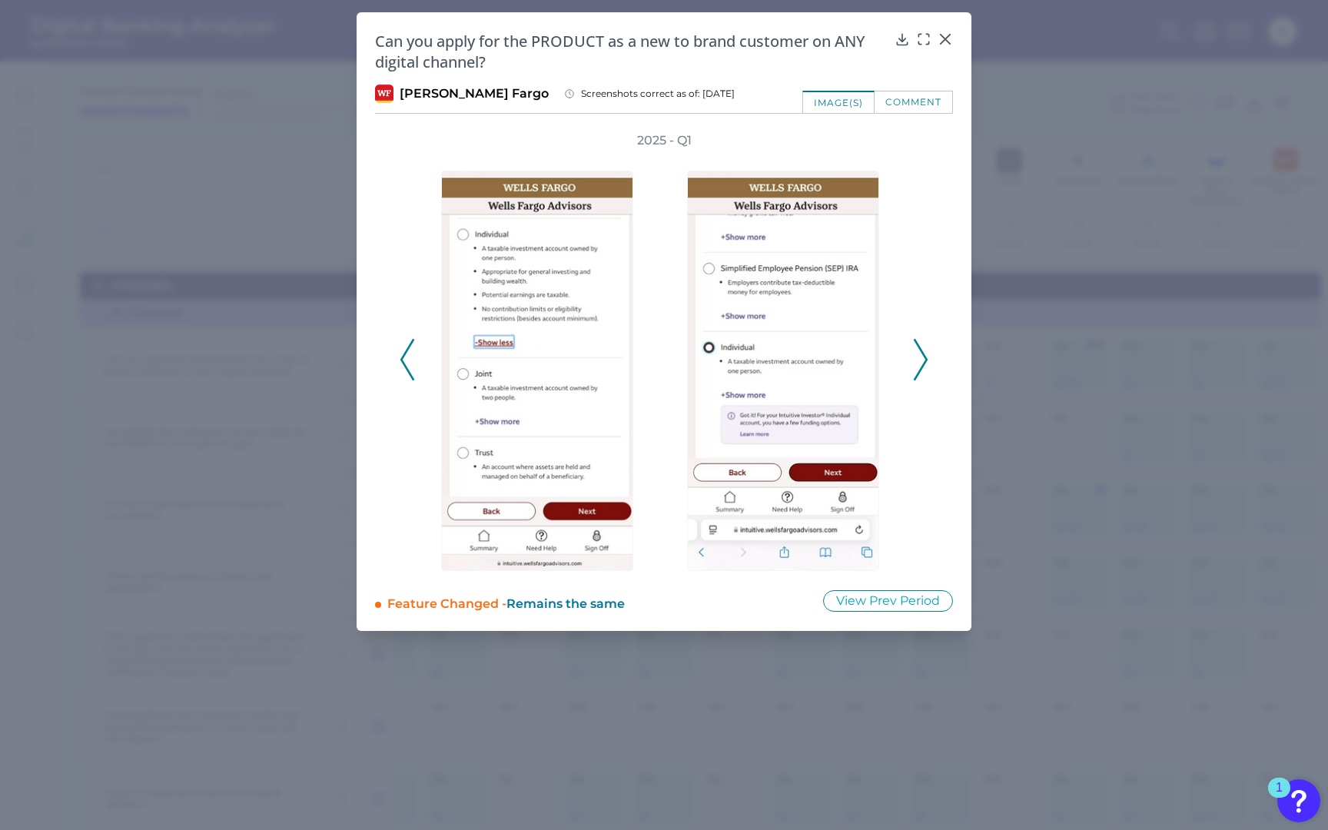
click at [926, 342] on icon at bounding box center [920, 359] width 14 height 41
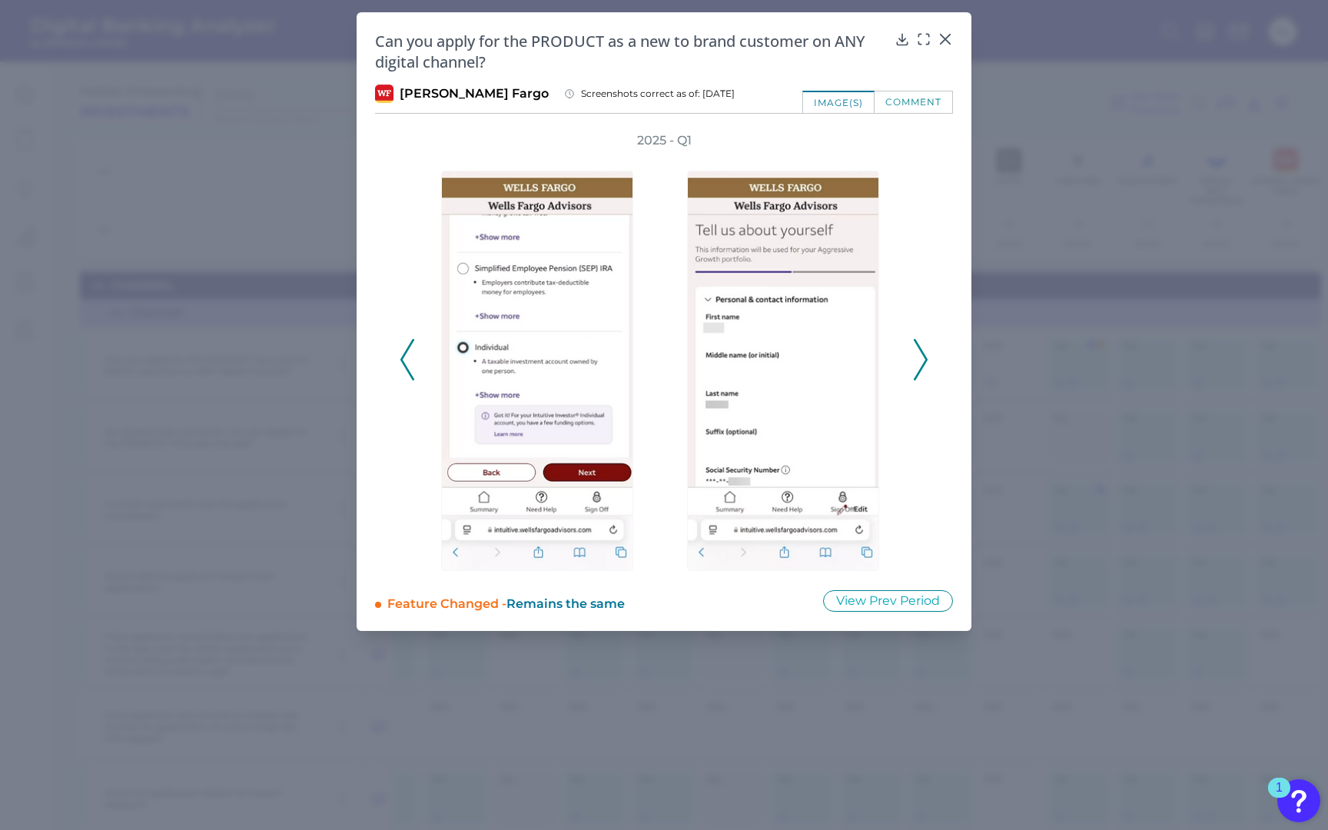
click at [926, 342] on icon at bounding box center [920, 359] width 14 height 41
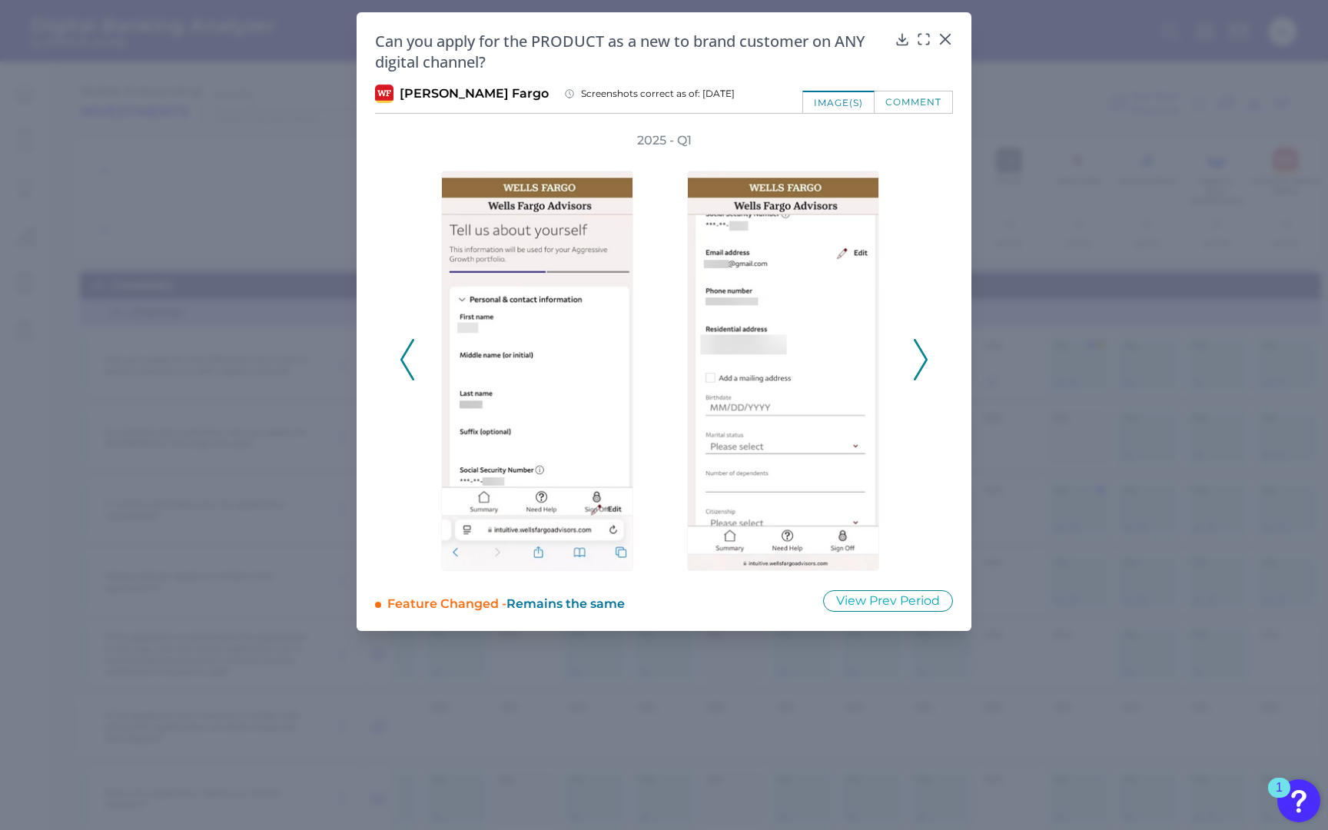
click at [926, 342] on icon at bounding box center [920, 359] width 14 height 41
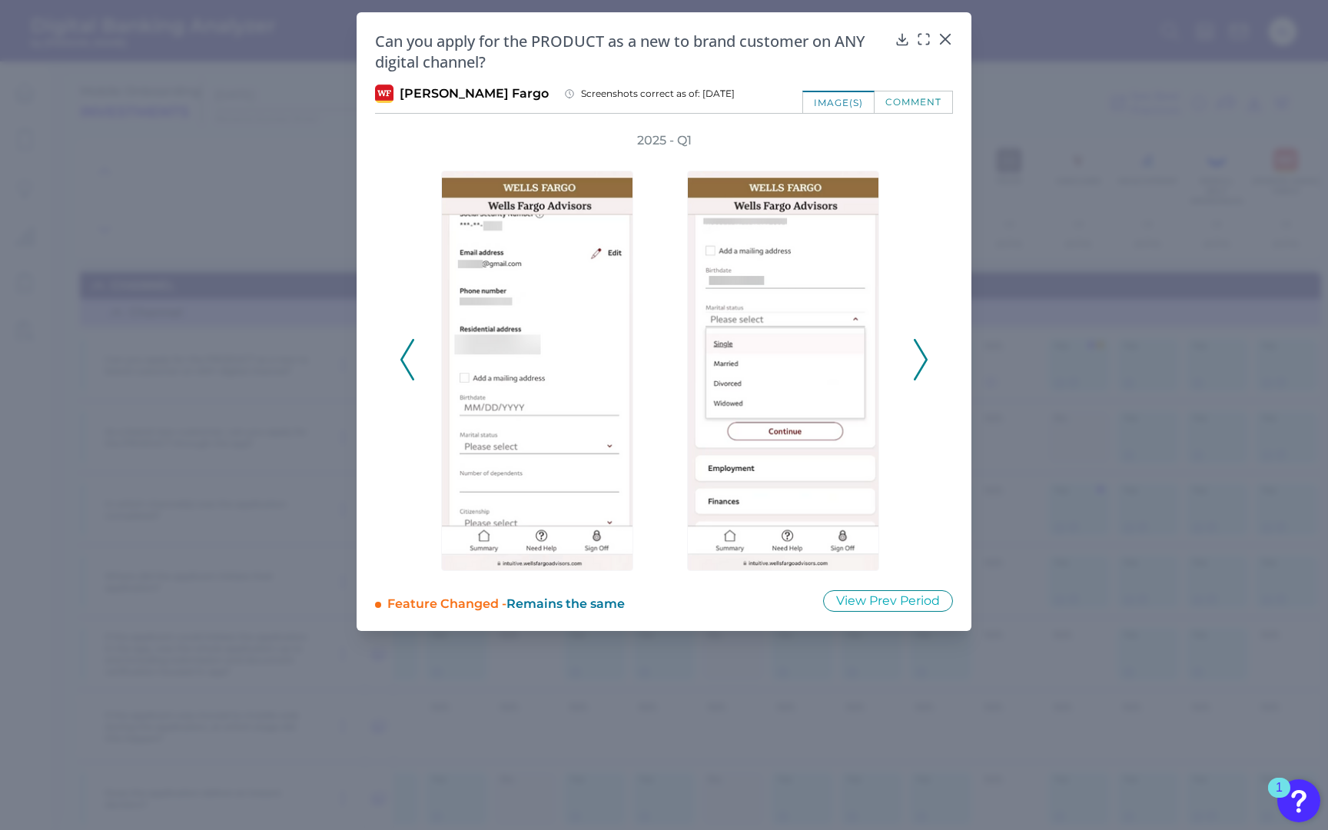
click at [927, 343] on icon at bounding box center [920, 359] width 14 height 41
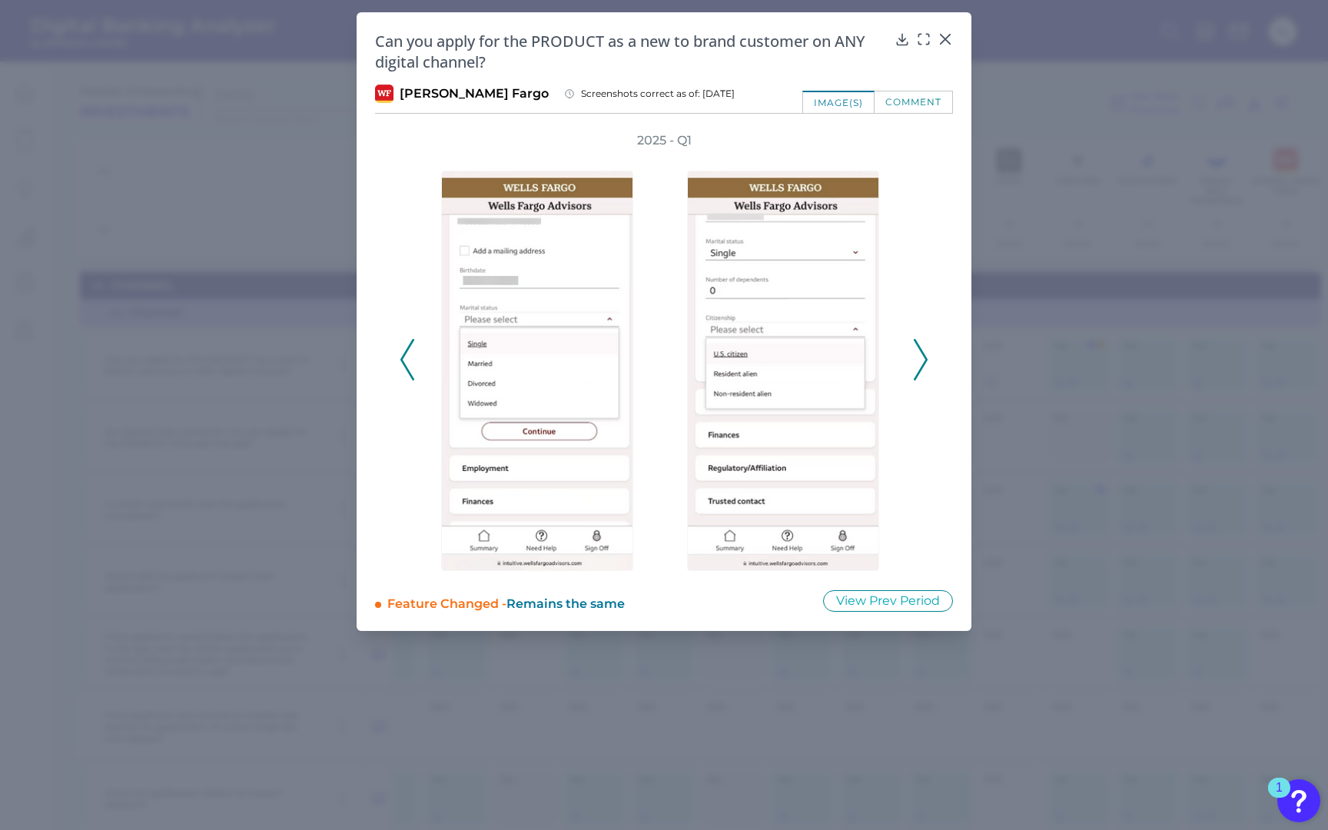
click at [927, 343] on icon at bounding box center [920, 359] width 14 height 41
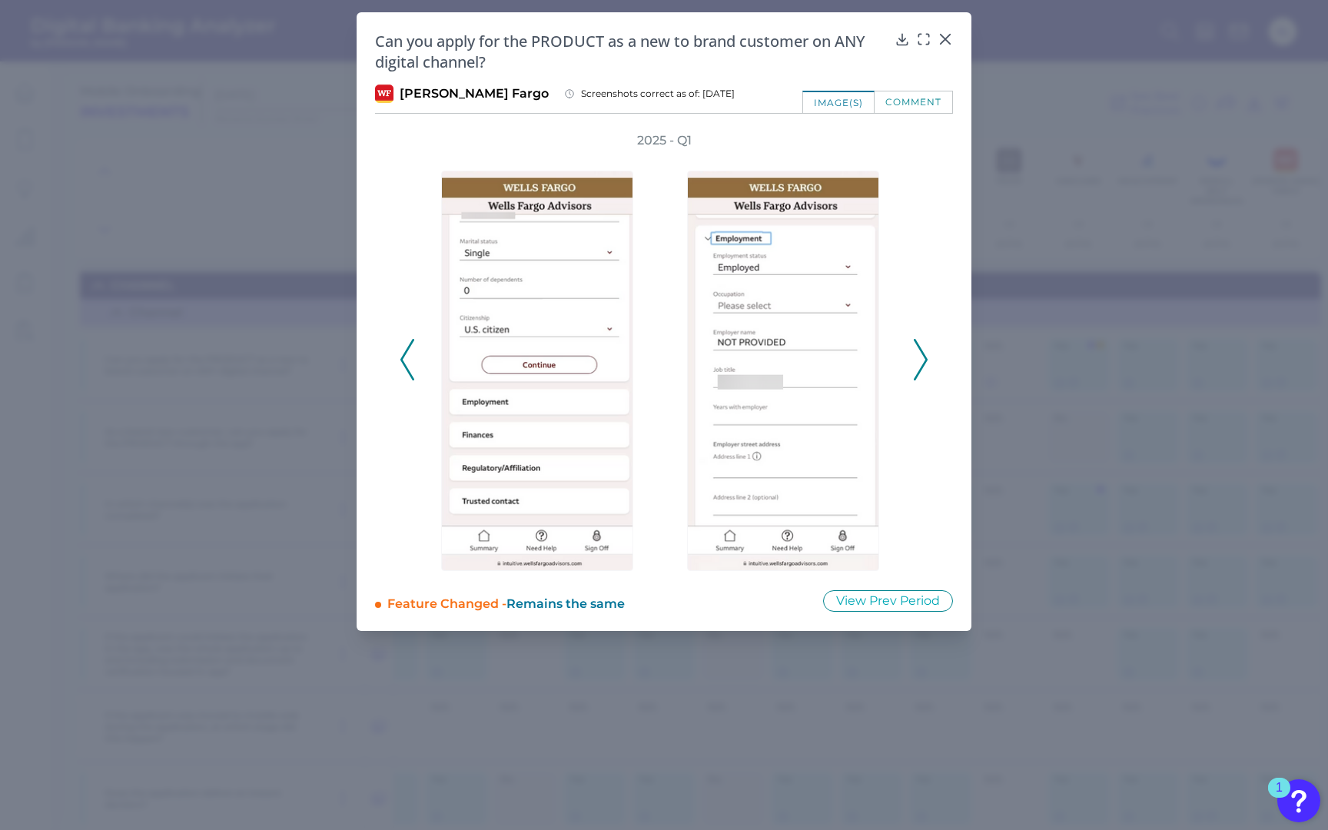
click at [927, 343] on icon at bounding box center [920, 359] width 14 height 41
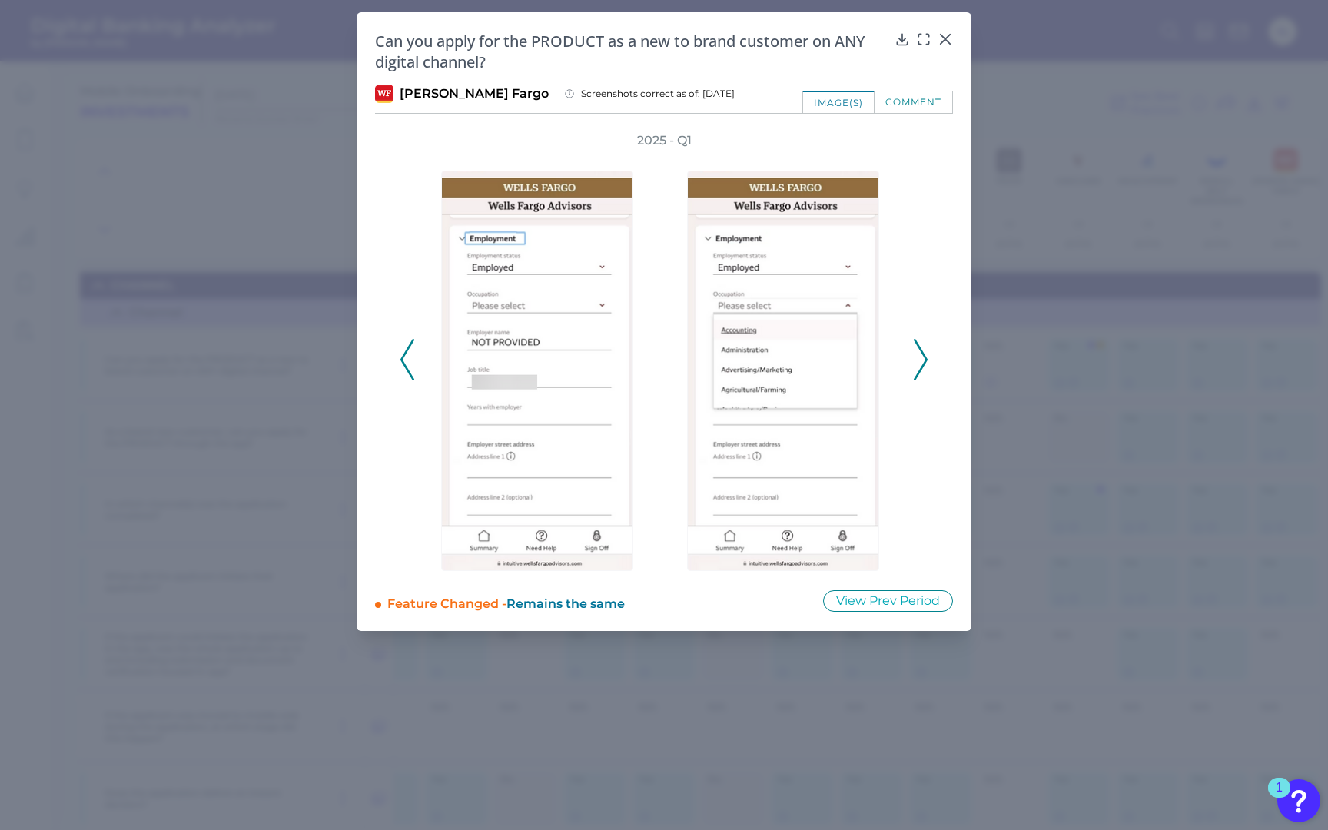
type button "View Prev Period"
click at [923, 346] on icon at bounding box center [920, 359] width 14 height 41
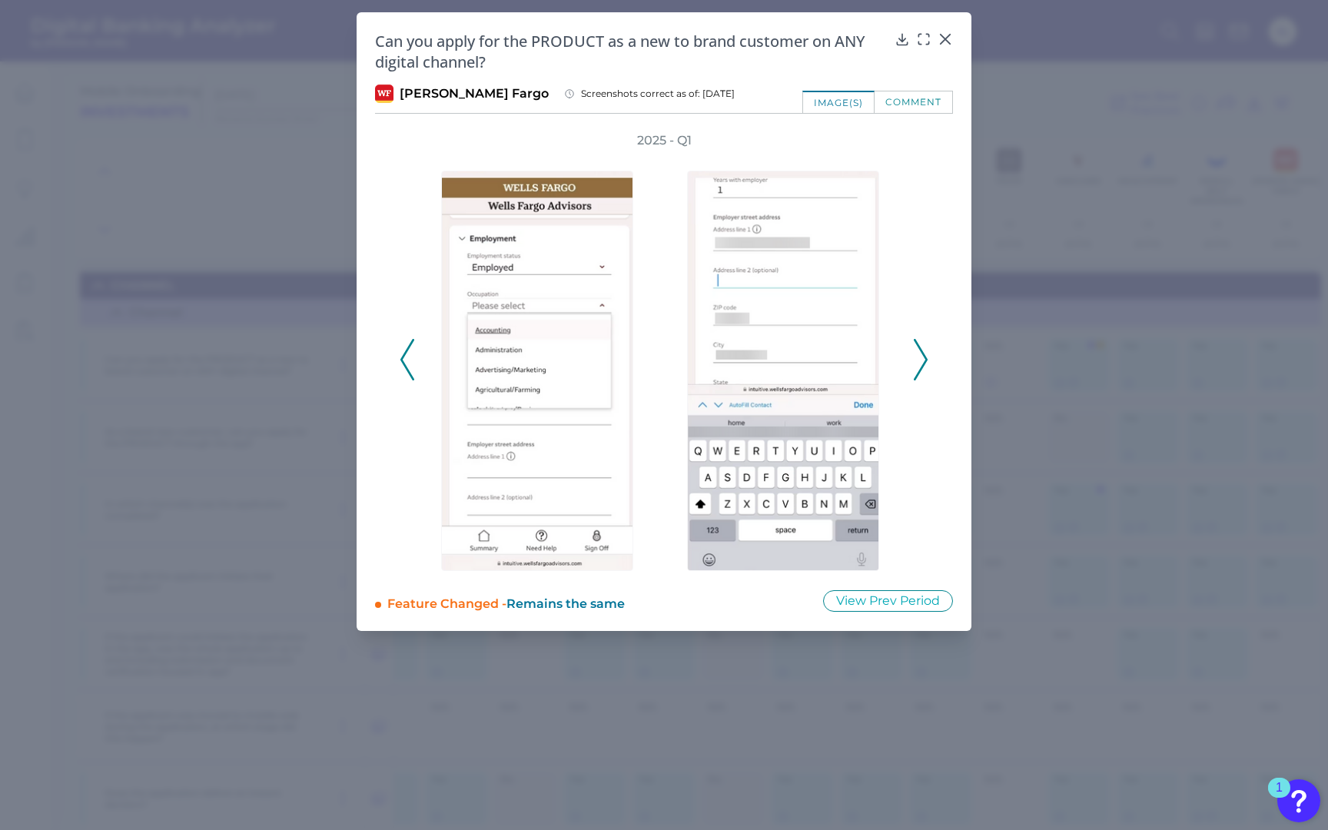
click at [923, 346] on icon at bounding box center [920, 359] width 14 height 41
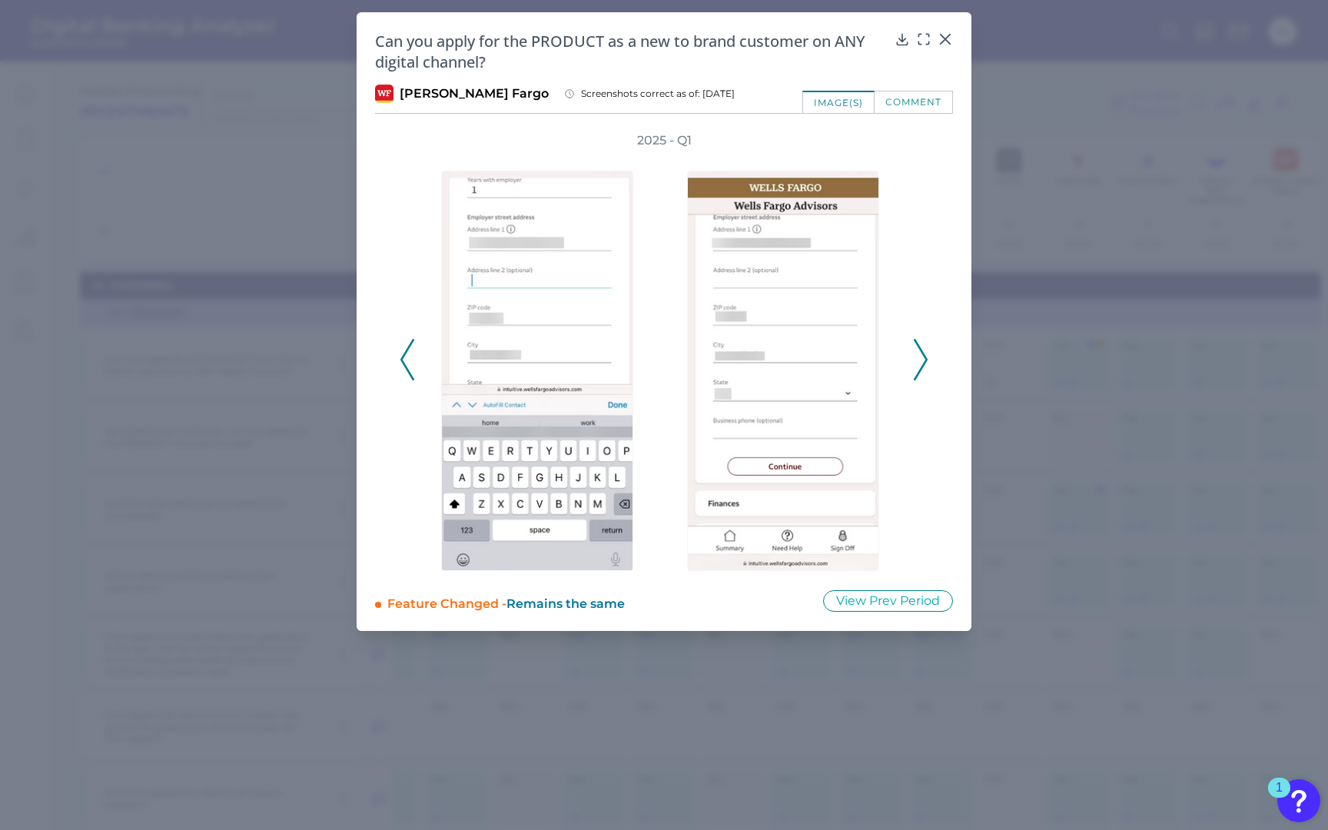
click at [923, 346] on icon at bounding box center [920, 359] width 14 height 41
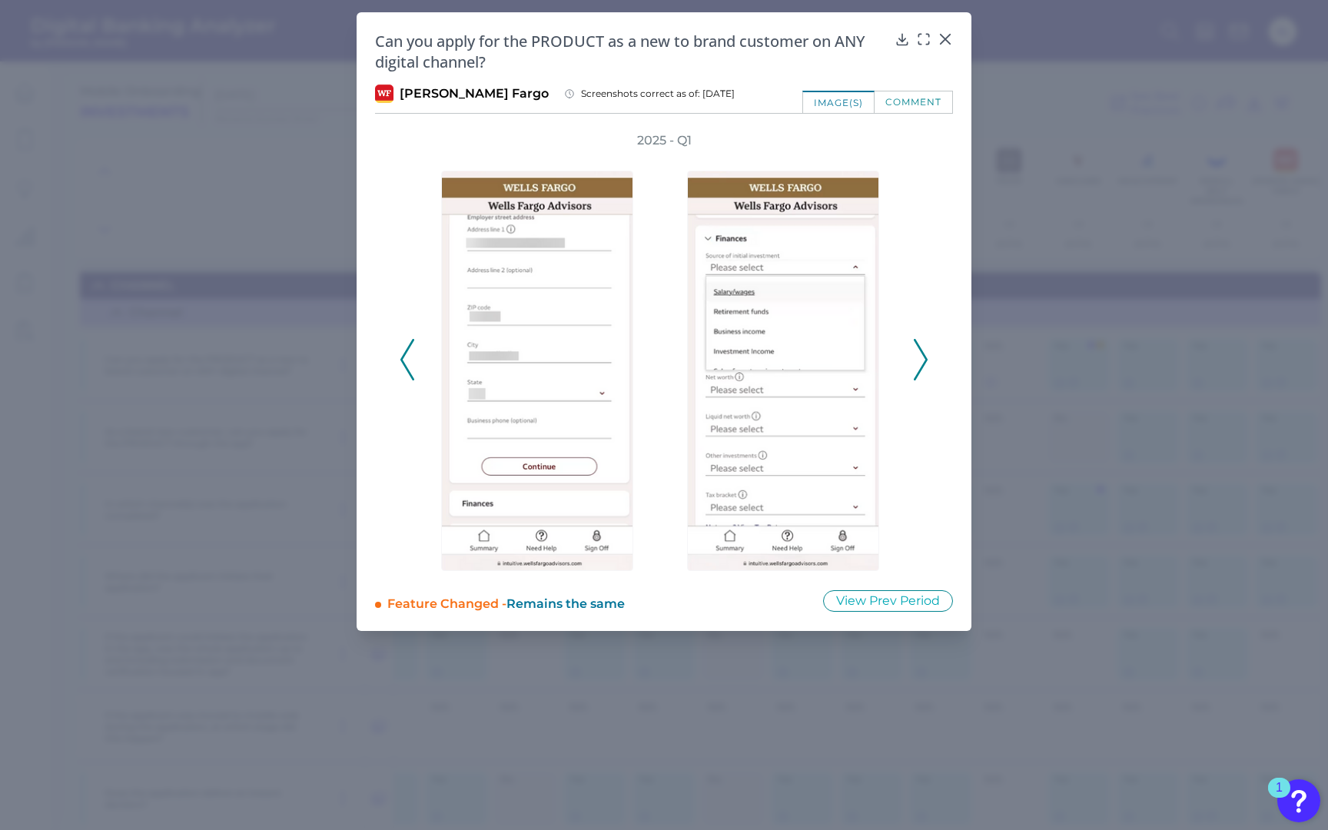
click at [923, 346] on icon at bounding box center [920, 359] width 14 height 41
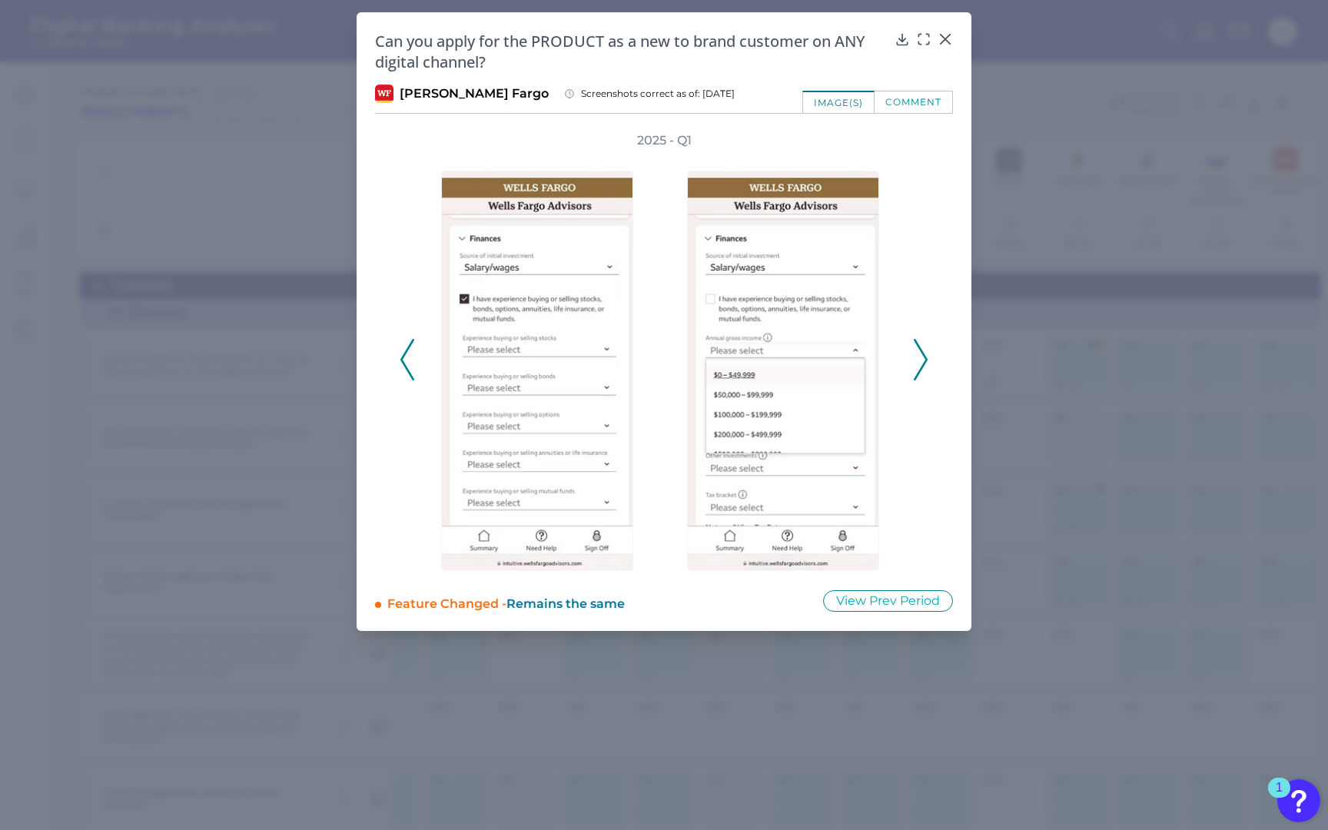
click at [923, 346] on icon at bounding box center [920, 359] width 14 height 41
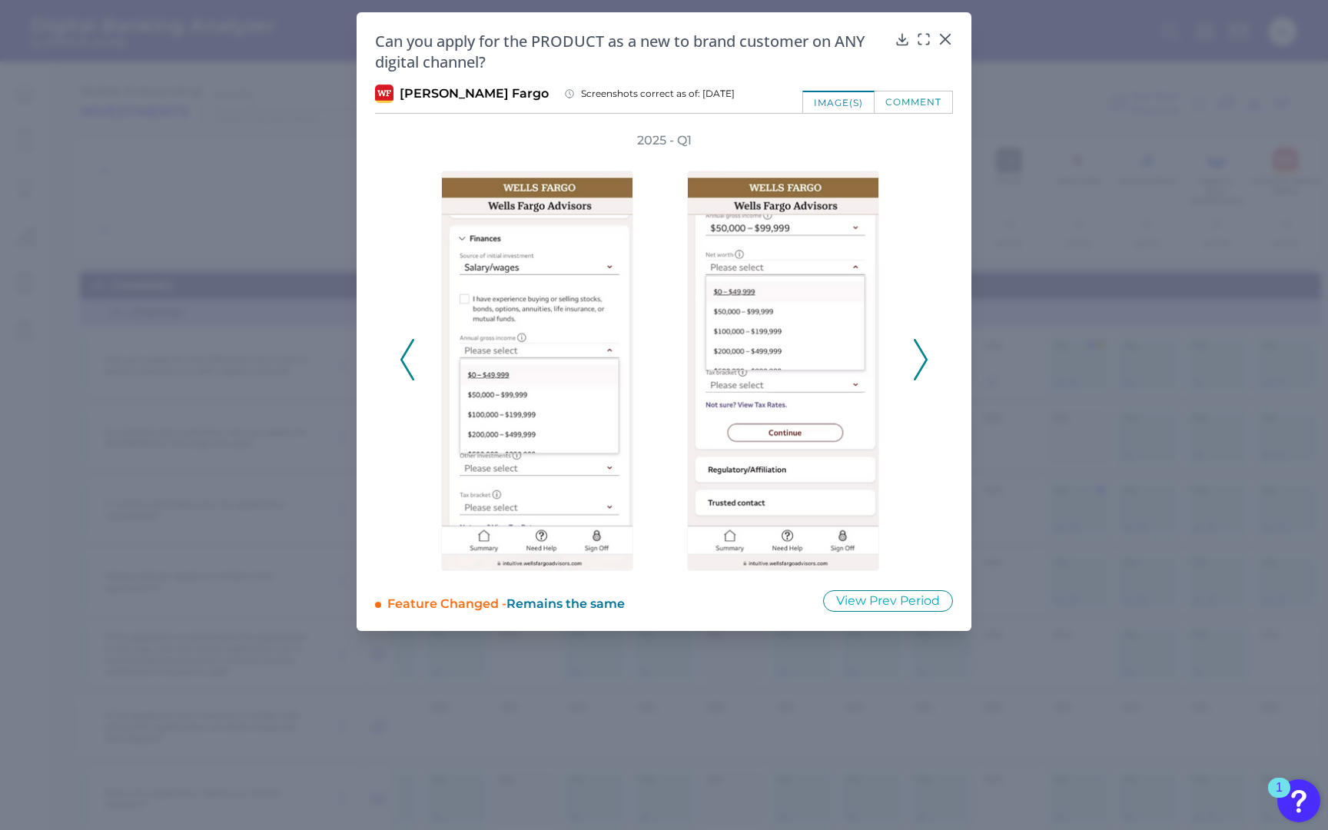
click at [923, 346] on icon at bounding box center [920, 359] width 14 height 41
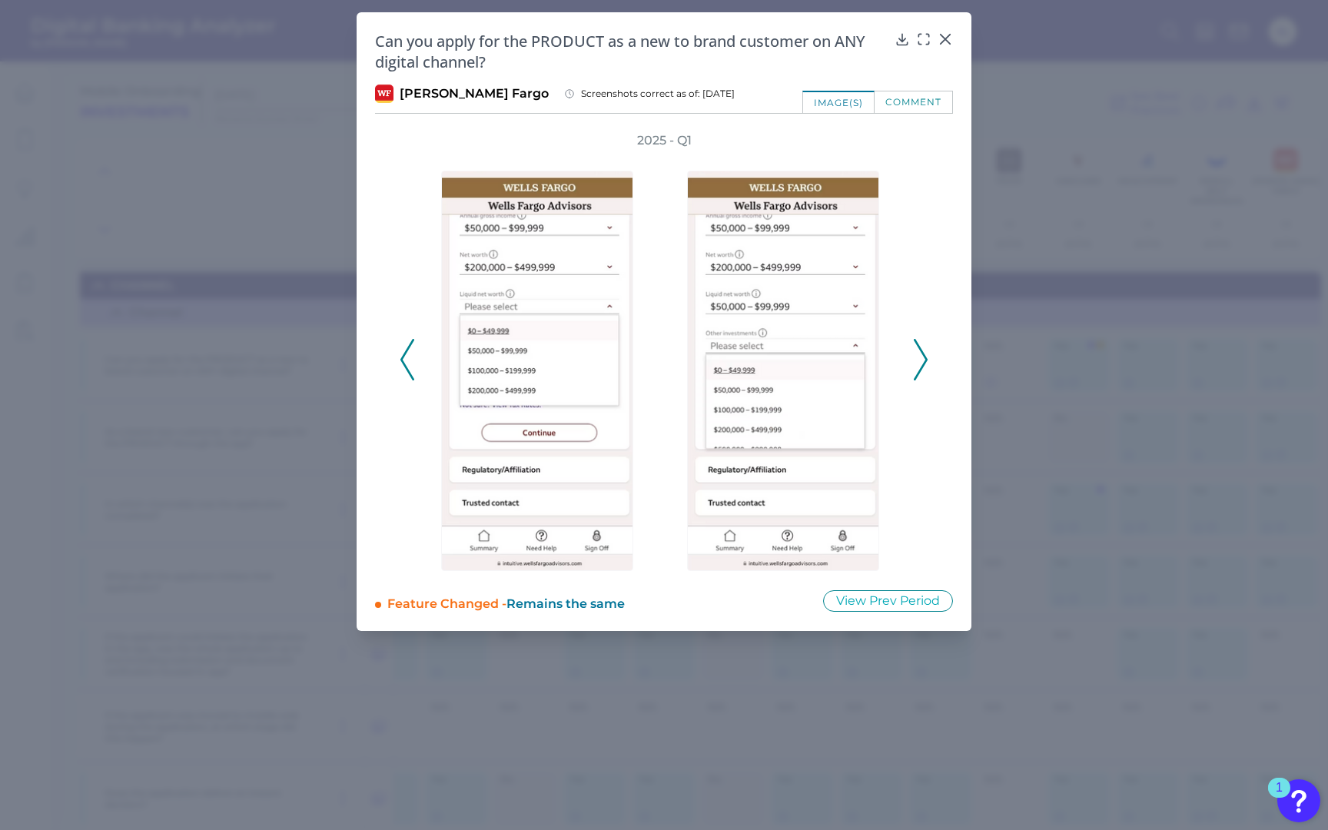
click at [923, 346] on icon at bounding box center [920, 359] width 14 height 41
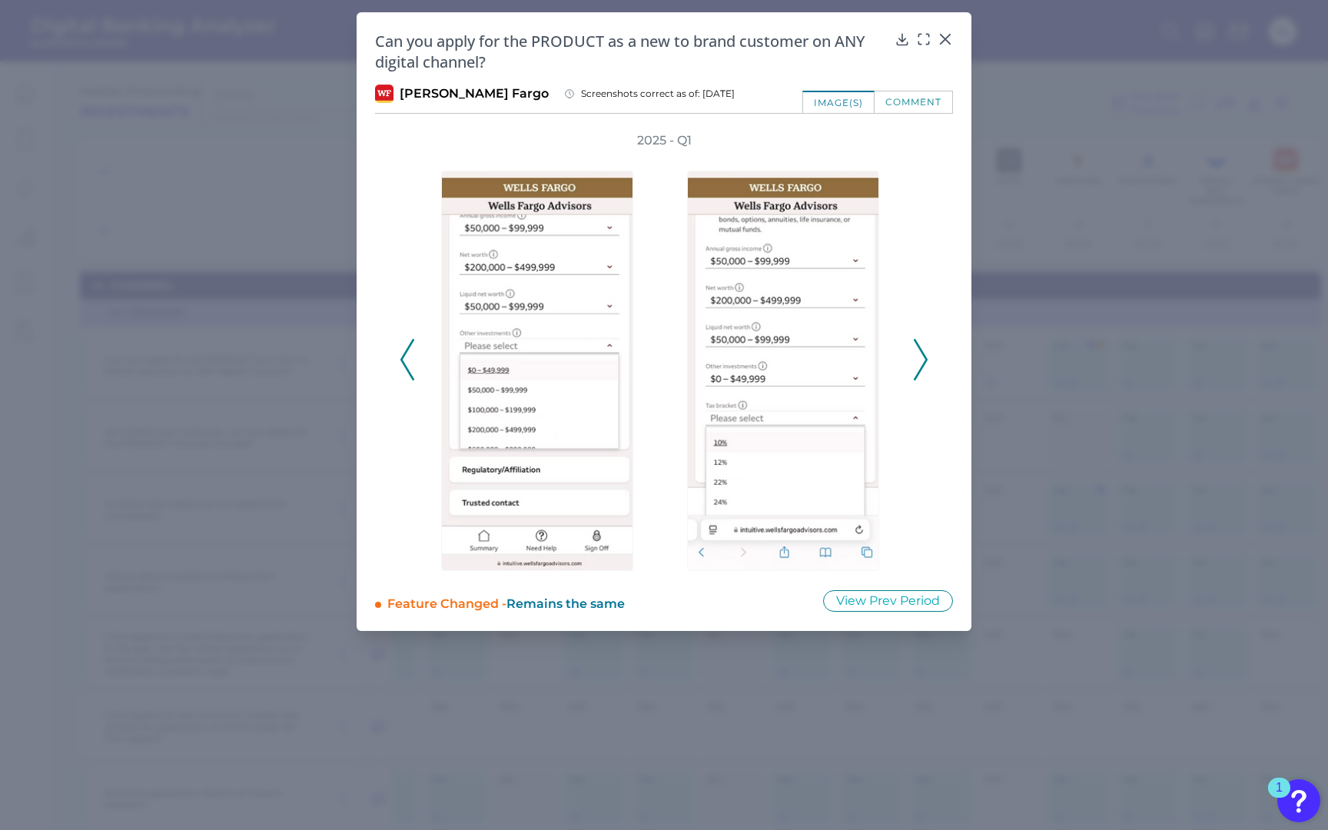
click at [923, 346] on icon at bounding box center [920, 359] width 14 height 41
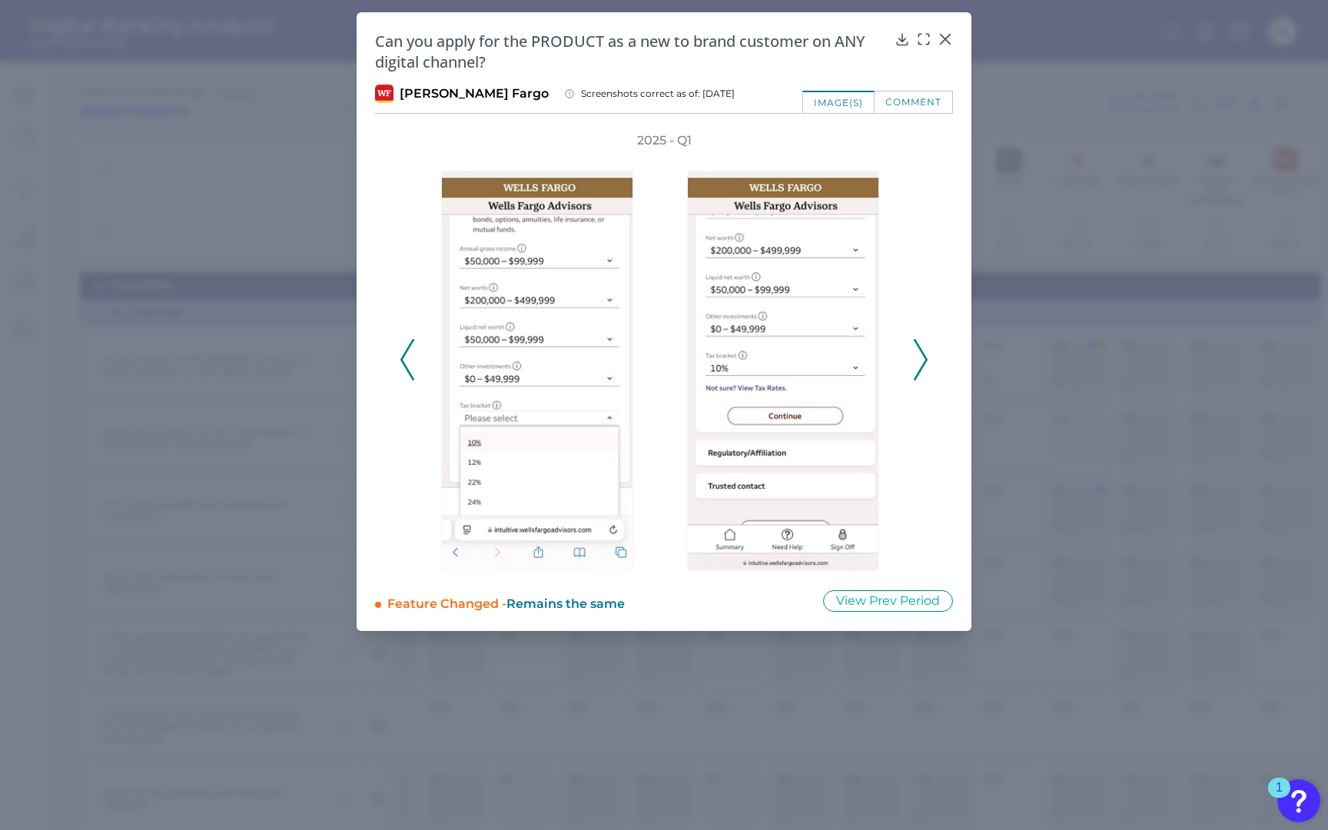
click at [923, 346] on icon at bounding box center [920, 359] width 14 height 41
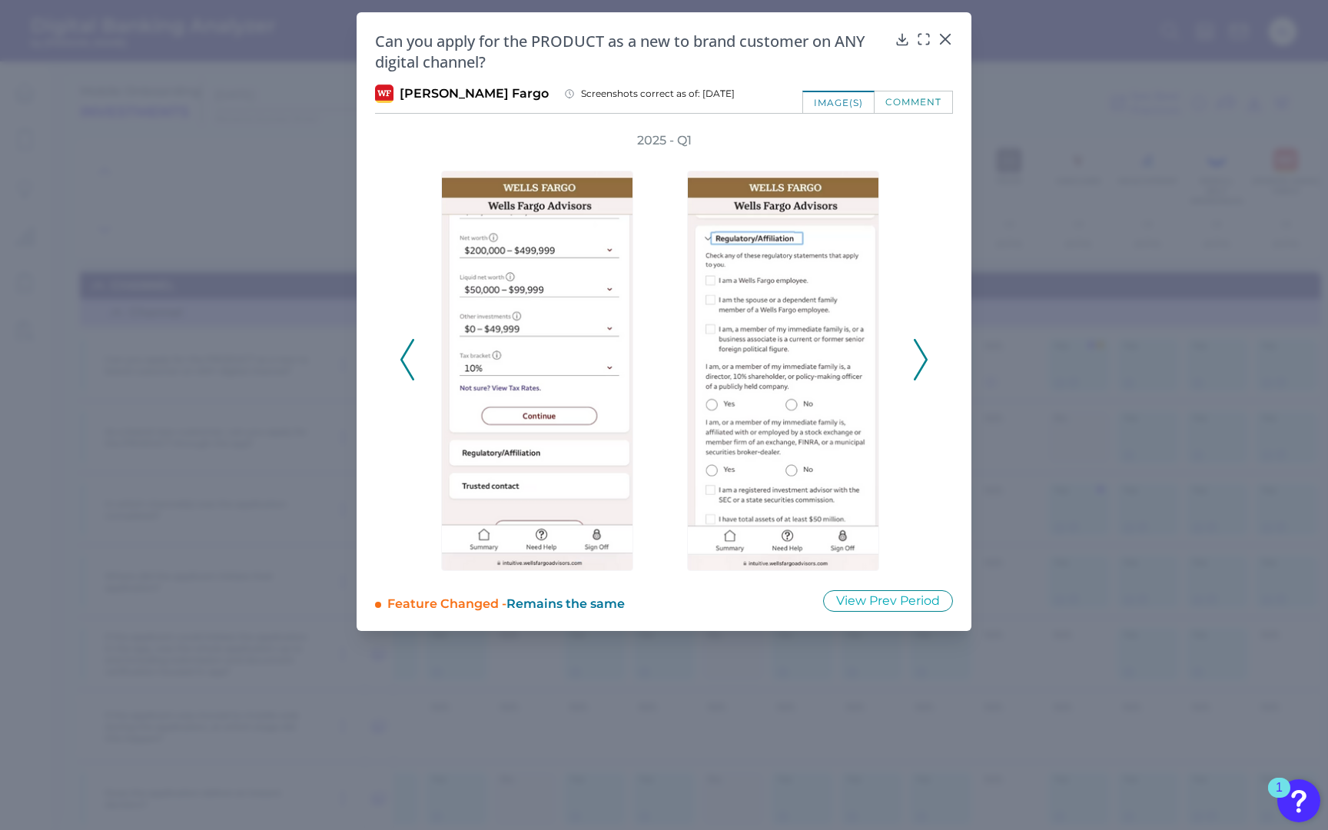
click at [923, 346] on icon at bounding box center [920, 359] width 14 height 41
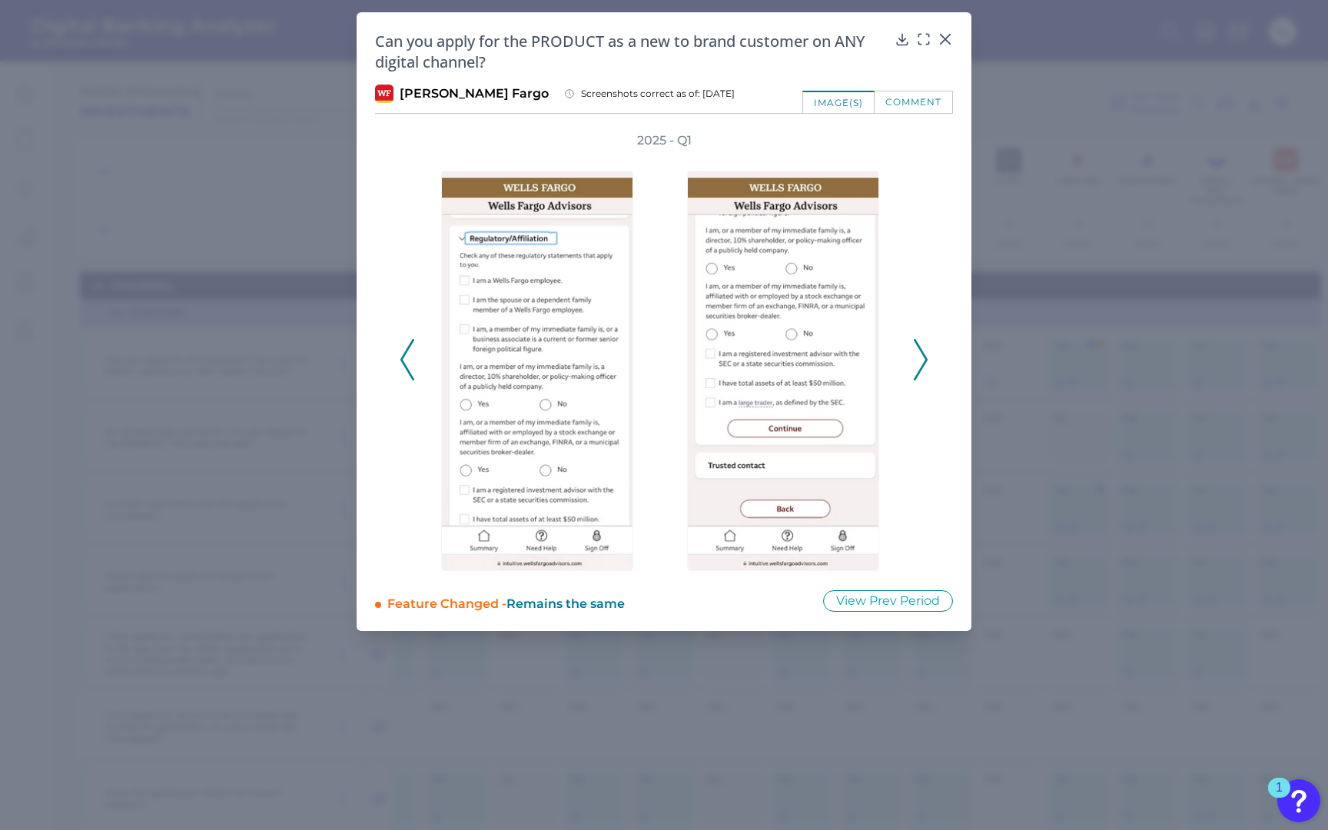
click at [923, 346] on icon at bounding box center [920, 359] width 14 height 41
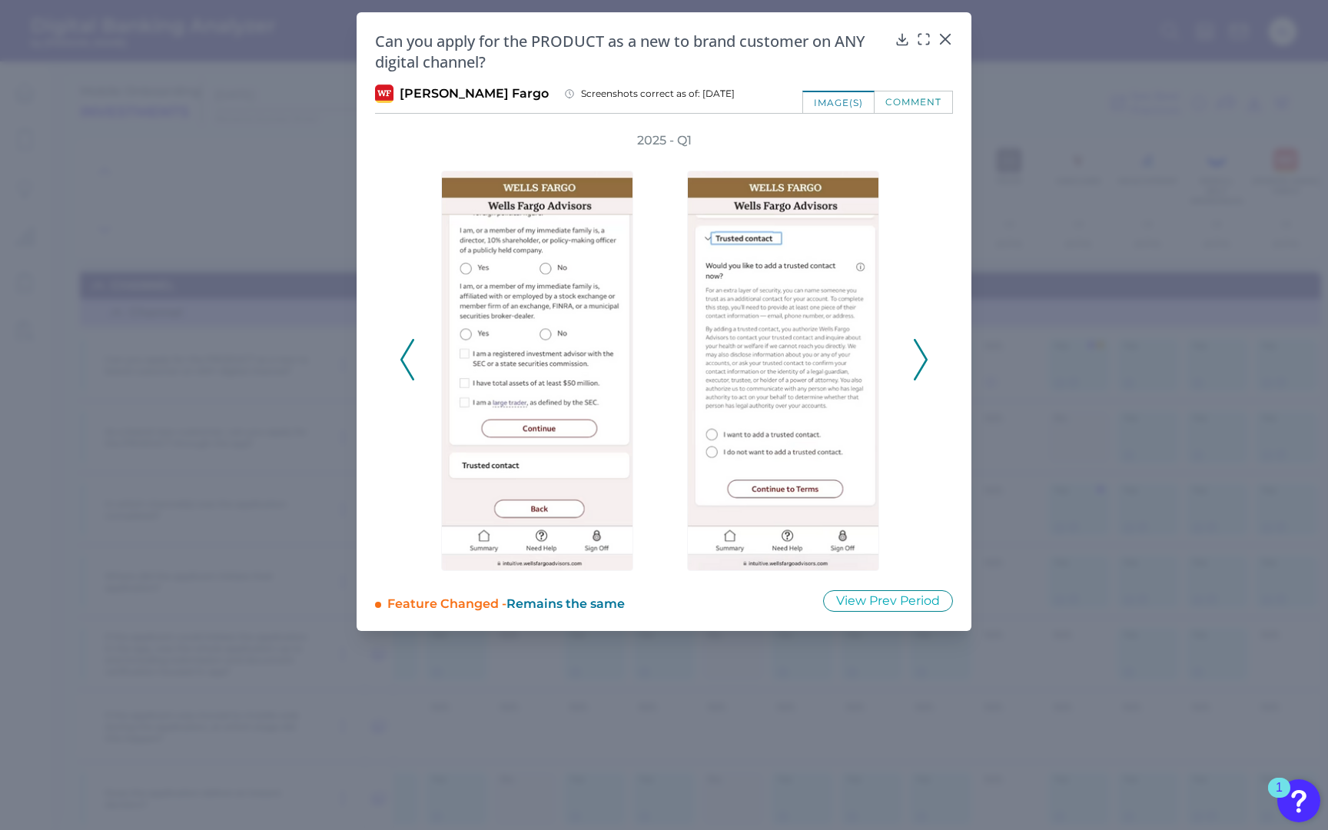
click at [923, 346] on icon at bounding box center [920, 359] width 14 height 41
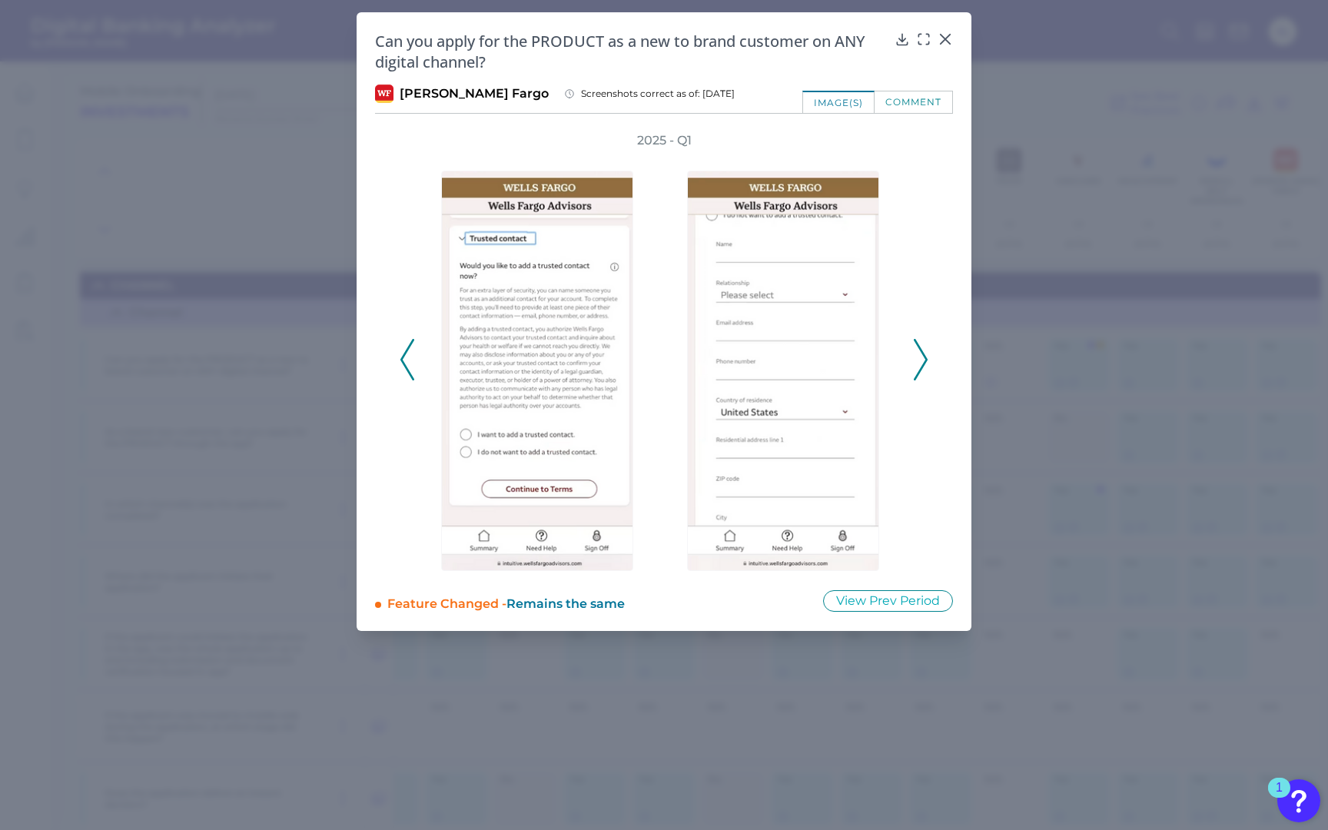
click at [923, 346] on icon at bounding box center [920, 359] width 14 height 41
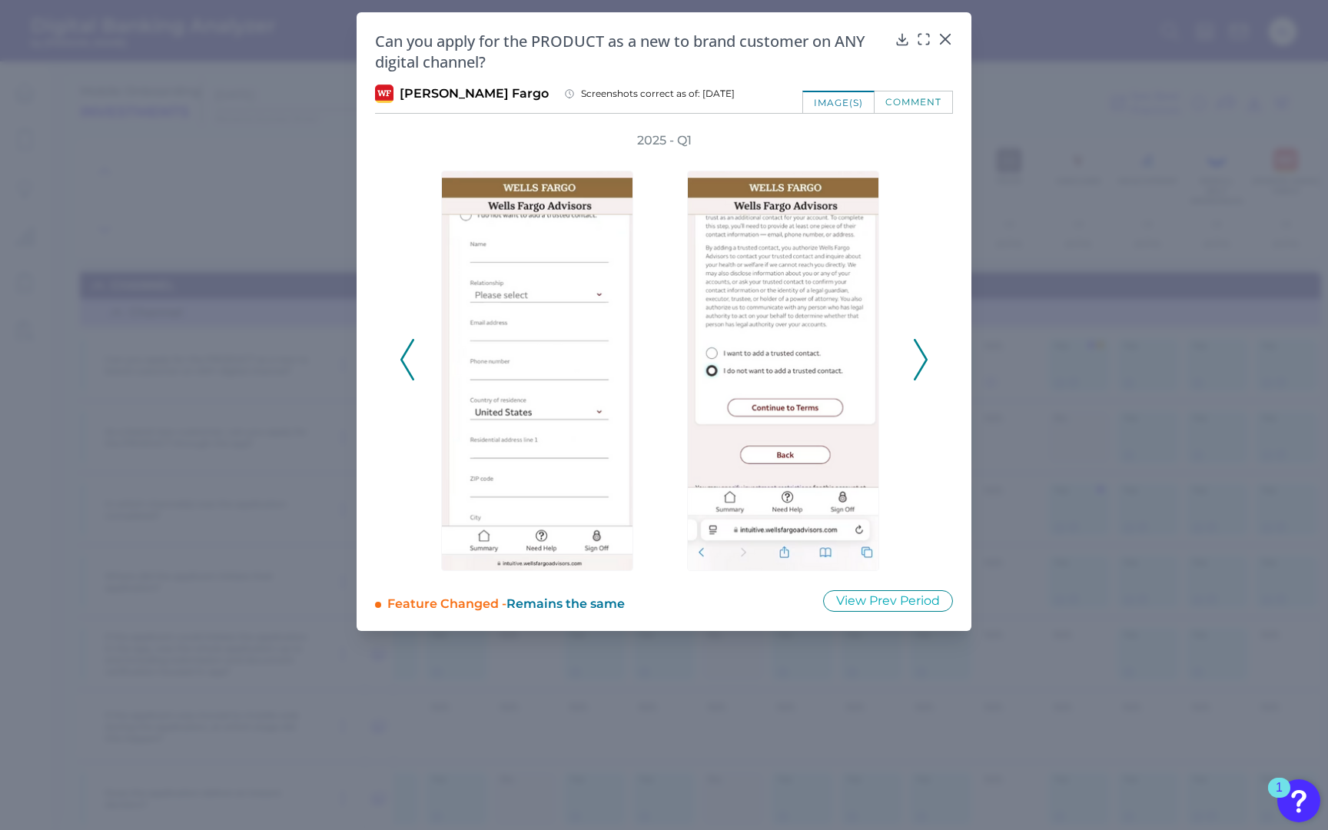
click at [924, 346] on icon at bounding box center [920, 359] width 14 height 41
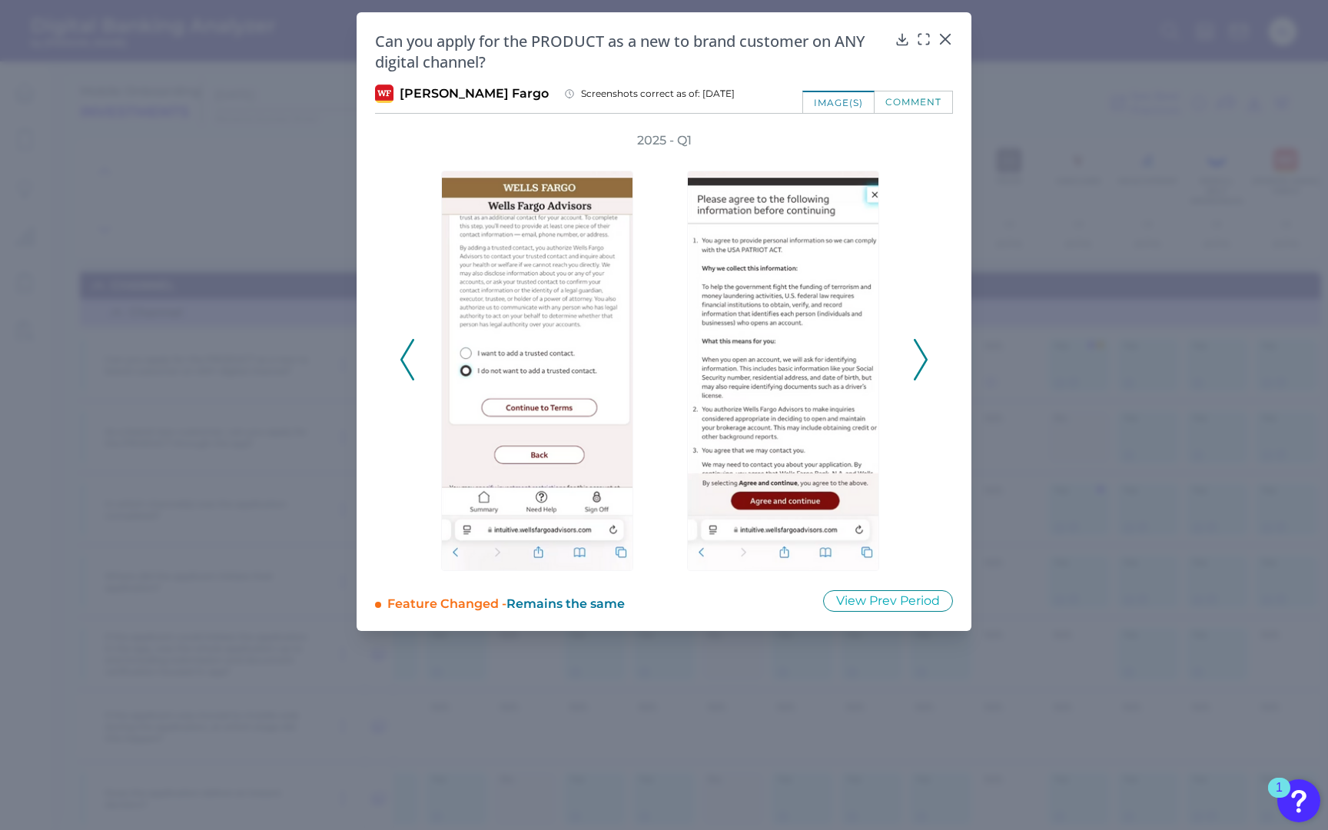
click at [924, 346] on icon at bounding box center [920, 359] width 14 height 41
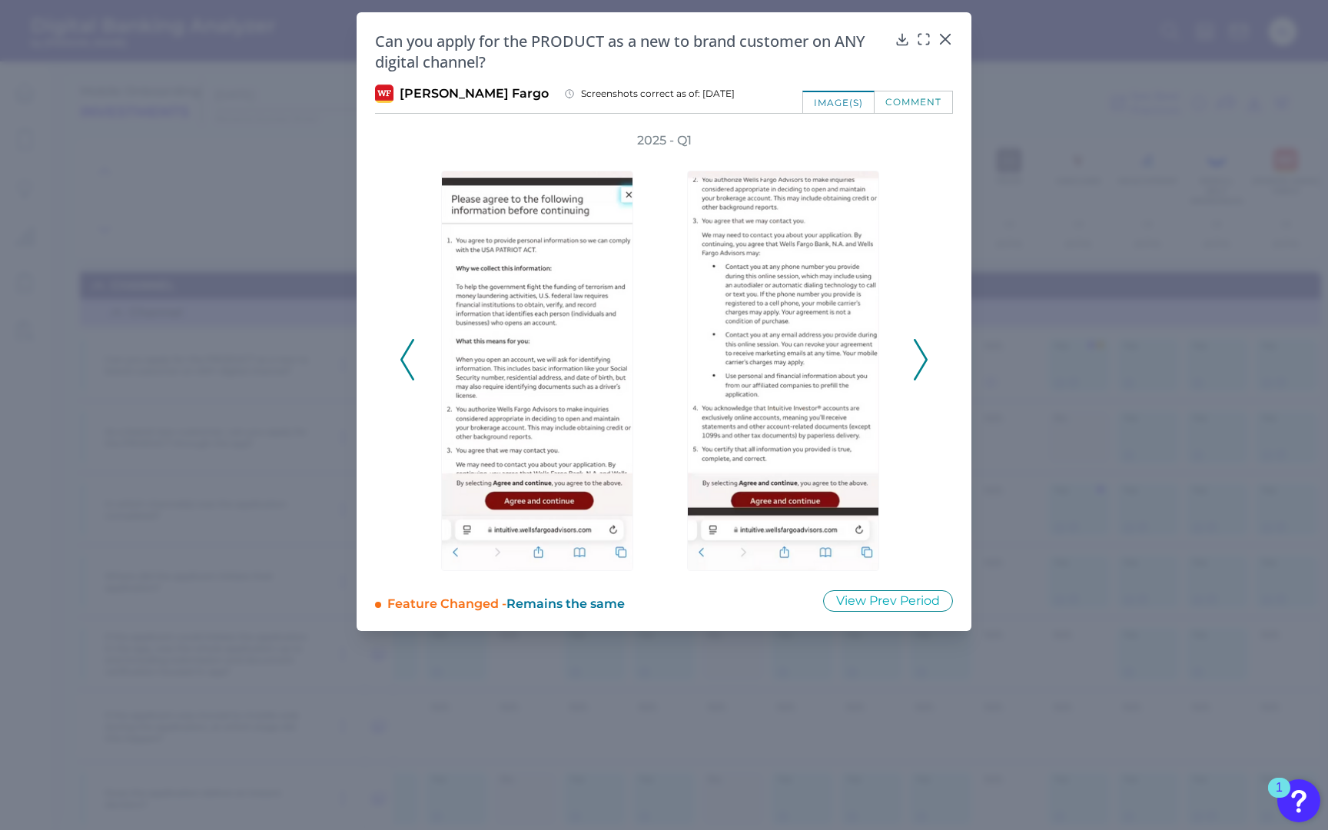
click at [924, 346] on icon at bounding box center [920, 359] width 14 height 41
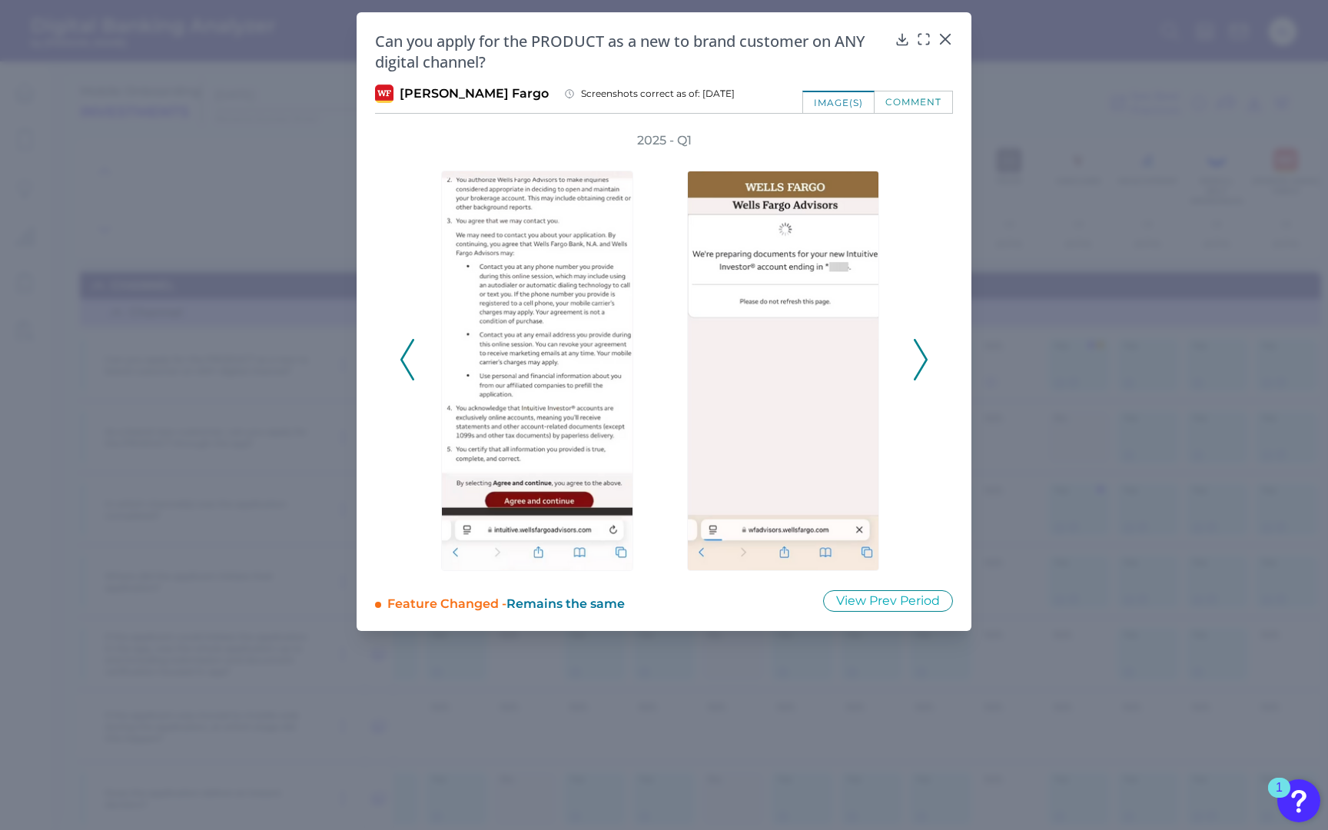
click at [924, 346] on icon at bounding box center [920, 359] width 14 height 41
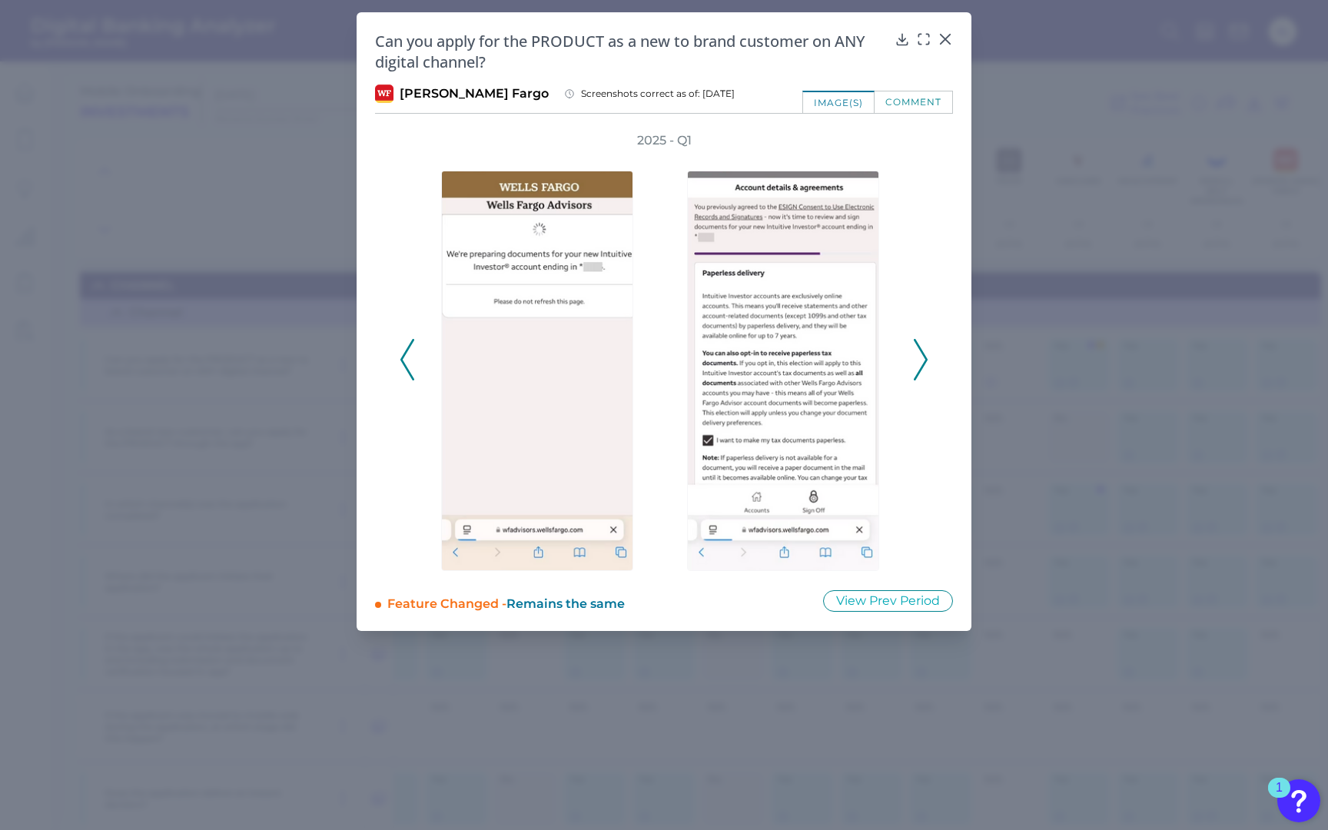
click at [924, 346] on icon at bounding box center [920, 359] width 14 height 41
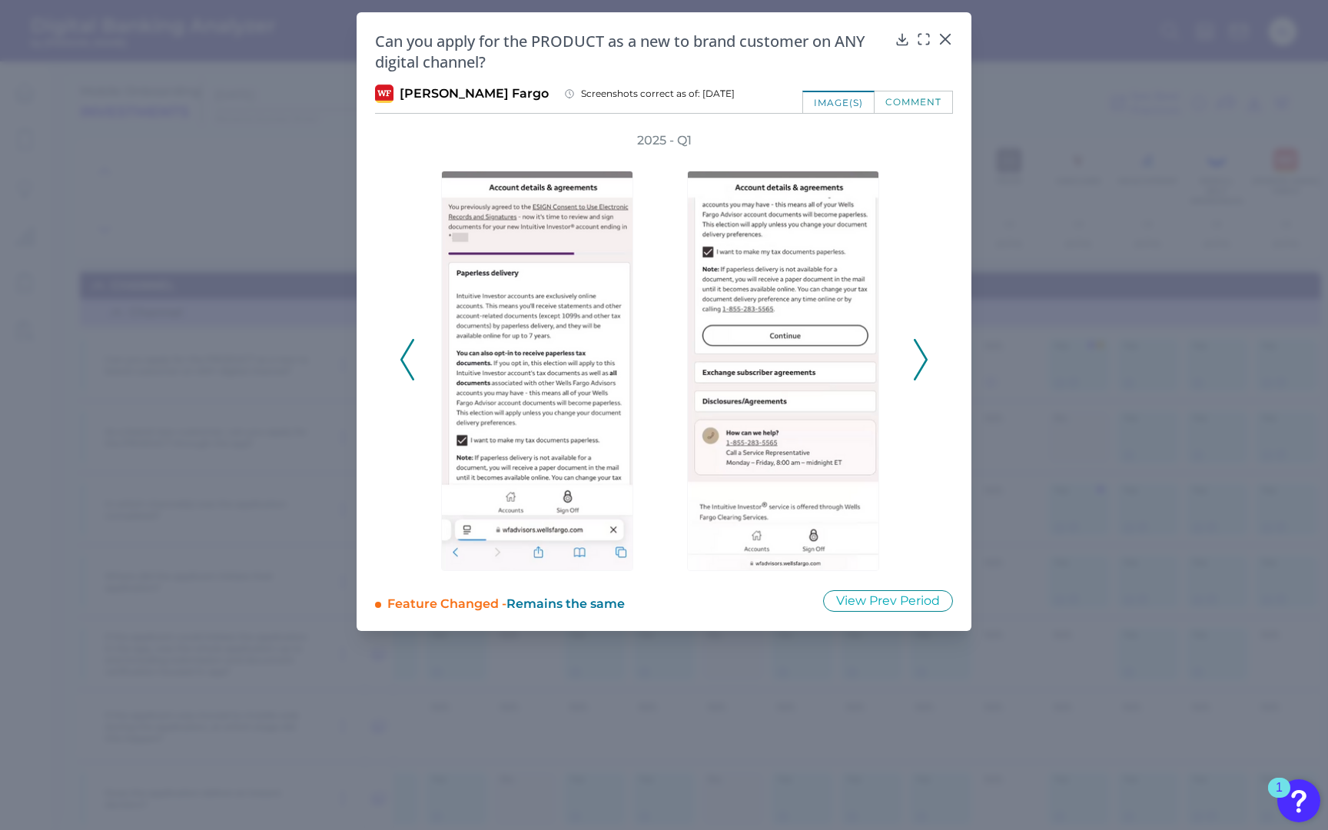
click at [924, 346] on icon at bounding box center [920, 359] width 14 height 41
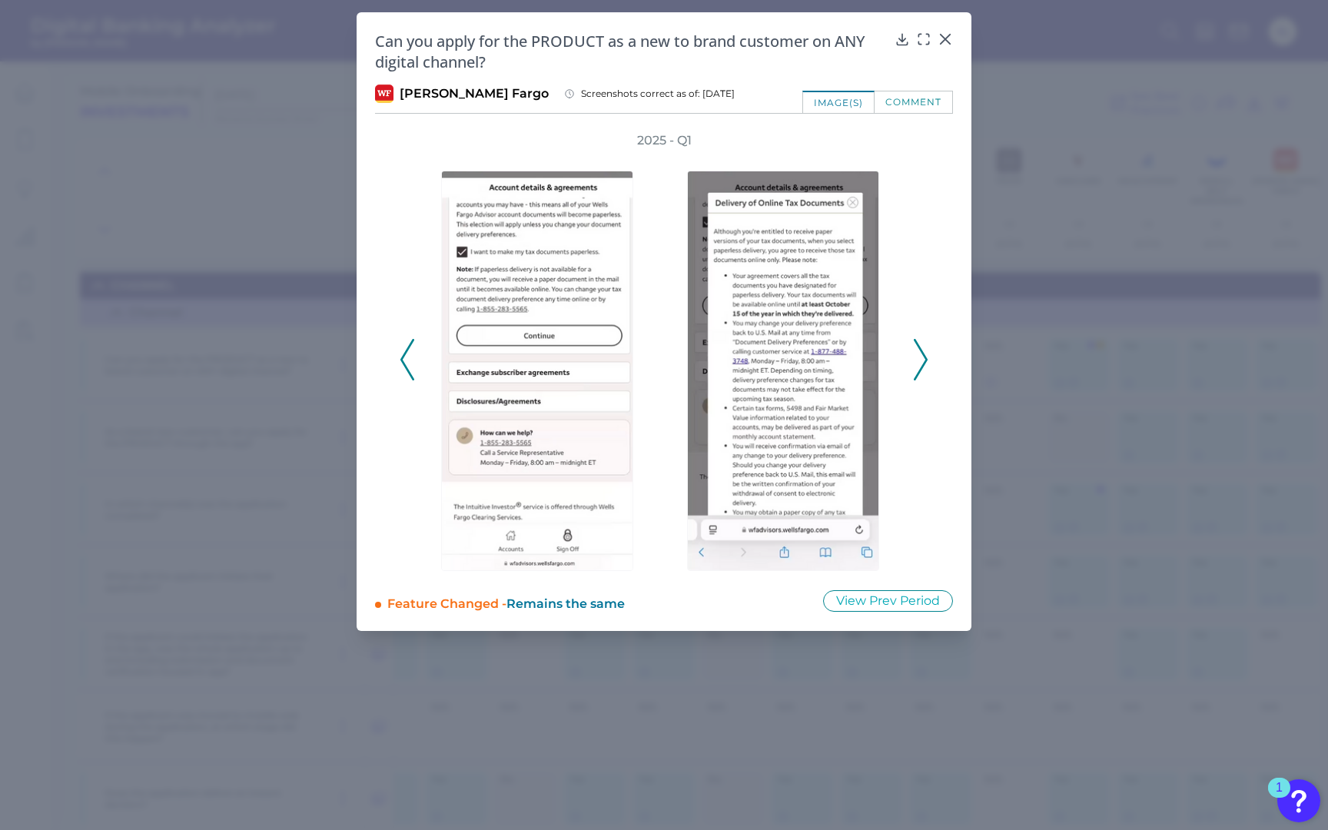
click at [924, 346] on icon at bounding box center [920, 359] width 14 height 41
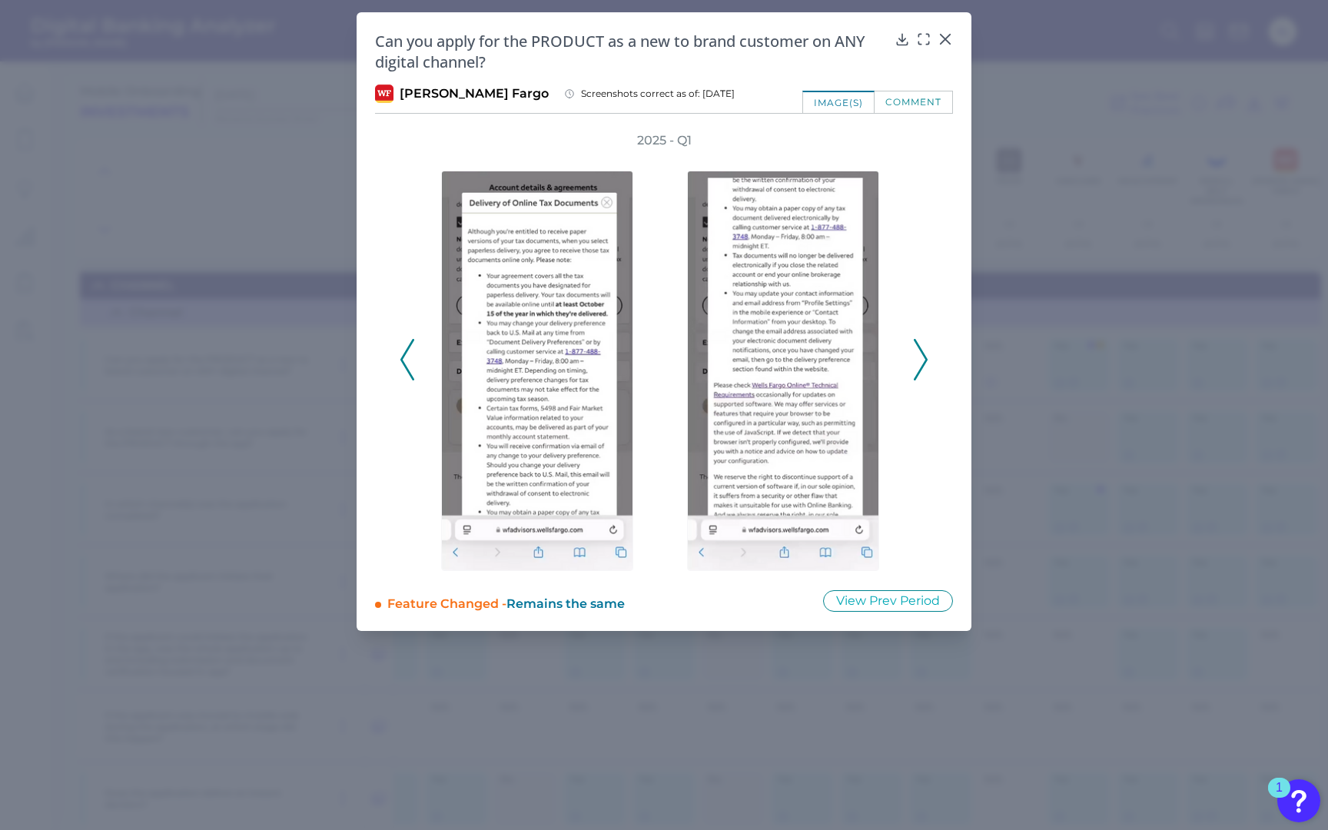
click at [925, 346] on icon at bounding box center [920, 359] width 14 height 41
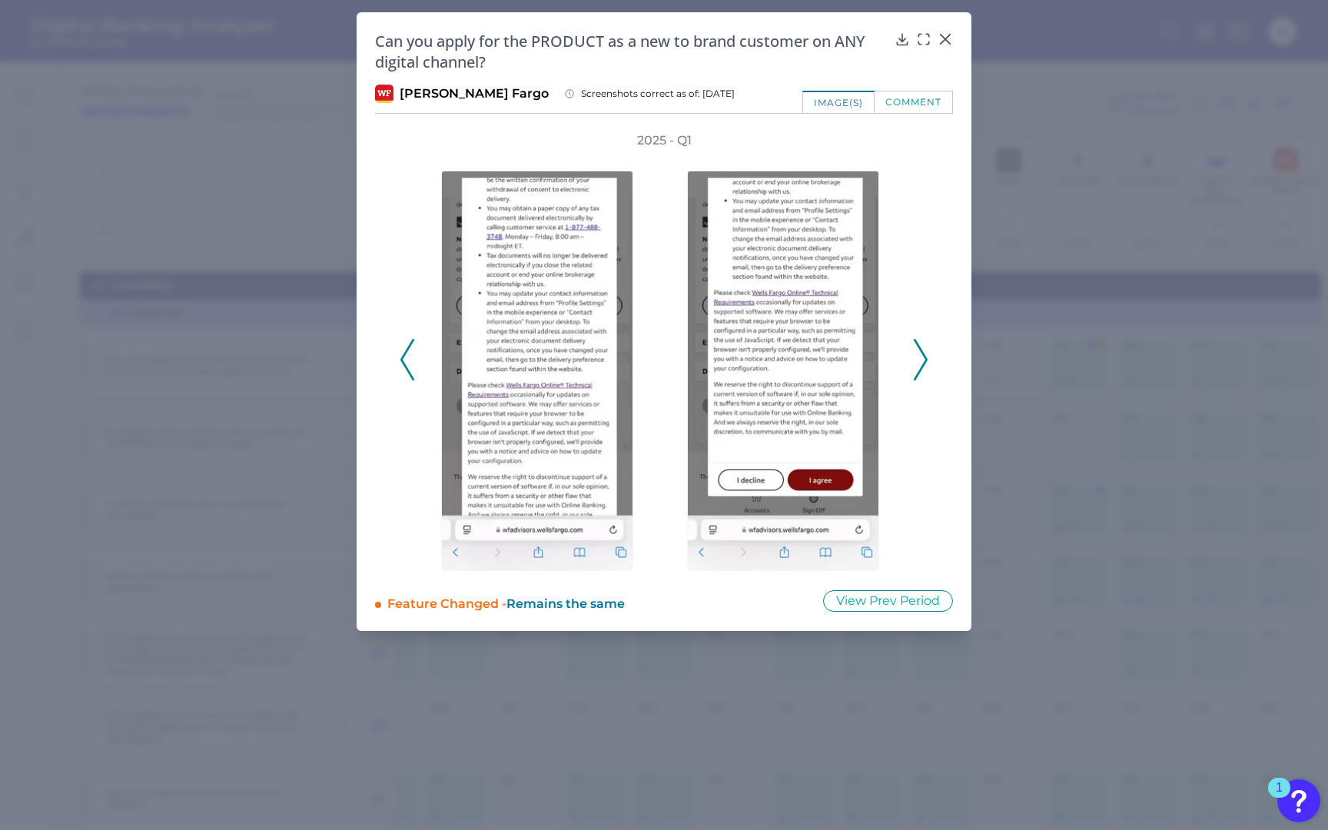
click at [925, 346] on icon at bounding box center [920, 359] width 14 height 41
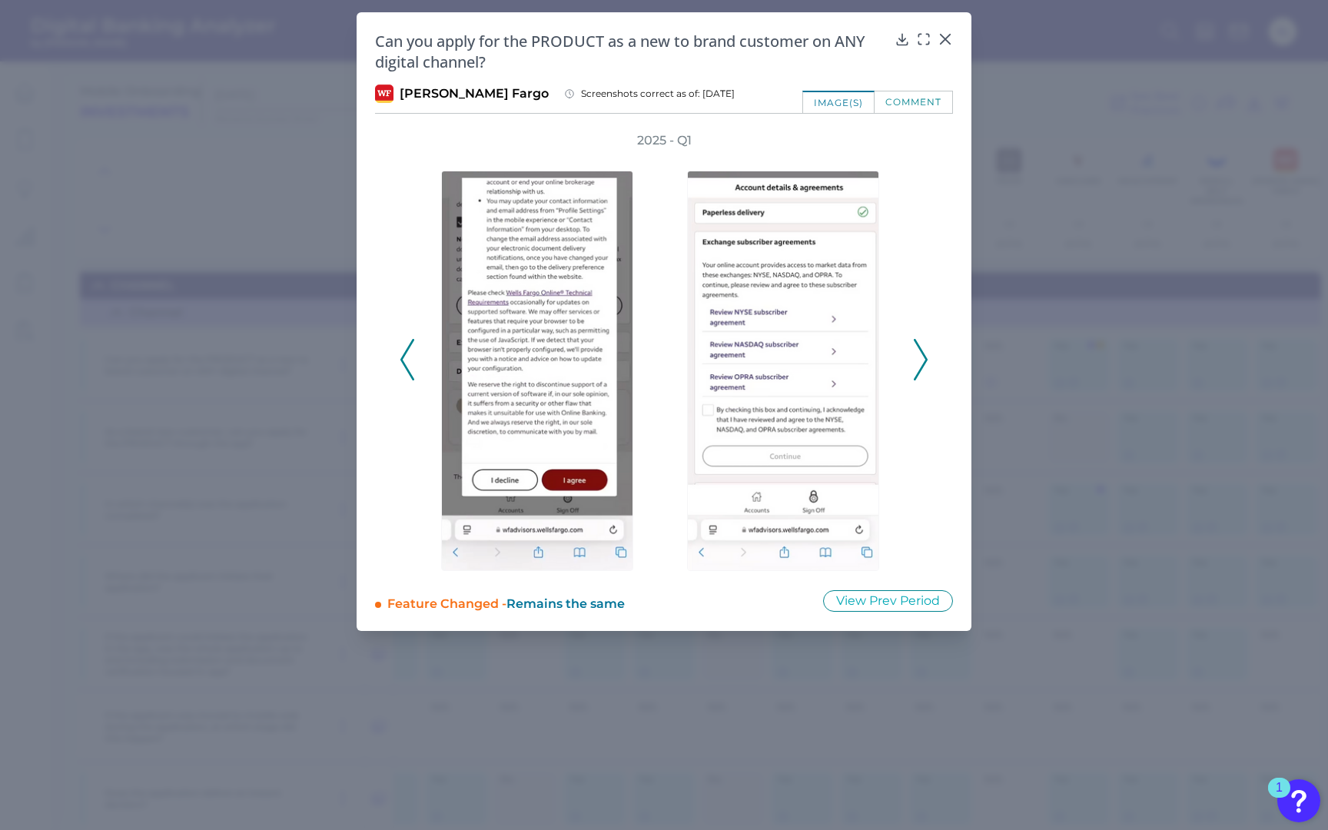
click at [925, 346] on icon at bounding box center [920, 359] width 14 height 41
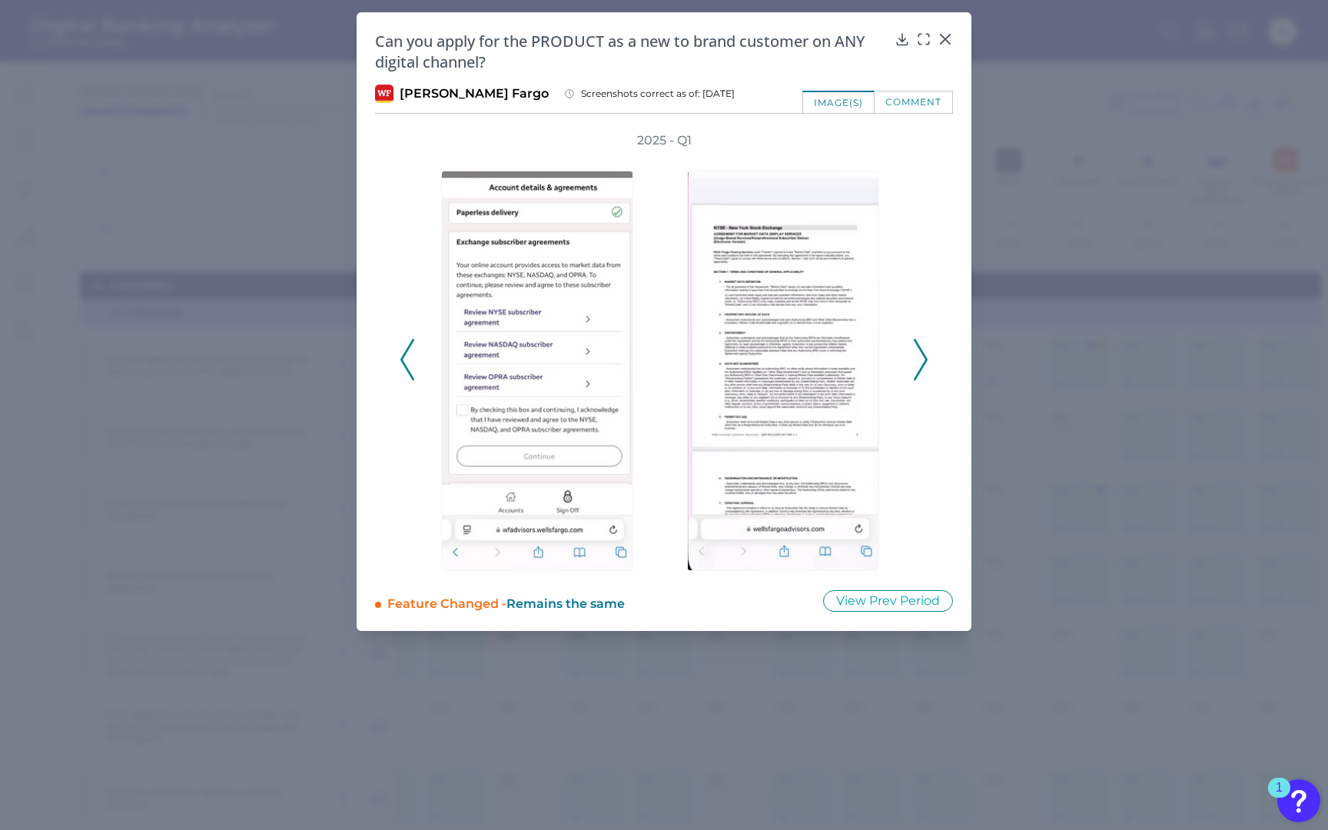
click at [925, 346] on icon at bounding box center [920, 359] width 14 height 41
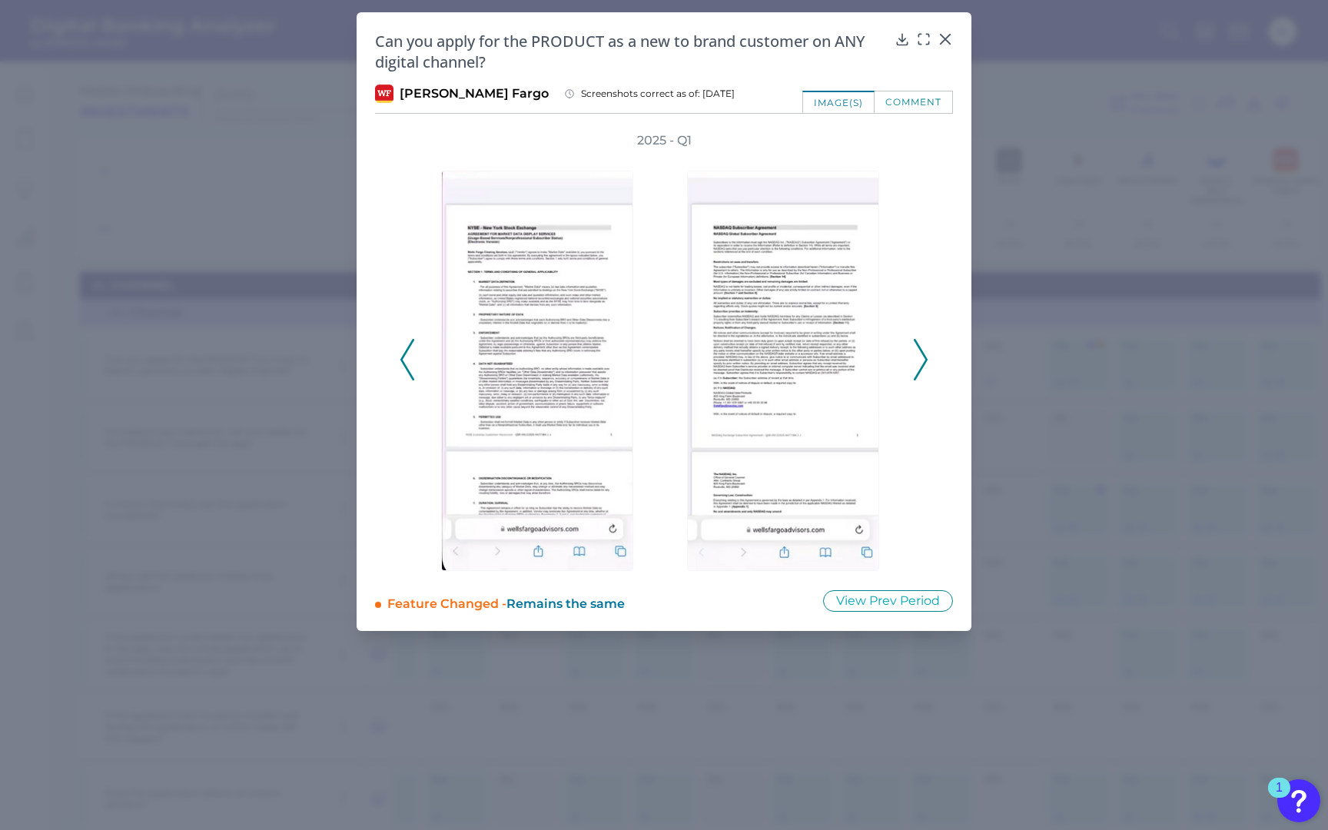
click at [925, 346] on icon at bounding box center [920, 359] width 14 height 41
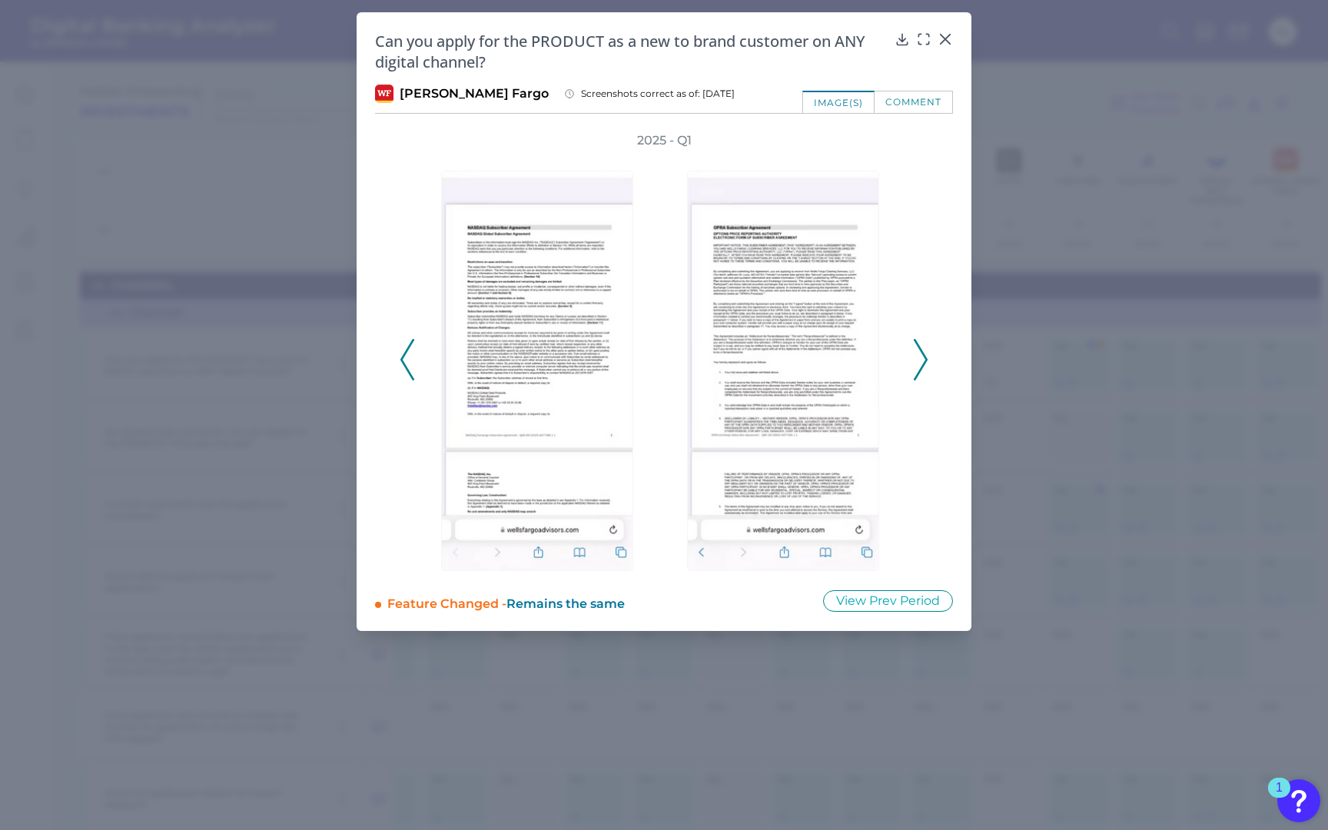
click at [925, 346] on icon at bounding box center [920, 359] width 14 height 41
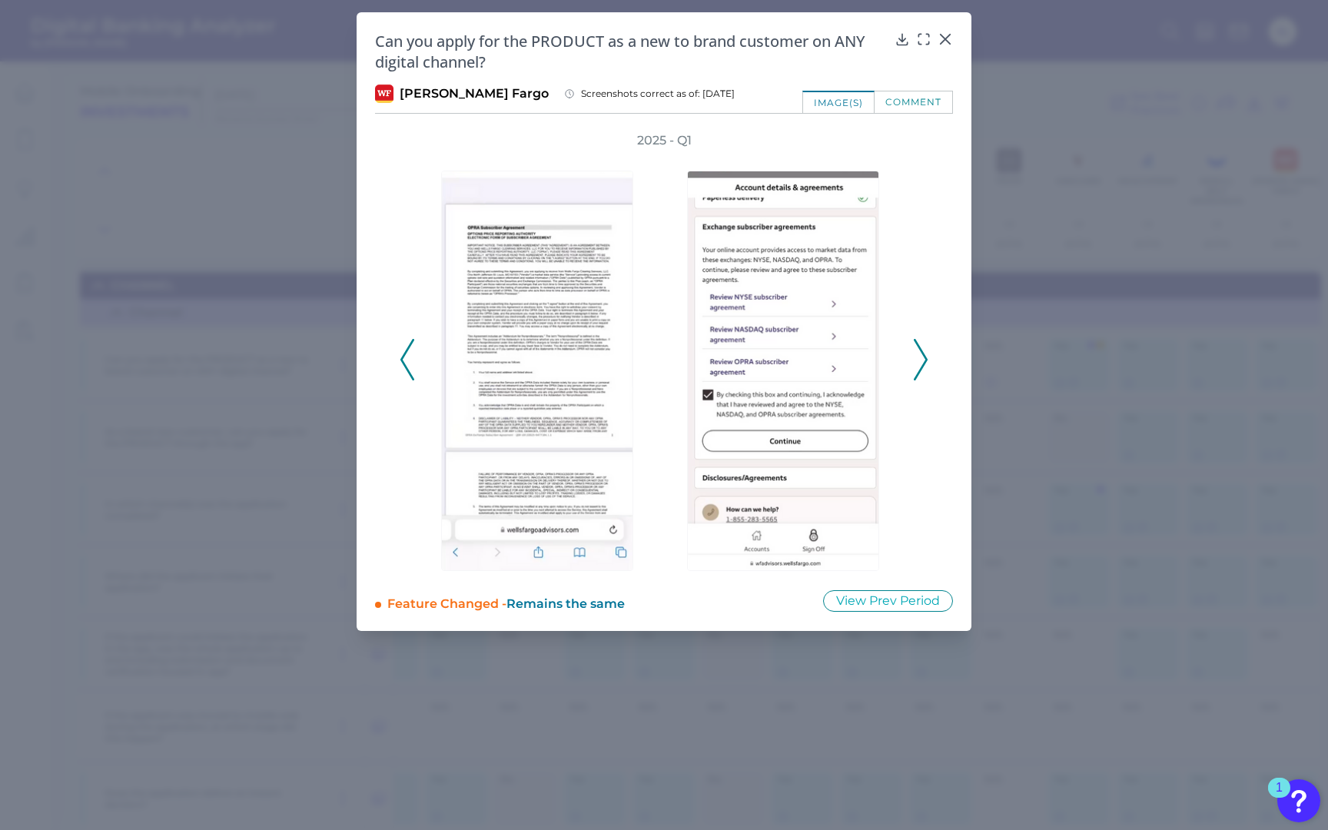
click at [925, 346] on icon at bounding box center [920, 359] width 14 height 41
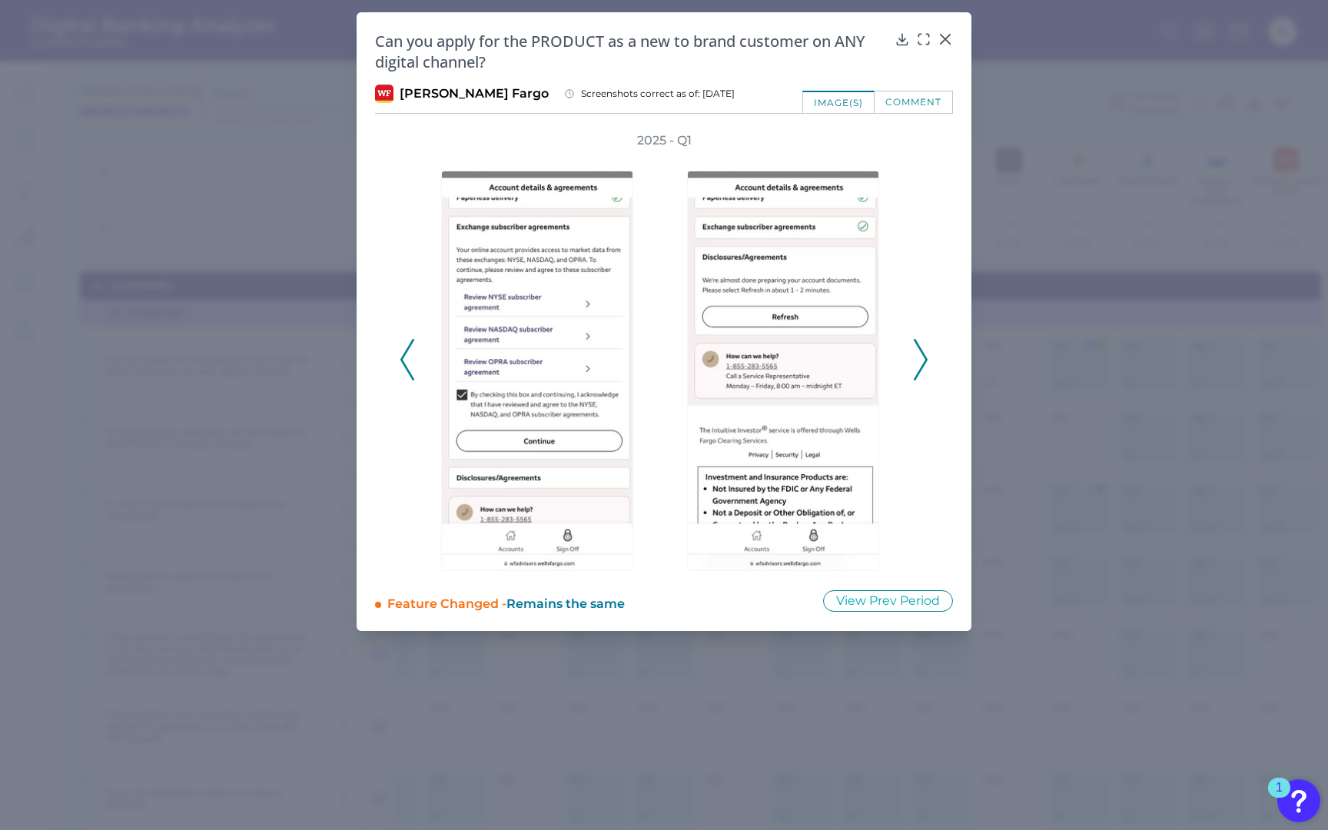
click at [925, 346] on icon at bounding box center [920, 359] width 14 height 41
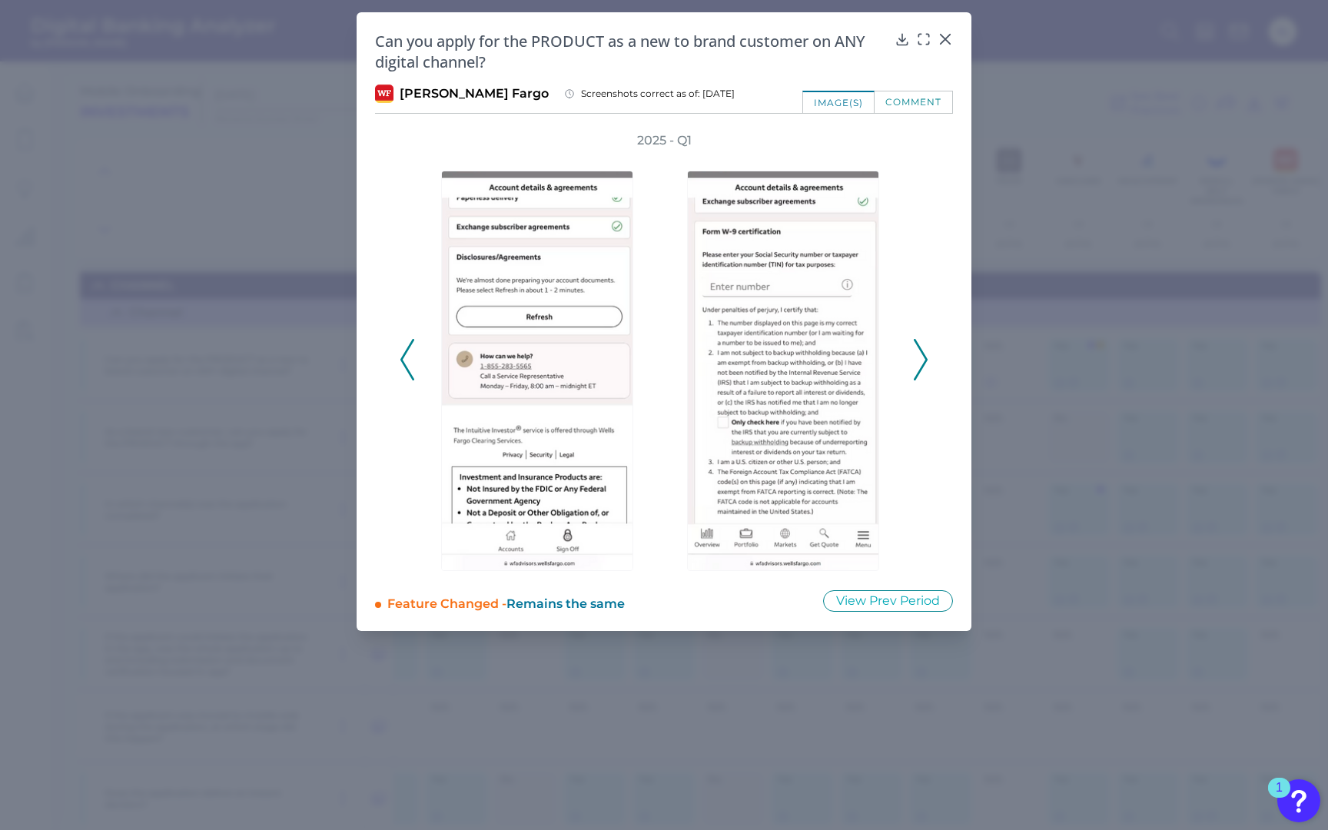
click at [926, 347] on icon at bounding box center [920, 359] width 14 height 41
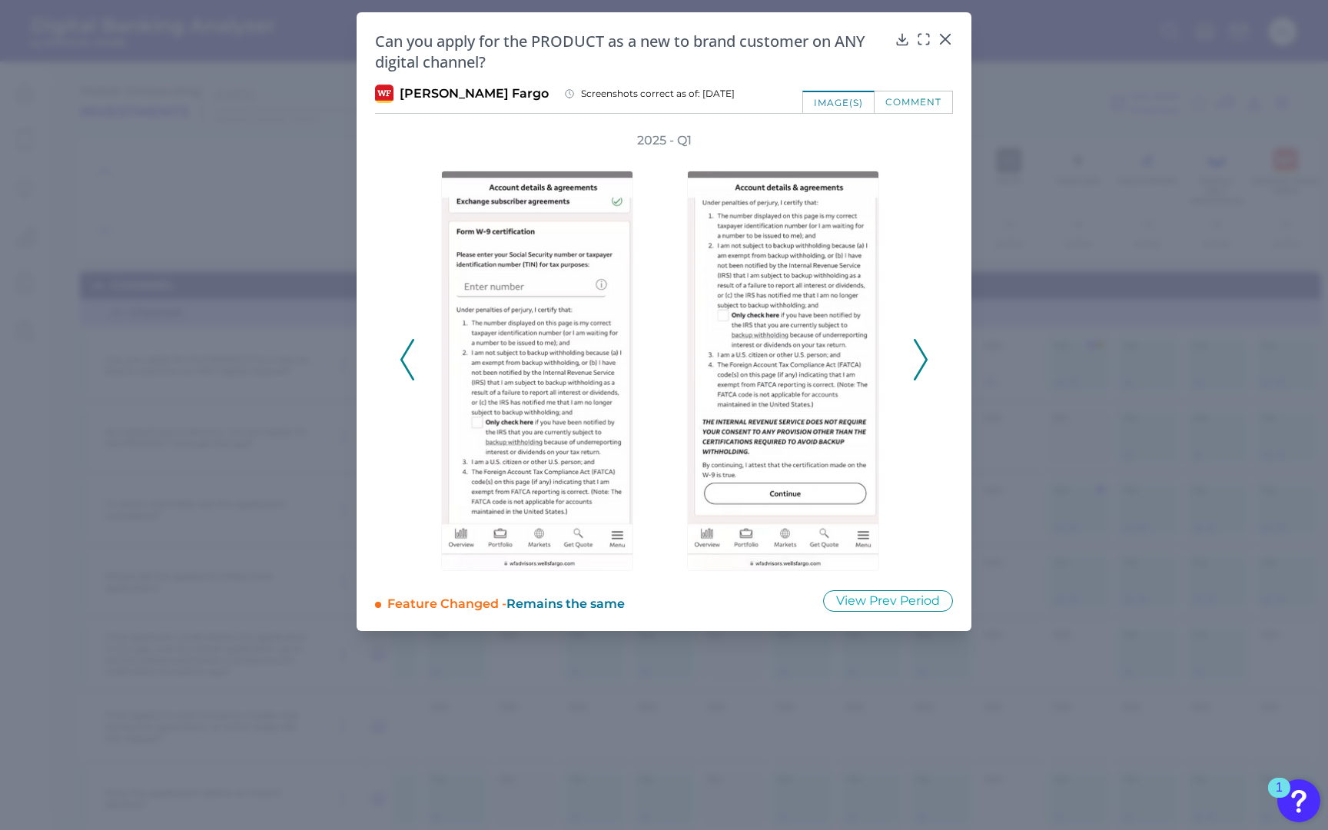
click at [926, 347] on icon at bounding box center [920, 359] width 14 height 41
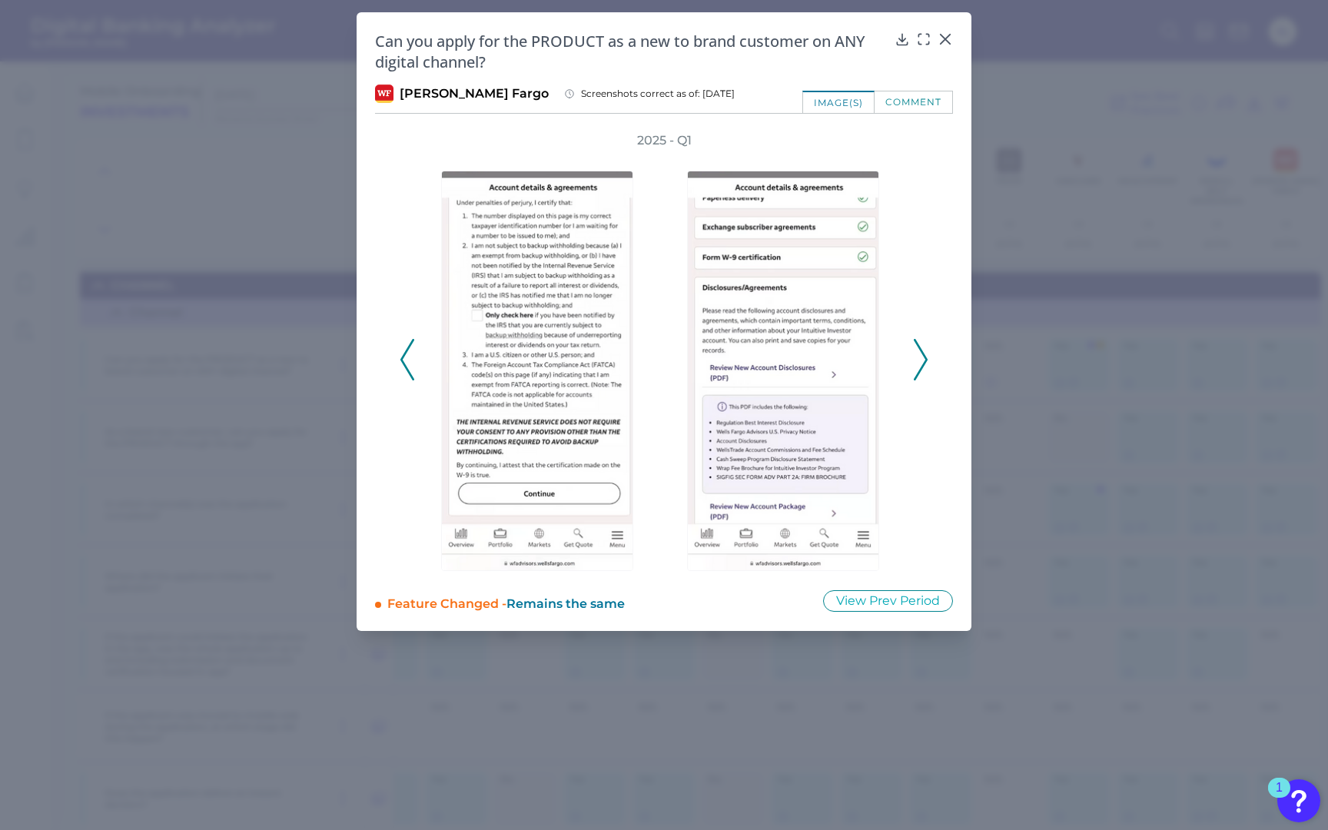
click at [926, 347] on icon at bounding box center [920, 359] width 14 height 41
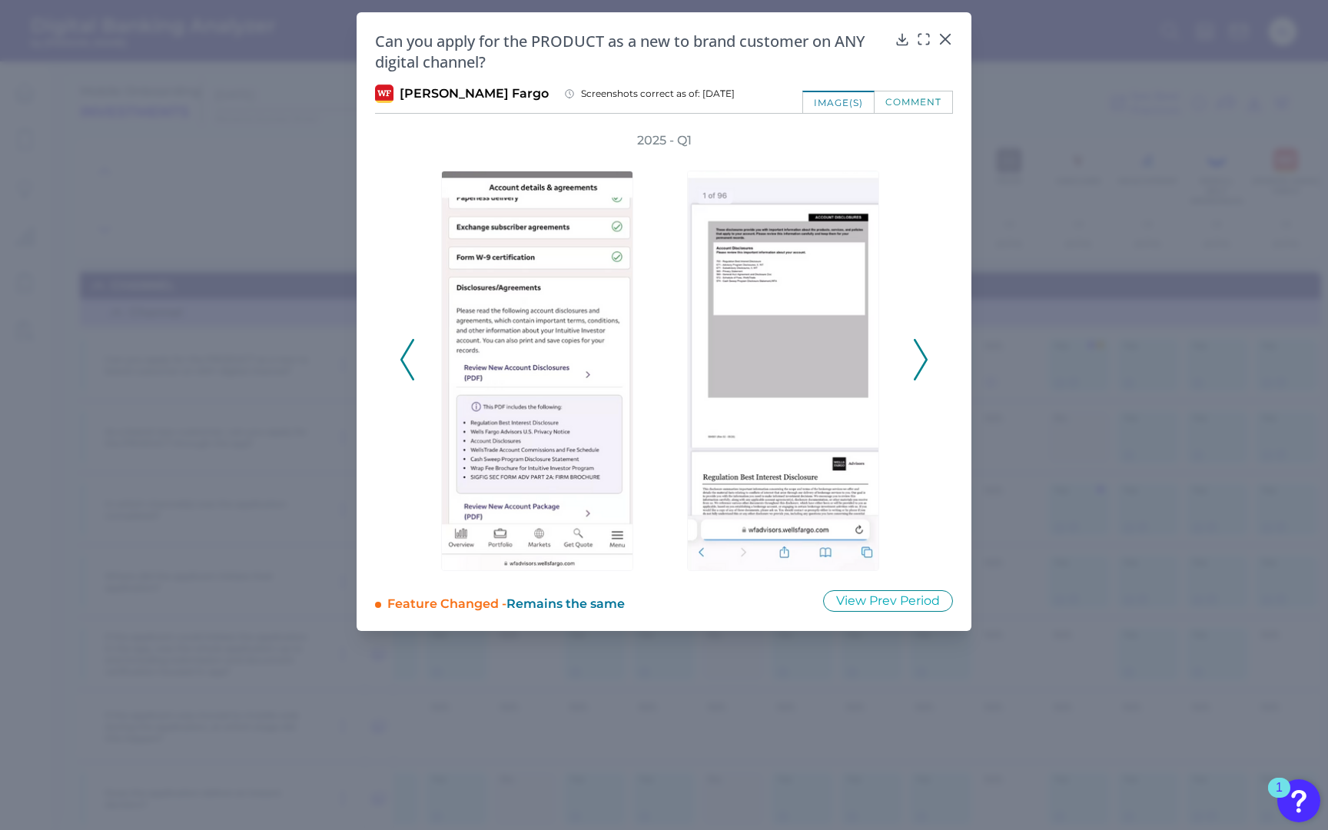
click at [926, 347] on icon at bounding box center [920, 359] width 14 height 41
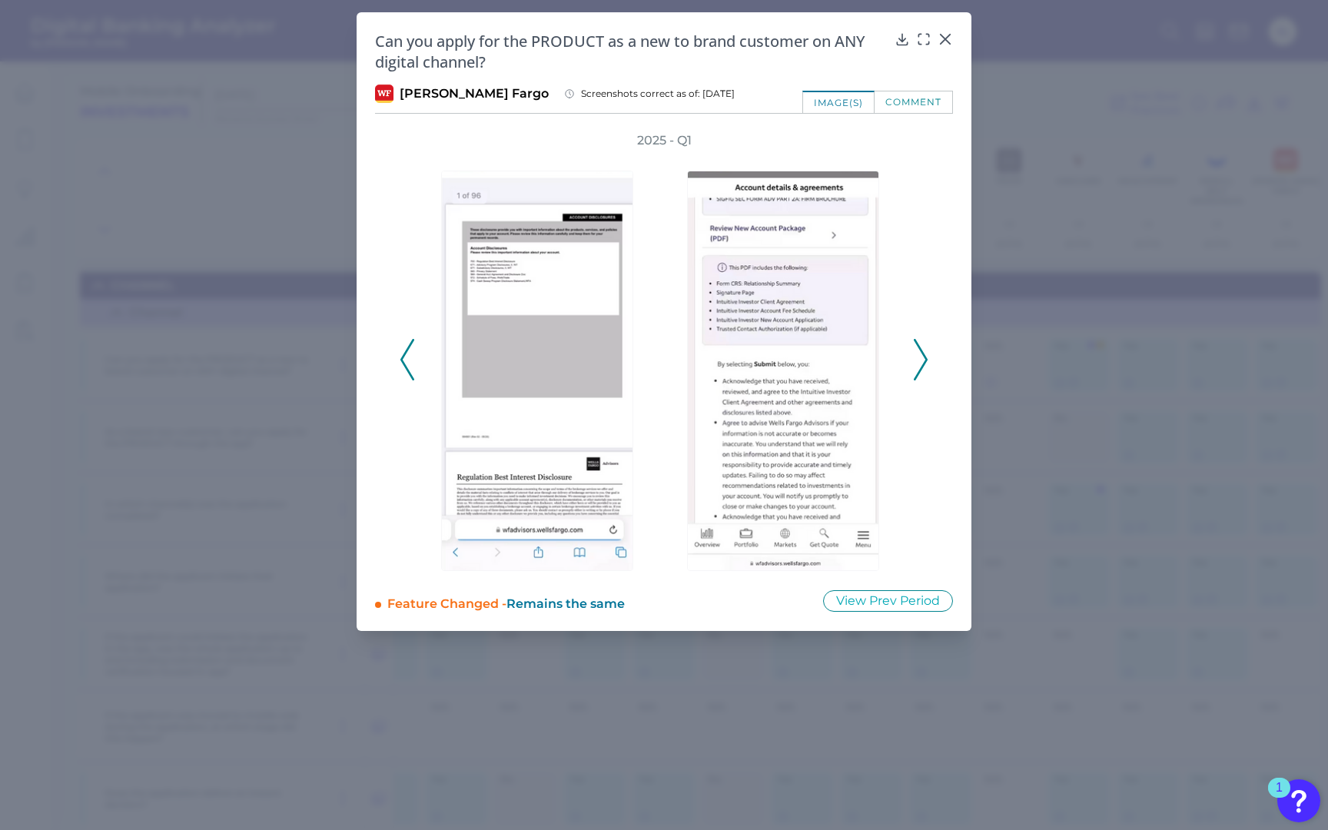
click at [926, 347] on icon at bounding box center [920, 359] width 14 height 41
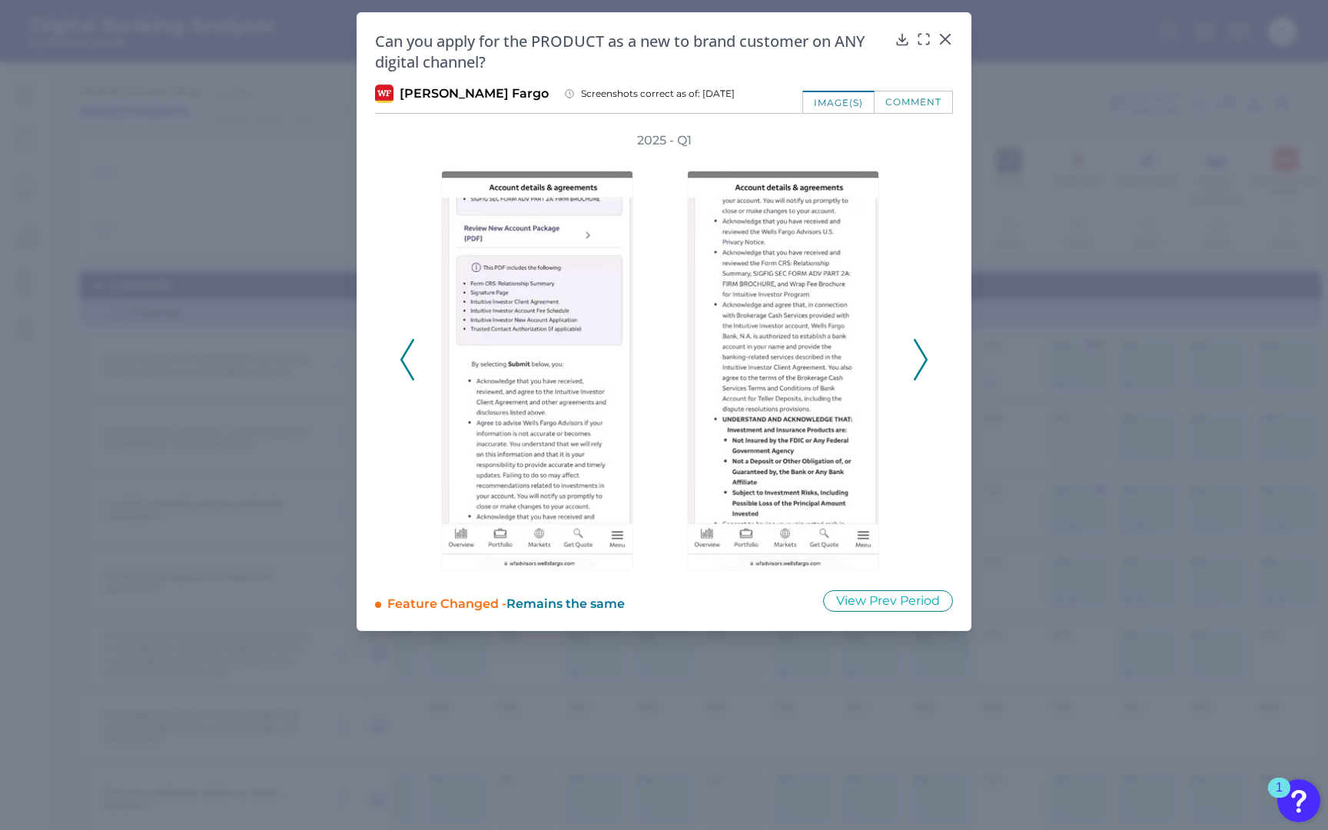
click at [926, 347] on icon at bounding box center [920, 359] width 14 height 41
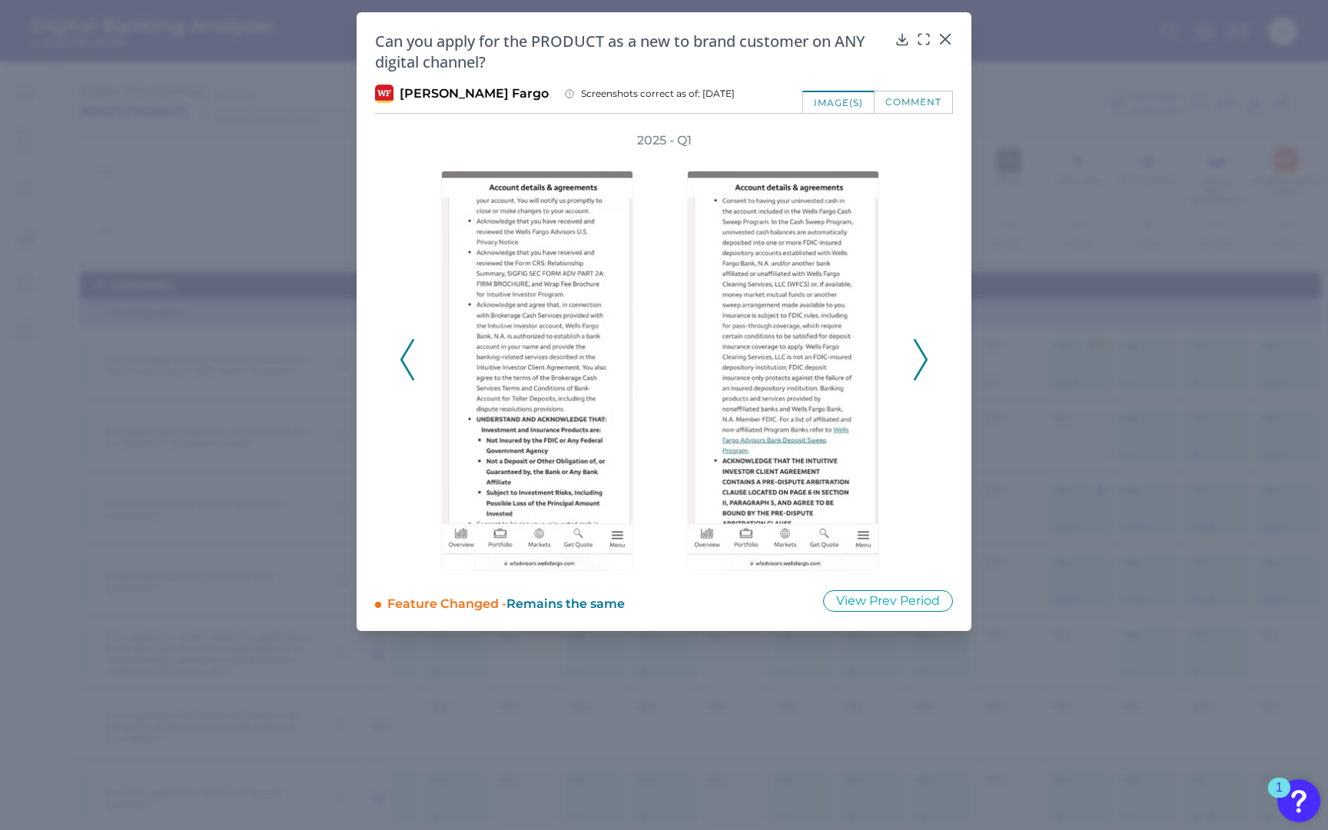
click at [926, 347] on icon at bounding box center [920, 359] width 14 height 41
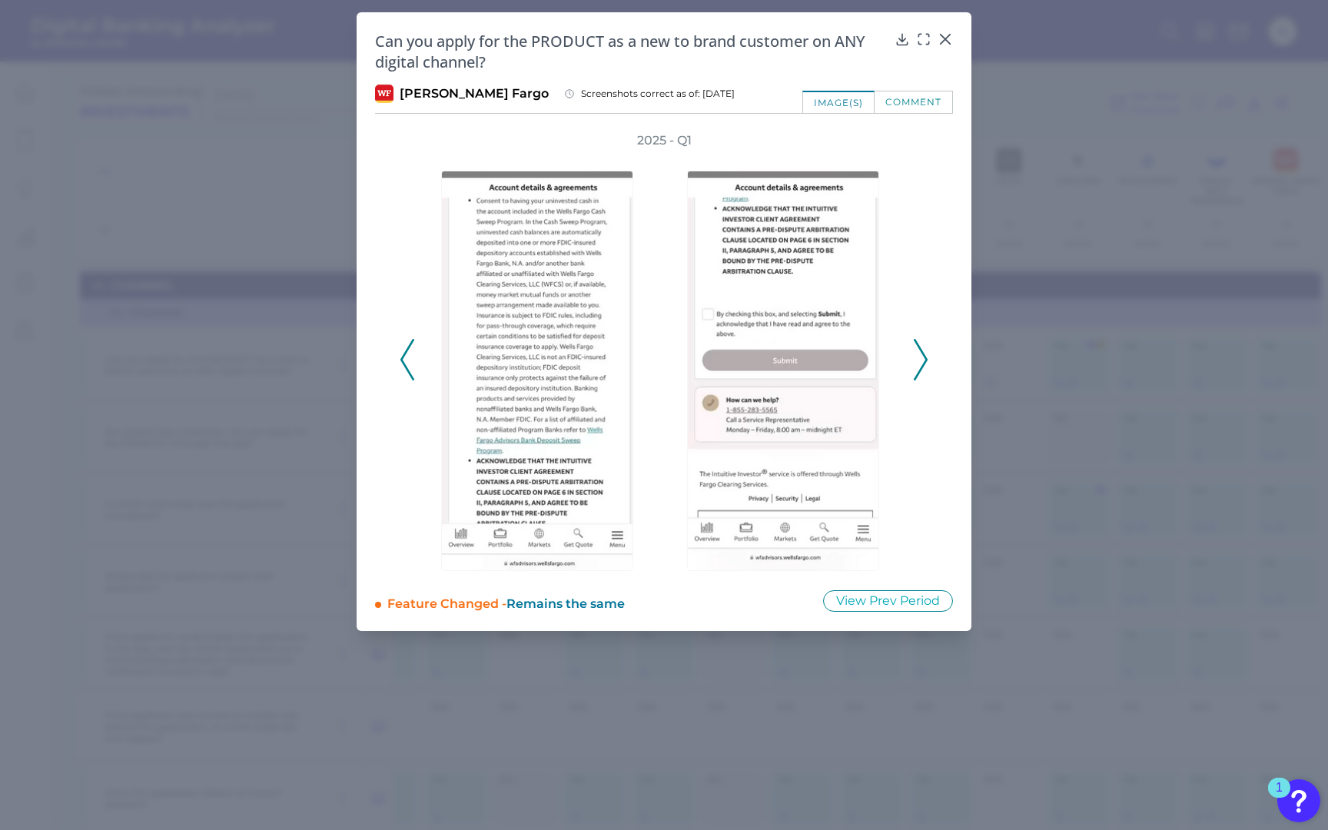
click at [926, 347] on icon at bounding box center [920, 359] width 14 height 41
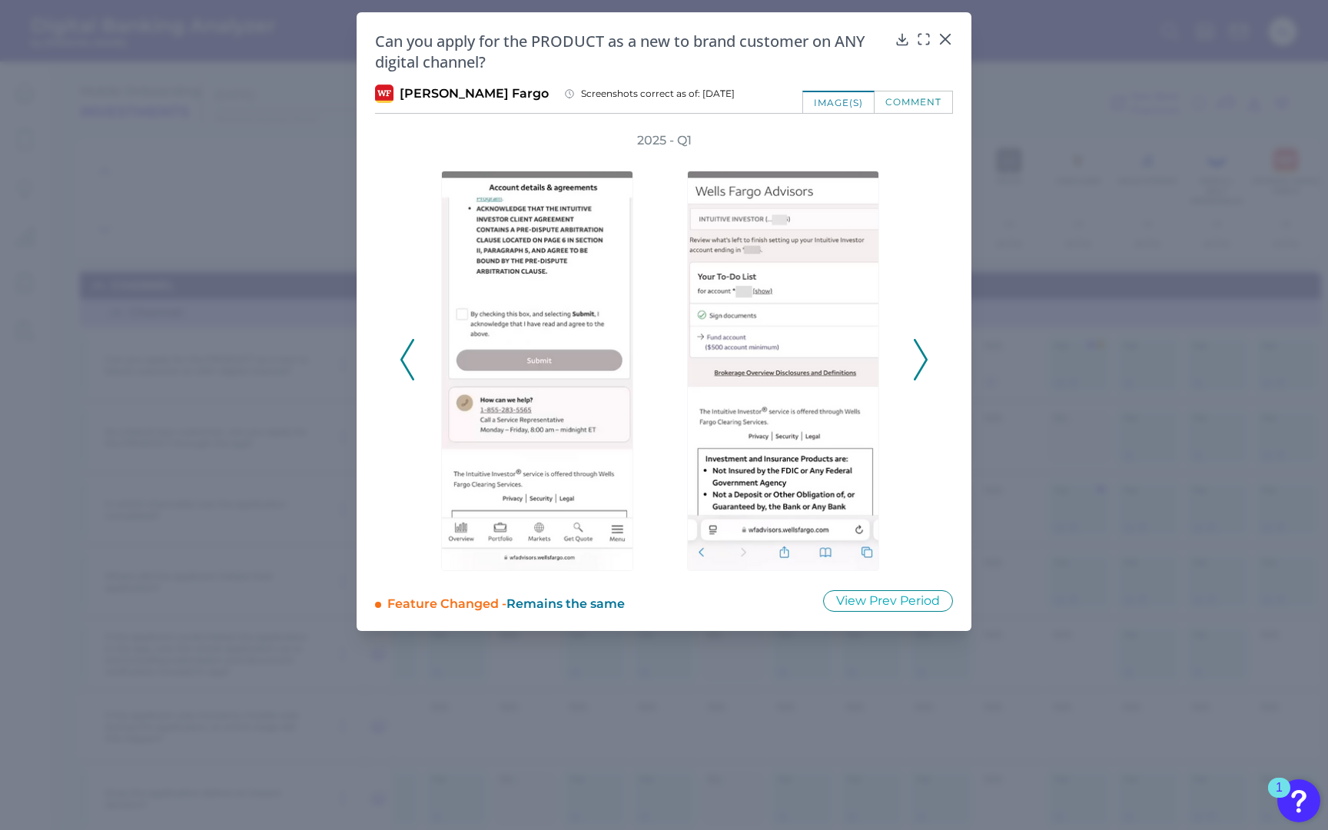
click at [927, 347] on icon at bounding box center [920, 359] width 14 height 41
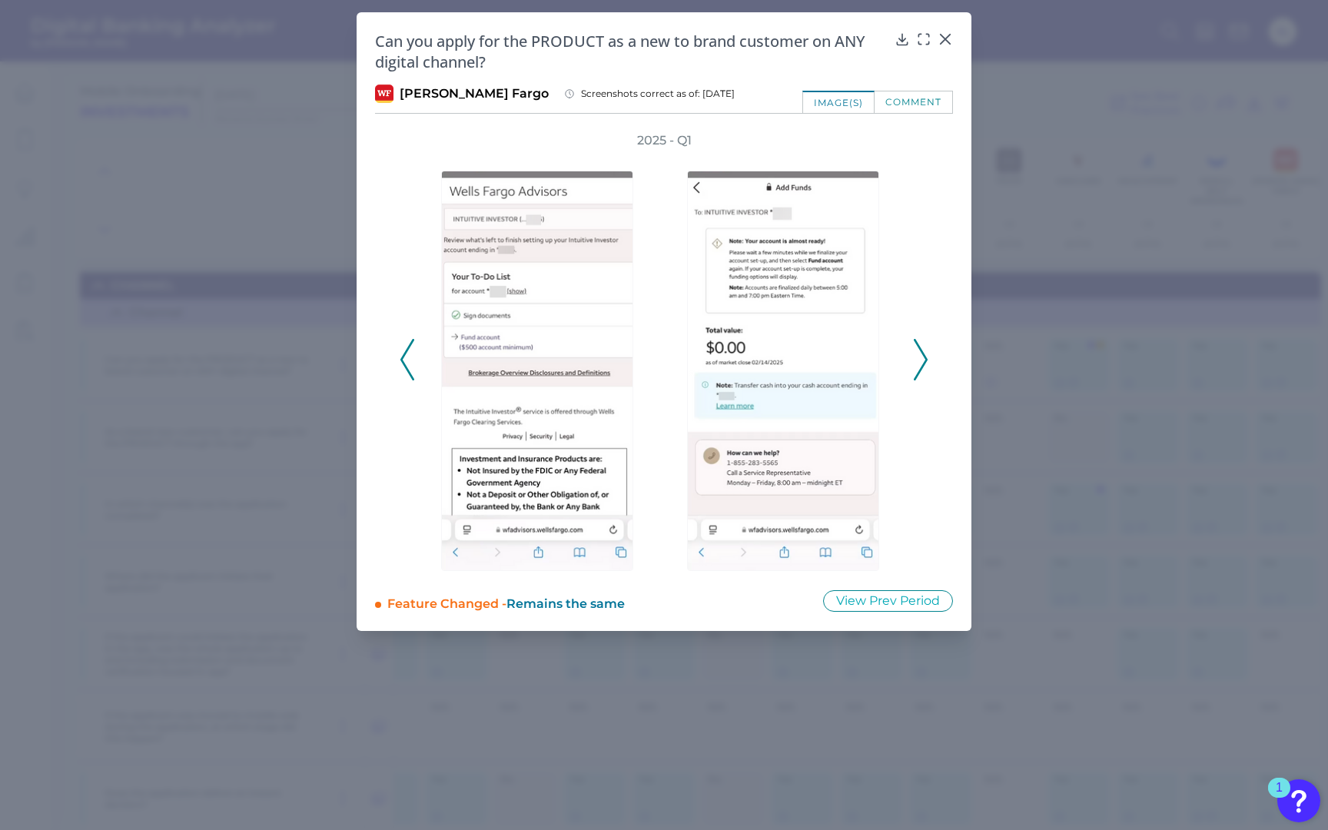
click at [927, 347] on icon at bounding box center [920, 359] width 14 height 41
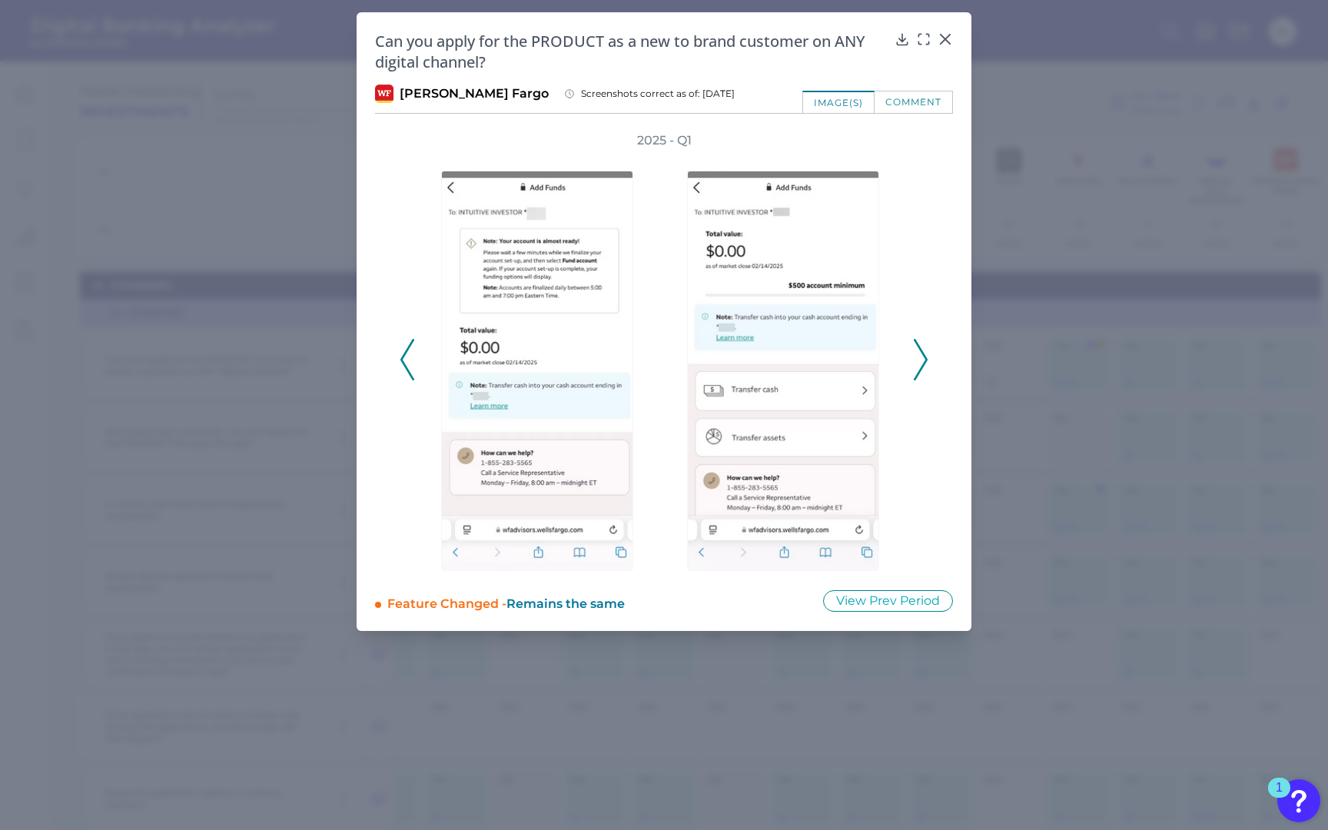
click at [927, 347] on icon at bounding box center [920, 359] width 14 height 41
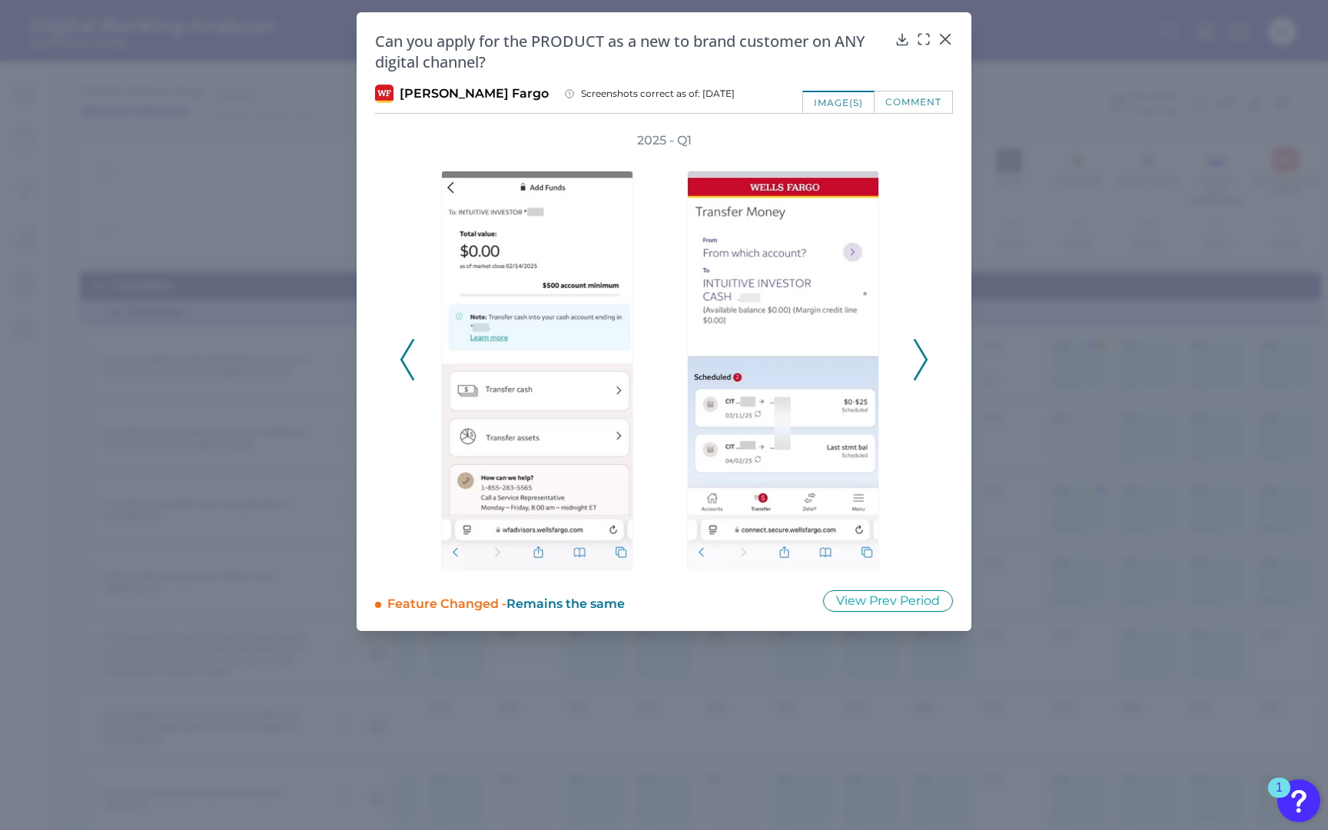
click at [927, 347] on icon at bounding box center [920, 359] width 14 height 41
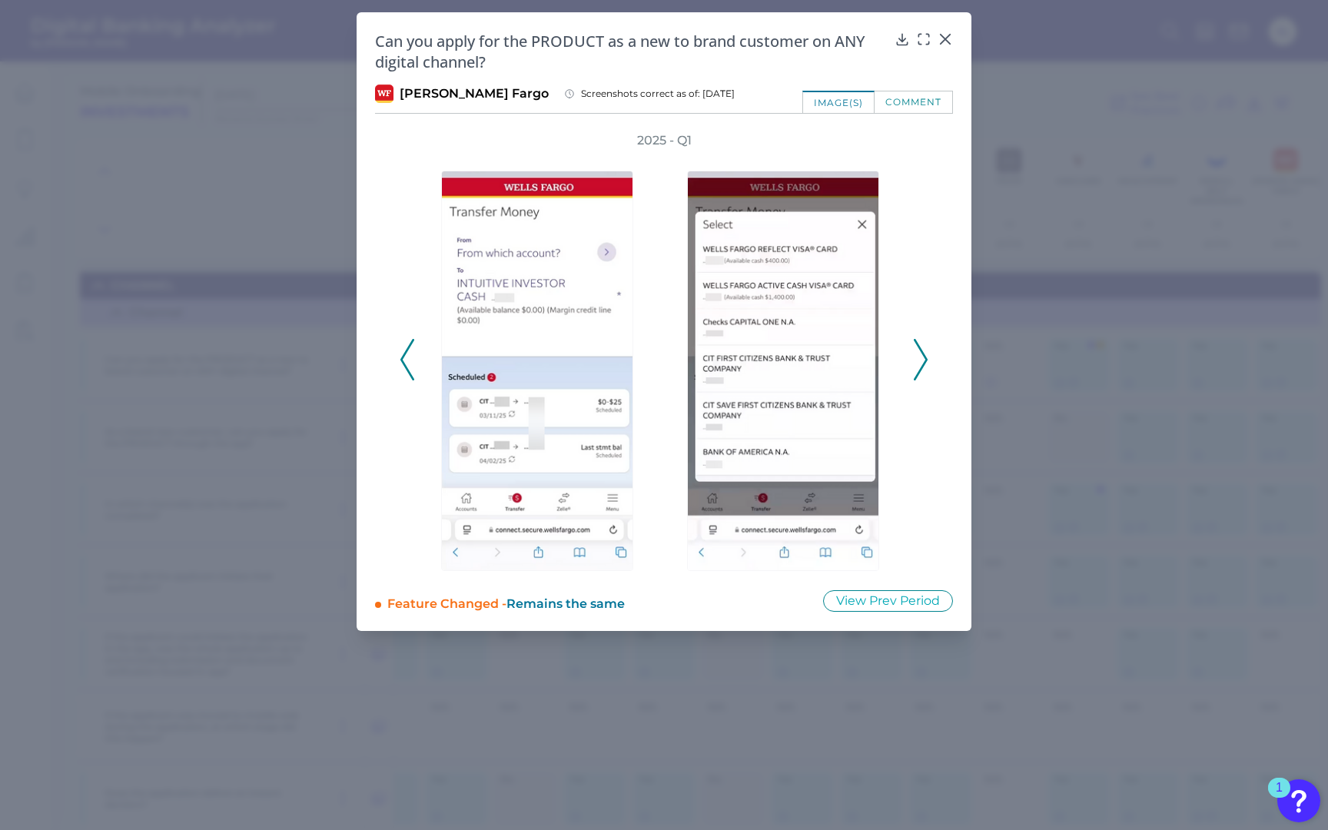
click at [927, 347] on icon at bounding box center [920, 359] width 14 height 41
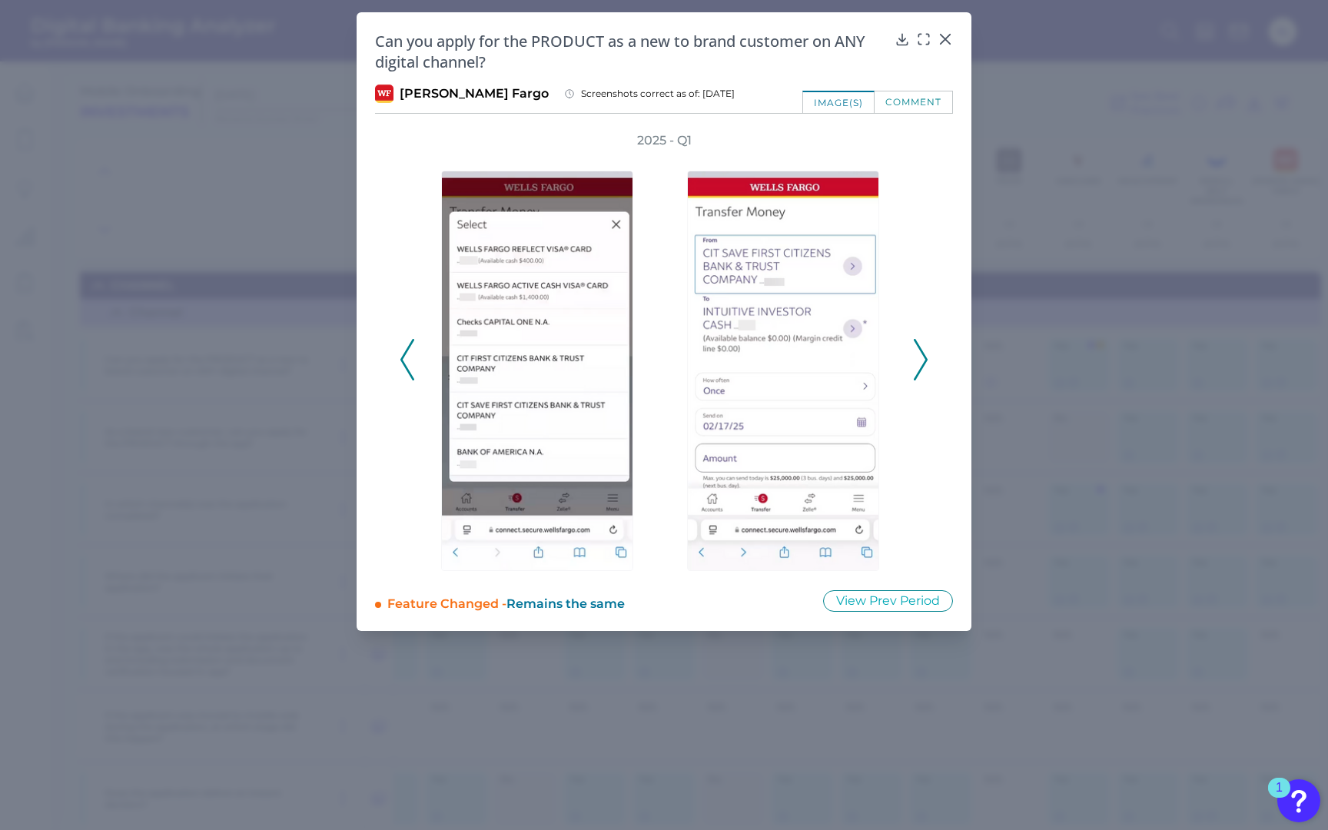
click at [927, 347] on icon at bounding box center [920, 359] width 14 height 41
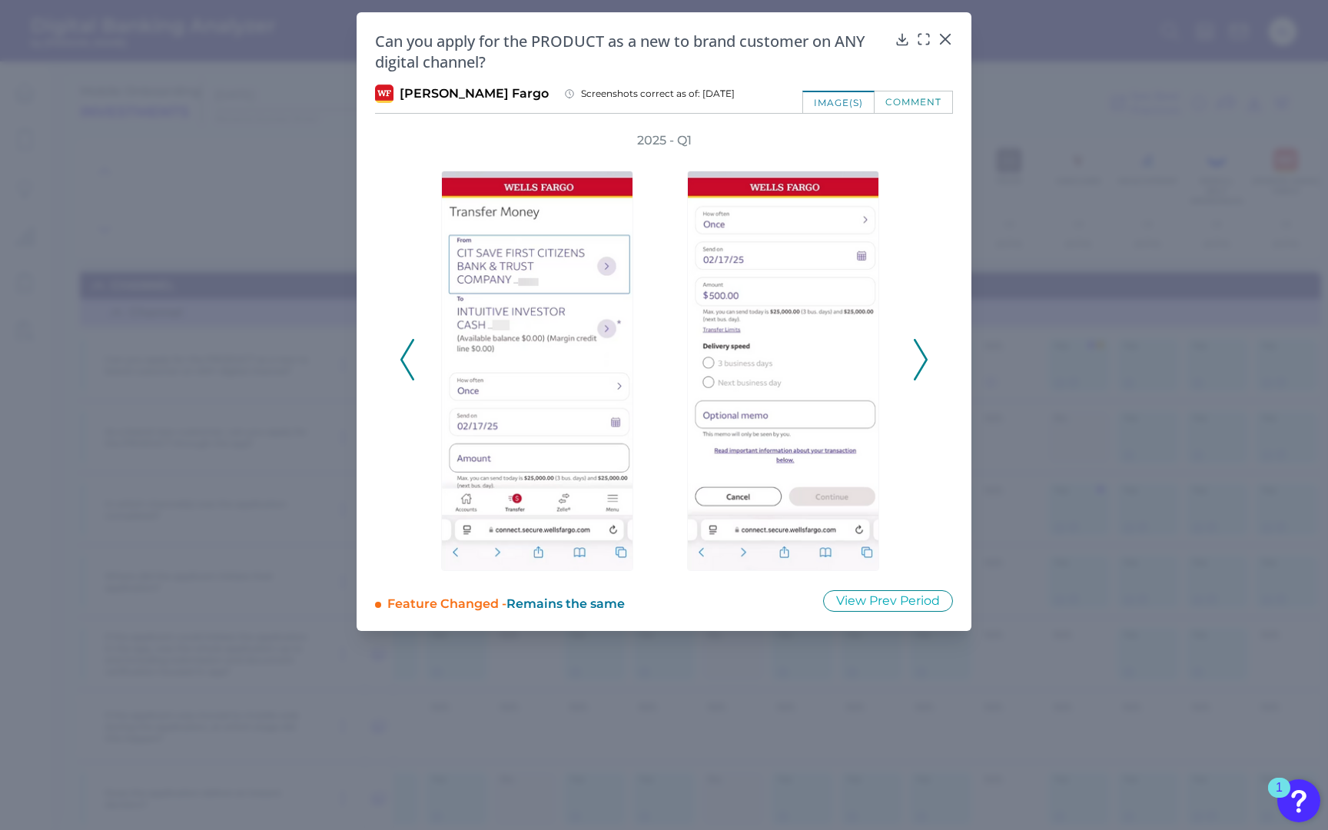
click at [927, 347] on icon at bounding box center [920, 359] width 14 height 41
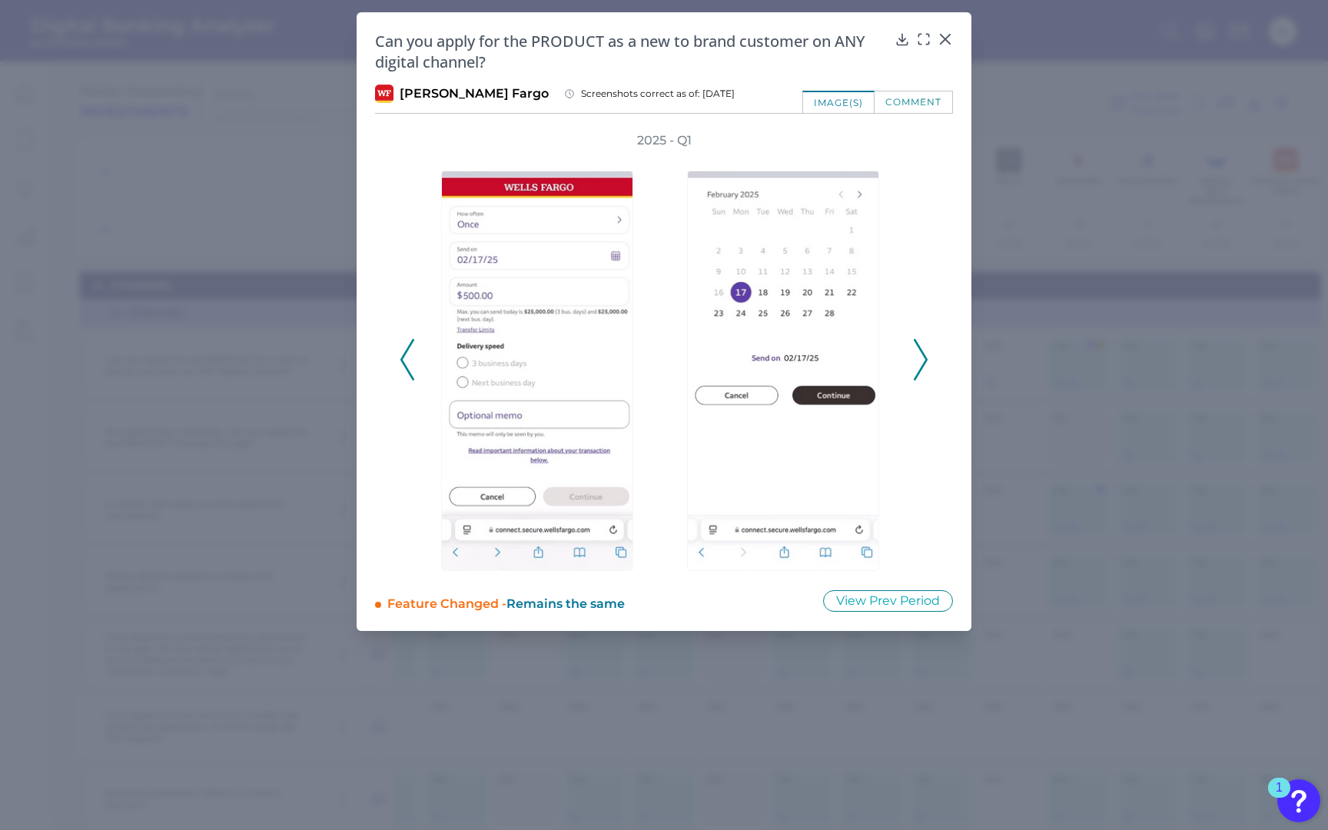
click at [927, 347] on icon at bounding box center [920, 359] width 14 height 41
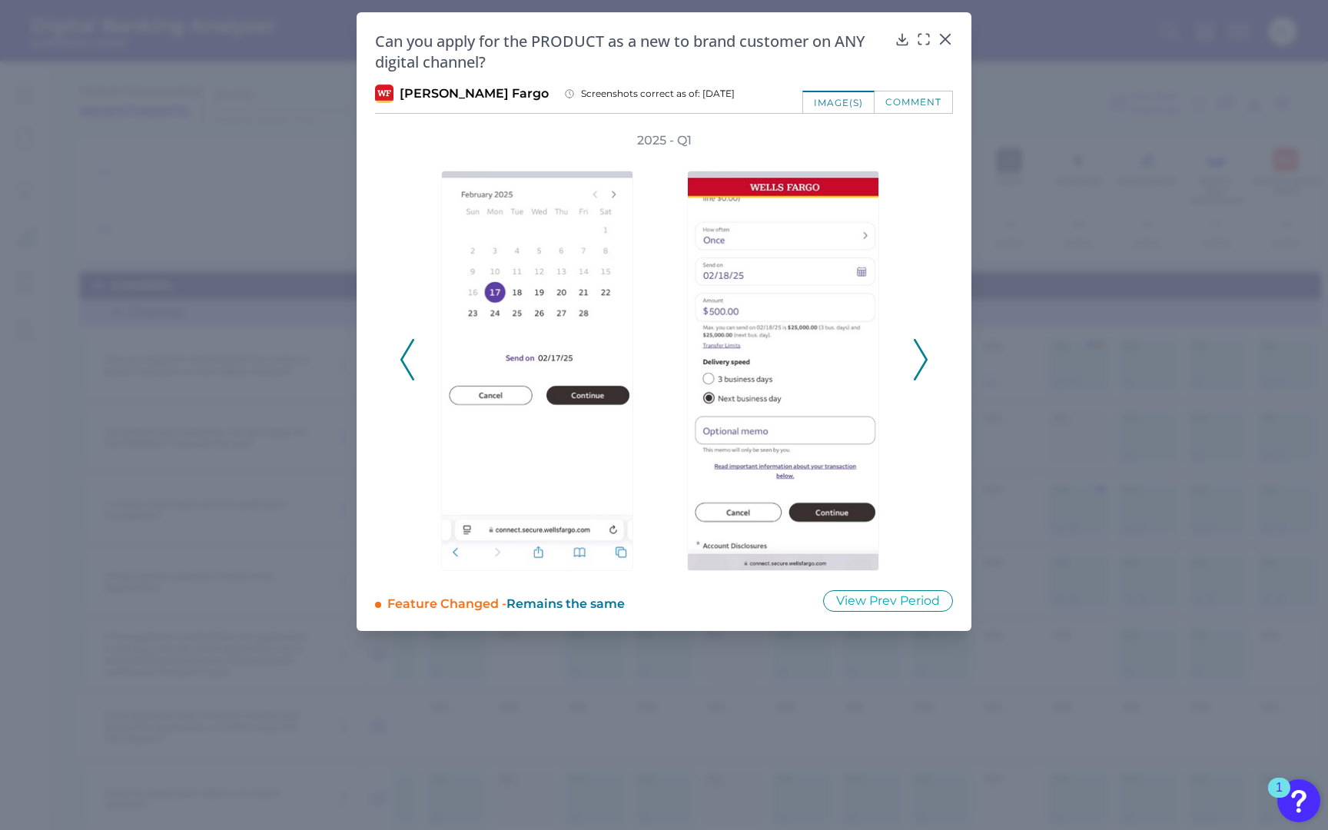
click at [927, 347] on icon at bounding box center [920, 359] width 14 height 41
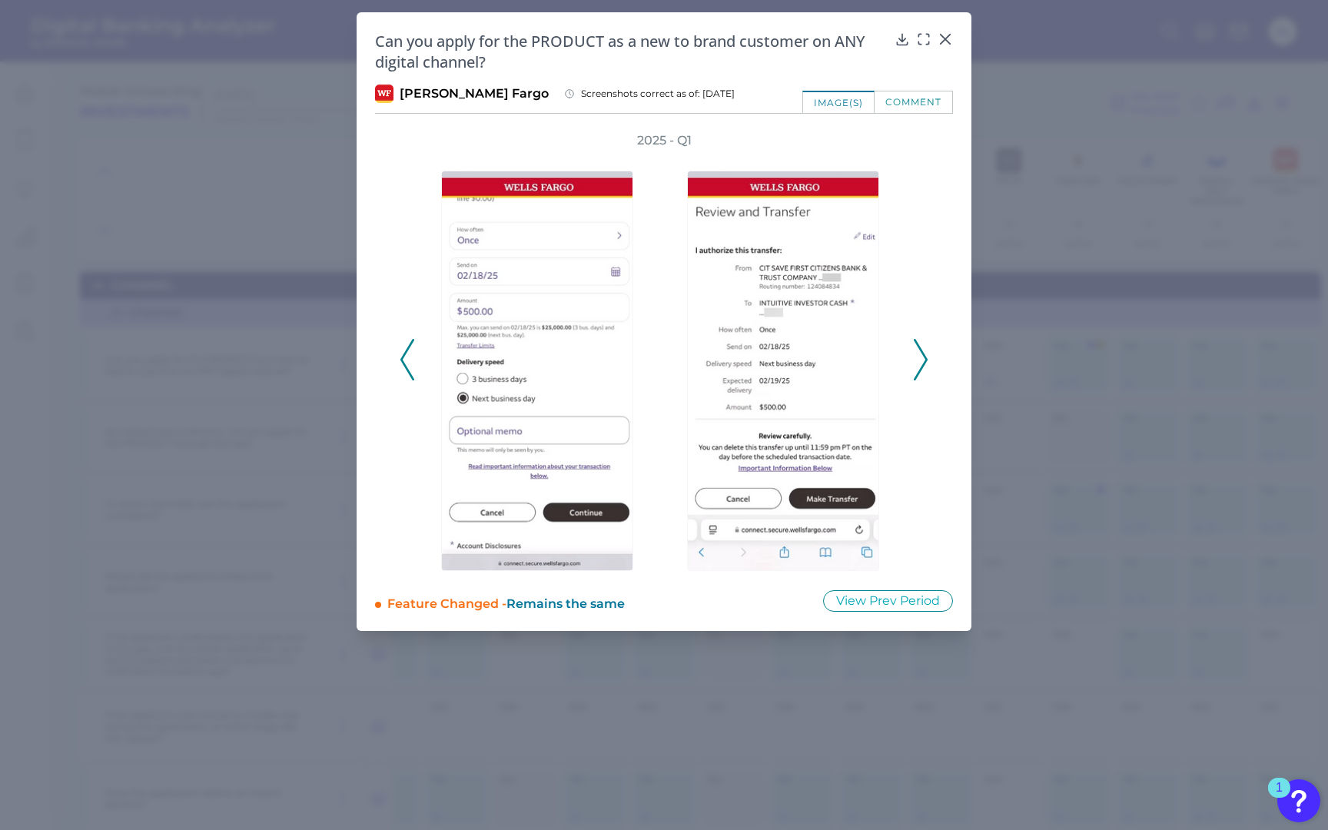
click at [927, 347] on icon at bounding box center [920, 359] width 14 height 41
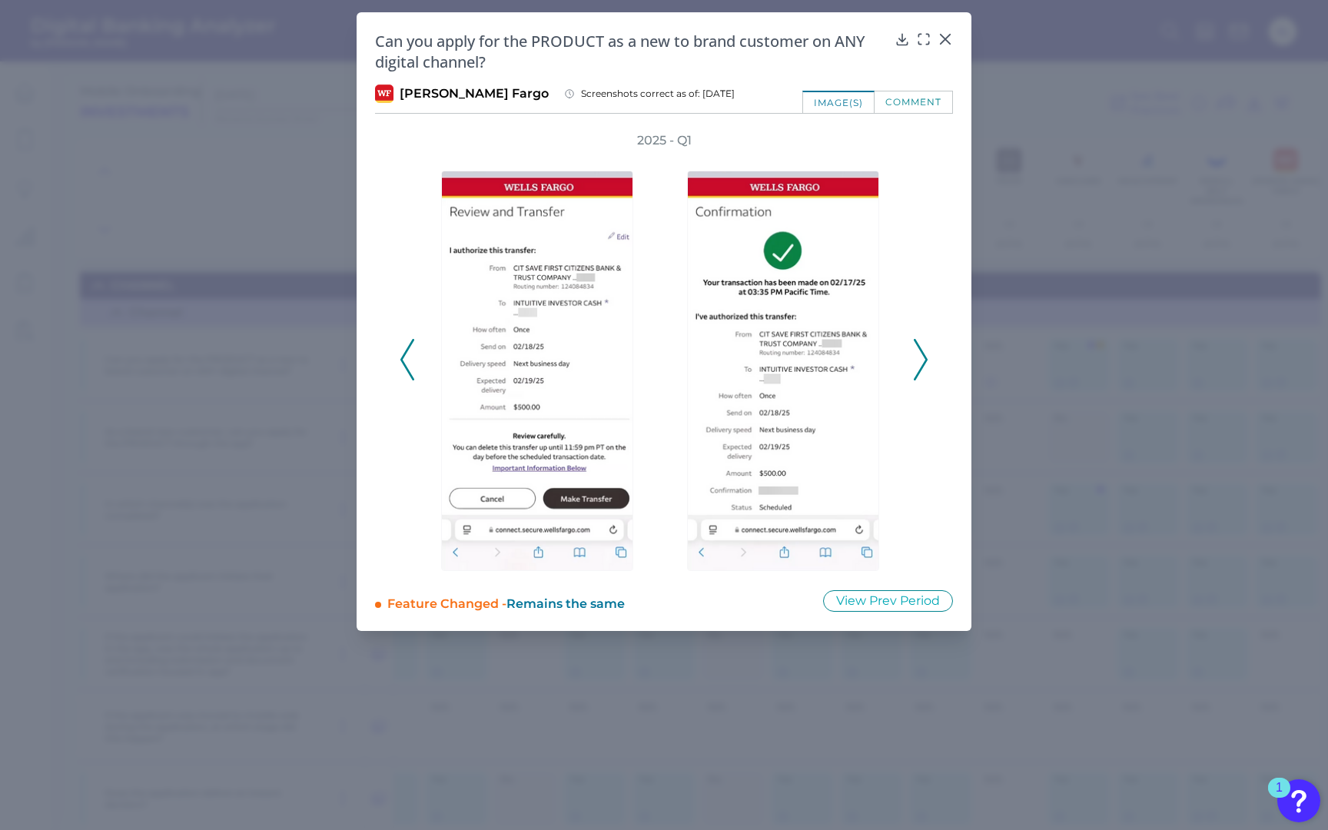
click at [927, 347] on icon at bounding box center [920, 359] width 14 height 41
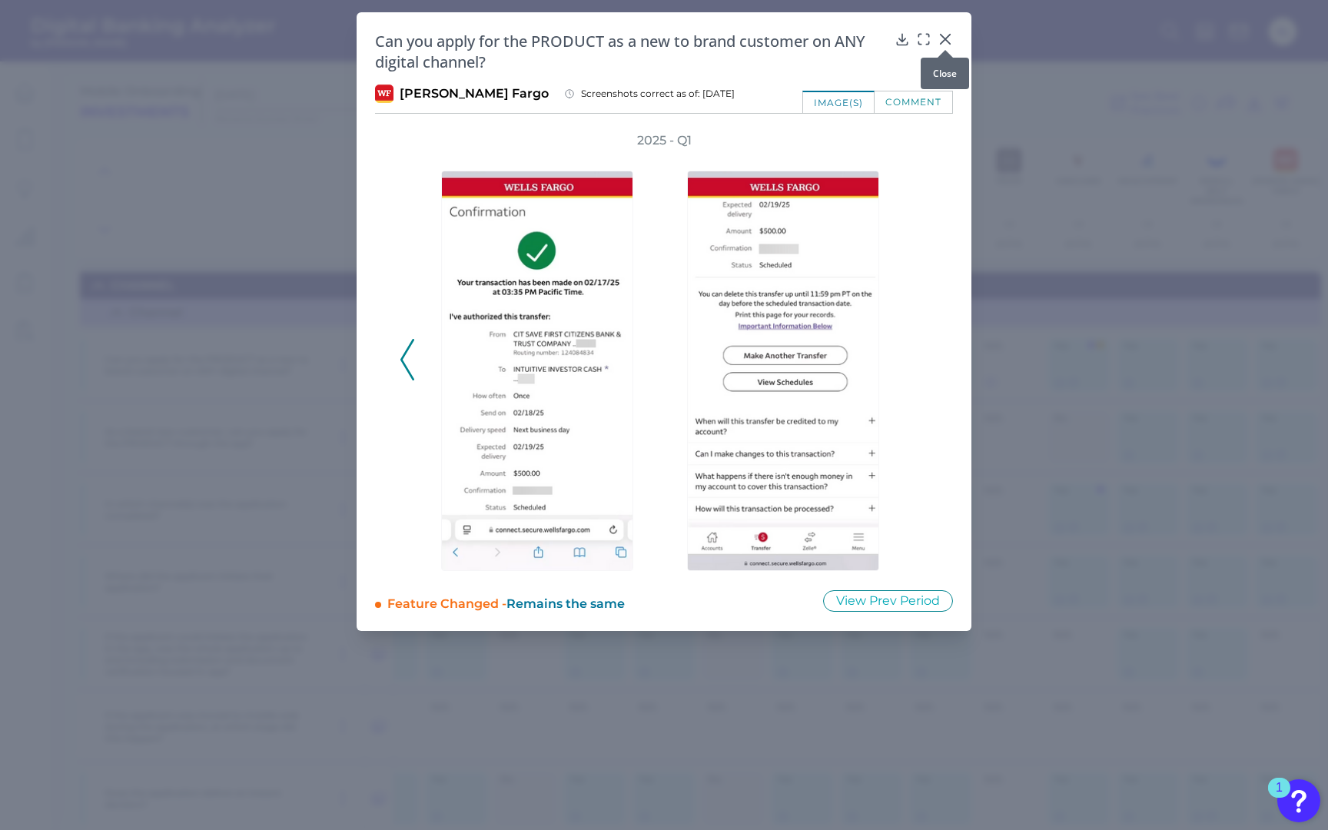
click at [940, 39] on icon at bounding box center [944, 38] width 15 height 15
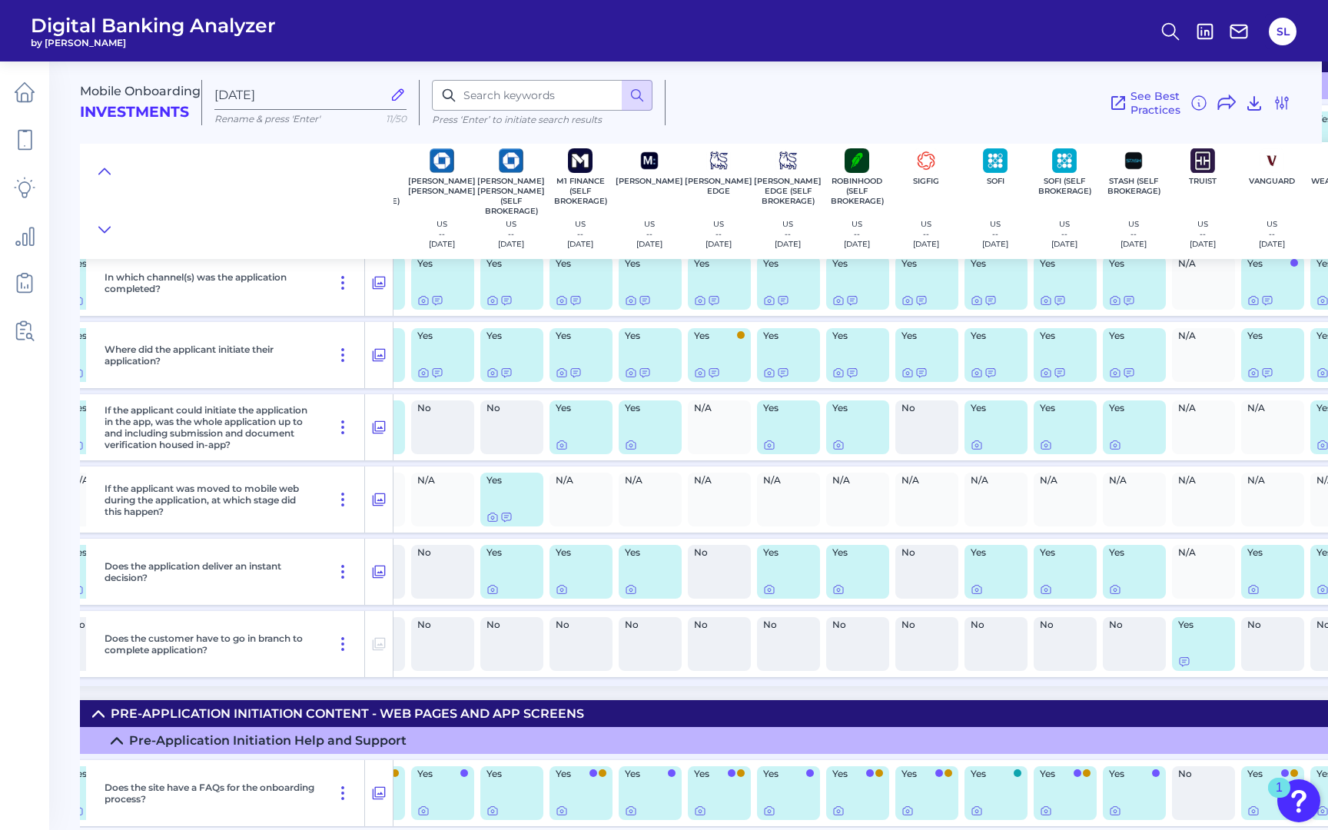
scroll to position [227, 525]
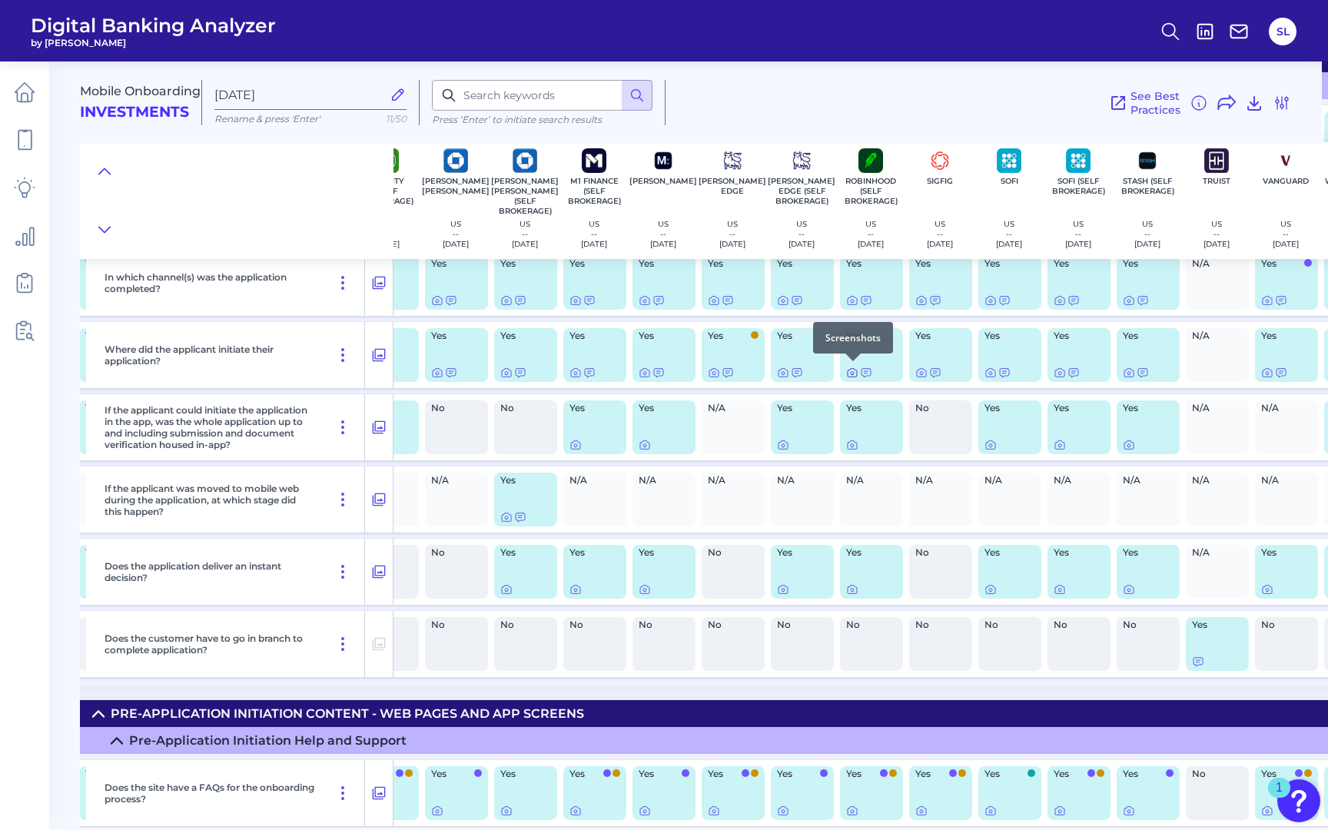
click at [850, 374] on icon at bounding box center [851, 373] width 9 height 8
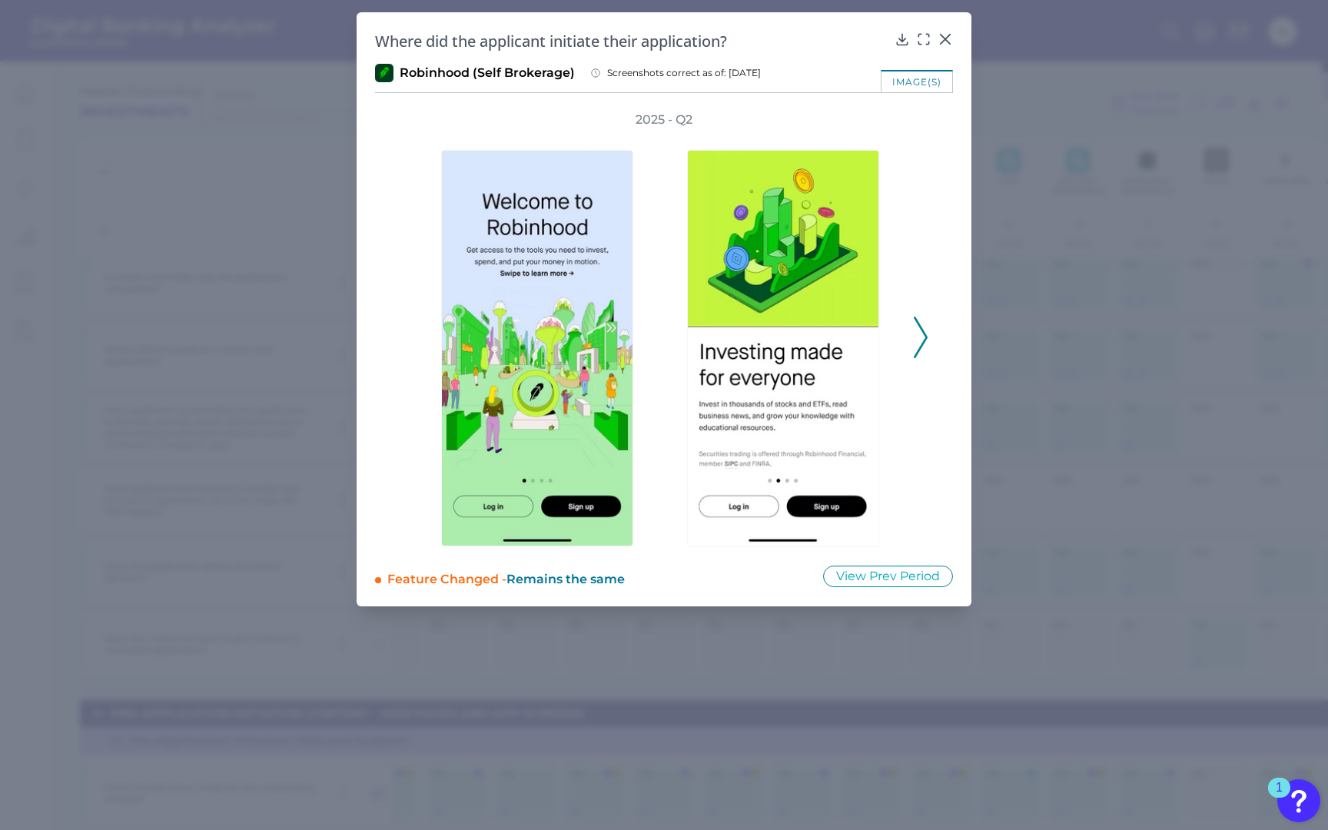
click at [917, 330] on icon at bounding box center [920, 337] width 14 height 41
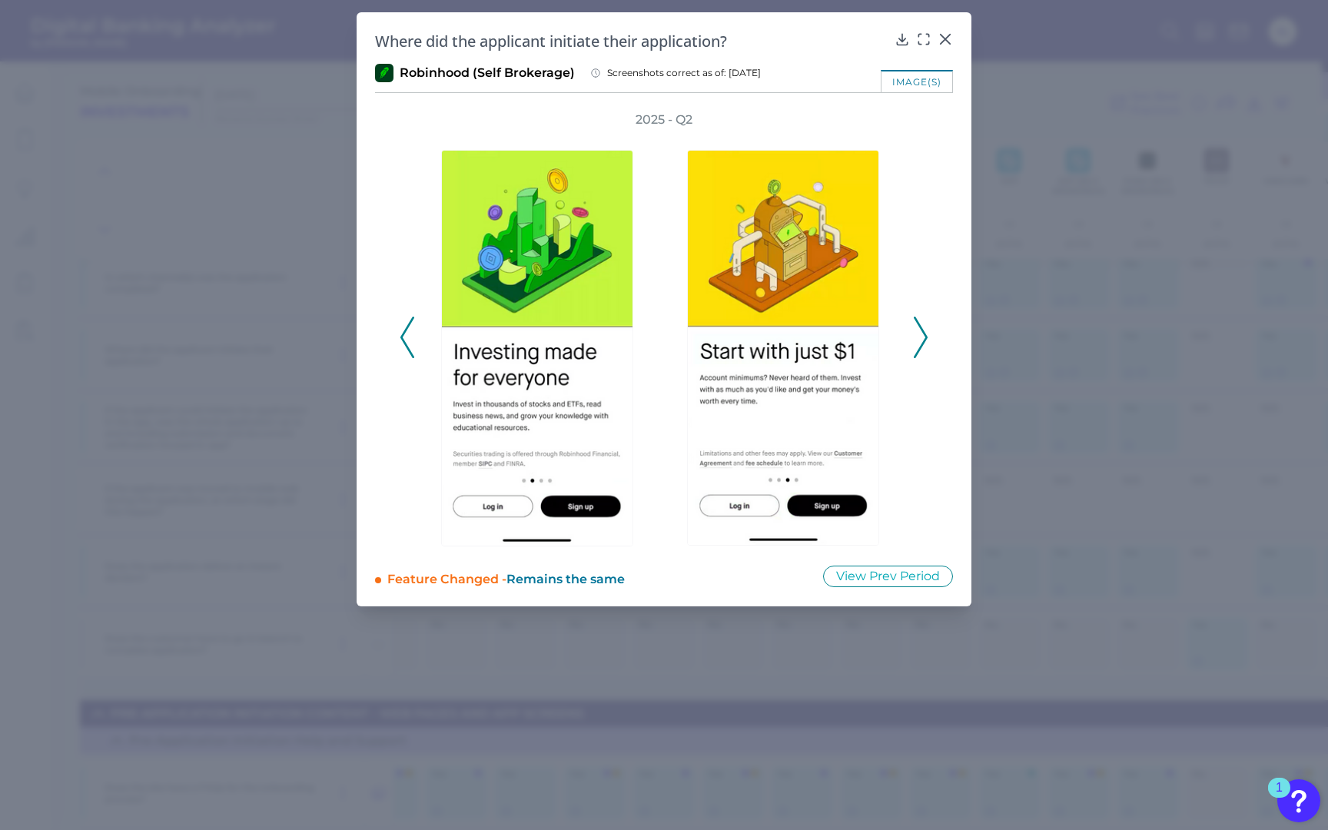
click at [917, 330] on icon at bounding box center [920, 337] width 14 height 41
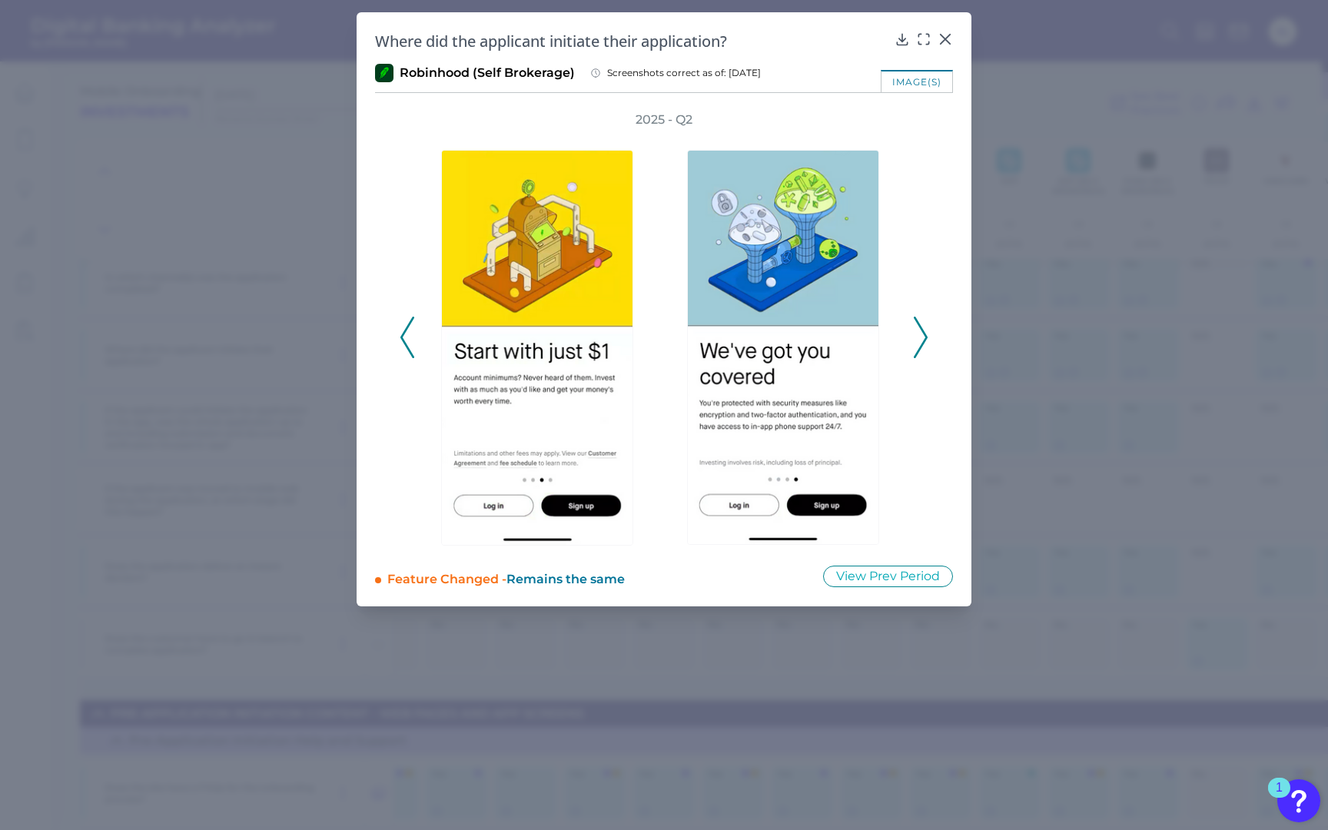
click at [917, 330] on icon at bounding box center [920, 337] width 14 height 41
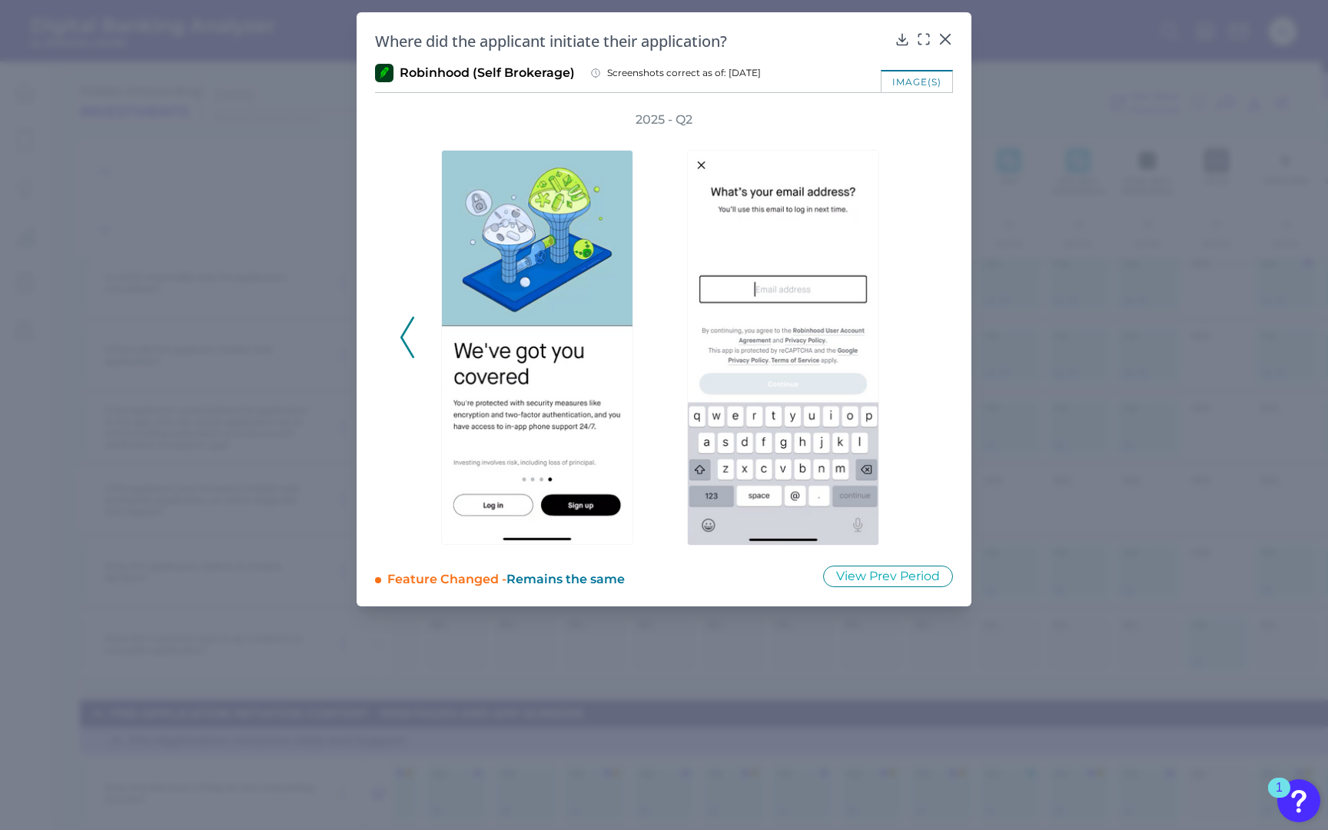
click at [917, 330] on div "2025 - Q2" at bounding box center [663, 328] width 529 height 435
click at [412, 328] on icon at bounding box center [407, 337] width 14 height 41
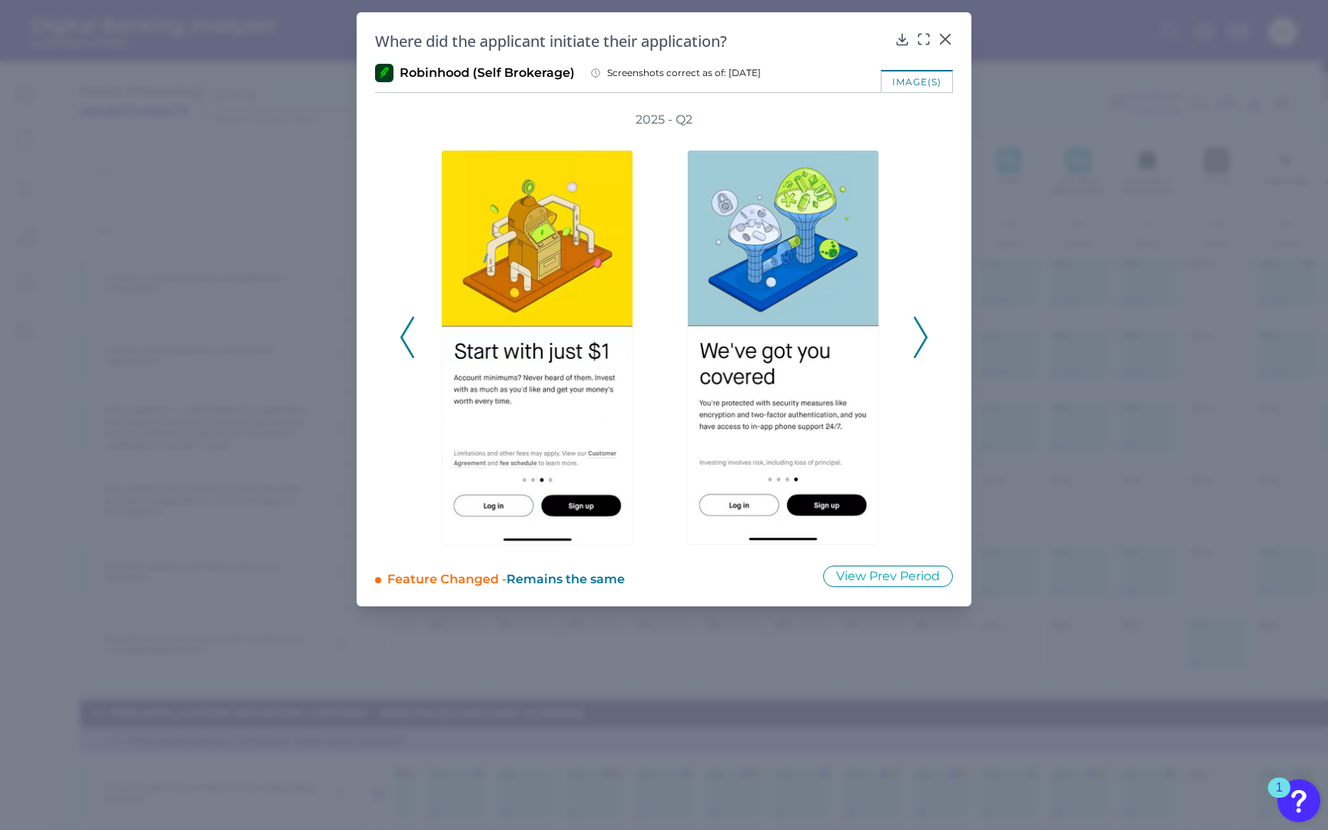
click at [412, 328] on icon at bounding box center [407, 337] width 14 height 41
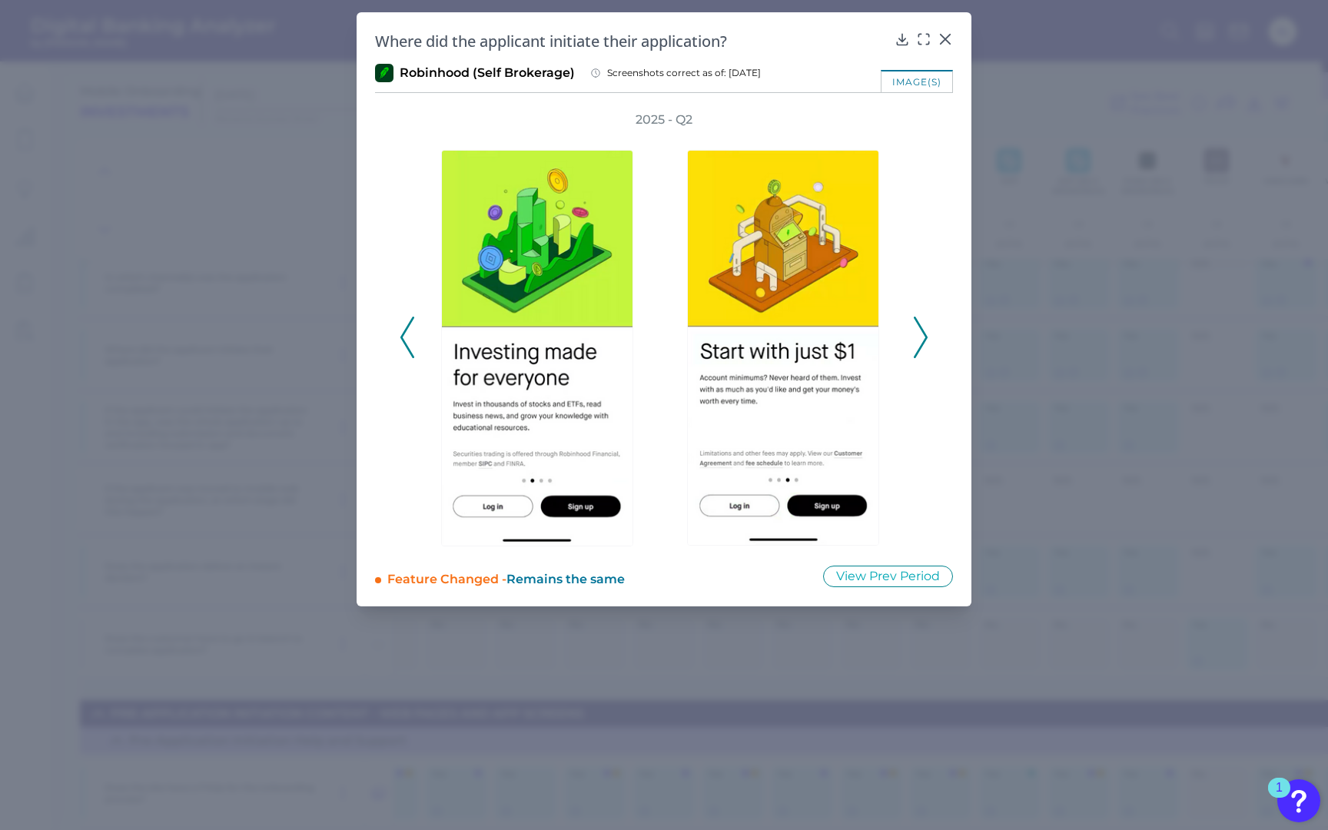
click at [412, 328] on icon at bounding box center [407, 337] width 14 height 41
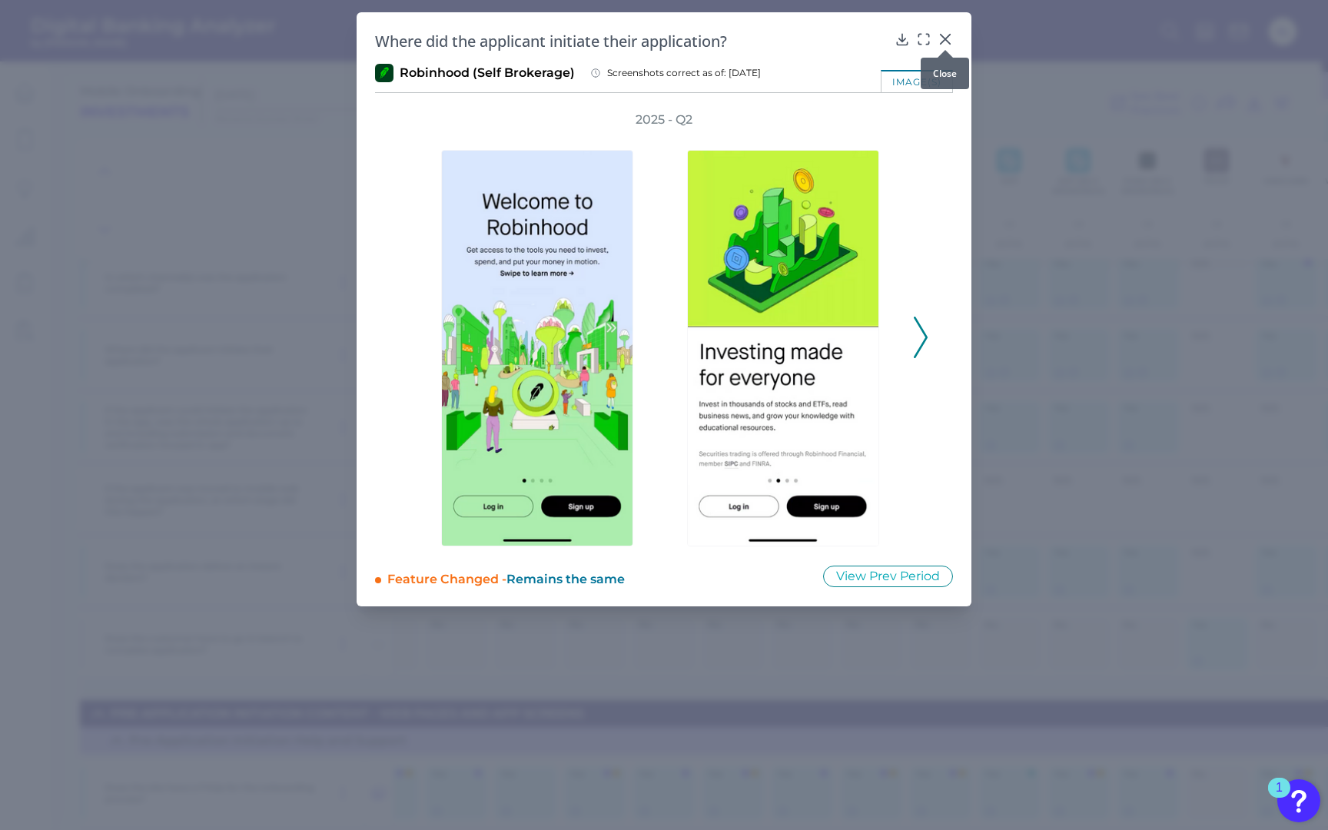
click at [945, 38] on icon at bounding box center [944, 39] width 9 height 9
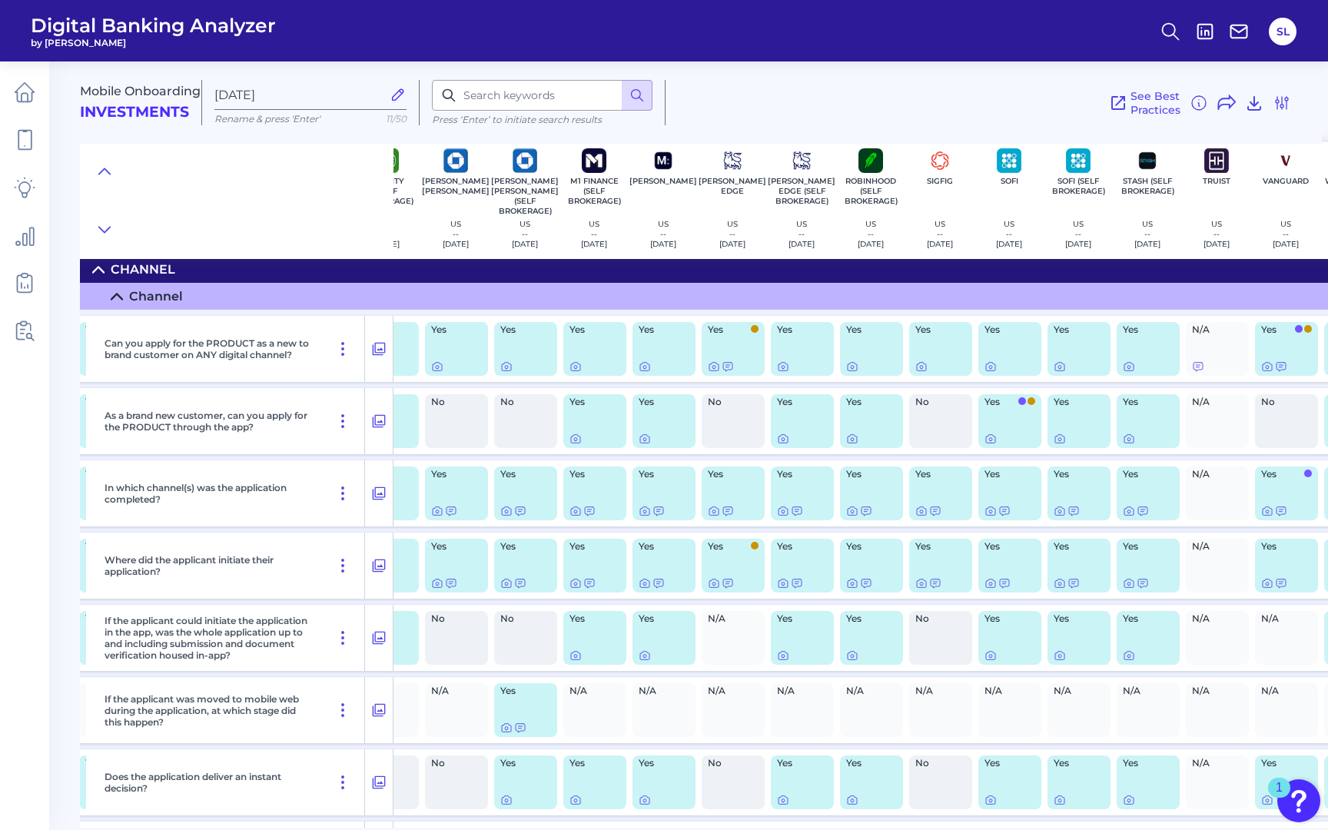
scroll to position [0, 525]
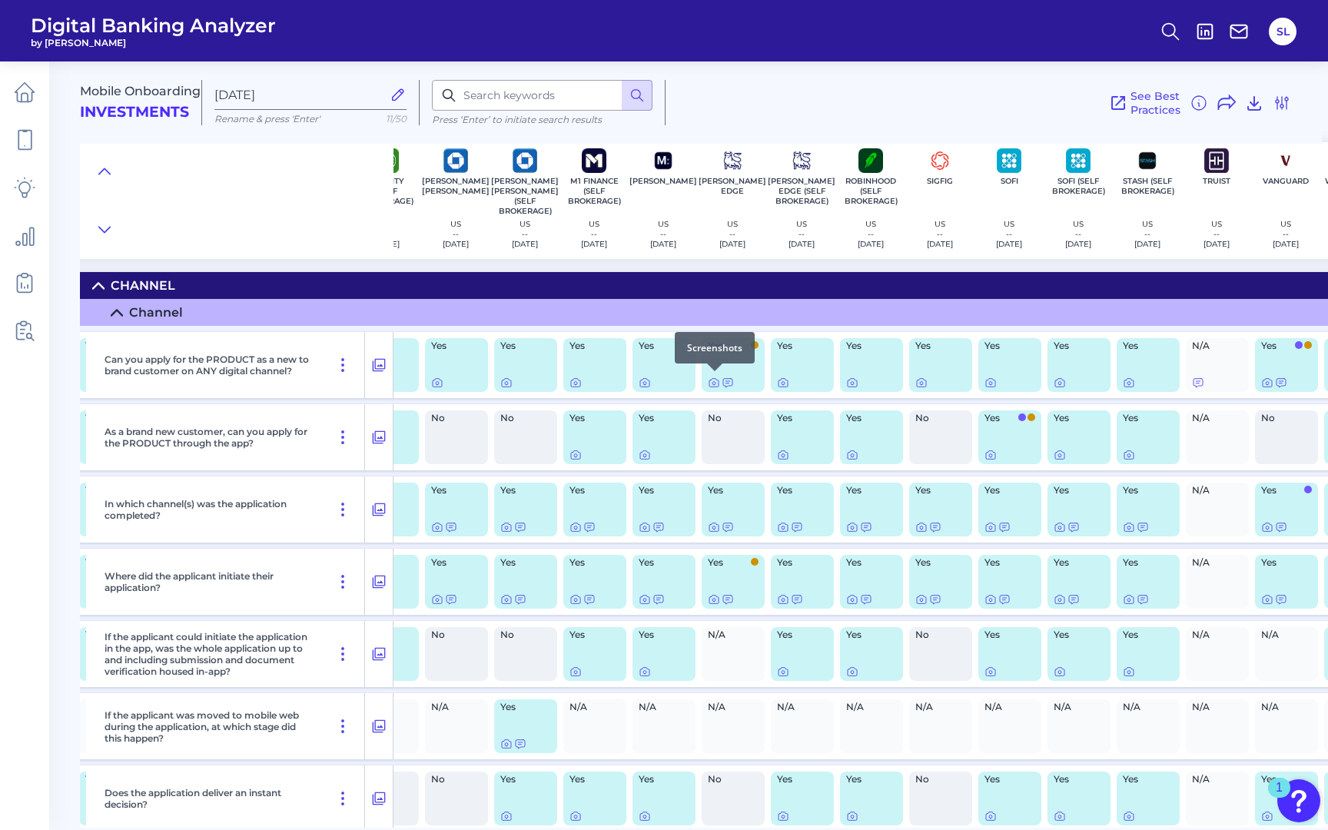
click at [709, 377] on div at bounding box center [714, 370] width 15 height 15
click at [713, 377] on div at bounding box center [714, 370] width 15 height 15
click at [713, 382] on icon at bounding box center [713, 383] width 3 height 3
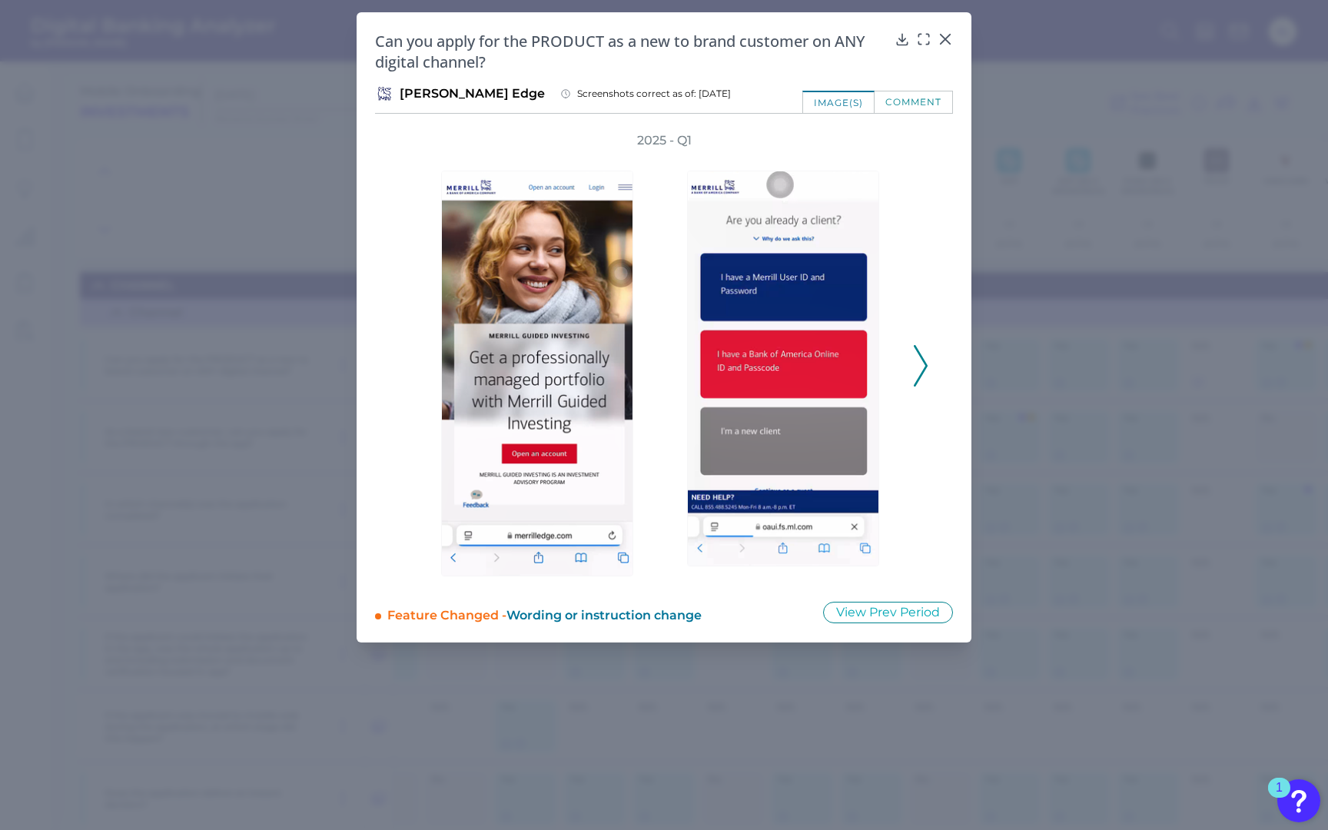
click at [923, 363] on icon at bounding box center [920, 365] width 14 height 41
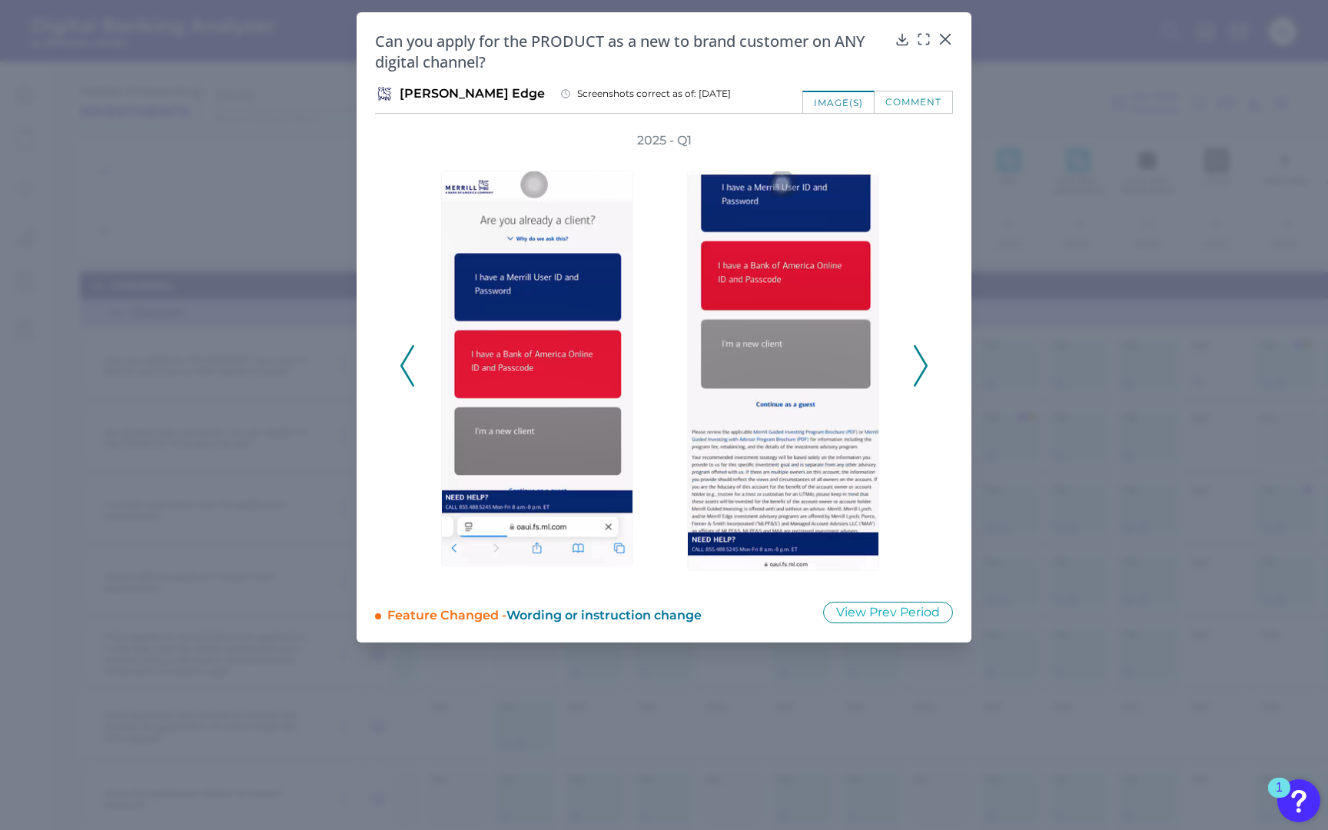
click at [923, 363] on icon at bounding box center [920, 365] width 14 height 41
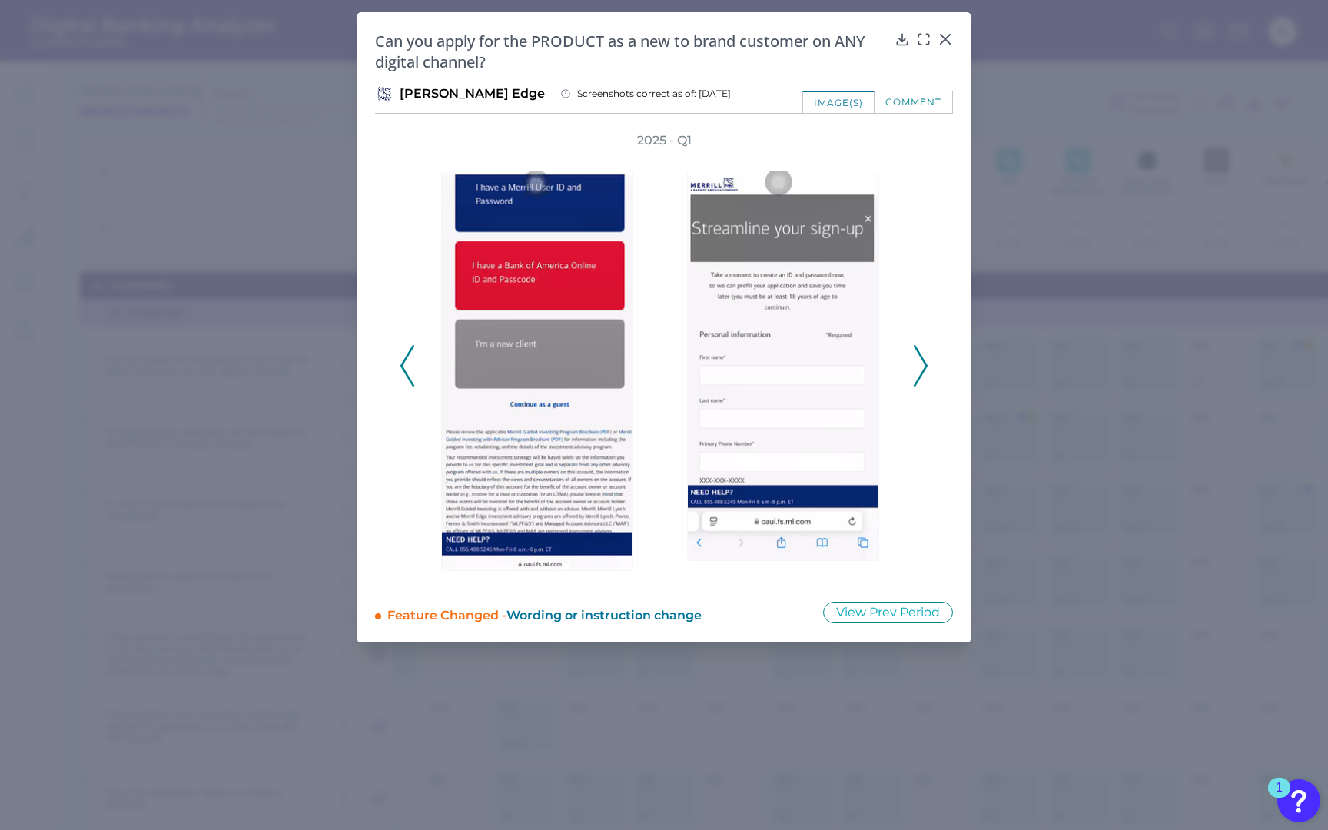
click at [923, 363] on icon at bounding box center [920, 365] width 14 height 41
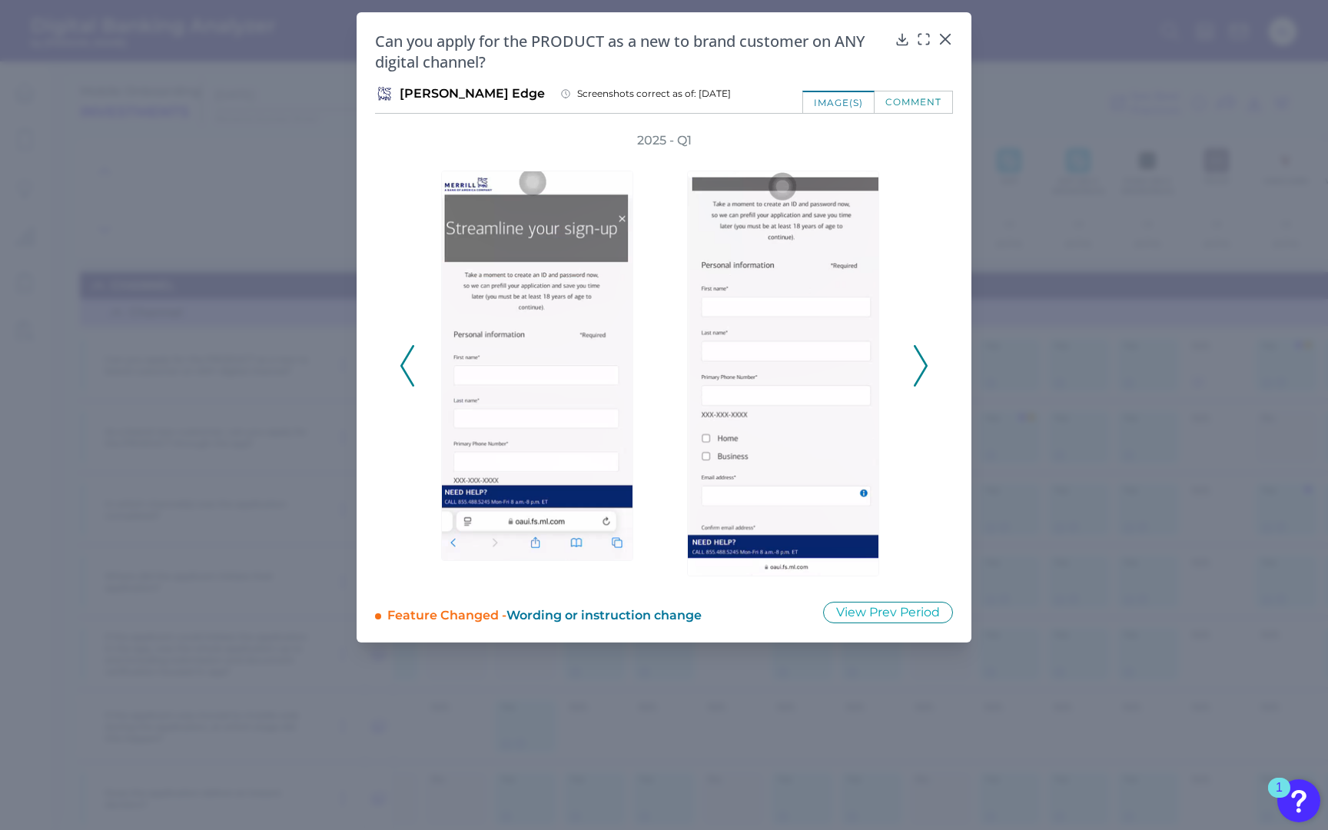
click at [923, 363] on icon at bounding box center [920, 365] width 14 height 41
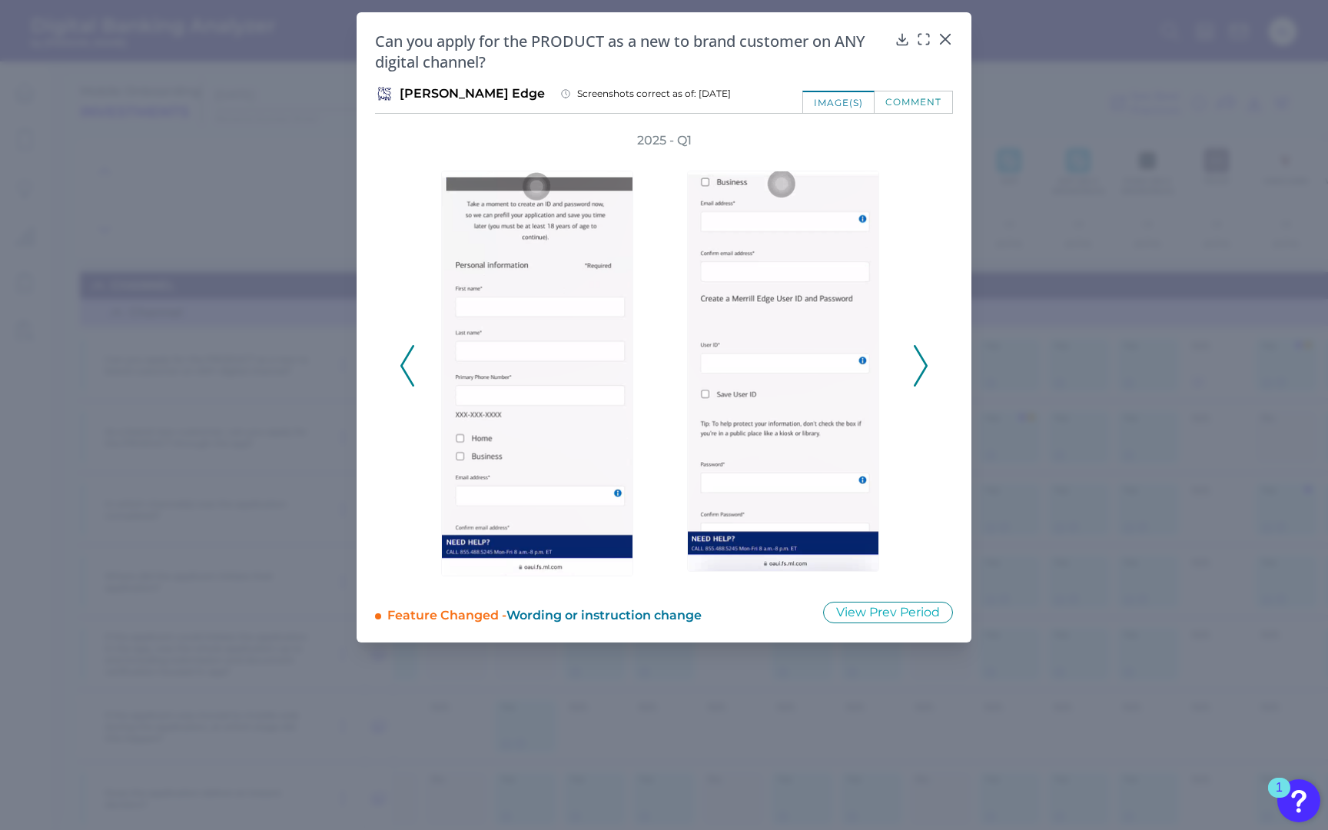
click at [923, 363] on icon at bounding box center [920, 365] width 14 height 41
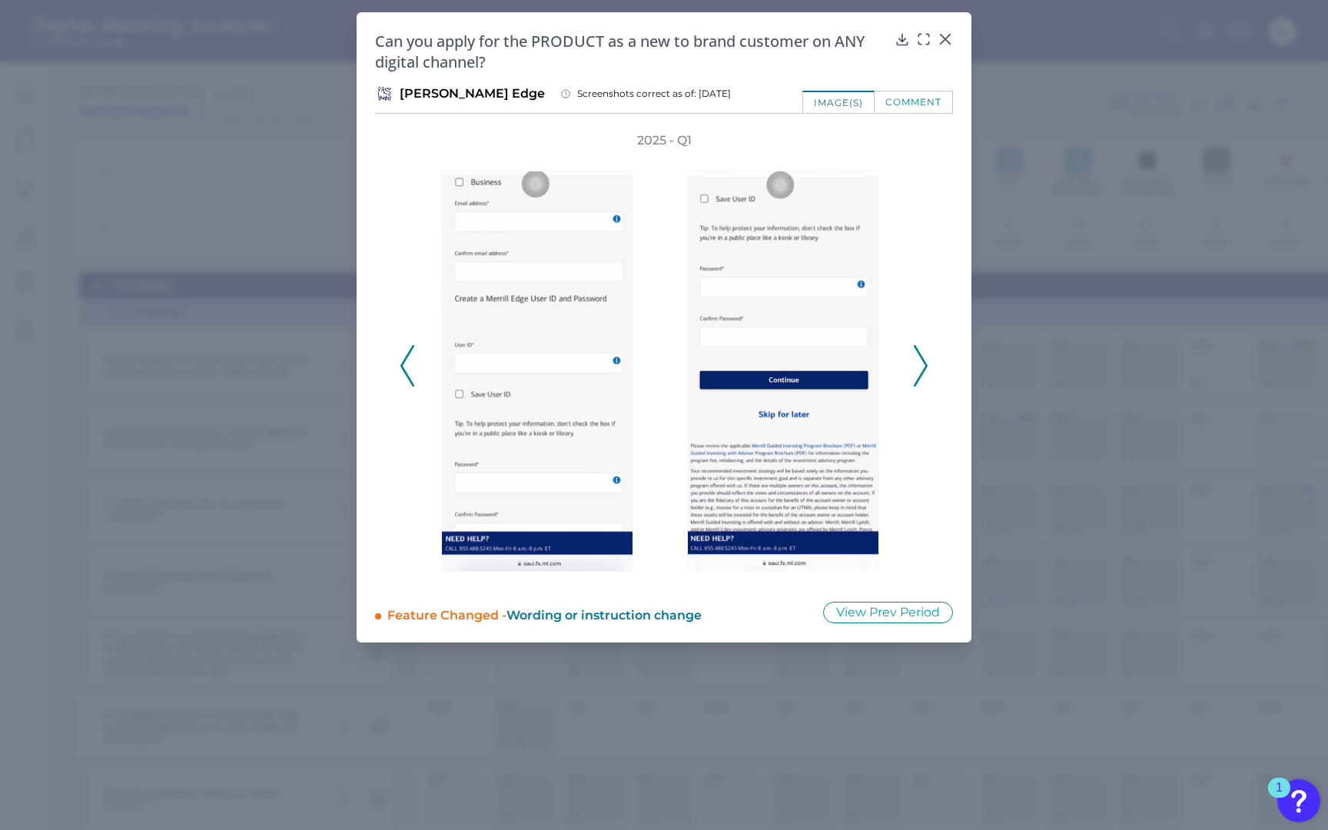
click at [923, 363] on icon at bounding box center [920, 365] width 14 height 41
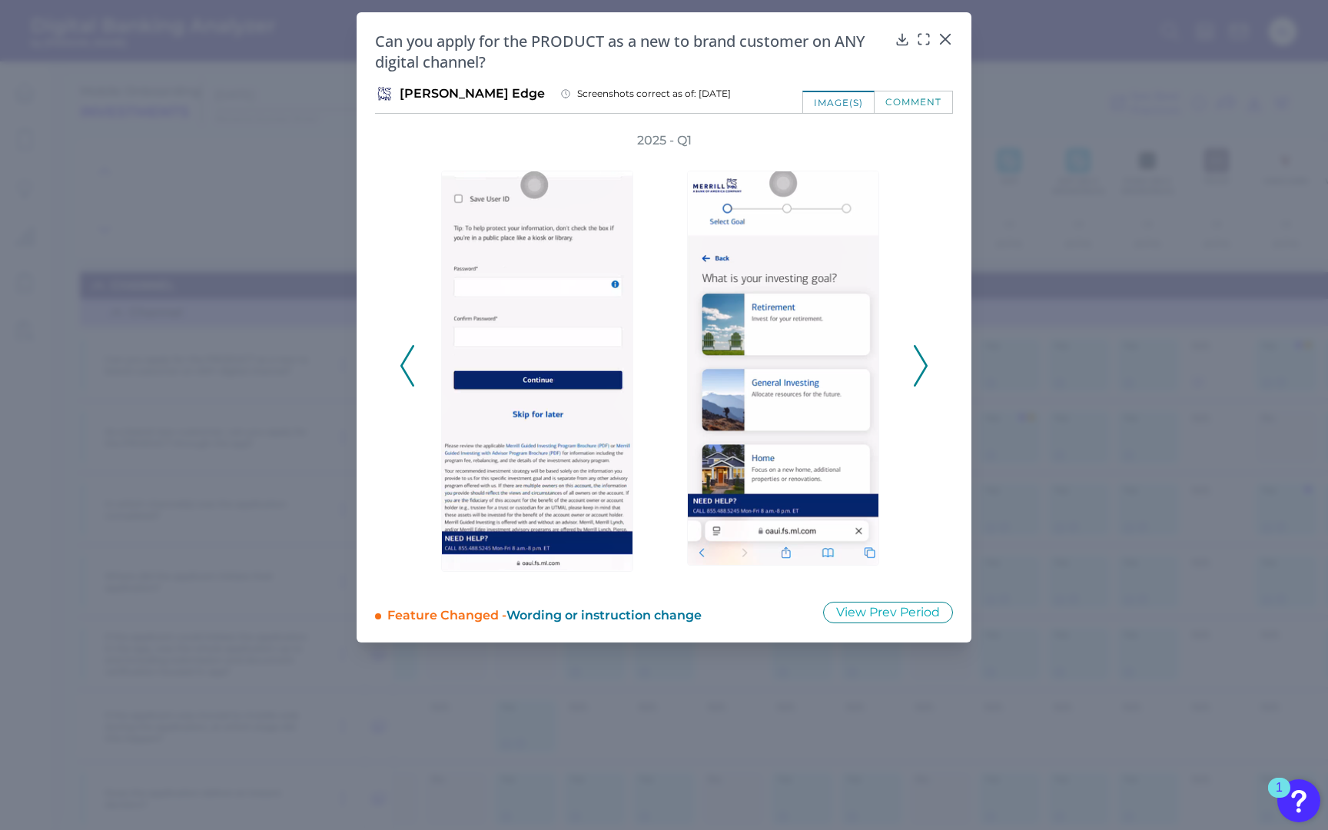
click at [925, 367] on polyline at bounding box center [920, 365] width 12 height 39
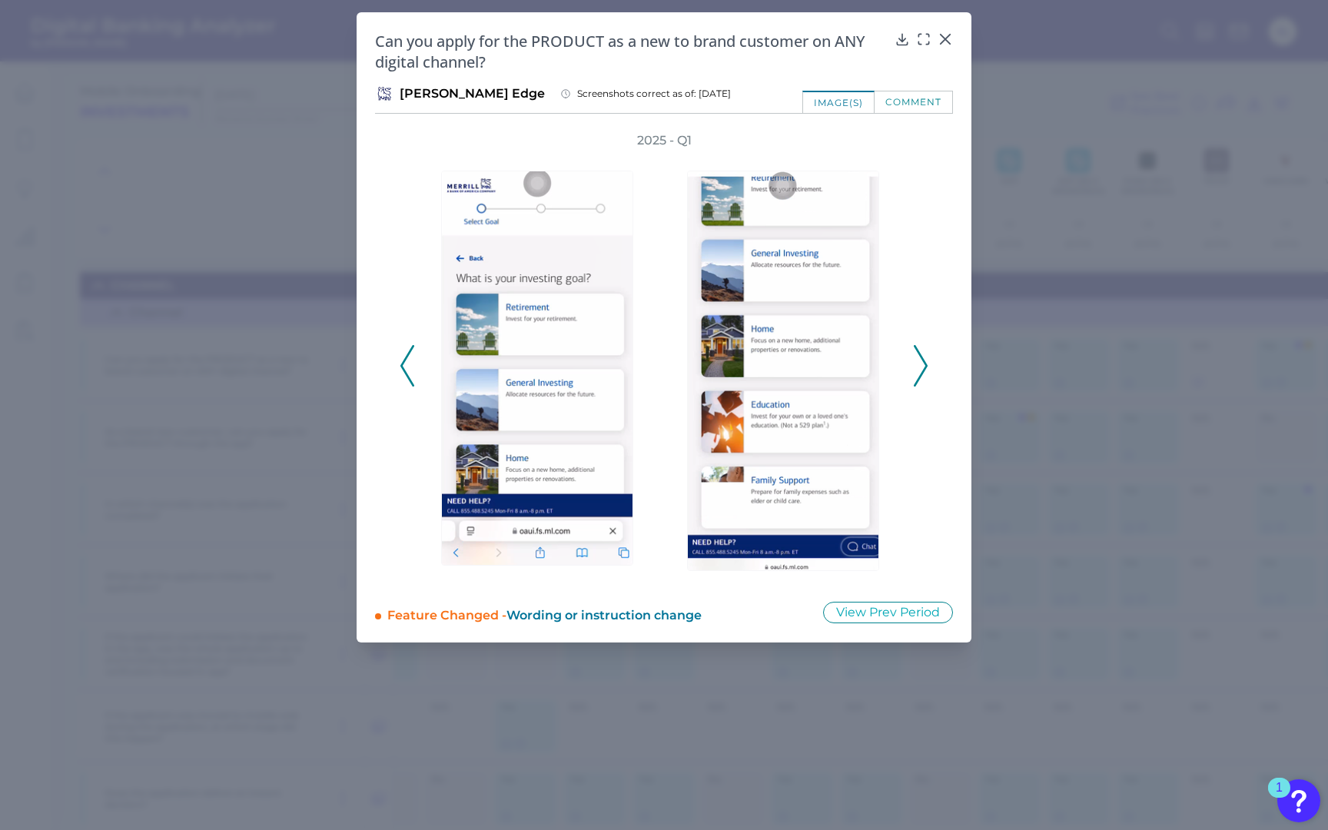
click at [411, 346] on icon at bounding box center [407, 365] width 14 height 41
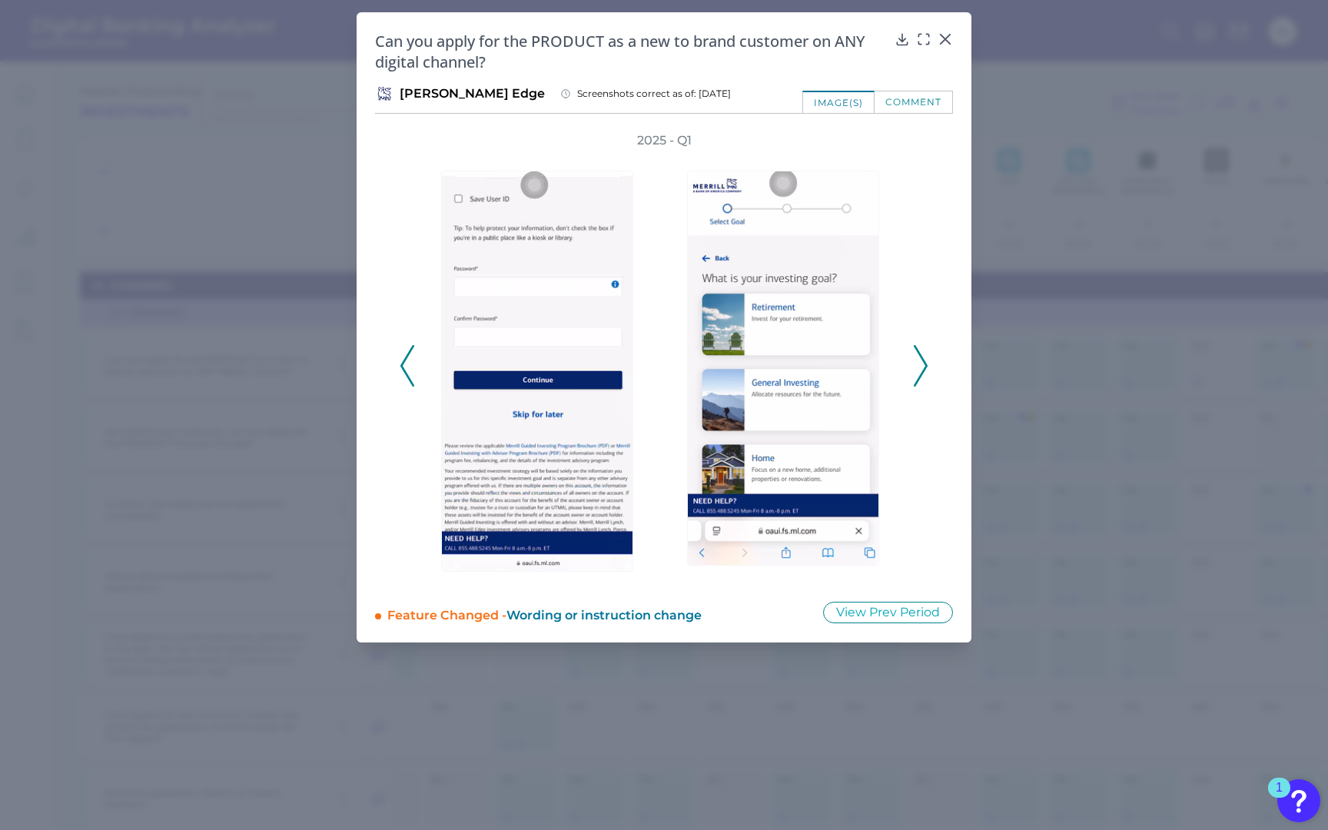
click at [916, 350] on icon at bounding box center [920, 365] width 14 height 41
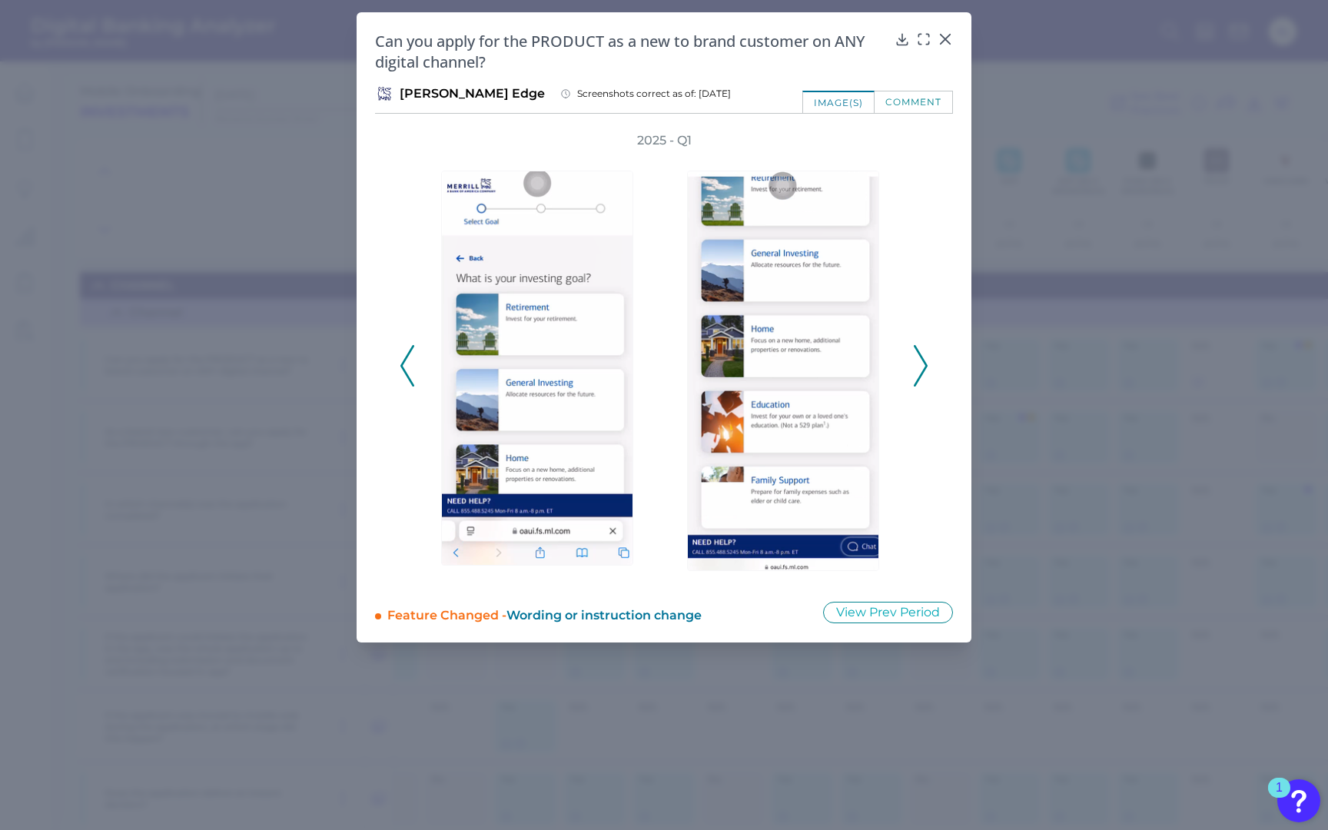
click at [916, 350] on icon at bounding box center [920, 365] width 14 height 41
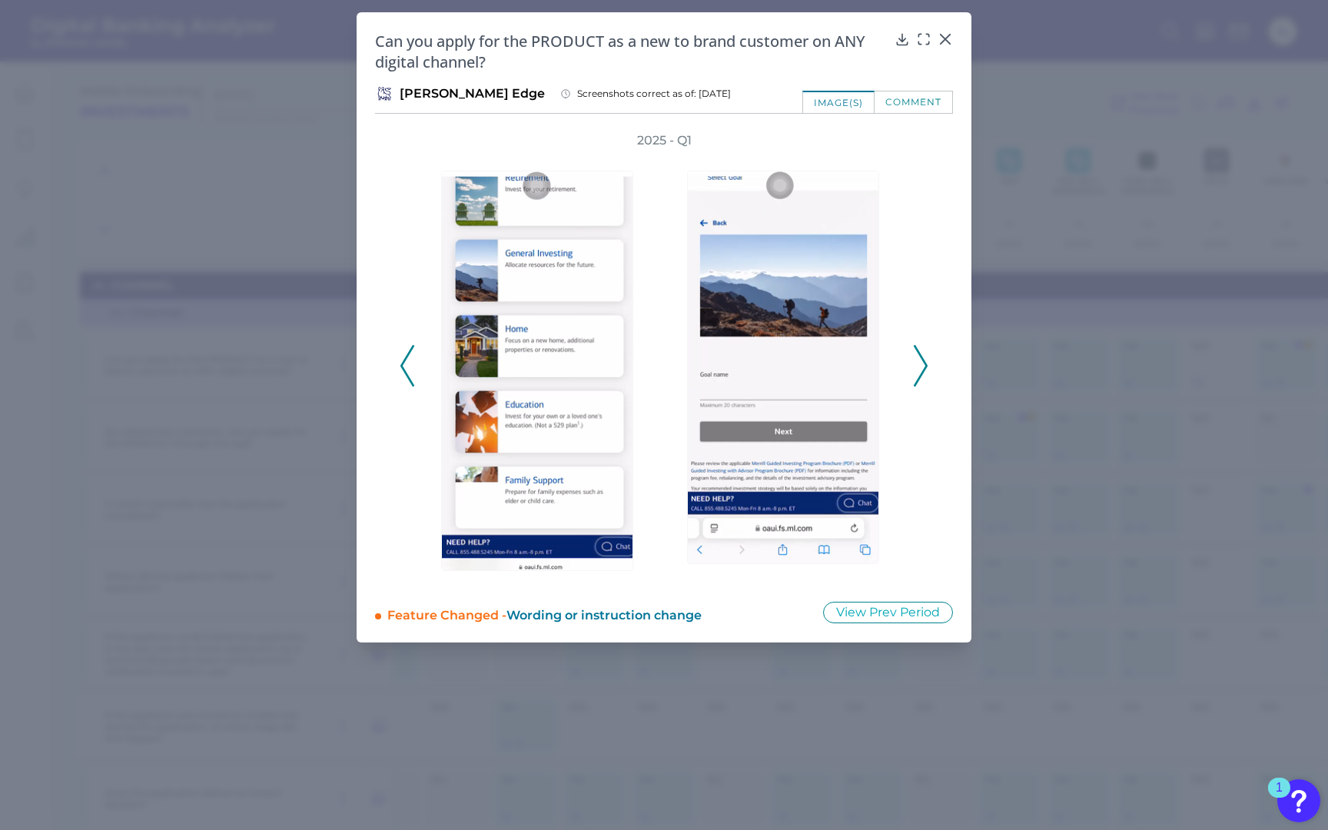
click at [916, 350] on icon at bounding box center [920, 365] width 14 height 41
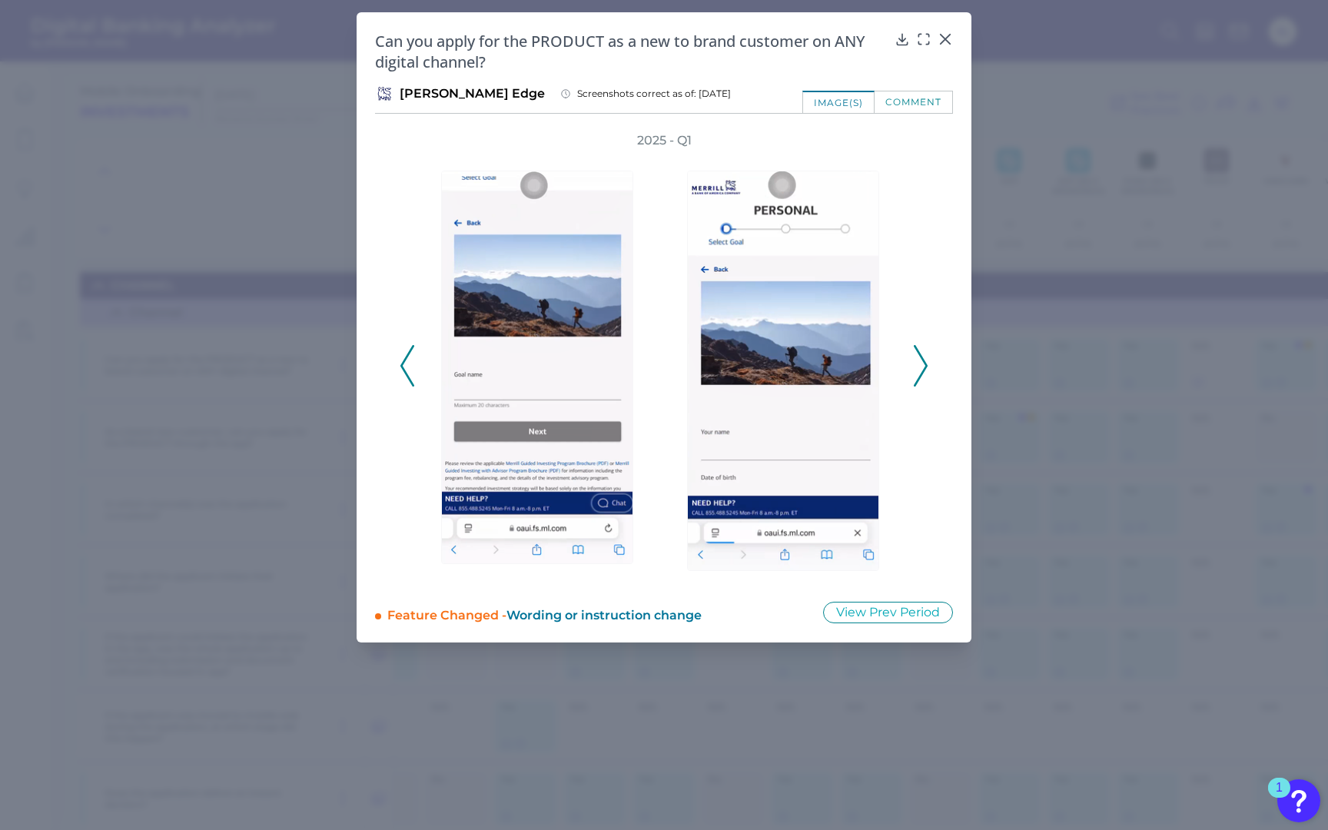
click at [916, 350] on icon at bounding box center [920, 365] width 14 height 41
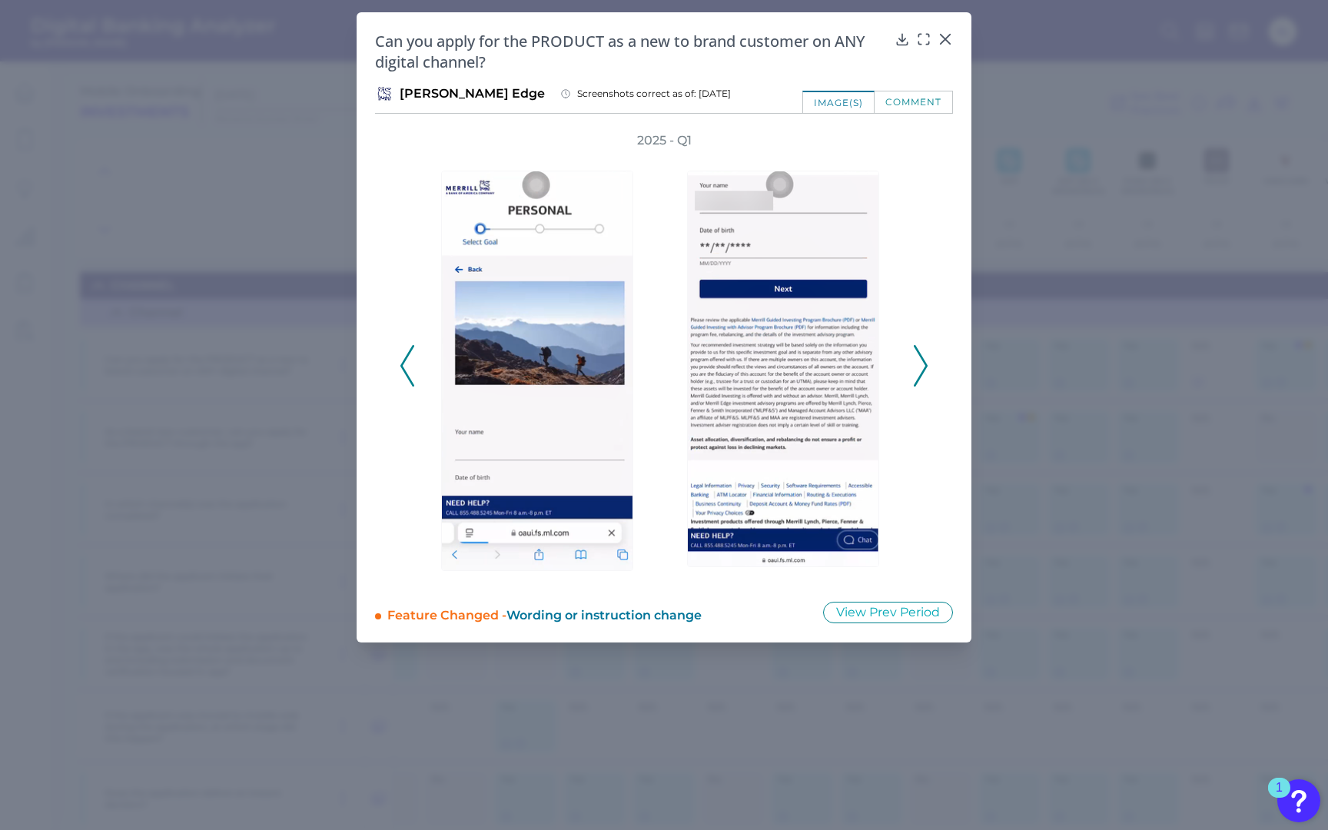
click at [916, 350] on icon at bounding box center [920, 365] width 14 height 41
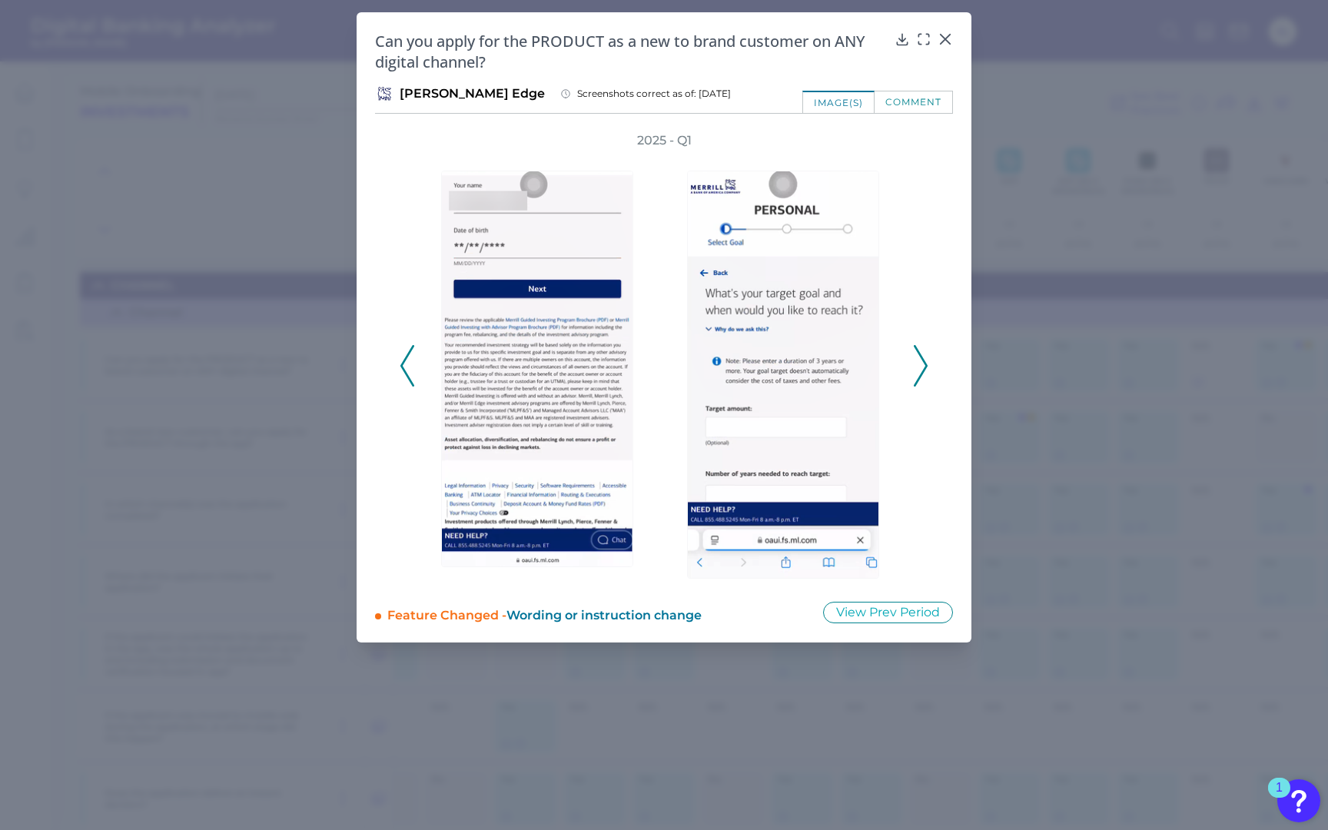
click at [916, 350] on icon at bounding box center [920, 365] width 14 height 41
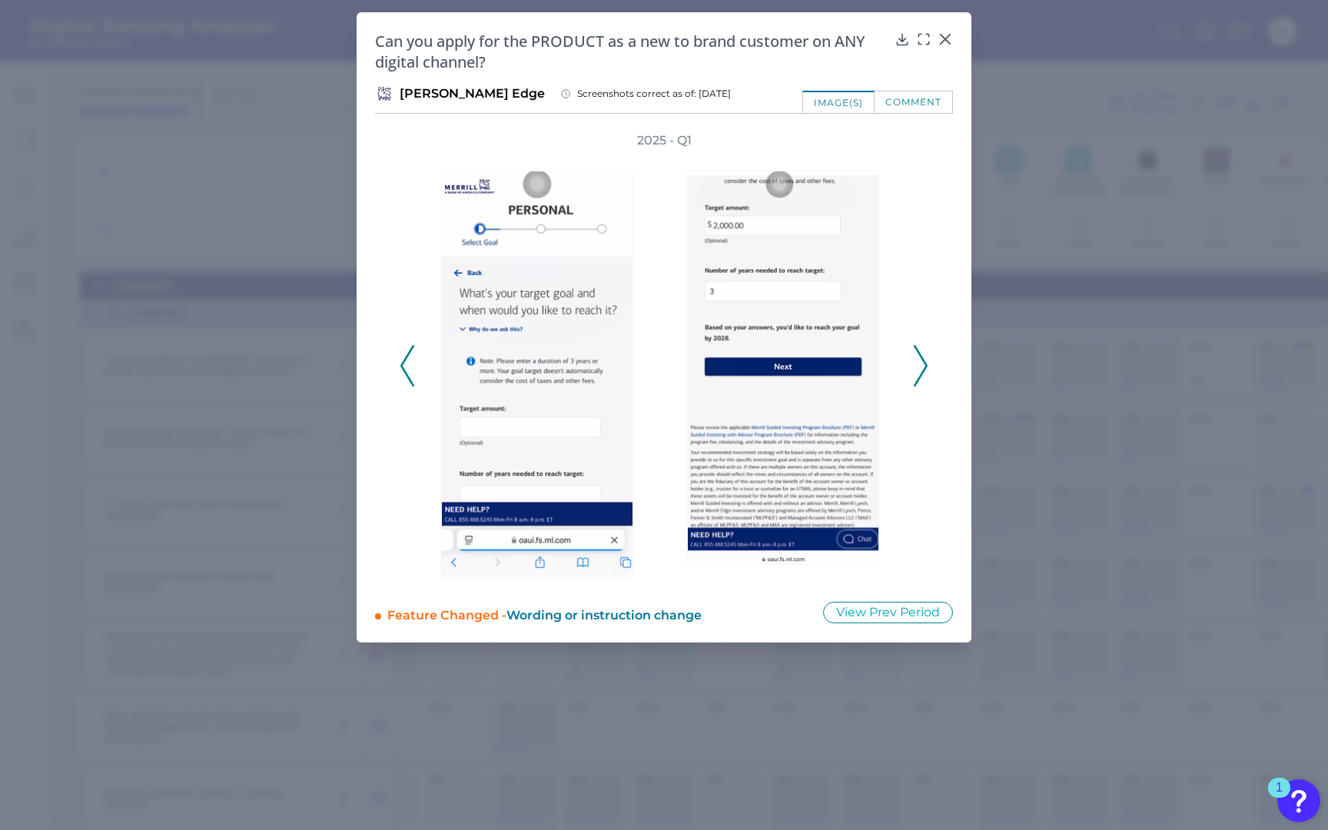
click at [916, 350] on icon at bounding box center [920, 365] width 14 height 41
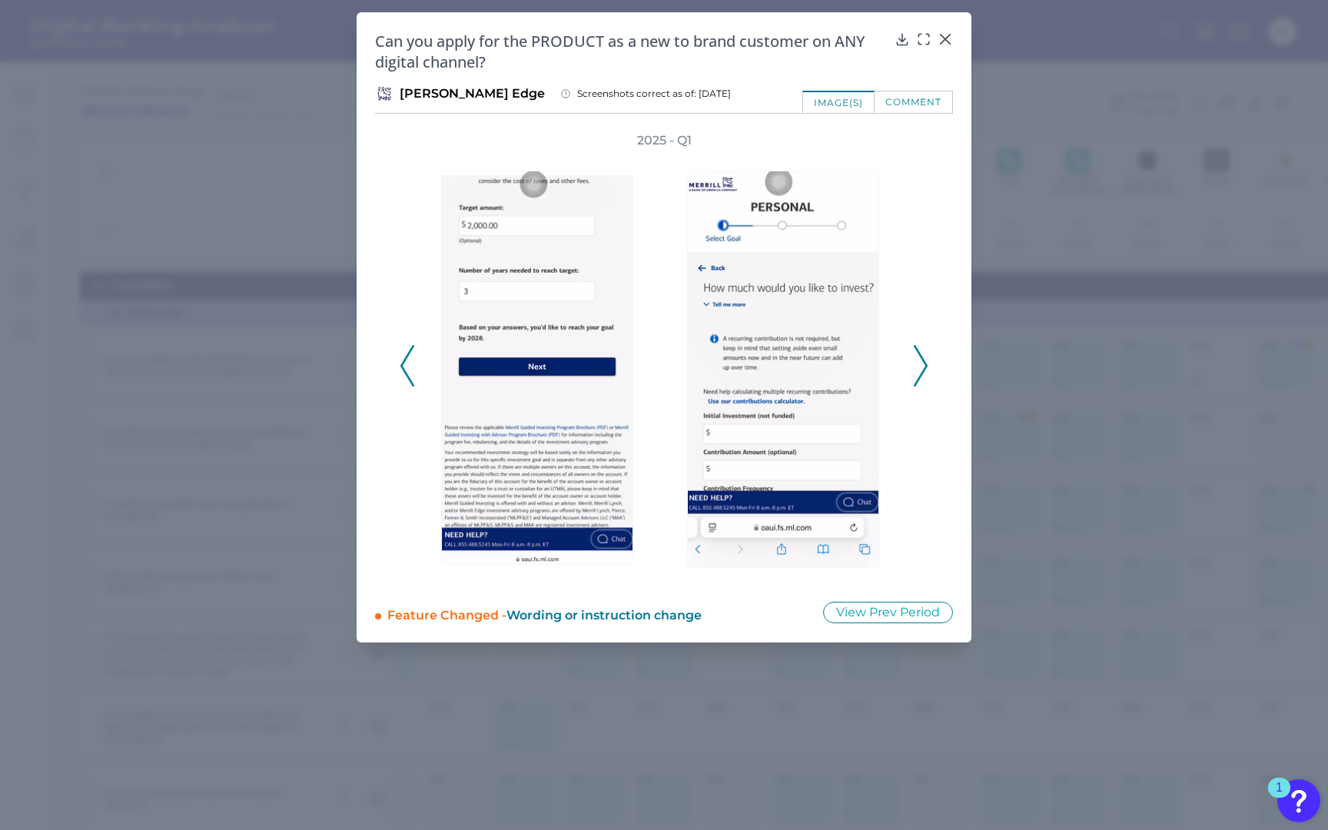
click at [916, 350] on icon at bounding box center [920, 365] width 14 height 41
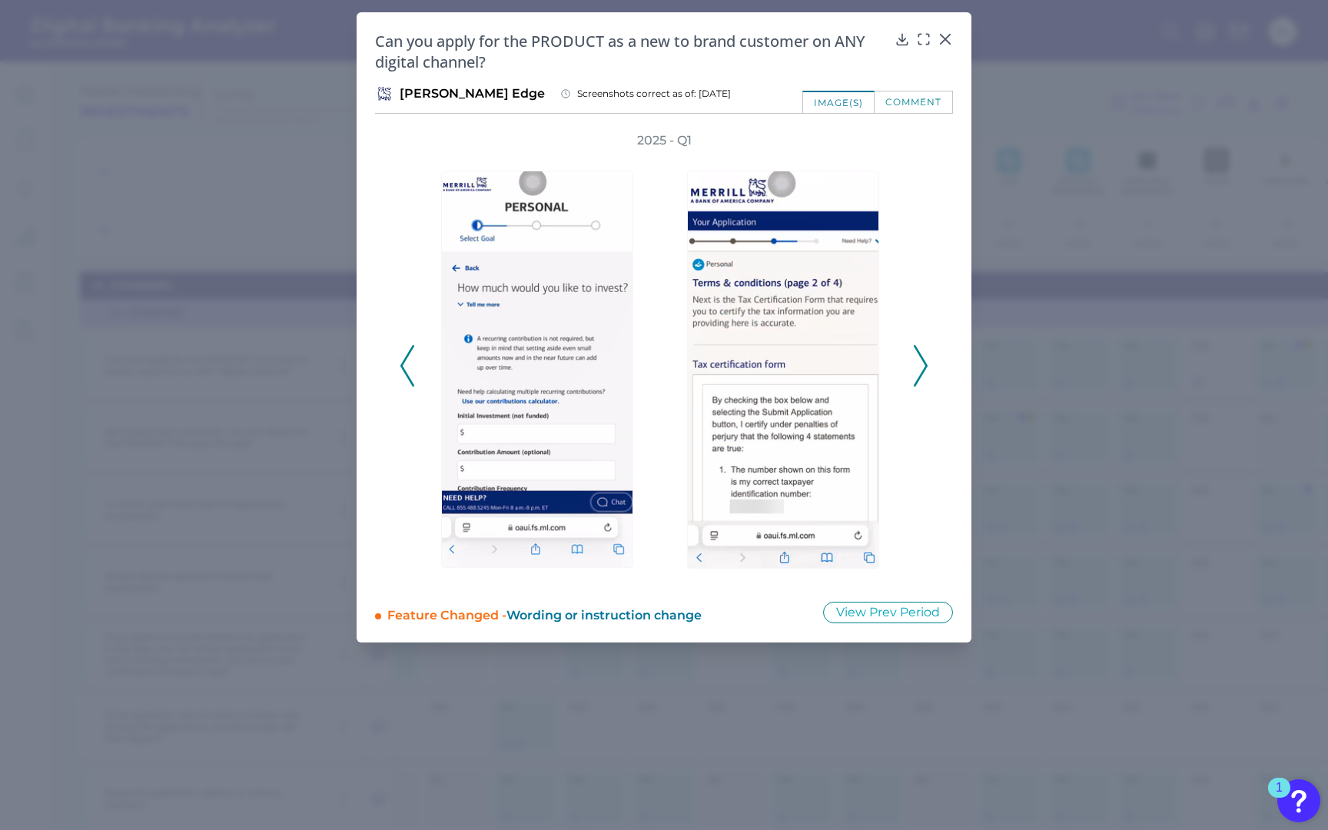
click at [916, 350] on icon at bounding box center [920, 365] width 14 height 41
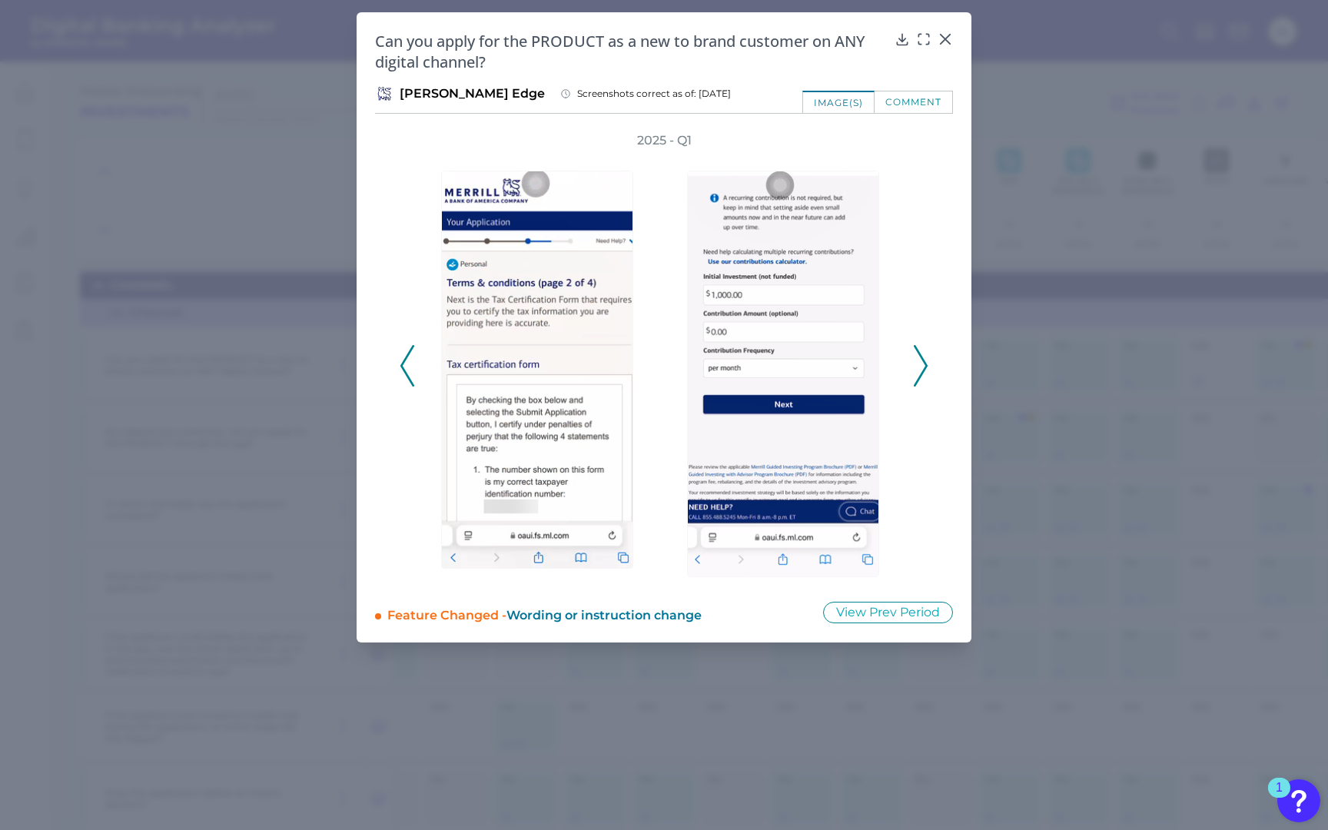
click at [916, 350] on icon at bounding box center [920, 365] width 14 height 41
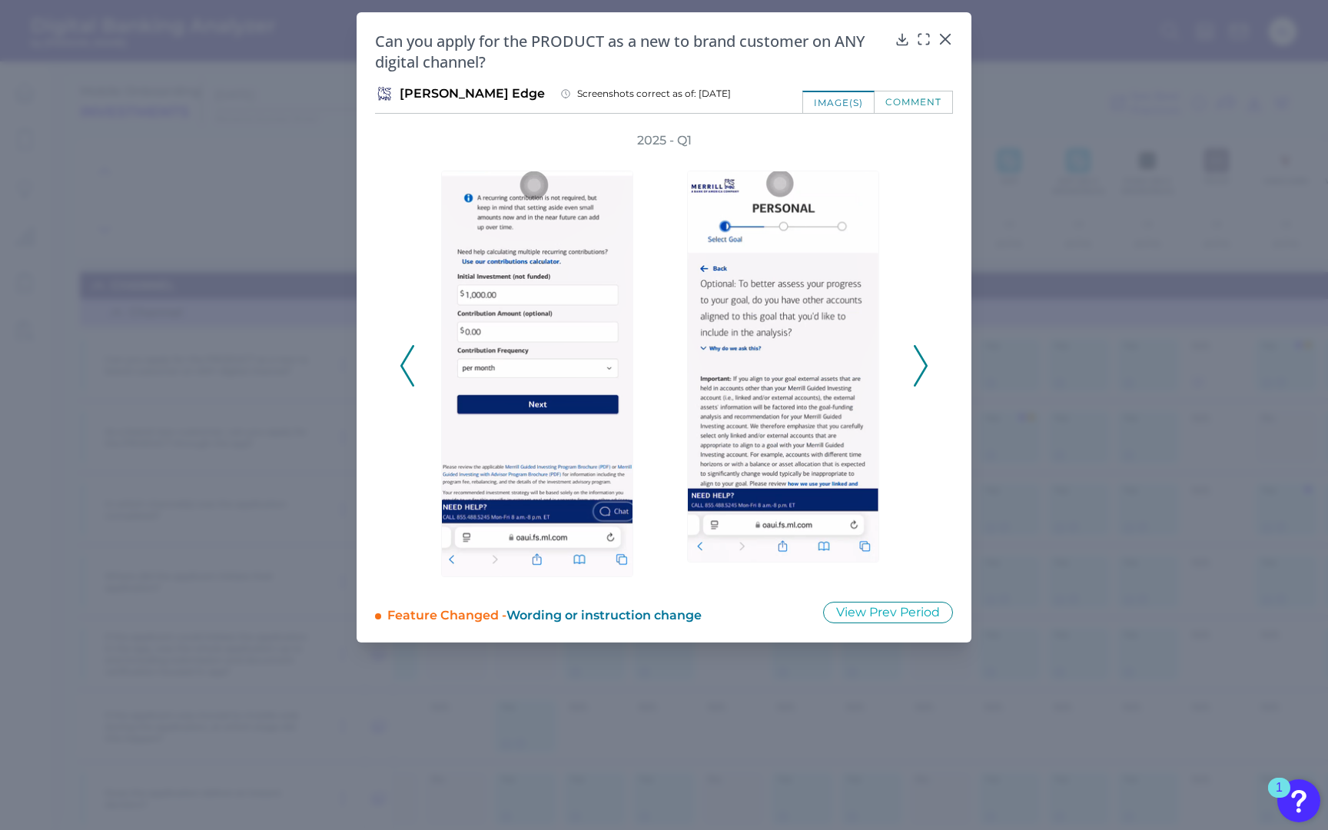
click at [916, 350] on icon at bounding box center [920, 365] width 14 height 41
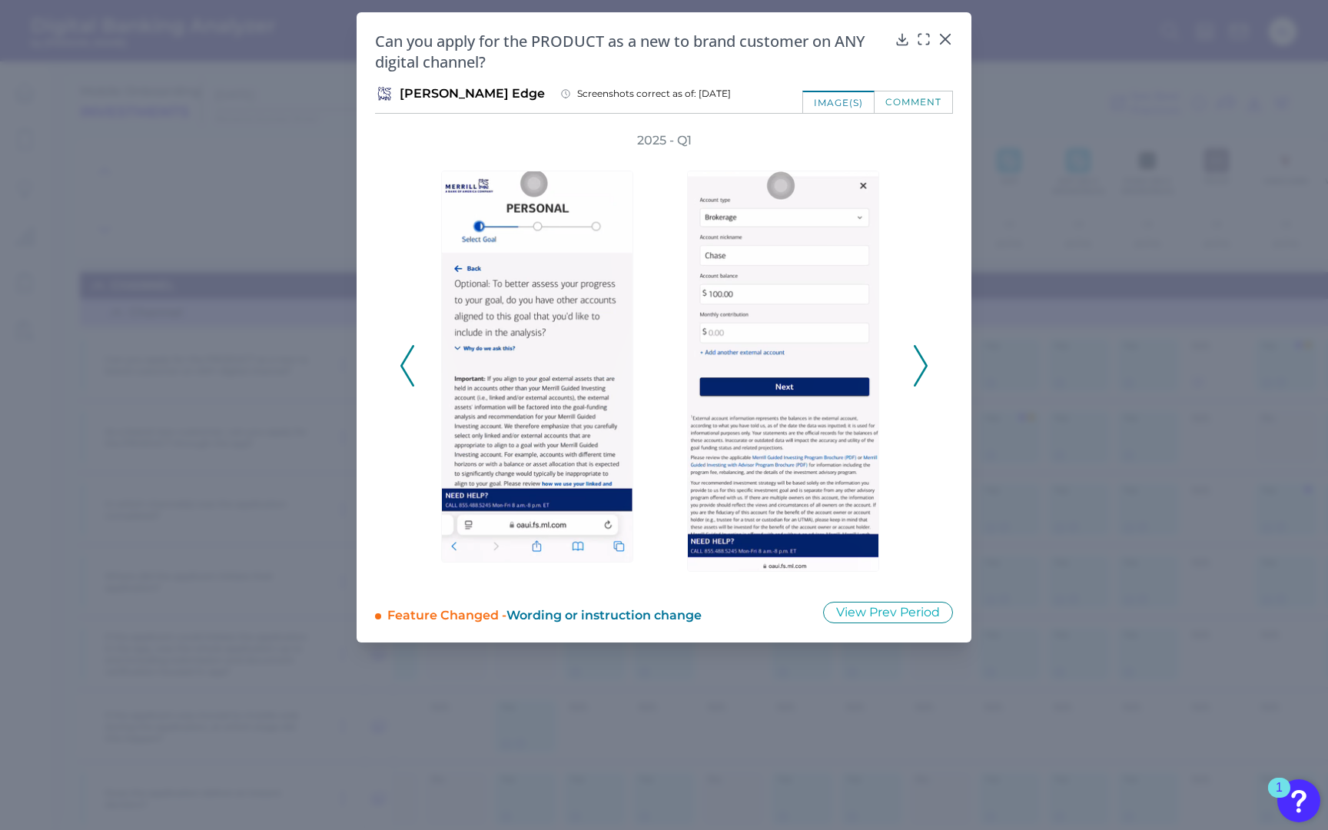
click at [916, 350] on icon at bounding box center [920, 365] width 14 height 41
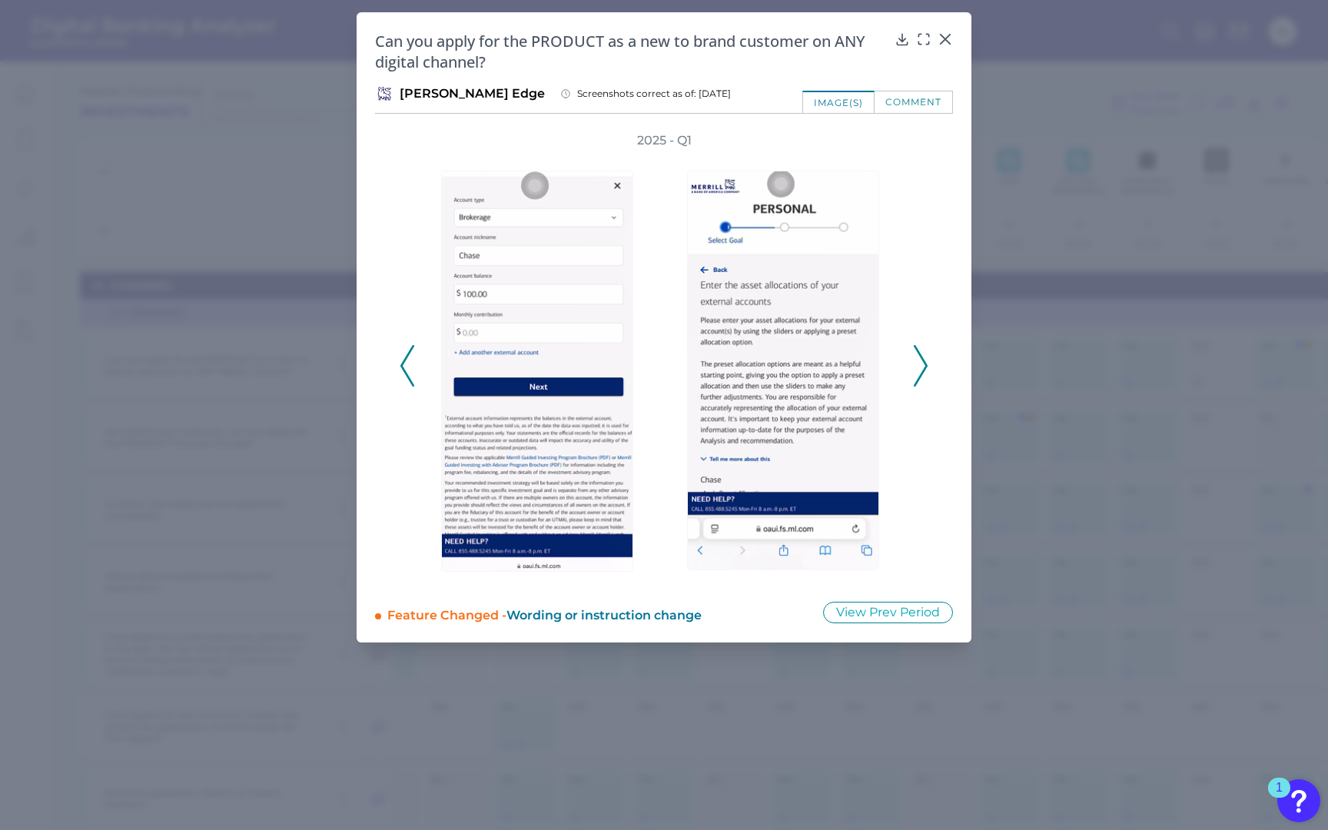
click at [916, 350] on icon at bounding box center [920, 365] width 14 height 41
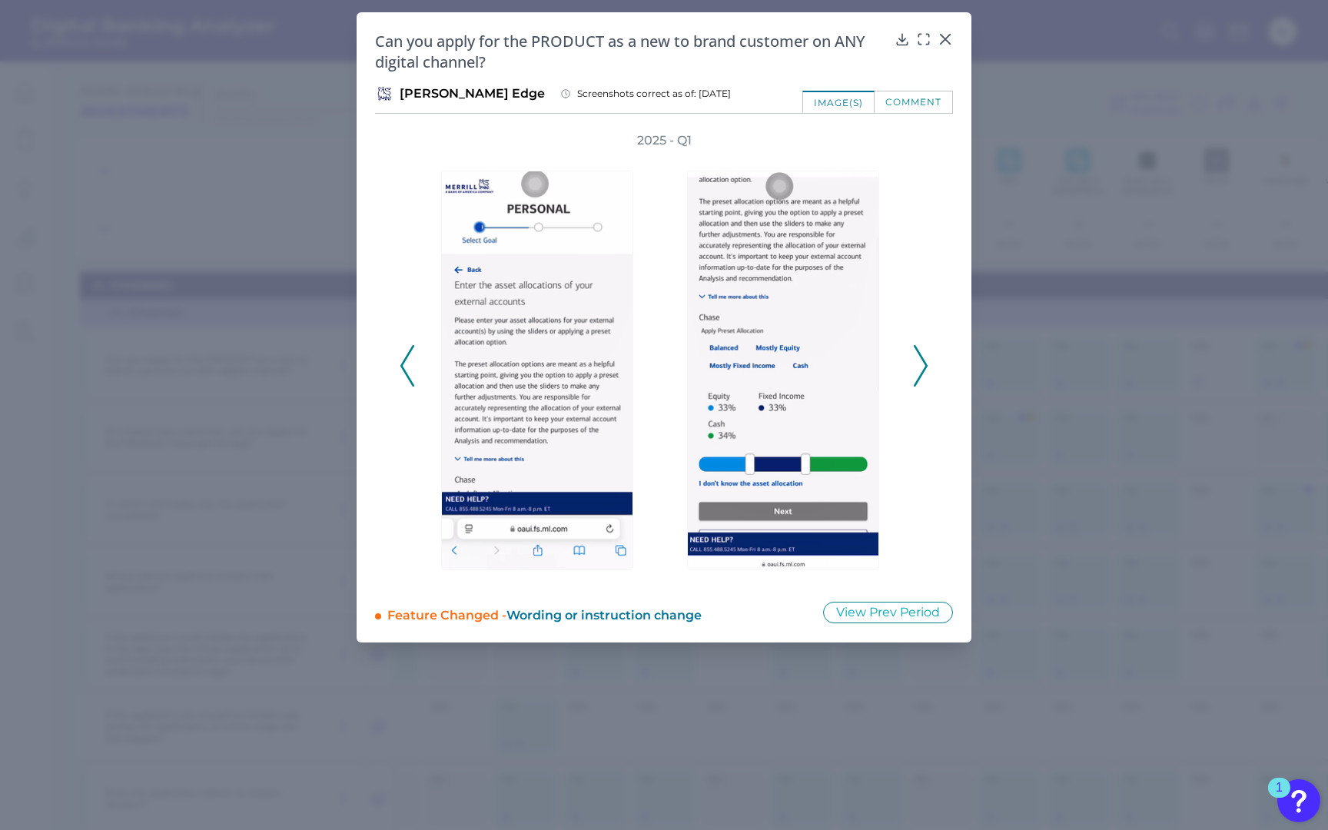
click at [916, 350] on icon at bounding box center [920, 365] width 14 height 41
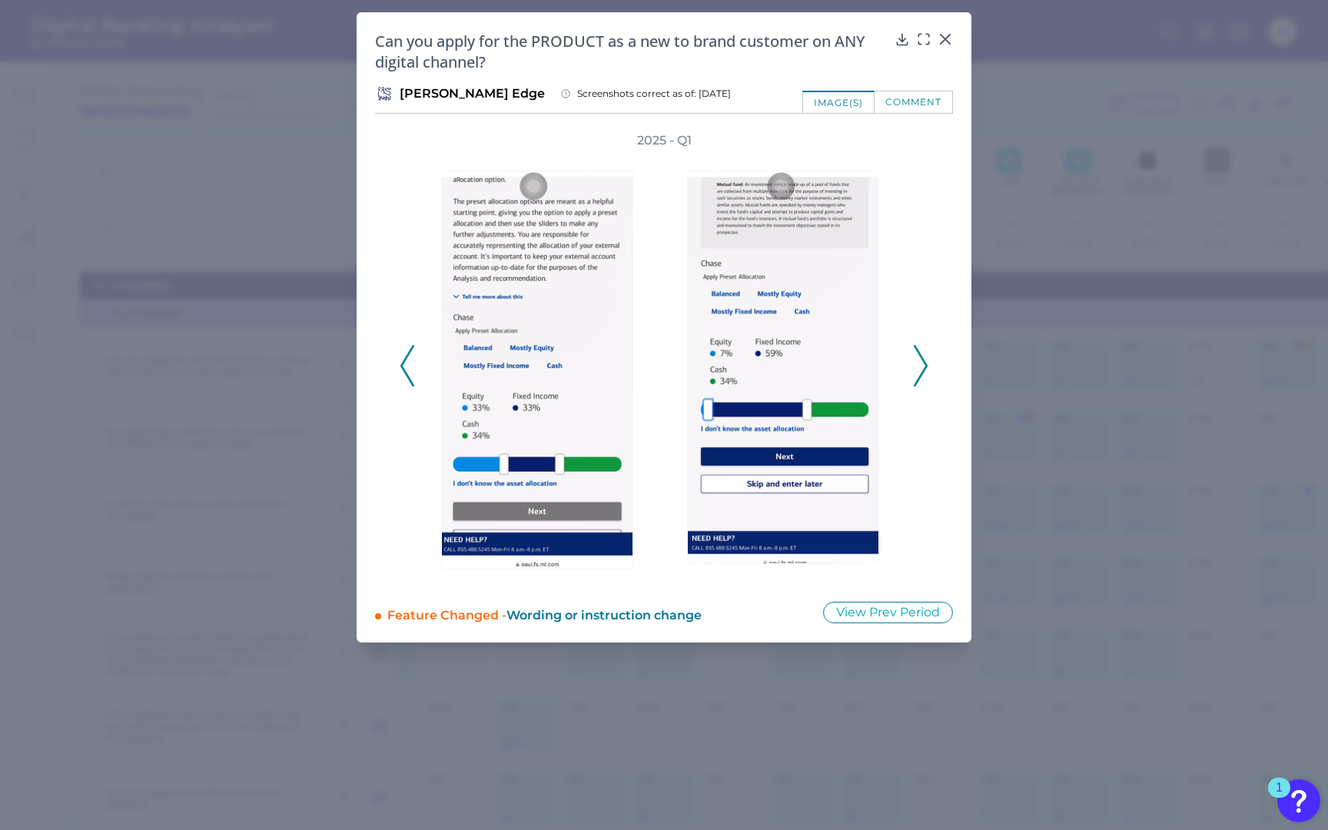
click at [916, 350] on icon at bounding box center [920, 365] width 14 height 41
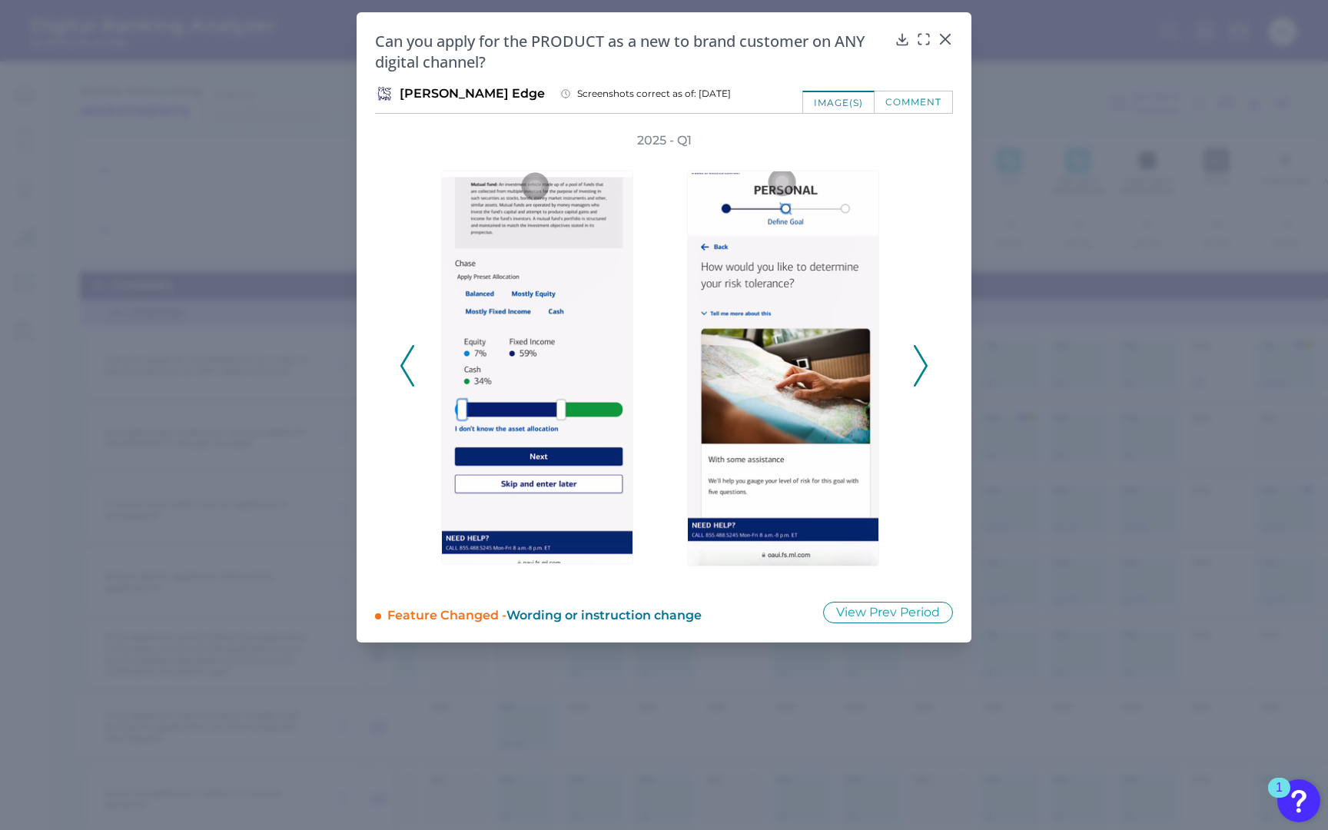
click at [916, 350] on icon at bounding box center [920, 365] width 14 height 41
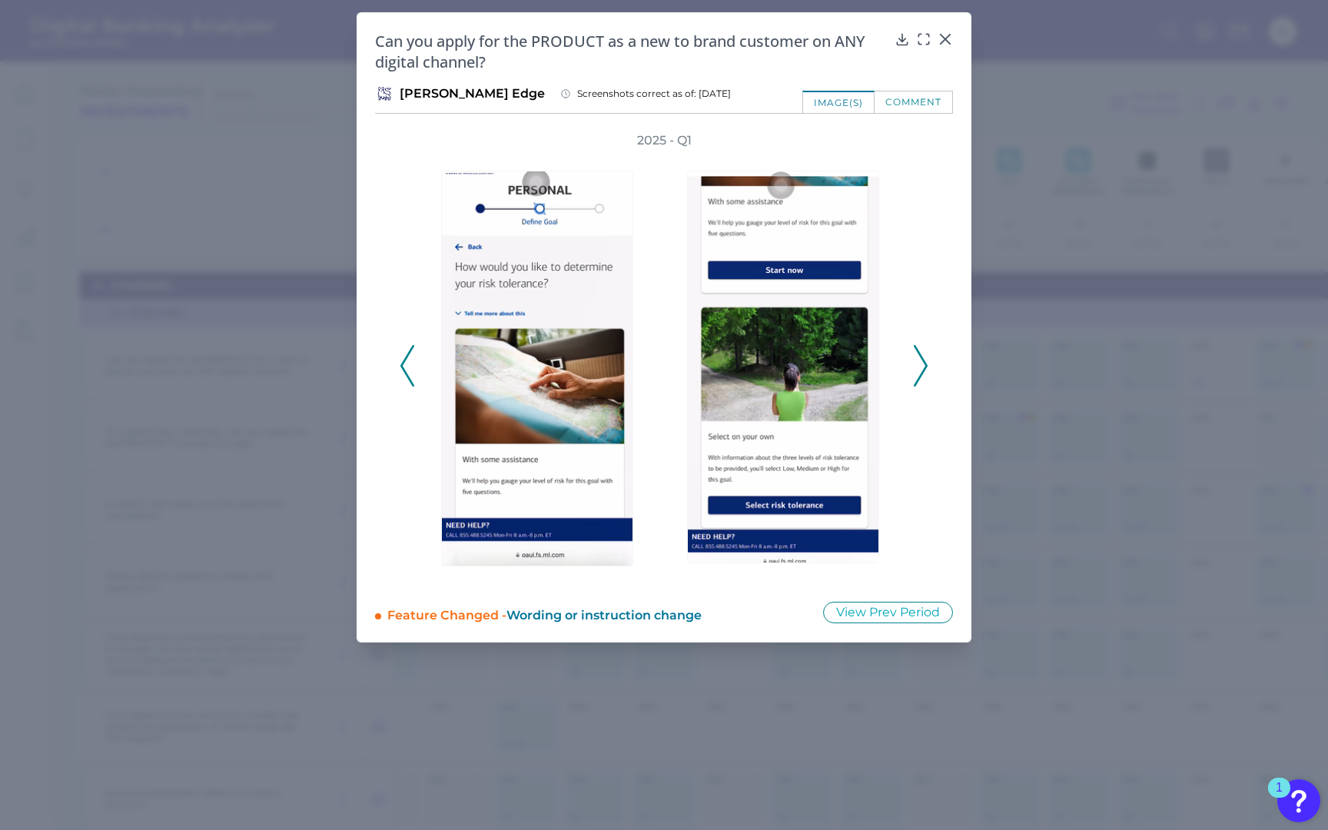
click at [916, 350] on icon at bounding box center [920, 365] width 14 height 41
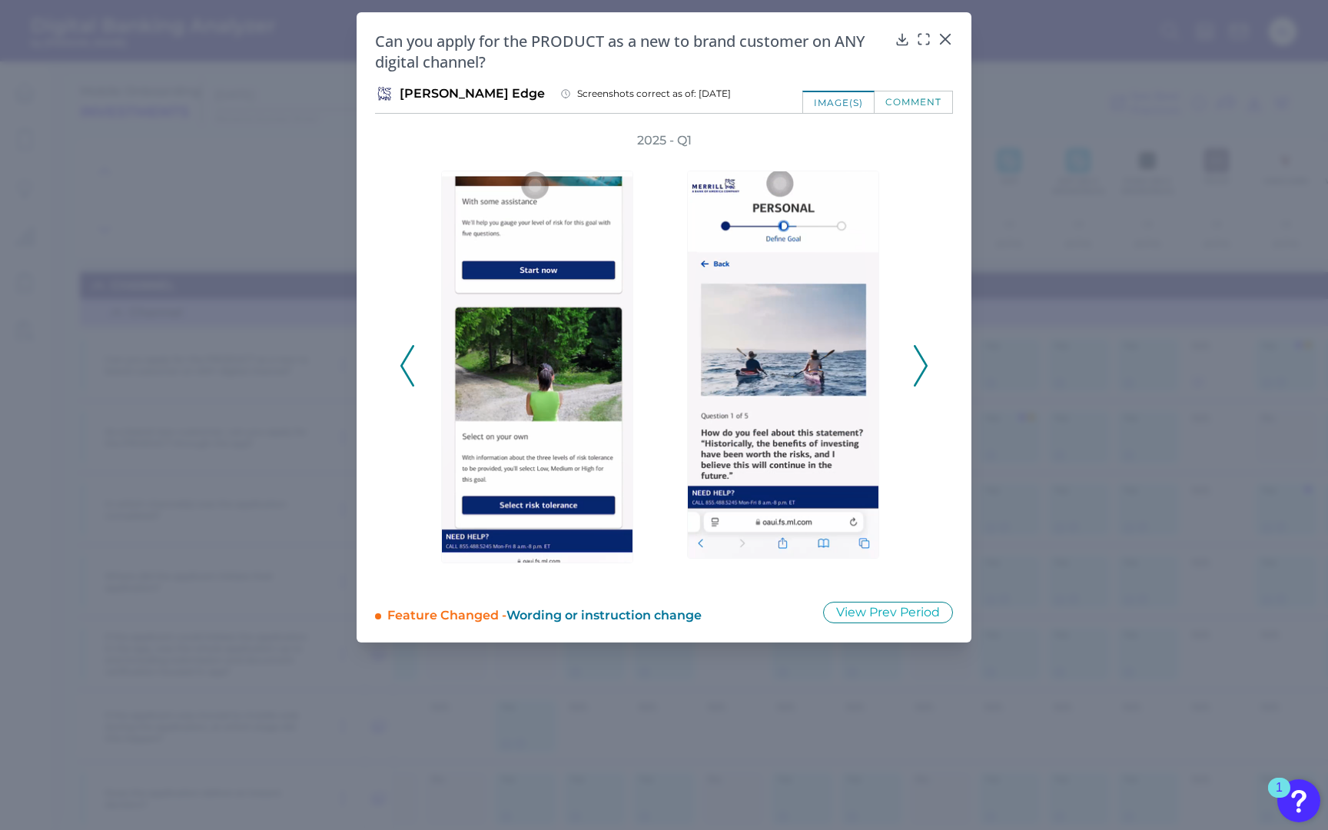
click at [916, 350] on icon at bounding box center [920, 365] width 14 height 41
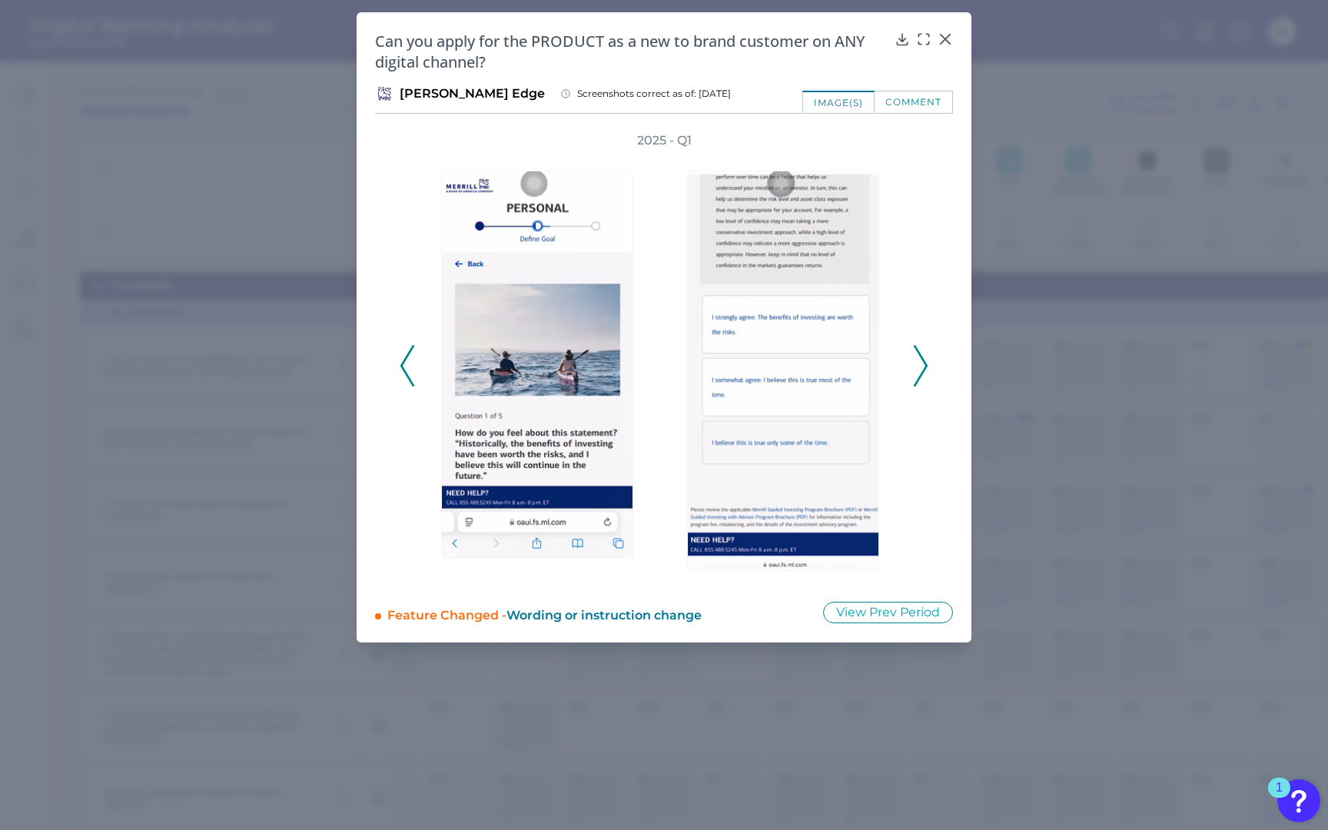
click at [916, 350] on icon at bounding box center [920, 365] width 14 height 41
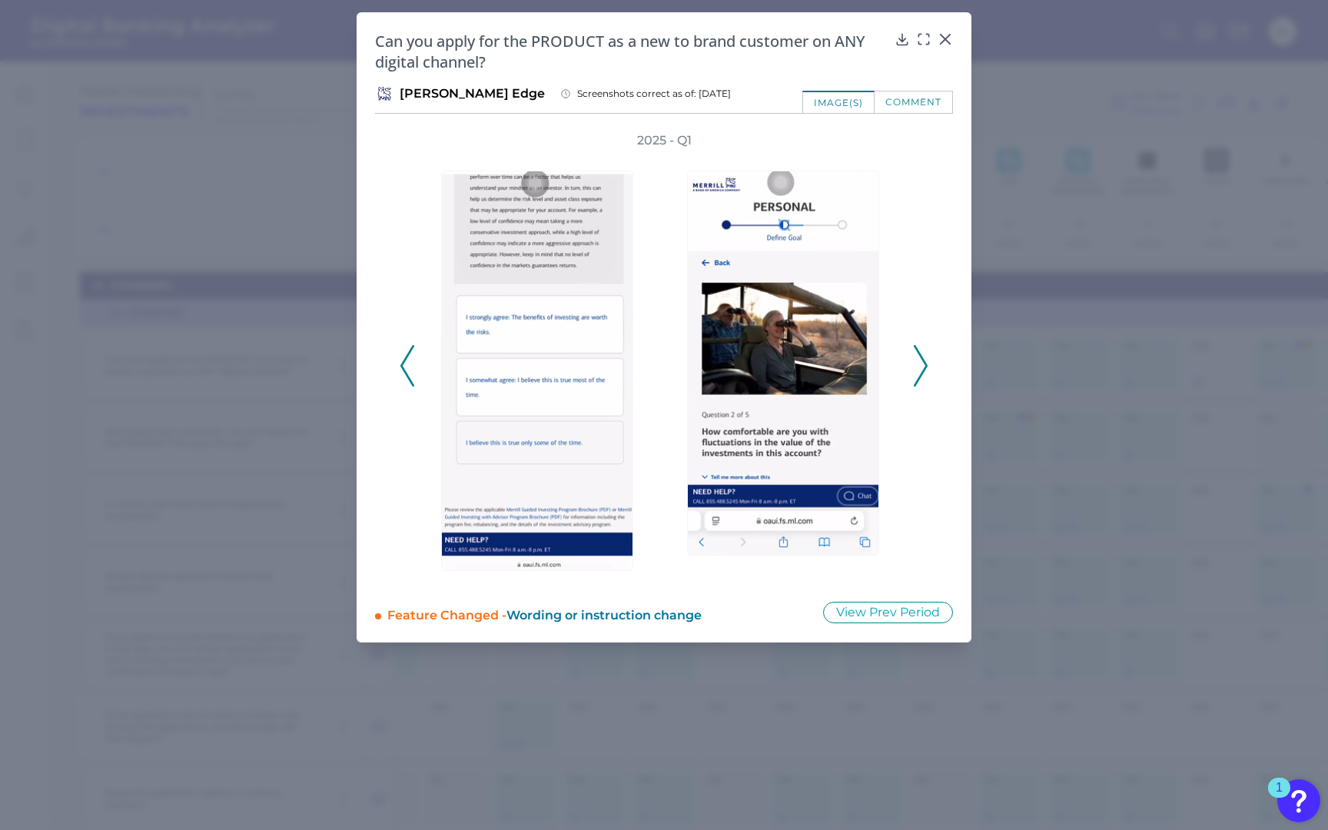
click at [915, 350] on icon at bounding box center [920, 365] width 14 height 41
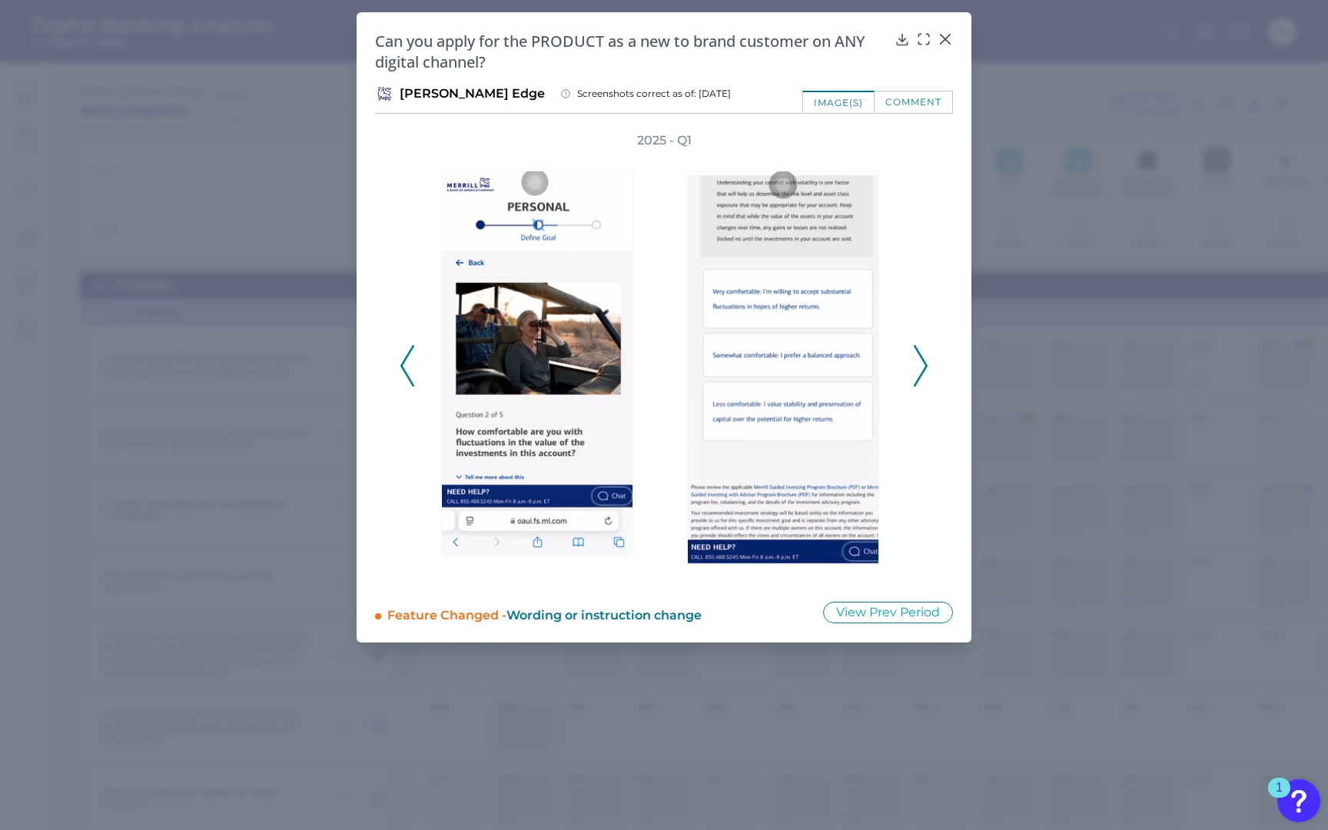
click at [915, 350] on icon at bounding box center [920, 365] width 14 height 41
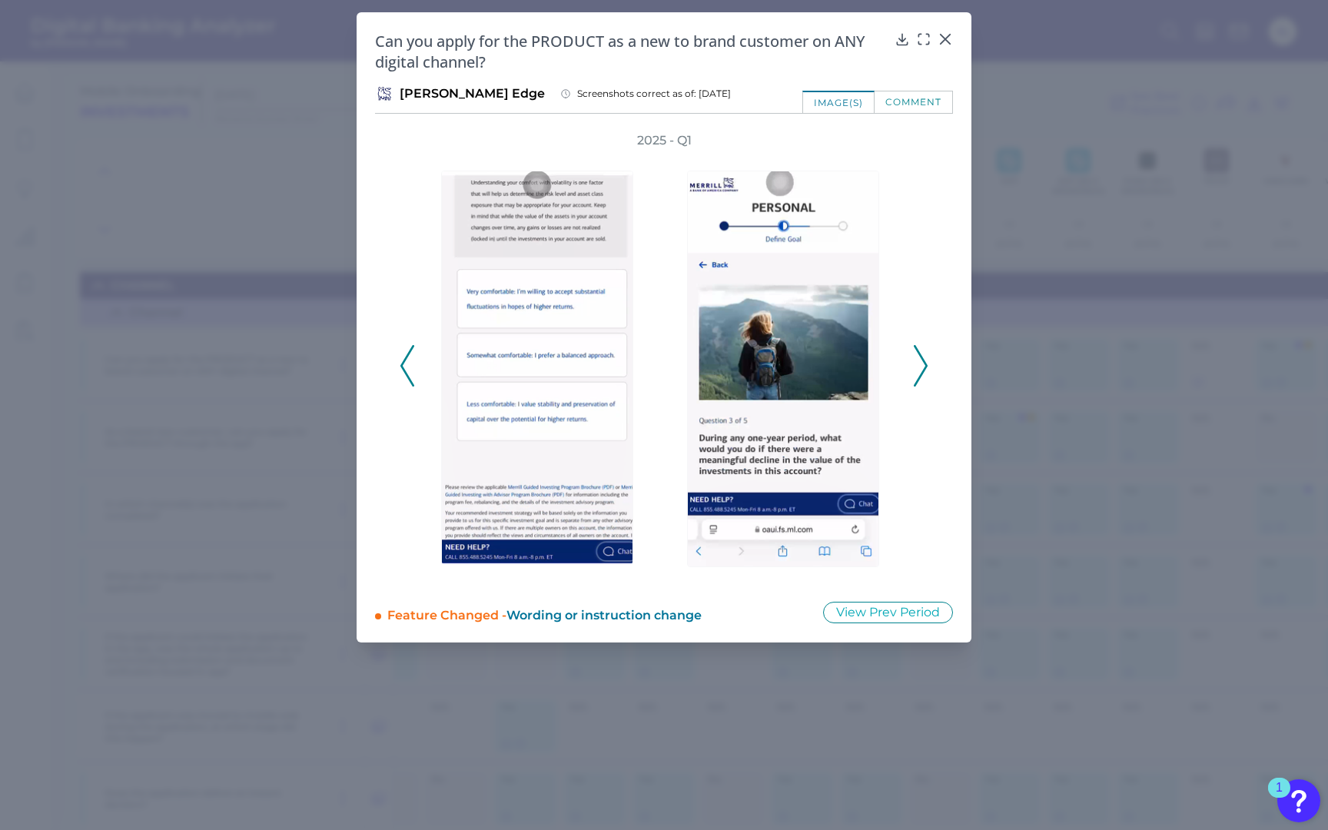
click at [915, 350] on icon at bounding box center [920, 365] width 14 height 41
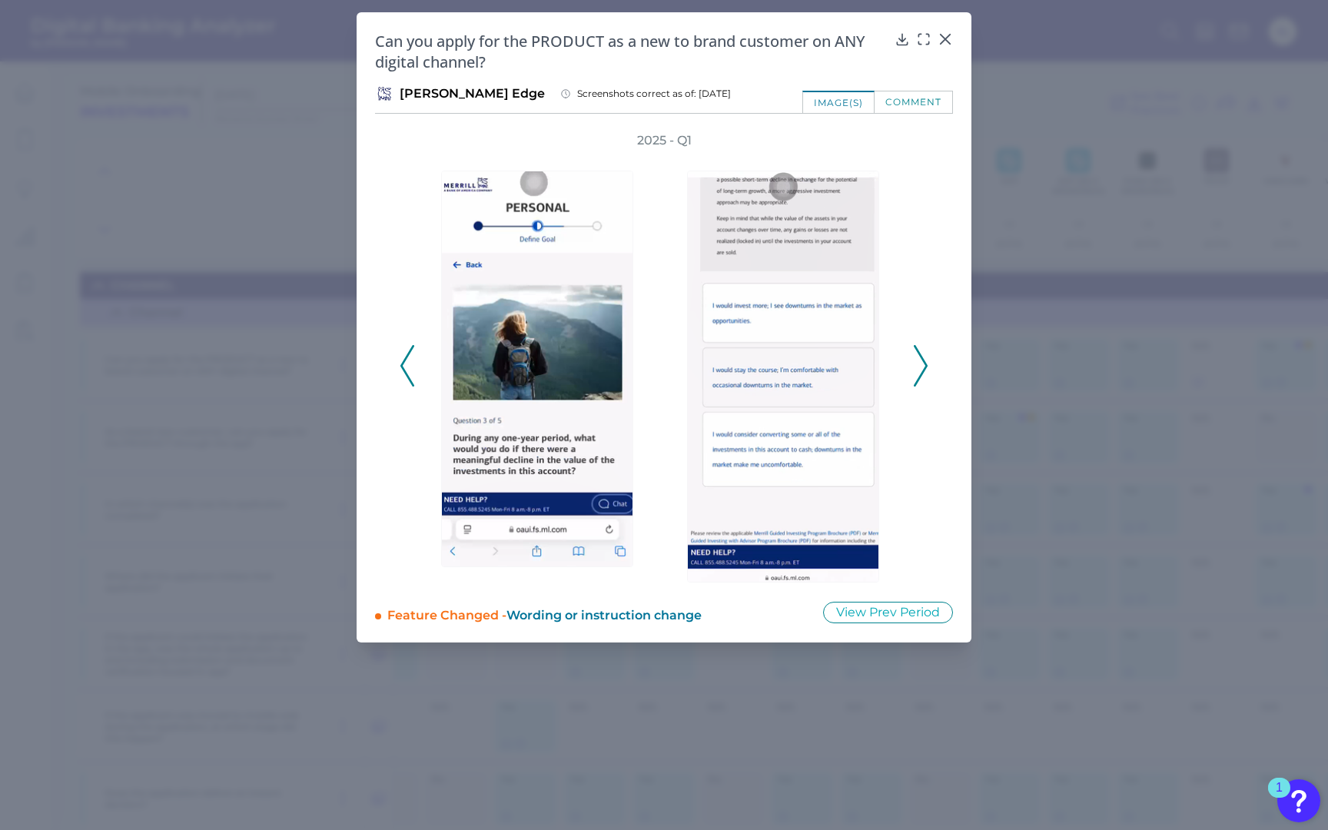
click at [915, 350] on icon at bounding box center [920, 365] width 14 height 41
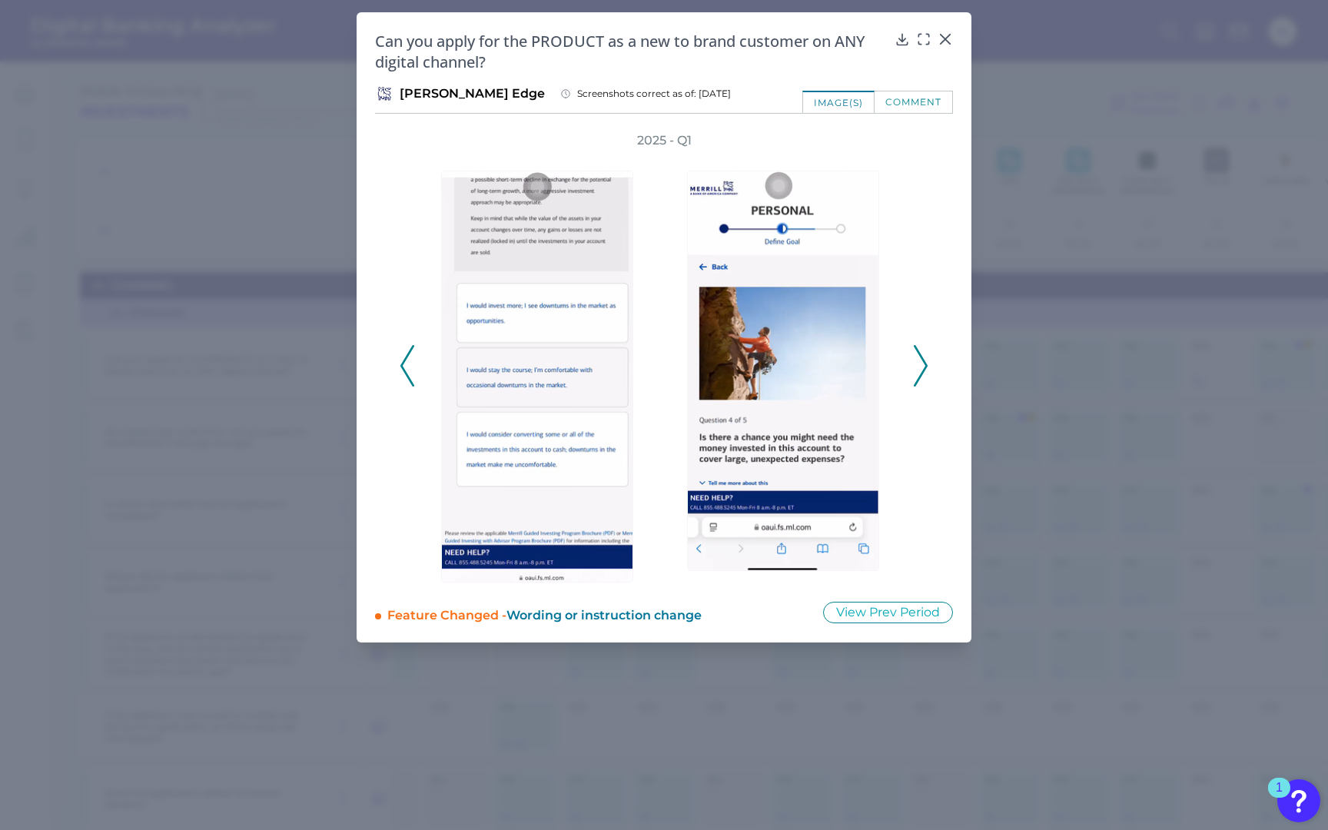
click at [915, 350] on icon at bounding box center [920, 365] width 14 height 41
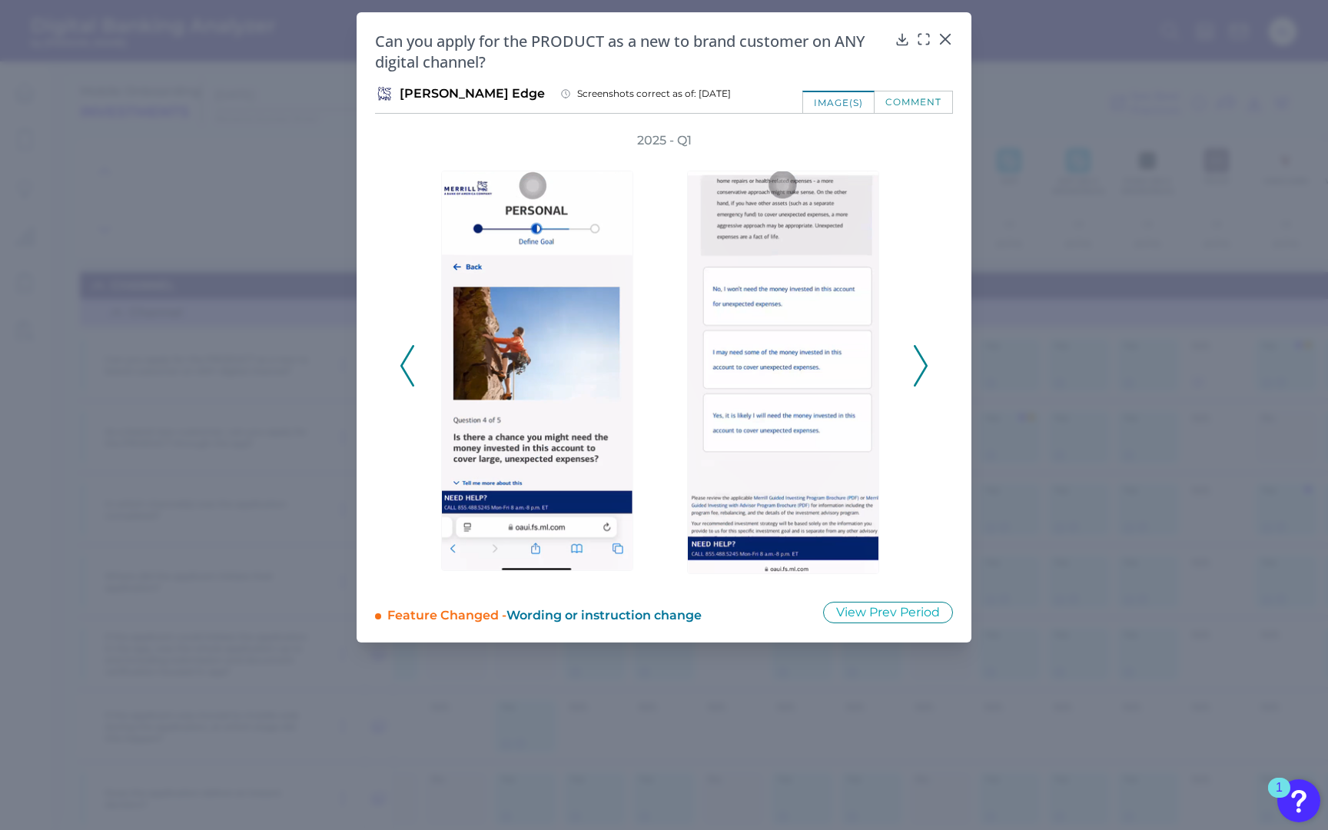
click at [915, 350] on icon at bounding box center [920, 365] width 14 height 41
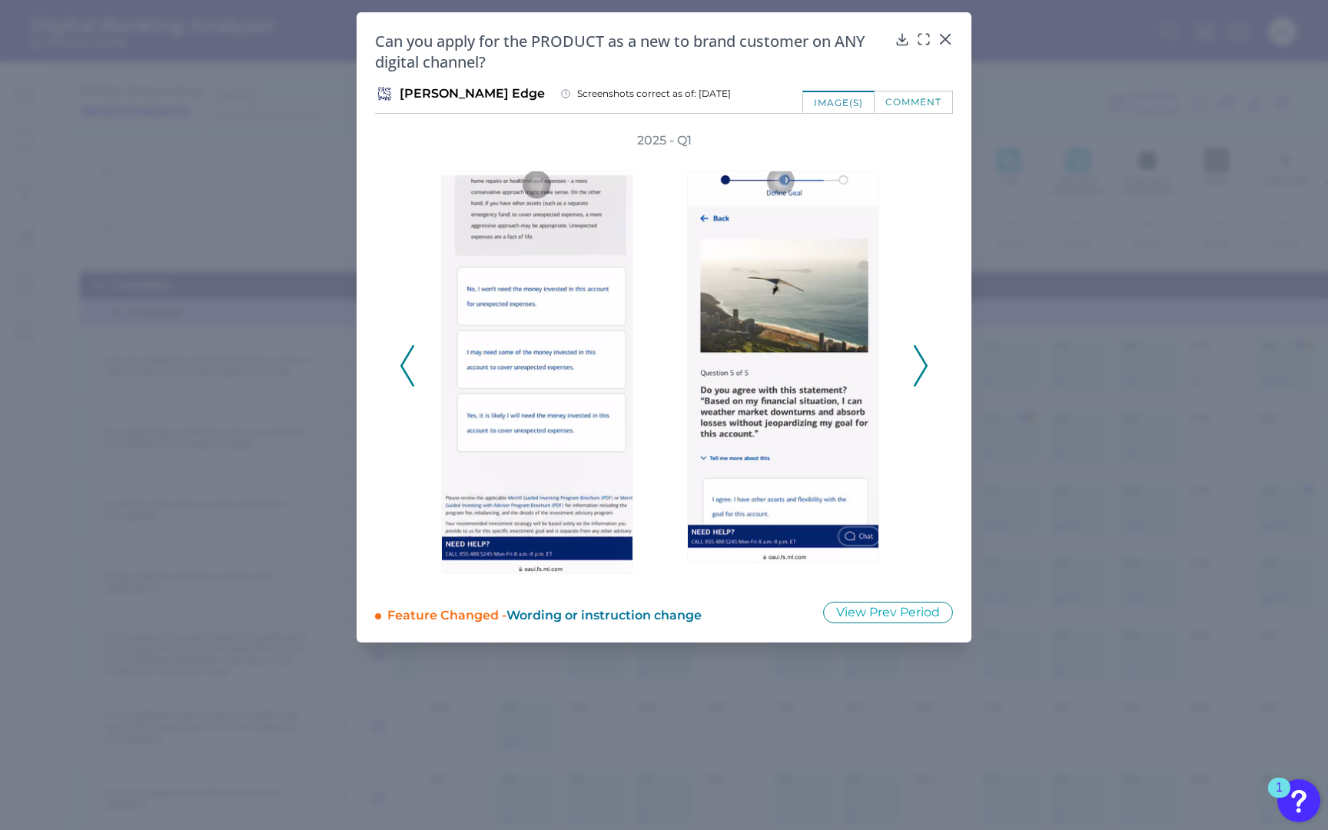
click at [915, 350] on icon at bounding box center [920, 365] width 14 height 41
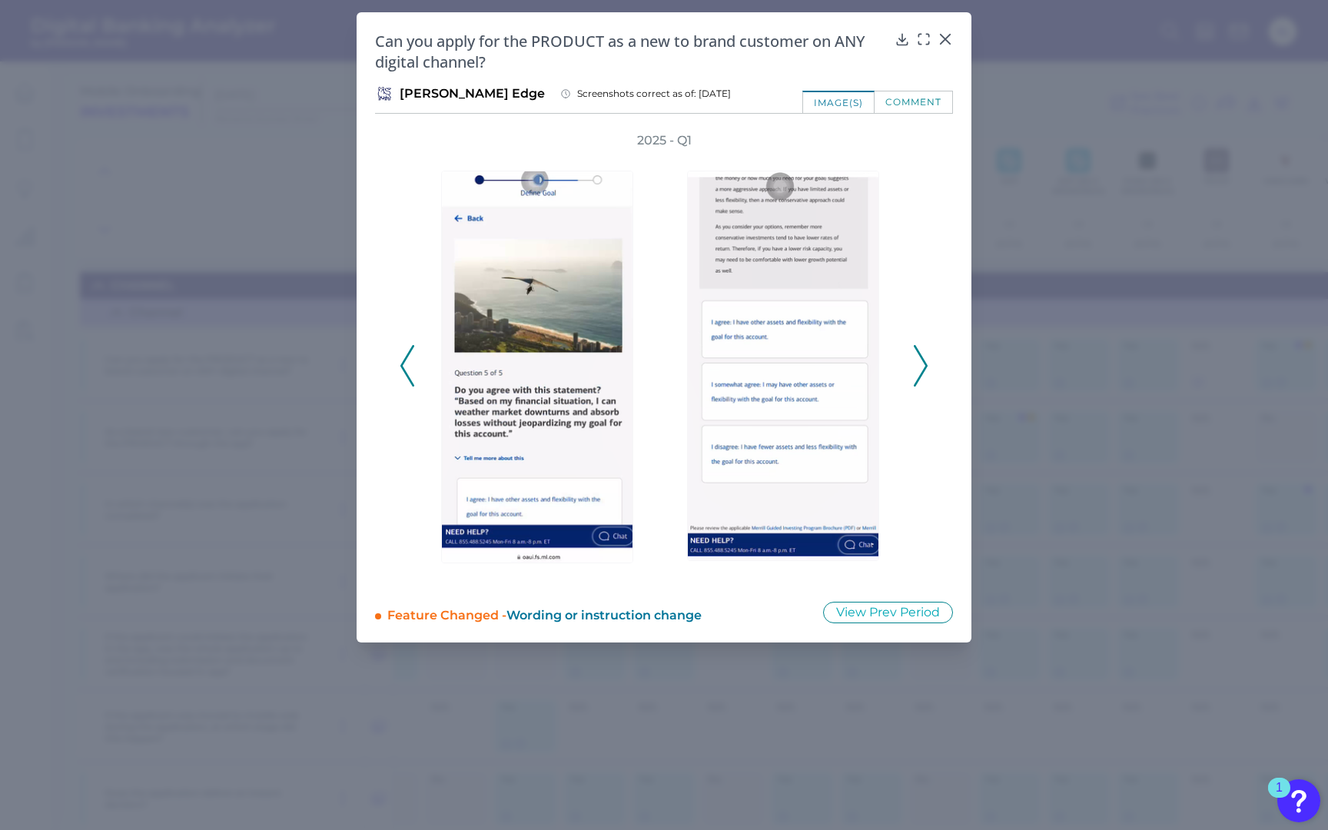
click at [915, 350] on icon at bounding box center [920, 365] width 14 height 41
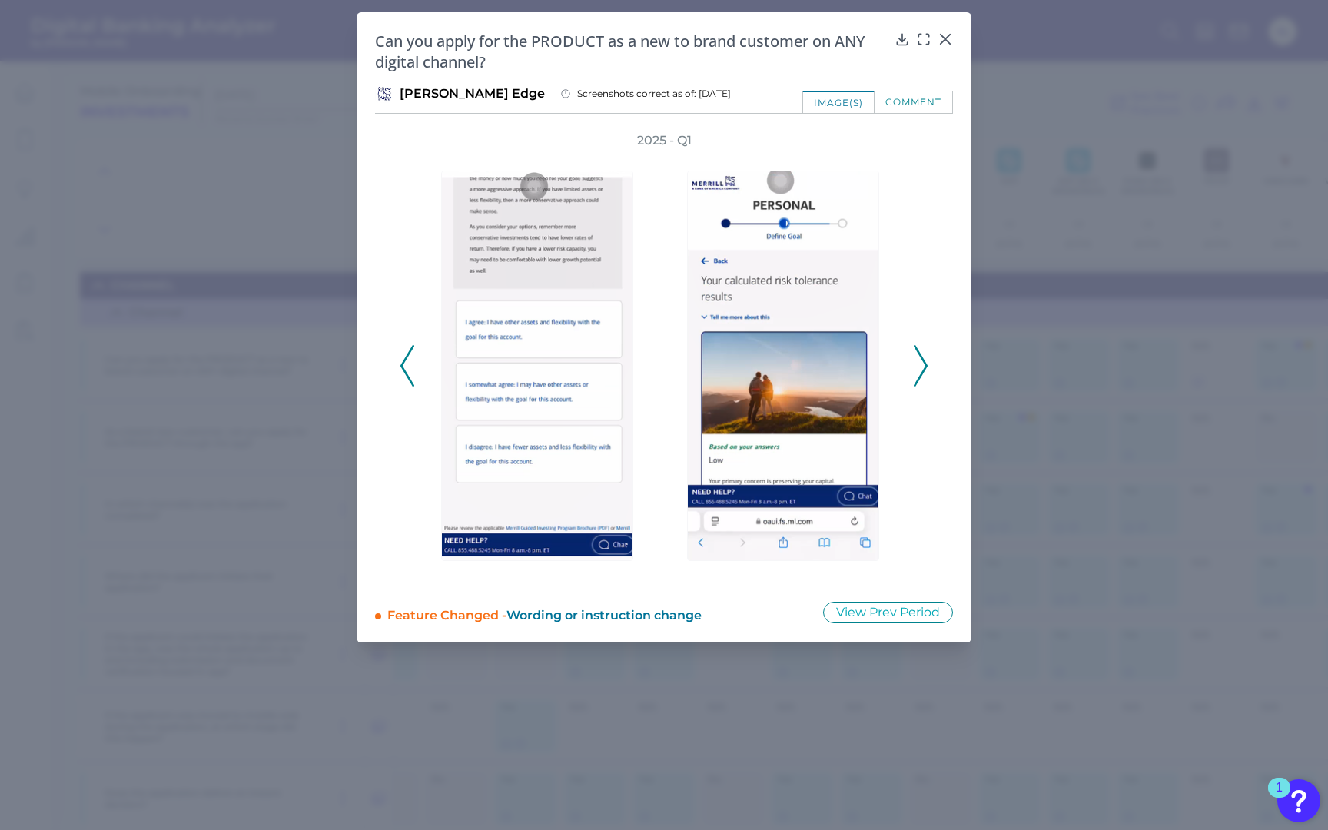
click at [915, 350] on icon at bounding box center [920, 365] width 14 height 41
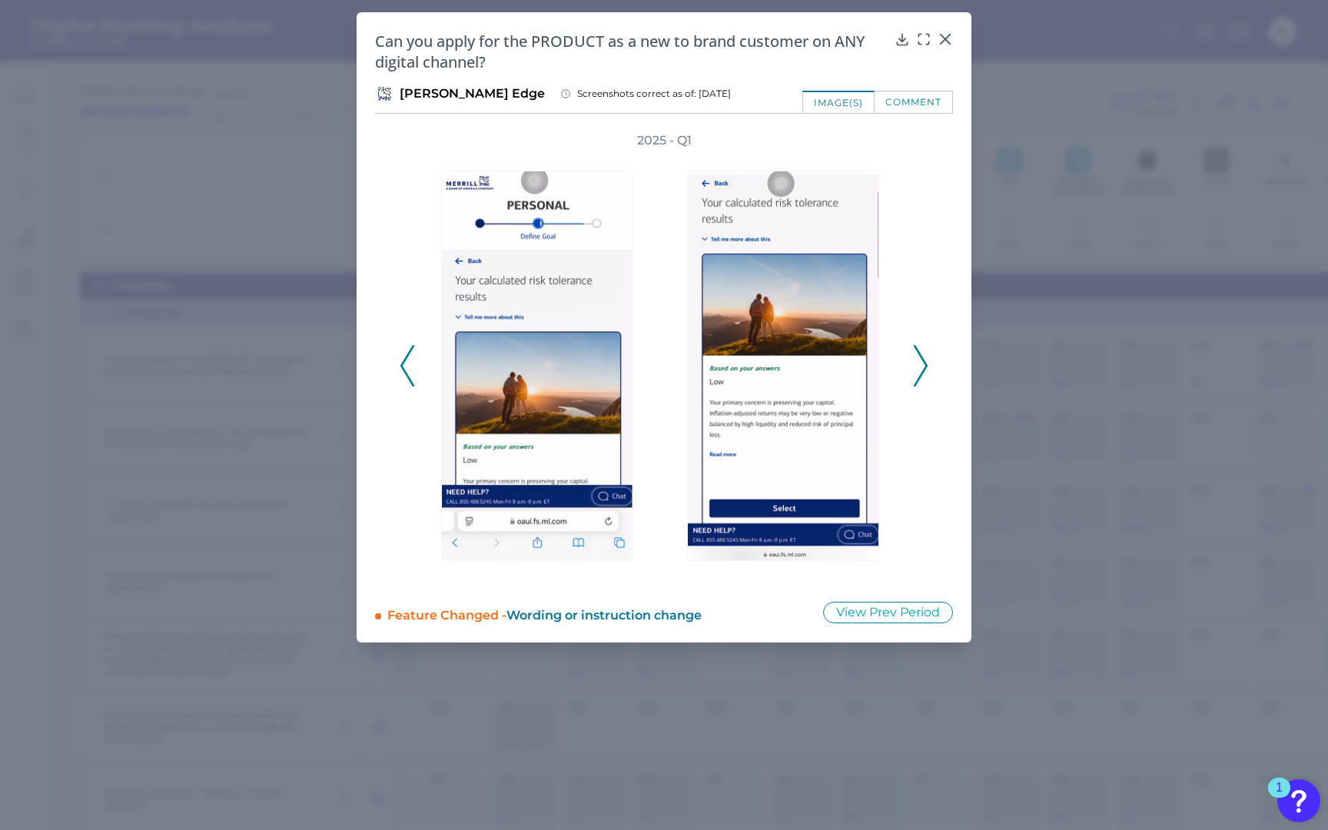
click at [915, 350] on icon at bounding box center [920, 365] width 14 height 41
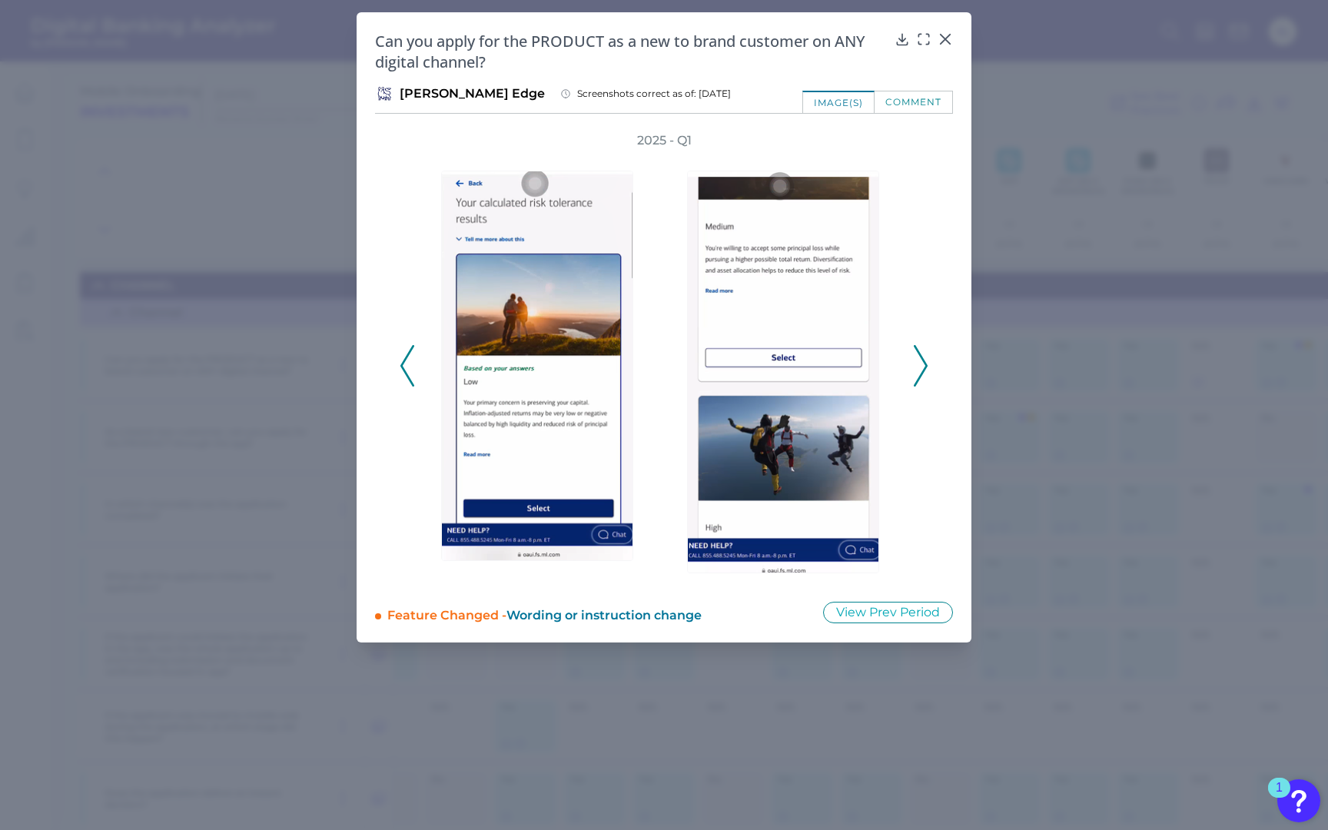
click at [915, 350] on icon at bounding box center [920, 365] width 14 height 41
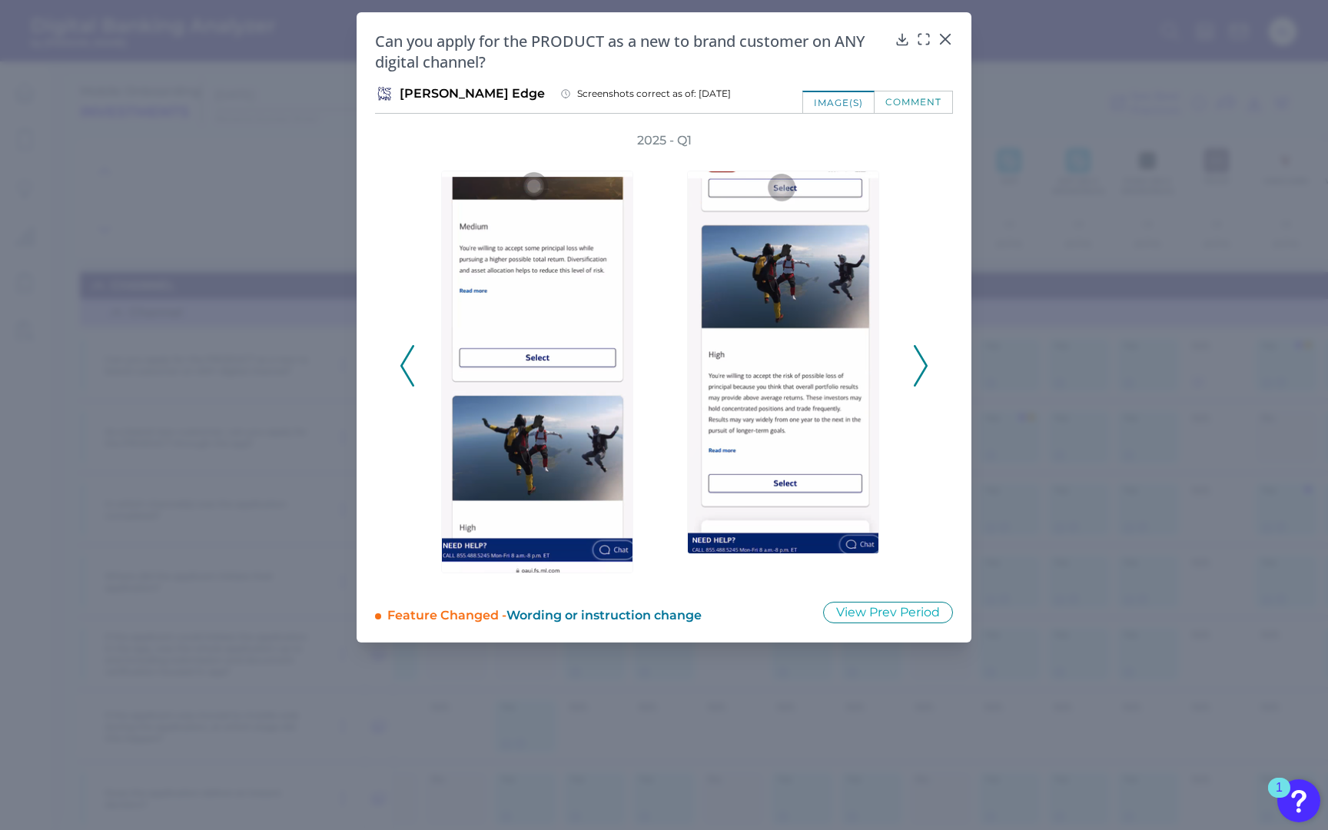
click at [915, 350] on icon at bounding box center [920, 365] width 14 height 41
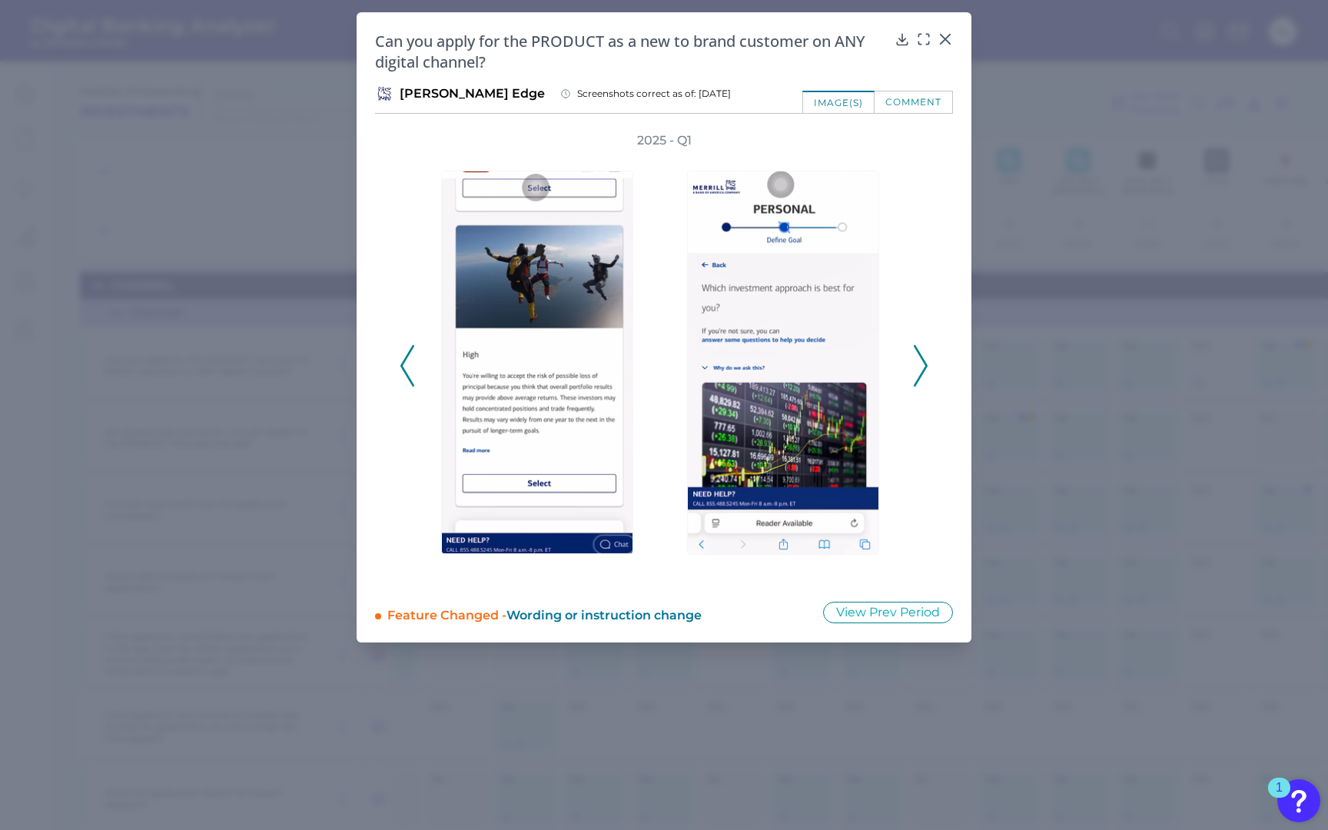
click at [916, 350] on icon at bounding box center [920, 365] width 14 height 41
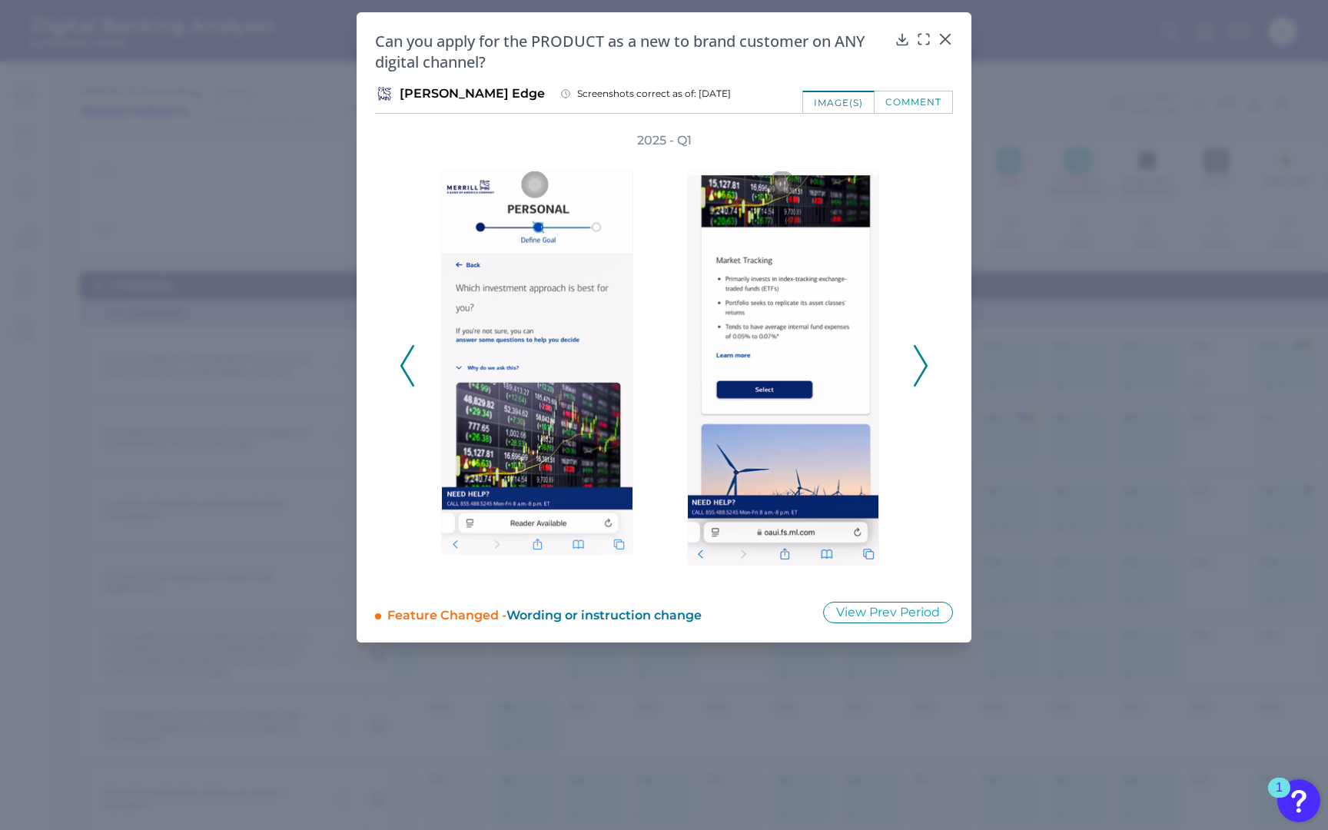
click at [916, 350] on icon at bounding box center [920, 365] width 14 height 41
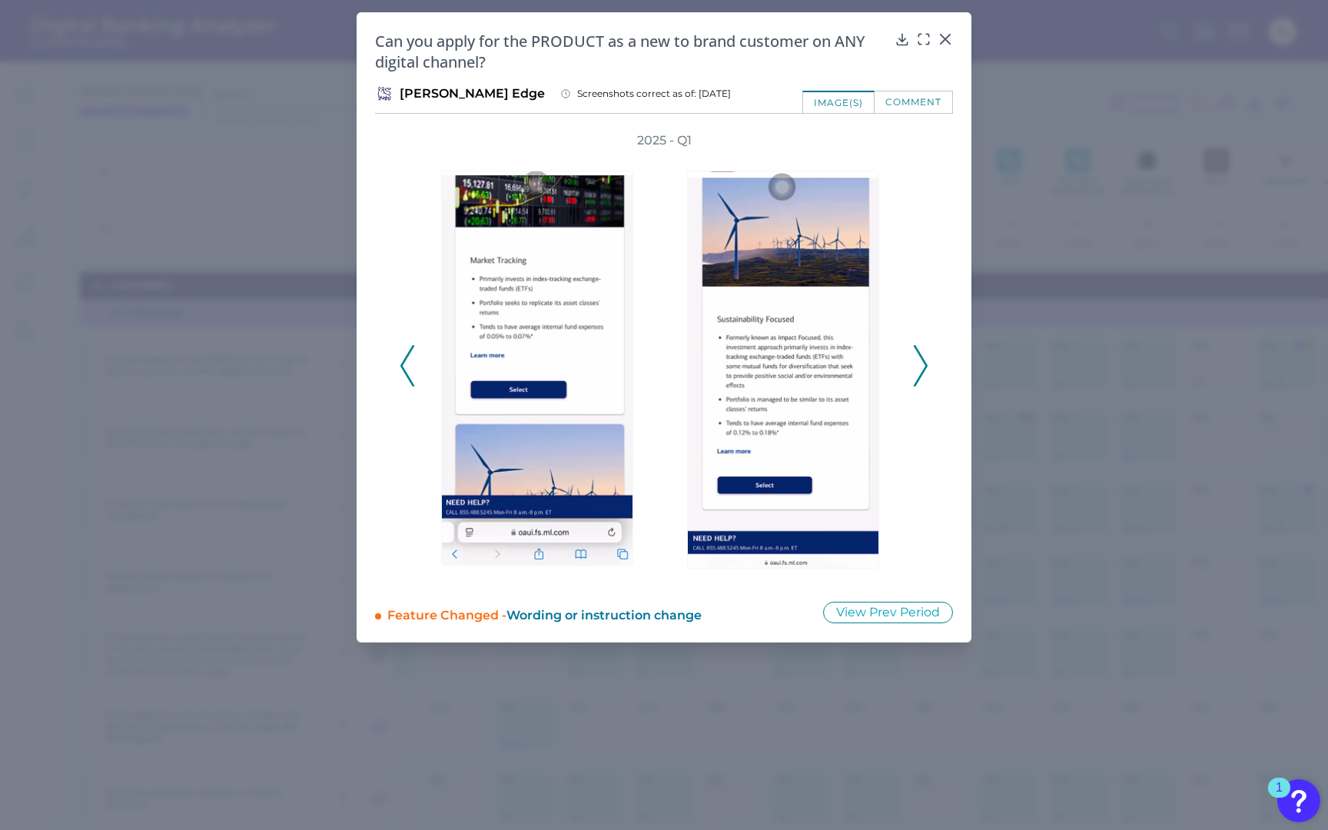
click at [917, 350] on icon at bounding box center [920, 365] width 14 height 41
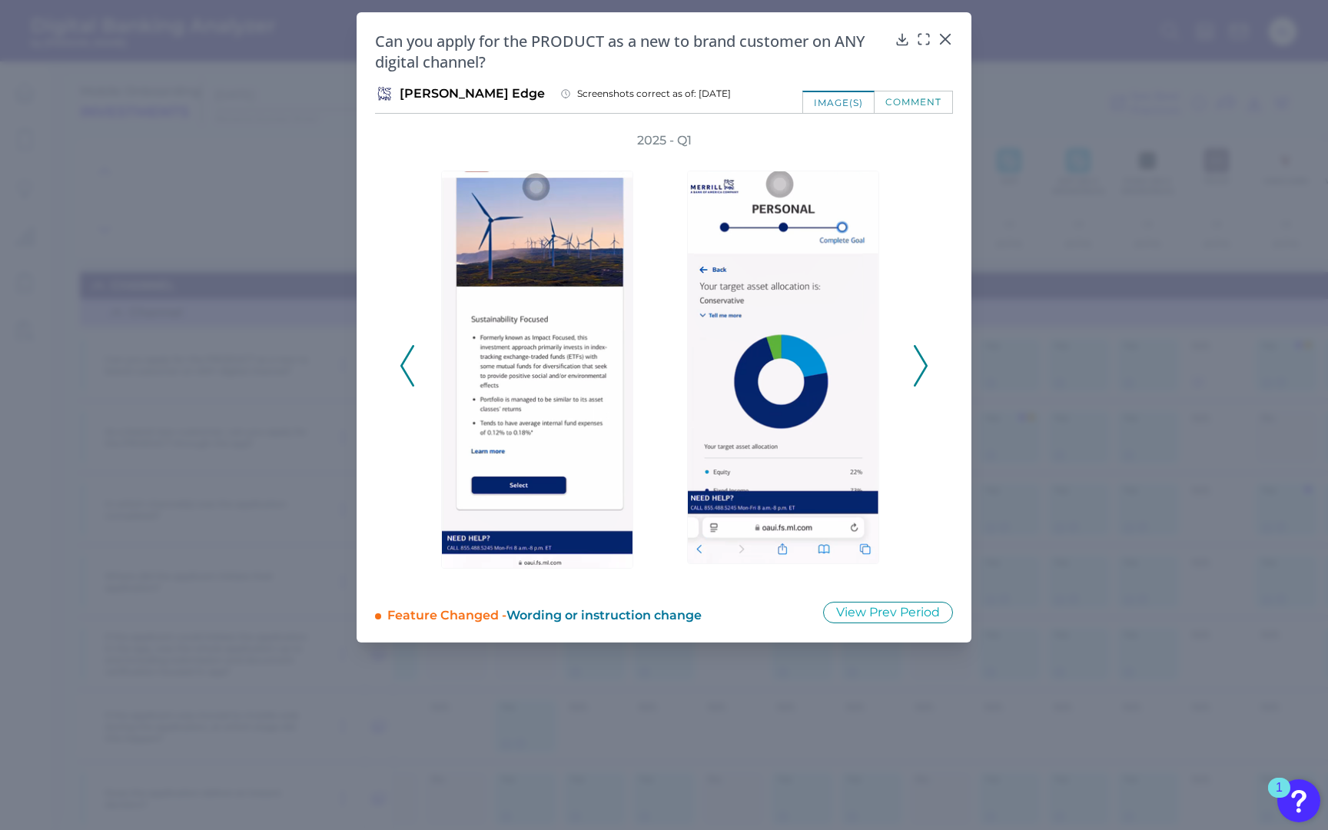
click at [917, 350] on icon at bounding box center [920, 365] width 14 height 41
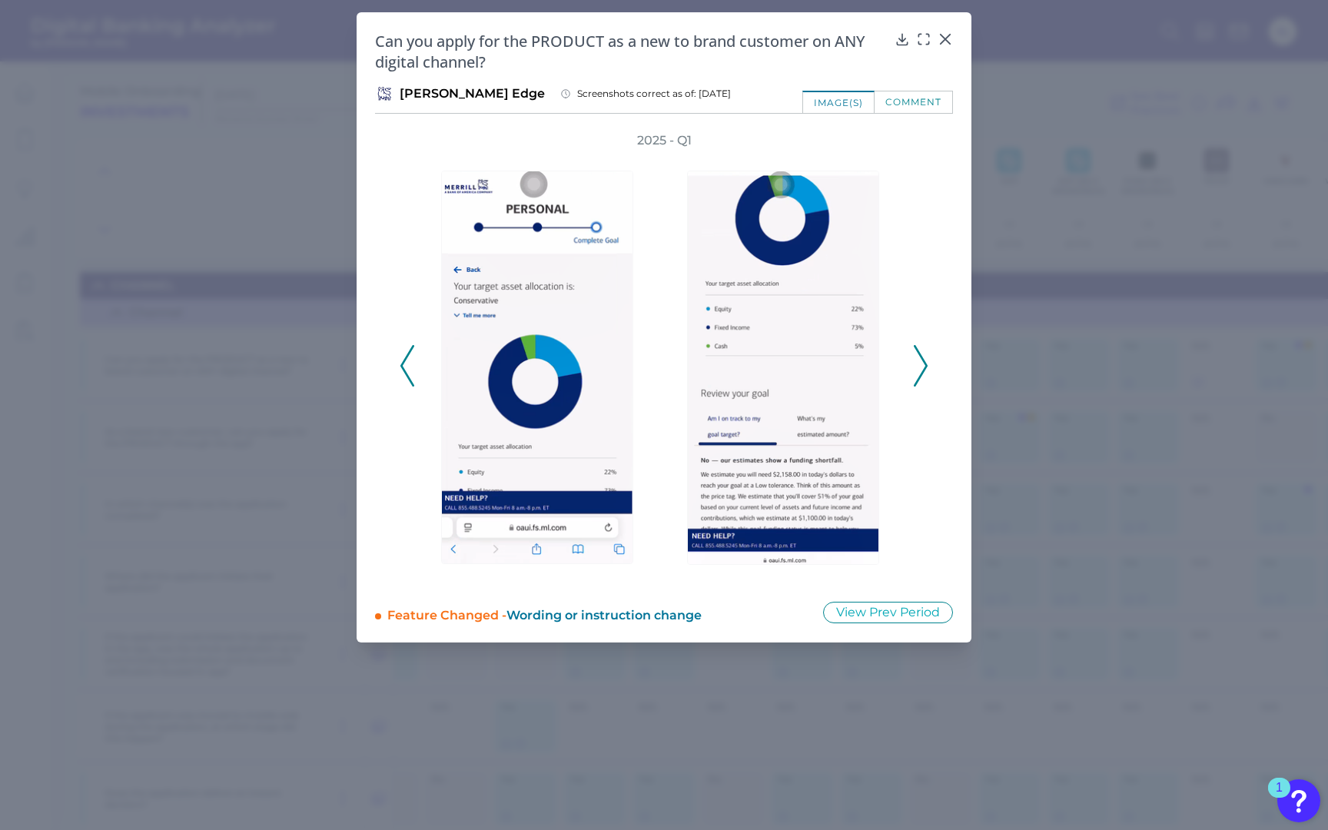
click at [917, 350] on icon at bounding box center [920, 365] width 14 height 41
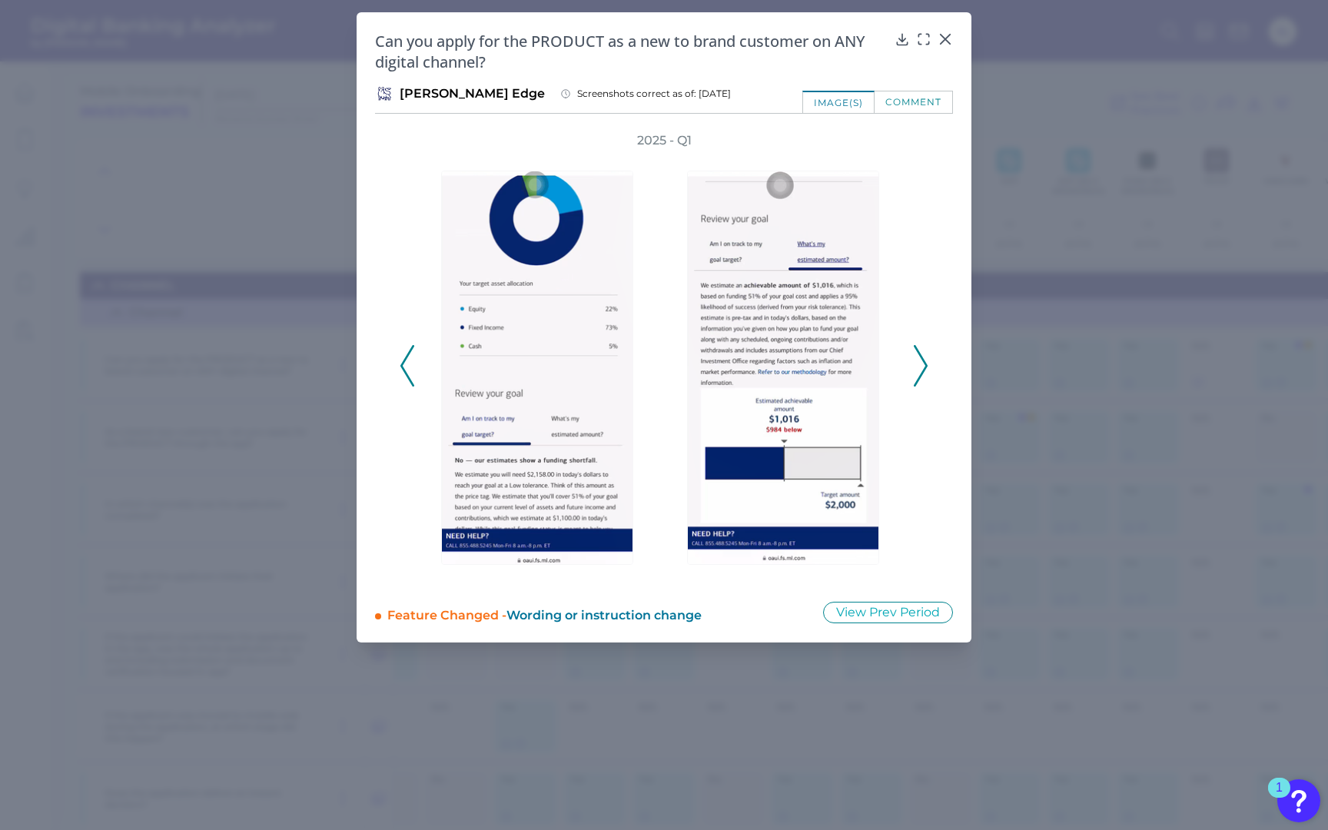
click at [917, 350] on icon at bounding box center [920, 365] width 14 height 41
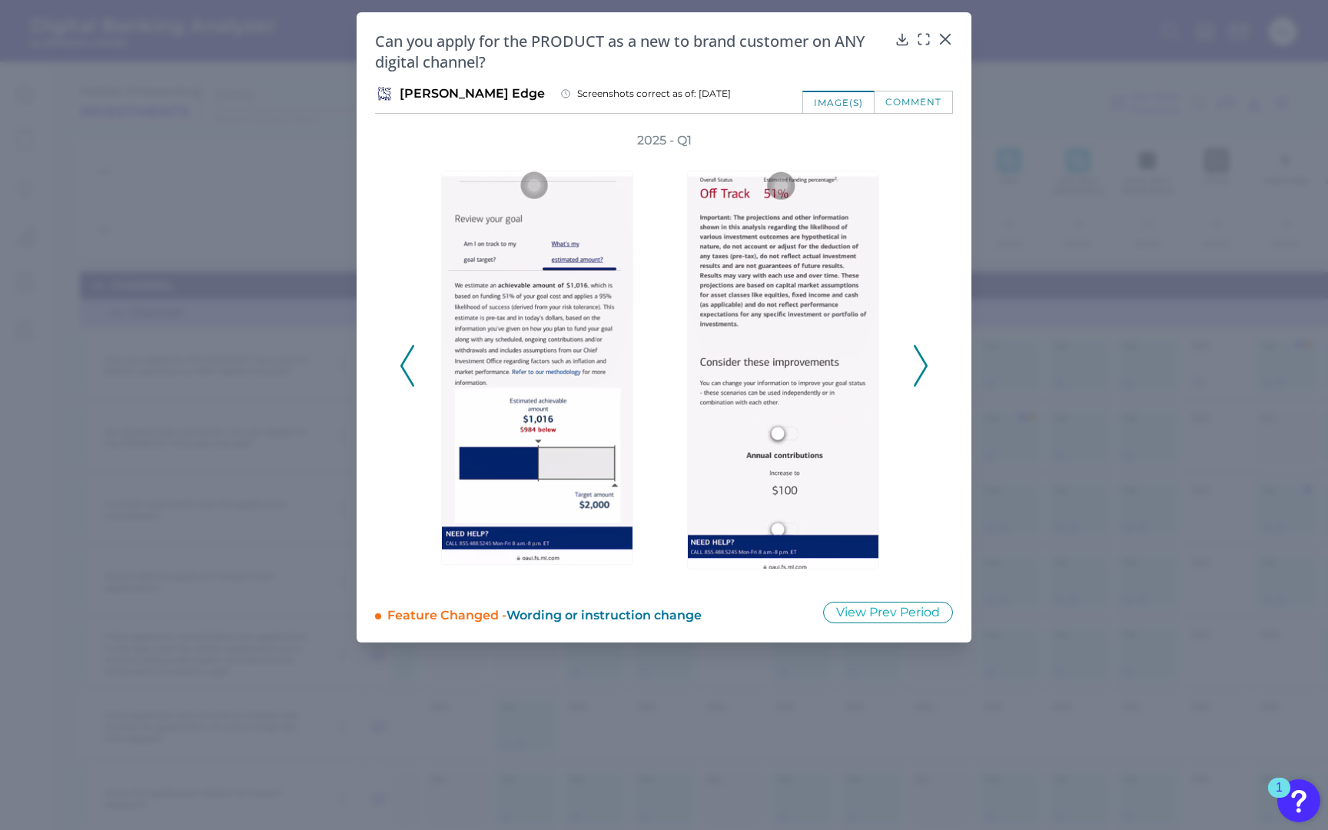
click at [917, 350] on polyline at bounding box center [920, 365] width 12 height 39
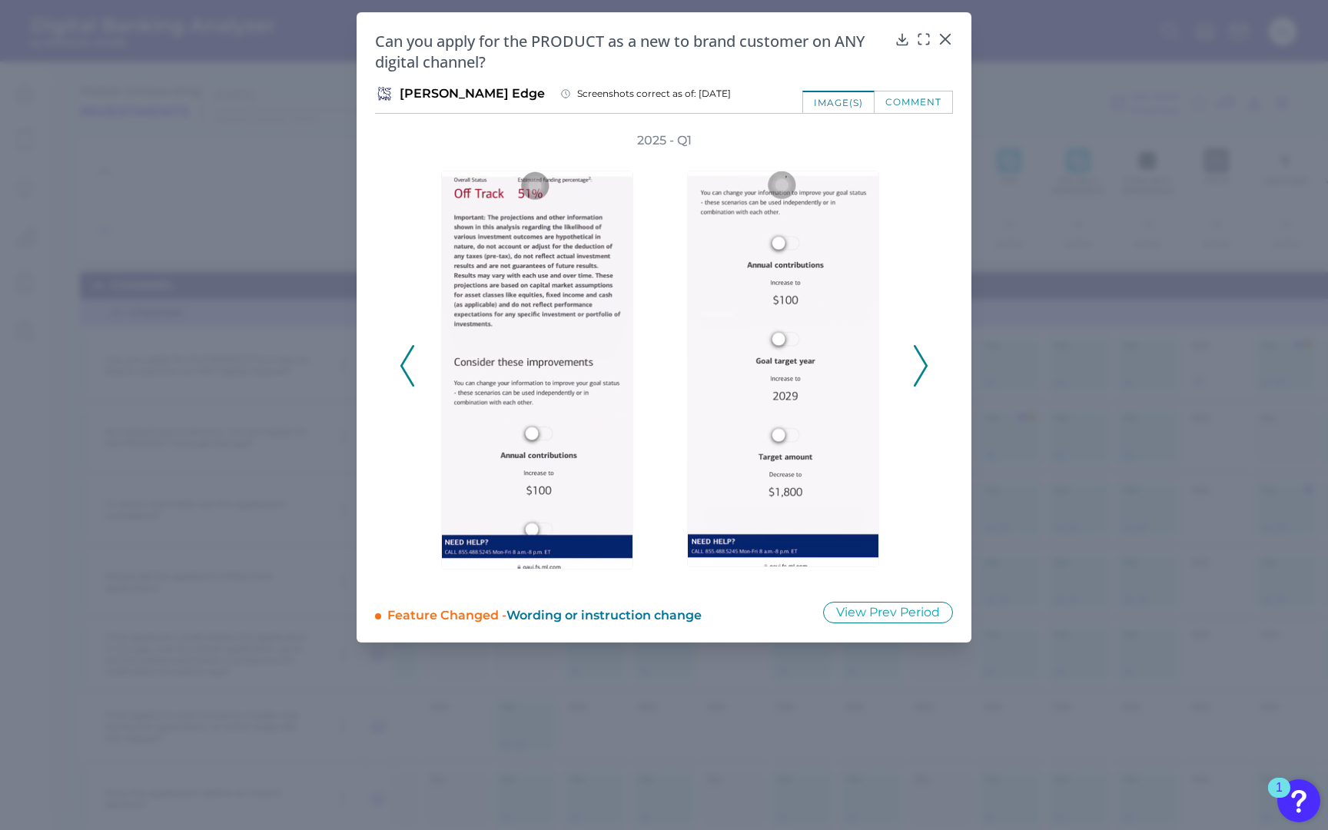
click at [917, 350] on polyline at bounding box center [920, 365] width 12 height 39
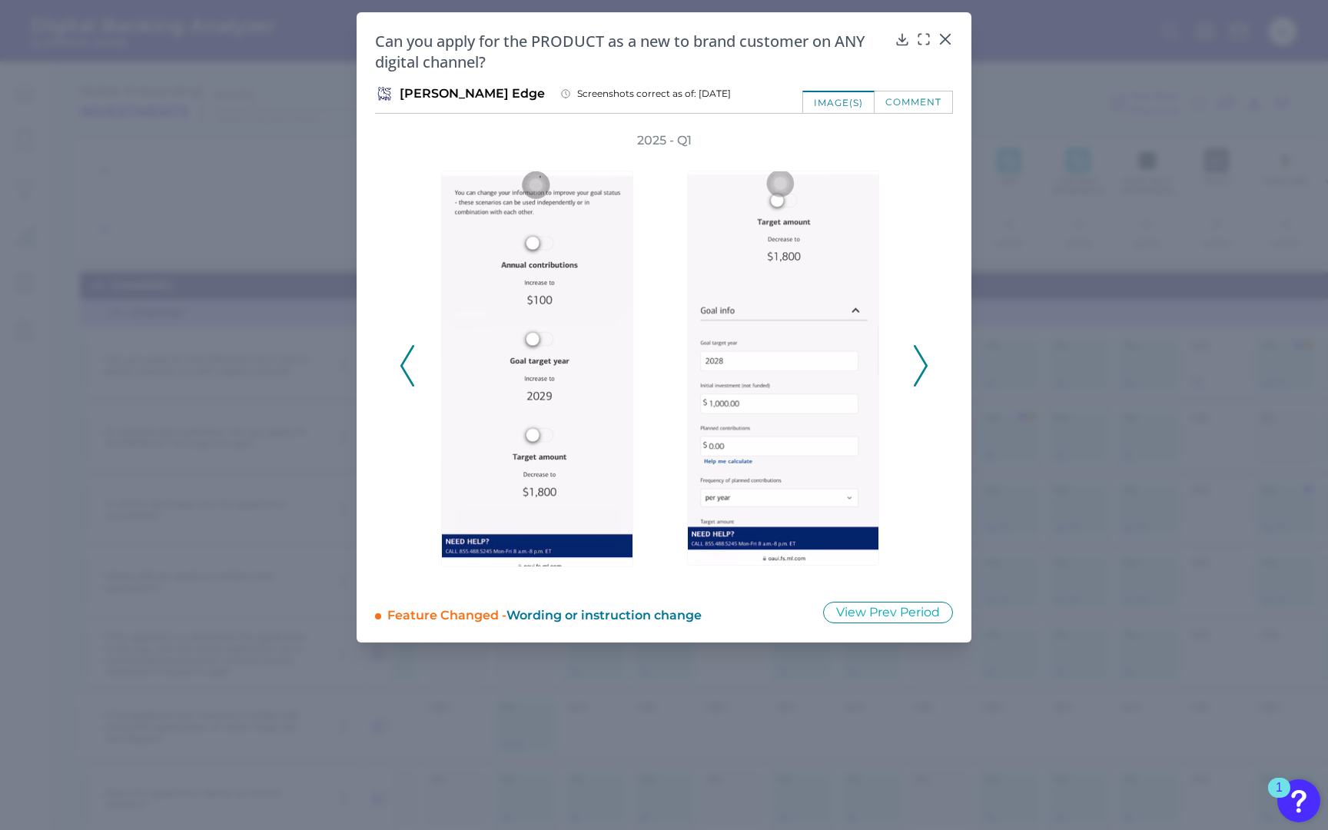
click at [917, 350] on polyline at bounding box center [920, 365] width 12 height 39
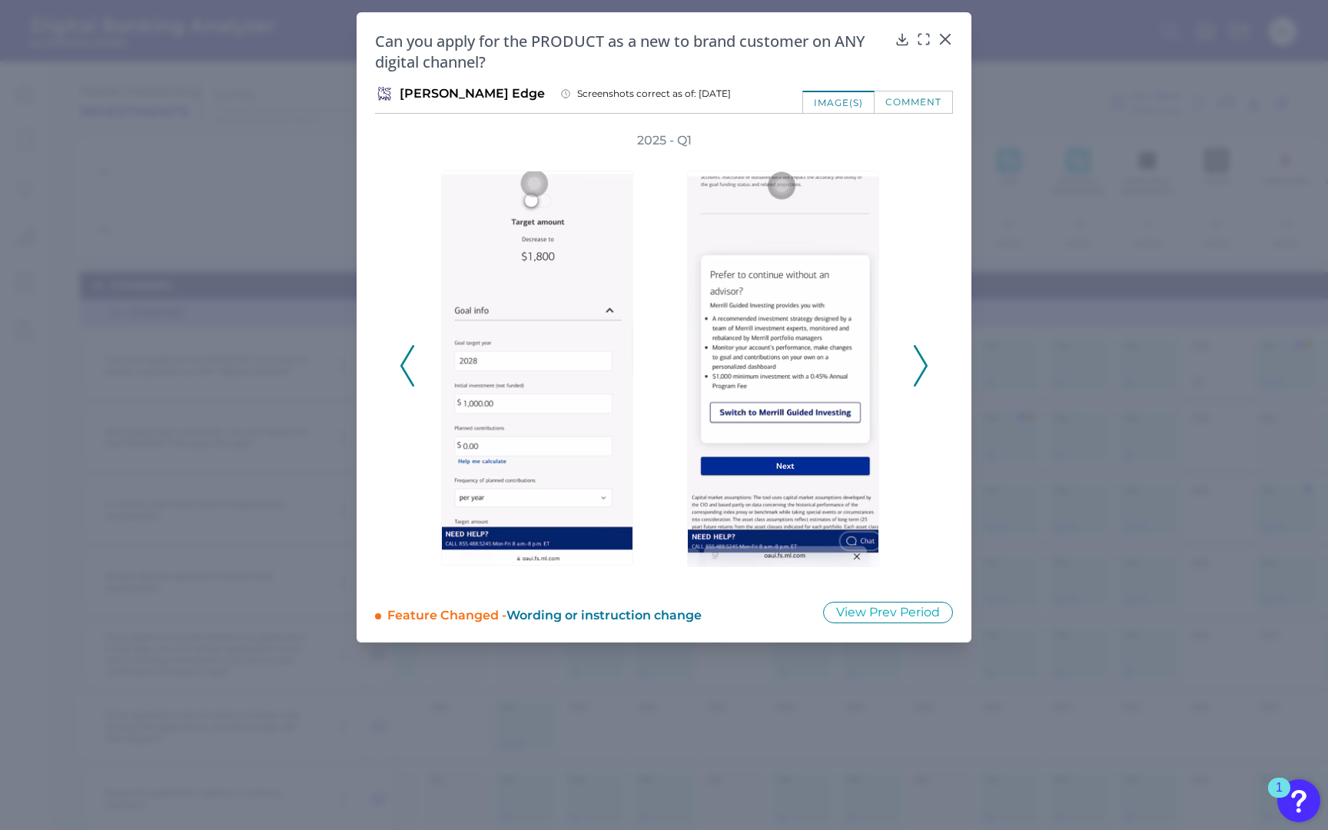
click at [917, 350] on polyline at bounding box center [920, 365] width 12 height 39
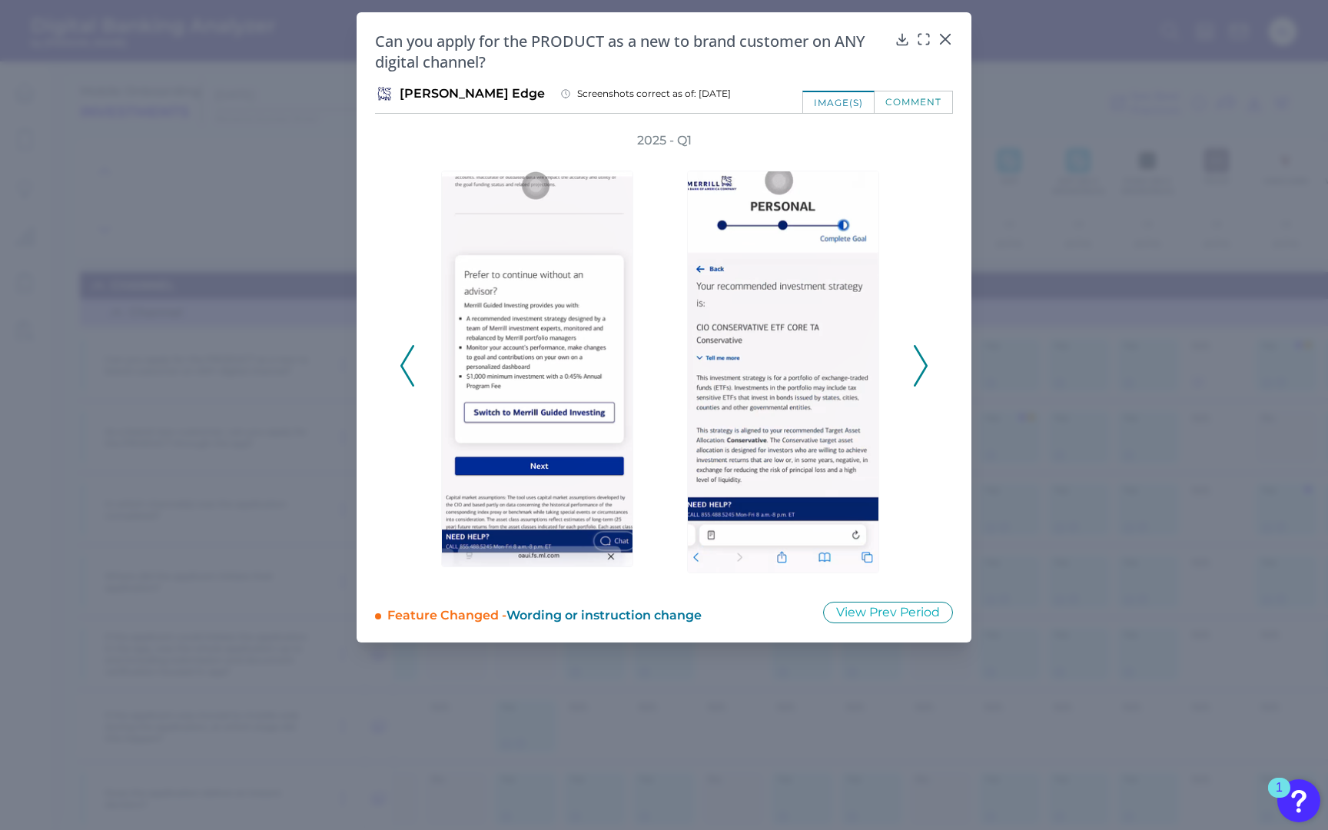
click at [917, 350] on polyline at bounding box center [920, 365] width 12 height 39
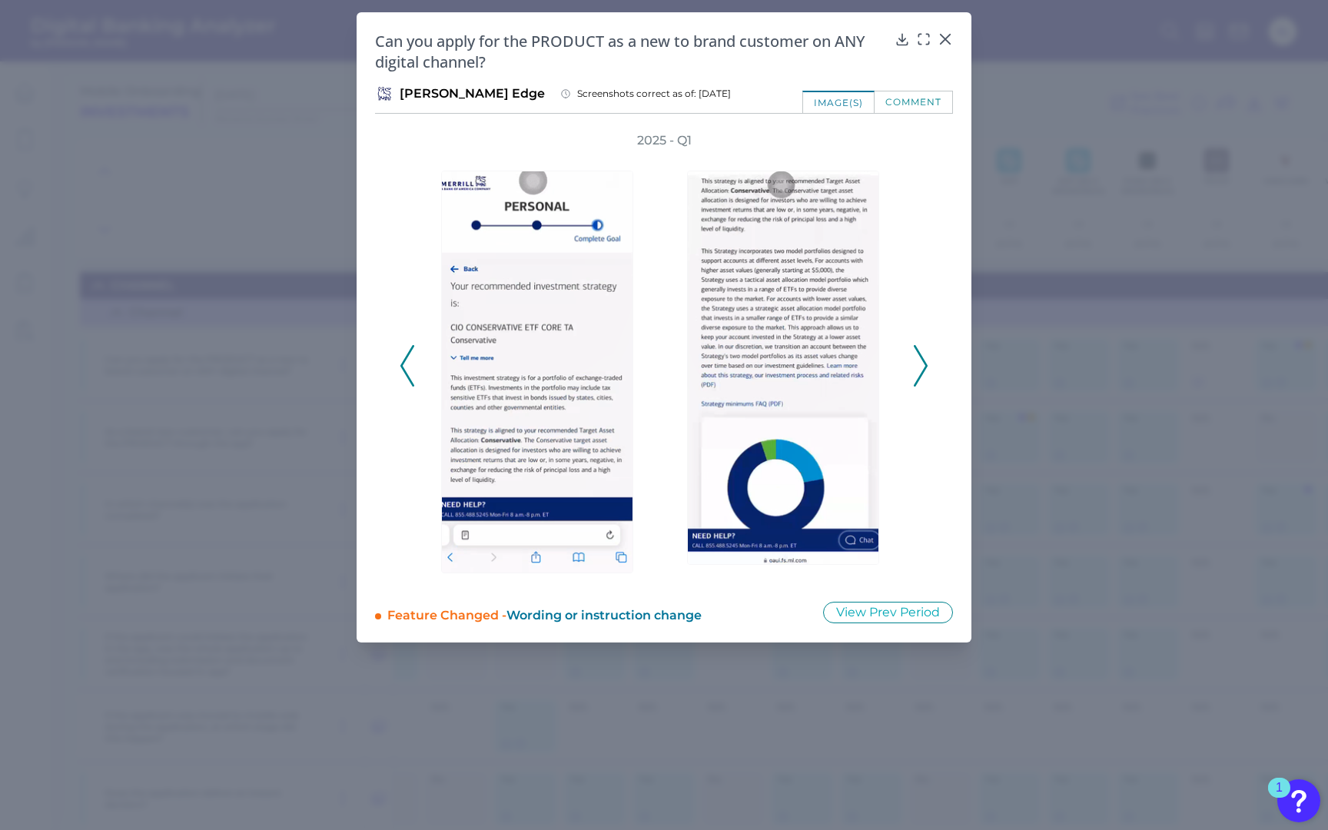
click at [918, 350] on polyline at bounding box center [920, 365] width 12 height 39
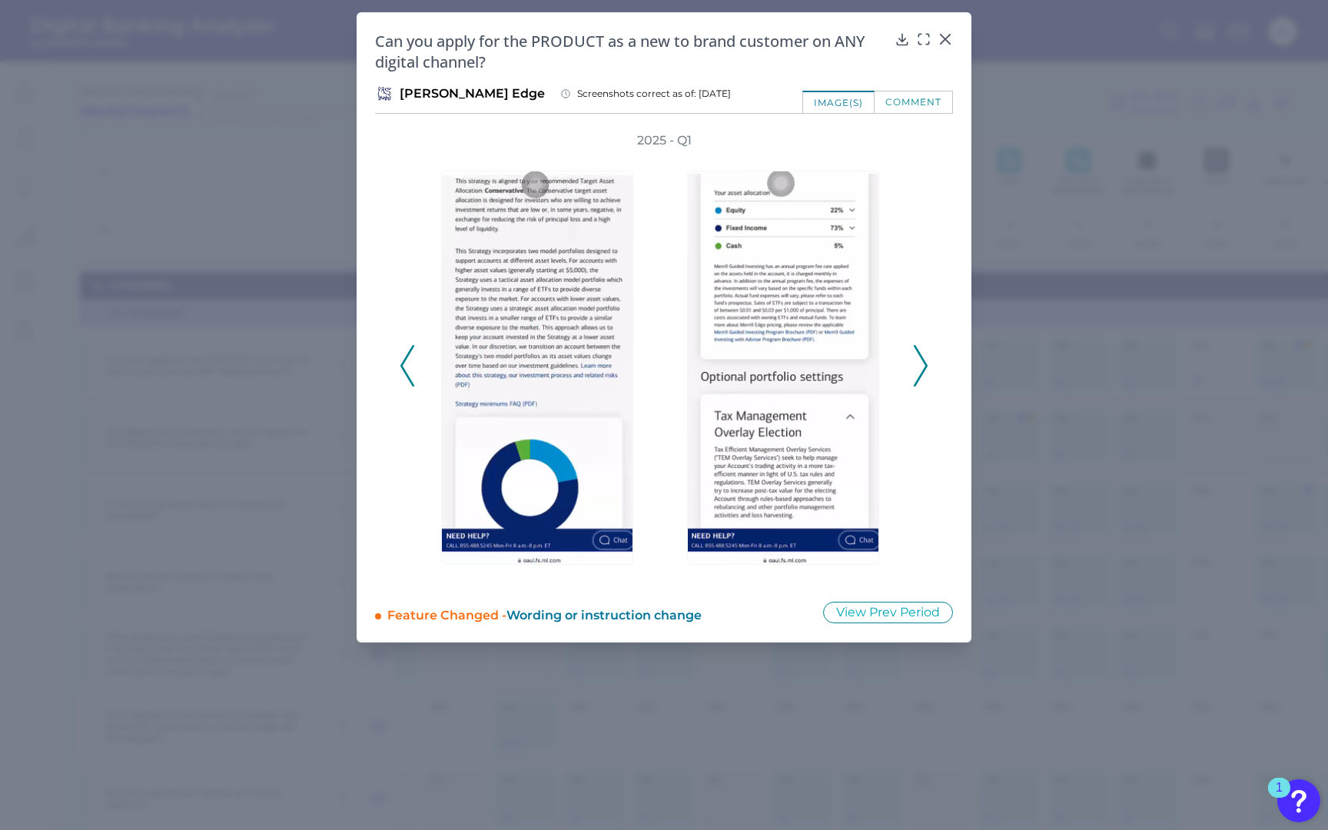
click at [918, 350] on polyline at bounding box center [920, 365] width 12 height 39
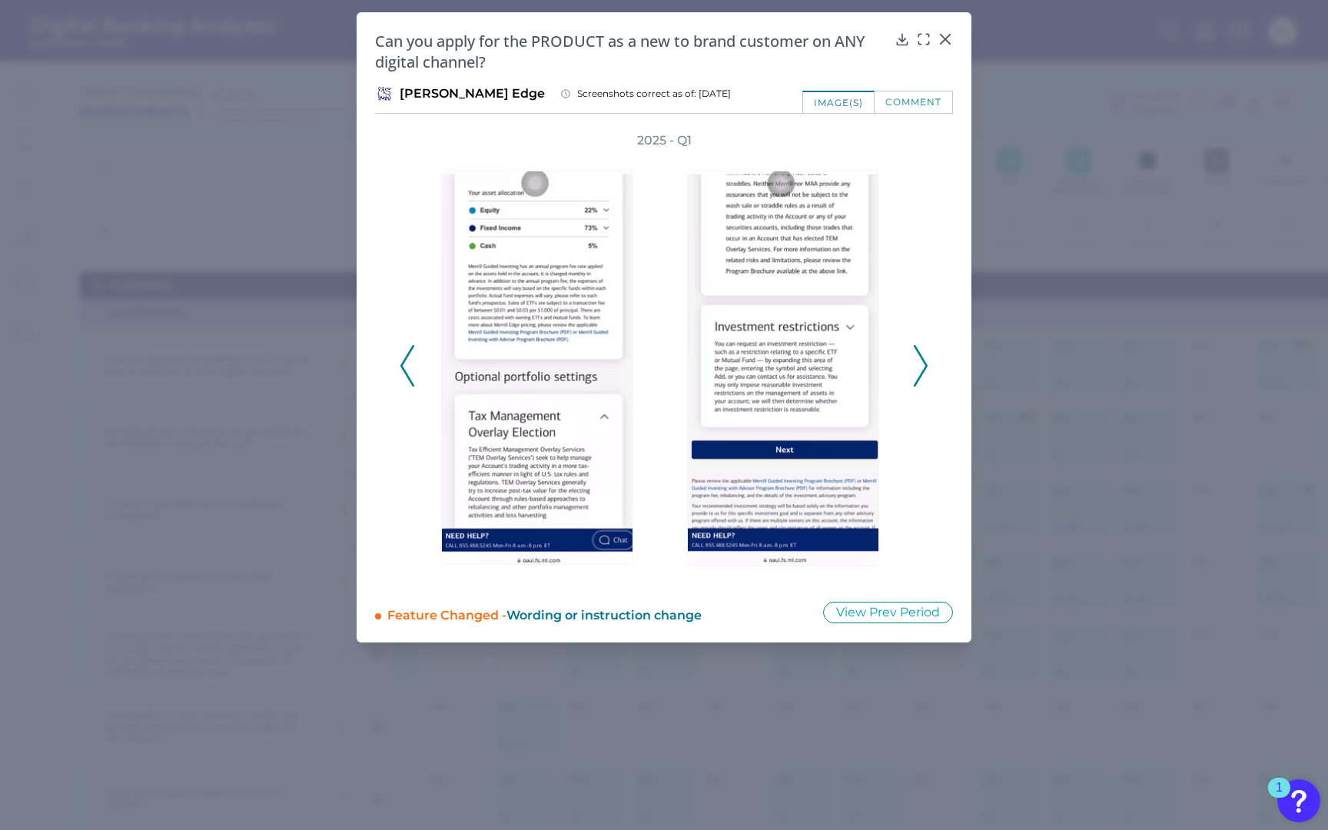
click at [918, 350] on polyline at bounding box center [920, 365] width 12 height 39
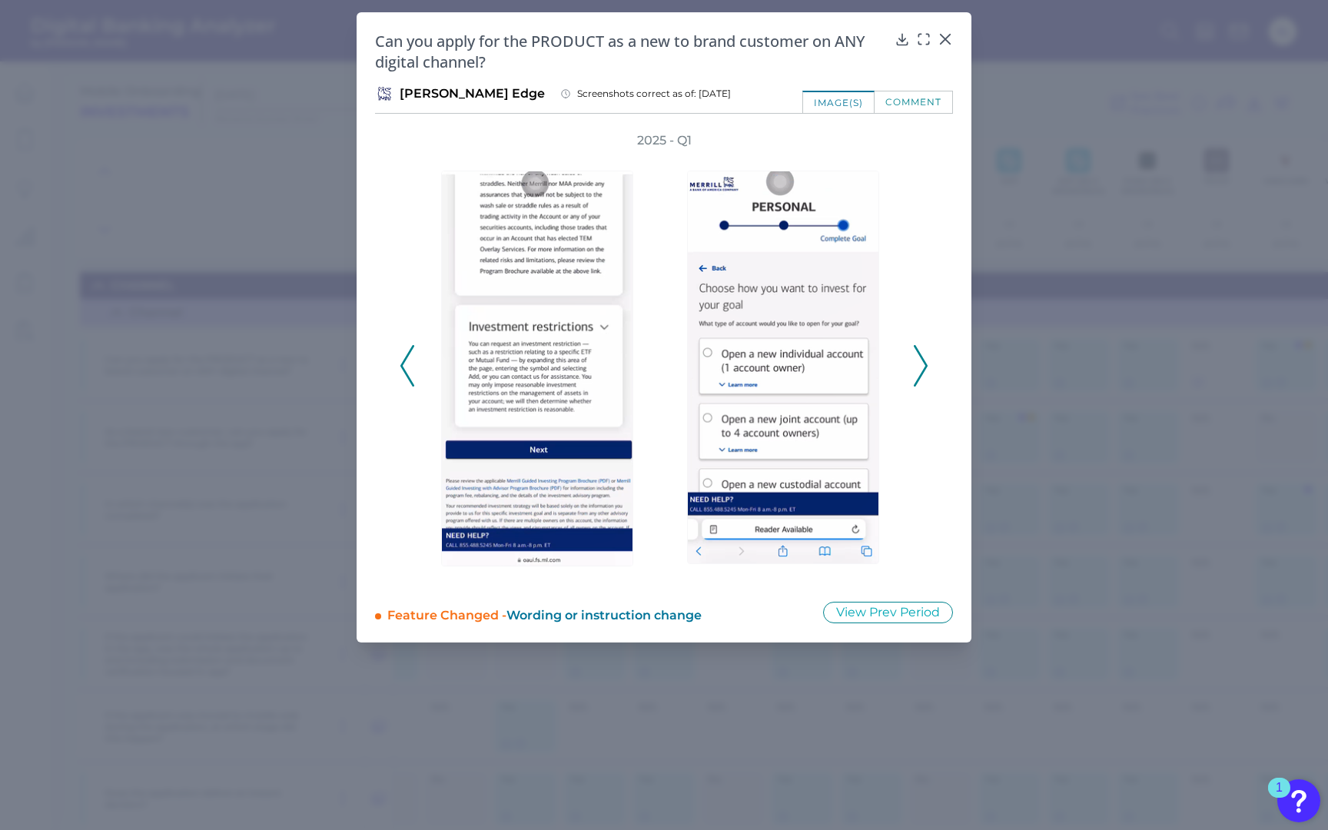
click at [918, 350] on polyline at bounding box center [920, 365] width 12 height 39
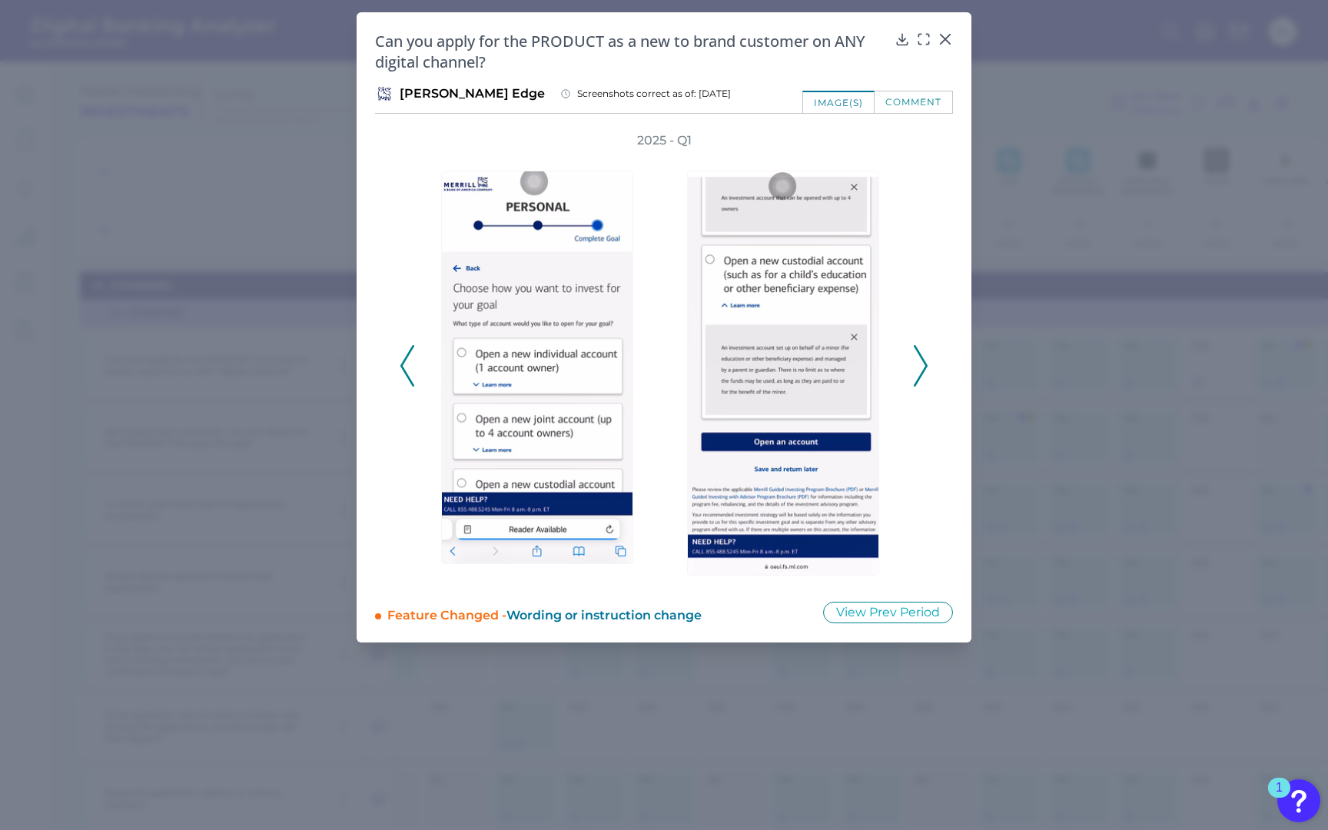
click at [918, 350] on polyline at bounding box center [920, 365] width 12 height 39
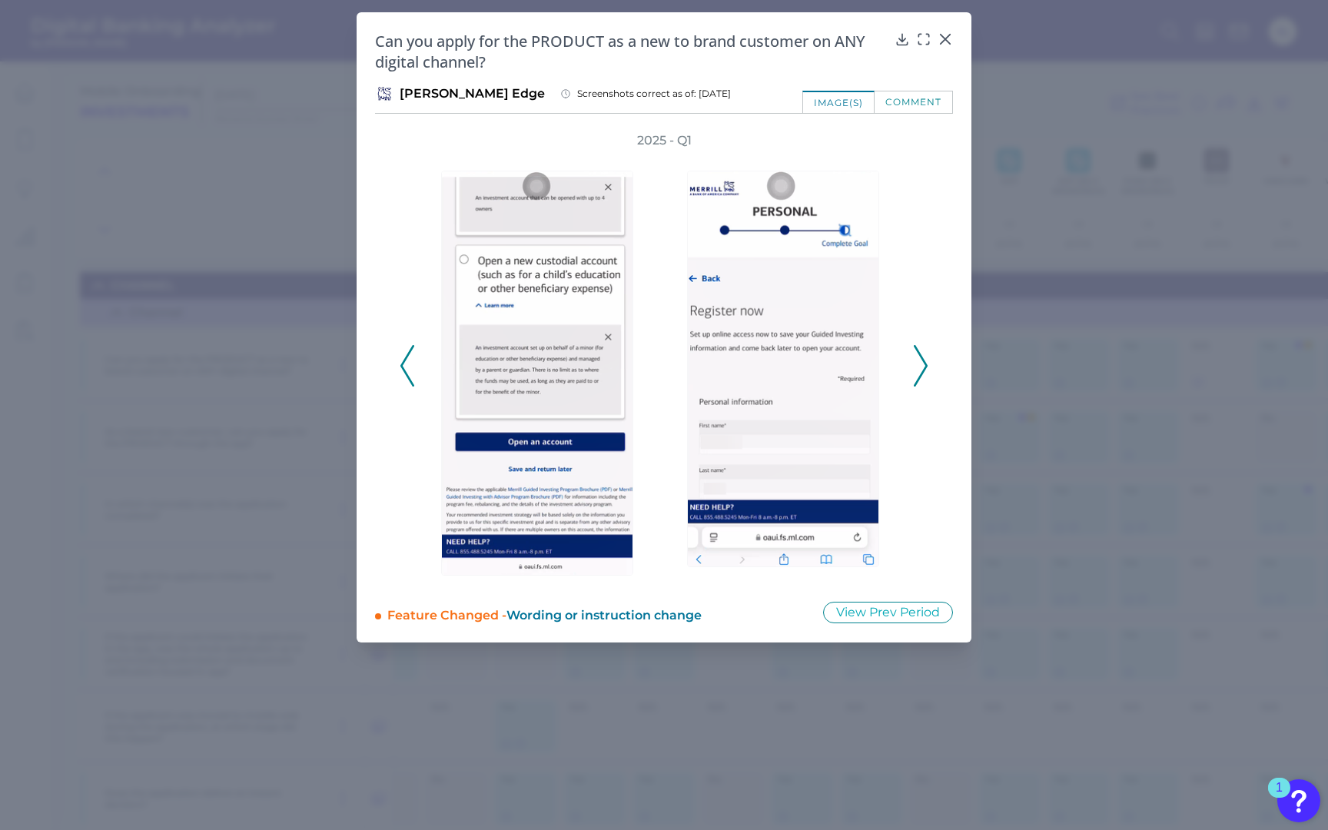
click at [918, 350] on polyline at bounding box center [920, 365] width 12 height 39
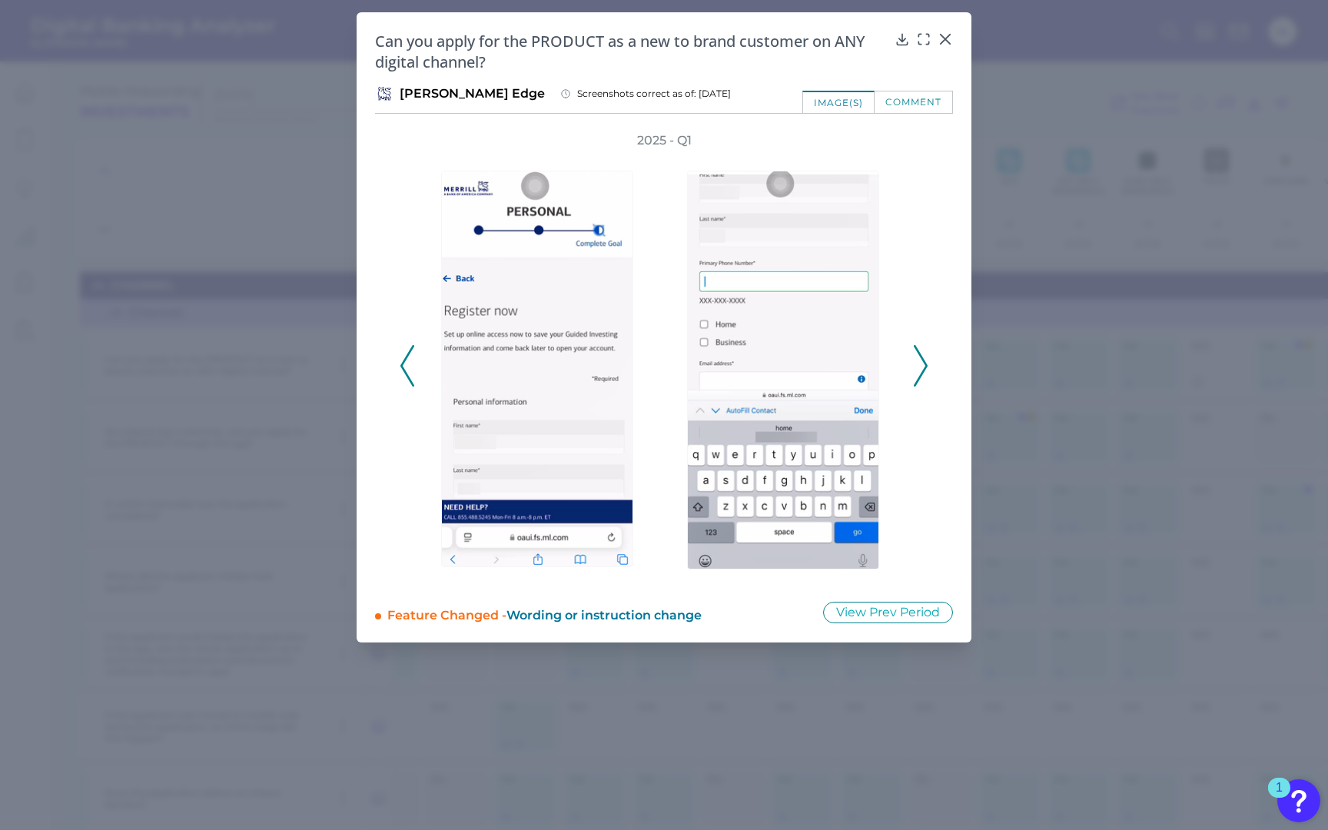
click at [918, 350] on polyline at bounding box center [920, 365] width 12 height 39
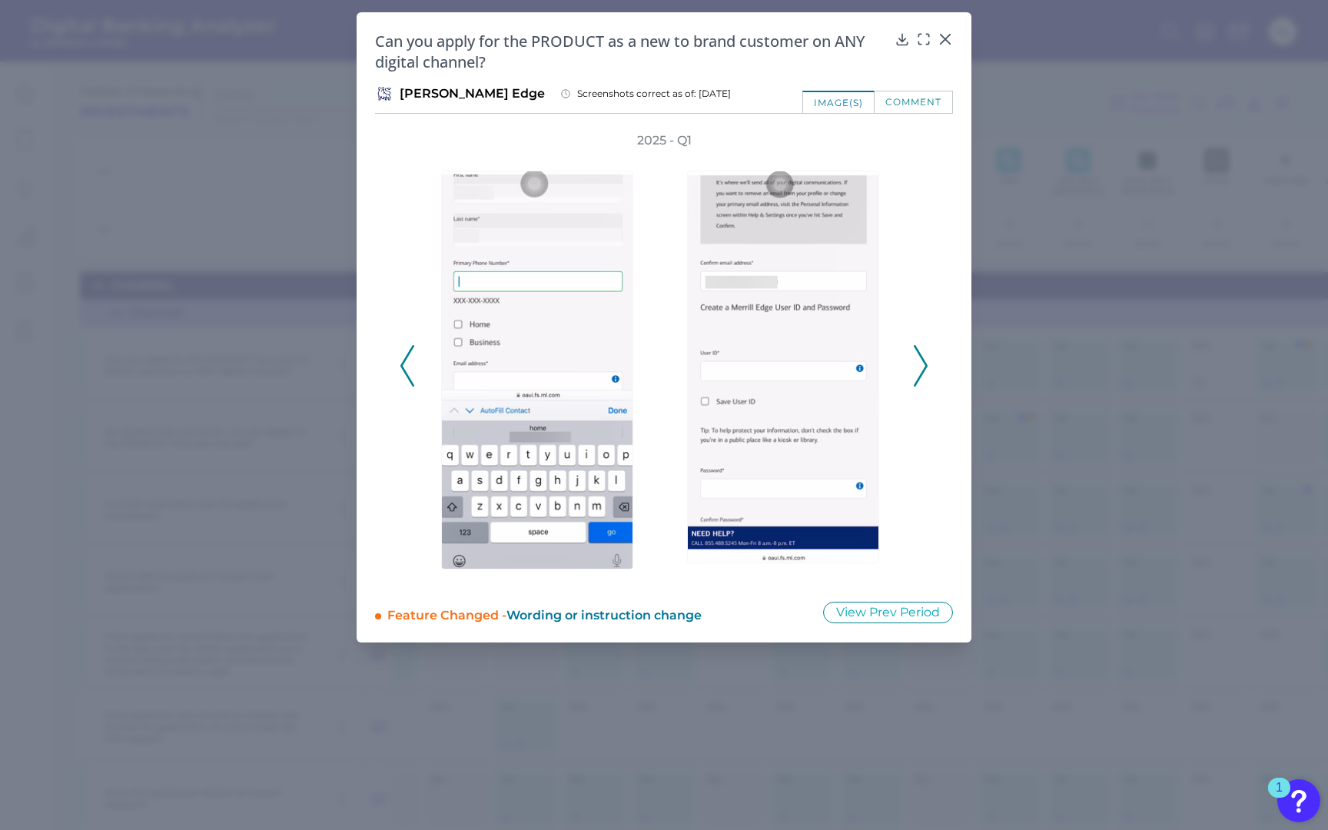
click at [918, 350] on polyline at bounding box center [920, 365] width 12 height 39
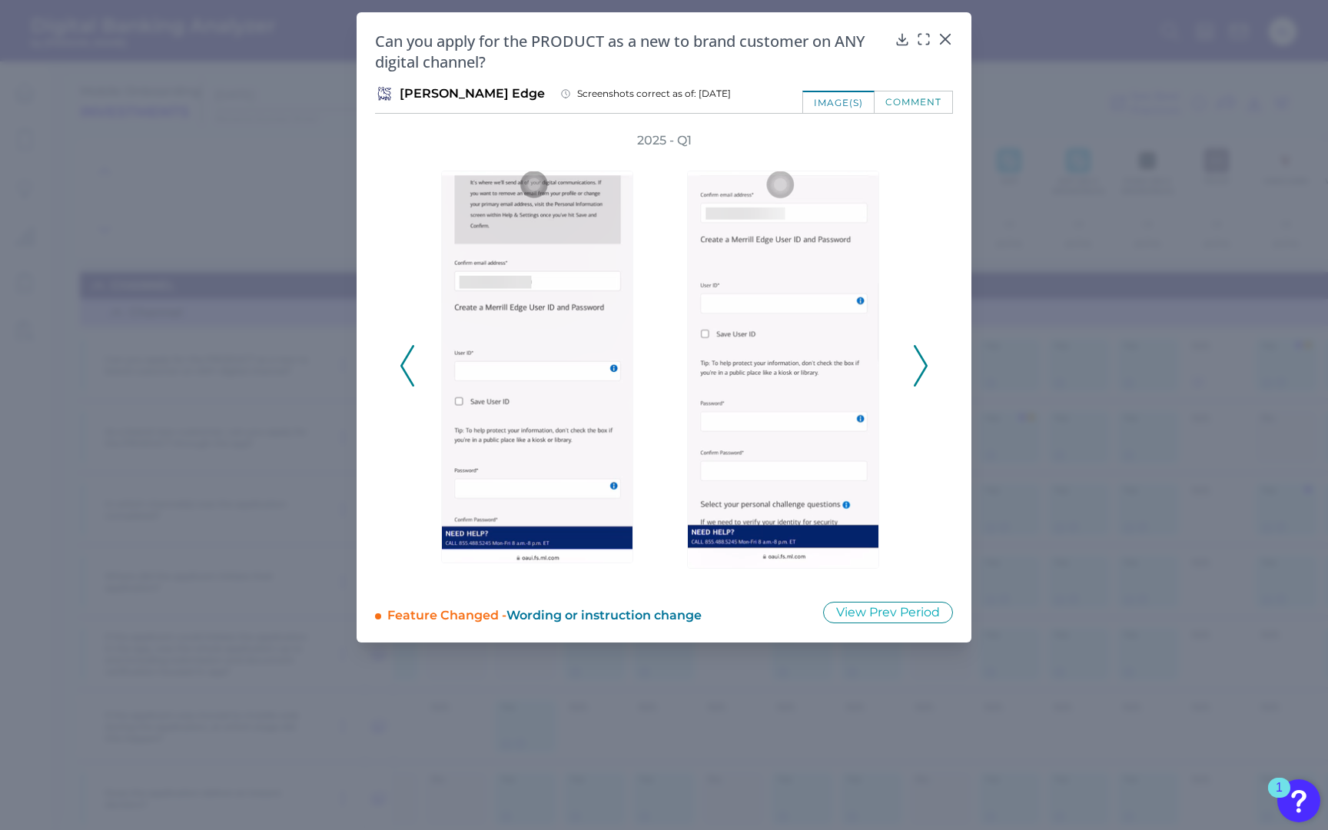
click at [918, 350] on polyline at bounding box center [920, 365] width 12 height 39
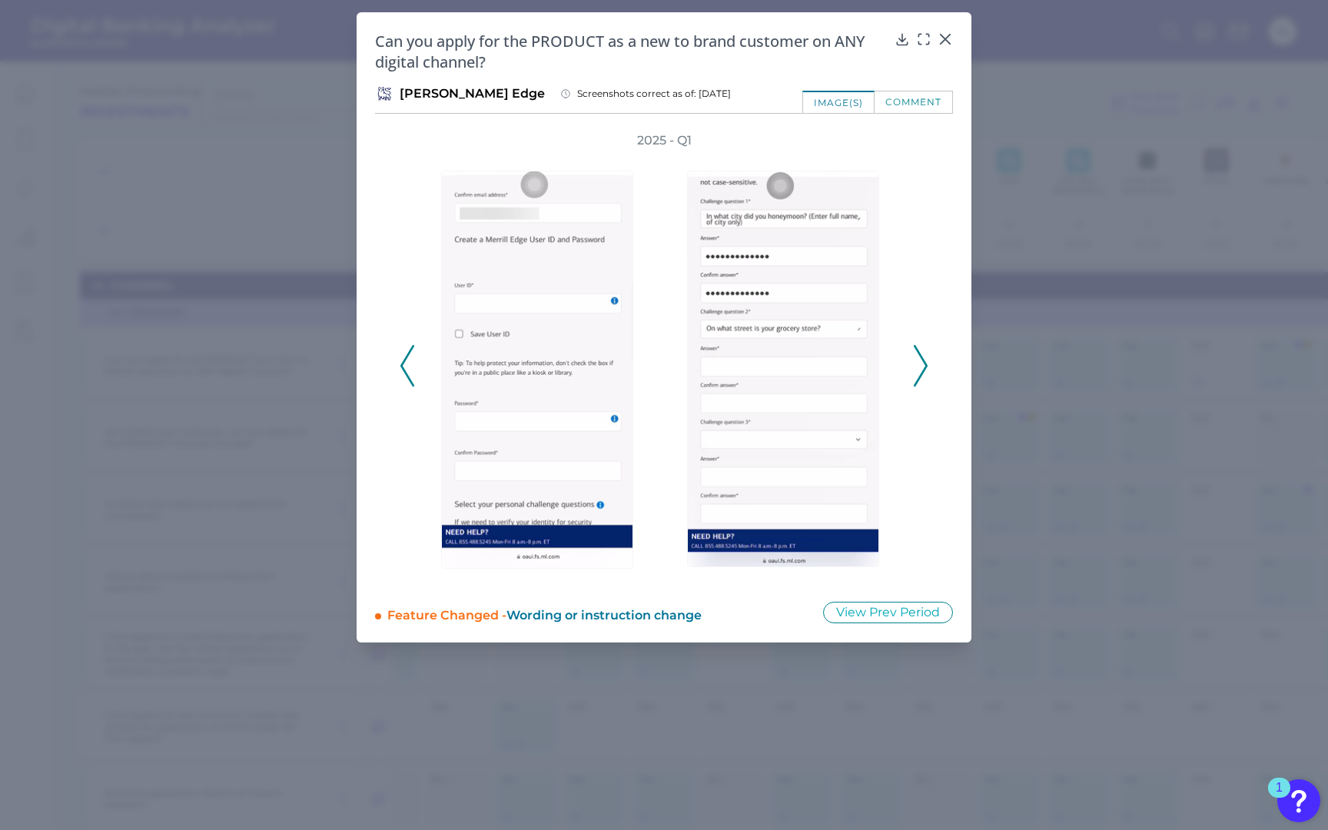
click at [918, 350] on polyline at bounding box center [920, 365] width 12 height 39
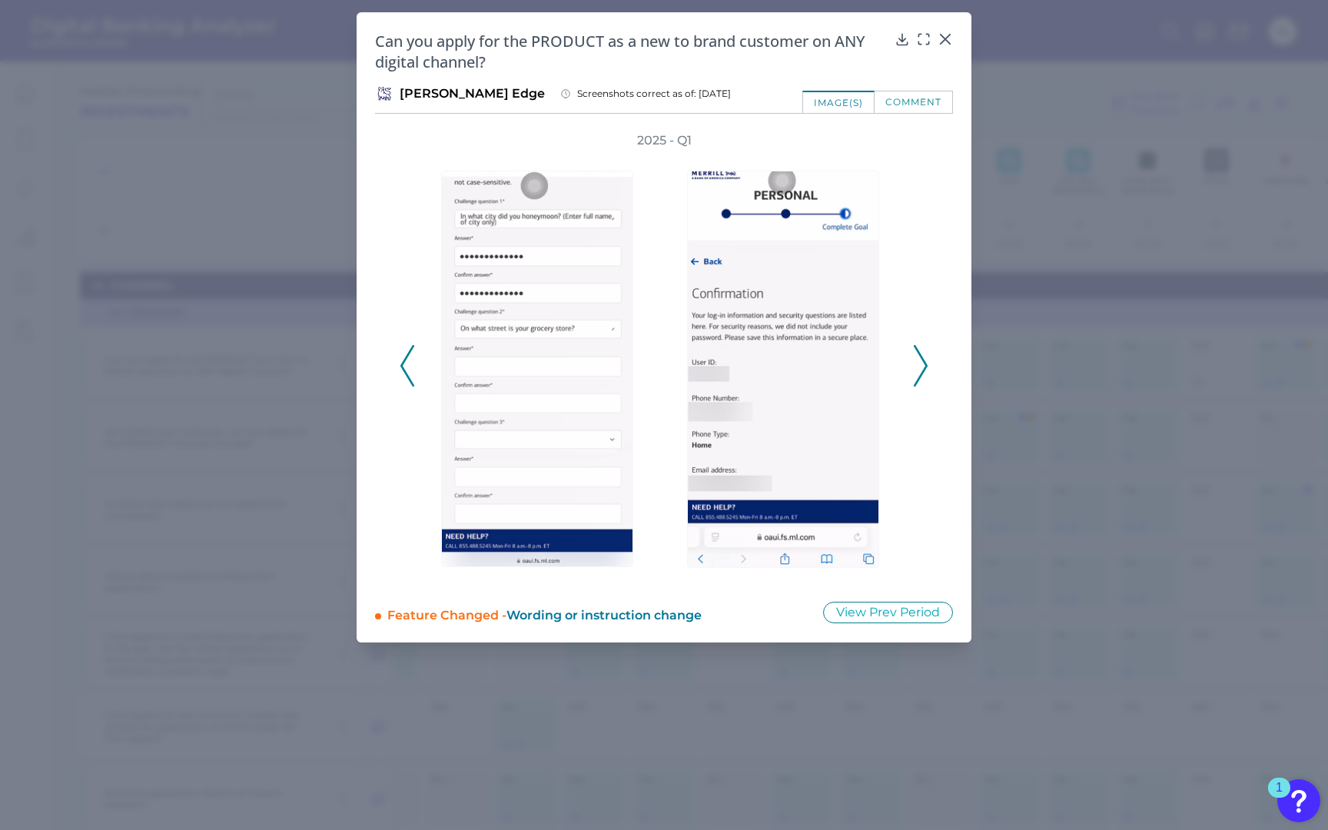
click at [918, 350] on polyline at bounding box center [920, 365] width 12 height 39
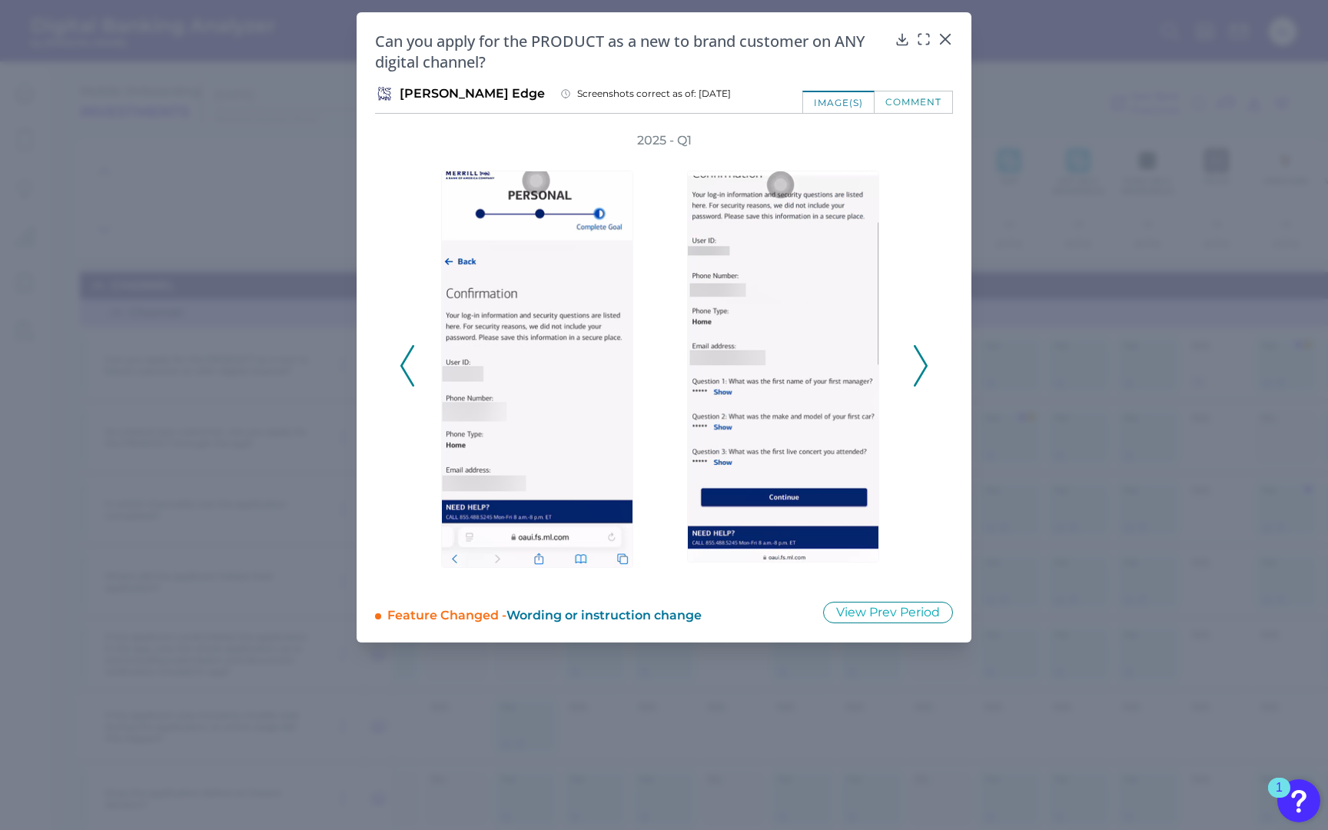
click at [918, 350] on polyline at bounding box center [920, 365] width 12 height 39
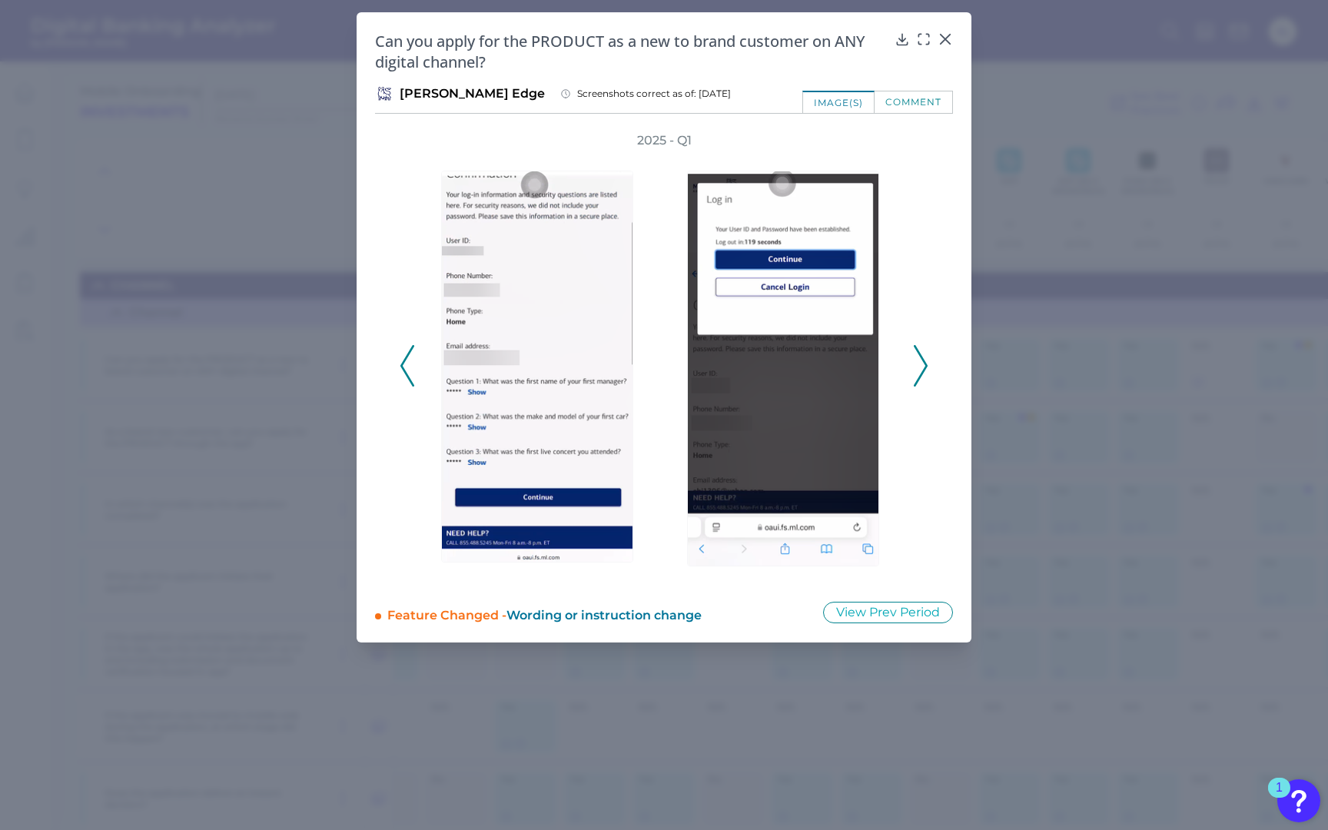
click at [918, 350] on polyline at bounding box center [920, 365] width 12 height 39
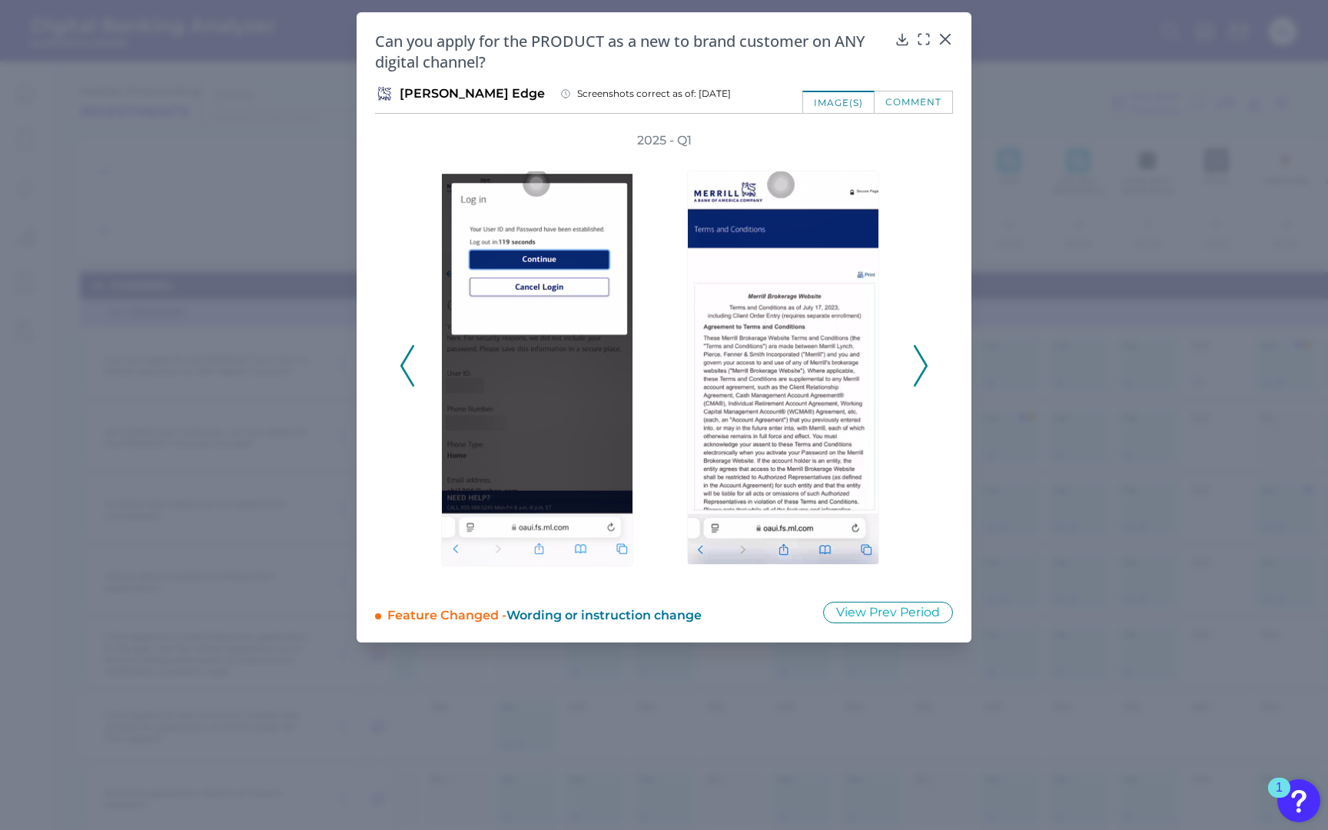
click at [918, 350] on polyline at bounding box center [920, 365] width 12 height 39
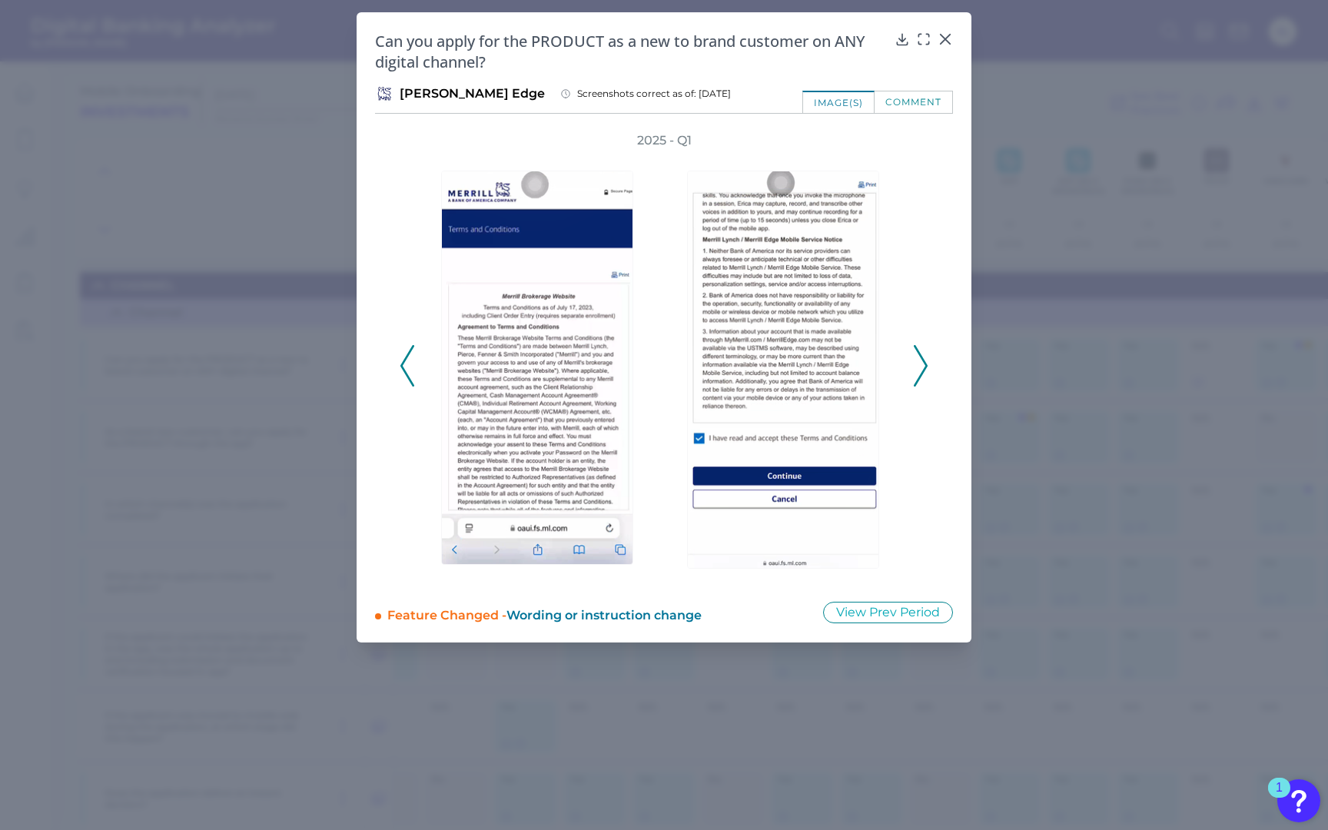
click at [918, 350] on polyline at bounding box center [920, 365] width 12 height 39
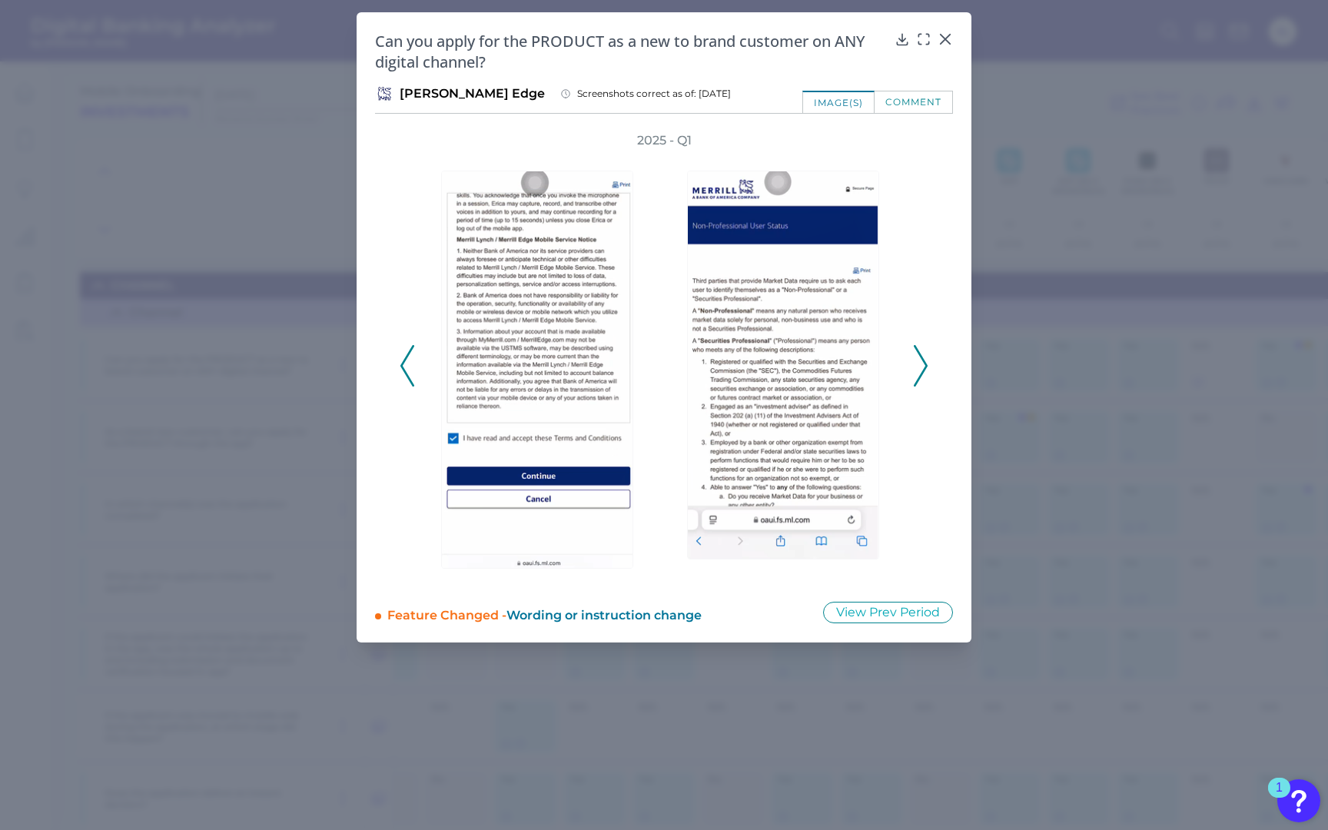
click at [921, 353] on icon at bounding box center [920, 365] width 14 height 41
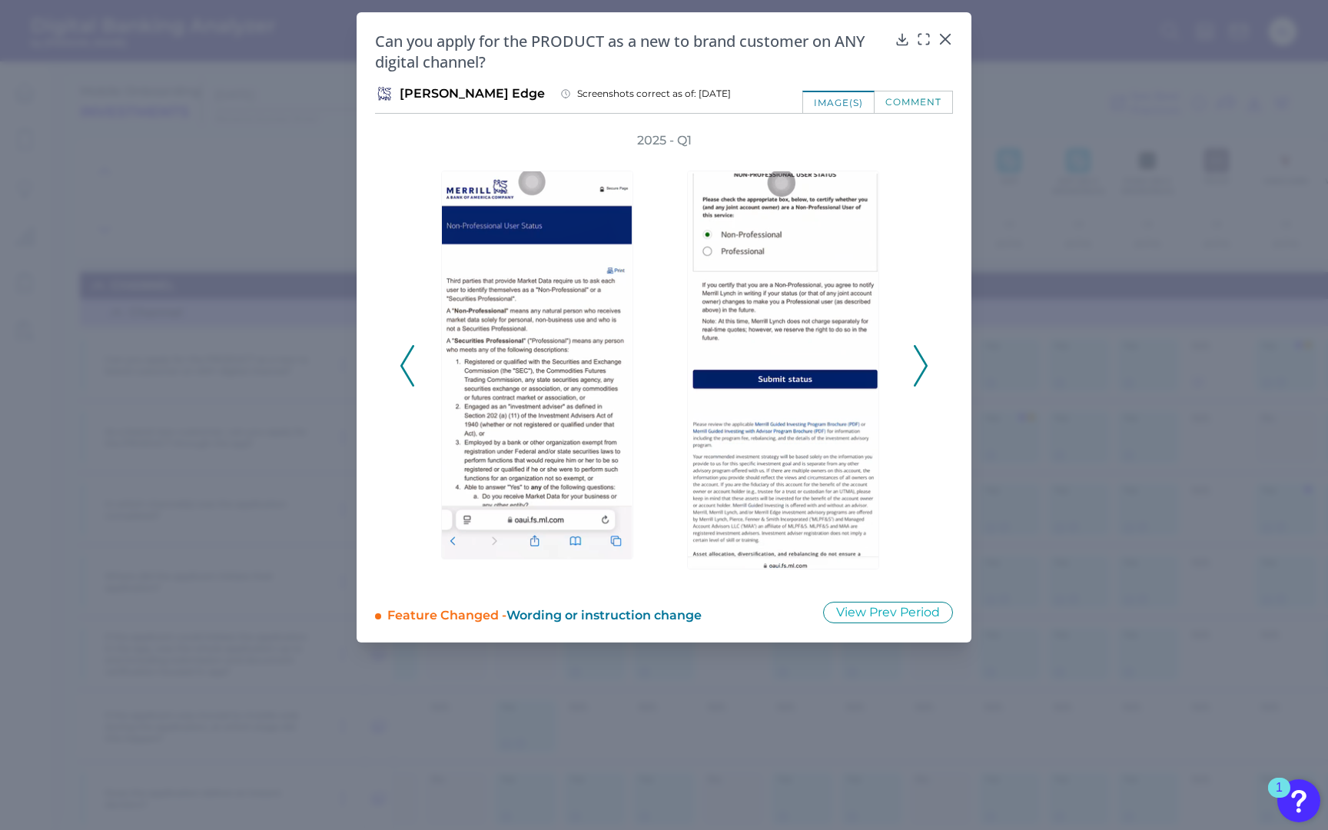
click at [922, 354] on icon at bounding box center [920, 365] width 14 height 41
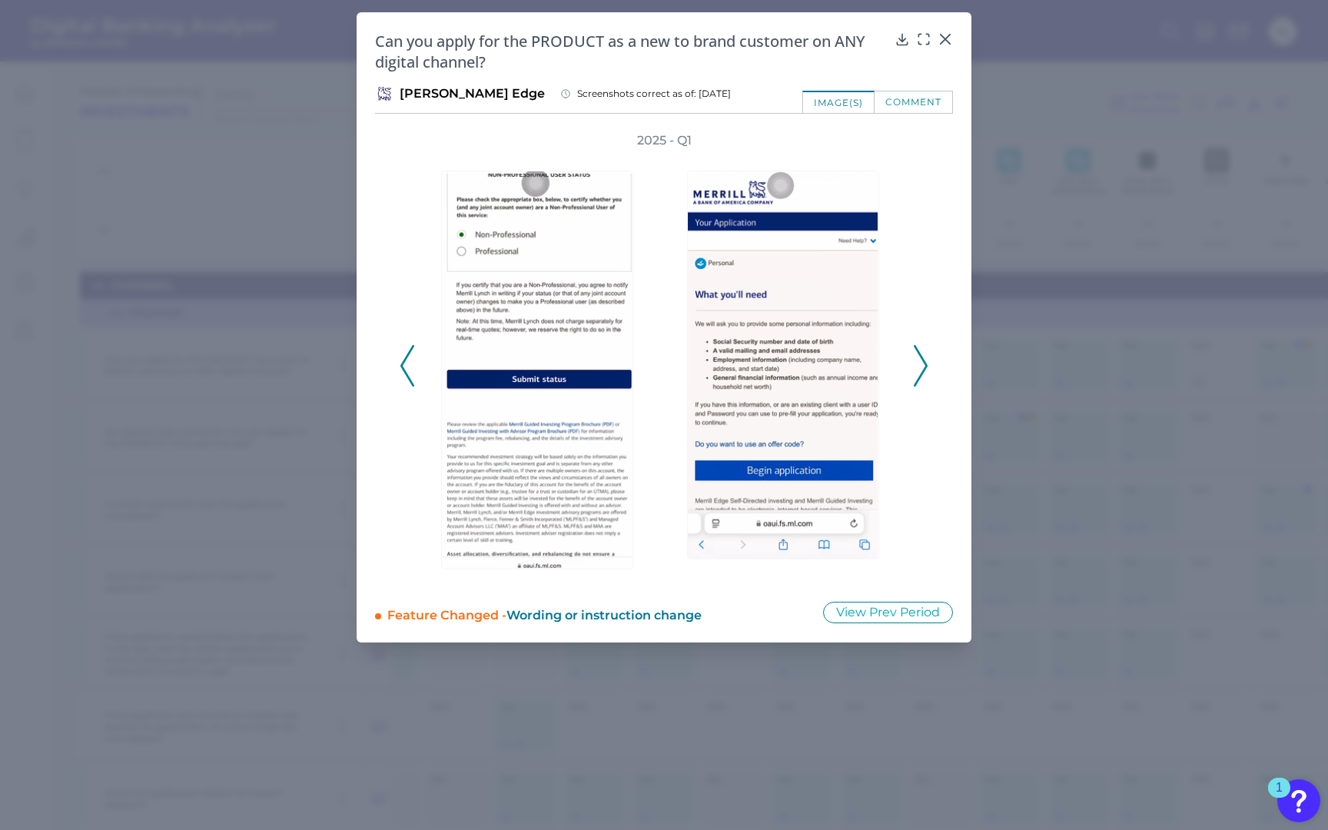
click at [922, 354] on icon at bounding box center [920, 365] width 14 height 41
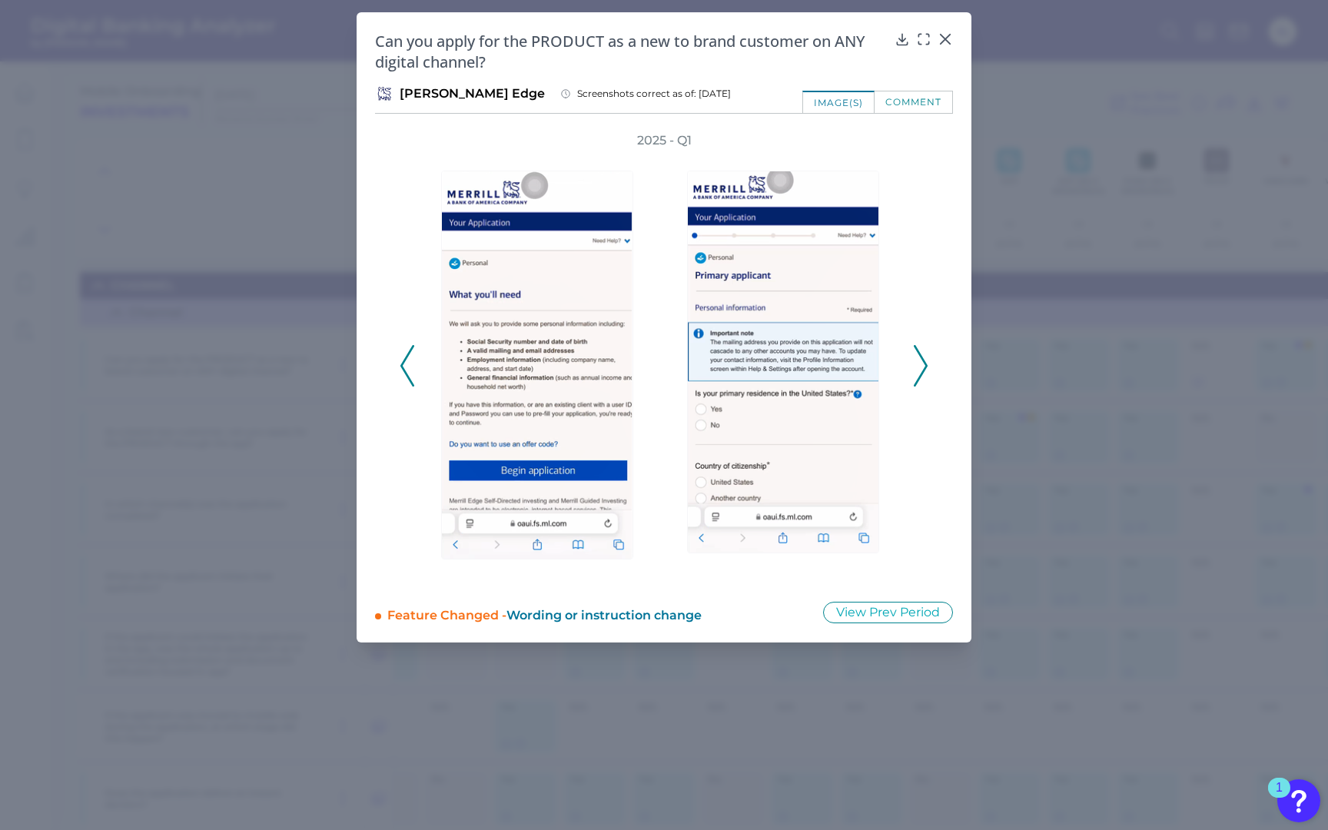
click at [922, 354] on icon at bounding box center [920, 365] width 14 height 41
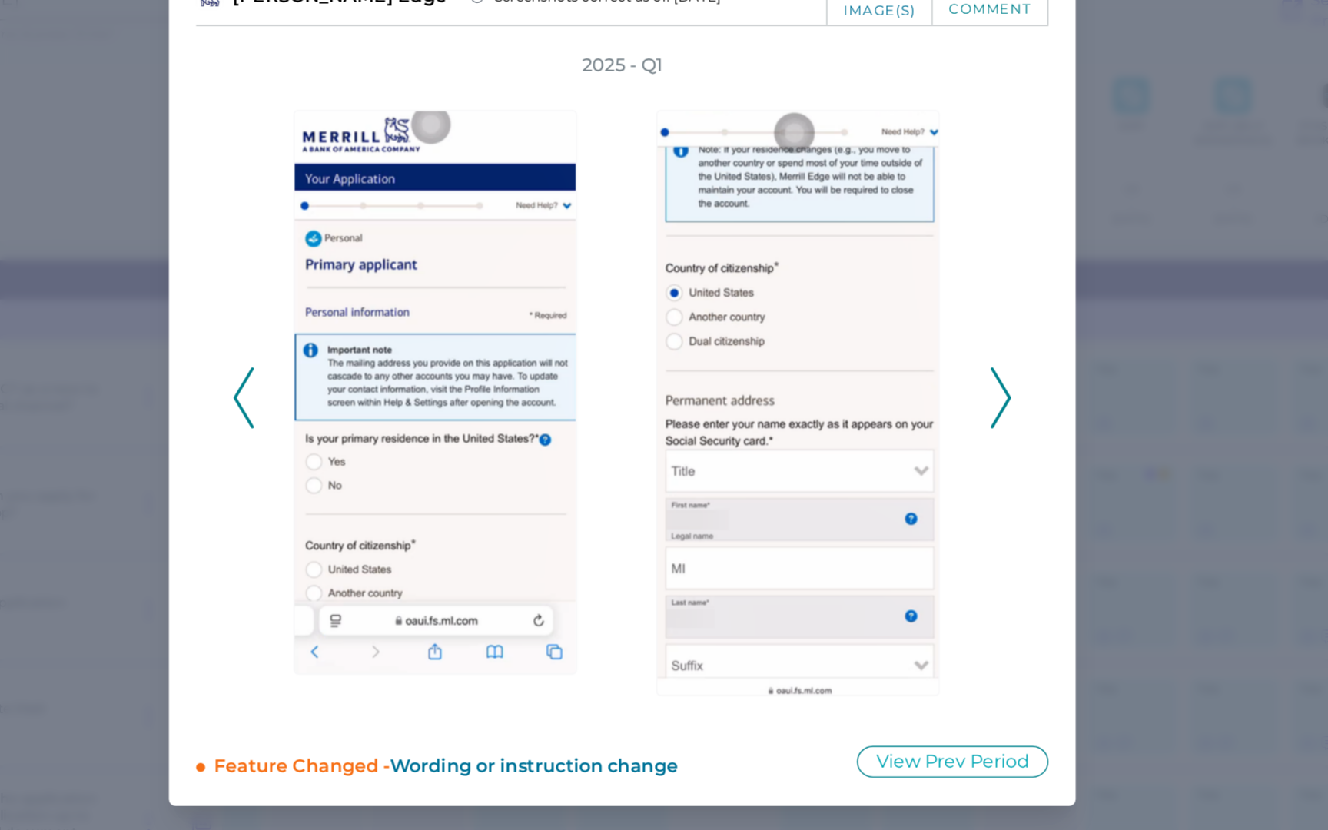
click at [400, 355] on icon at bounding box center [407, 365] width 14 height 41
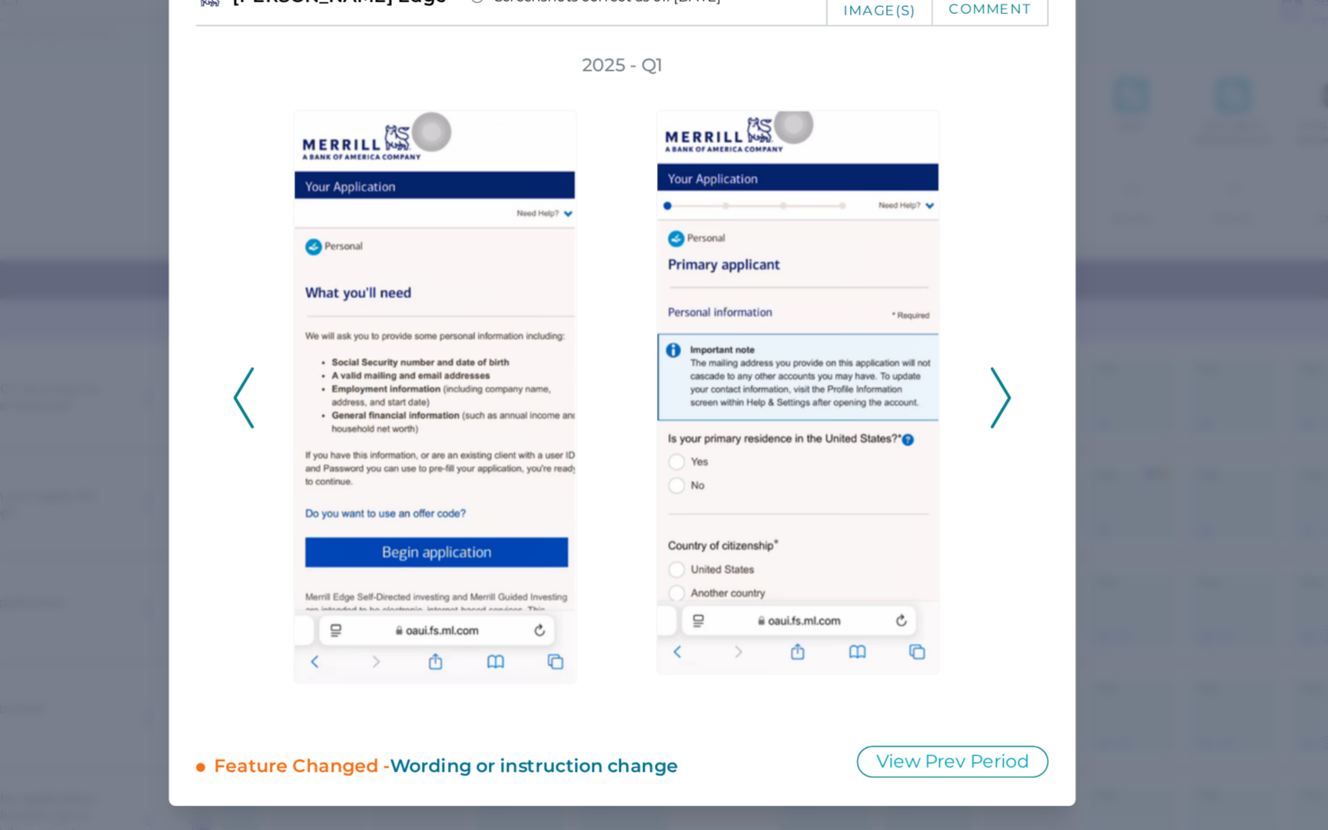
click at [400, 355] on icon at bounding box center [407, 365] width 14 height 41
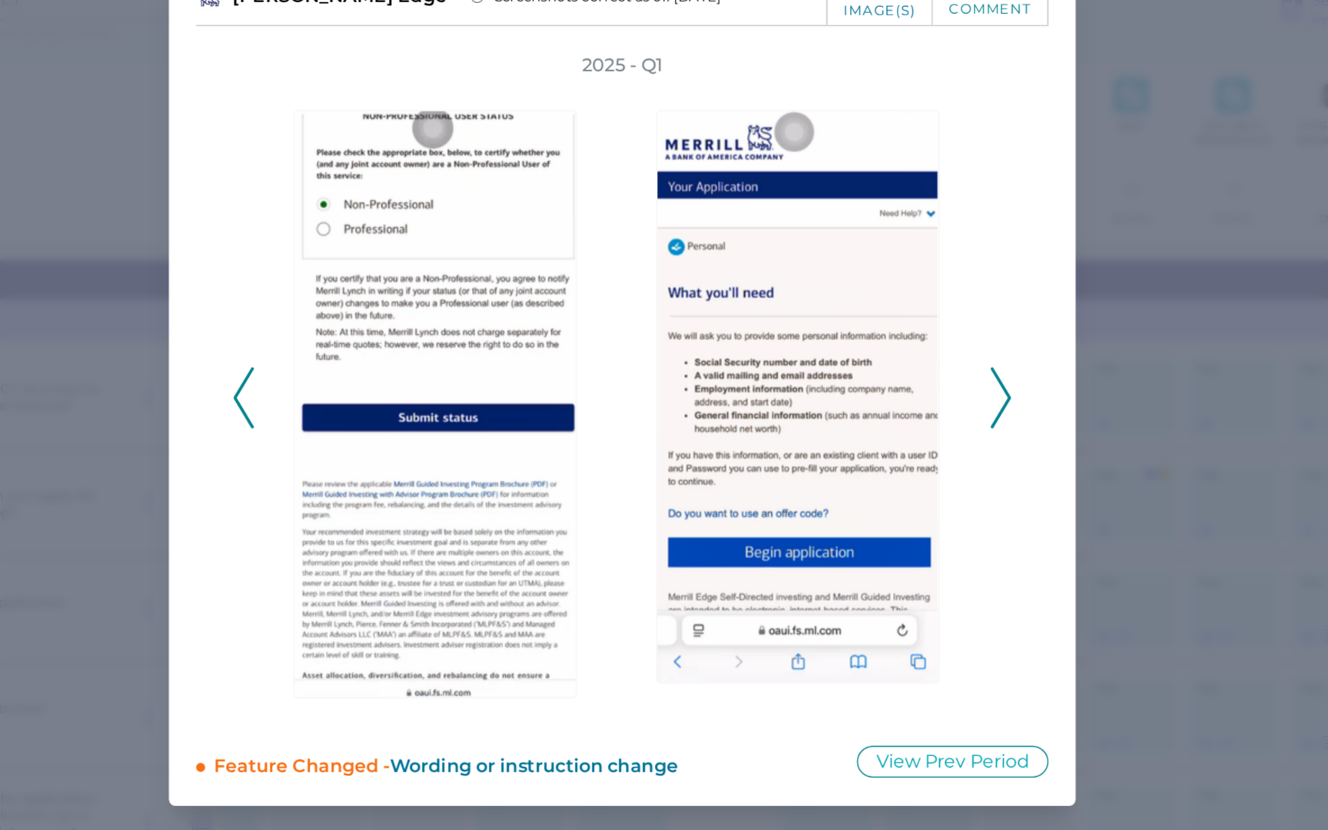
click at [400, 355] on icon at bounding box center [407, 365] width 14 height 41
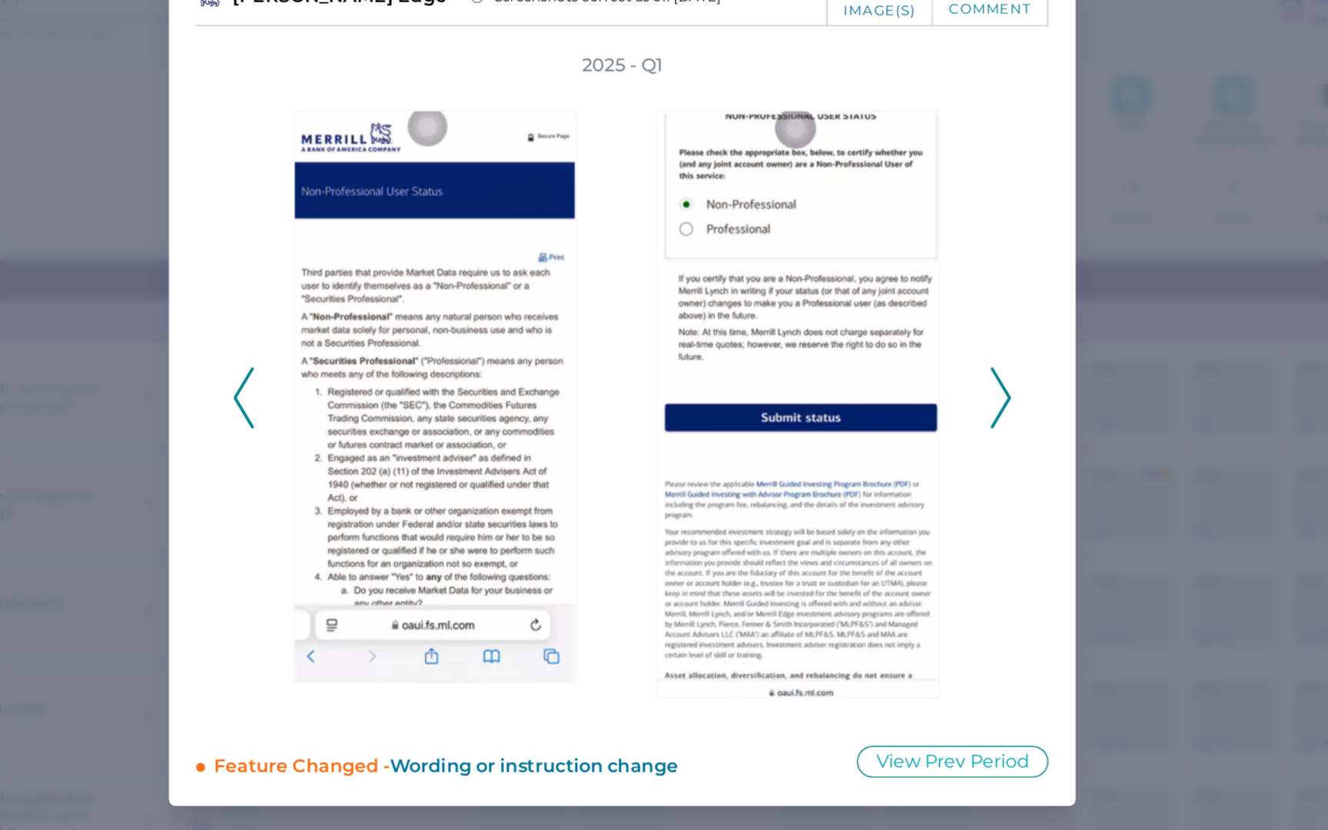
click at [923, 360] on polyline at bounding box center [920, 365] width 12 height 39
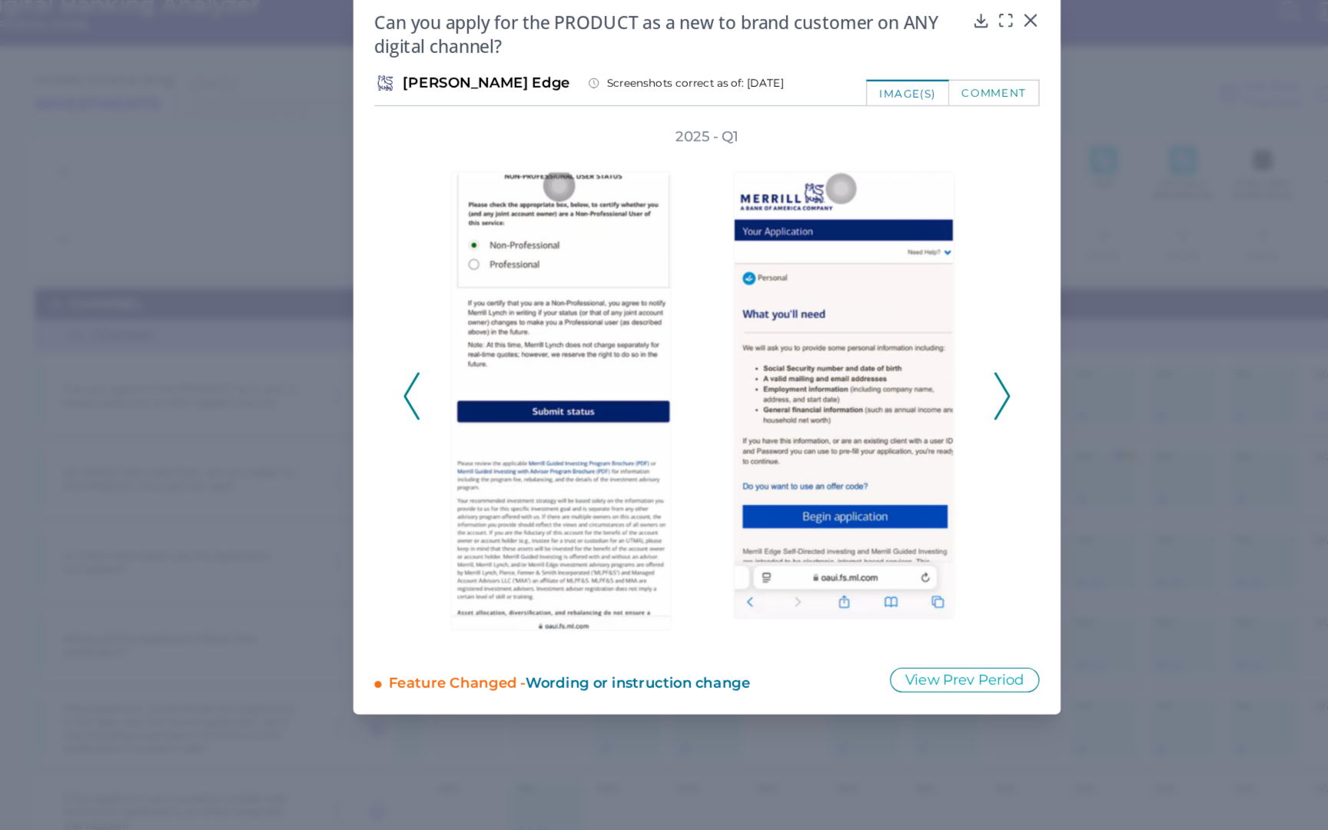
click at [923, 361] on polyline at bounding box center [920, 365] width 12 height 39
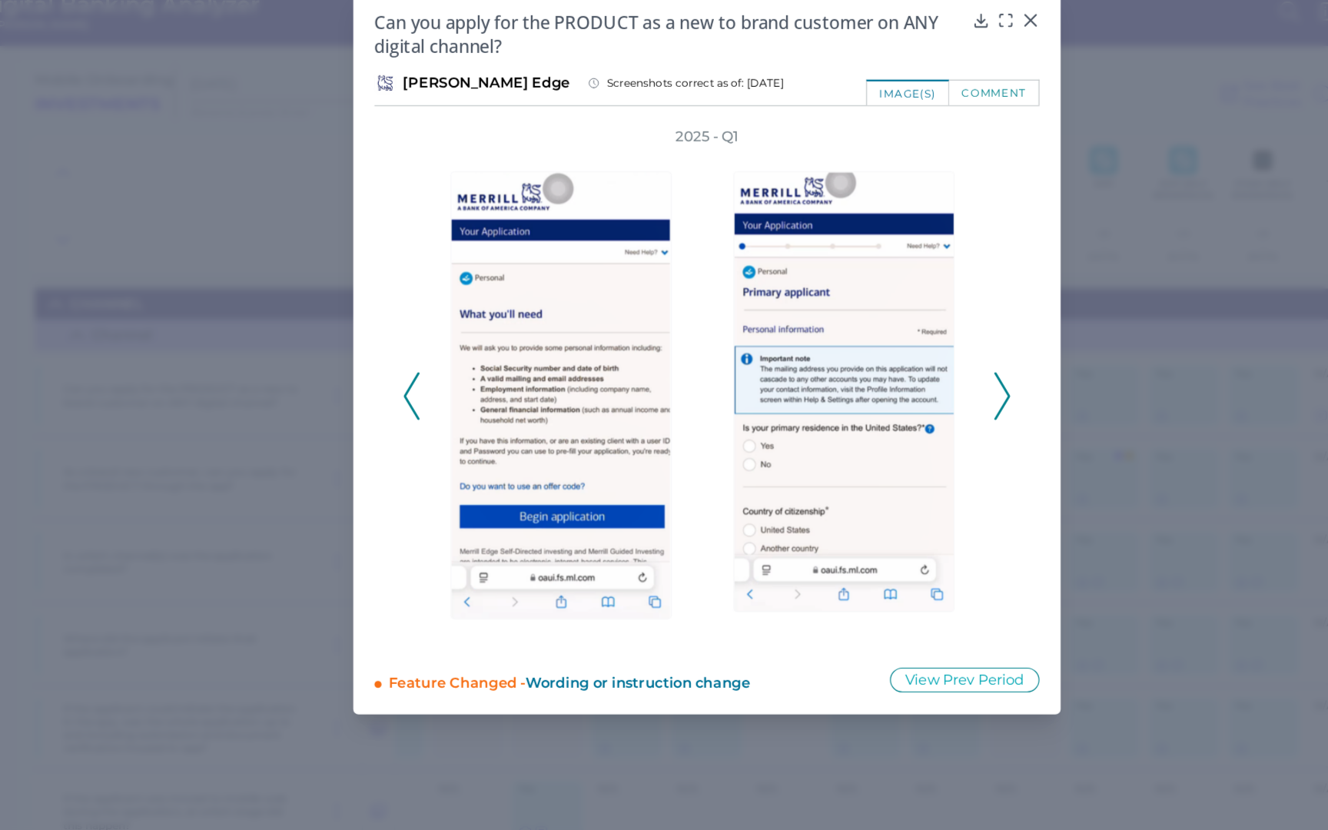
click at [923, 361] on polyline at bounding box center [920, 365] width 12 height 39
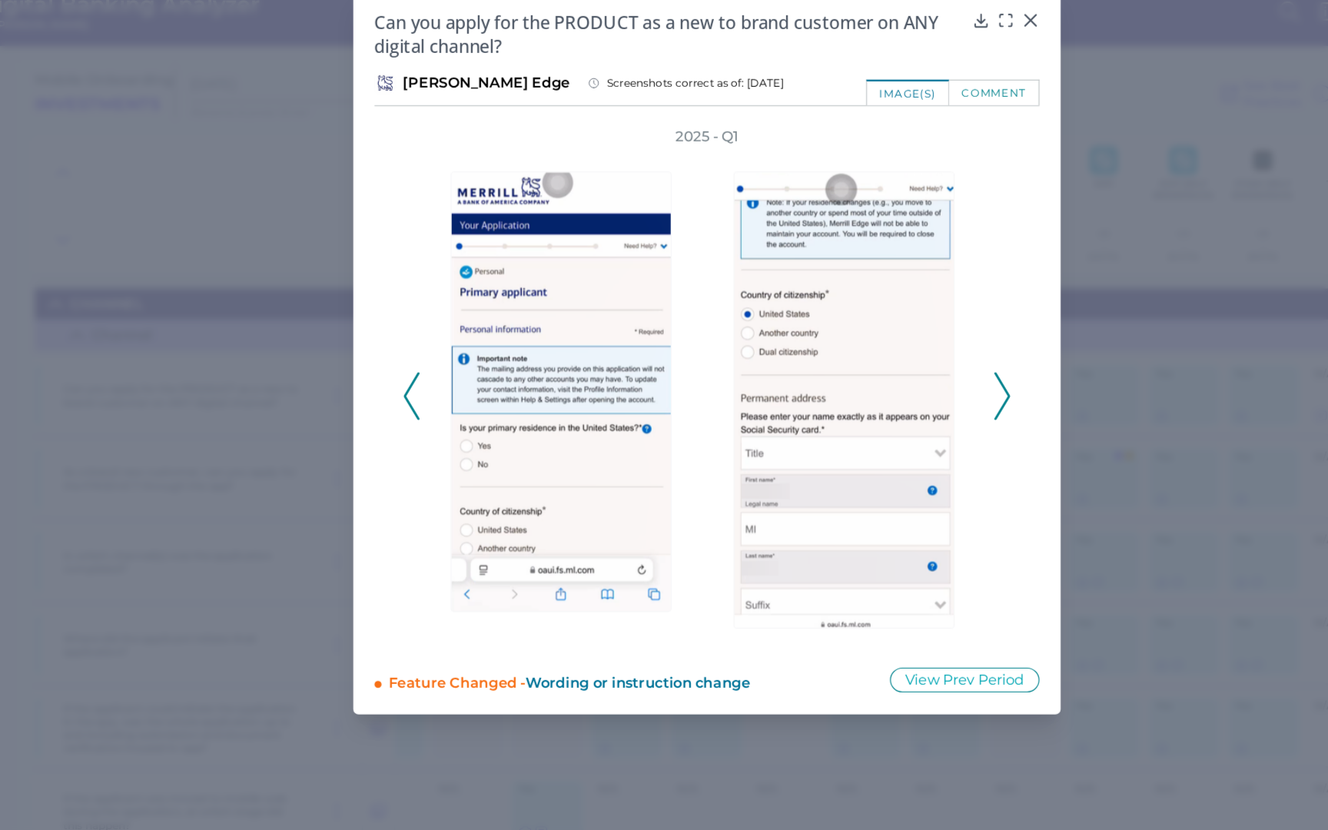
click at [919, 368] on icon at bounding box center [920, 365] width 14 height 41
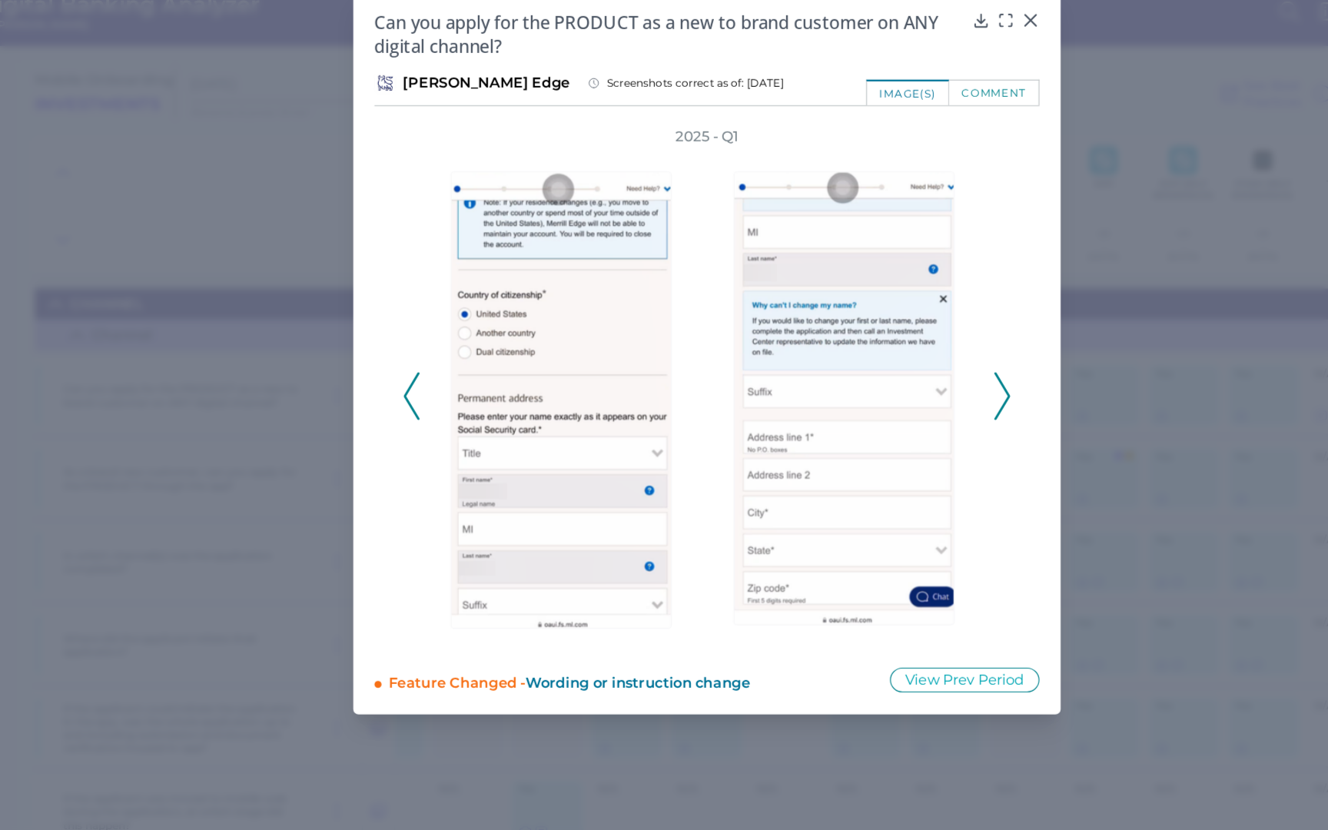
click at [919, 368] on icon at bounding box center [920, 365] width 14 height 41
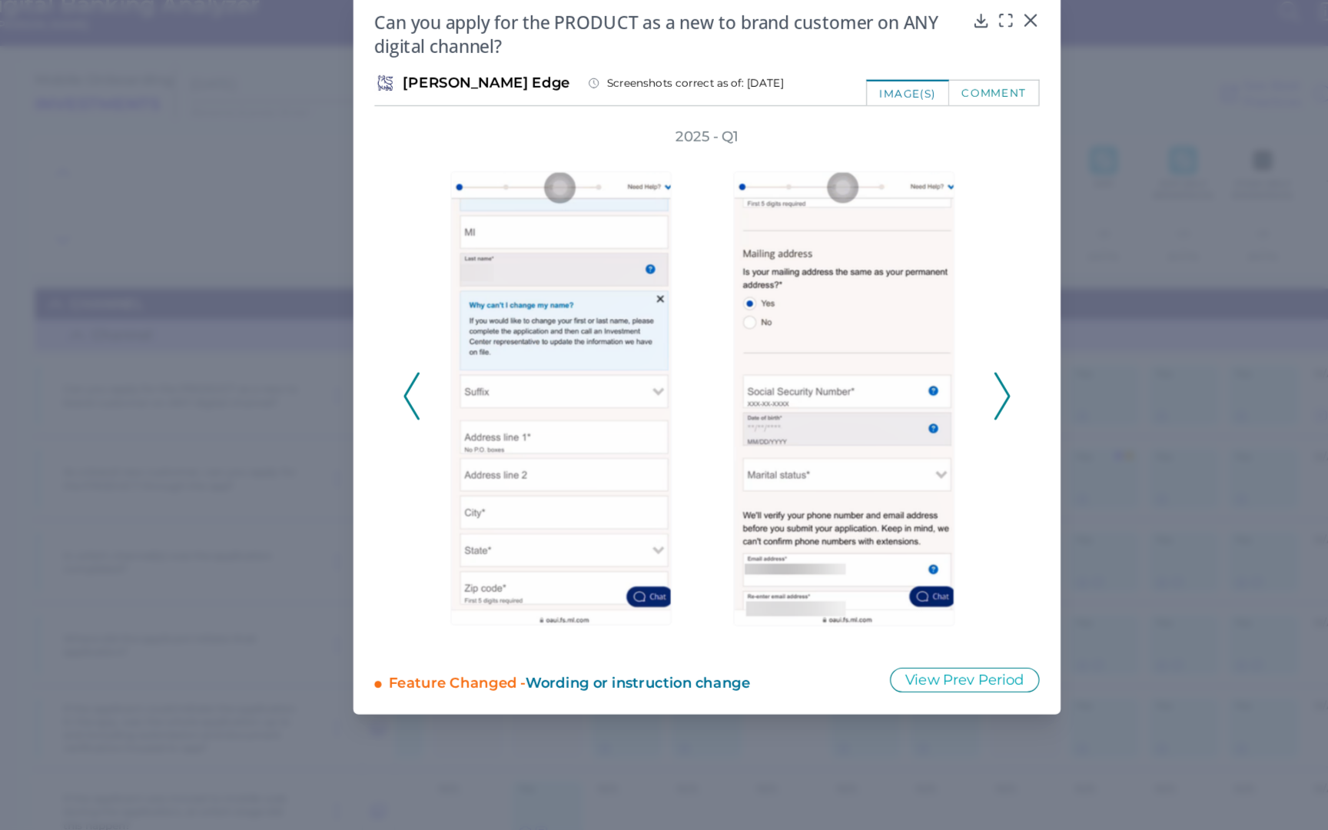
click at [919, 368] on icon at bounding box center [920, 365] width 14 height 41
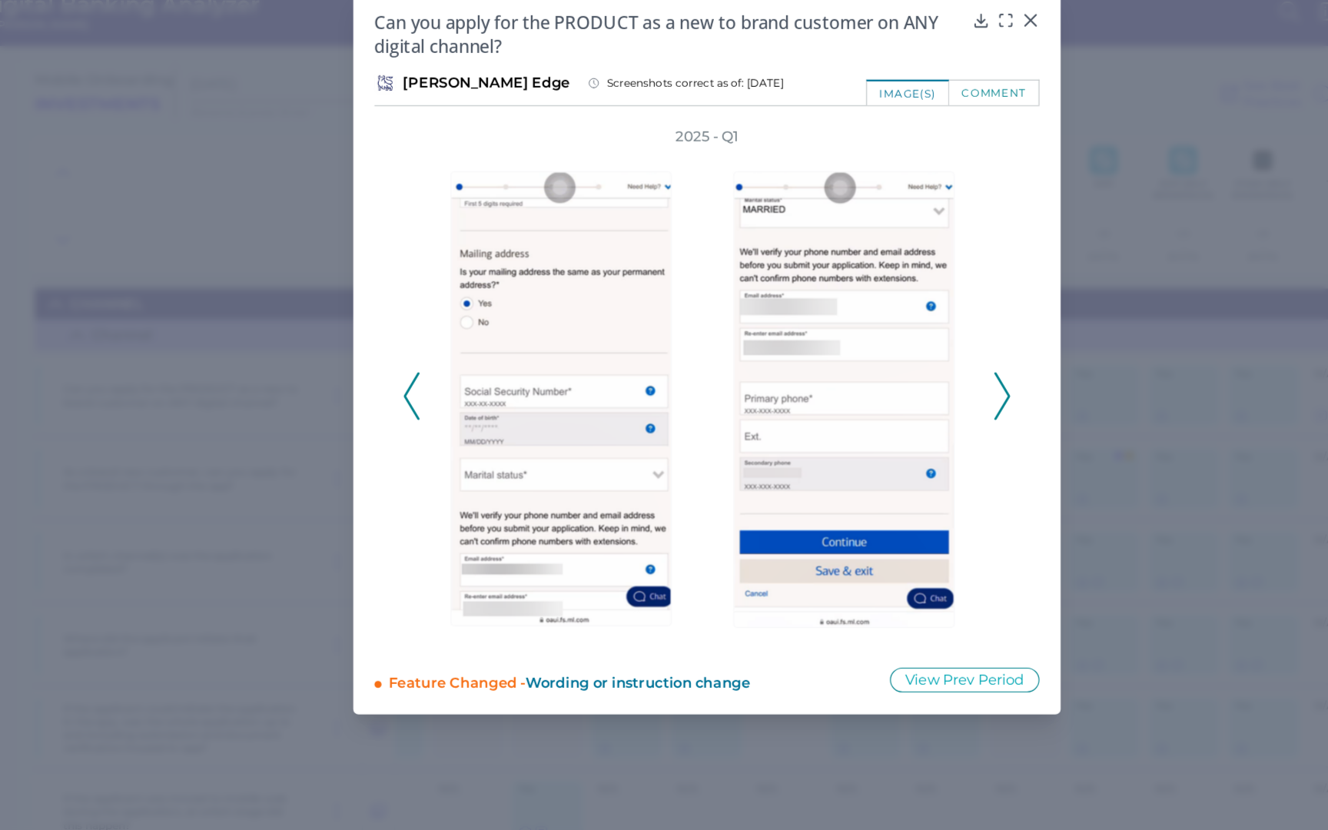
click at [919, 368] on icon at bounding box center [920, 365] width 14 height 41
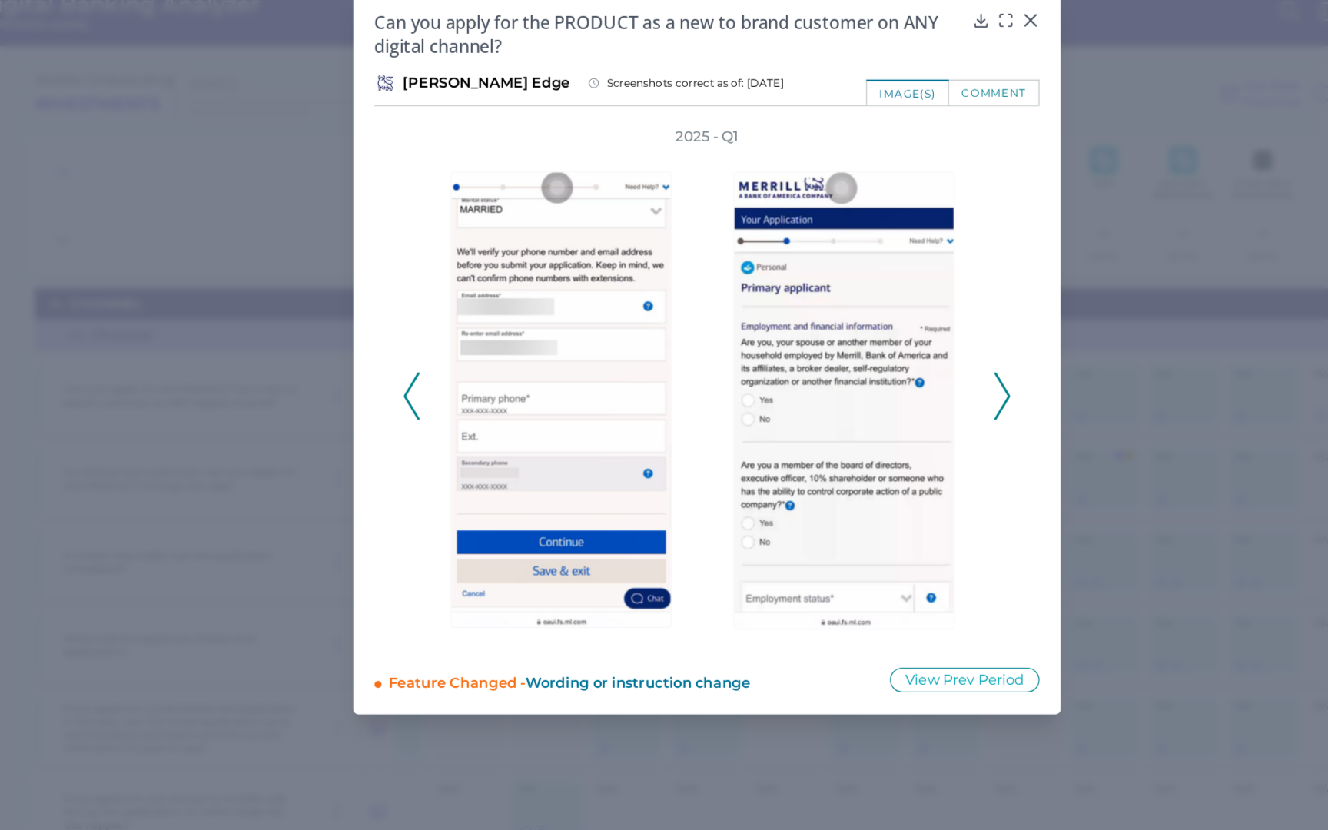
click at [919, 368] on icon at bounding box center [920, 365] width 14 height 41
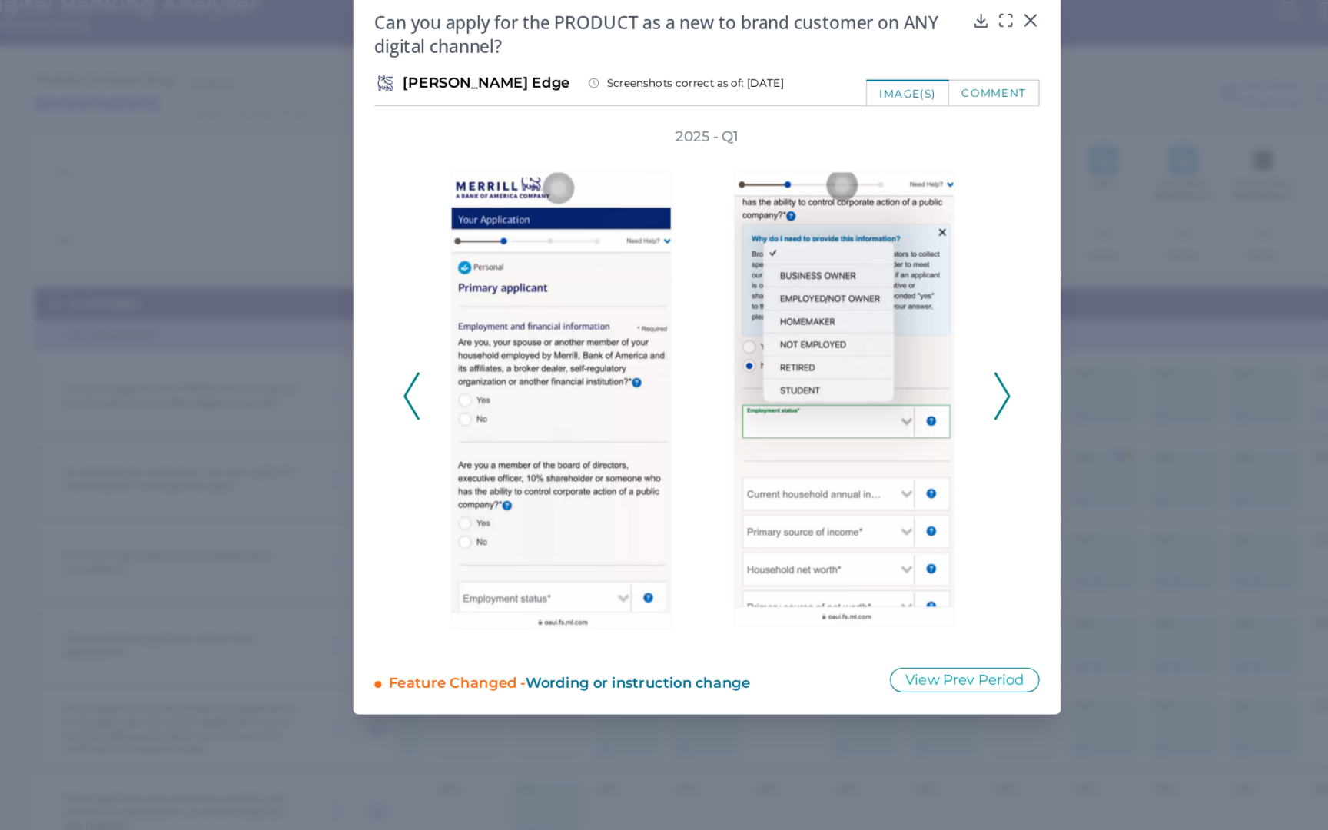
click at [920, 368] on icon at bounding box center [920, 365] width 14 height 41
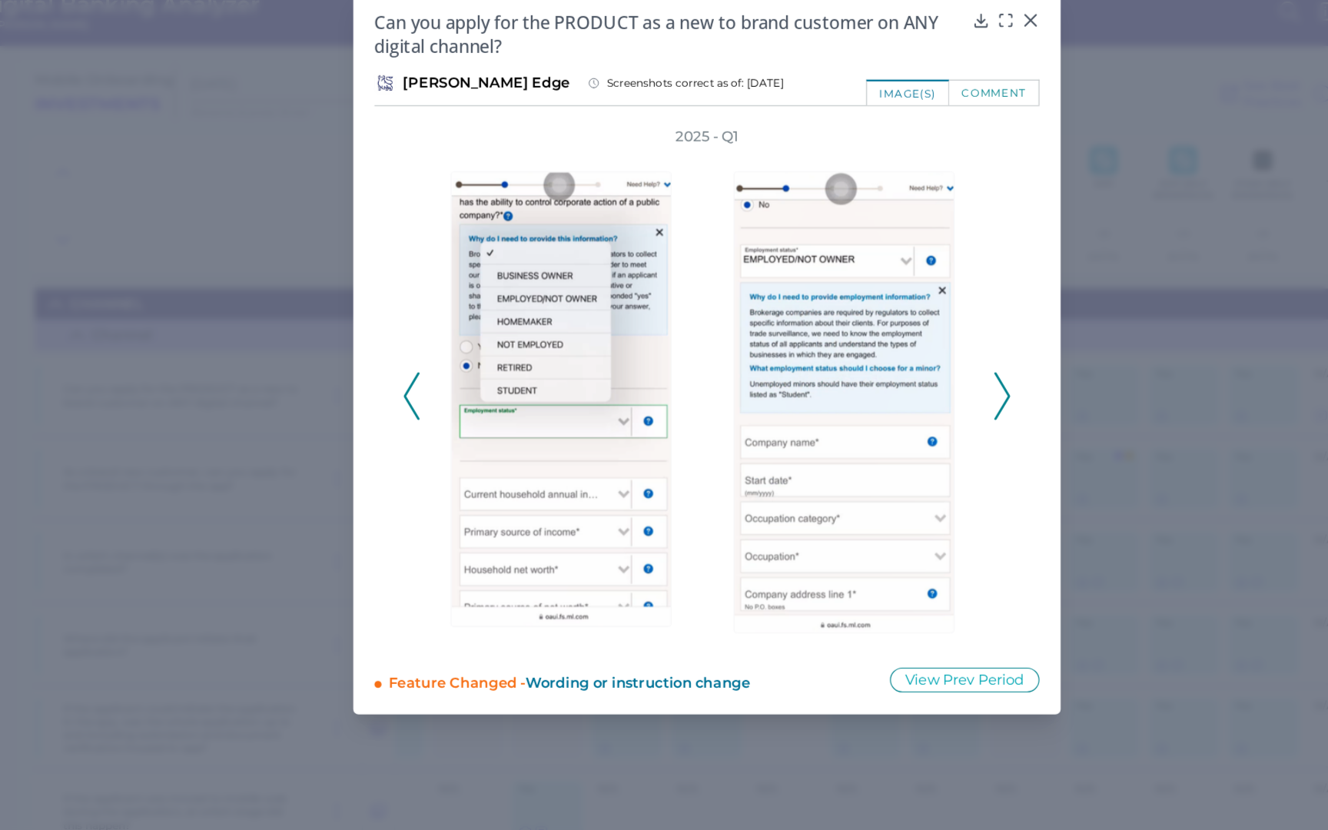
click at [920, 368] on icon at bounding box center [920, 365] width 14 height 41
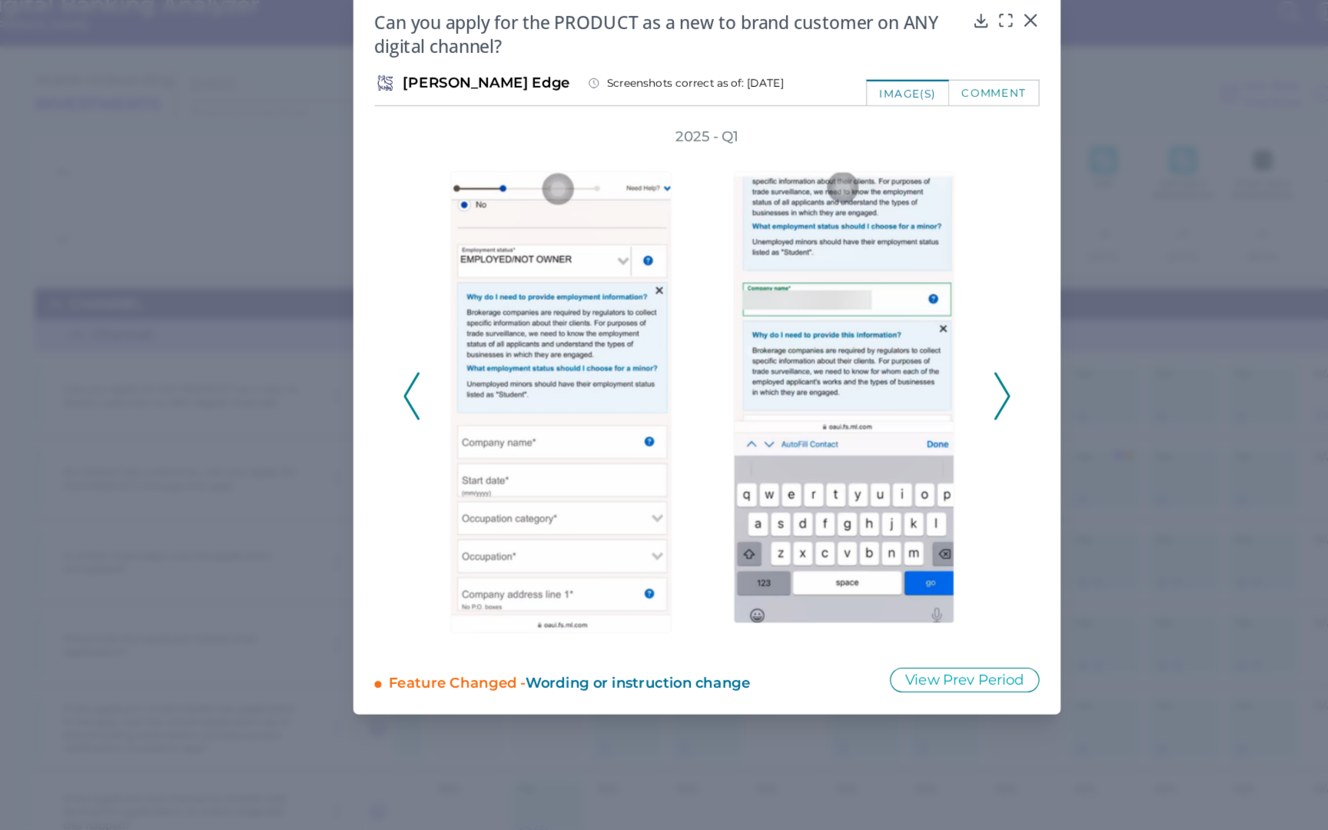
click at [920, 368] on icon at bounding box center [920, 365] width 14 height 41
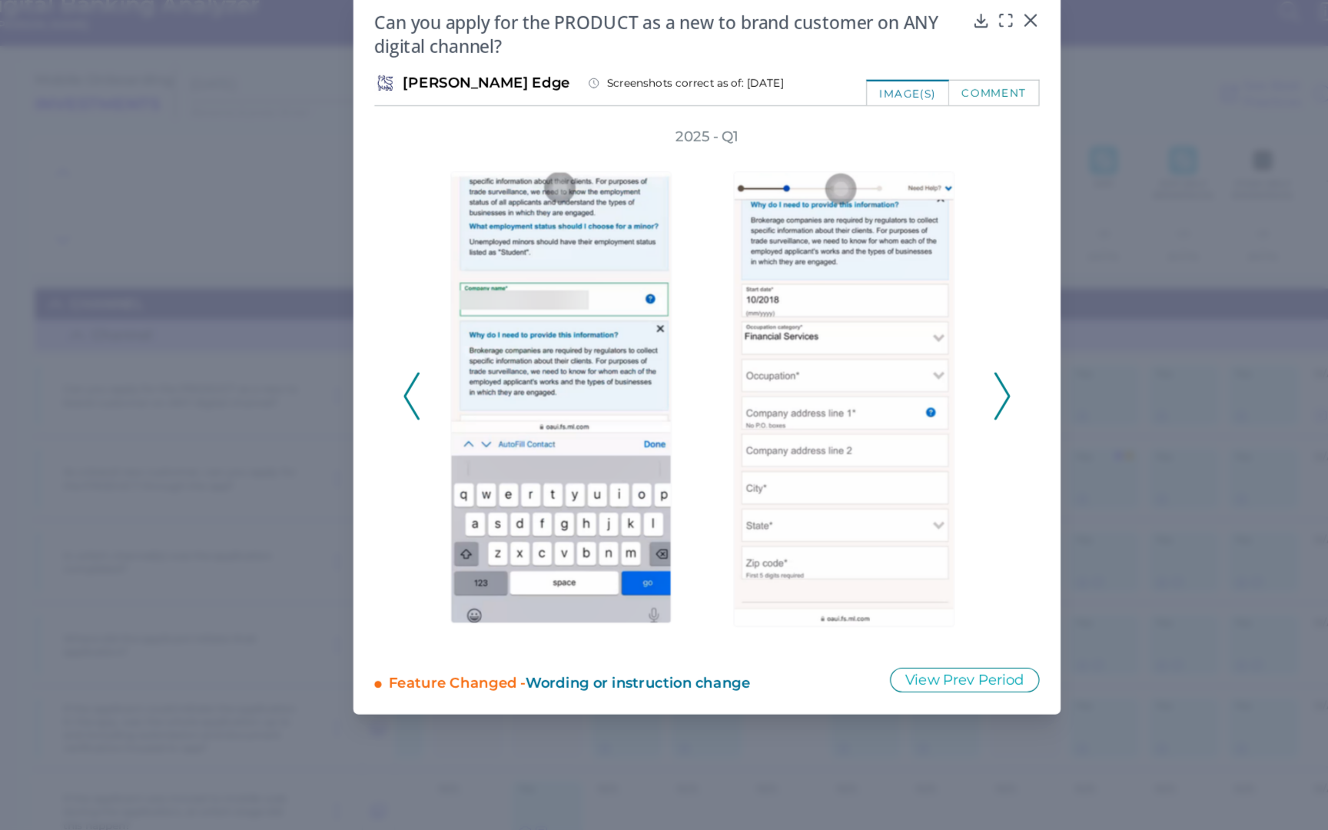
click at [920, 368] on icon at bounding box center [920, 365] width 14 height 41
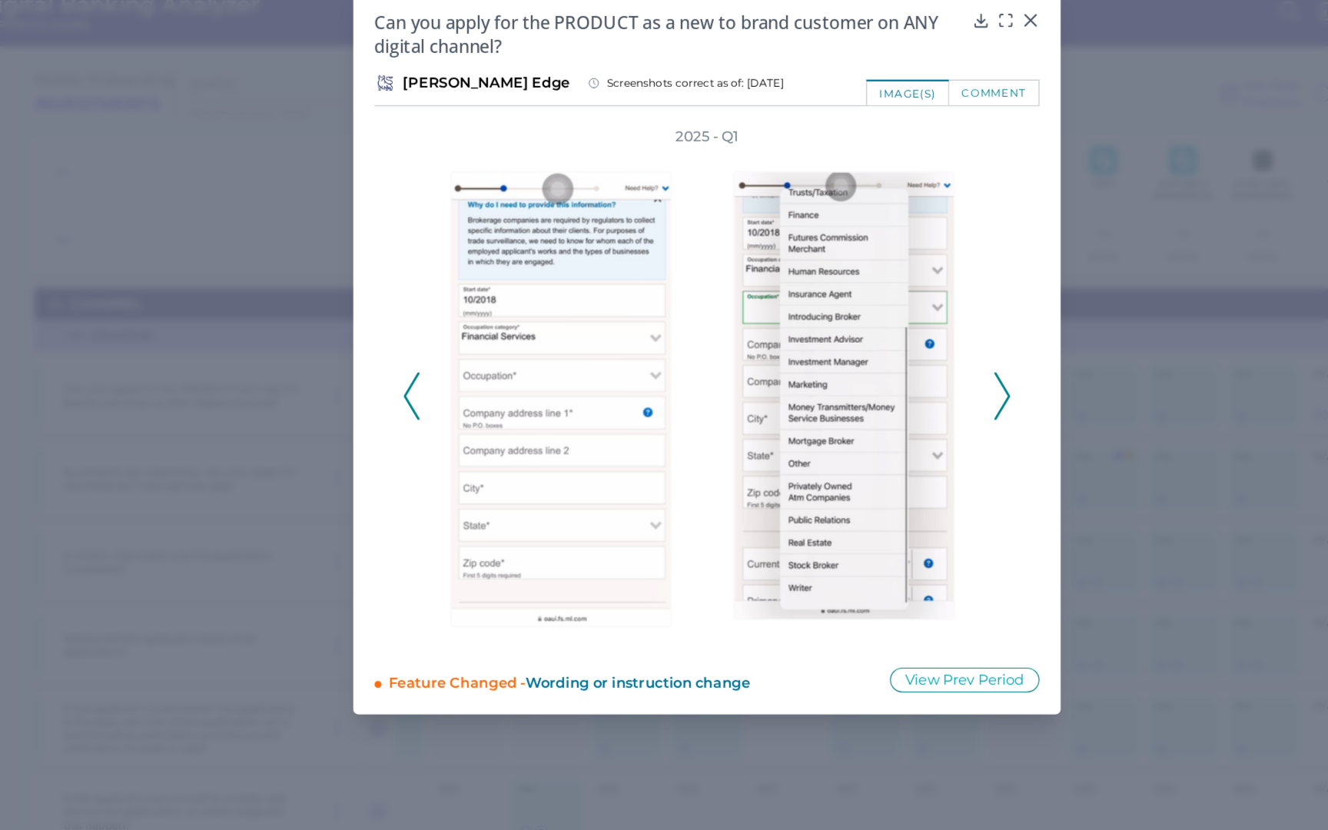
click at [920, 368] on icon at bounding box center [920, 365] width 14 height 41
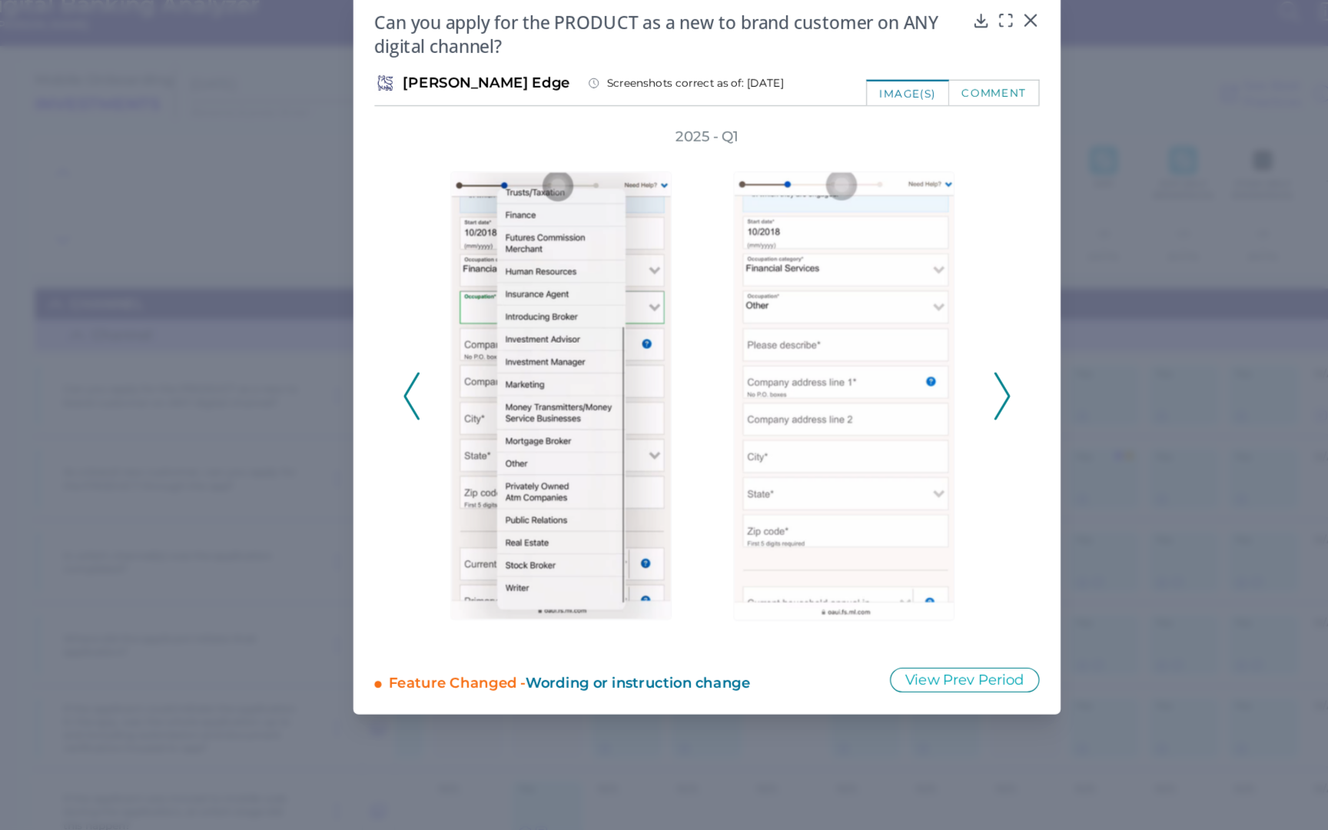
click at [922, 368] on icon at bounding box center [920, 365] width 14 height 41
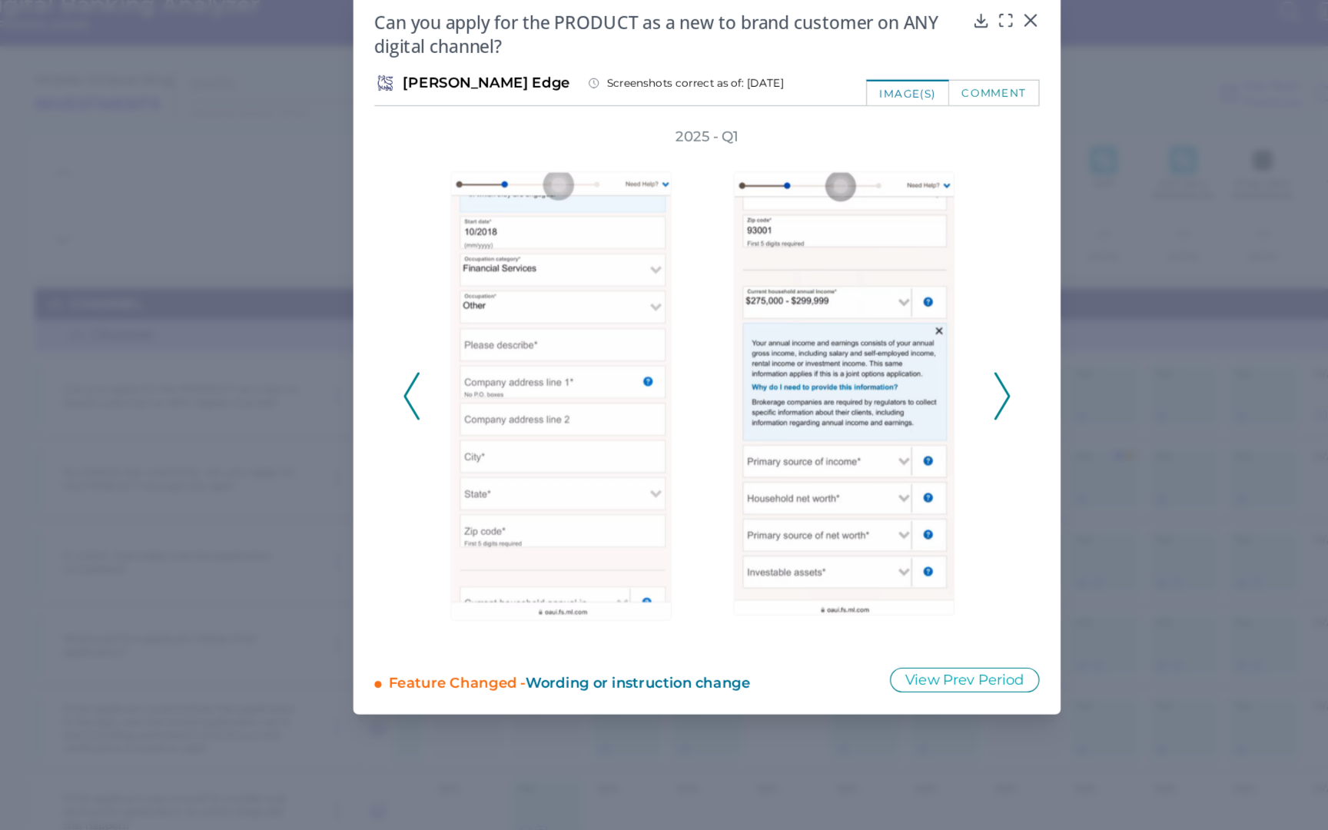
click at [923, 368] on polyline at bounding box center [920, 365] width 12 height 39
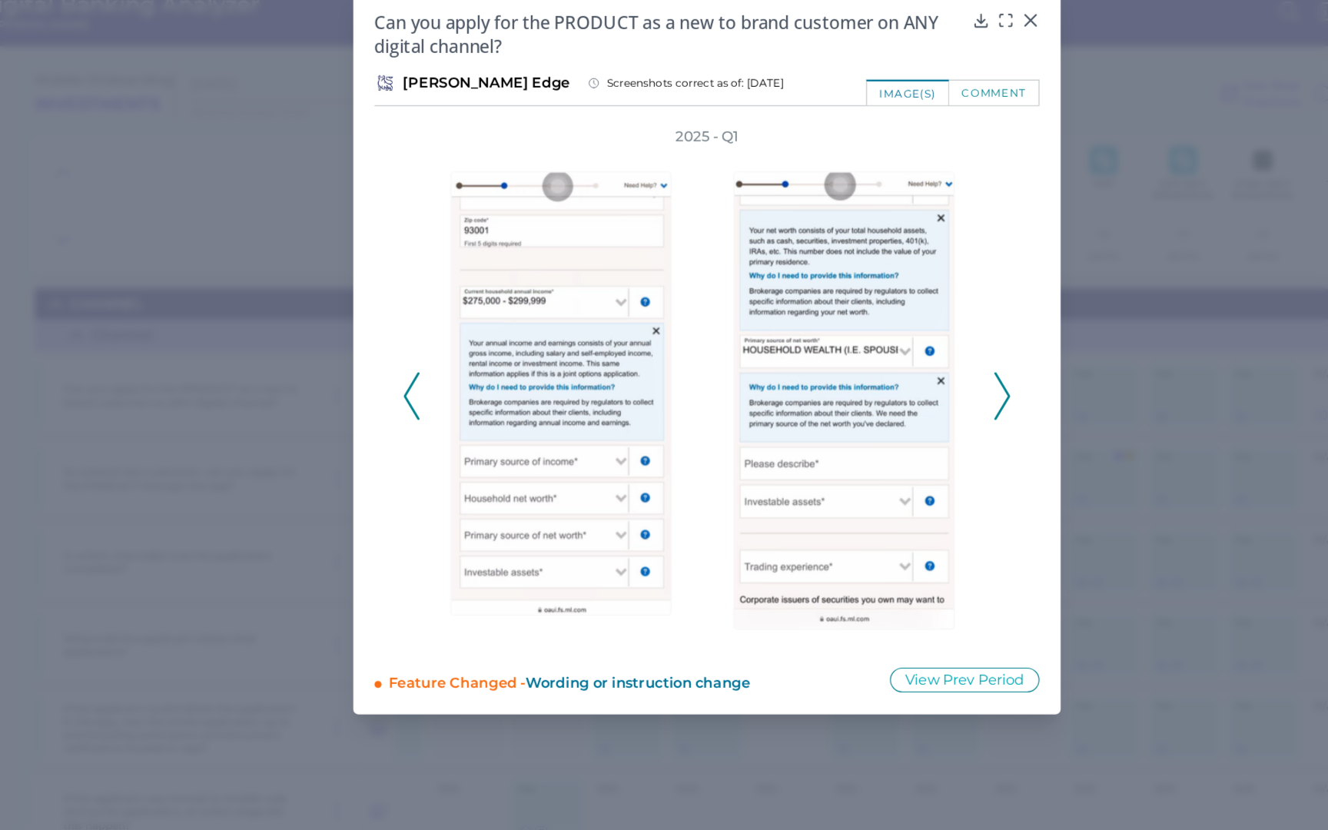
click at [923, 368] on polyline at bounding box center [920, 365] width 12 height 39
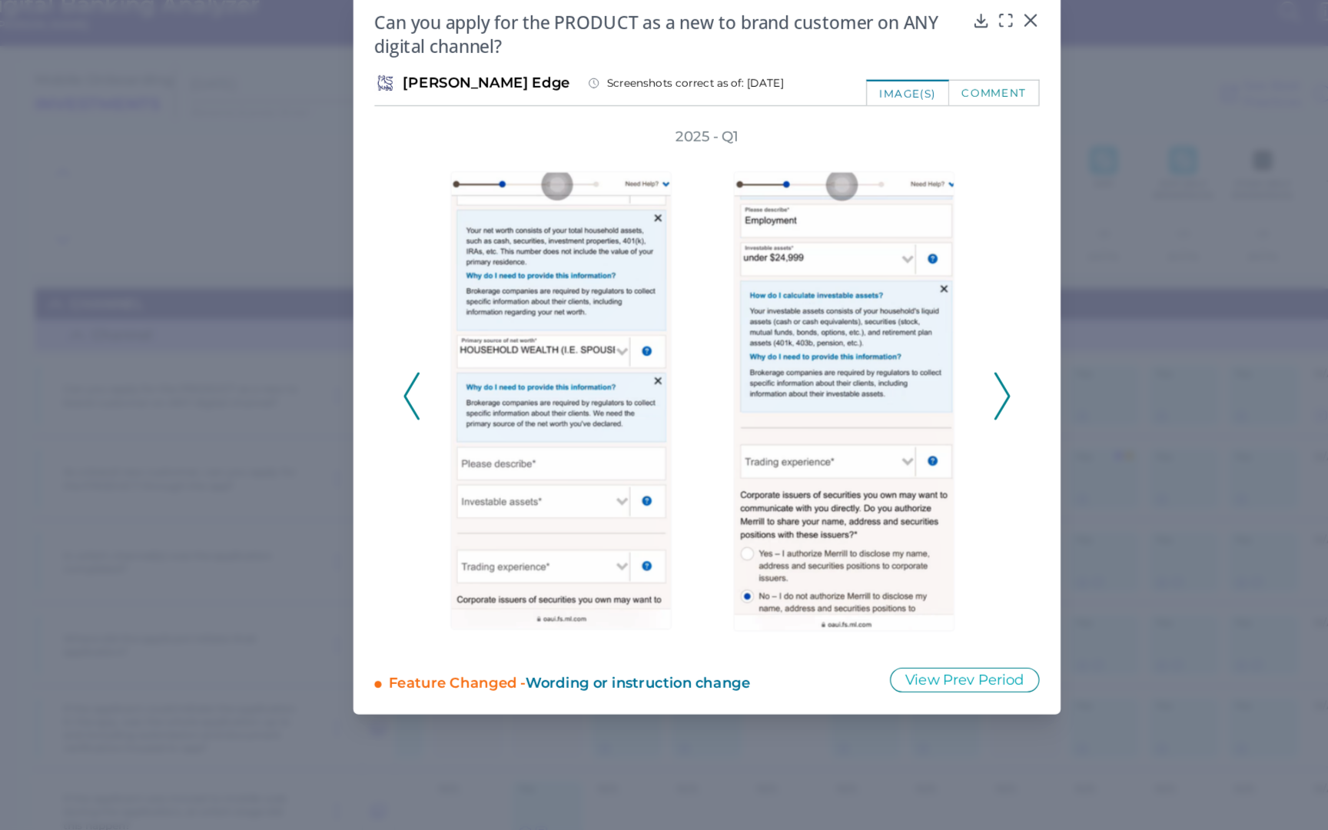
click at [923, 368] on polyline at bounding box center [920, 365] width 12 height 39
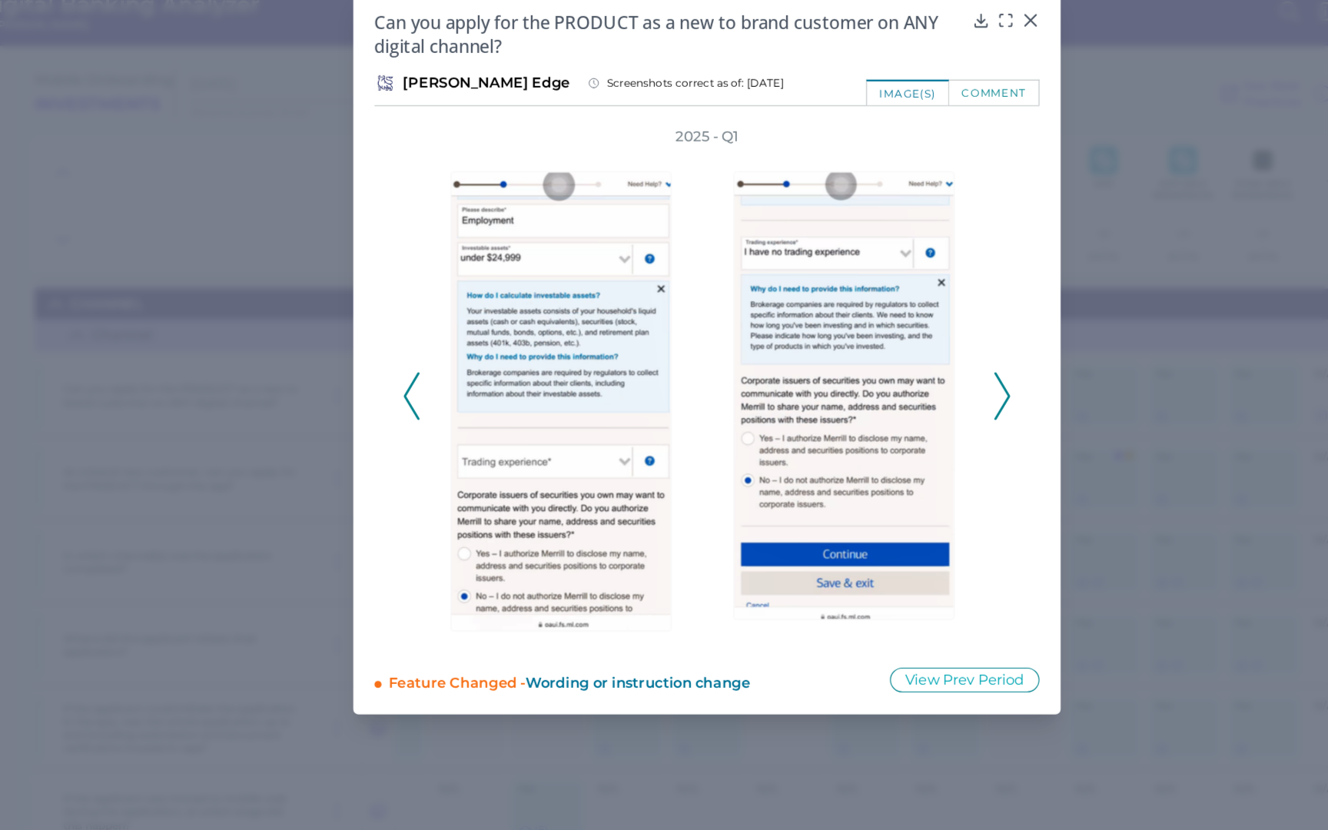
click at [924, 368] on polyline at bounding box center [920, 365] width 12 height 39
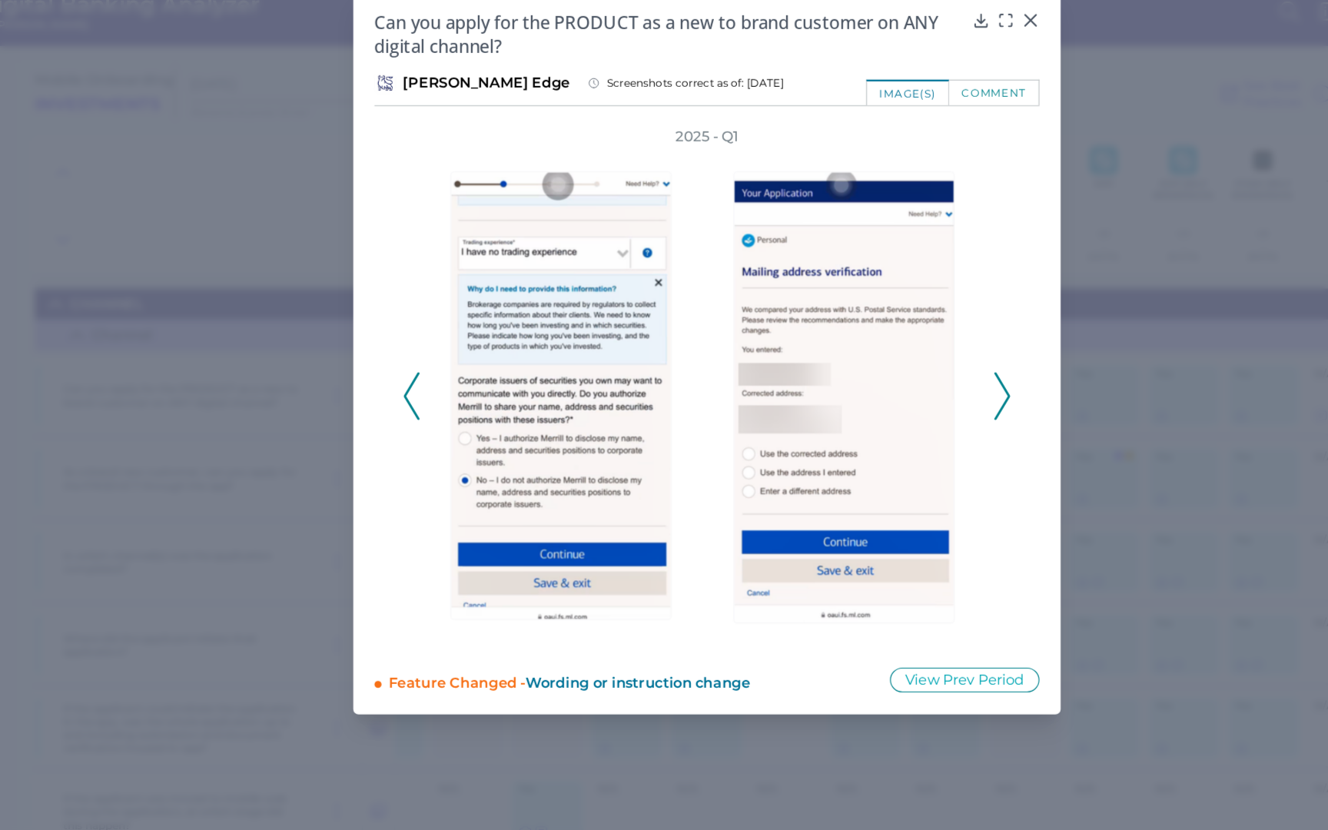
click at [925, 368] on polyline at bounding box center [920, 365] width 12 height 39
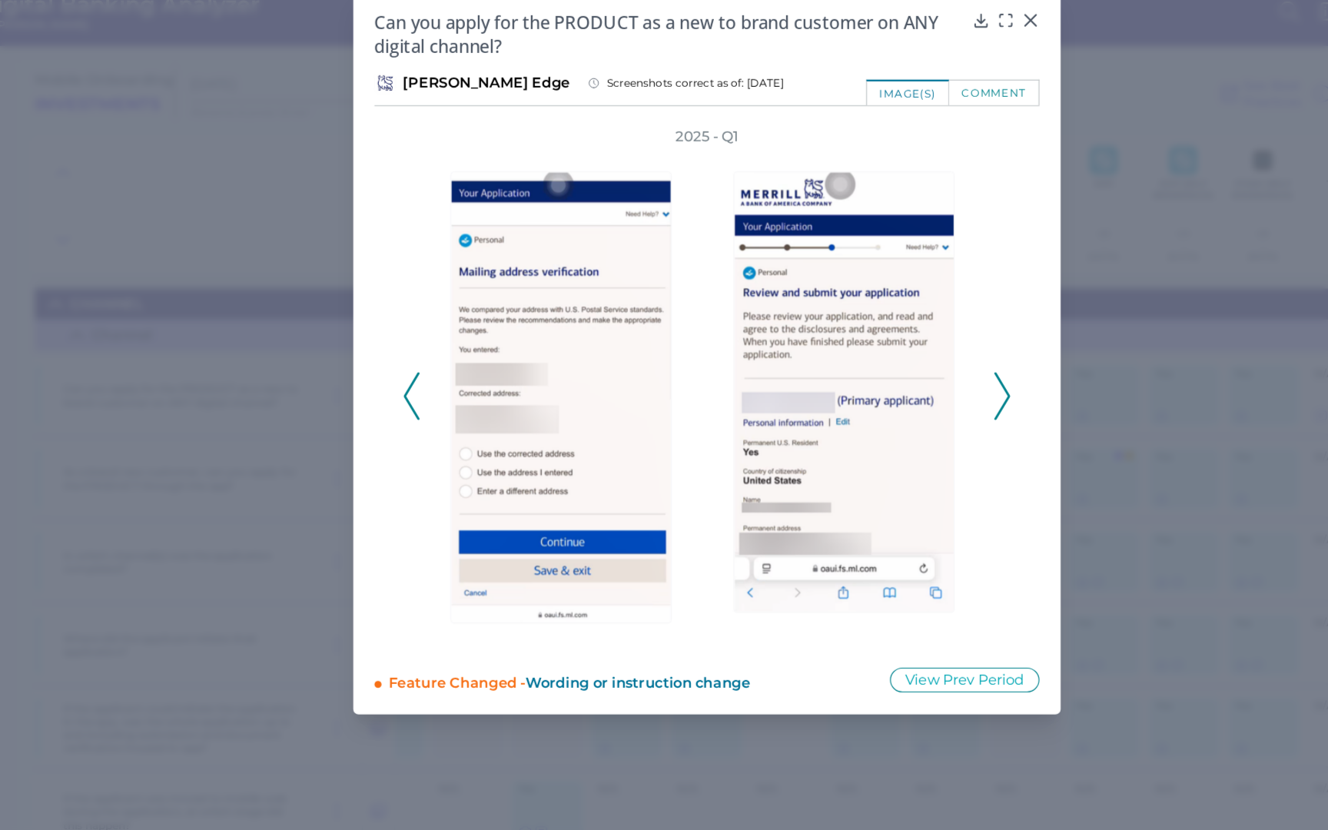
click at [925, 368] on polyline at bounding box center [920, 365] width 12 height 39
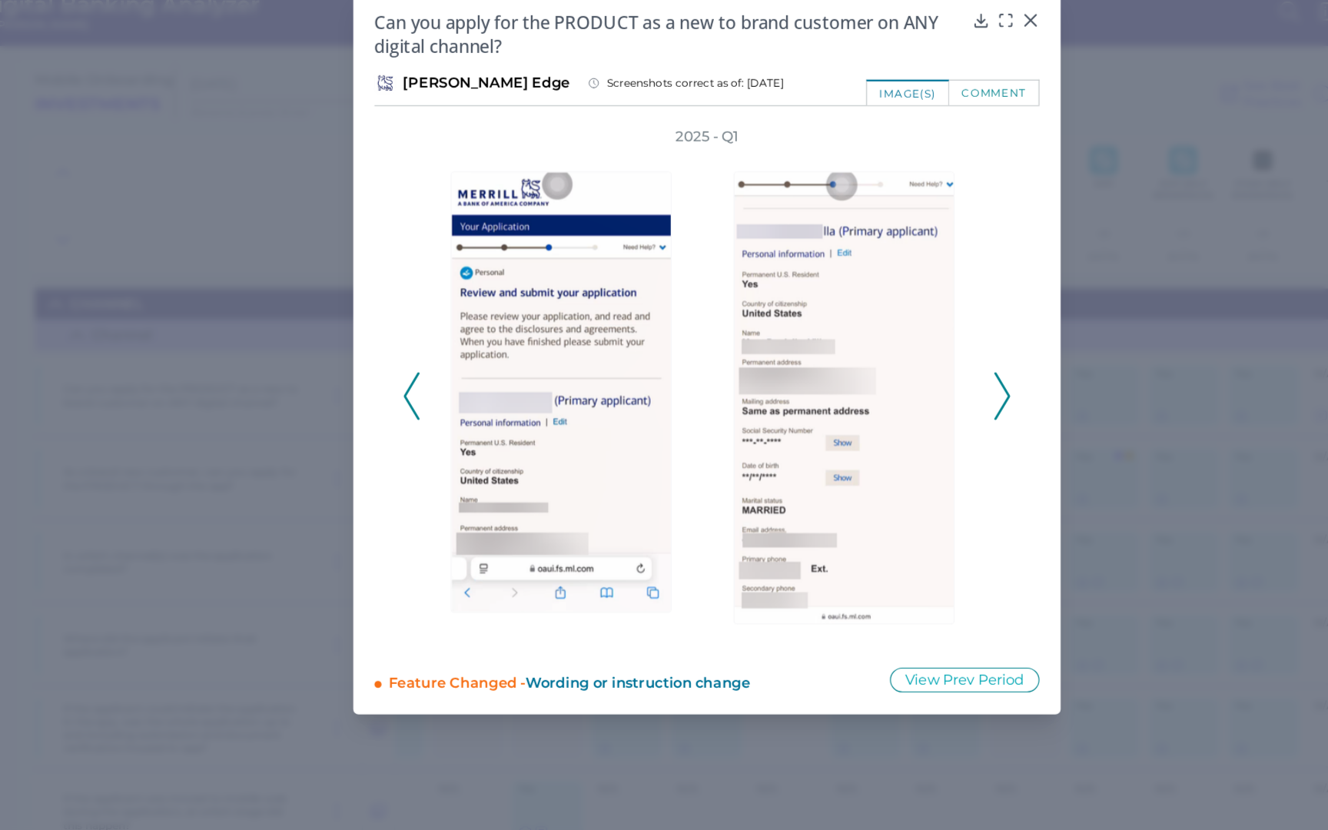
click at [925, 368] on icon at bounding box center [920, 365] width 14 height 41
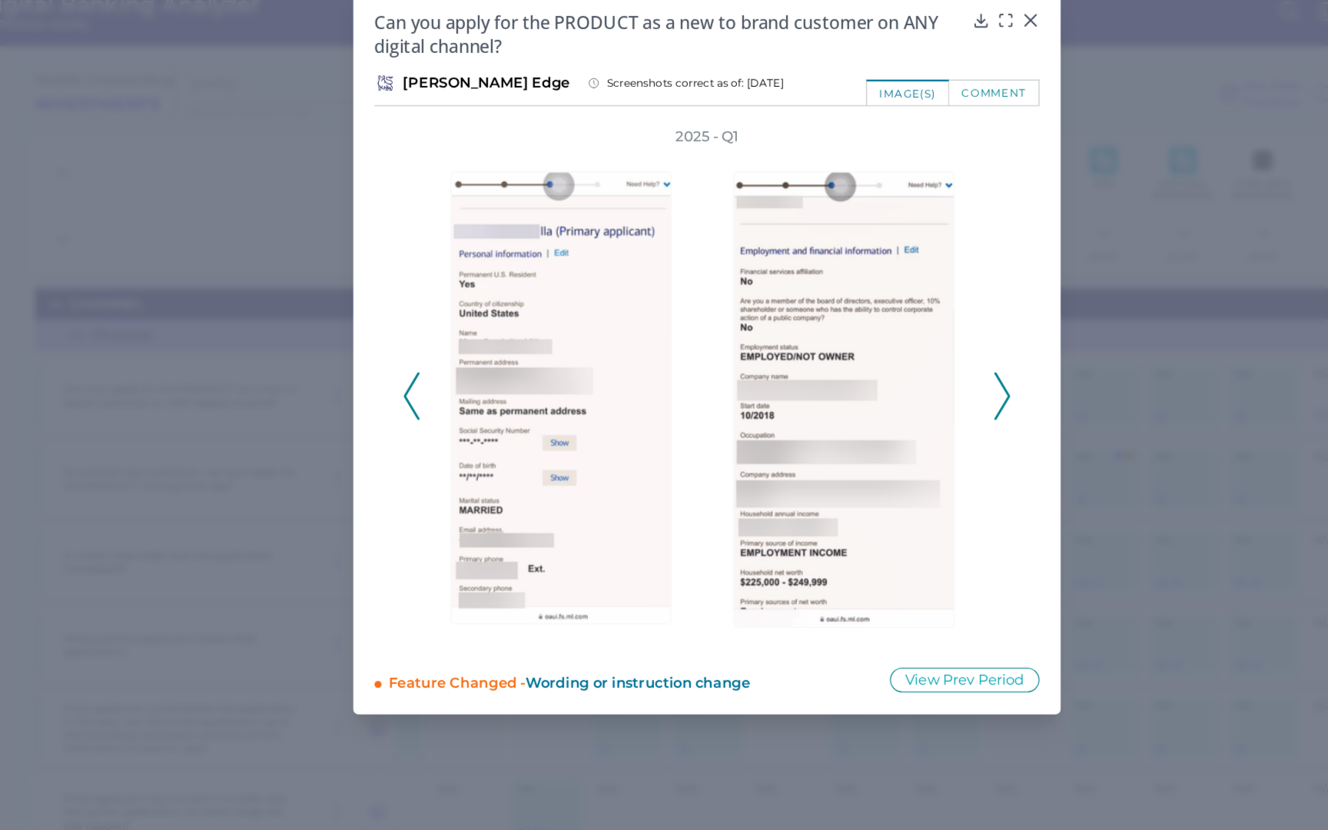
click at [926, 368] on icon at bounding box center [920, 365] width 14 height 41
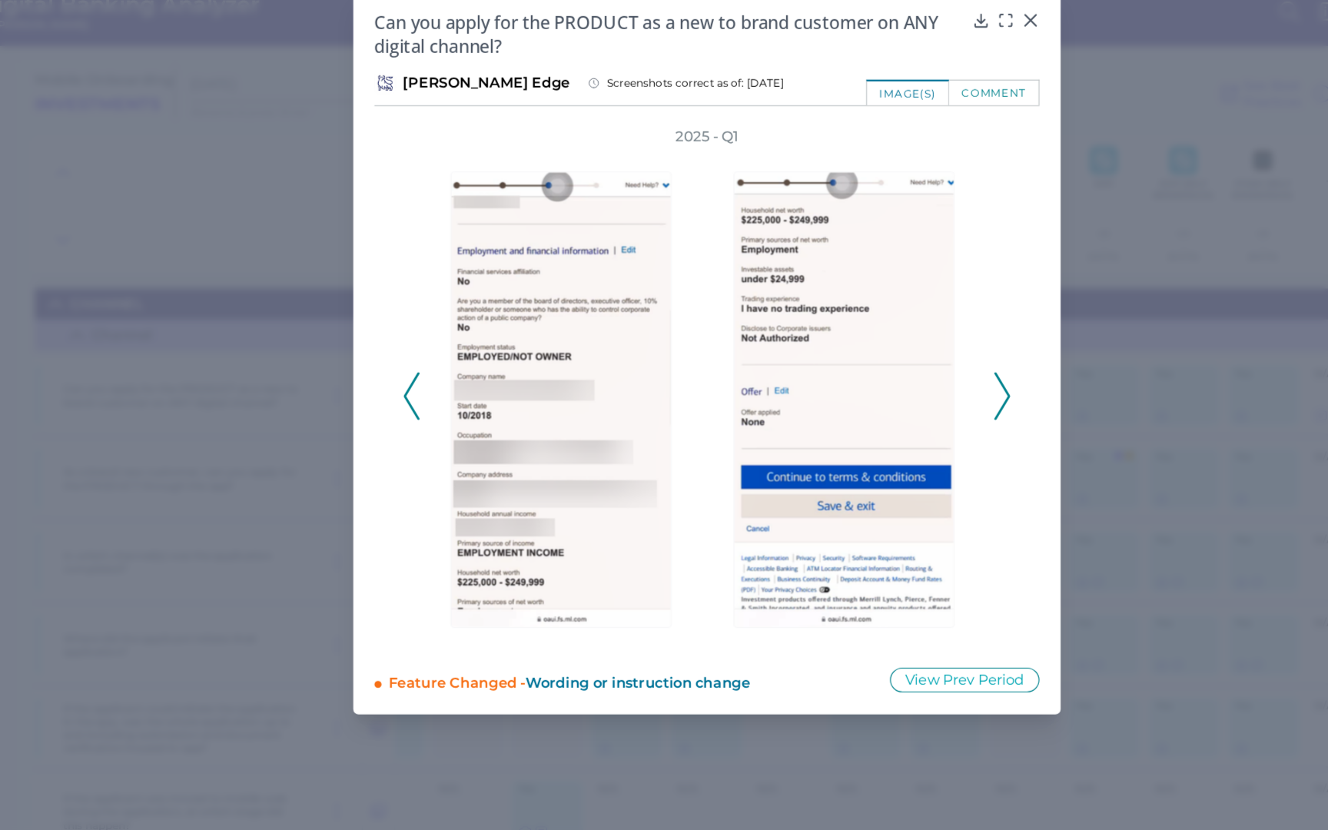
click at [926, 368] on icon at bounding box center [920, 365] width 14 height 41
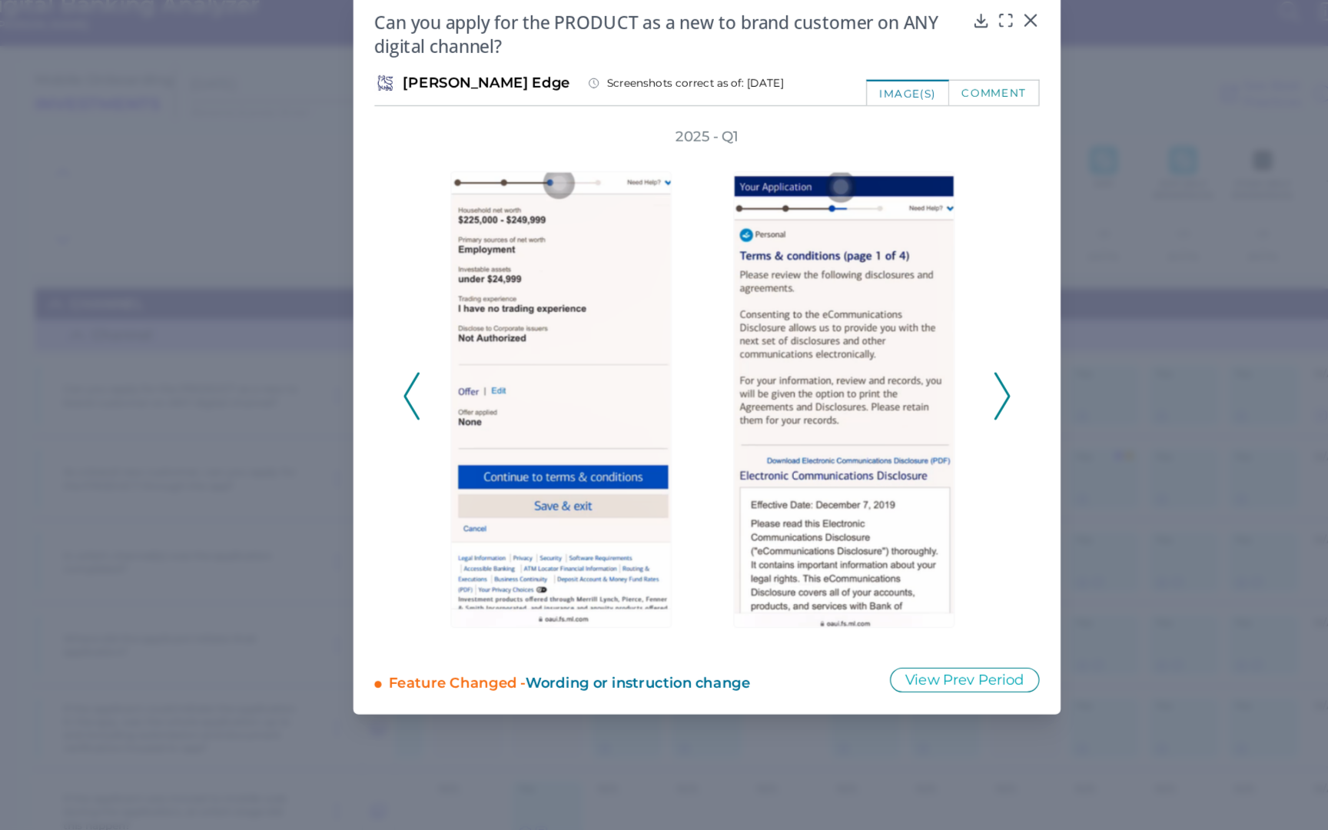
click at [926, 368] on icon at bounding box center [920, 365] width 14 height 41
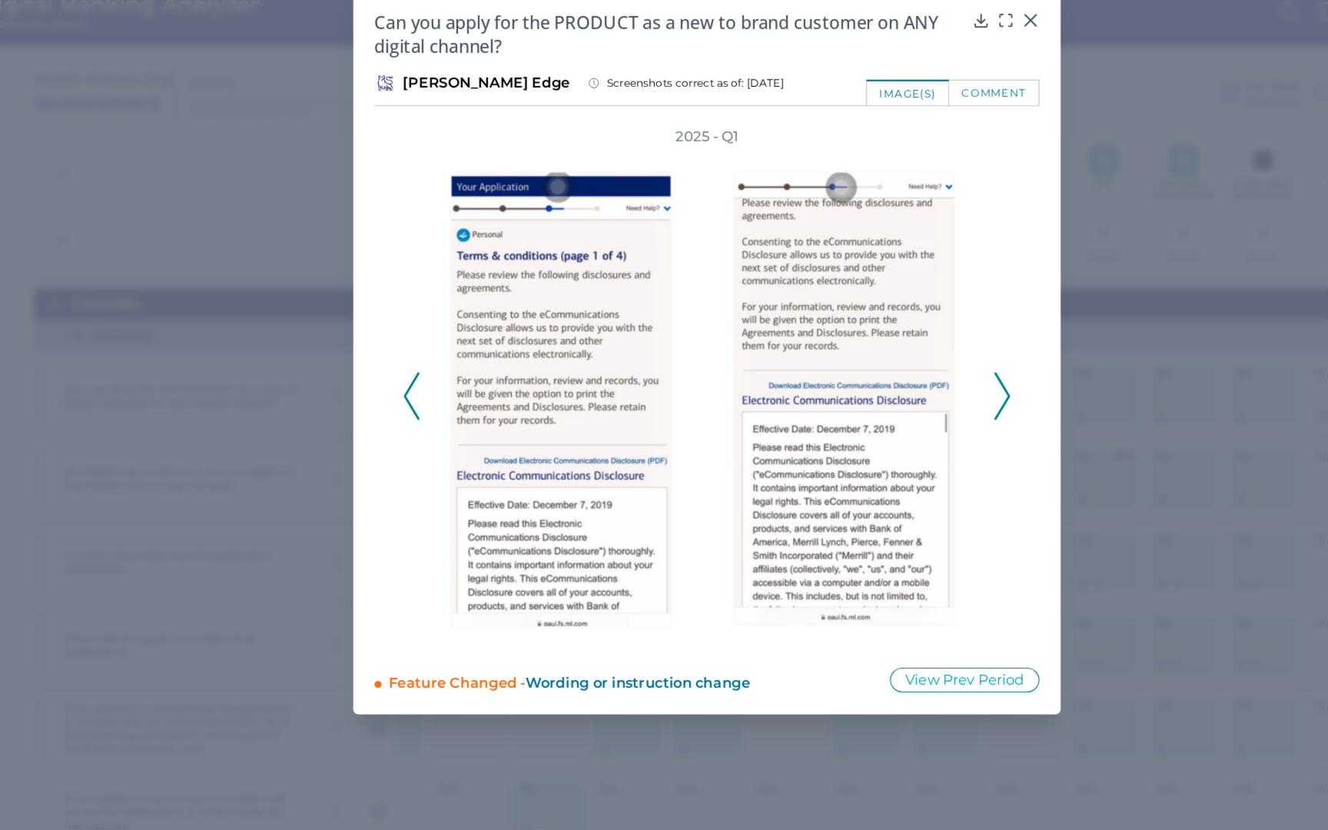
click at [927, 368] on icon at bounding box center [920, 365] width 14 height 41
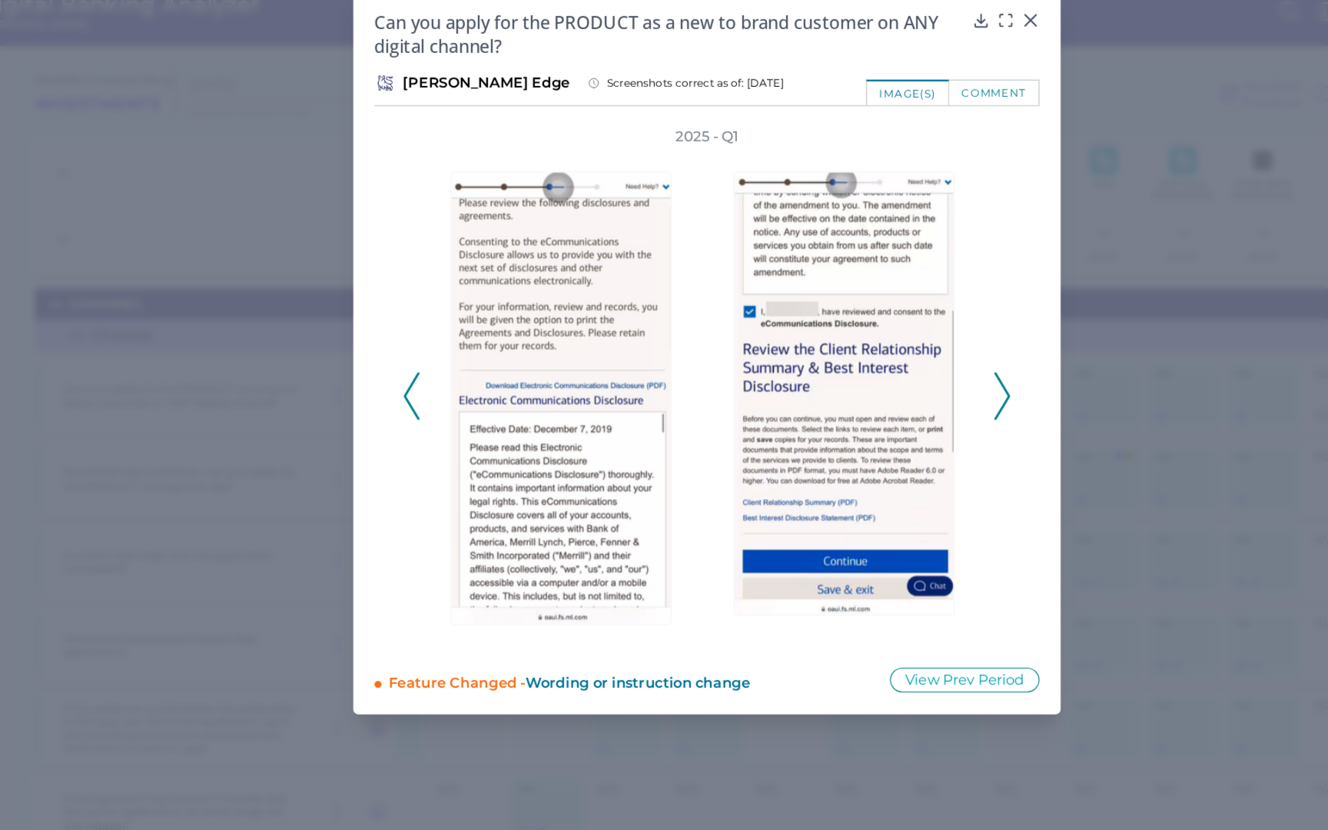
click at [927, 368] on icon at bounding box center [920, 365] width 14 height 41
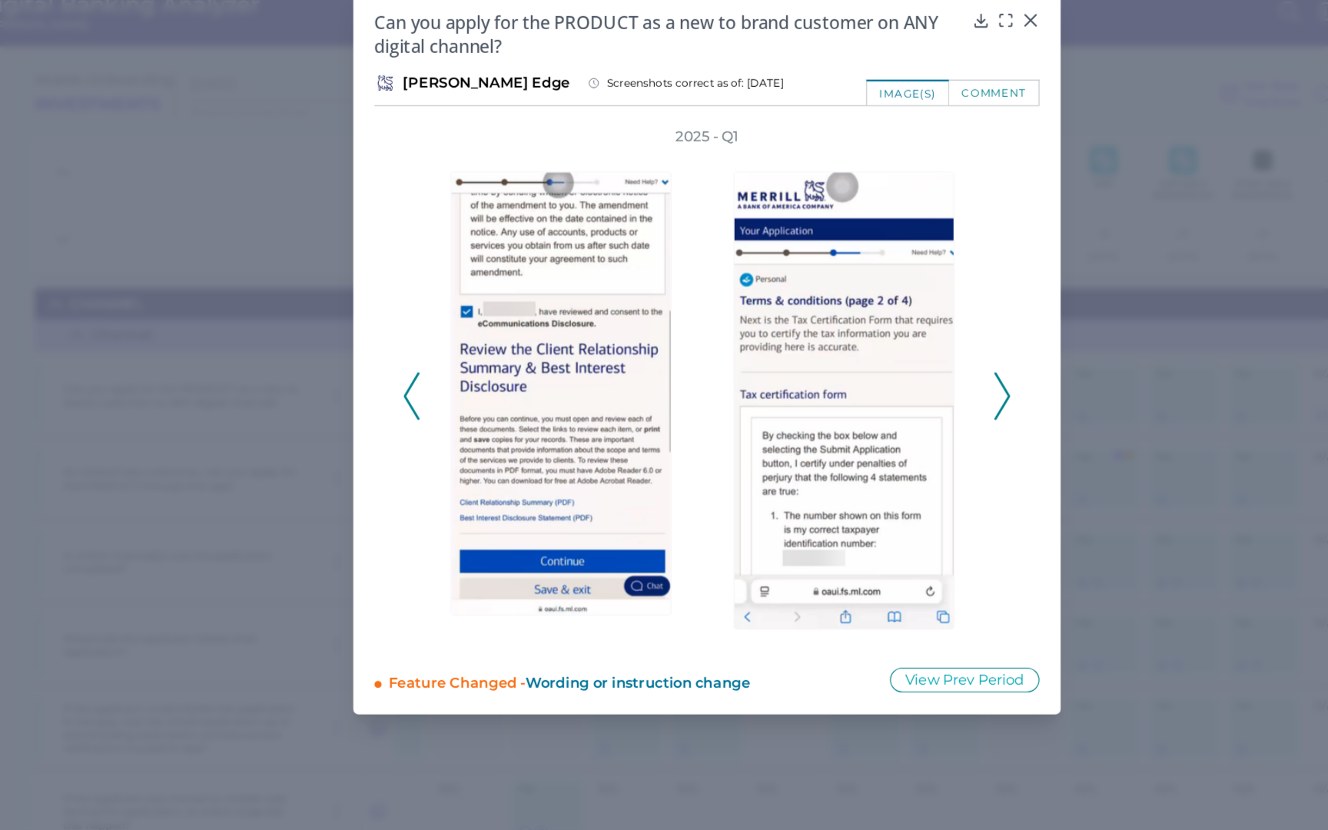
click at [927, 368] on icon at bounding box center [920, 365] width 14 height 41
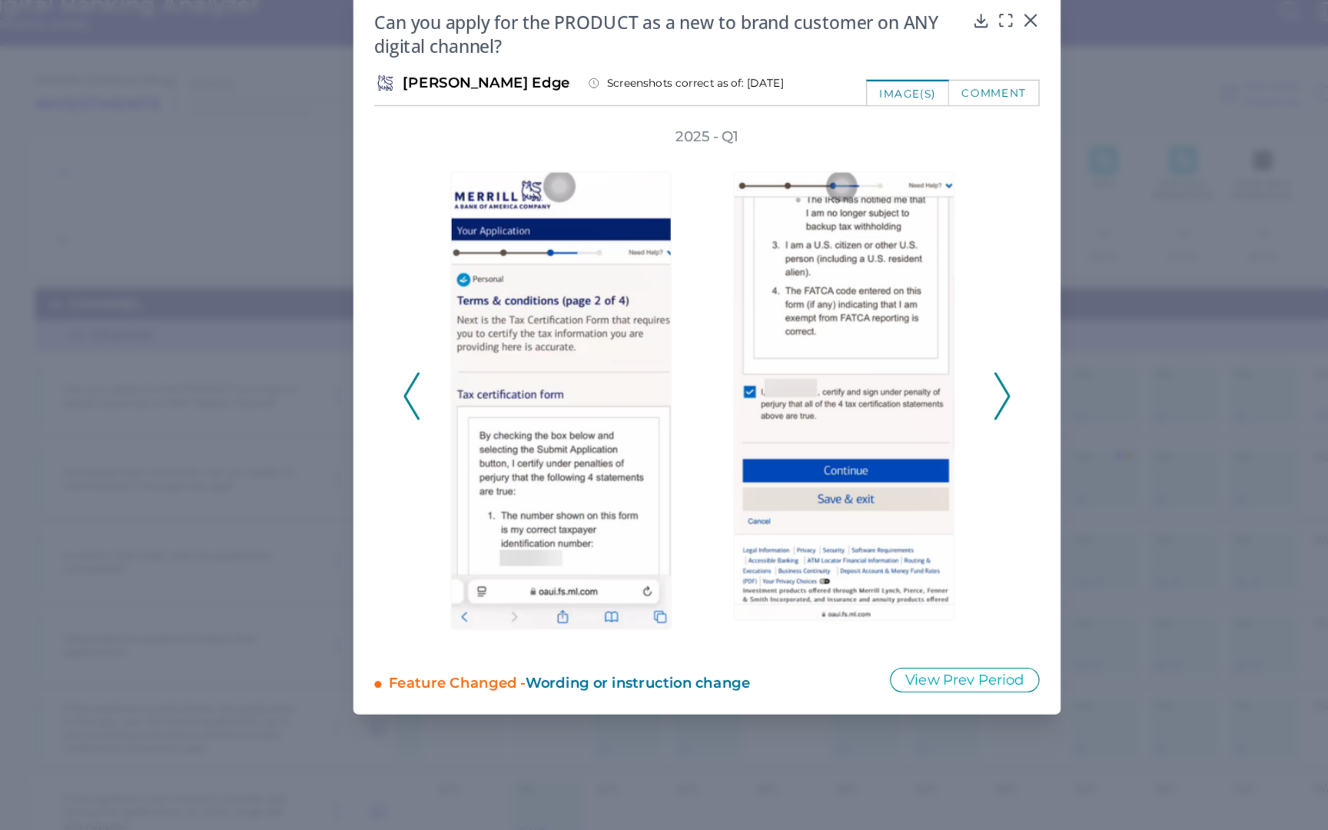
click at [927, 368] on icon at bounding box center [920, 365] width 14 height 41
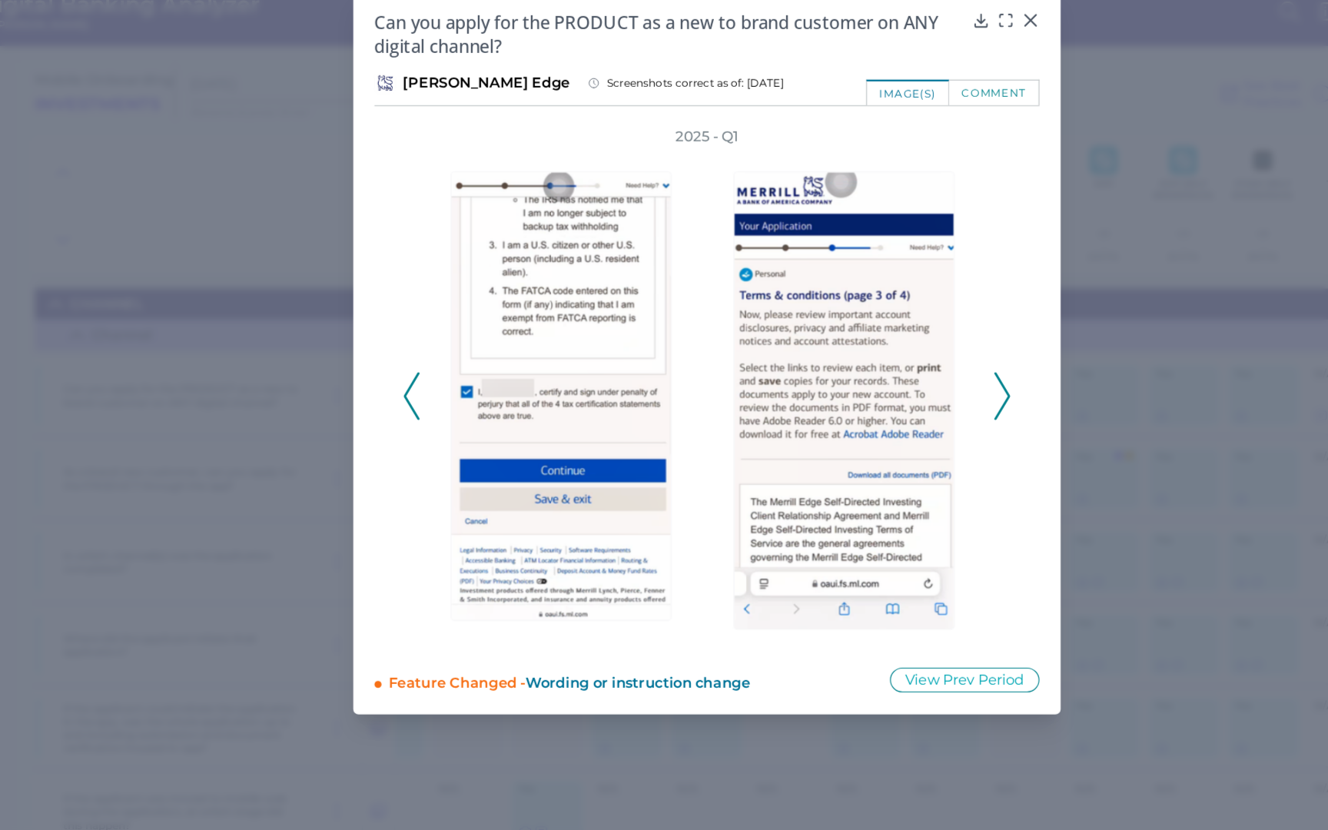
click at [927, 368] on icon at bounding box center [920, 365] width 14 height 41
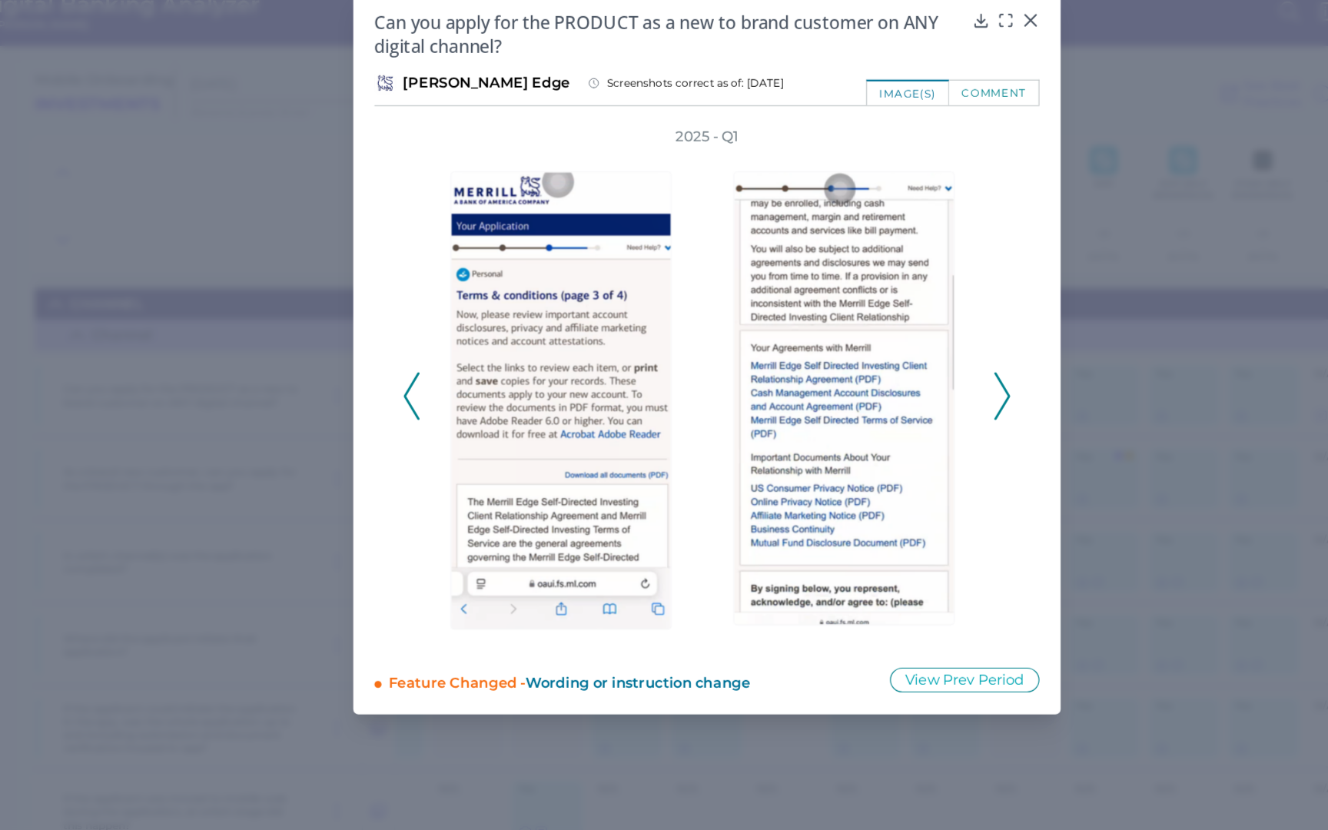
click at [927, 368] on icon at bounding box center [920, 365] width 14 height 41
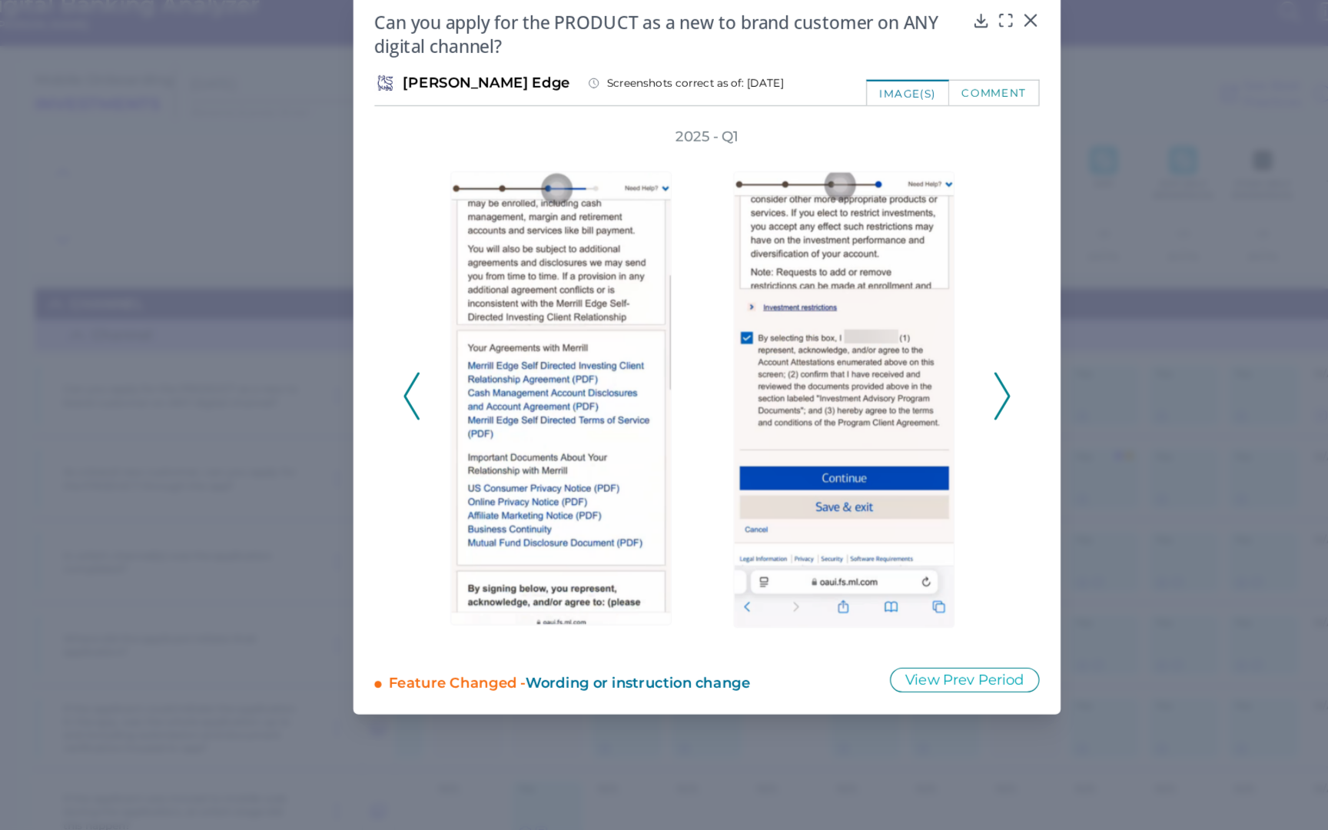
click at [927, 368] on icon at bounding box center [920, 365] width 14 height 41
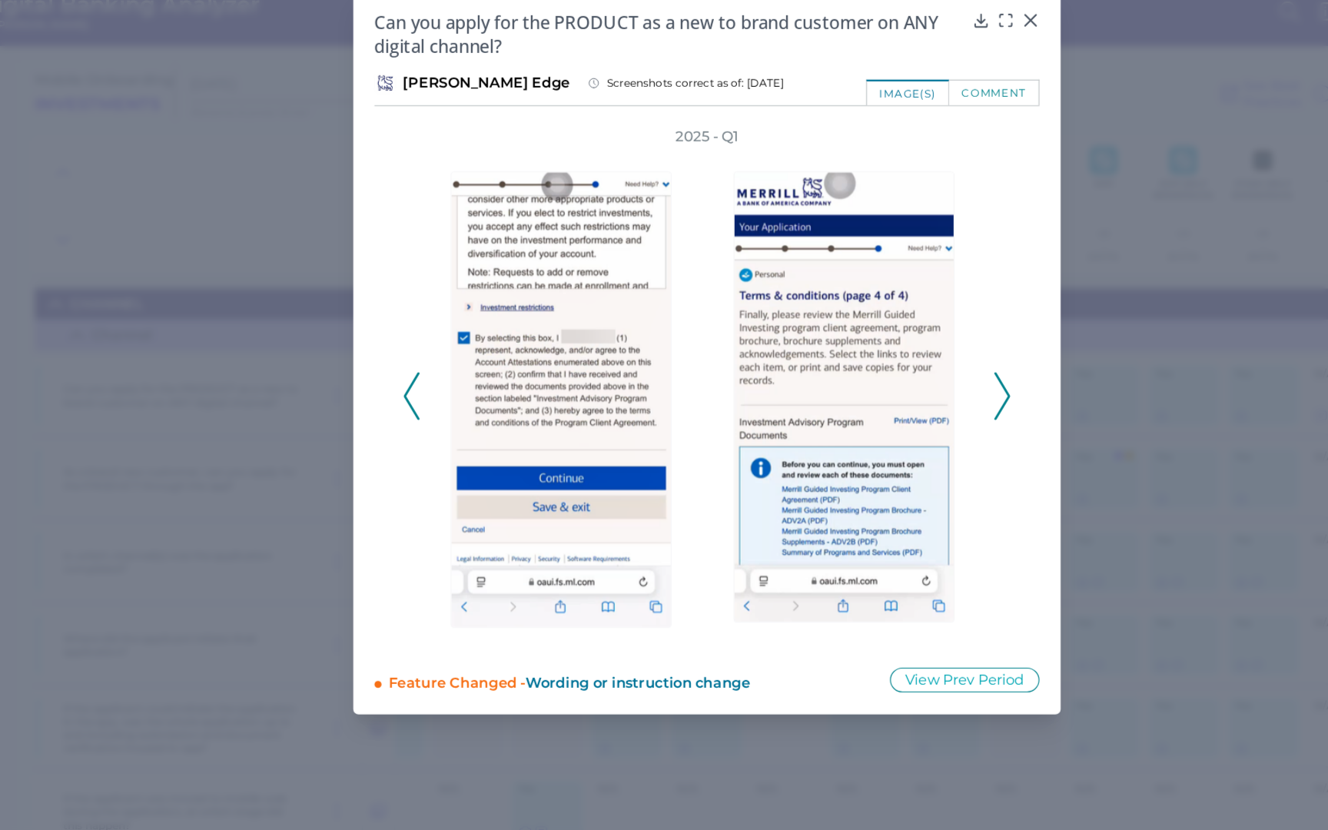
click at [927, 368] on button at bounding box center [920, 365] width 15 height 41
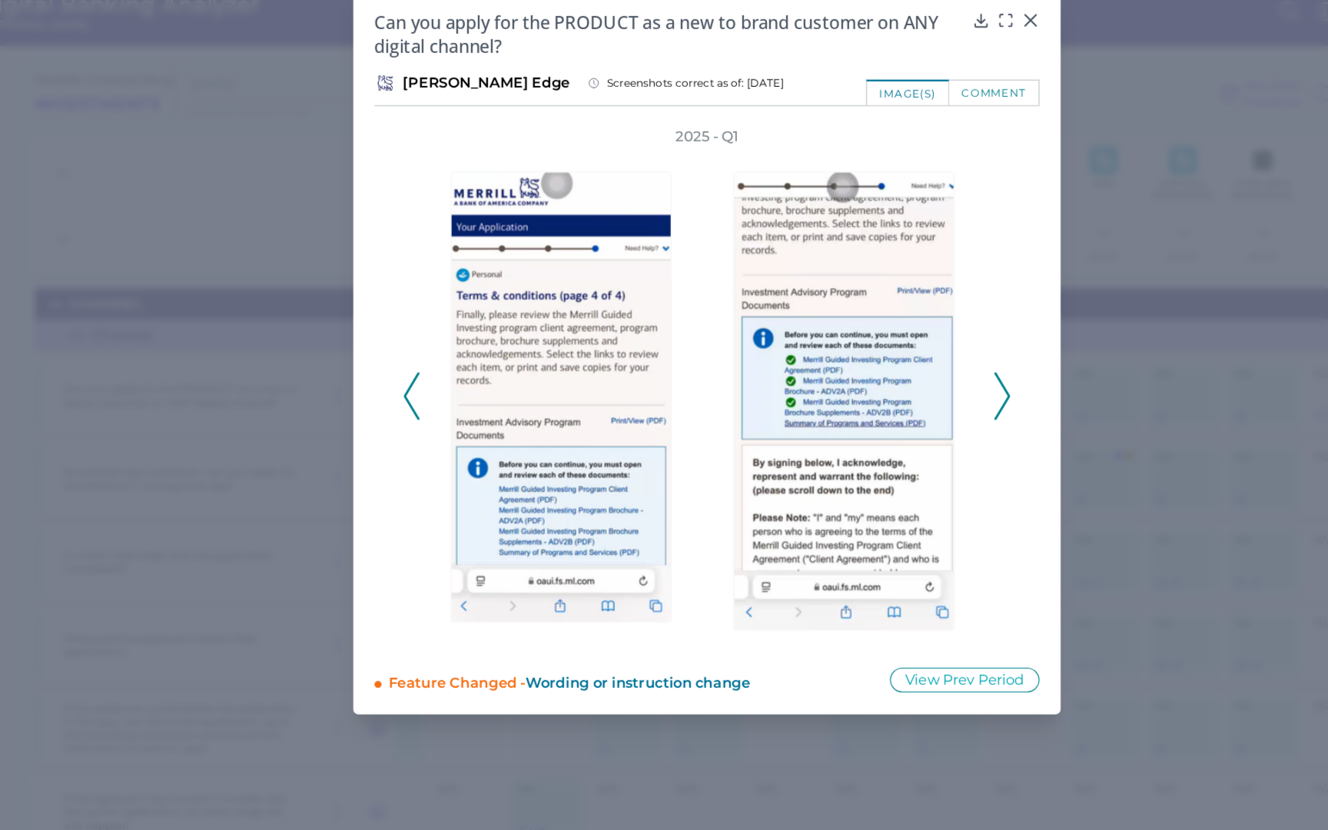
click at [927, 368] on button at bounding box center [920, 365] width 15 height 41
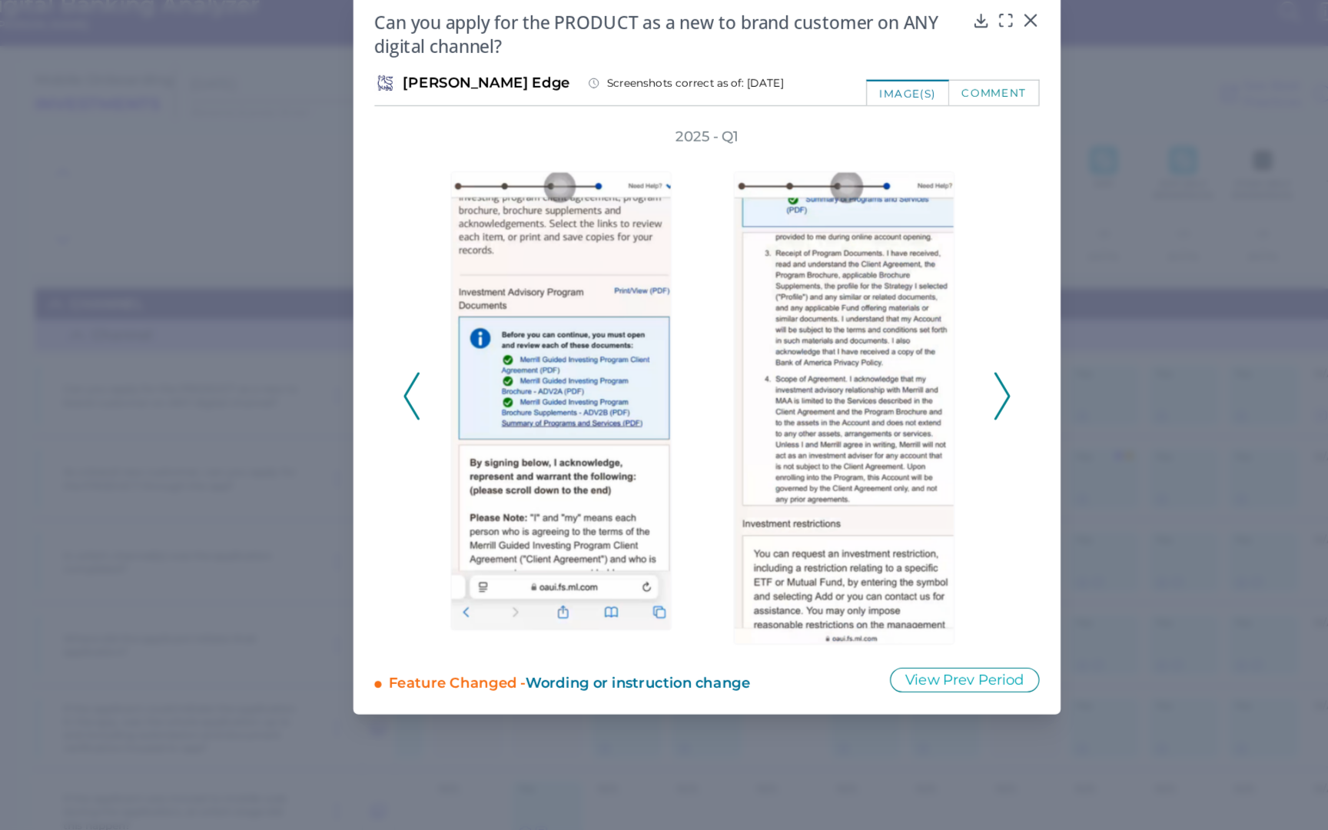
click at [927, 368] on button at bounding box center [920, 365] width 15 height 41
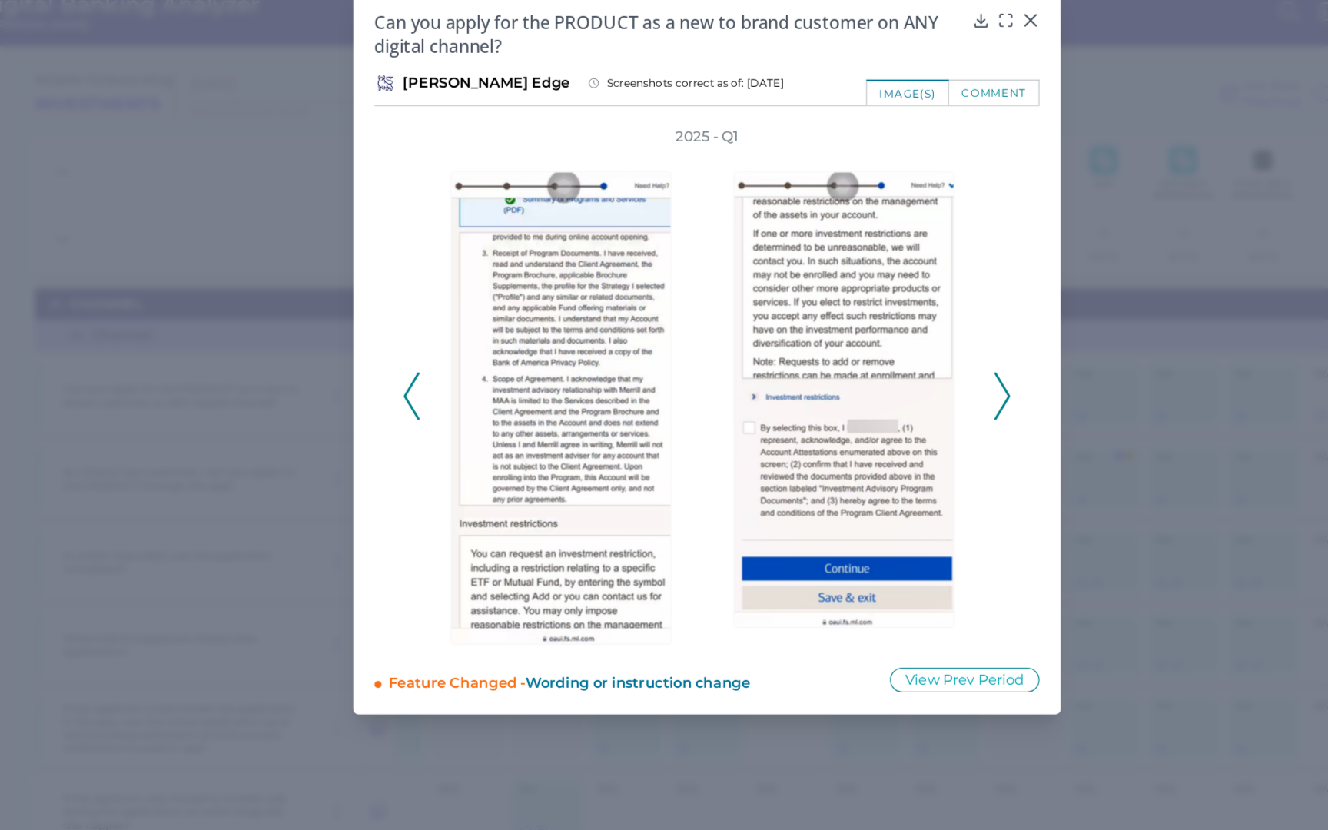
click at [927, 368] on button at bounding box center [920, 365] width 15 height 41
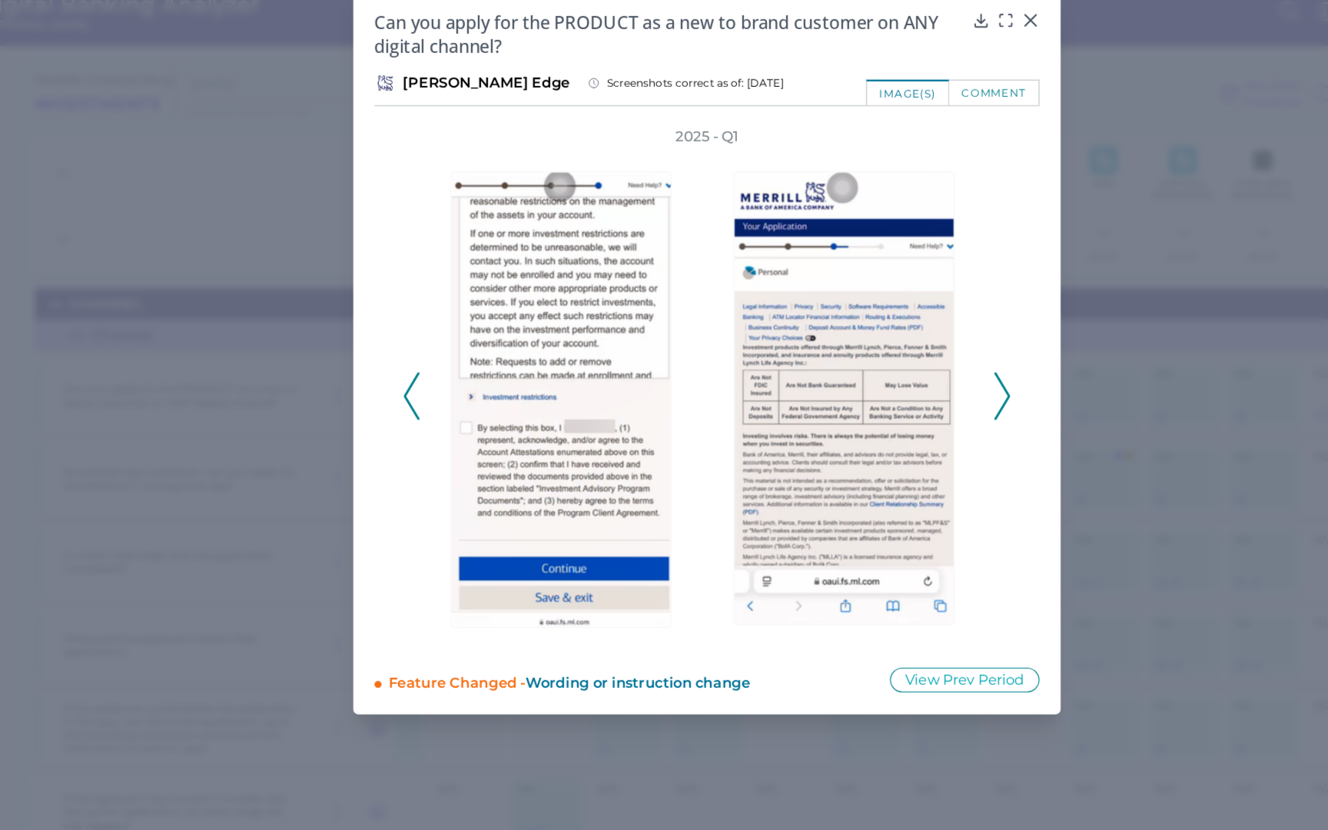
click at [927, 368] on button at bounding box center [920, 365] width 15 height 41
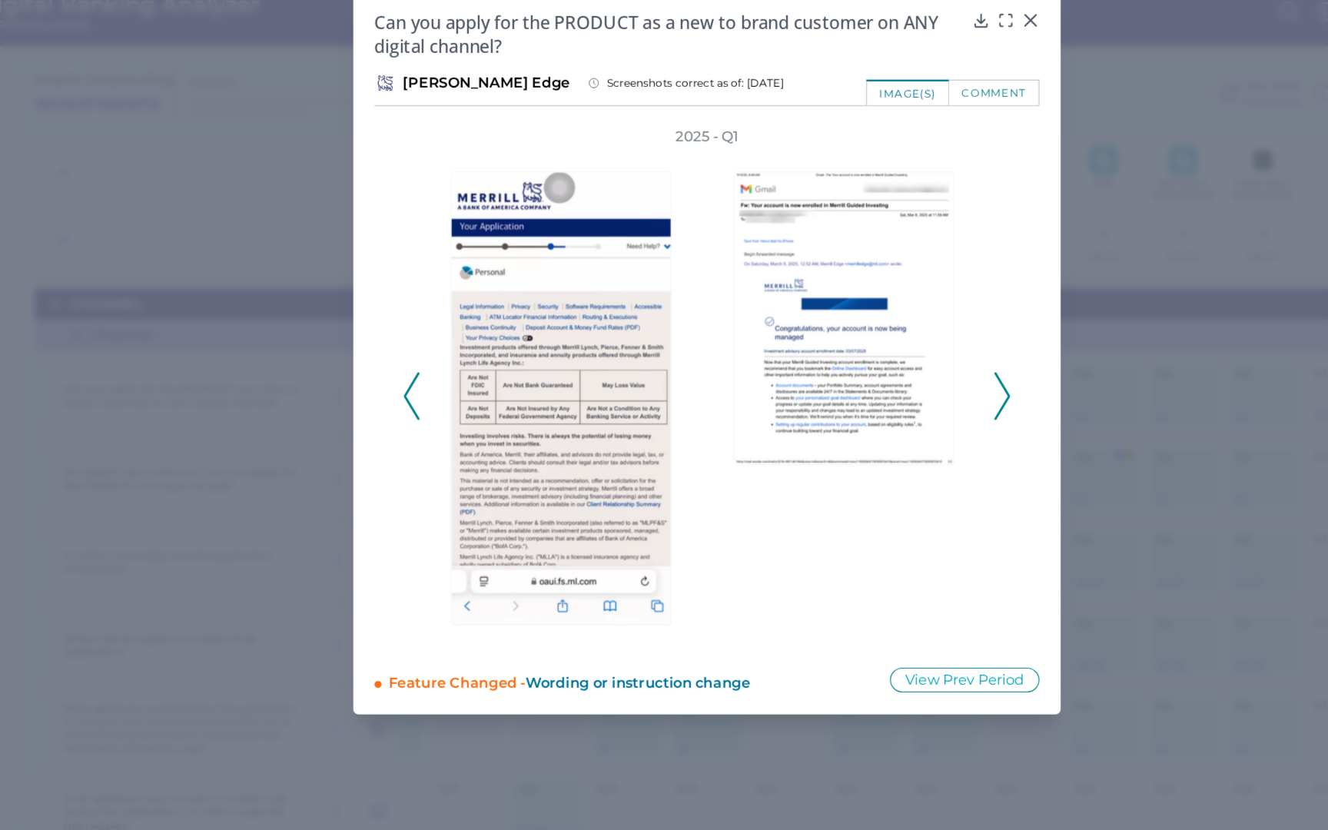
click at [927, 368] on button at bounding box center [920, 365] width 15 height 41
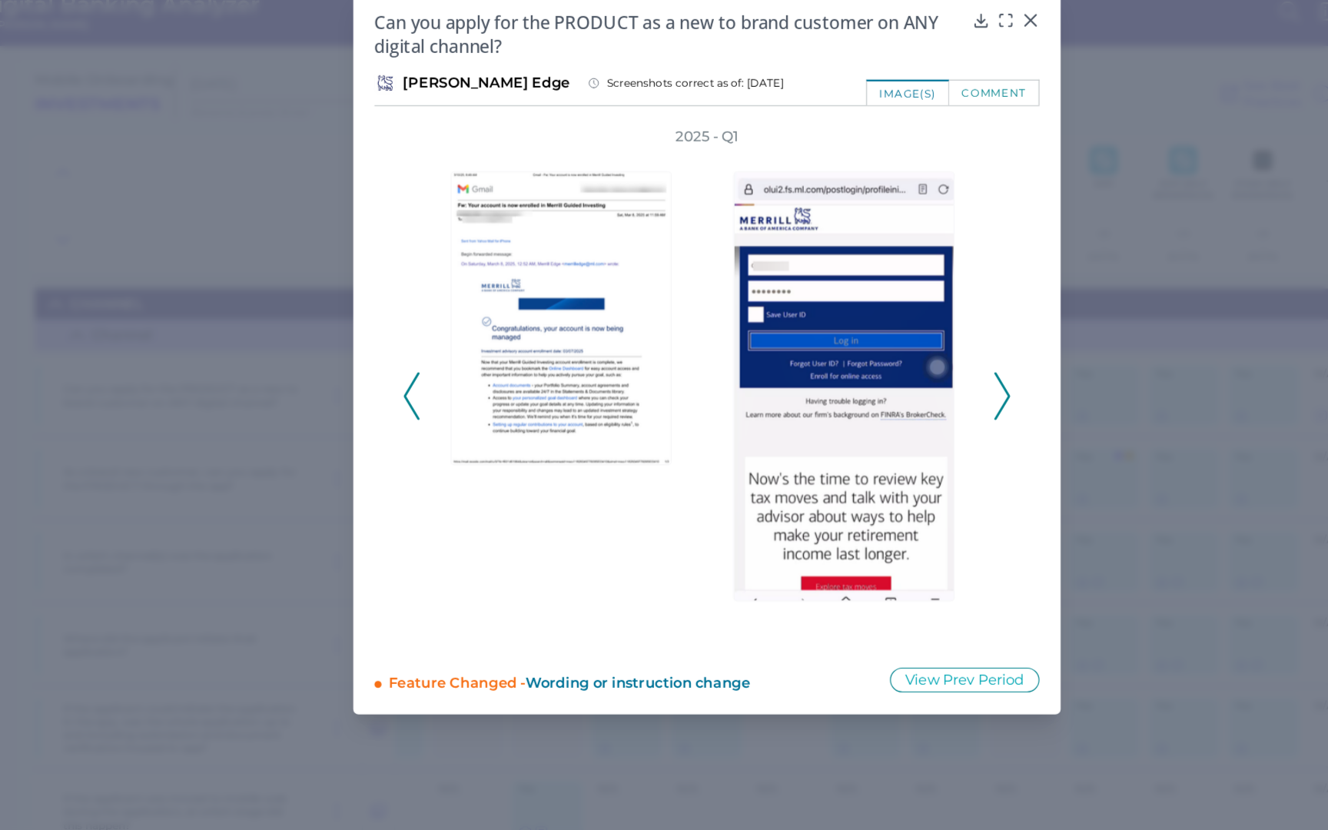
click at [927, 368] on button at bounding box center [920, 365] width 15 height 41
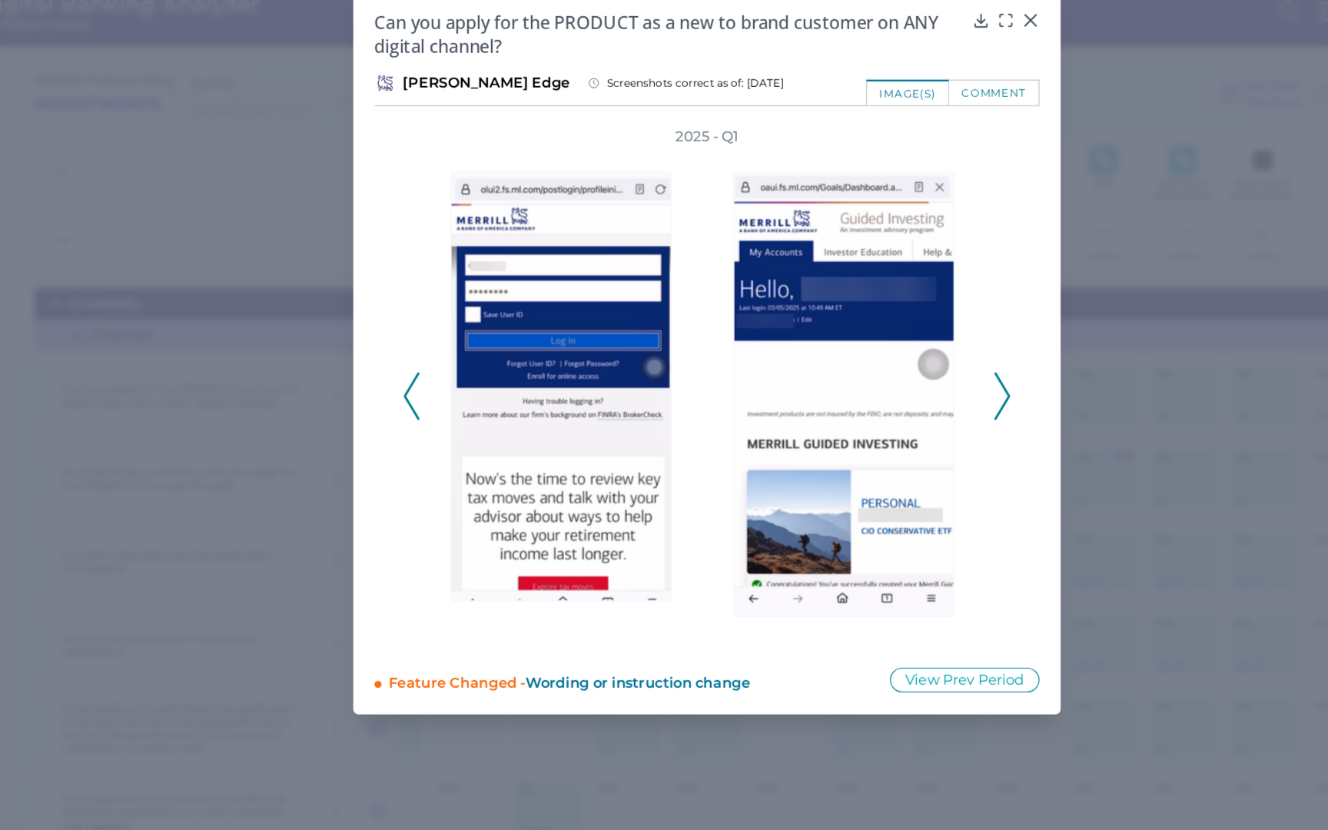
click at [927, 368] on button at bounding box center [920, 365] width 15 height 41
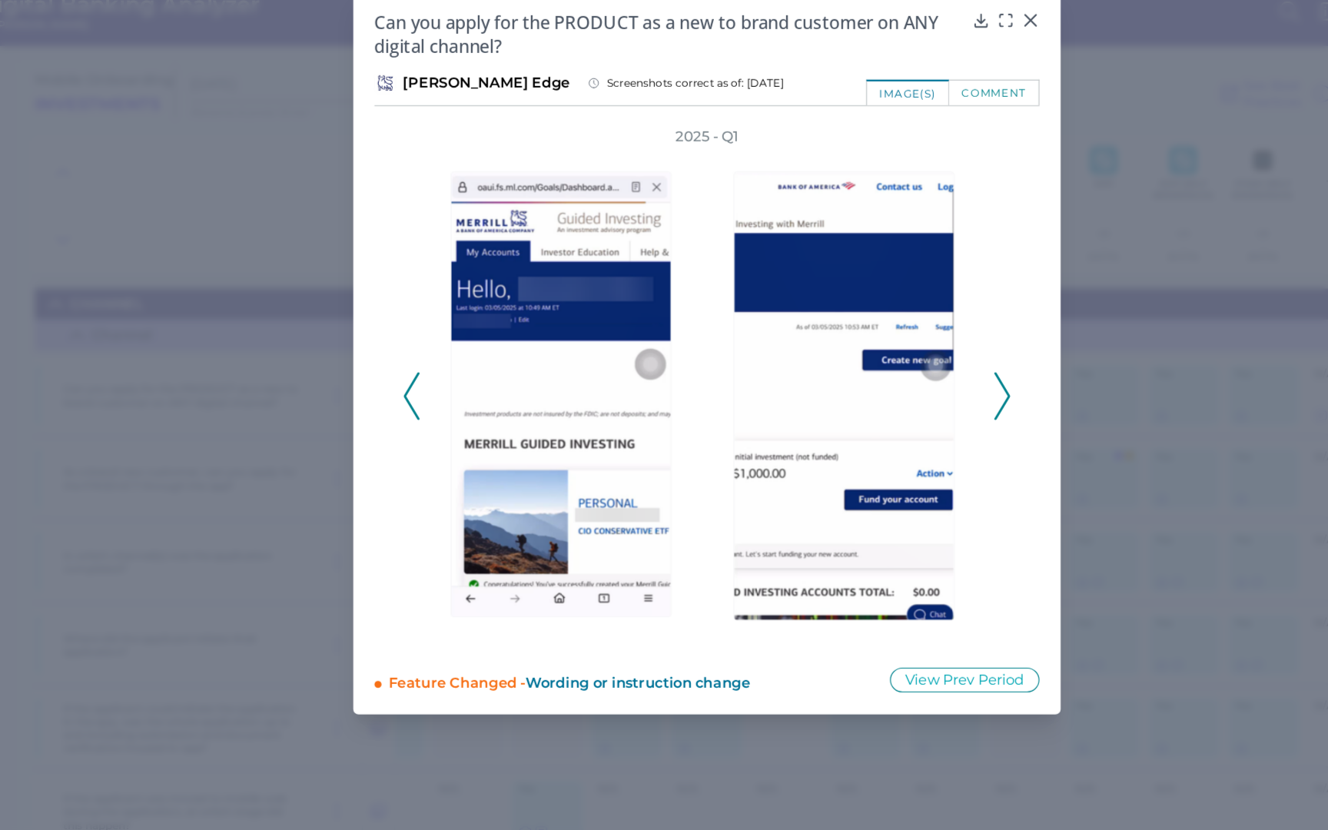
click at [917, 350] on polyline at bounding box center [920, 365] width 12 height 39
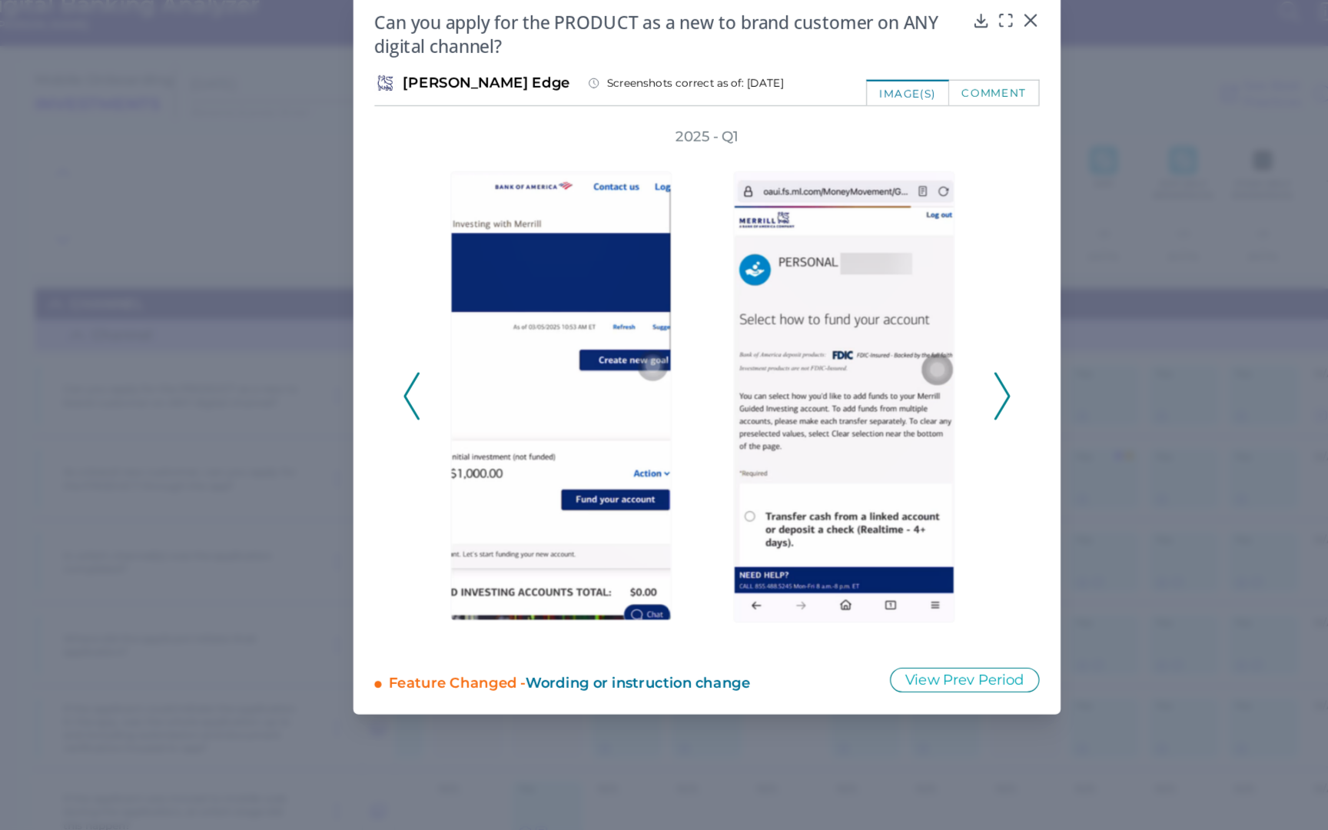
click at [917, 350] on polyline at bounding box center [920, 365] width 12 height 39
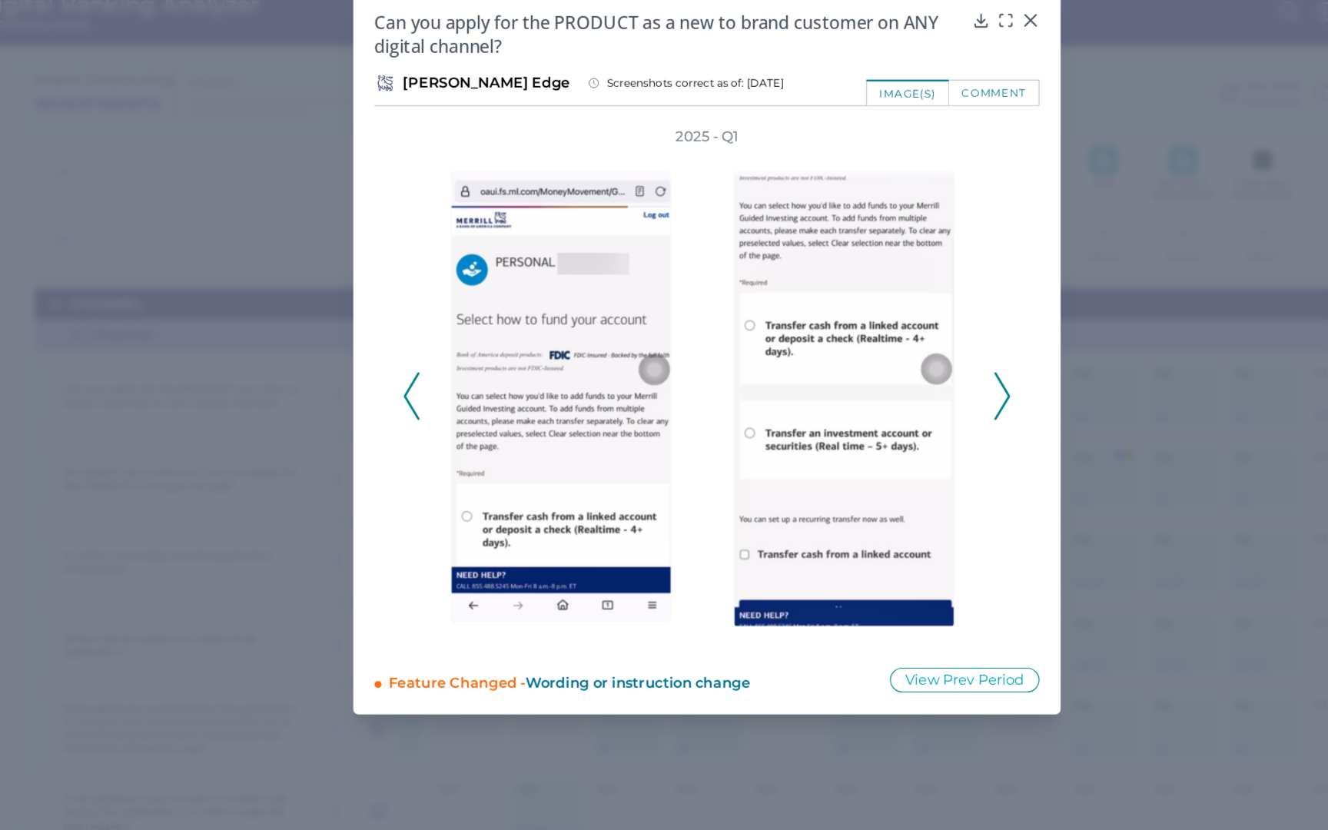
click at [918, 351] on polyline at bounding box center [920, 365] width 12 height 39
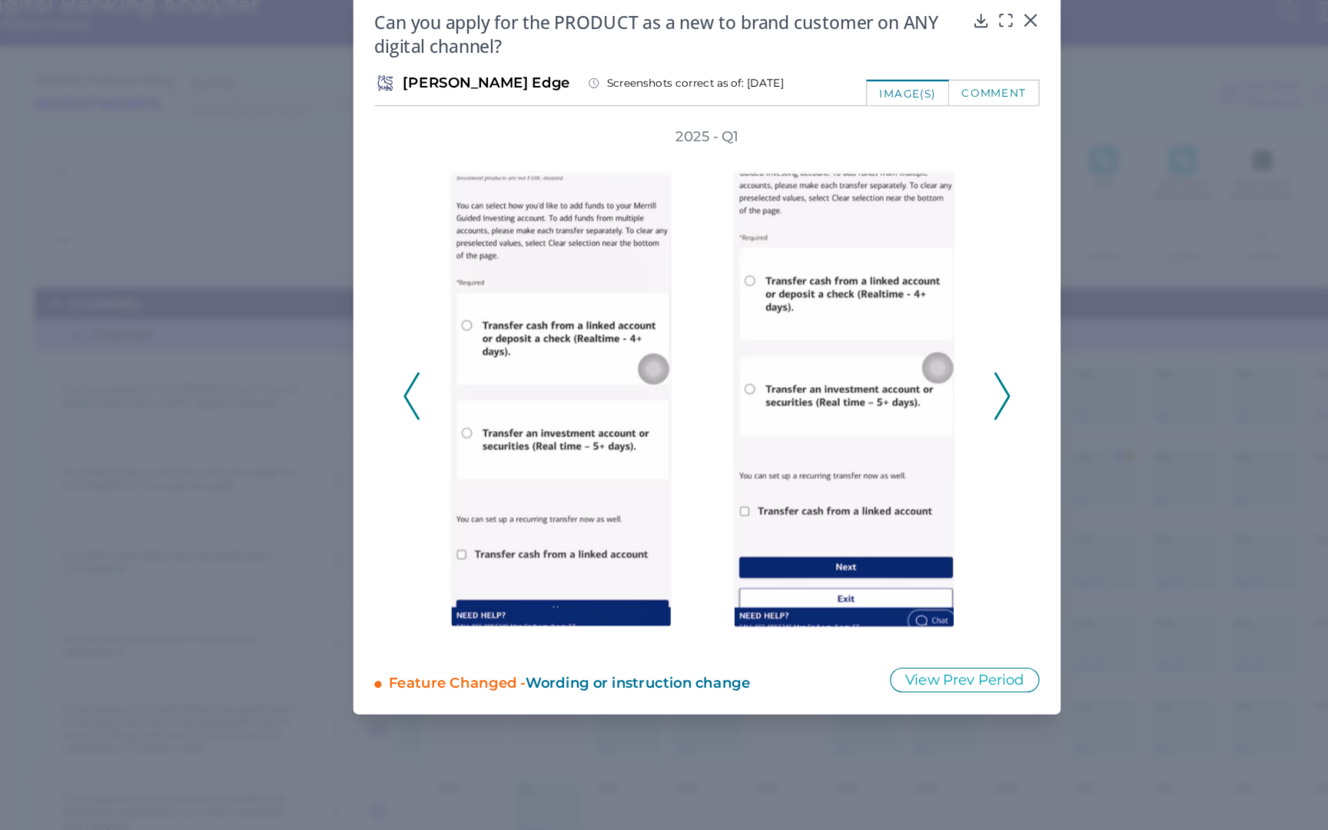
click at [918, 351] on polyline at bounding box center [920, 365] width 12 height 39
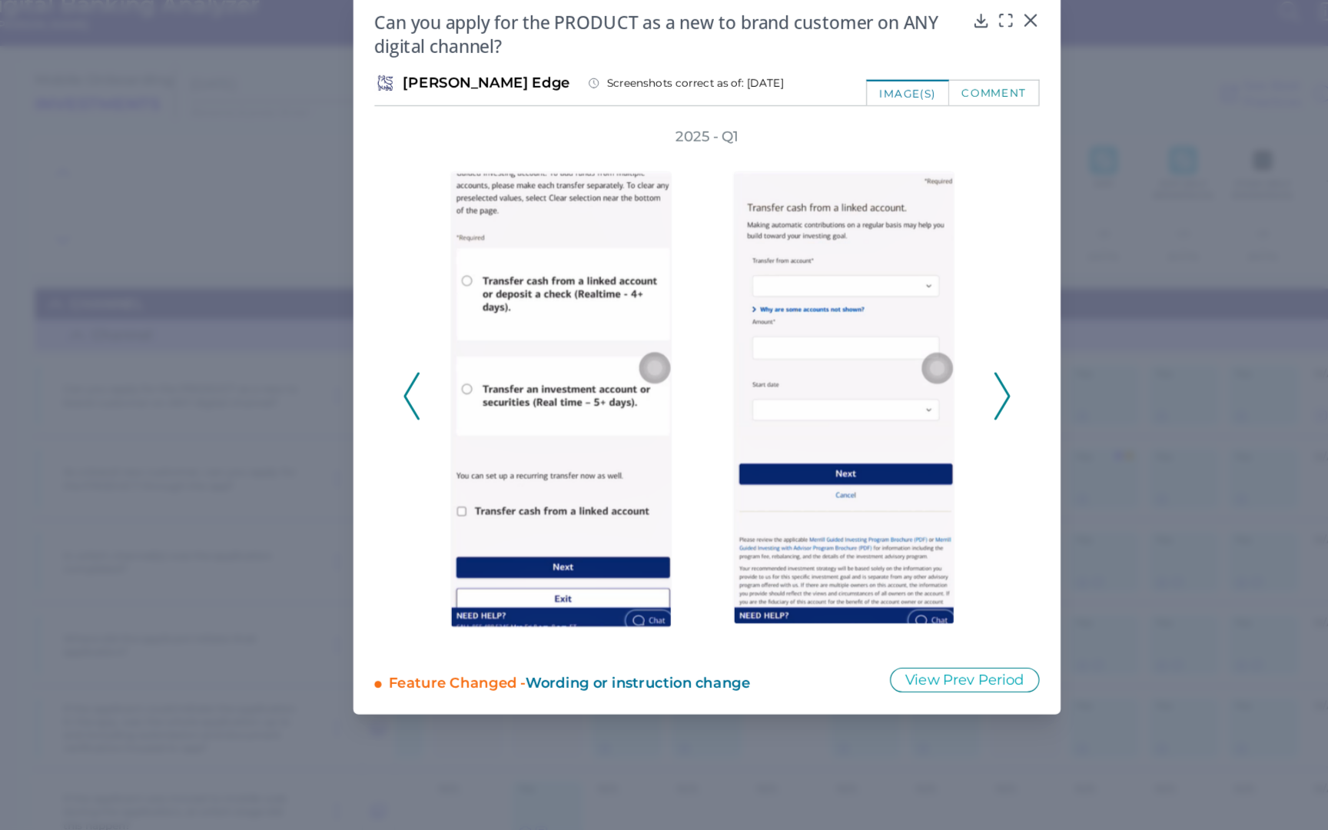
click at [919, 351] on icon at bounding box center [920, 365] width 14 height 41
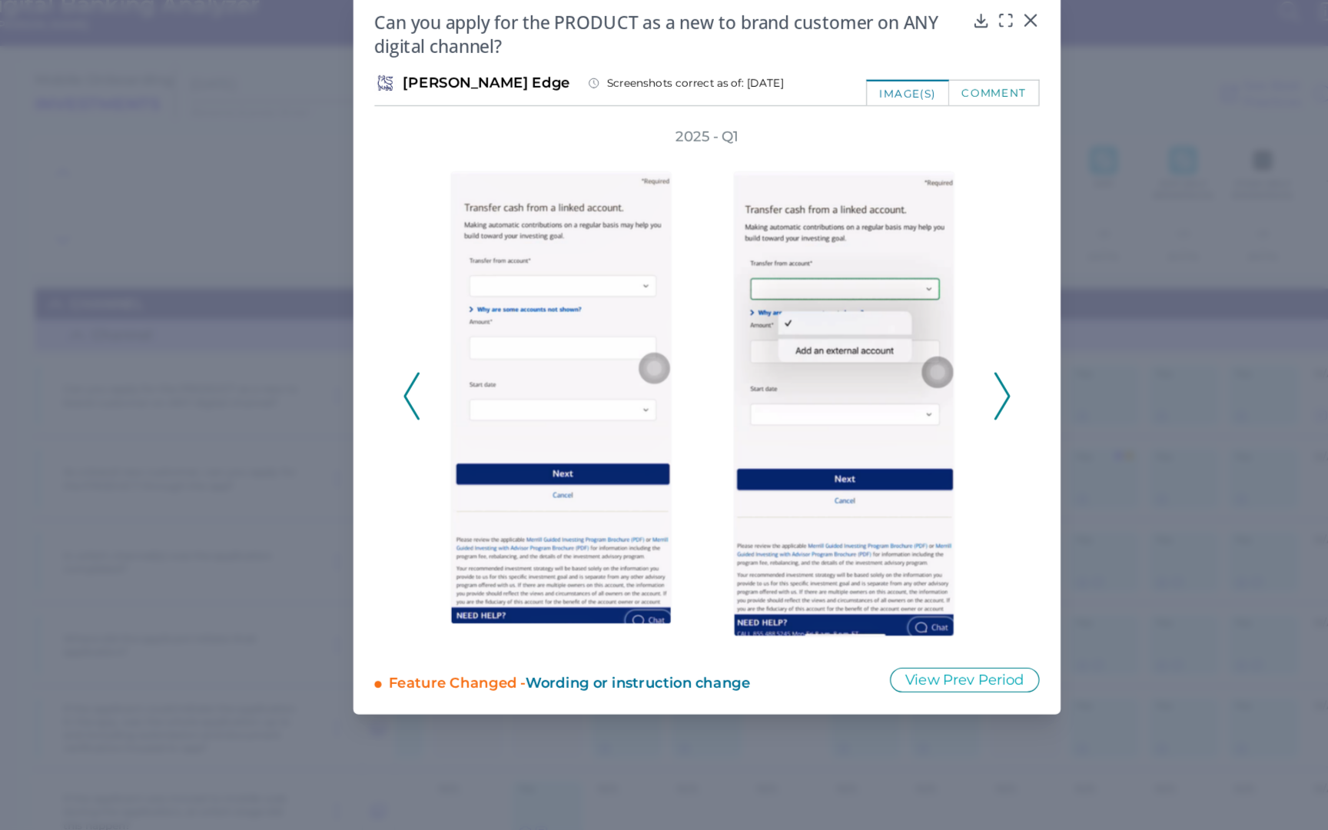
click at [920, 351] on icon at bounding box center [920, 365] width 14 height 41
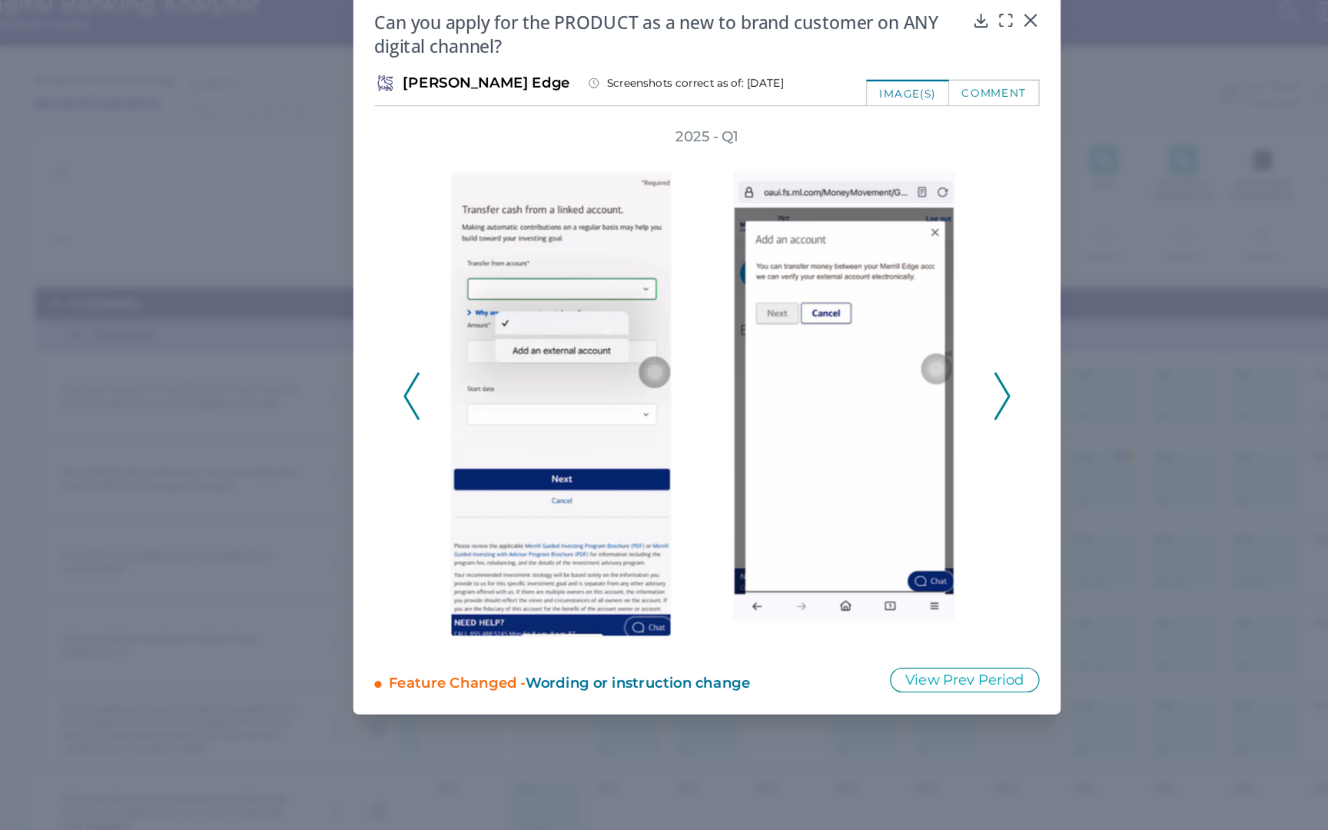
click at [920, 351] on icon at bounding box center [920, 365] width 14 height 41
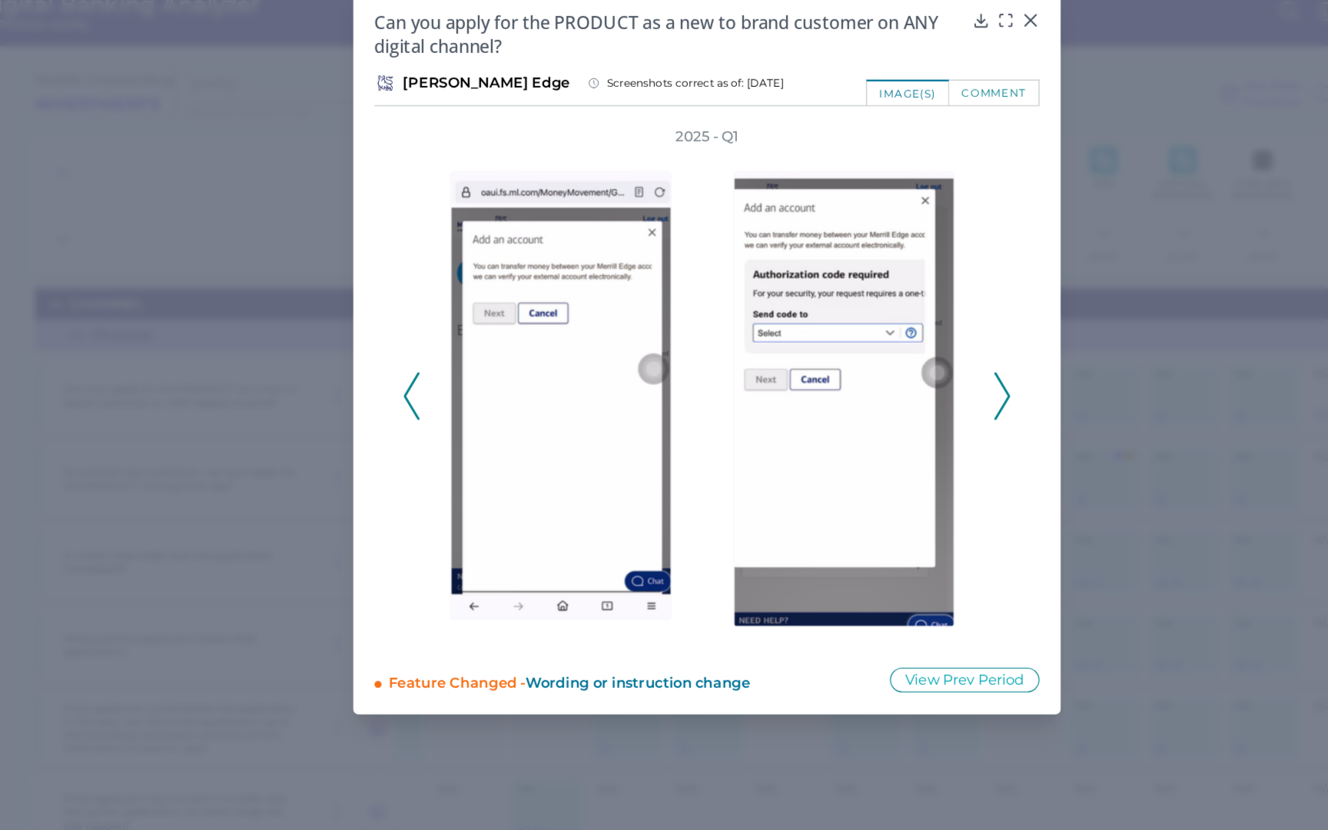
click at [920, 351] on icon at bounding box center [920, 365] width 14 height 41
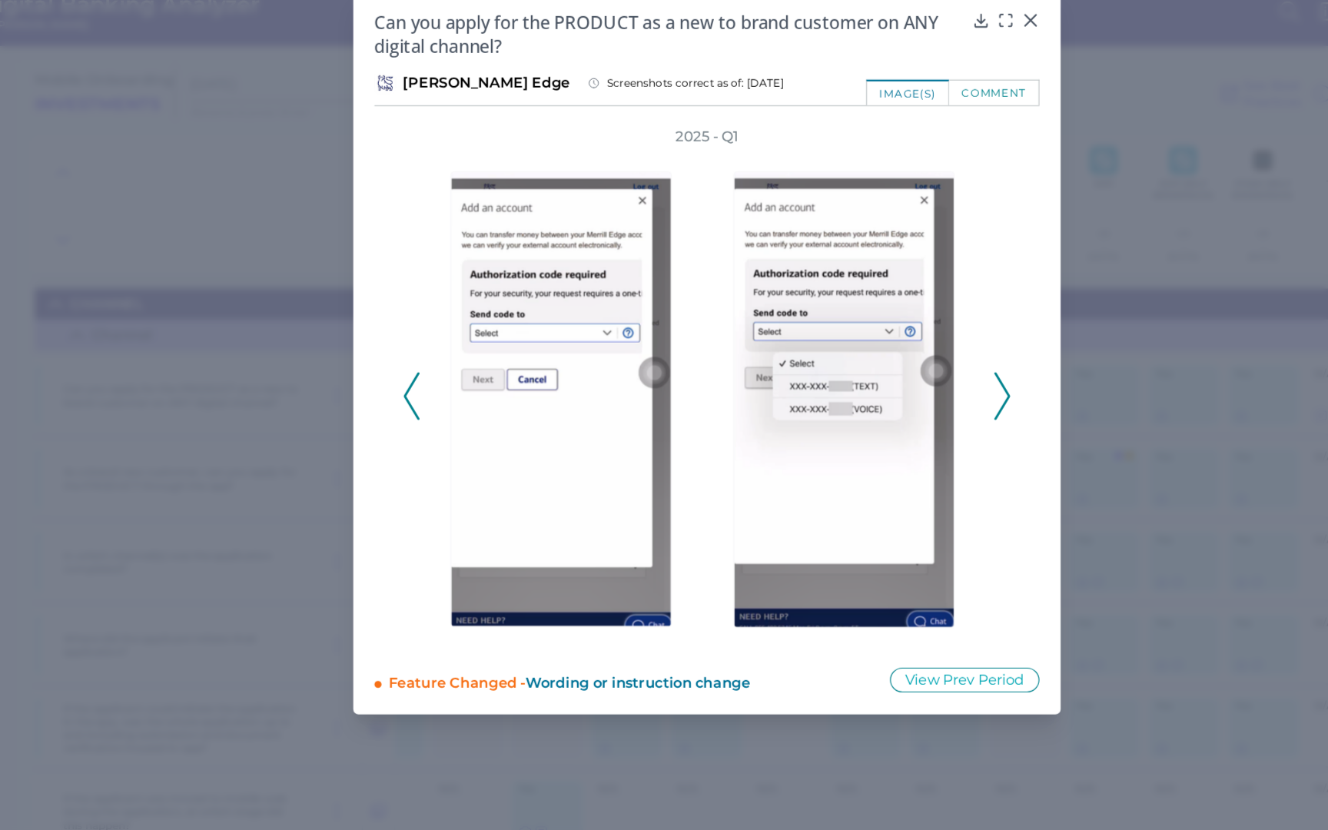
click at [921, 352] on icon at bounding box center [920, 365] width 14 height 41
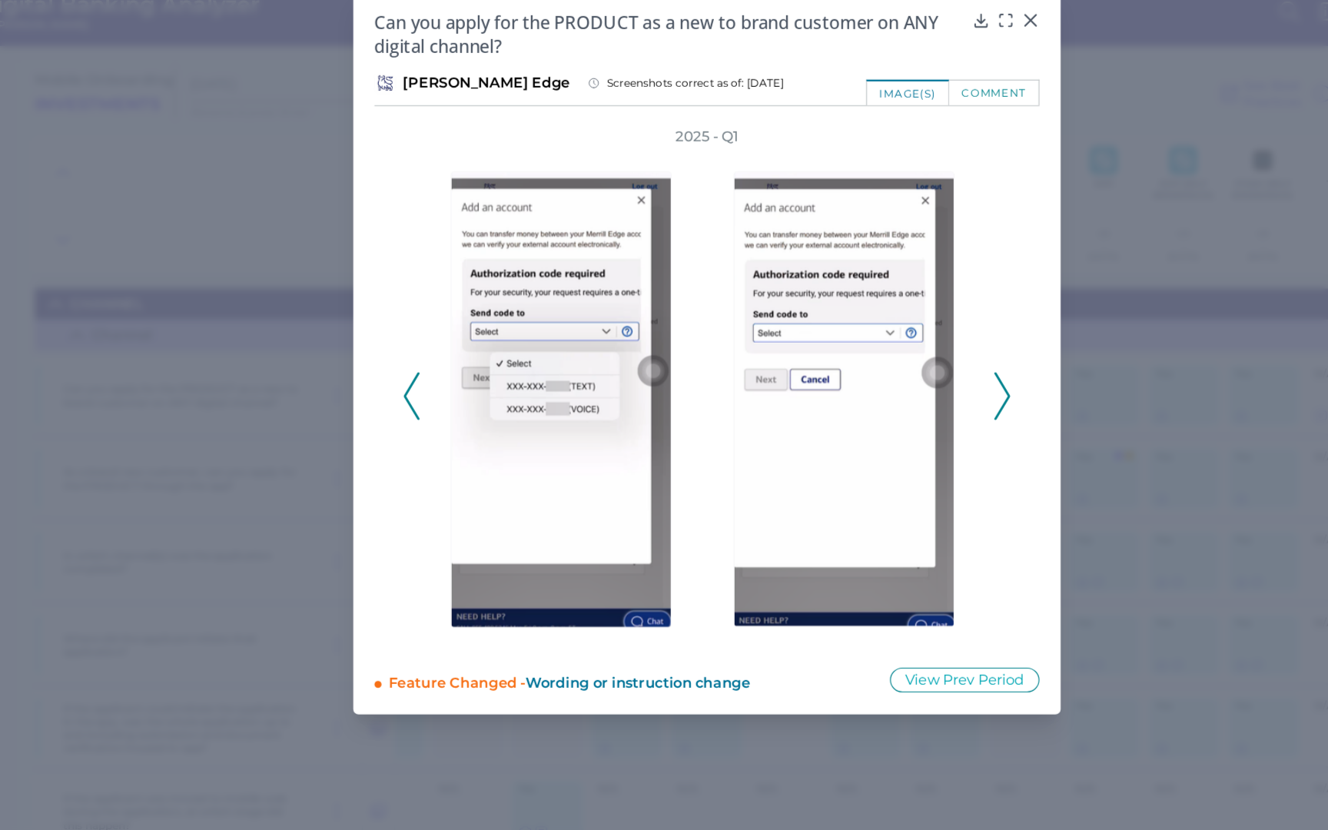
click at [922, 353] on icon at bounding box center [920, 365] width 14 height 41
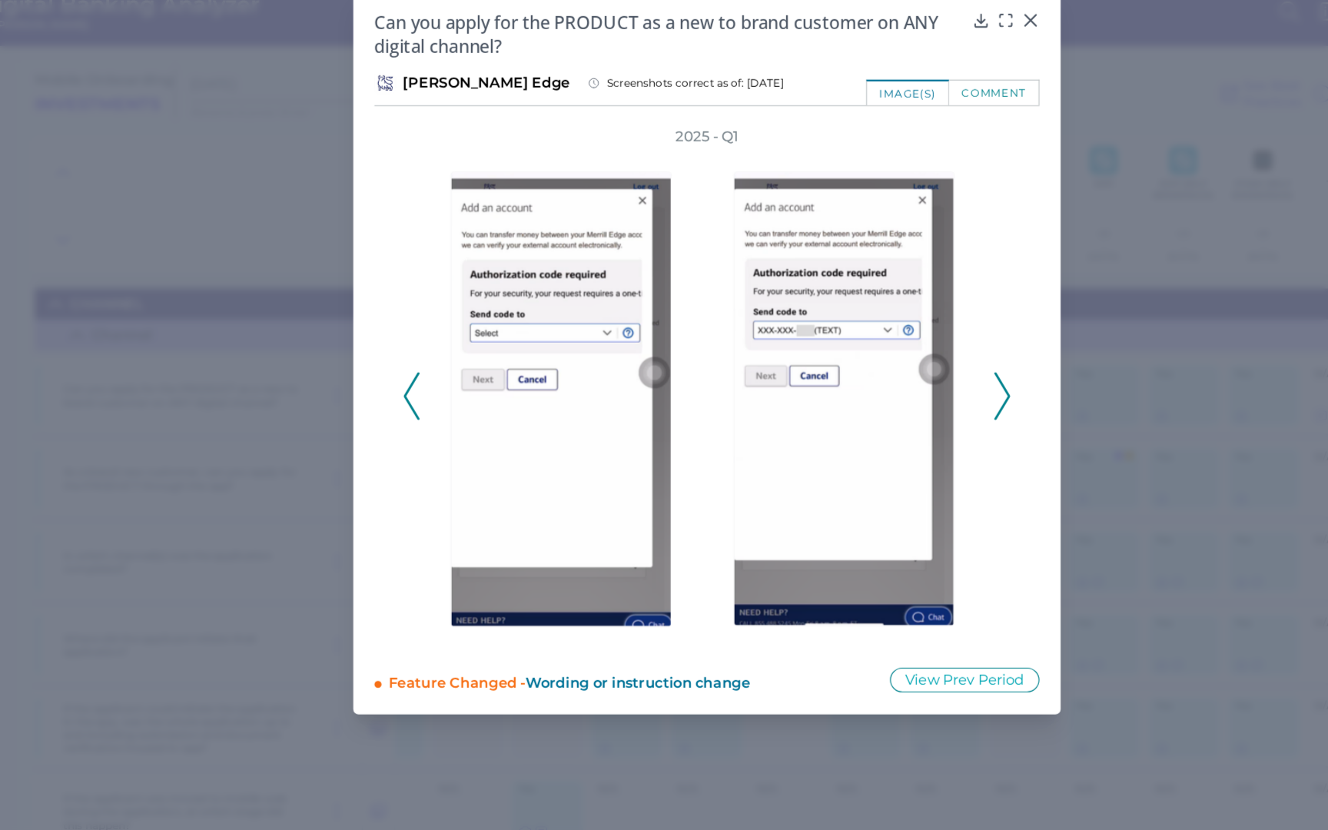
click at [923, 353] on icon at bounding box center [920, 365] width 14 height 41
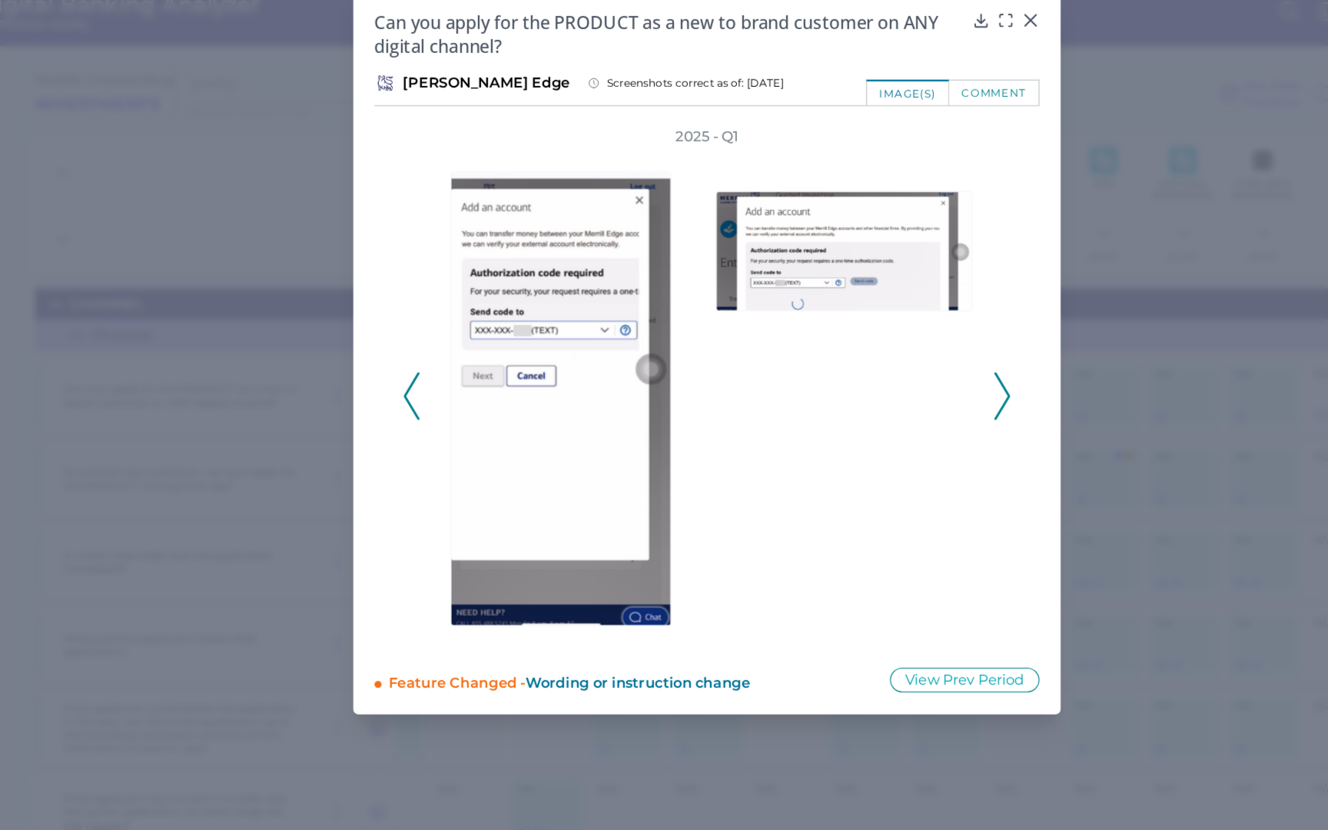
click at [923, 353] on icon at bounding box center [920, 365] width 14 height 41
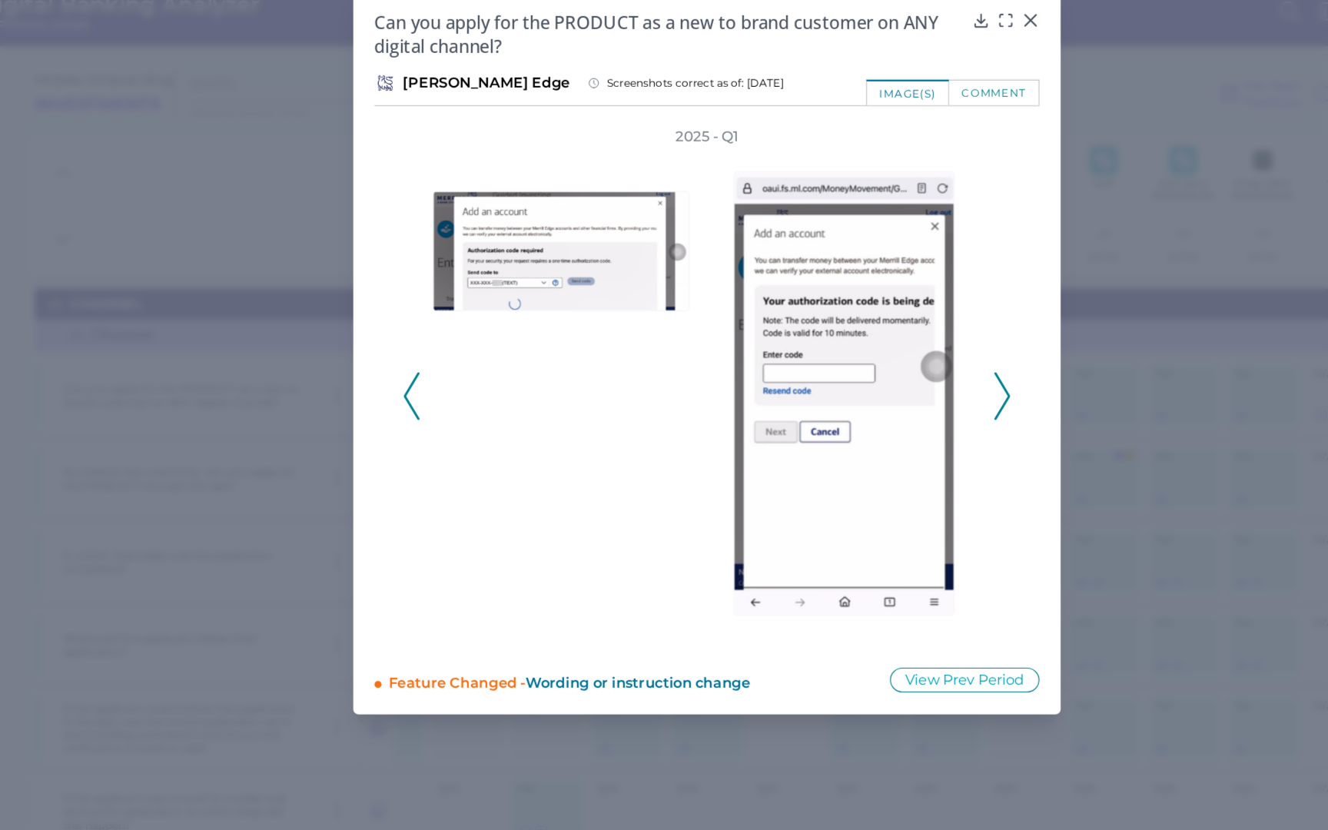
click at [923, 353] on icon at bounding box center [920, 365] width 14 height 41
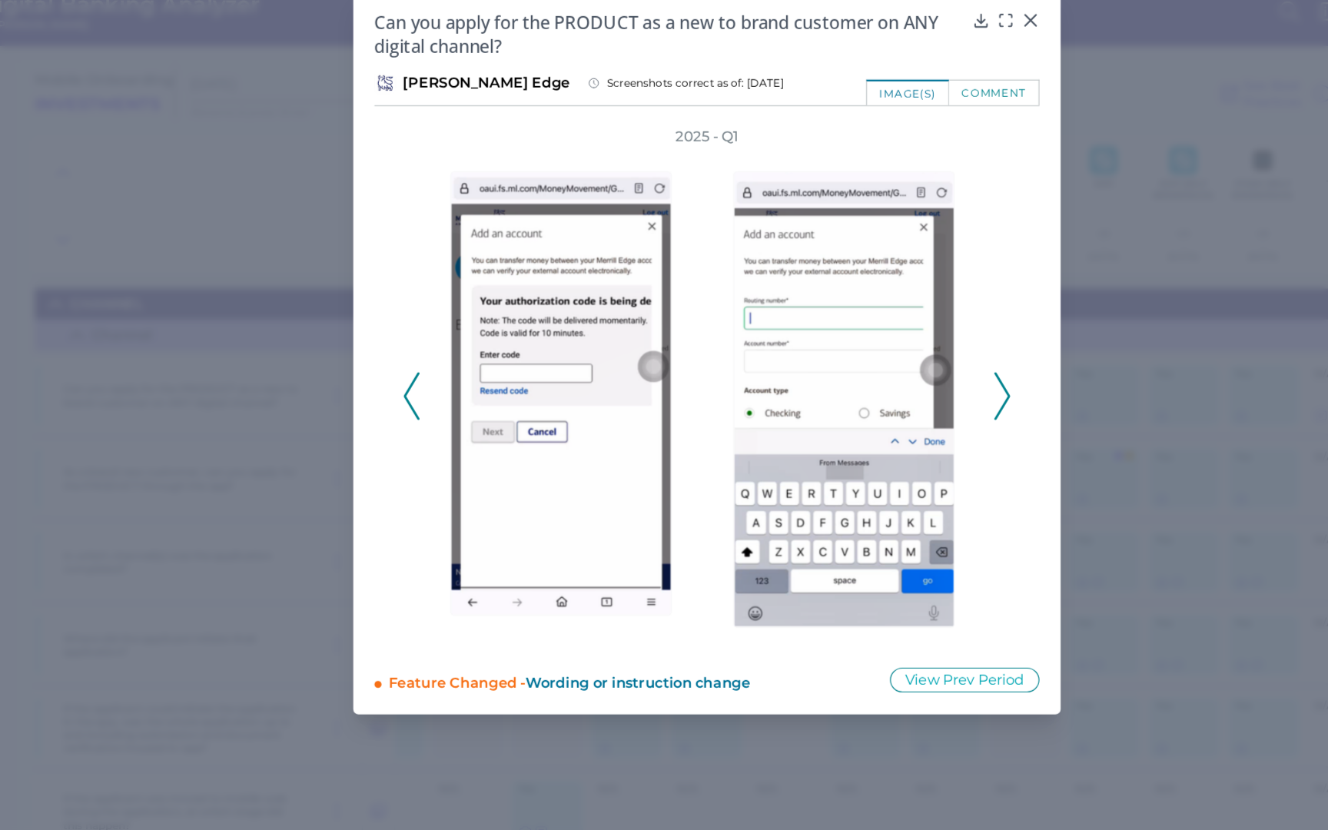
click at [924, 353] on icon at bounding box center [920, 365] width 14 height 41
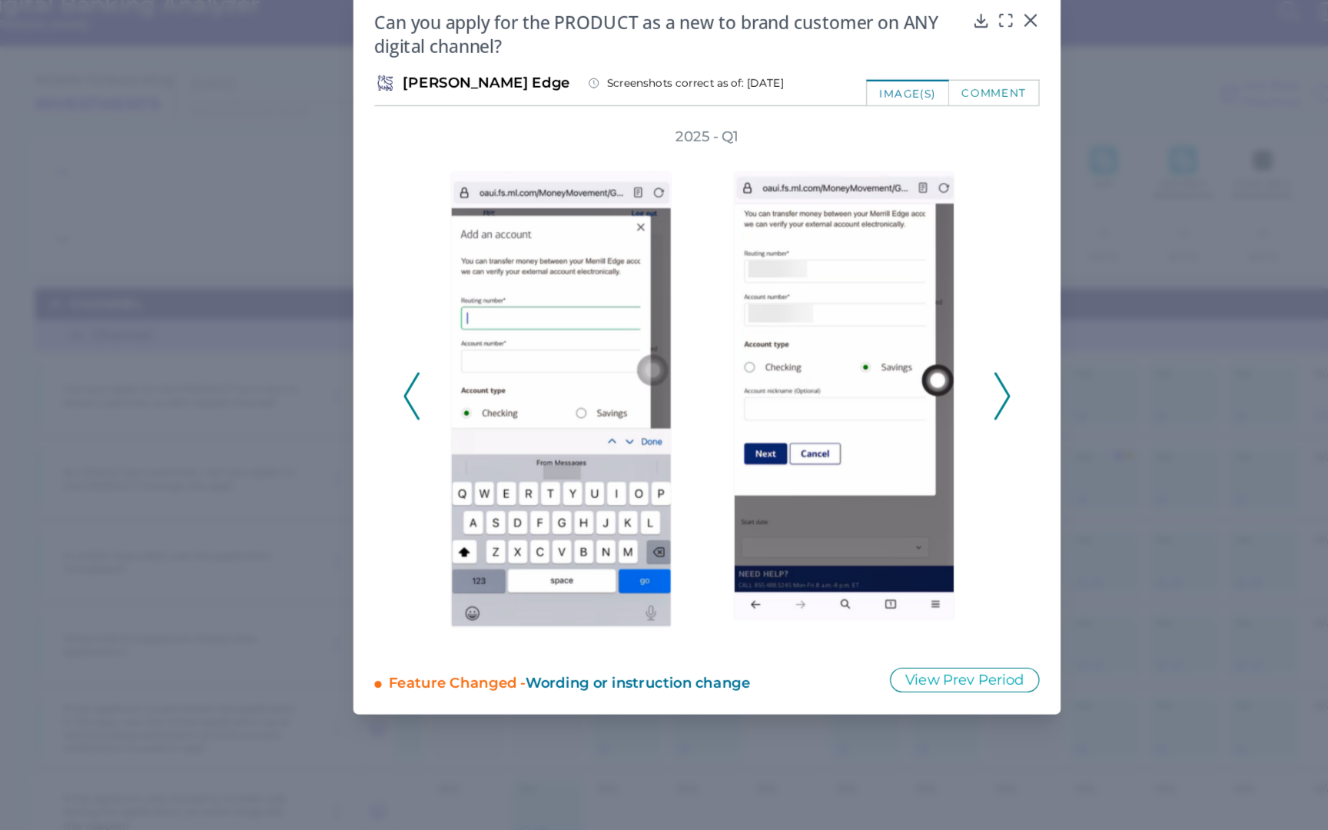
click at [925, 353] on icon at bounding box center [920, 365] width 14 height 41
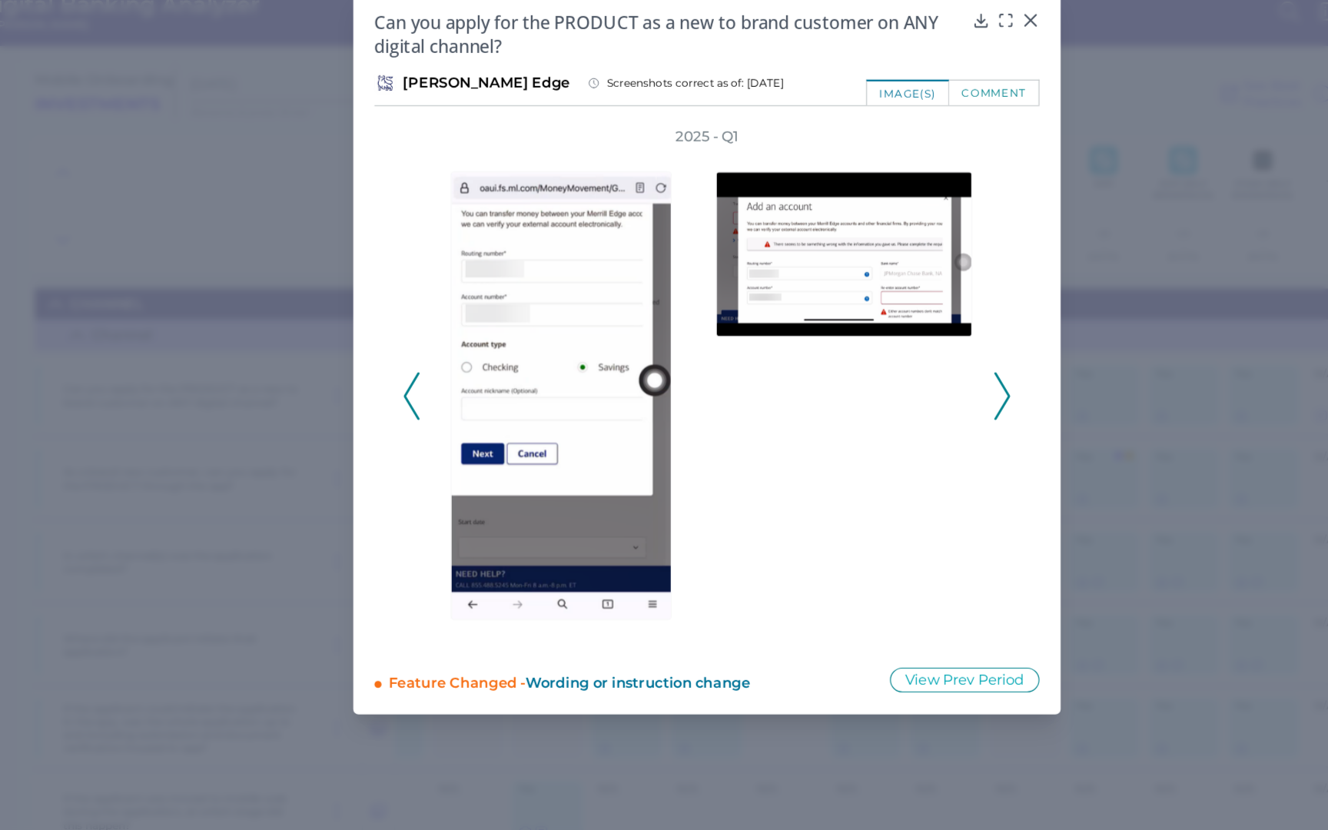
click at [926, 353] on icon at bounding box center [920, 365] width 14 height 41
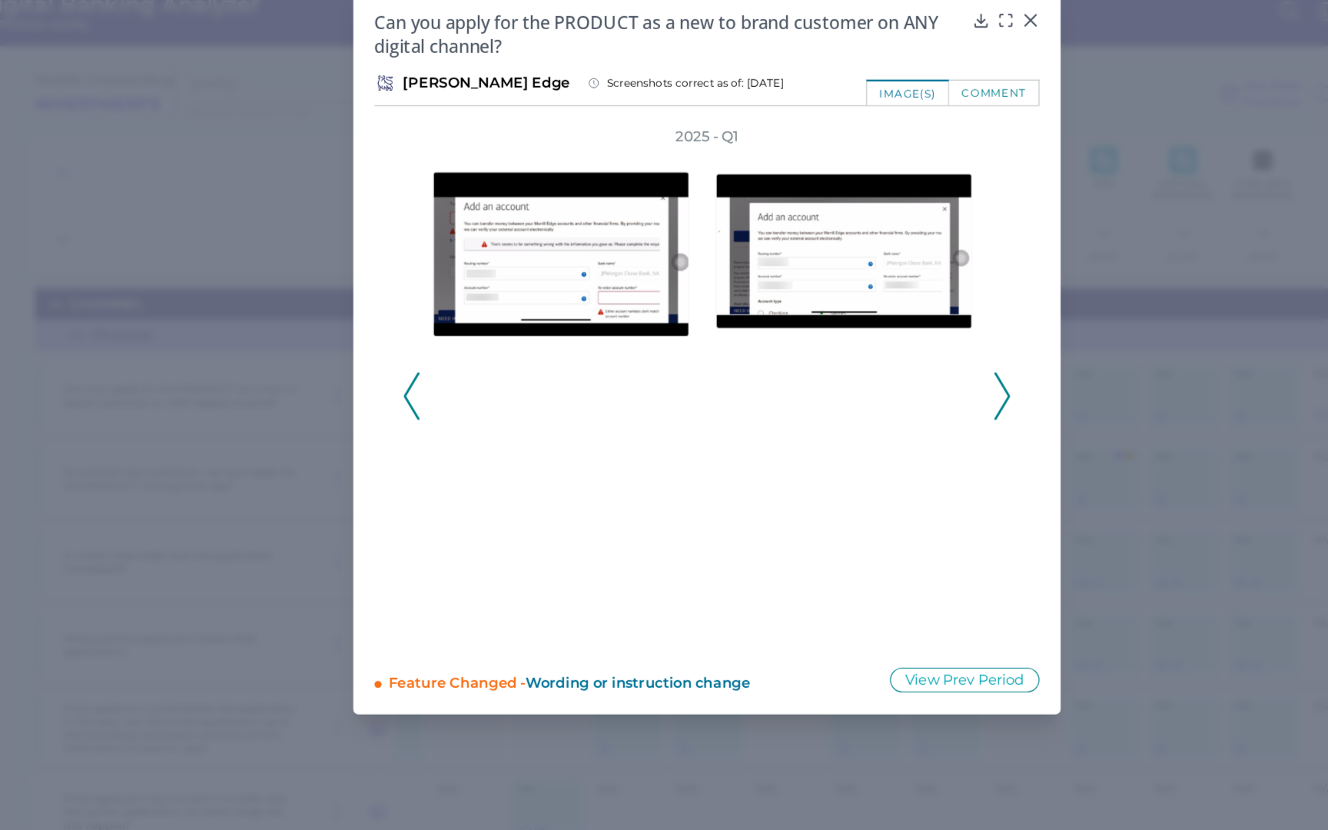
click at [927, 353] on icon at bounding box center [920, 365] width 14 height 41
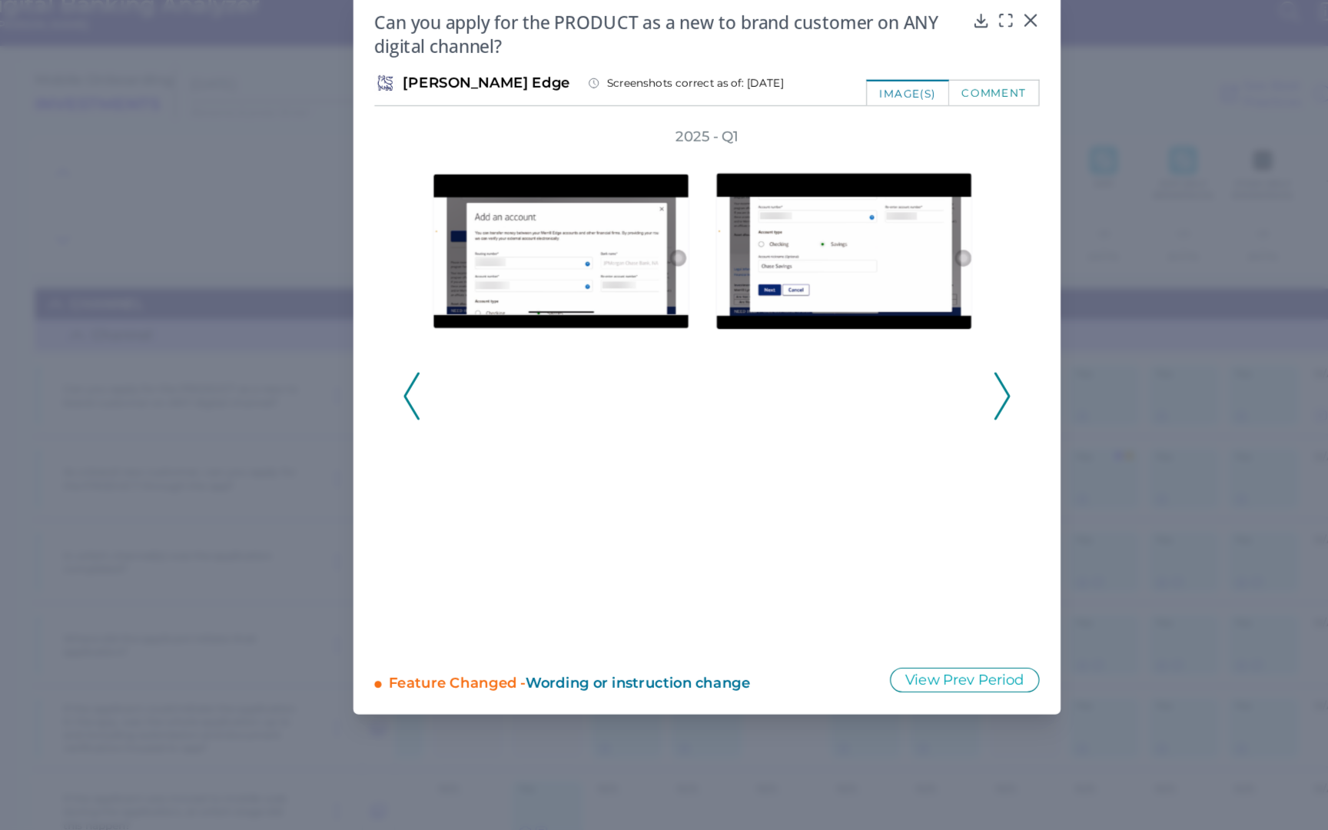
click at [927, 354] on button at bounding box center [920, 365] width 15 height 41
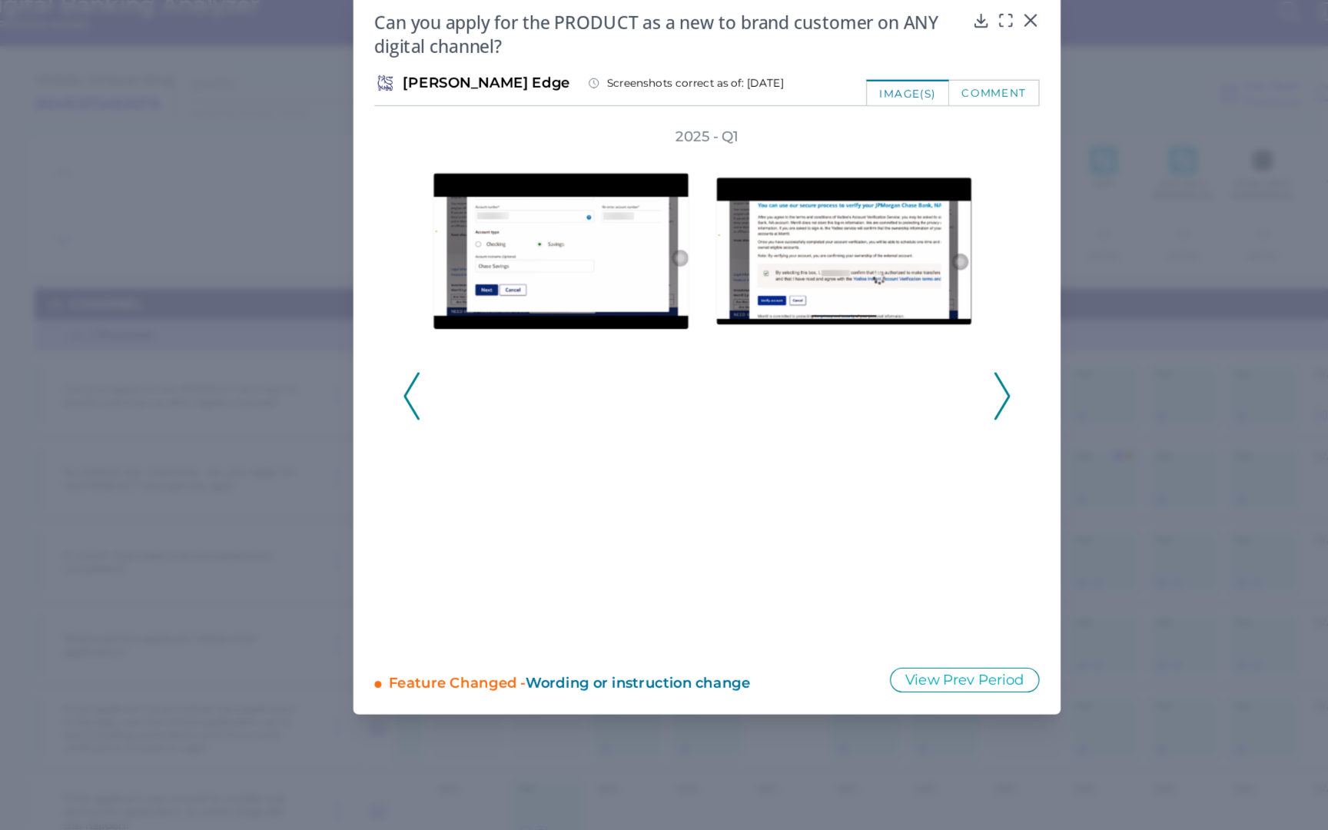
click at [928, 354] on div "2025 - Q1" at bounding box center [664, 357] width 578 height 450
click at [938, 364] on div "2025 - Q1" at bounding box center [664, 357] width 578 height 450
click at [923, 366] on icon at bounding box center [920, 365] width 14 height 41
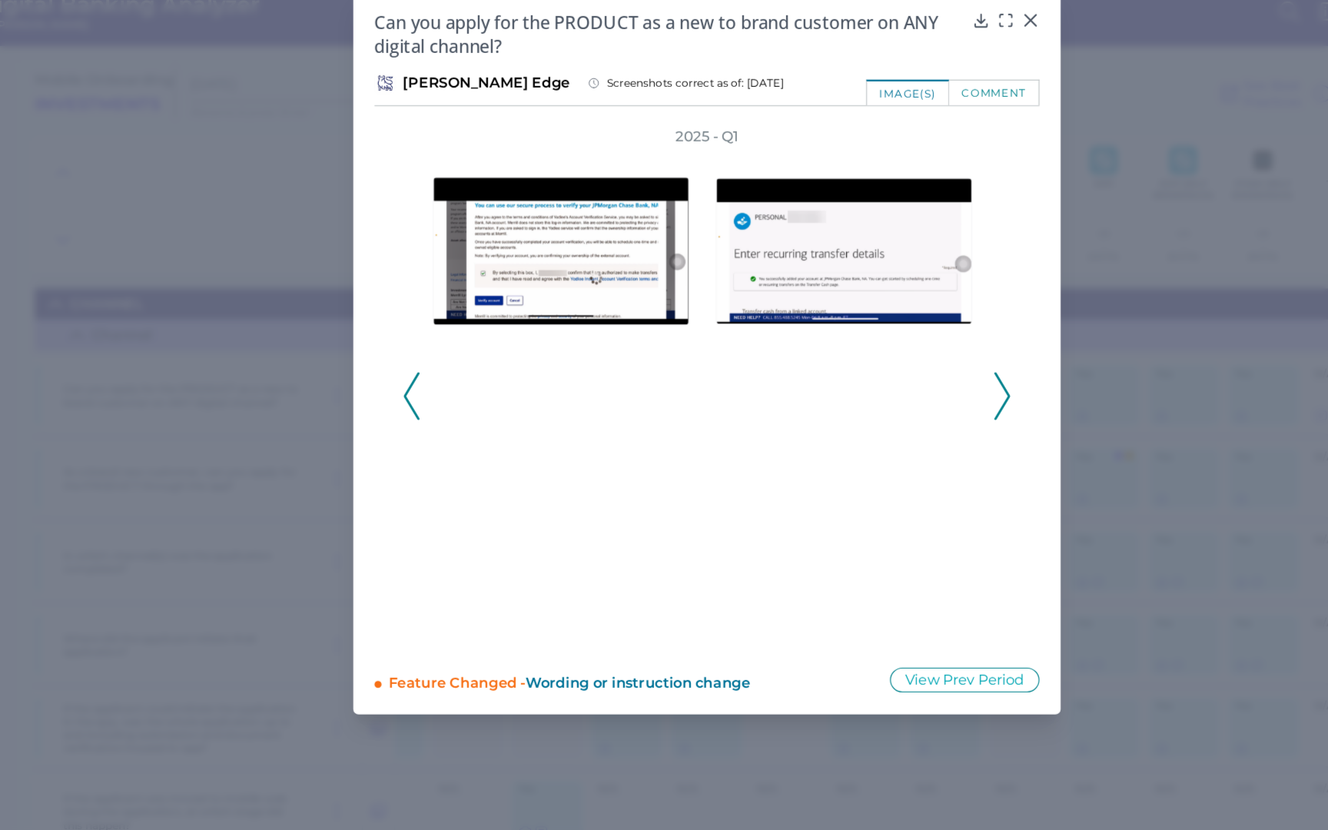
click at [923, 366] on icon at bounding box center [920, 365] width 14 height 41
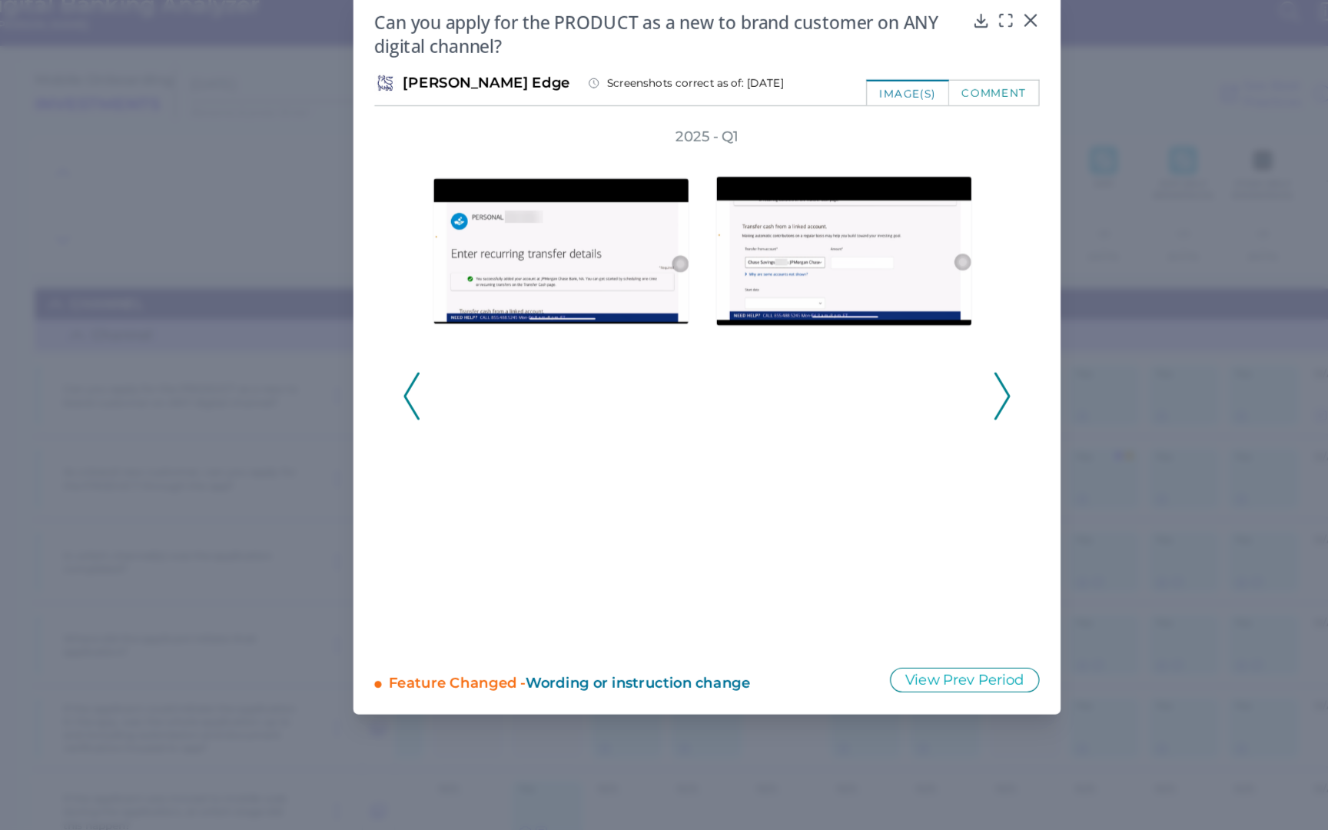
click at [924, 366] on polyline at bounding box center [920, 365] width 12 height 39
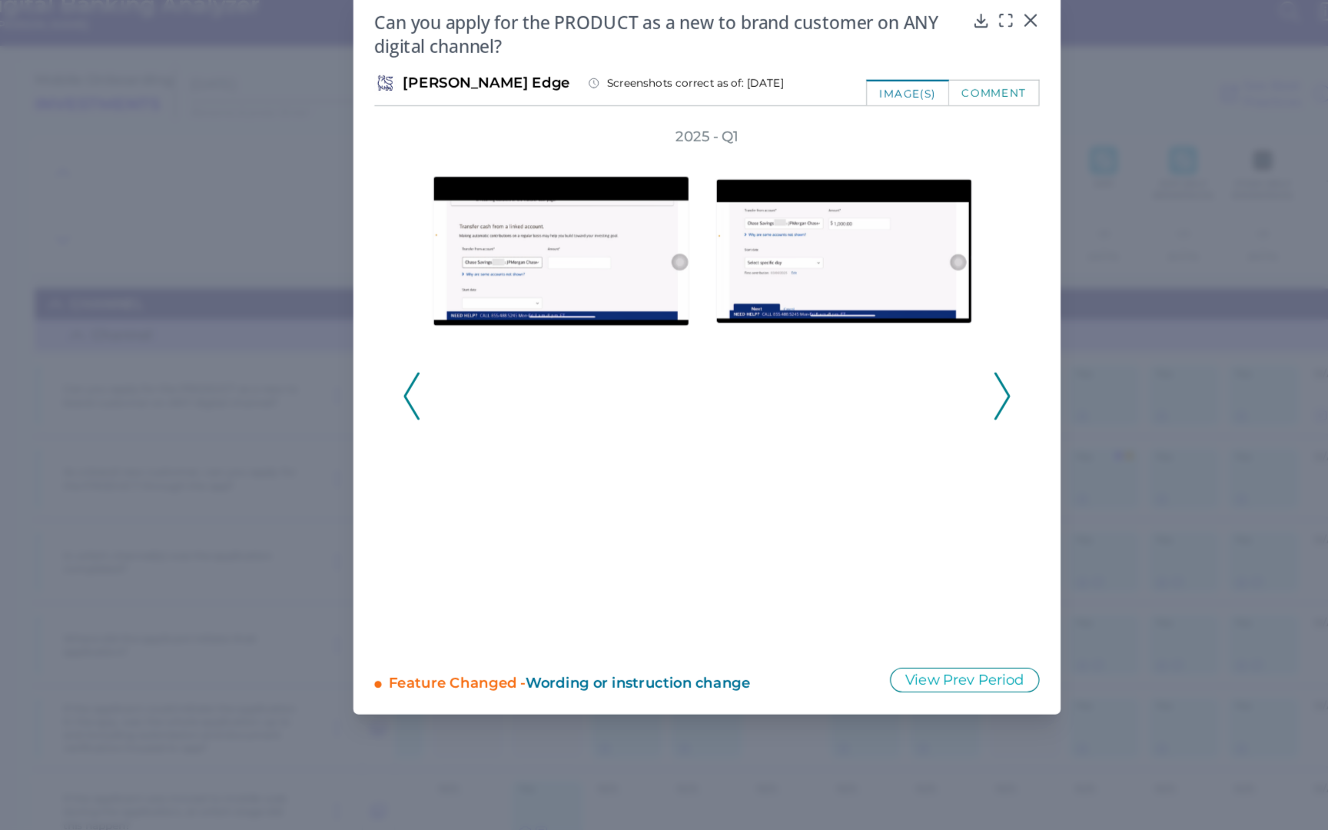
click at [925, 366] on polyline at bounding box center [920, 365] width 12 height 39
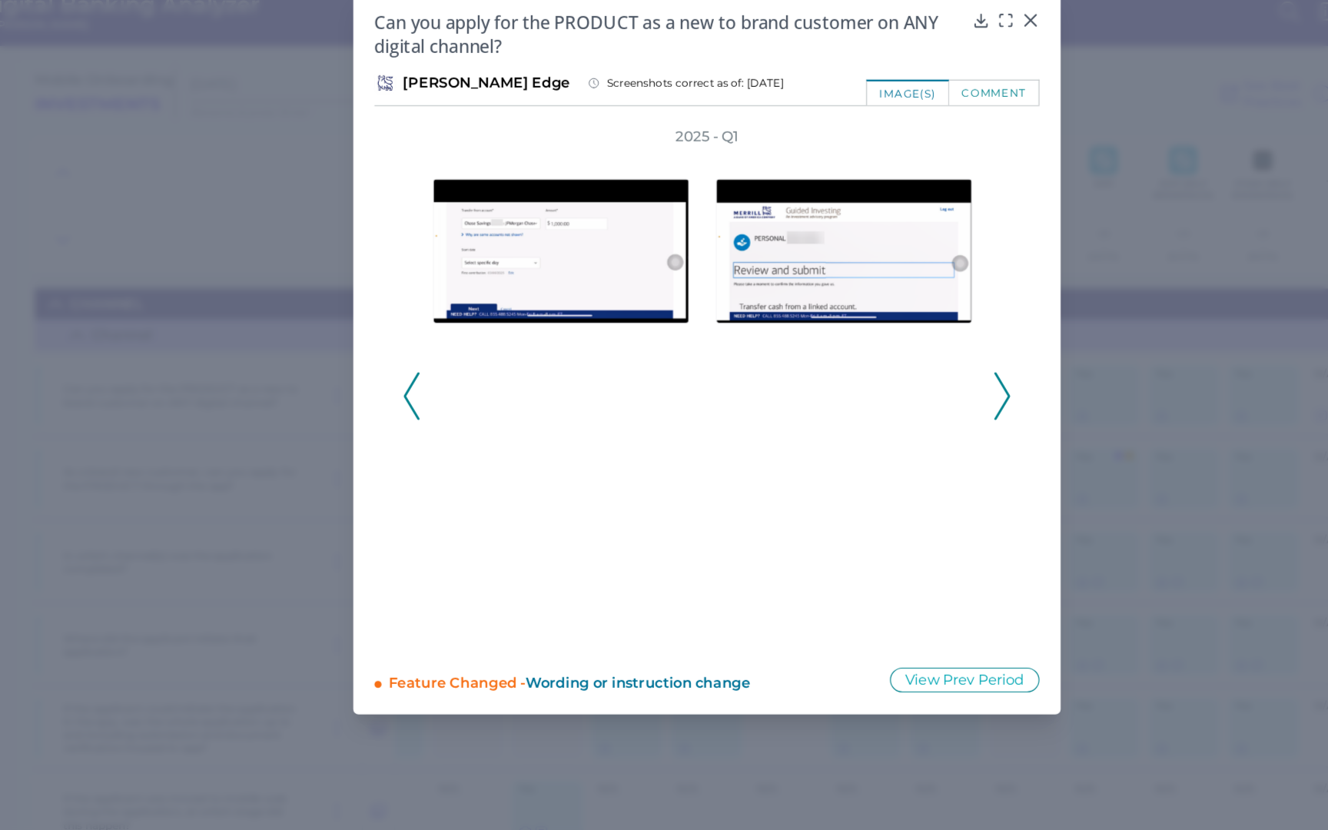
click at [926, 367] on polyline at bounding box center [920, 365] width 12 height 39
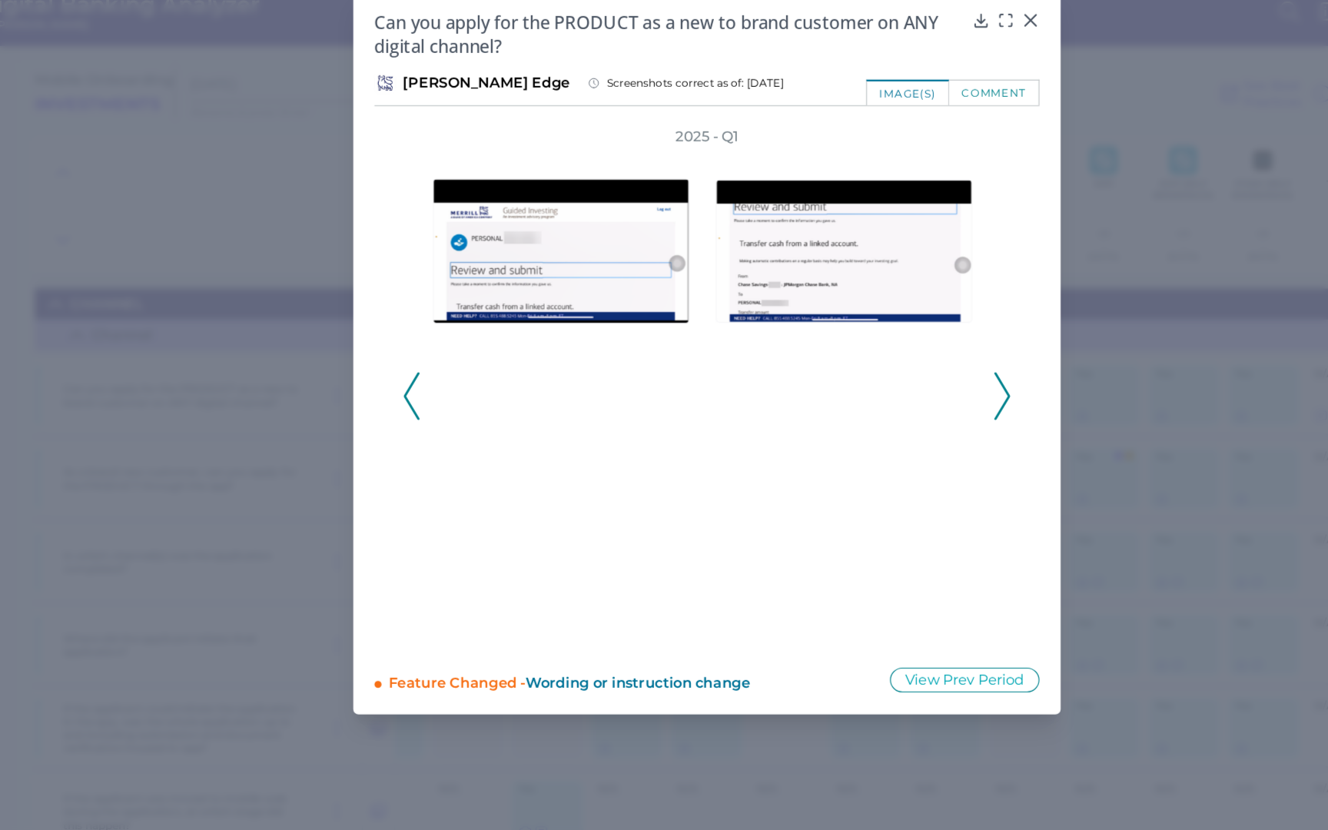
click at [926, 367] on icon at bounding box center [920, 365] width 14 height 41
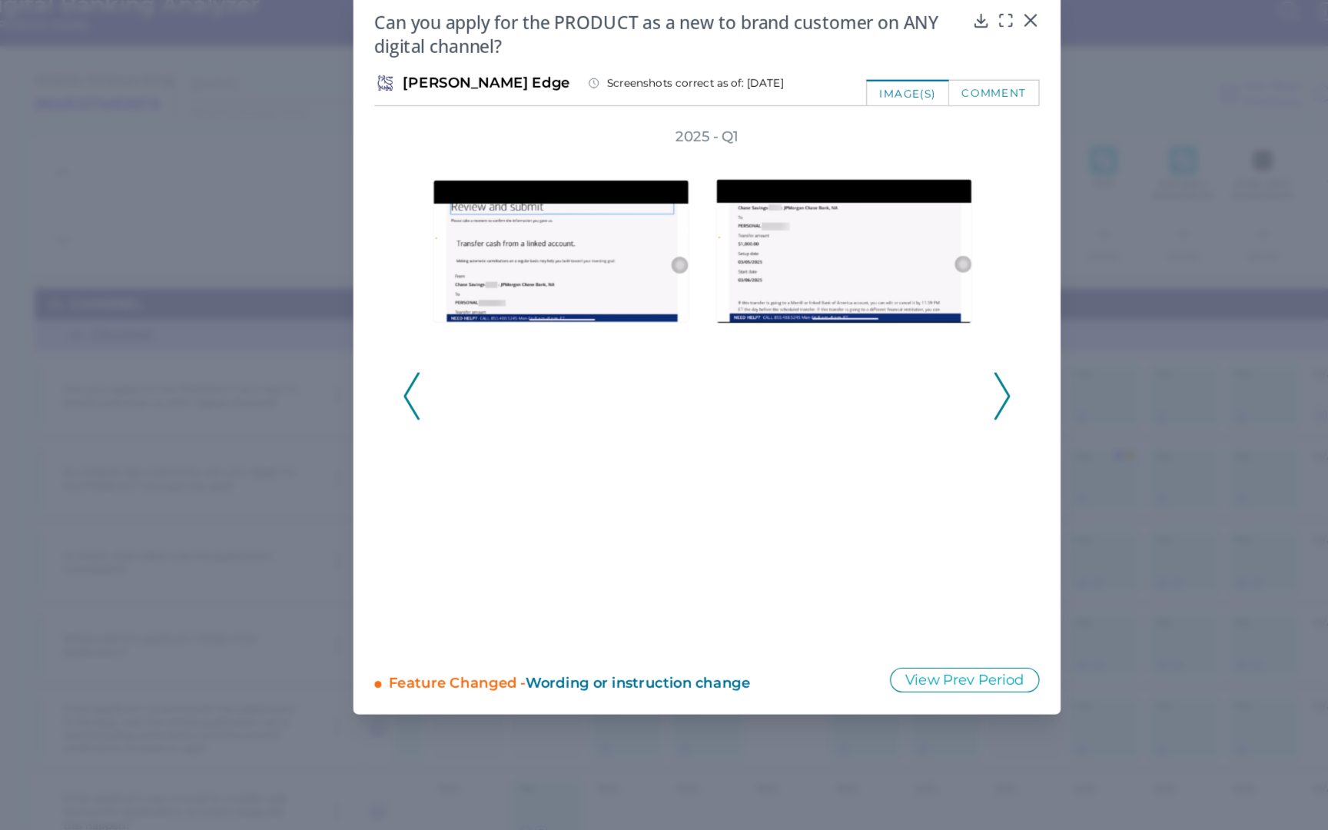
click at [926, 367] on icon at bounding box center [920, 365] width 14 height 41
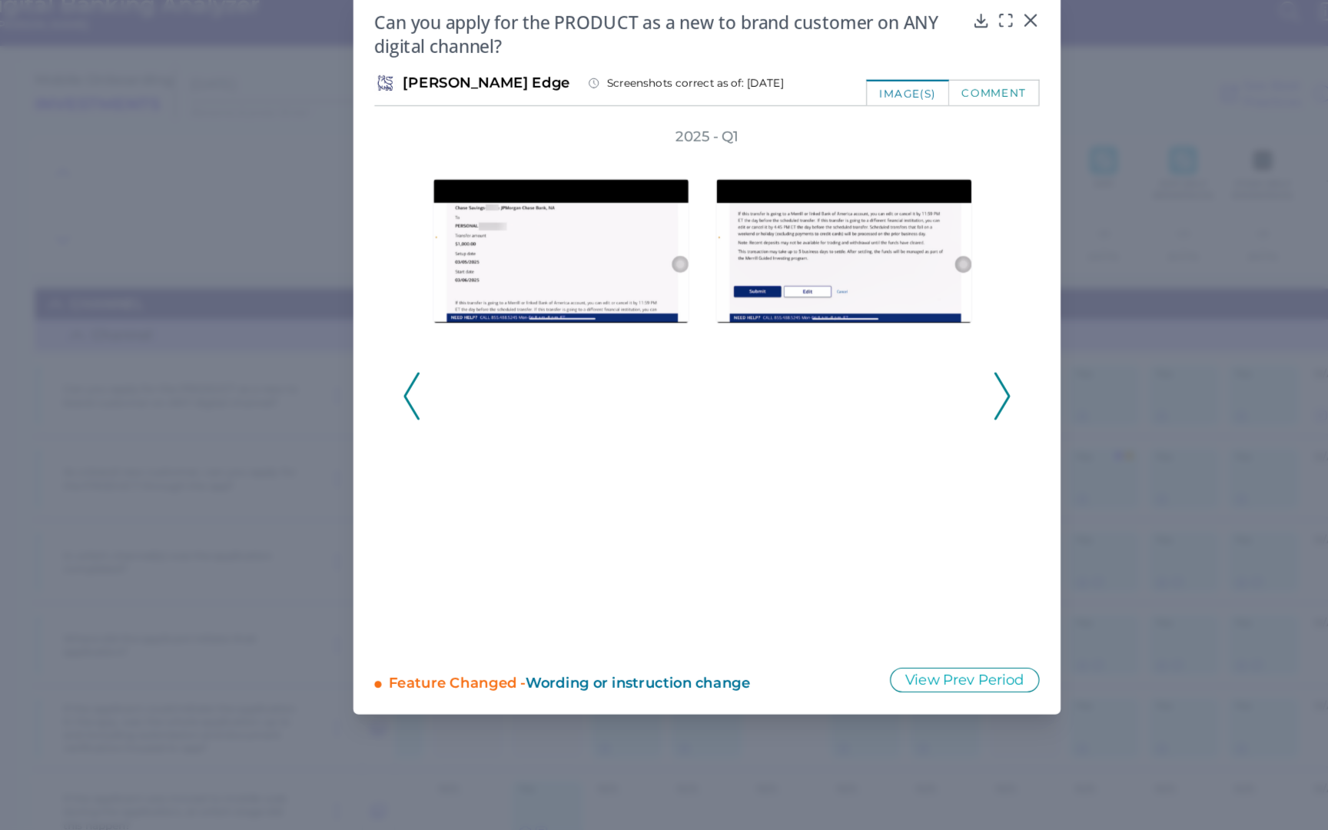
click at [927, 367] on icon at bounding box center [920, 365] width 14 height 41
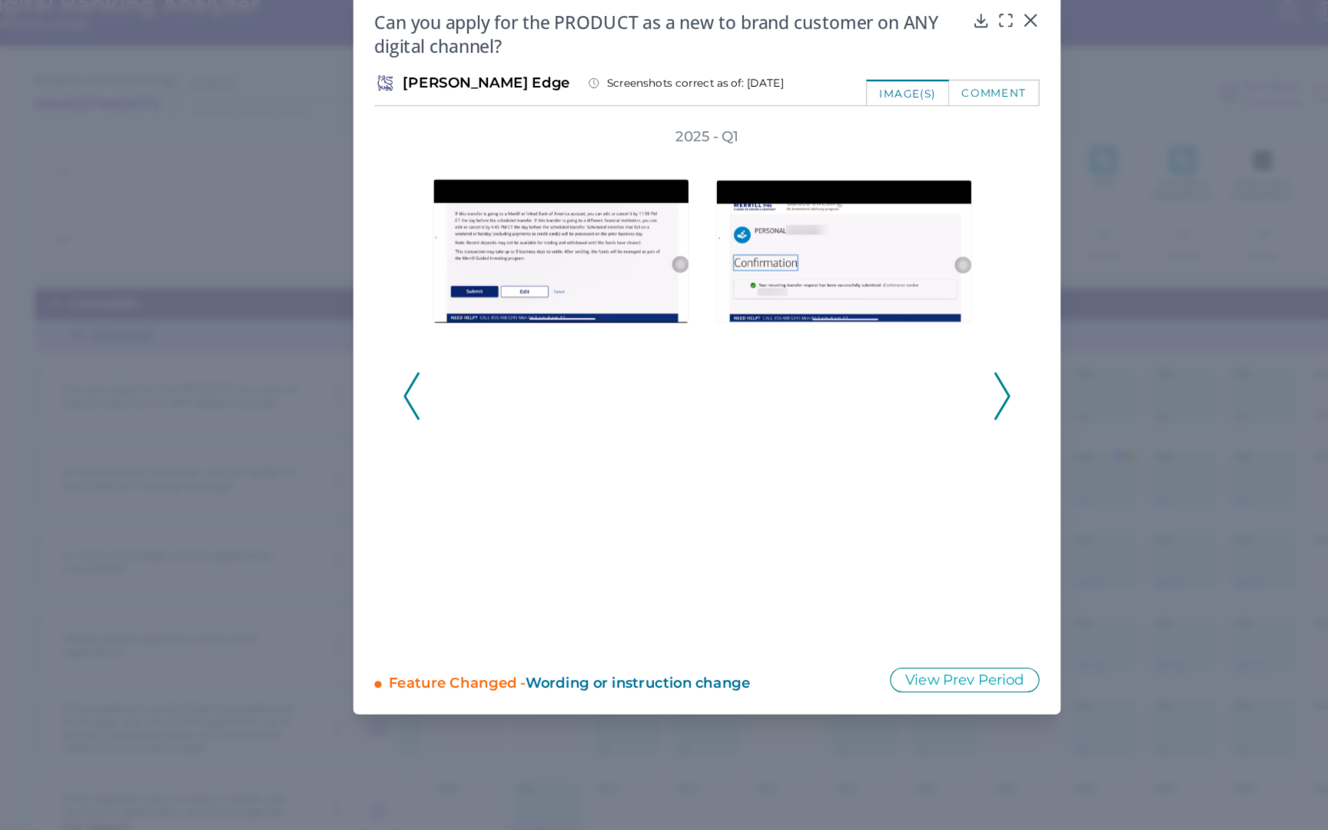
click at [928, 368] on div "2025 - Q1" at bounding box center [664, 357] width 578 height 450
click at [929, 369] on div "2025 - Q1" at bounding box center [664, 357] width 578 height 450
click at [930, 370] on div "2025 - Q1" at bounding box center [664, 357] width 578 height 450
click at [922, 364] on icon at bounding box center [920, 365] width 14 height 41
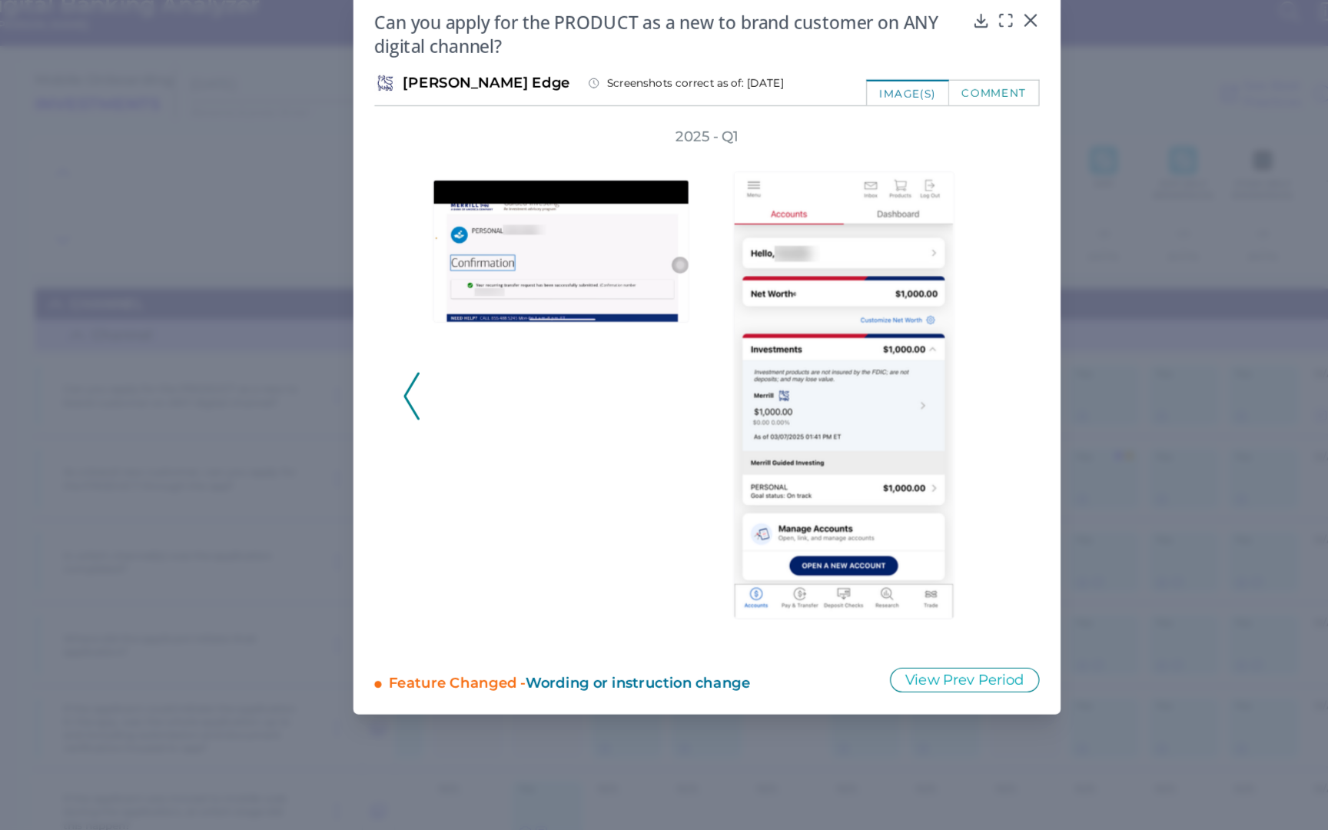
click at [922, 364] on div "2025 - Q1" at bounding box center [663, 357] width 529 height 450
click at [953, 41] on div "Can you apply for the PRODUCT as a new to brand customer on ANY digital channel…" at bounding box center [663, 327] width 615 height 630
click at [943, 35] on icon at bounding box center [944, 38] width 15 height 15
